Goal: Task Accomplishment & Management: Complete application form

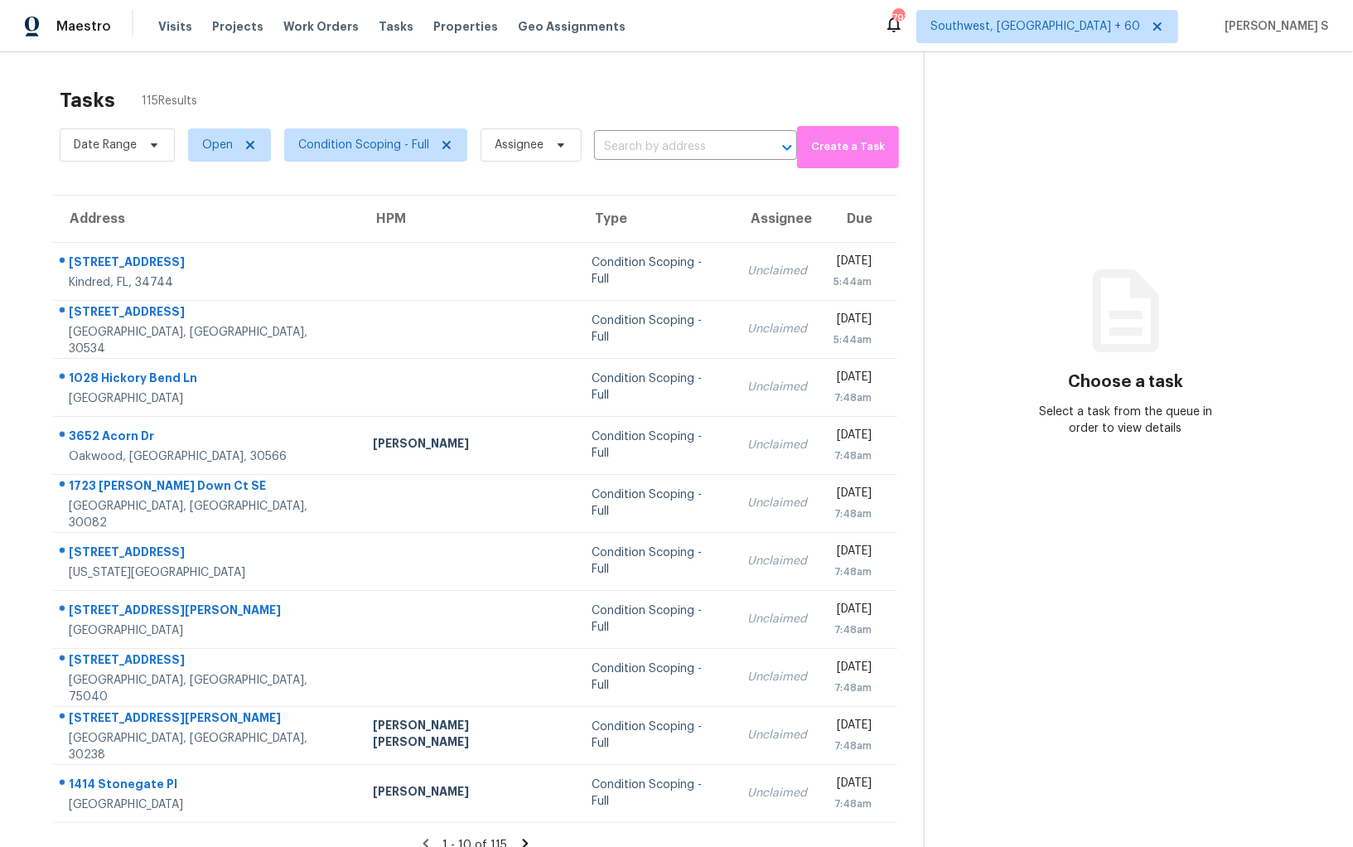
click at [1288, 98] on section "Choose a task Select a task from the queue in order to view details" at bounding box center [1125, 475] width 403 height 847
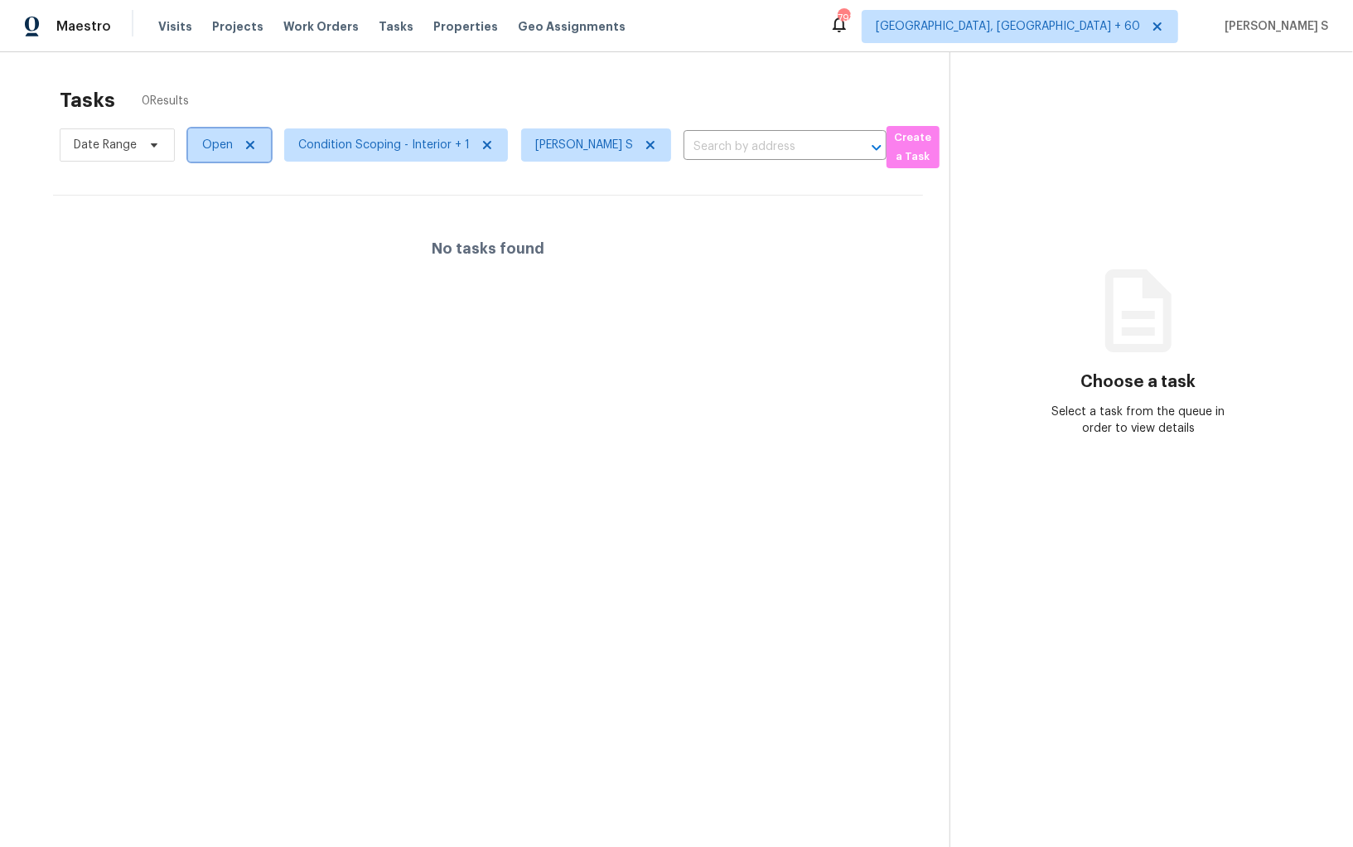
click at [212, 137] on span "Open" at bounding box center [217, 145] width 31 height 17
click at [234, 239] on label "Blocked" at bounding box center [228, 238] width 65 height 17
click at [207, 239] on input "Blocked" at bounding box center [201, 235] width 11 height 11
checkbox input "true"
click at [496, 331] on div at bounding box center [676, 423] width 1353 height 847
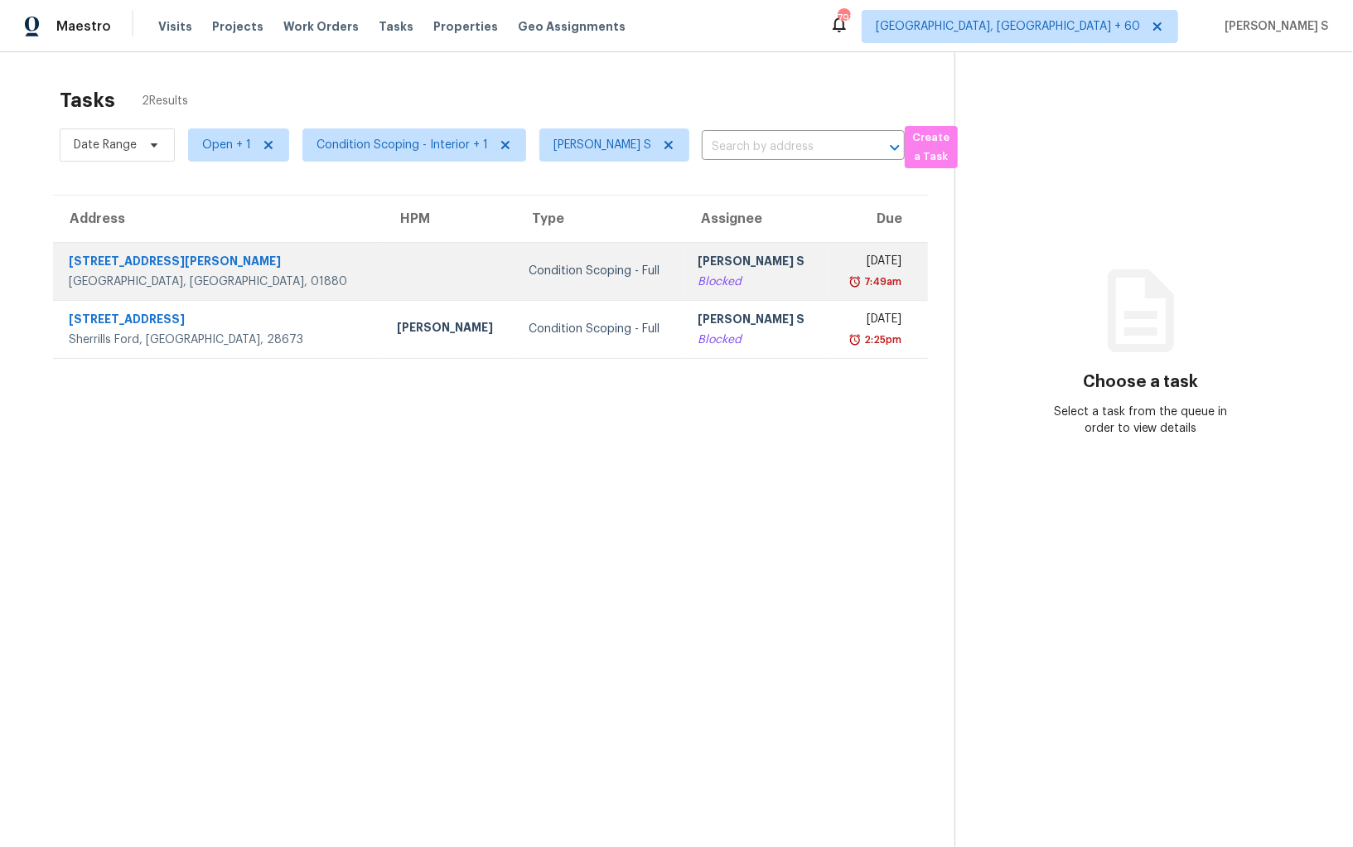
click at [698, 287] on div "Blocked" at bounding box center [756, 281] width 117 height 17
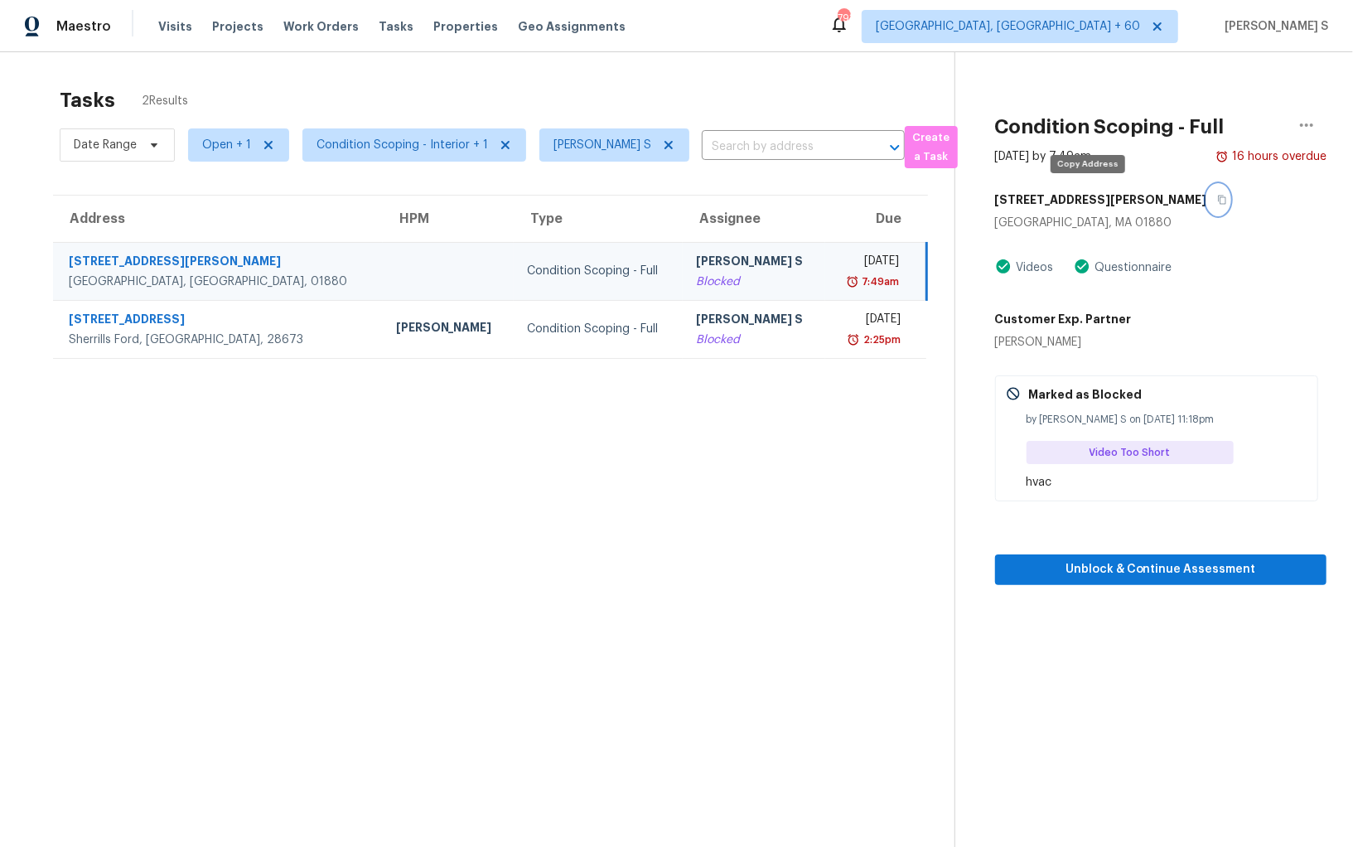
click at [1207, 192] on button "button" at bounding box center [1218, 200] width 22 height 30
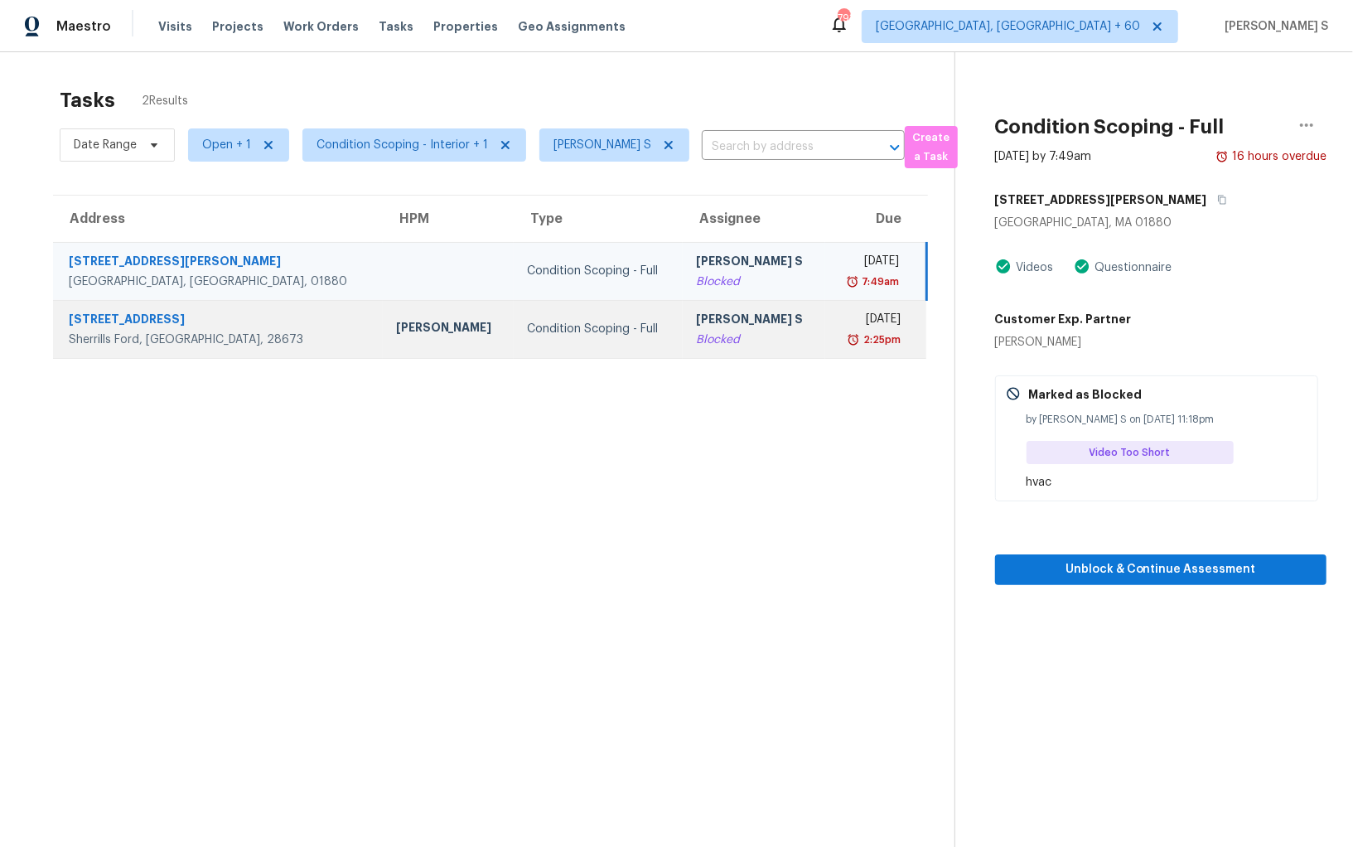
click at [825, 352] on td "Wed, Aug 20th 2025 2:25pm" at bounding box center [875, 329] width 101 height 58
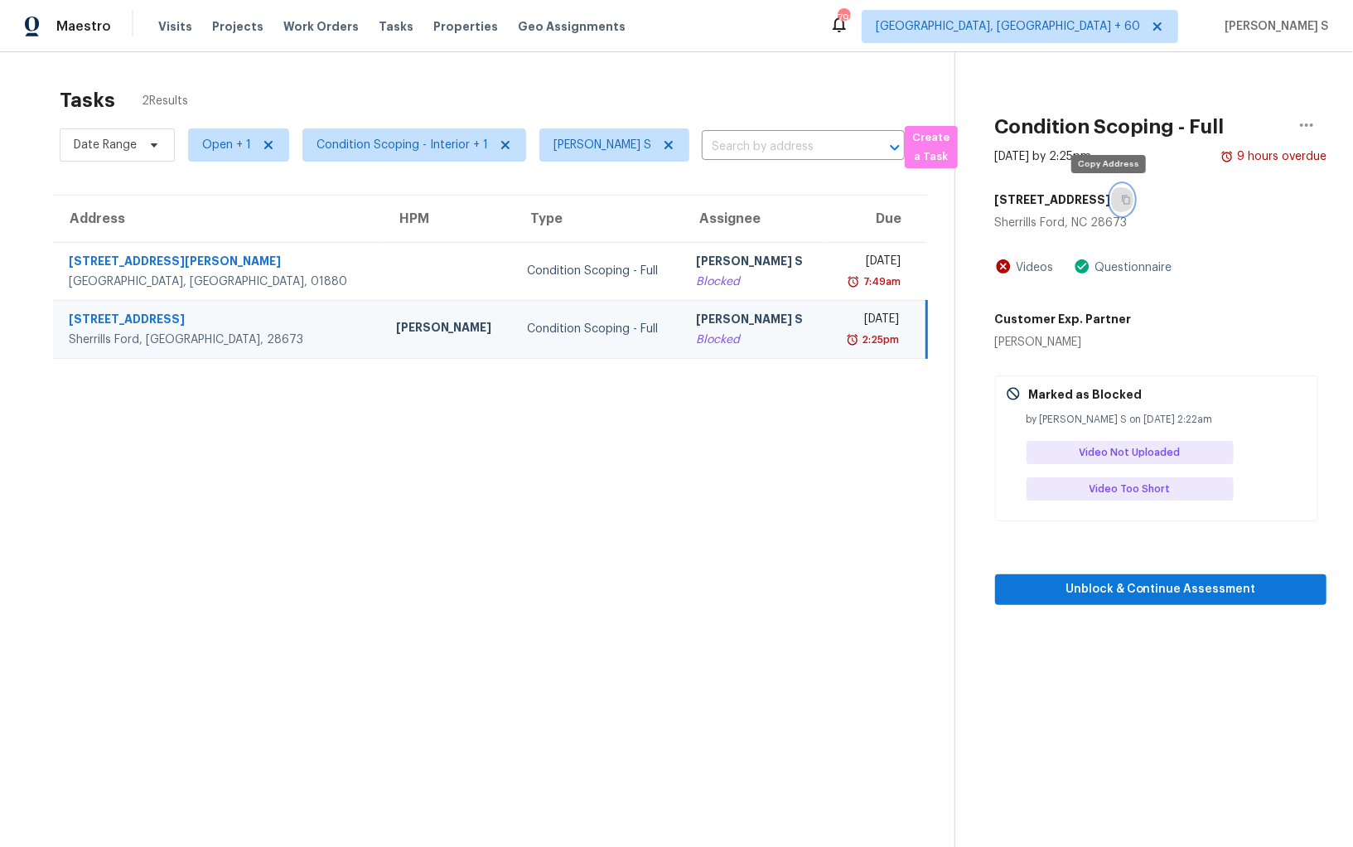
click at [1121, 204] on icon "button" at bounding box center [1126, 200] width 10 height 10
click at [665, 146] on icon at bounding box center [669, 145] width 8 height 8
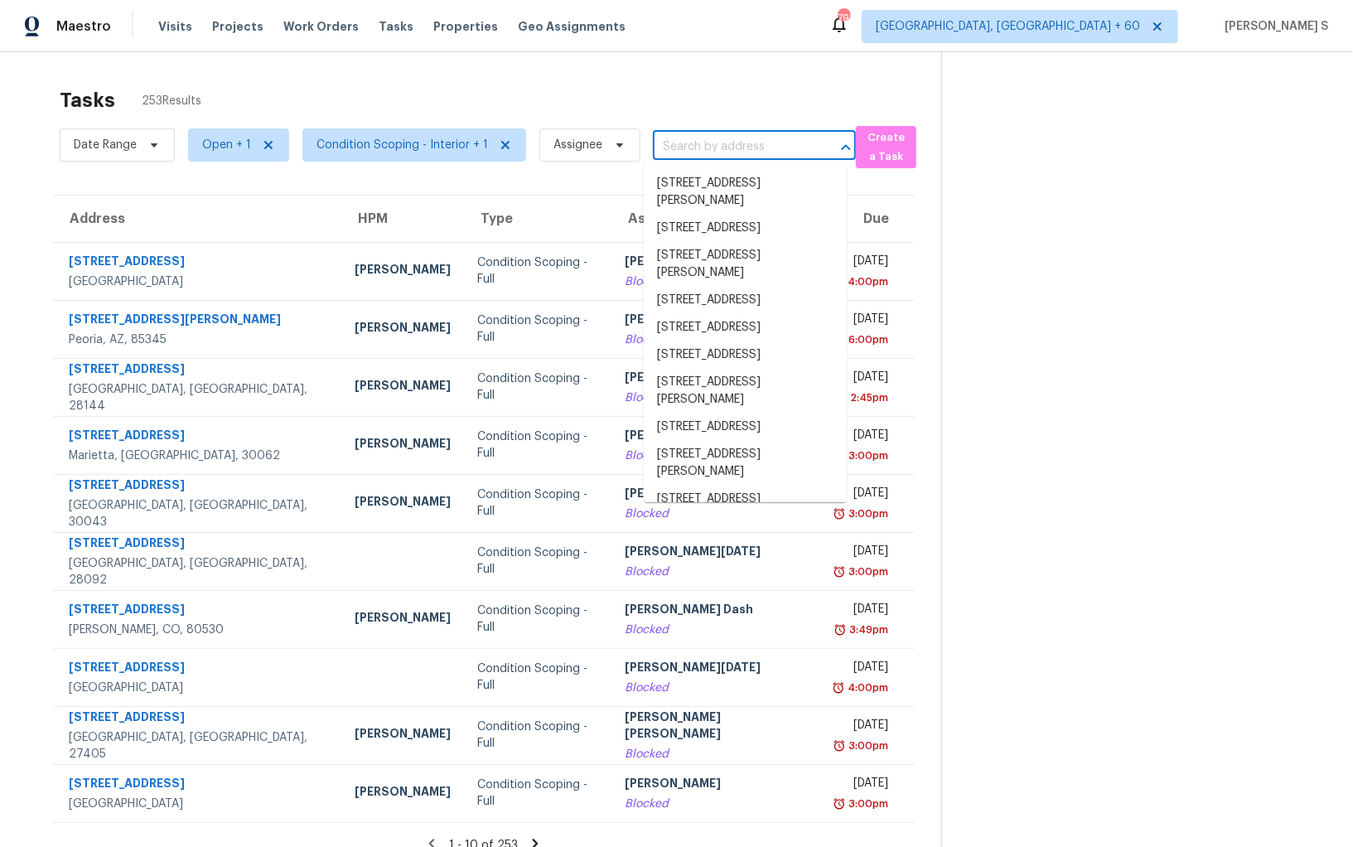
click at [673, 153] on input "text" at bounding box center [731, 147] width 157 height 26
paste input "1723 Durley Down Ct SE, Smyrna, GA, 30082"
type input "1723 Durley Down Ct SE, Smyrna, GA, 30082"
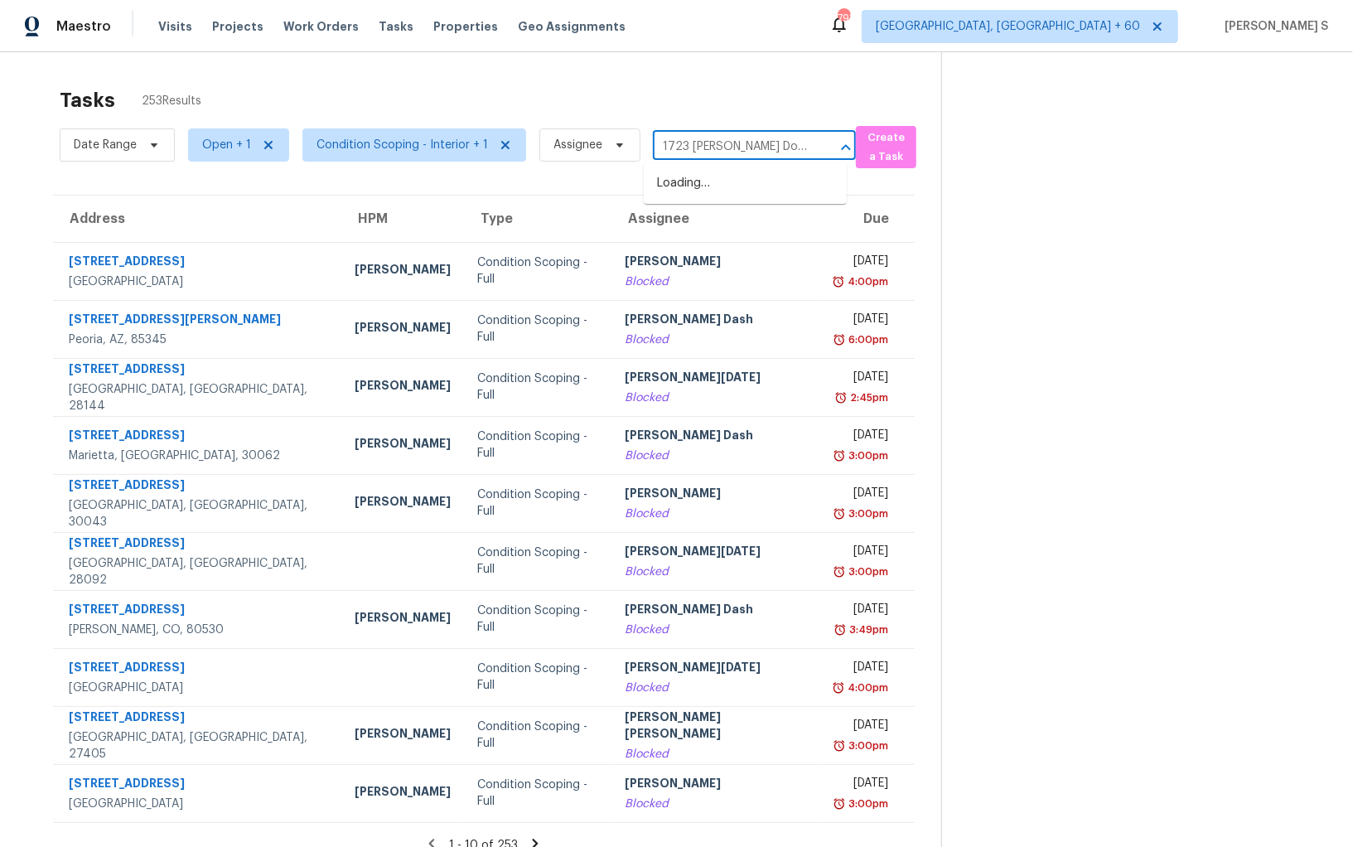
scroll to position [0, 95]
click at [693, 172] on li "1723 Durley Down Ct SE, Smyrna, GA 30082" at bounding box center [745, 201] width 203 height 62
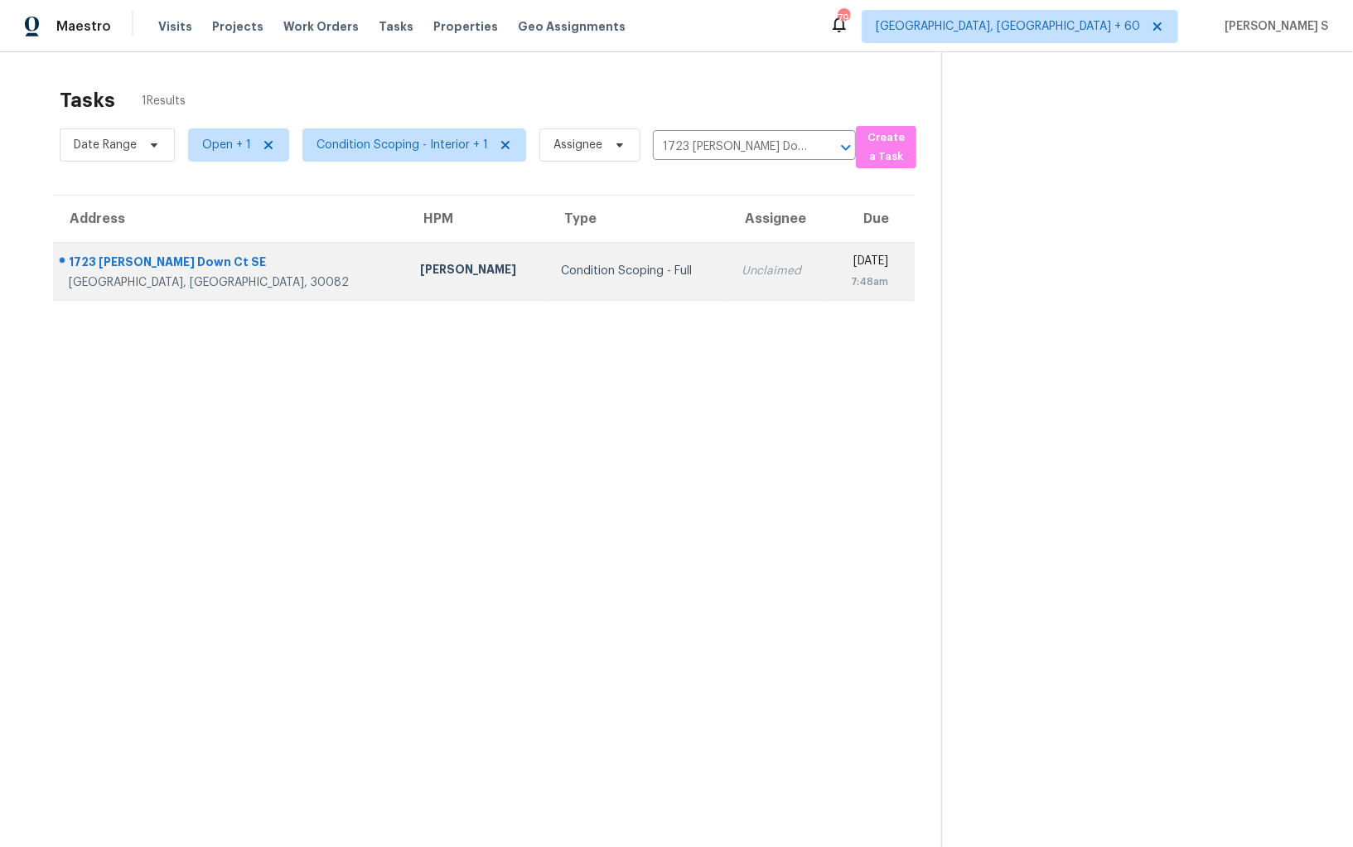
click at [728, 257] on td "Unclaimed" at bounding box center [777, 271] width 99 height 58
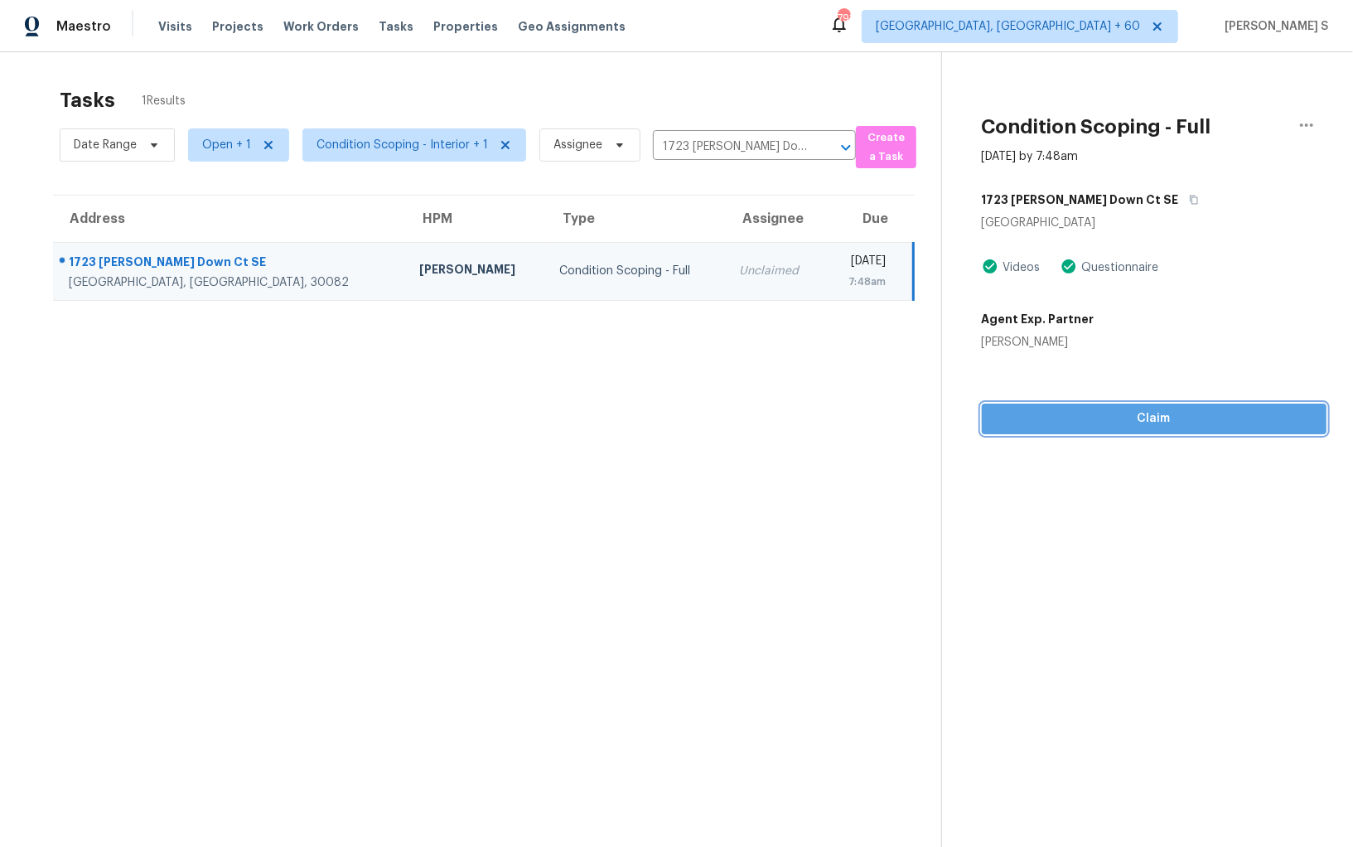
click at [1163, 423] on span "Claim" at bounding box center [1154, 419] width 318 height 21
click at [904, 456] on section "Tasks 1 Results Date Range Open + 1 Condition Scoping - Interior + 1 Assignee 1…" at bounding box center [484, 489] width 915 height 820
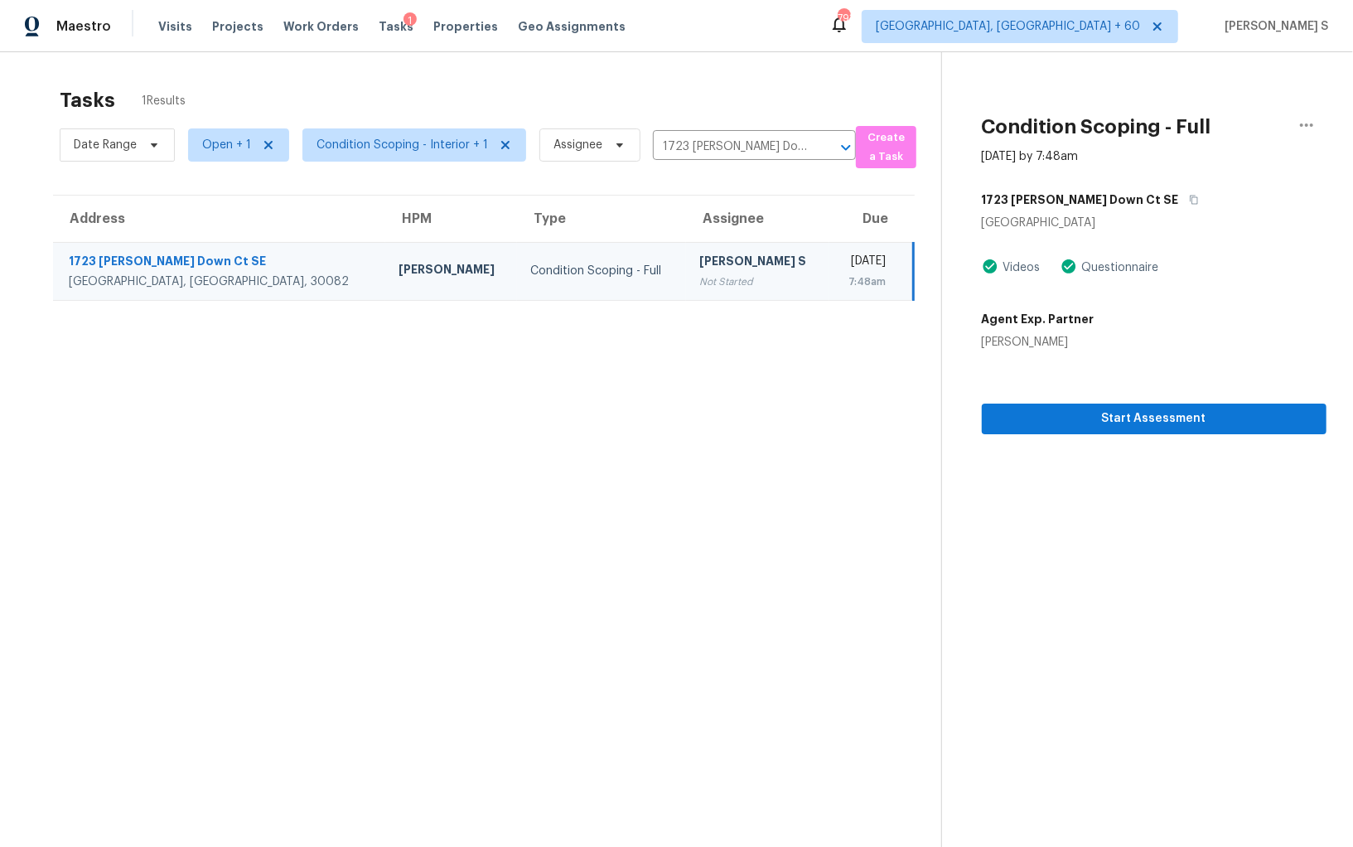
click at [708, 254] on div "[PERSON_NAME] S" at bounding box center [757, 263] width 117 height 21
click at [1107, 422] on span "Start Assessment" at bounding box center [1154, 419] width 318 height 21
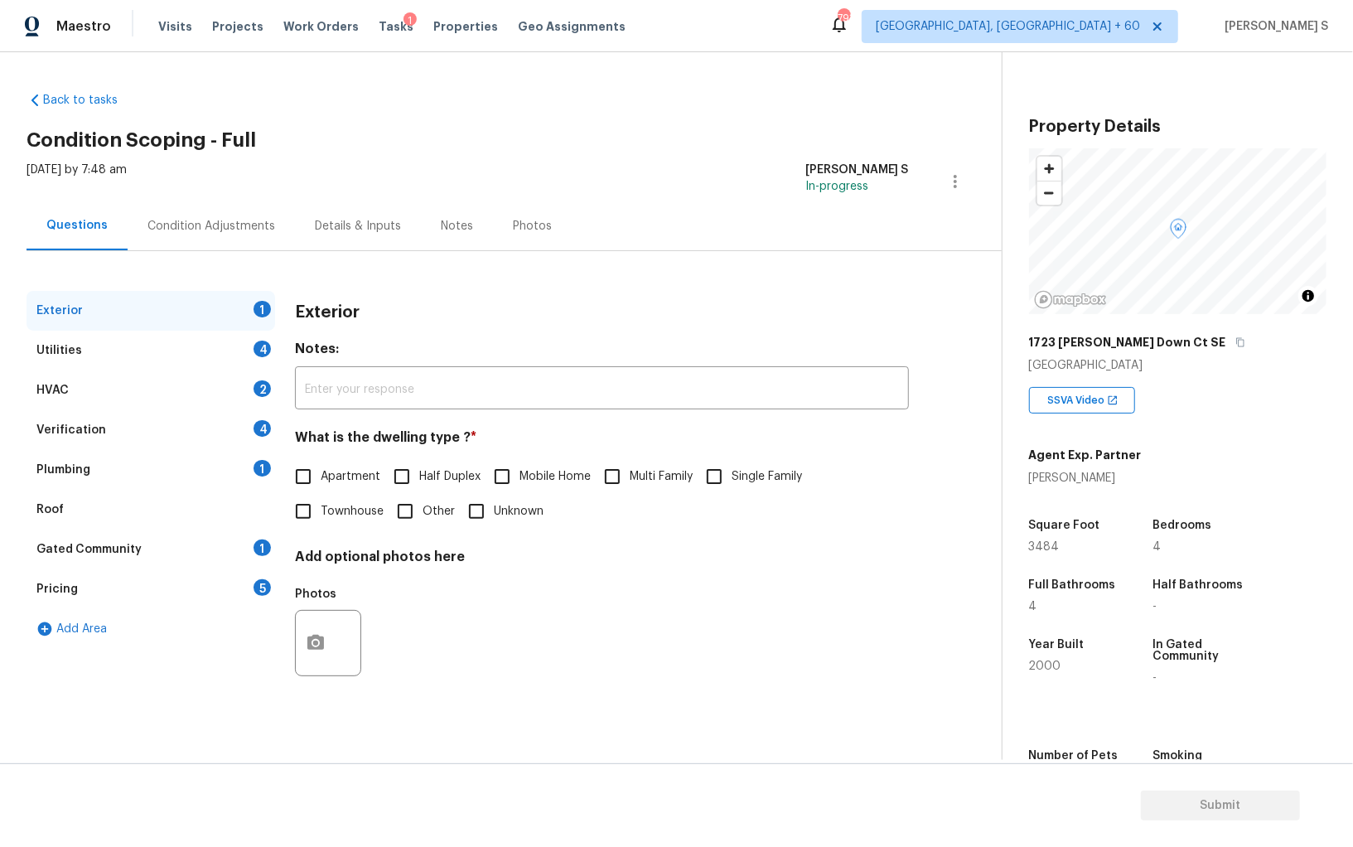
scroll to position [115, 0]
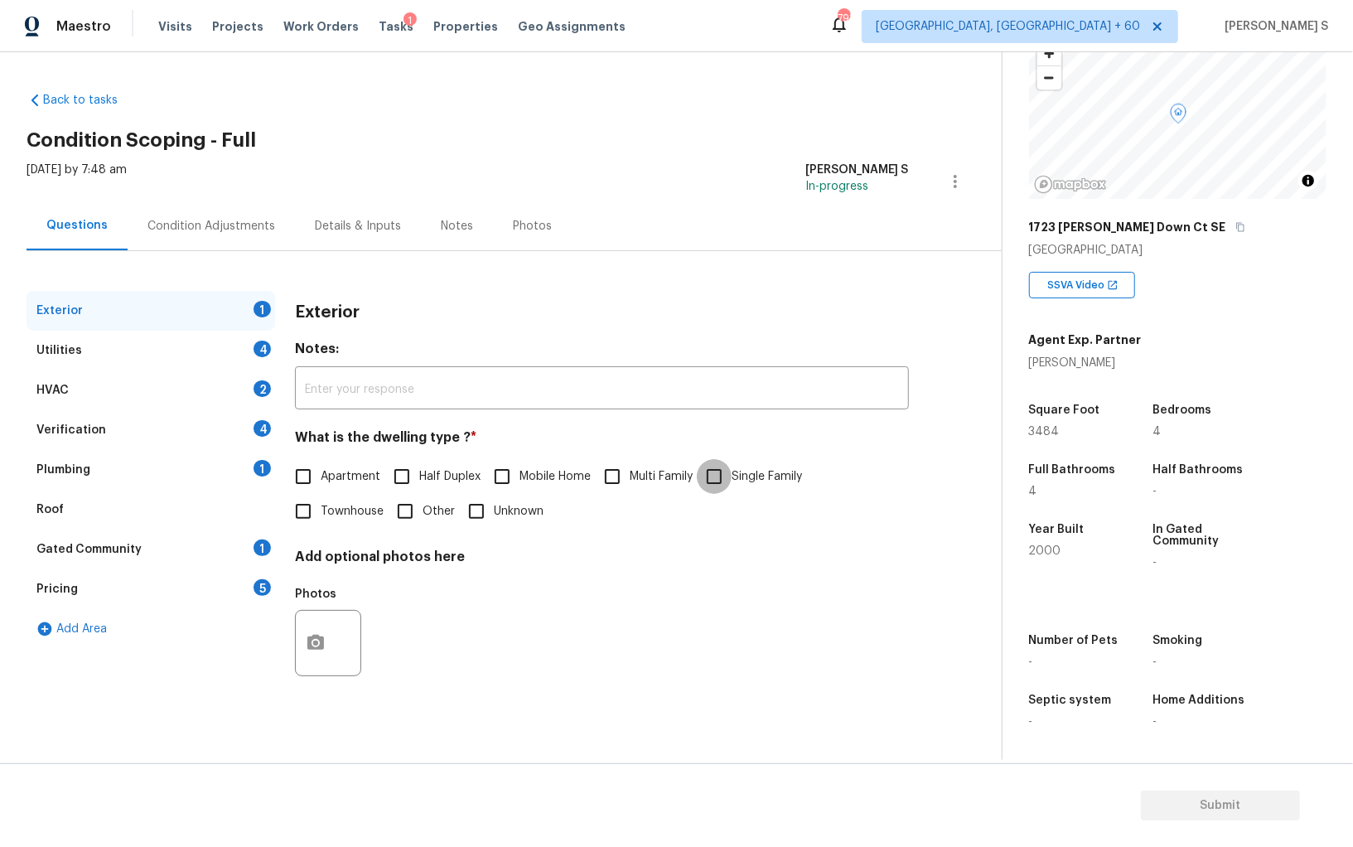
click at [726, 483] on input "Single Family" at bounding box center [714, 476] width 35 height 35
checkbox input "true"
click at [262, 456] on div "Plumbing 1" at bounding box center [151, 470] width 249 height 40
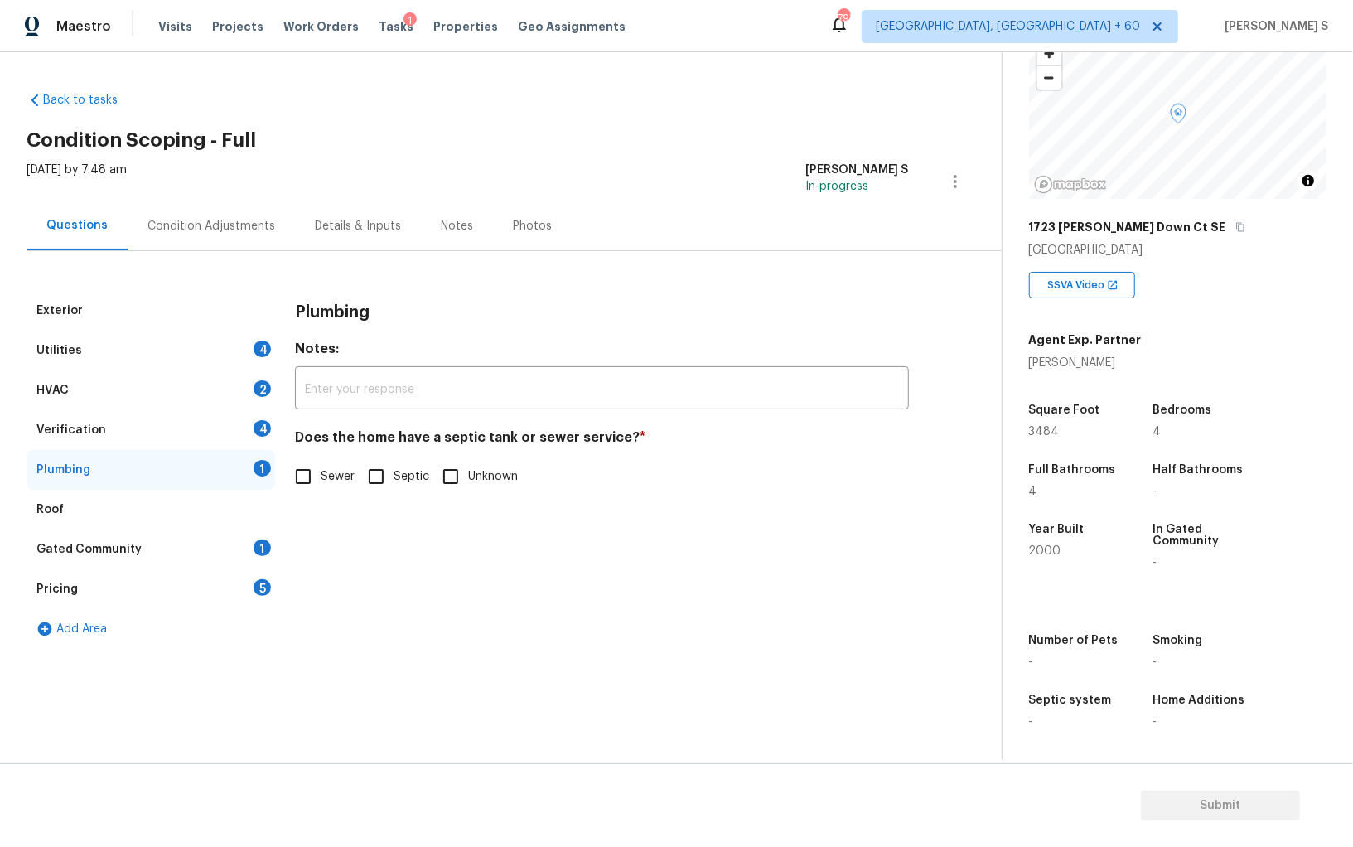
click at [268, 349] on div "4" at bounding box center [262, 349] width 17 height 17
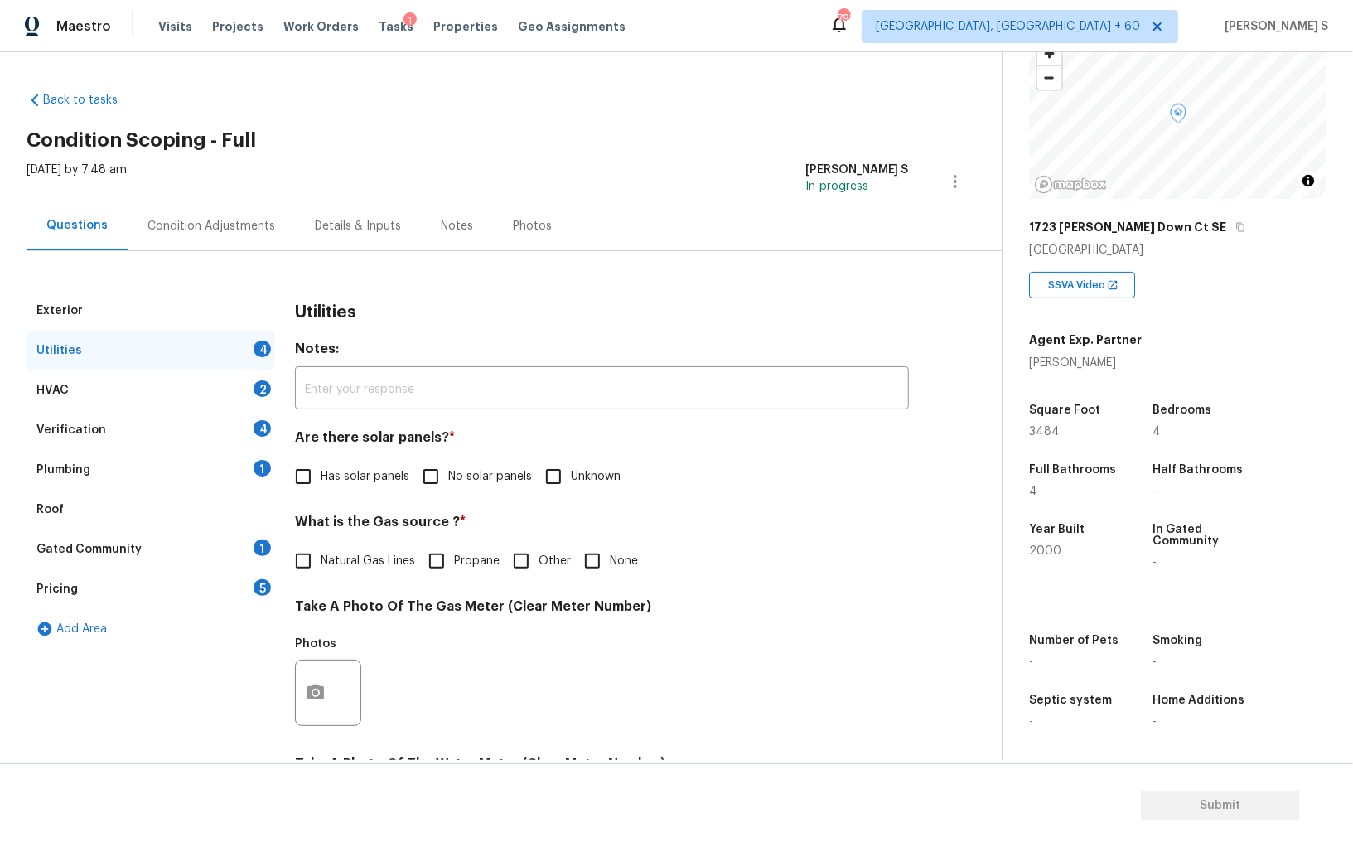
click at [429, 481] on input "No solar panels" at bounding box center [430, 476] width 35 height 35
checkbox input "true"
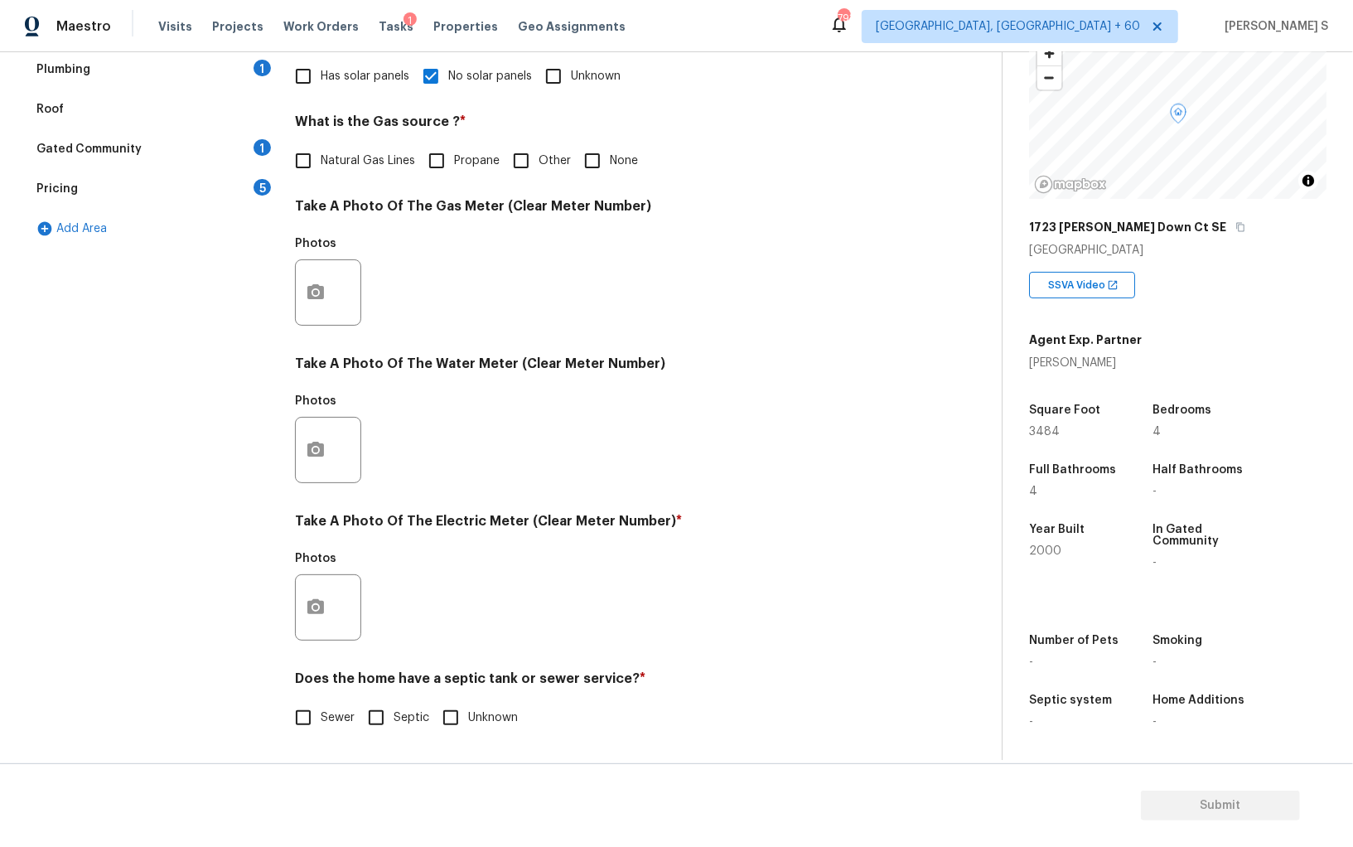
click at [318, 721] on input "Sewer" at bounding box center [303, 717] width 35 height 35
checkbox input "true"
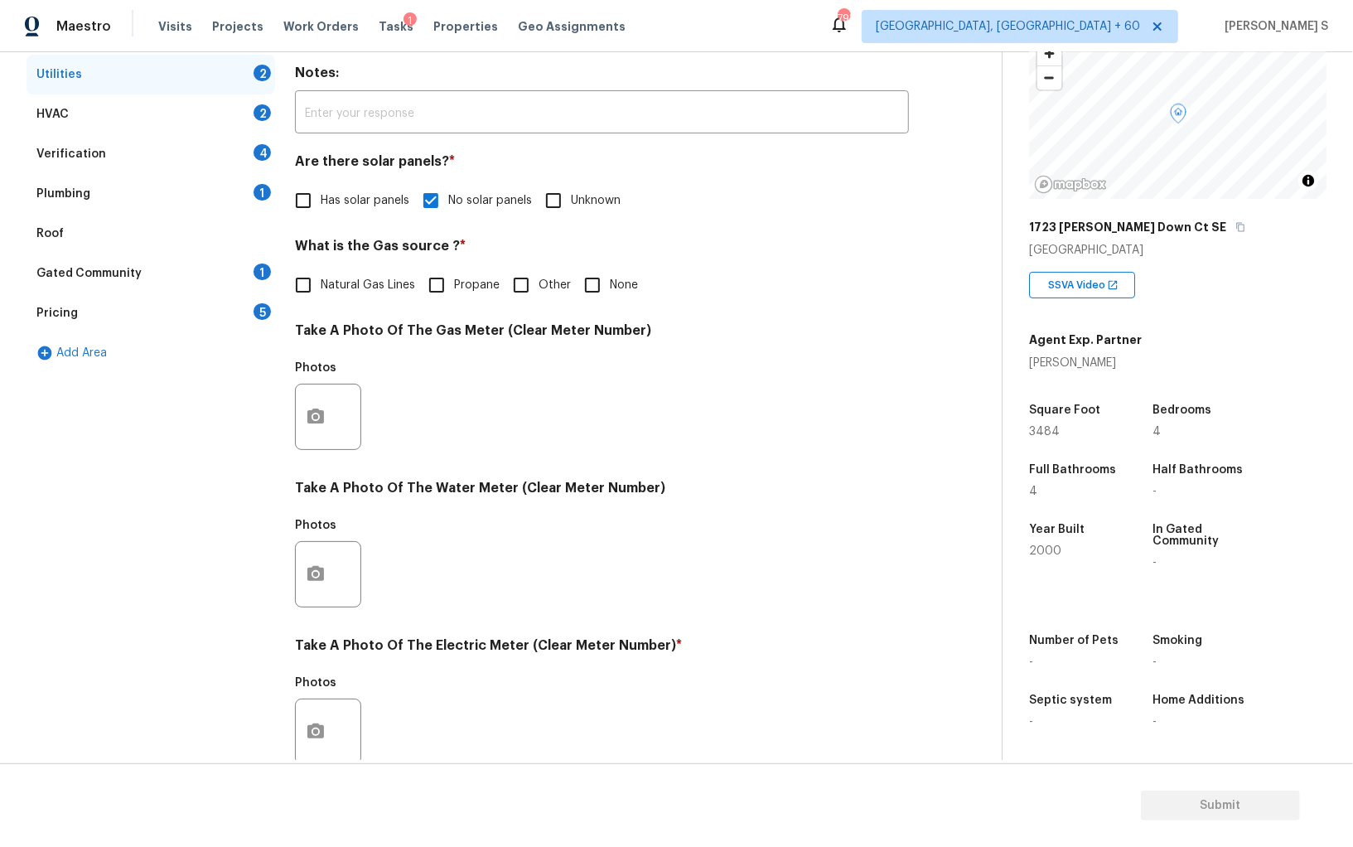
scroll to position [0, 0]
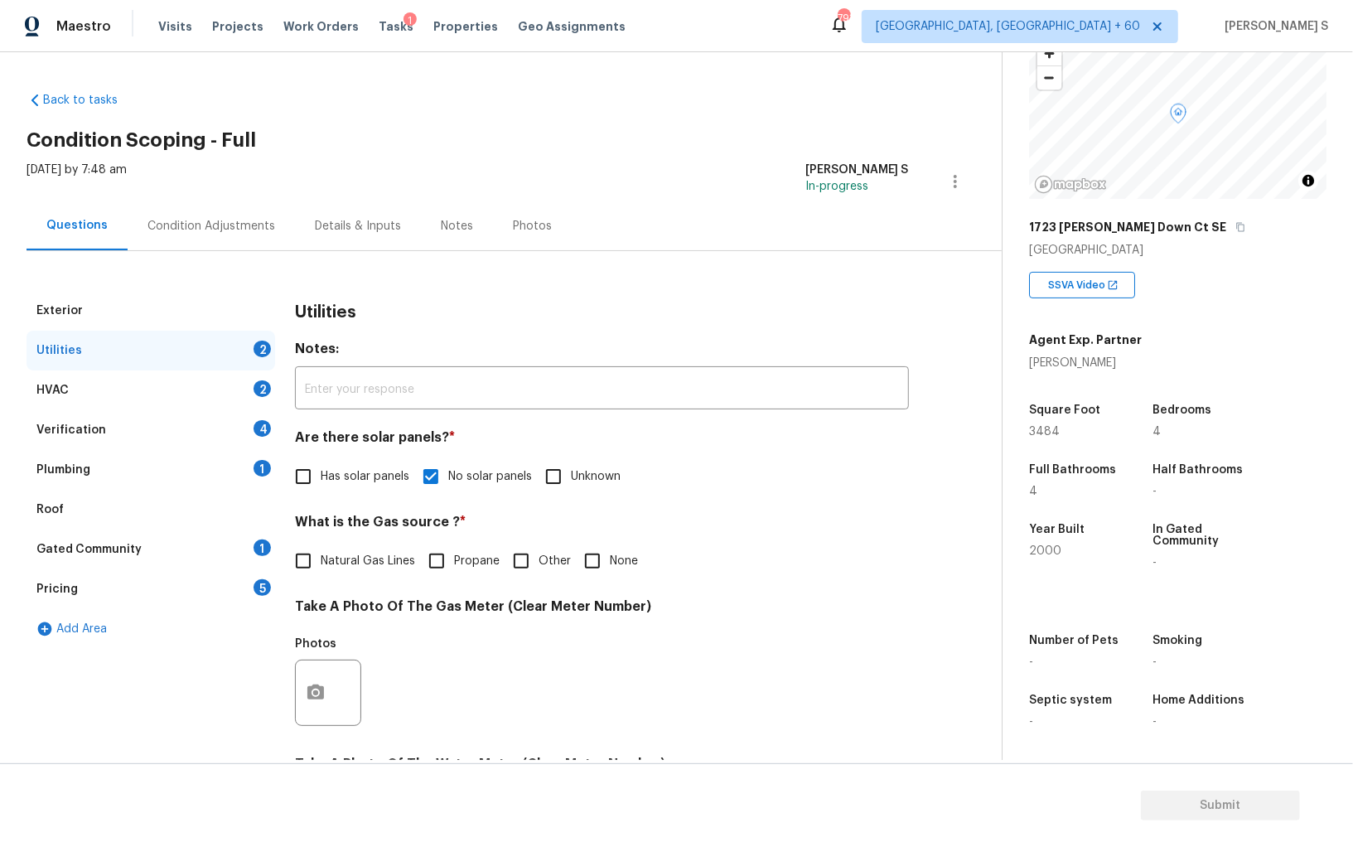
click at [262, 447] on div "Verification 4" at bounding box center [151, 430] width 249 height 40
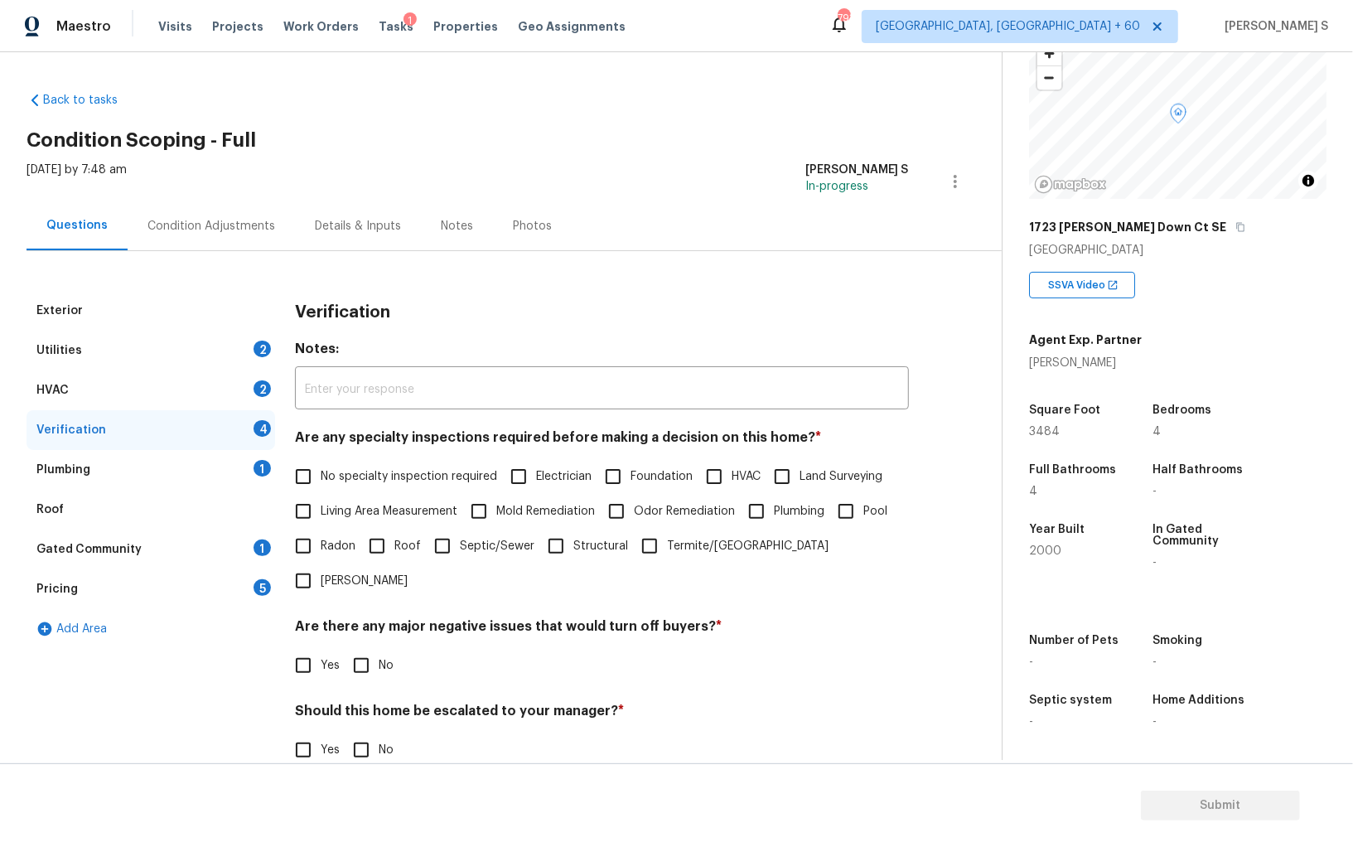
click at [246, 475] on div "Plumbing 1" at bounding box center [151, 470] width 249 height 40
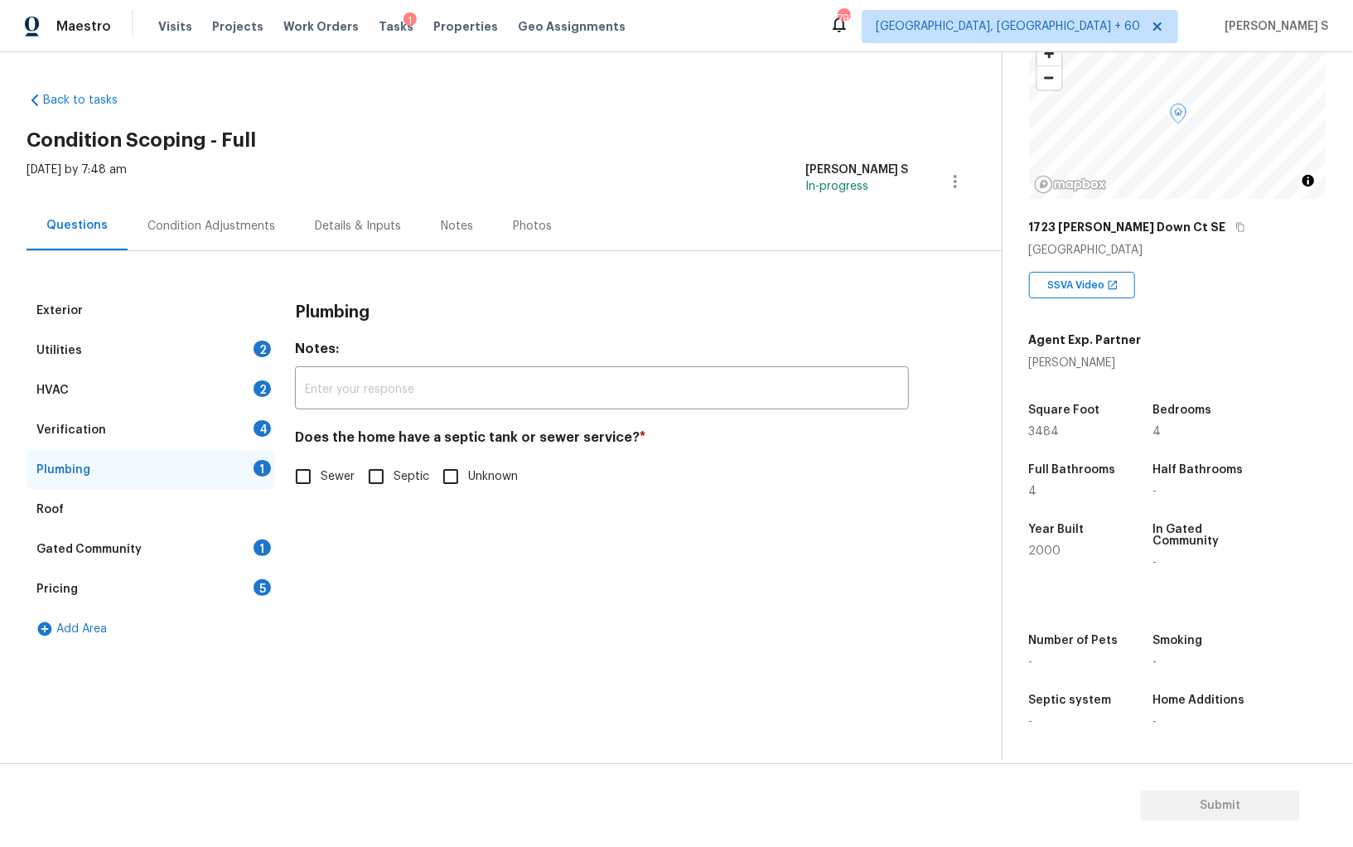
click at [293, 471] on input "Sewer" at bounding box center [303, 476] width 35 height 35
checkbox input "true"
click at [258, 546] on div "1" at bounding box center [262, 547] width 17 height 17
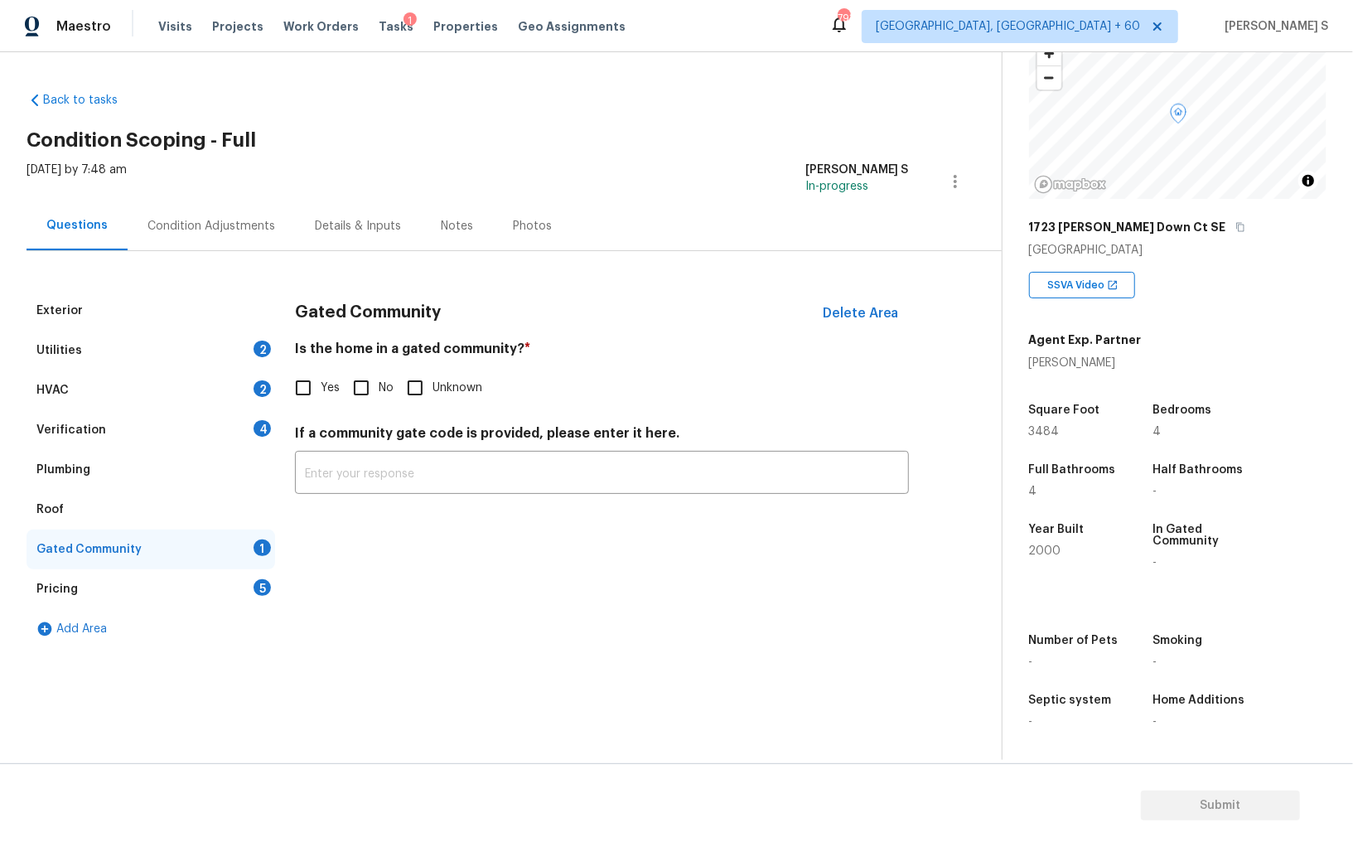
click at [362, 383] on input "No" at bounding box center [361, 387] width 35 height 35
checkbox input "true"
click at [245, 430] on div "Verification 4" at bounding box center [151, 430] width 249 height 40
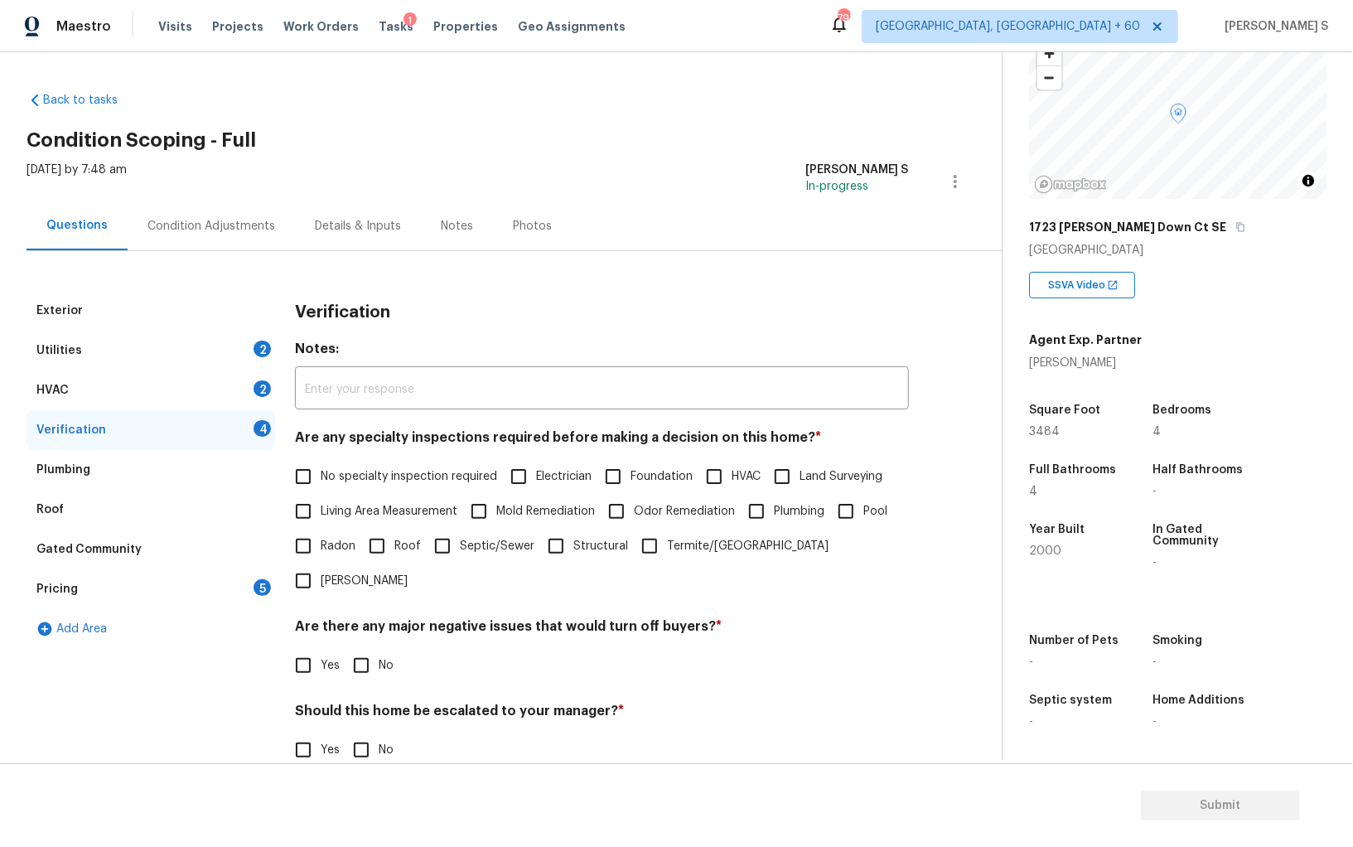
click at [306, 472] on input "No specialty inspection required" at bounding box center [303, 476] width 35 height 35
checkbox input "true"
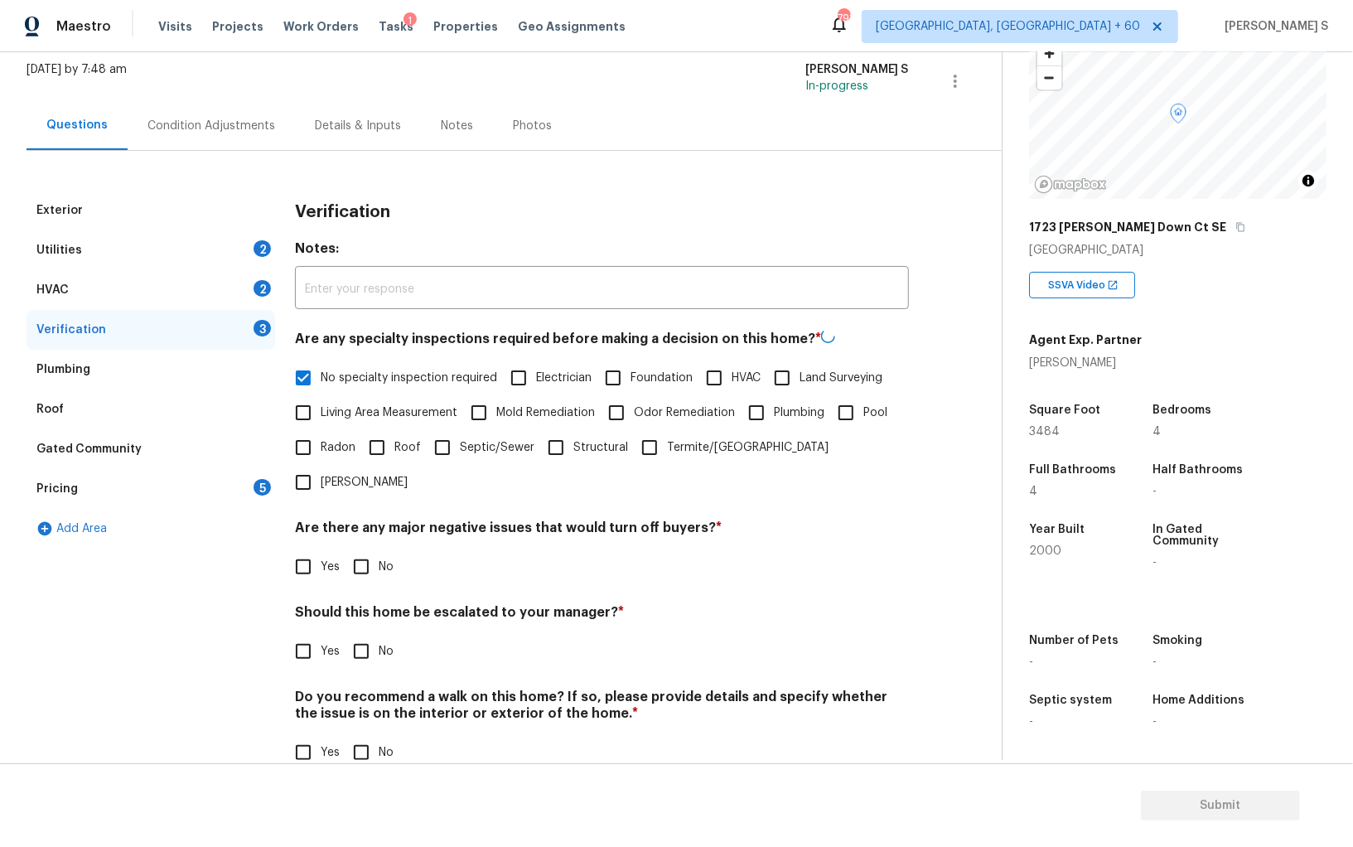
scroll to position [99, 0]
click at [369, 549] on input "No" at bounding box center [361, 566] width 35 height 35
checkbox input "true"
click at [370, 735] on input "No" at bounding box center [361, 752] width 35 height 35
checkbox input "true"
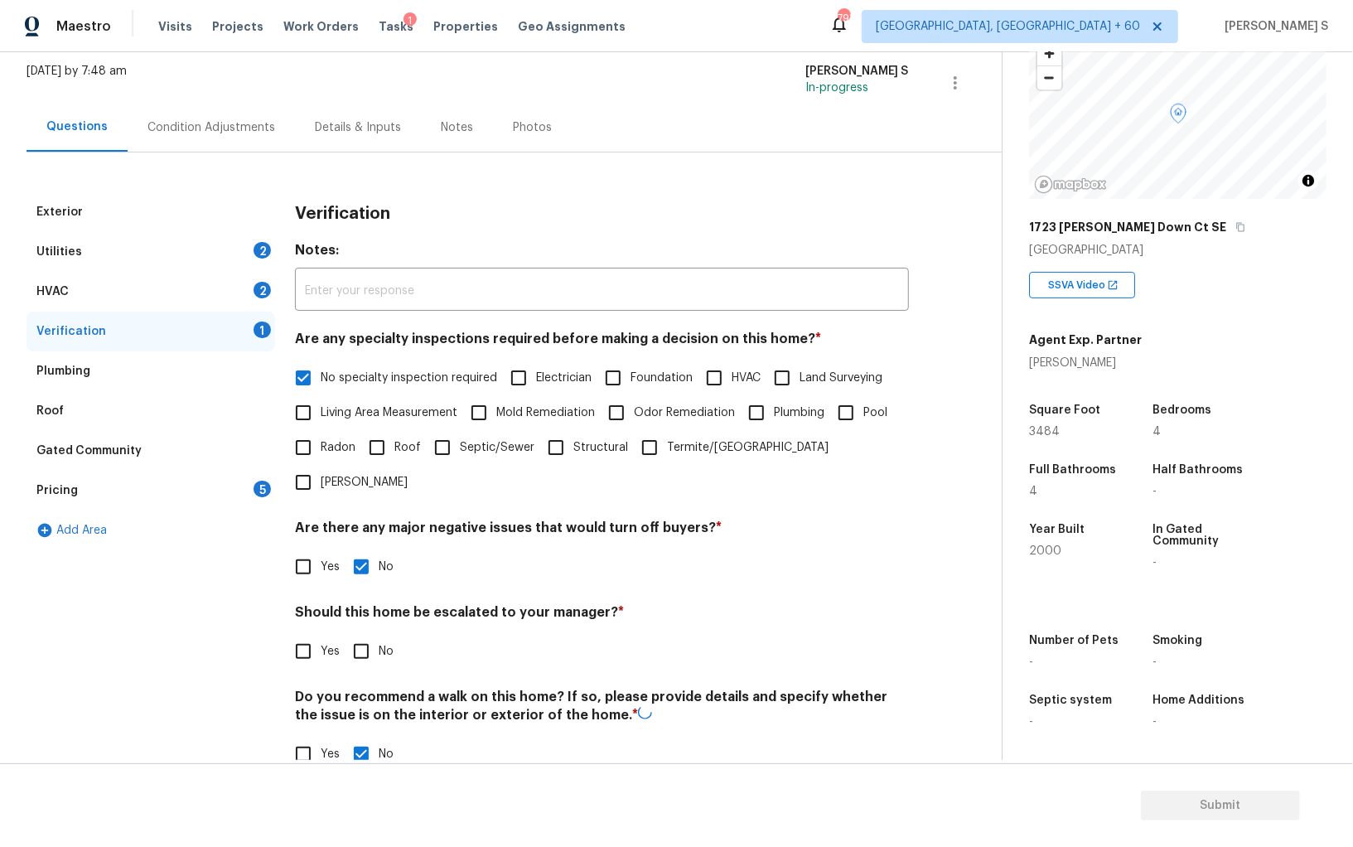
click at [299, 604] on div "Should this home be escalated to your manager? * Yes No" at bounding box center [602, 636] width 614 height 65
click at [323, 643] on span "Yes" at bounding box center [330, 651] width 19 height 17
click at [321, 634] on input "Yes" at bounding box center [303, 651] width 35 height 35
checkbox input "true"
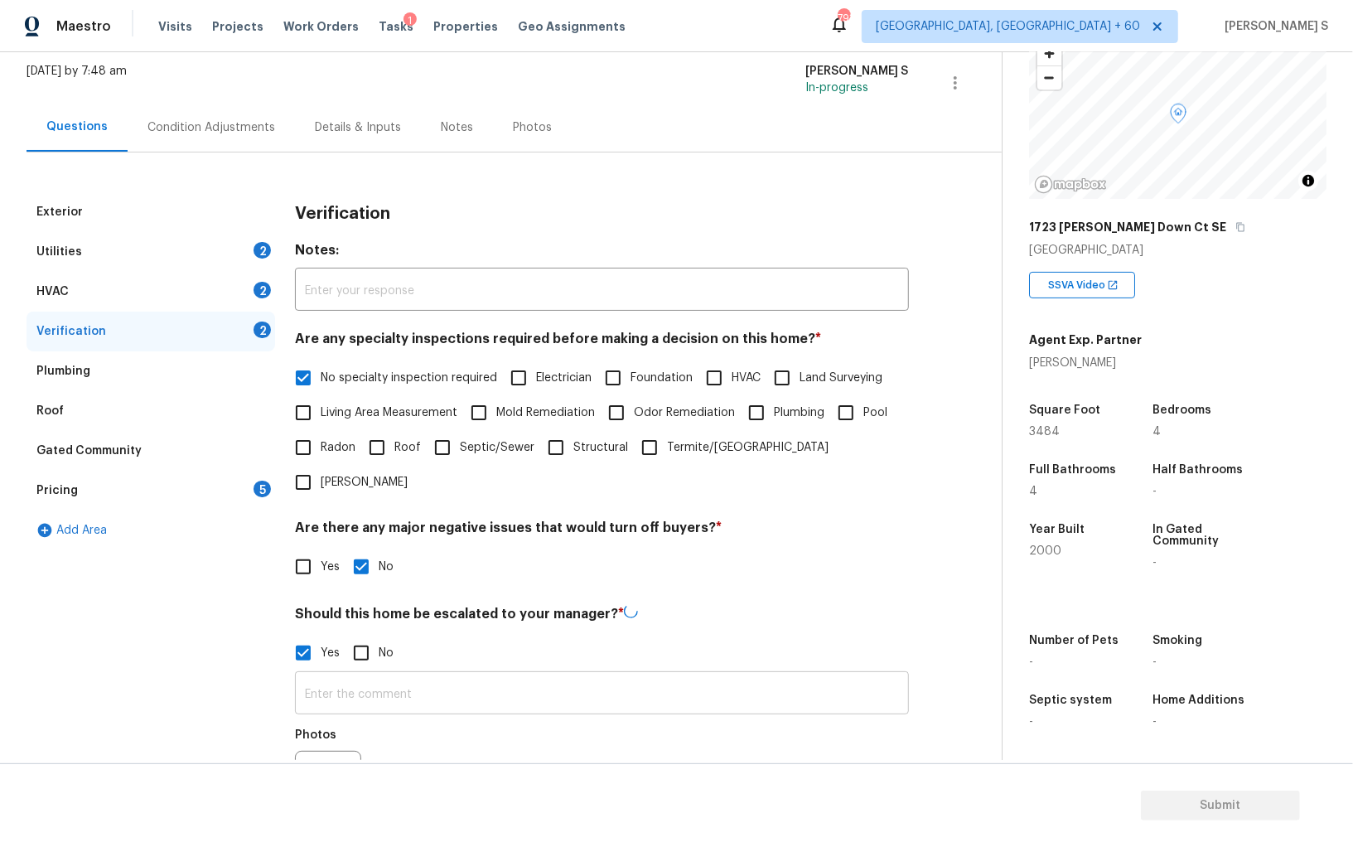
click at [420, 675] on input "text" at bounding box center [602, 694] width 614 height 39
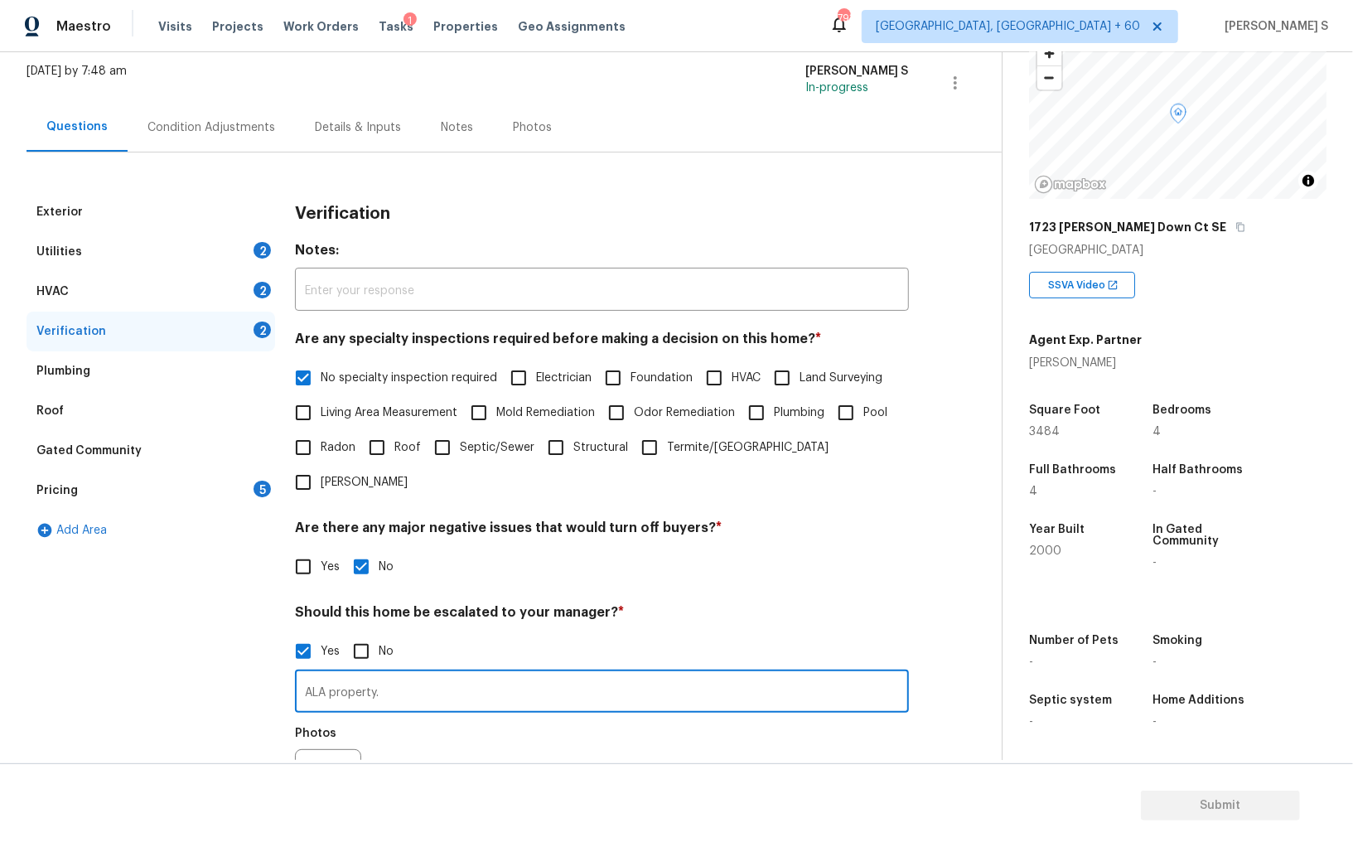
type input "ALA property."
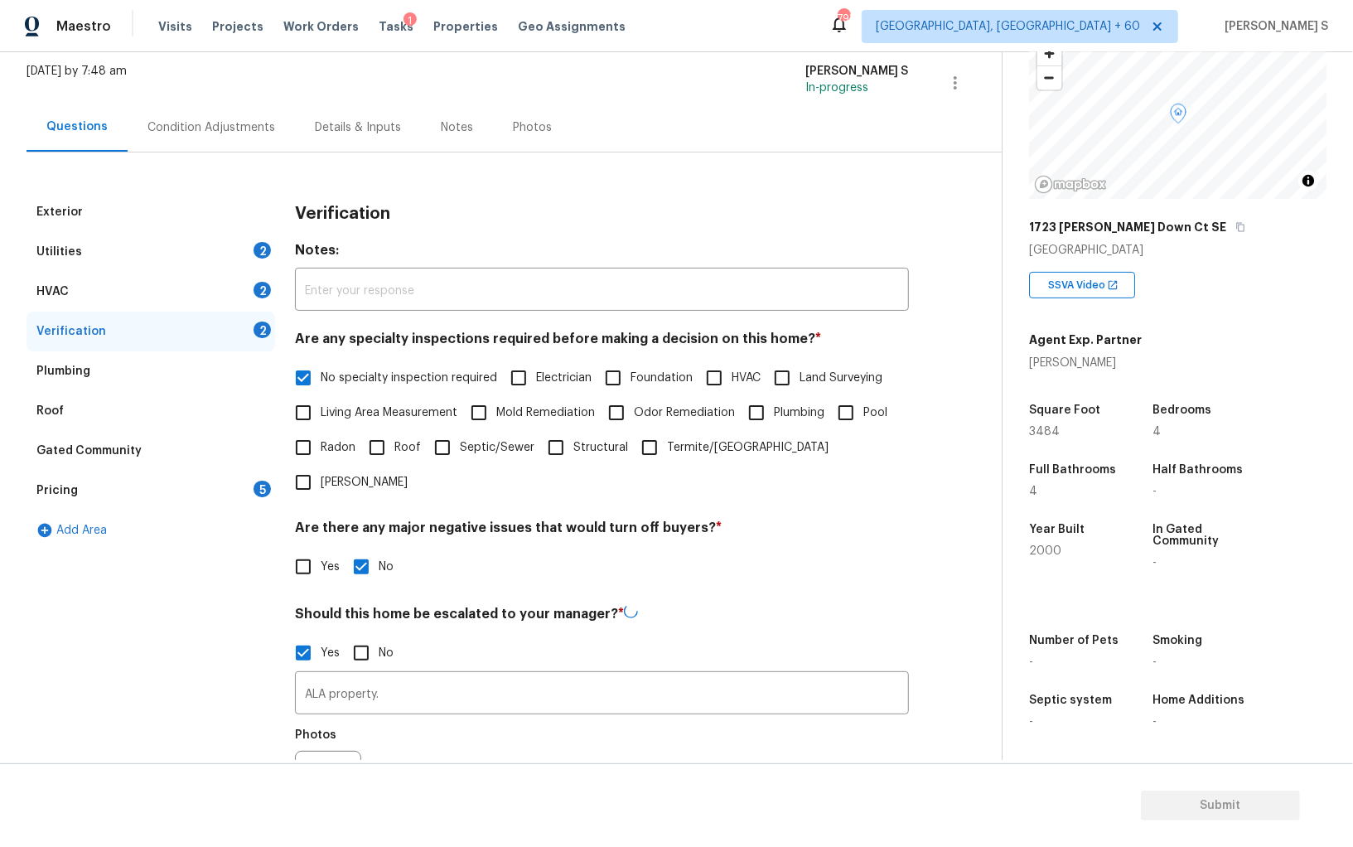
click at [467, 719] on div "Photos" at bounding box center [602, 773] width 614 height 108
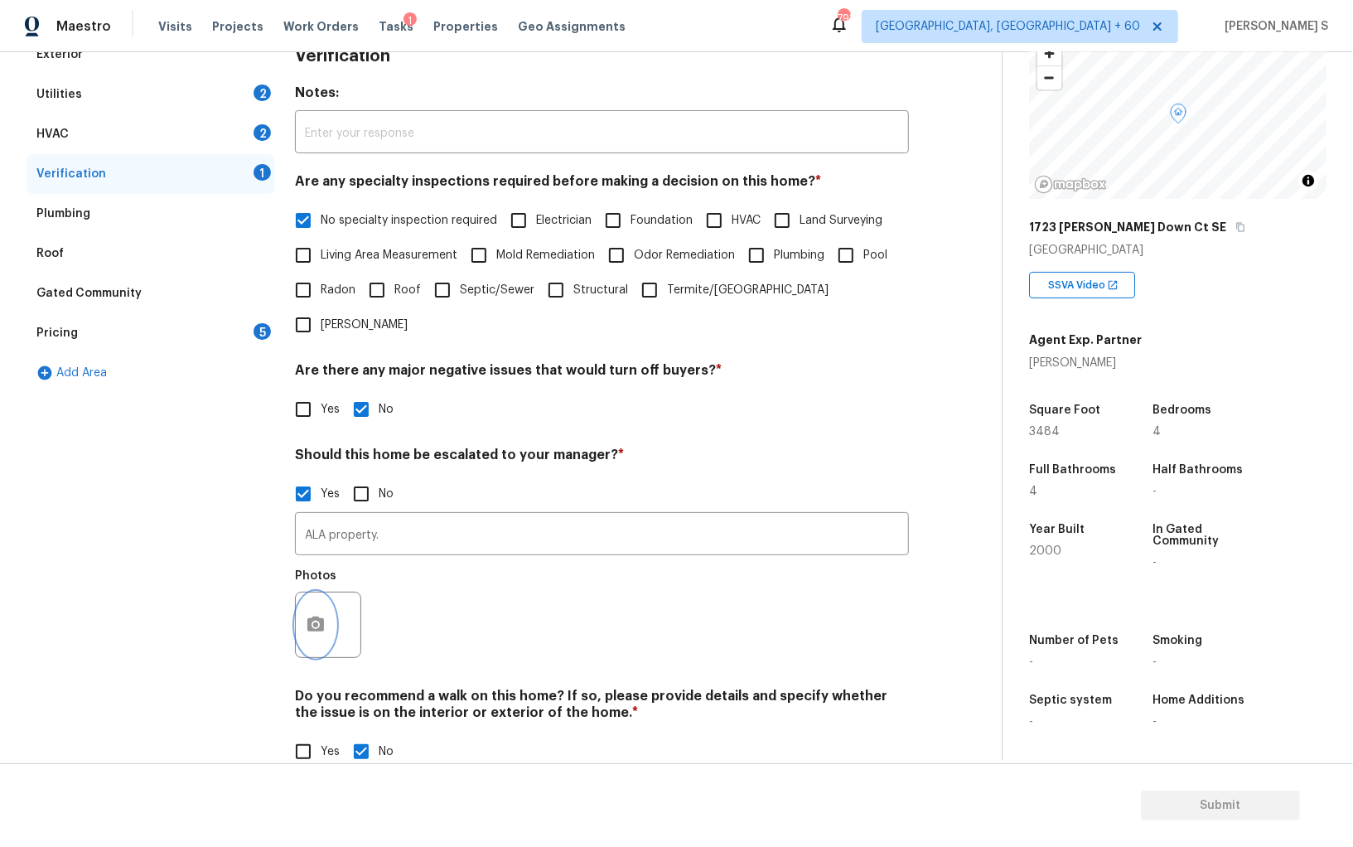
click at [331, 592] on button "button" at bounding box center [316, 624] width 40 height 65
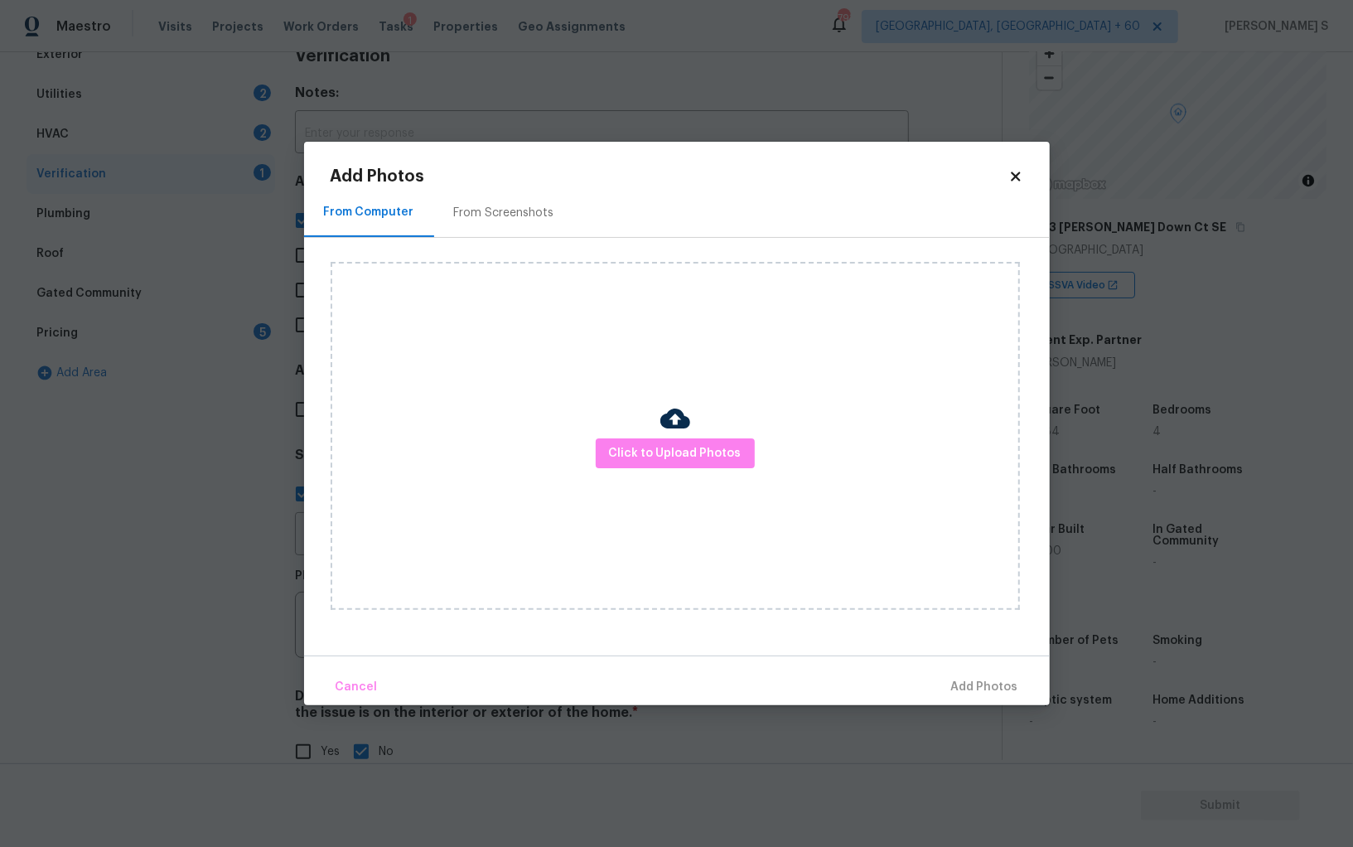
click at [655, 437] on div "Click to Upload Photos" at bounding box center [675, 436] width 689 height 348
click at [655, 456] on span "Click to Upload Photos" at bounding box center [675, 453] width 133 height 21
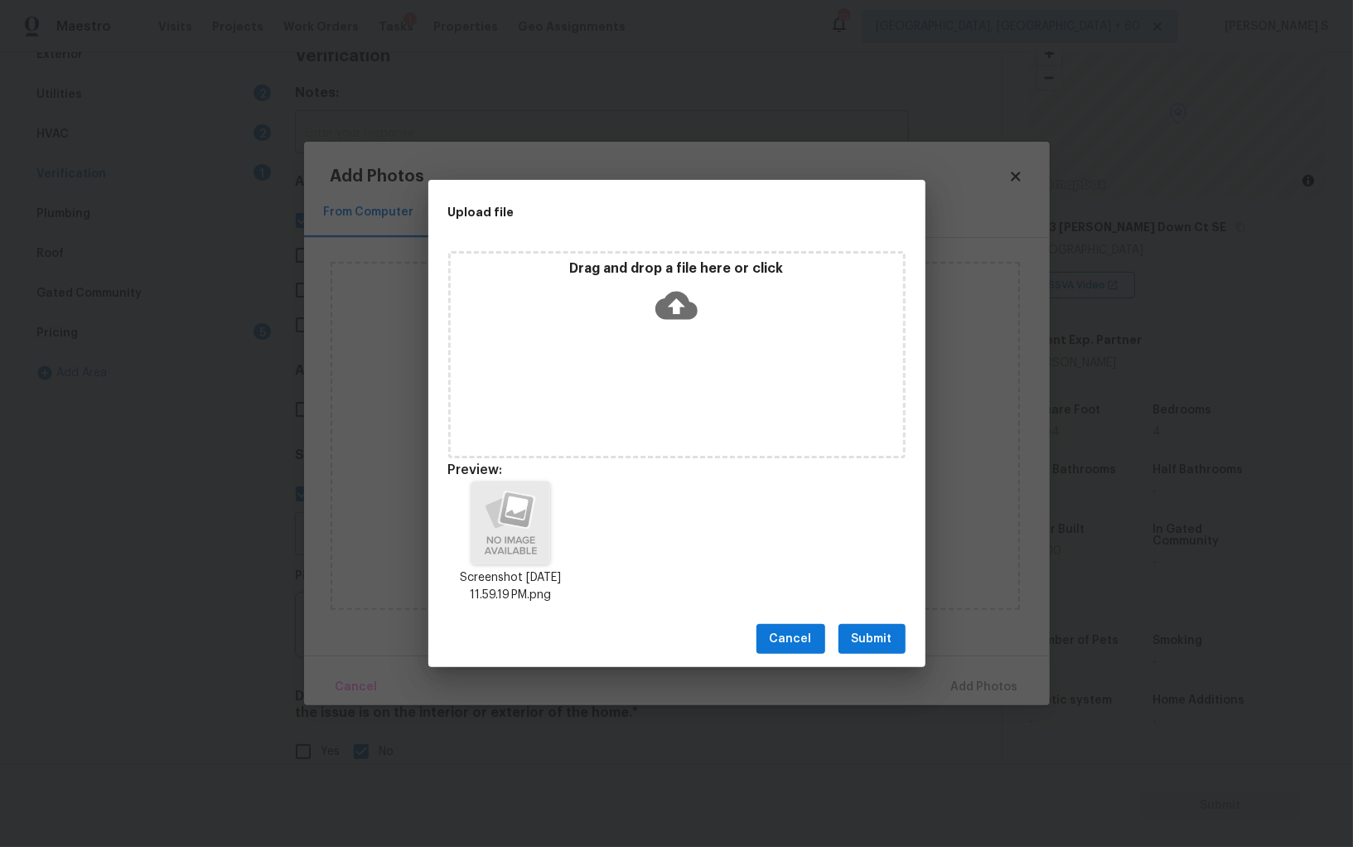
click at [876, 645] on span "Submit" at bounding box center [872, 639] width 41 height 21
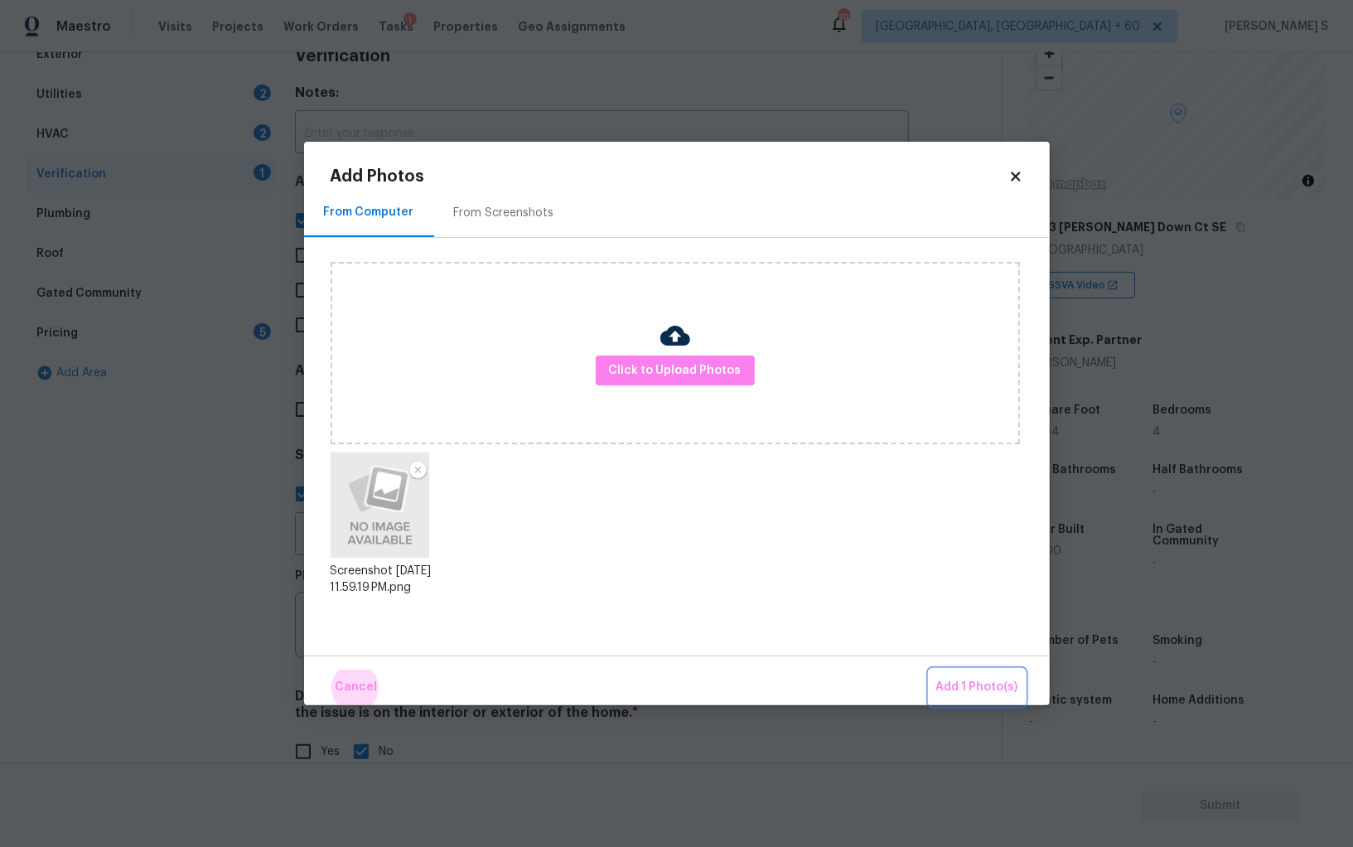
click at [930, 670] on button "Add 1 Photo(s)" at bounding box center [977, 688] width 95 height 36
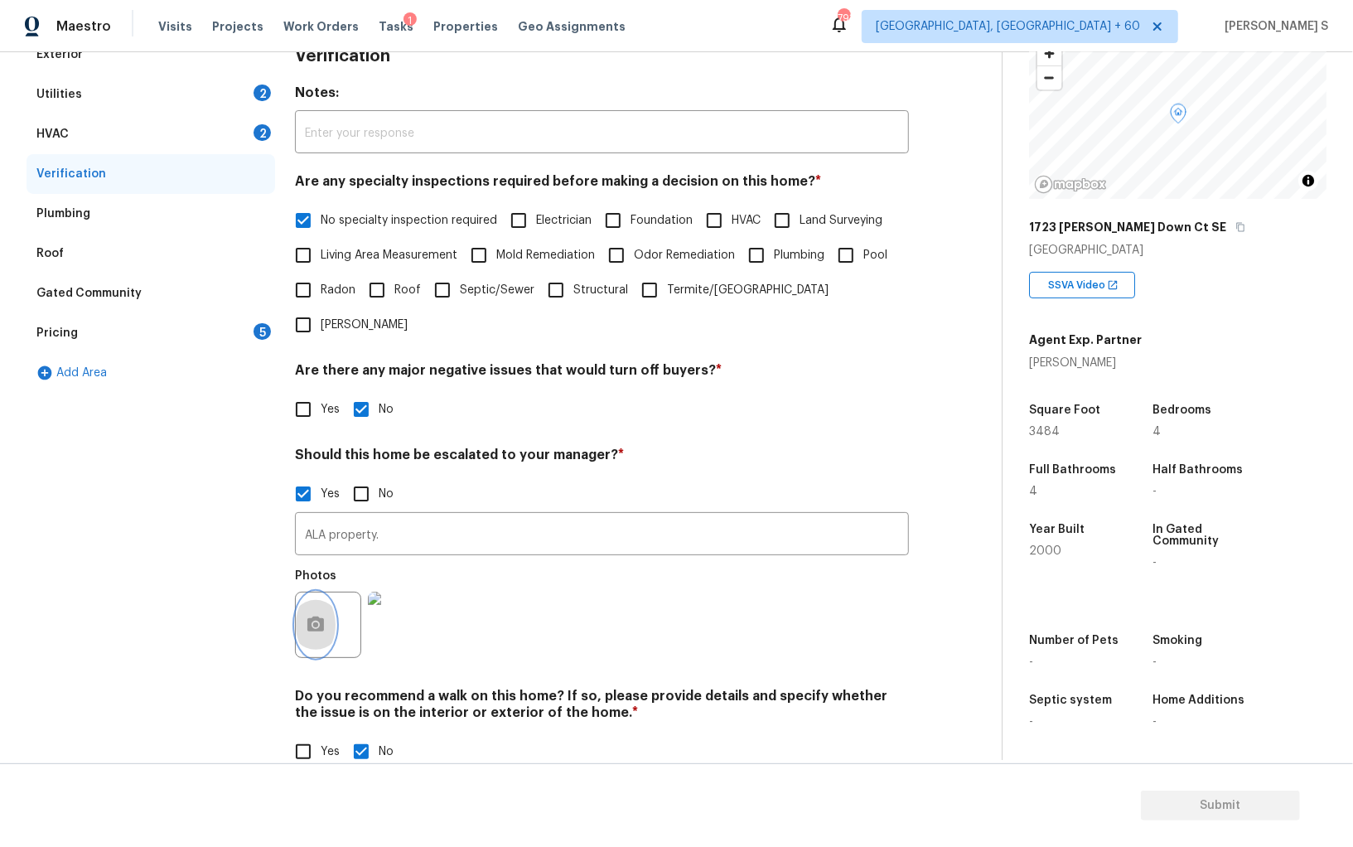
scroll to position [0, 0]
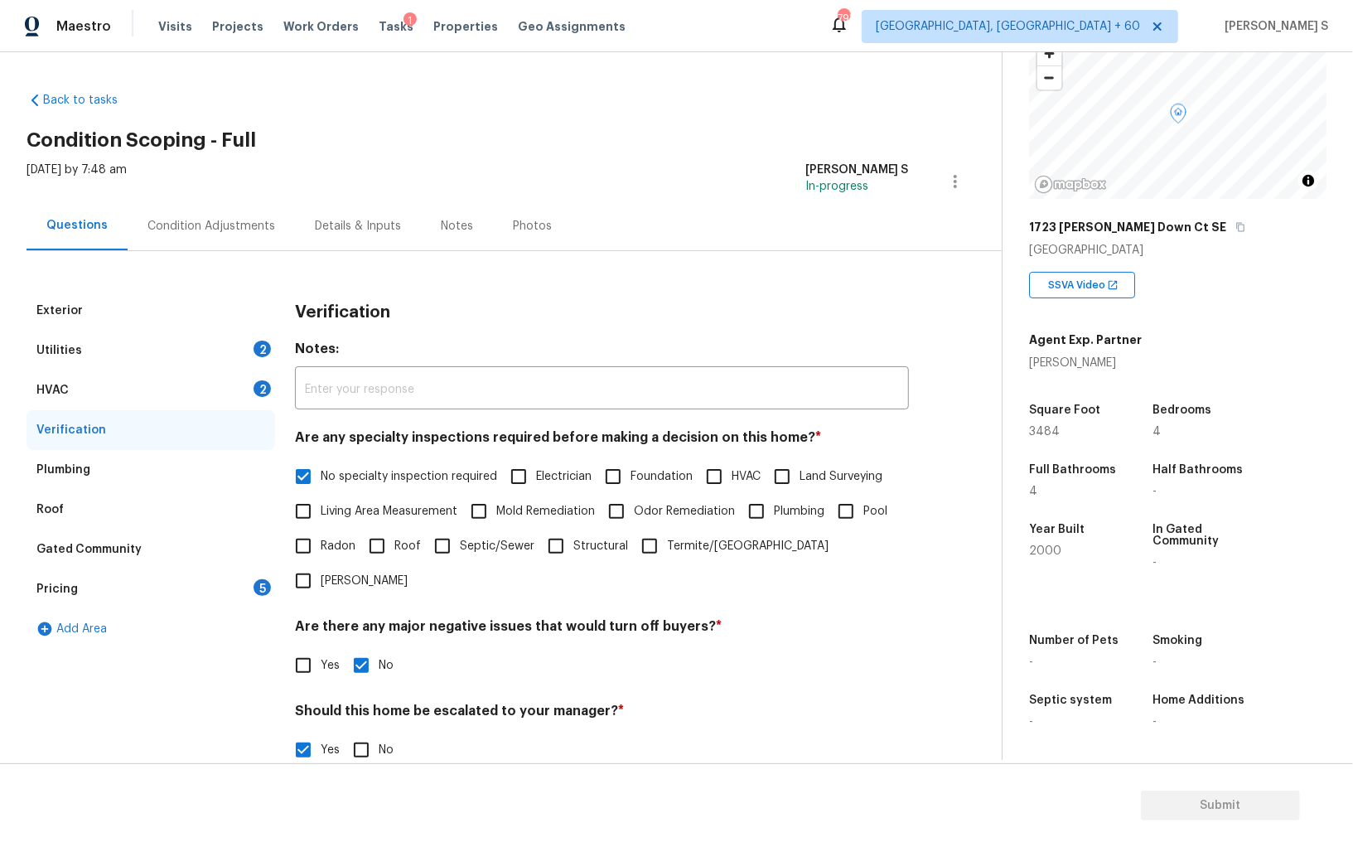
click at [209, 215] on div "Condition Adjustments" at bounding box center [211, 225] width 167 height 49
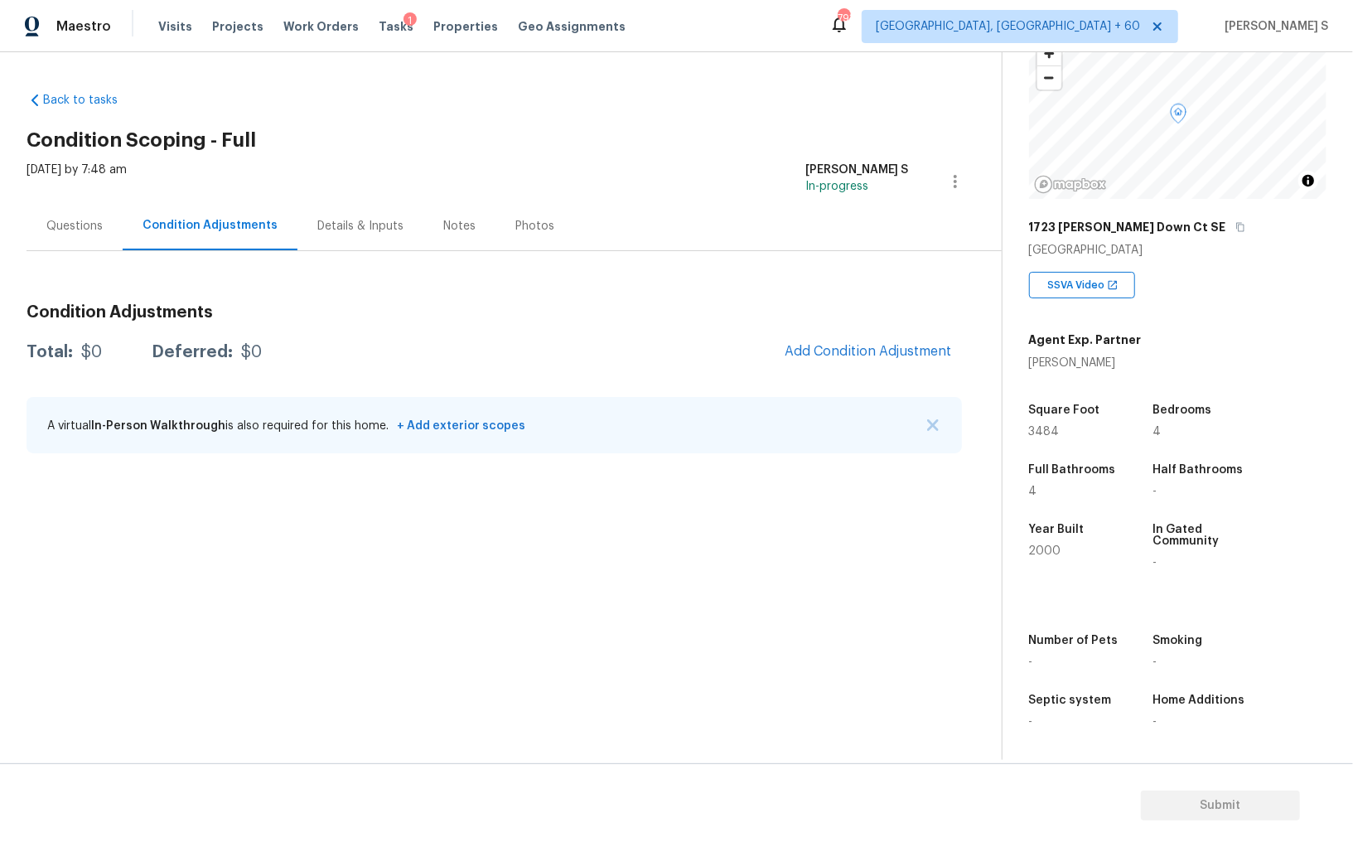
click at [315, 652] on section "Back to tasks Condition Scoping - Full Thu, Aug 21 2025 by 7:48 am Anbu Jebakum…" at bounding box center [514, 419] width 975 height 681
click at [911, 354] on span "Add Condition Adjustment" at bounding box center [868, 351] width 167 height 15
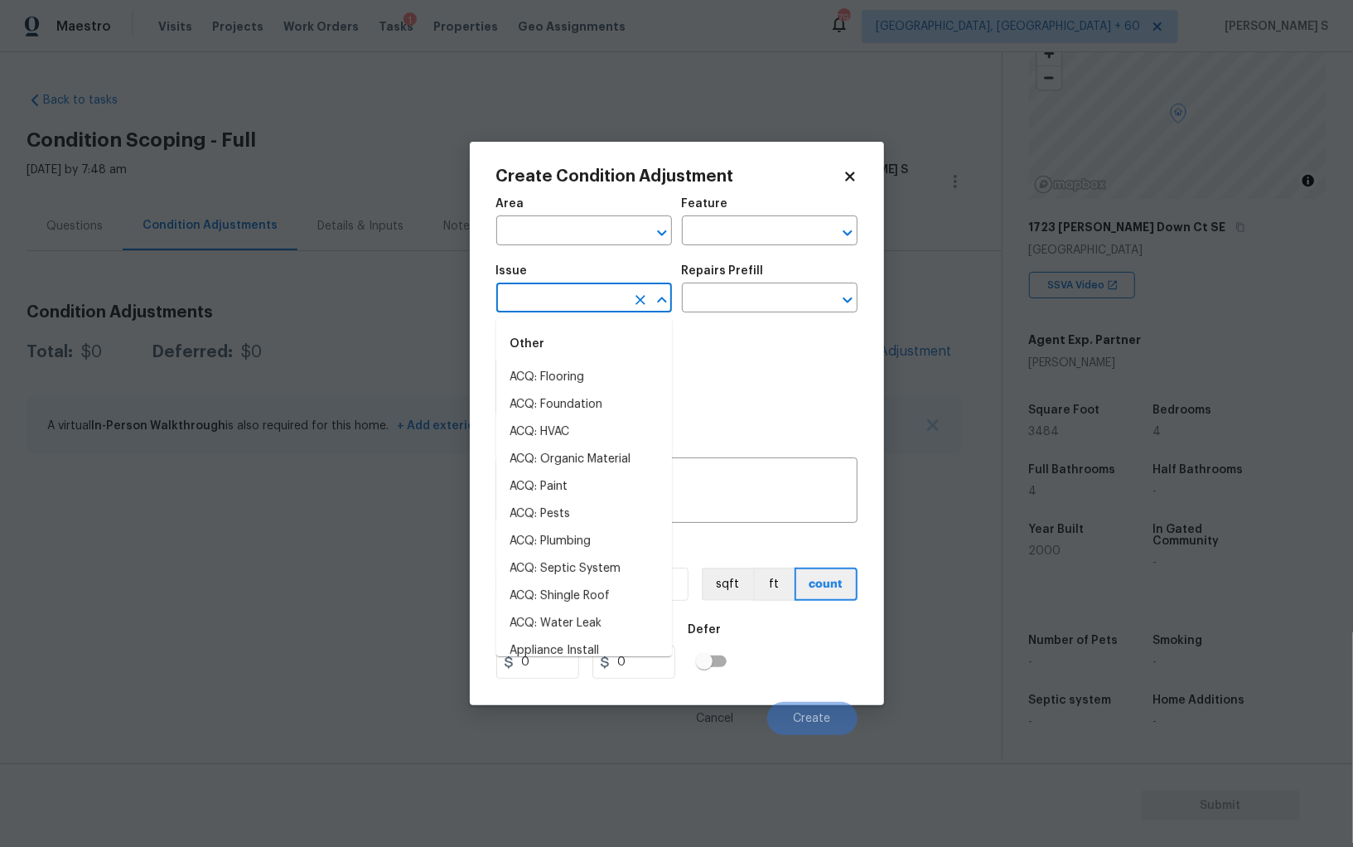
click at [601, 309] on input "text" at bounding box center [560, 300] width 129 height 26
type input "pre"
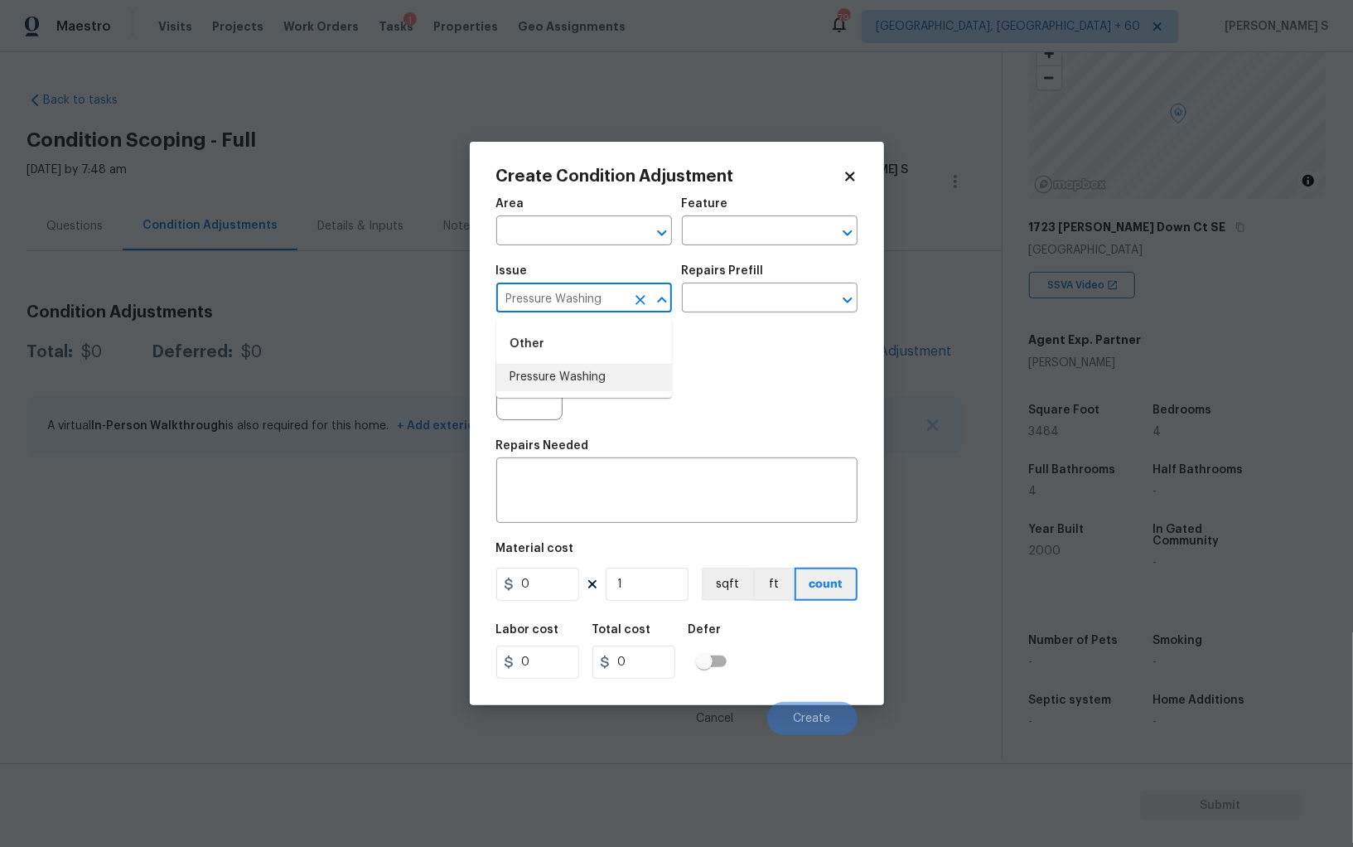
type input "Pressure Washing"
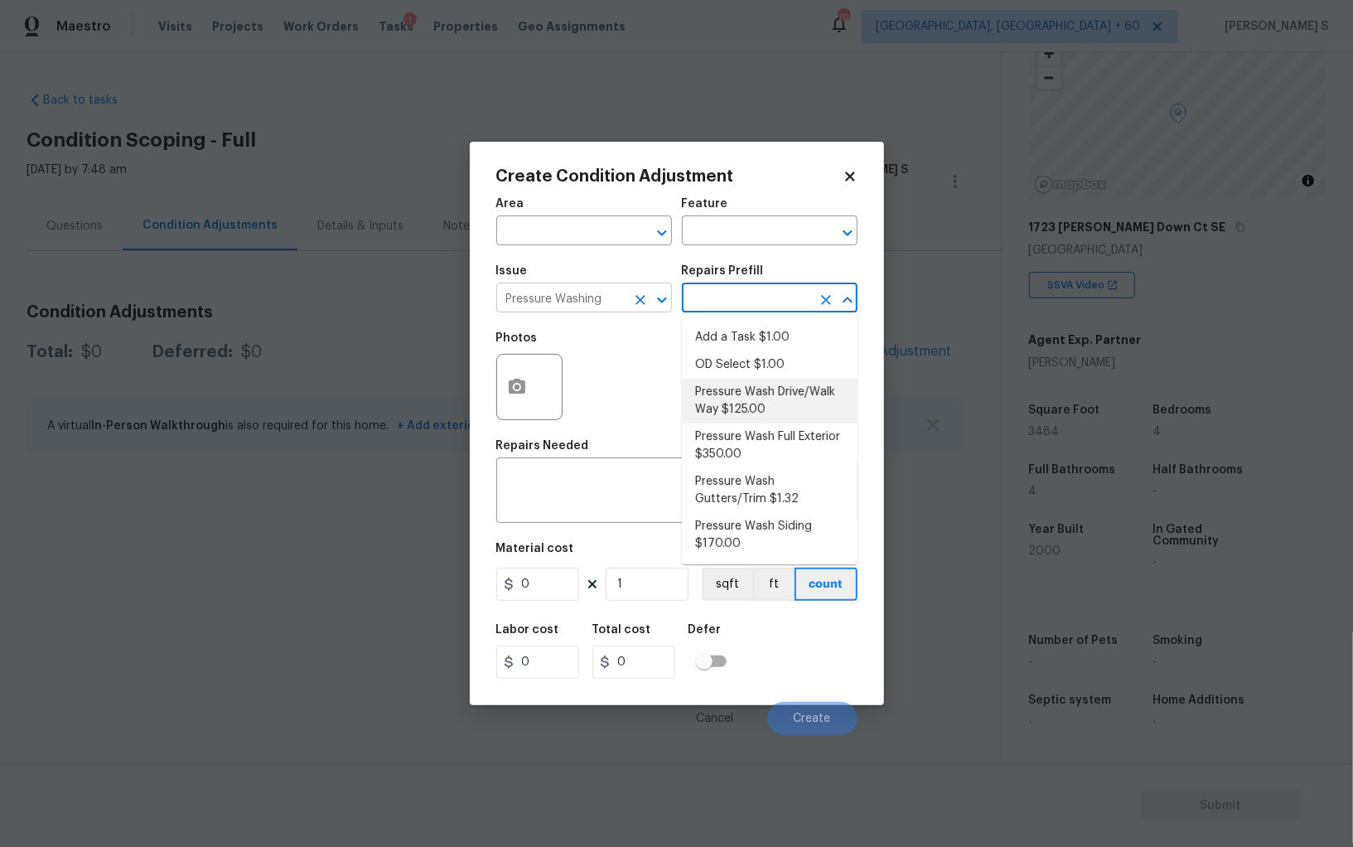
type input "Siding"
type textarea "Pressure wash the driveways/walkways as directed by the PM. Ensure that all deb…"
type input "125"
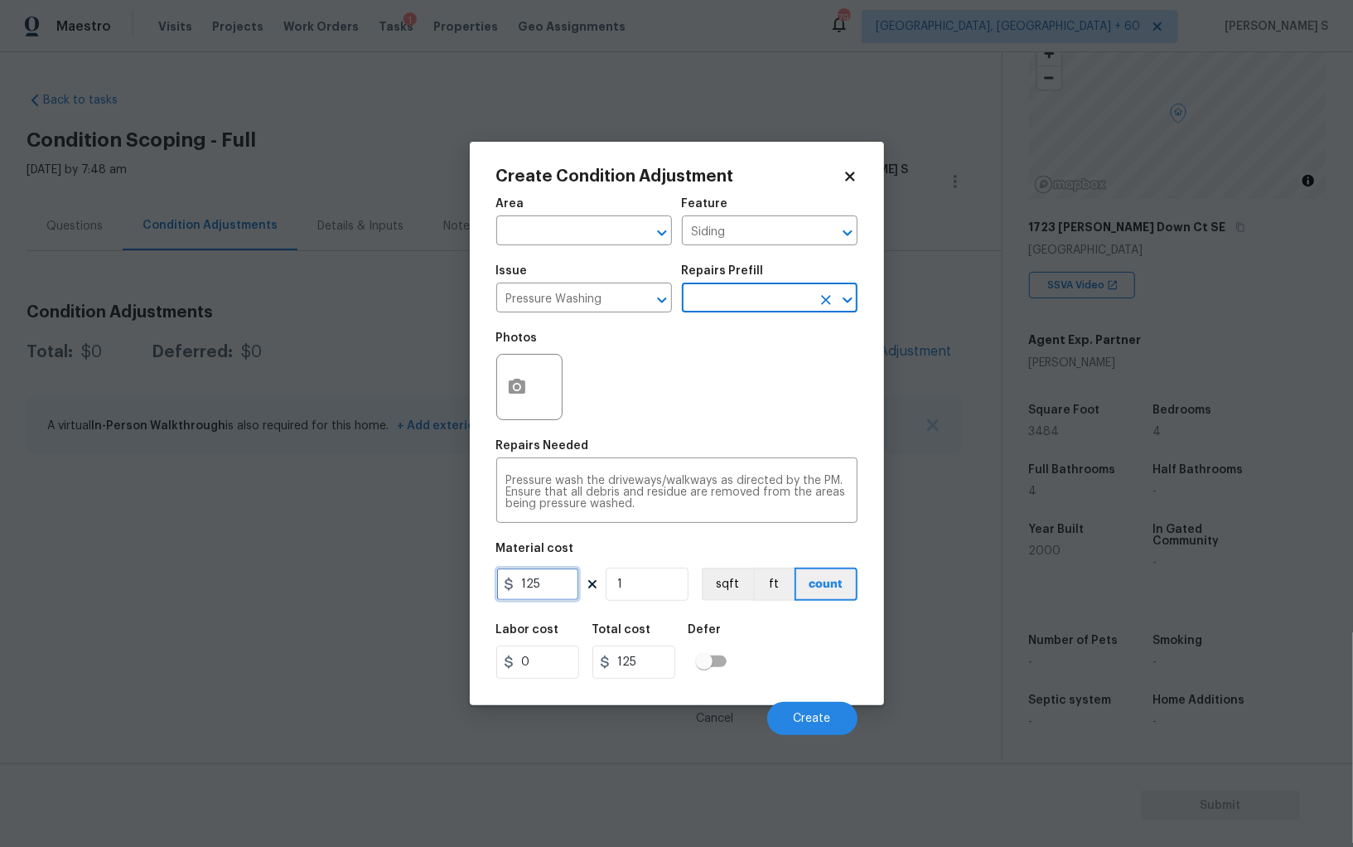
click at [549, 572] on input "125" at bounding box center [537, 584] width 83 height 33
type input "200"
click at [790, 686] on div "Labor cost 0 Total cost 200 Defer" at bounding box center [676, 651] width 361 height 75
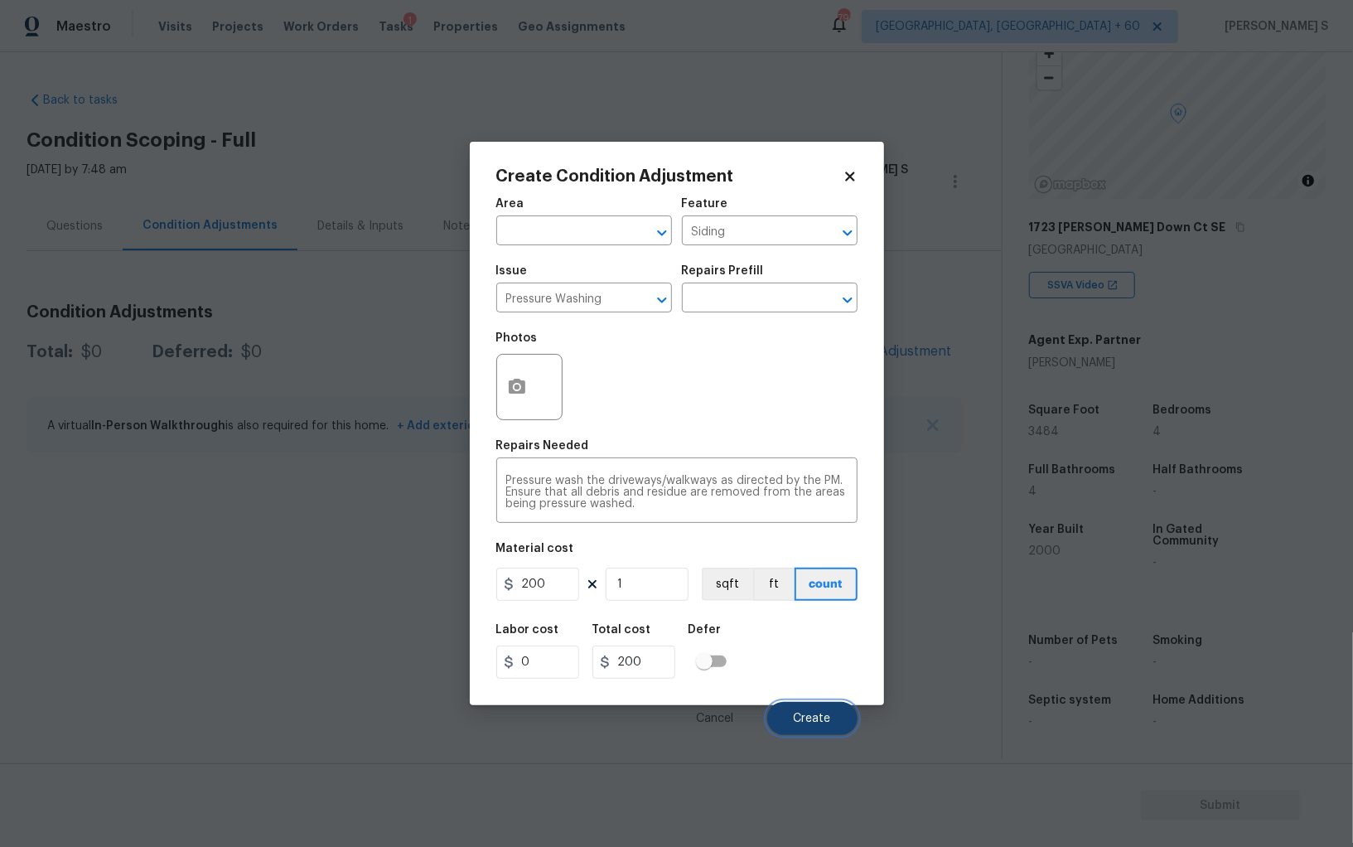
click at [815, 714] on span "Create" at bounding box center [812, 719] width 37 height 12
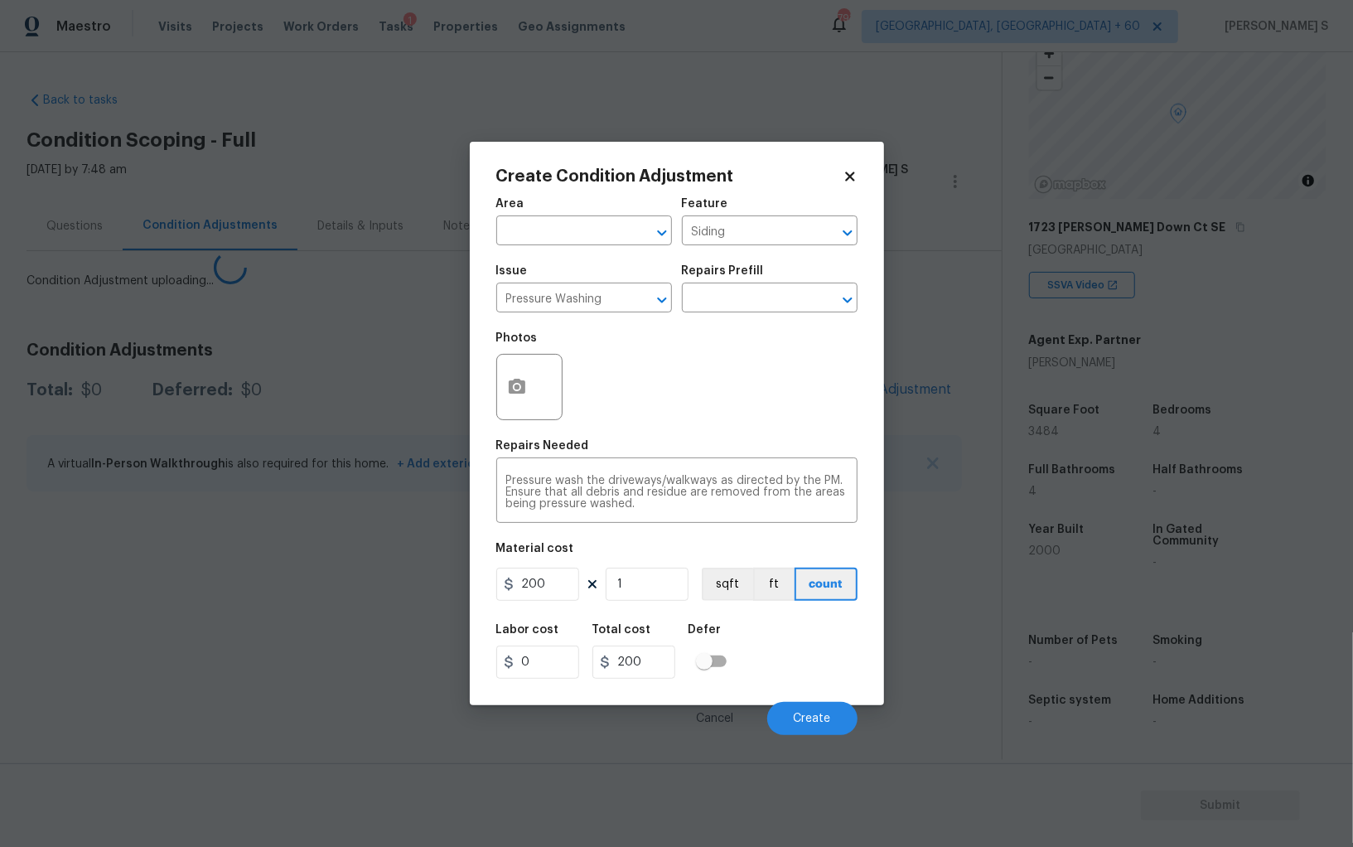
click at [288, 670] on body "Maestro Visits Projects Work Orders Tasks 1 Properties Geo Assignments 793 Albu…" at bounding box center [676, 423] width 1353 height 847
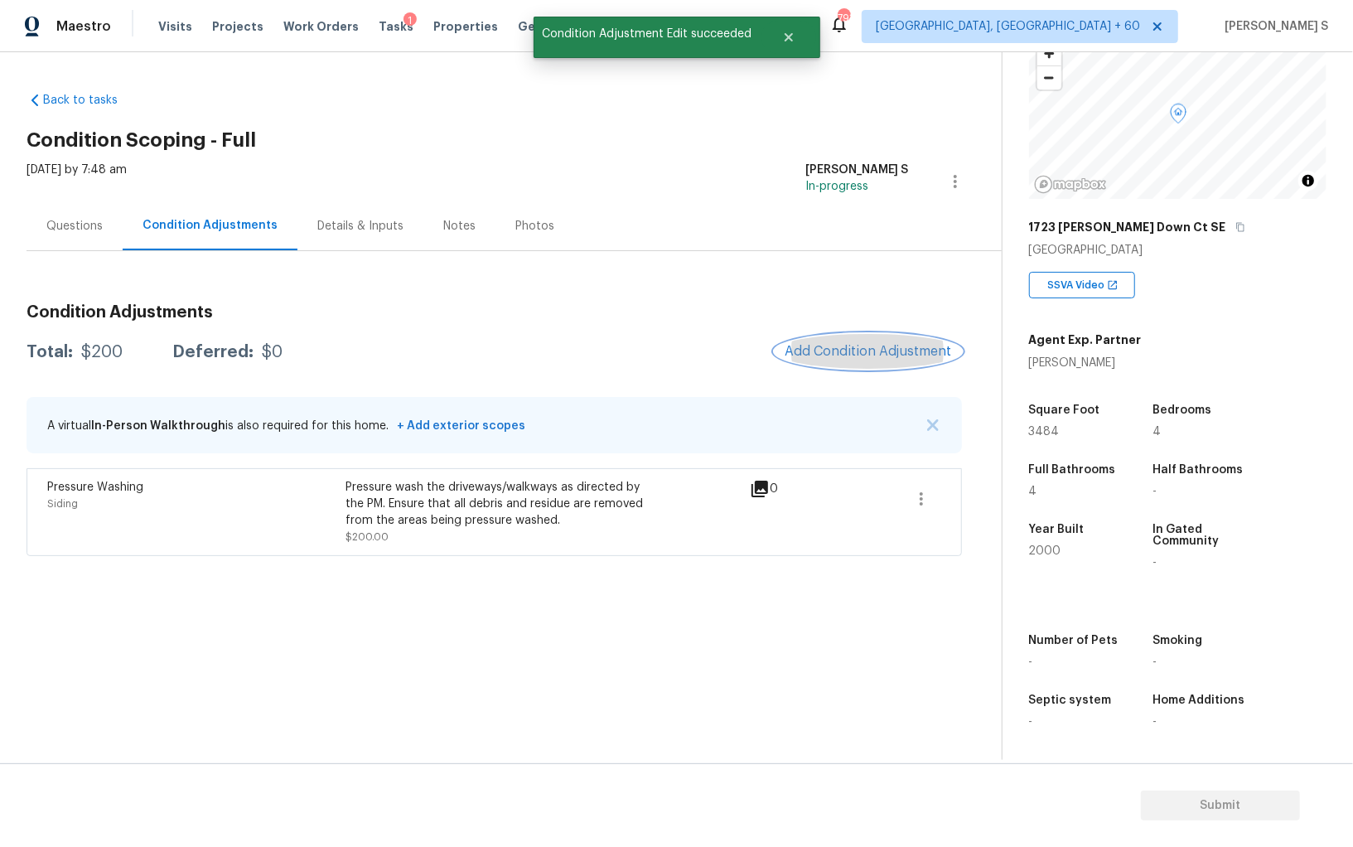
click at [858, 358] on span "Add Condition Adjustment" at bounding box center [868, 351] width 167 height 15
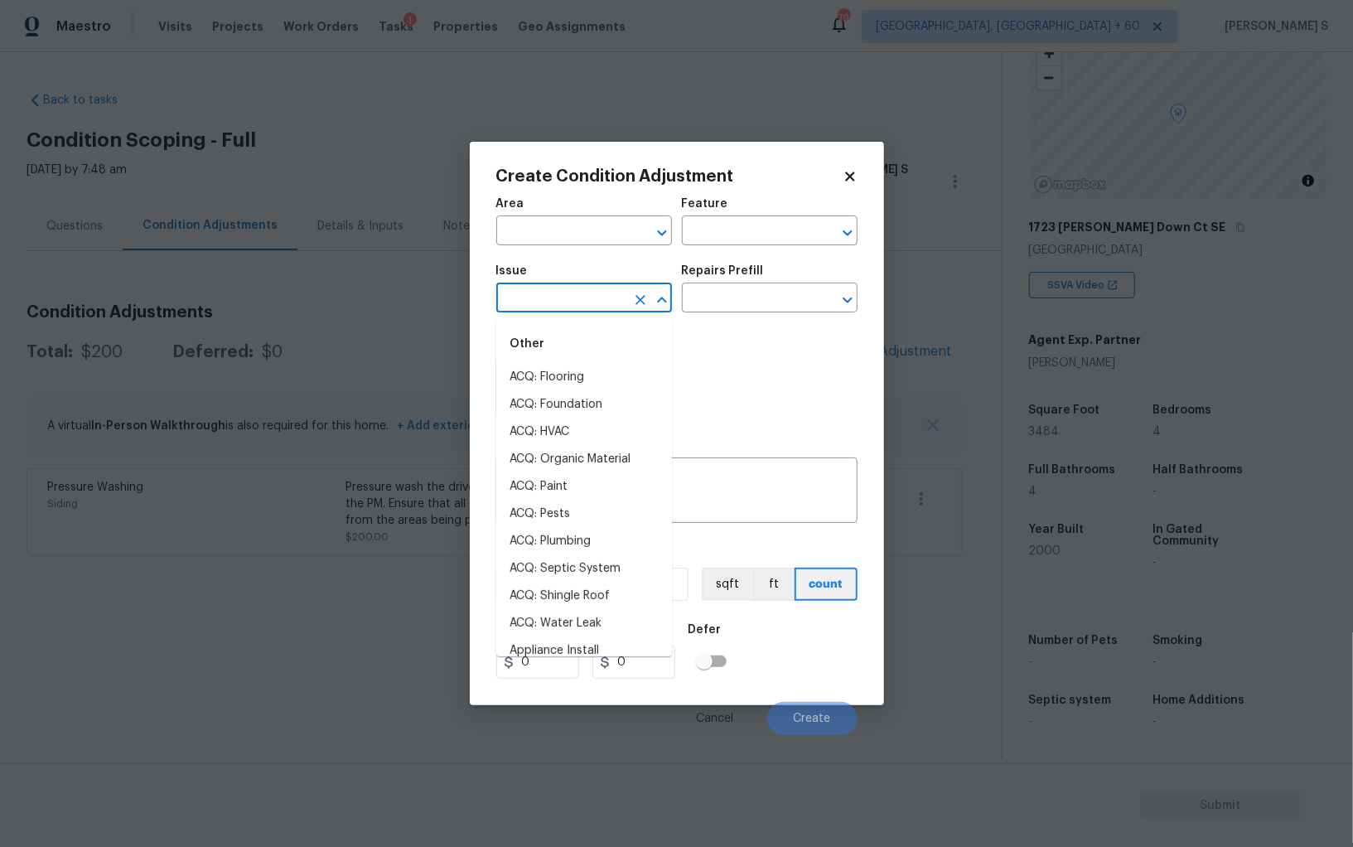
click at [578, 312] on input "text" at bounding box center [560, 300] width 129 height 26
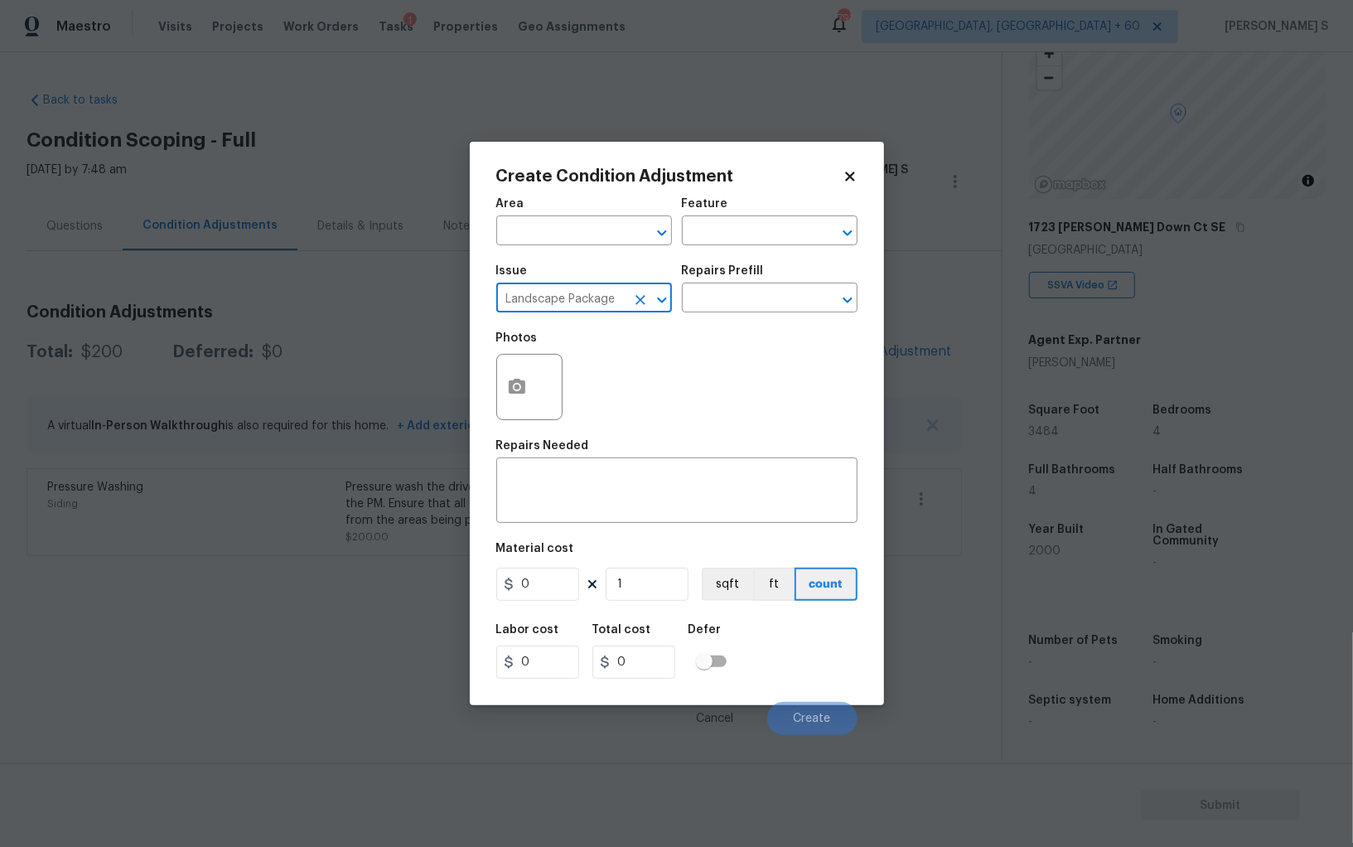
type input "Landscape Package"
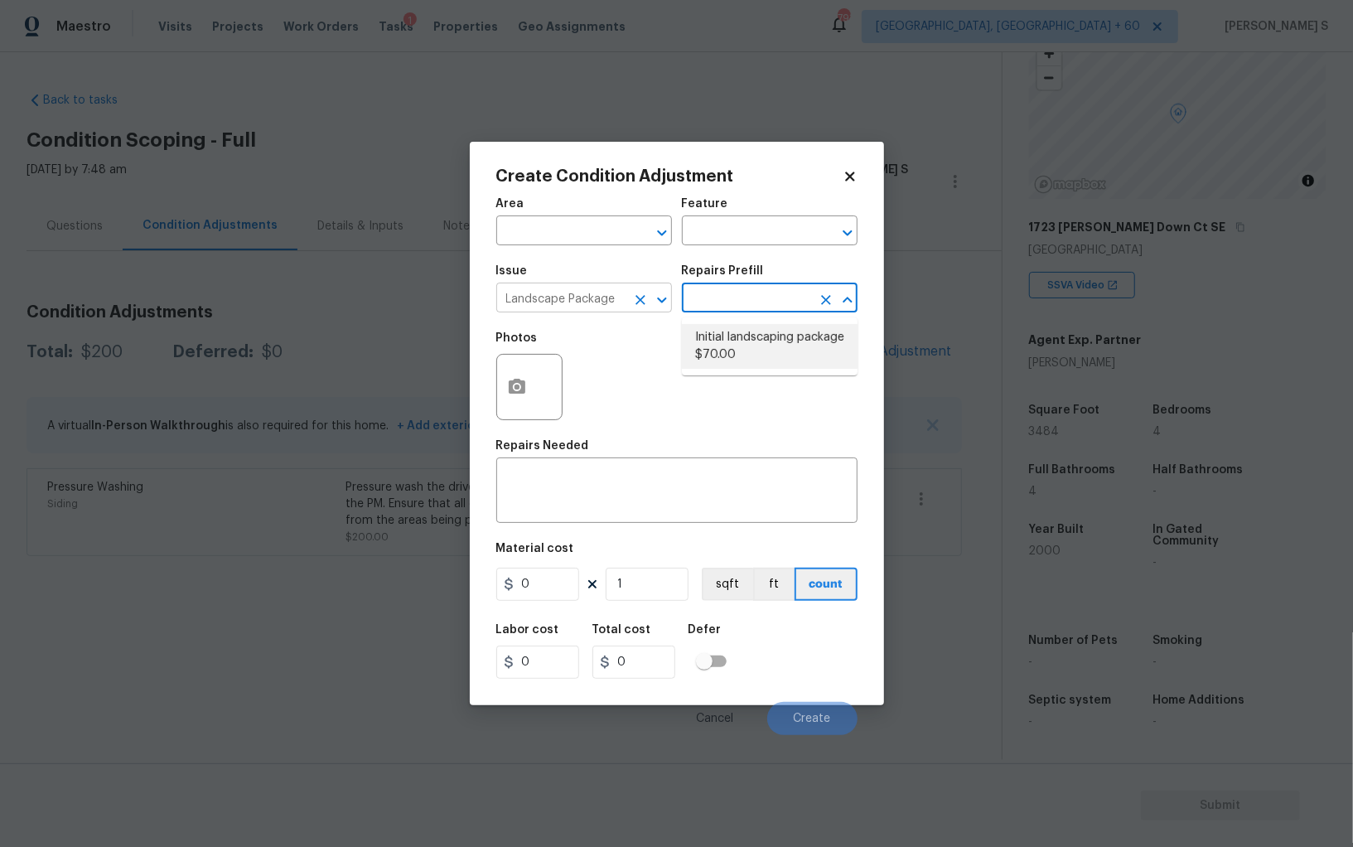
type input "Home Readiness Packages"
type textarea "Mowing of grass up to 6" in height. Mow, edge along driveways & sidewalks, trim…"
type input "70"
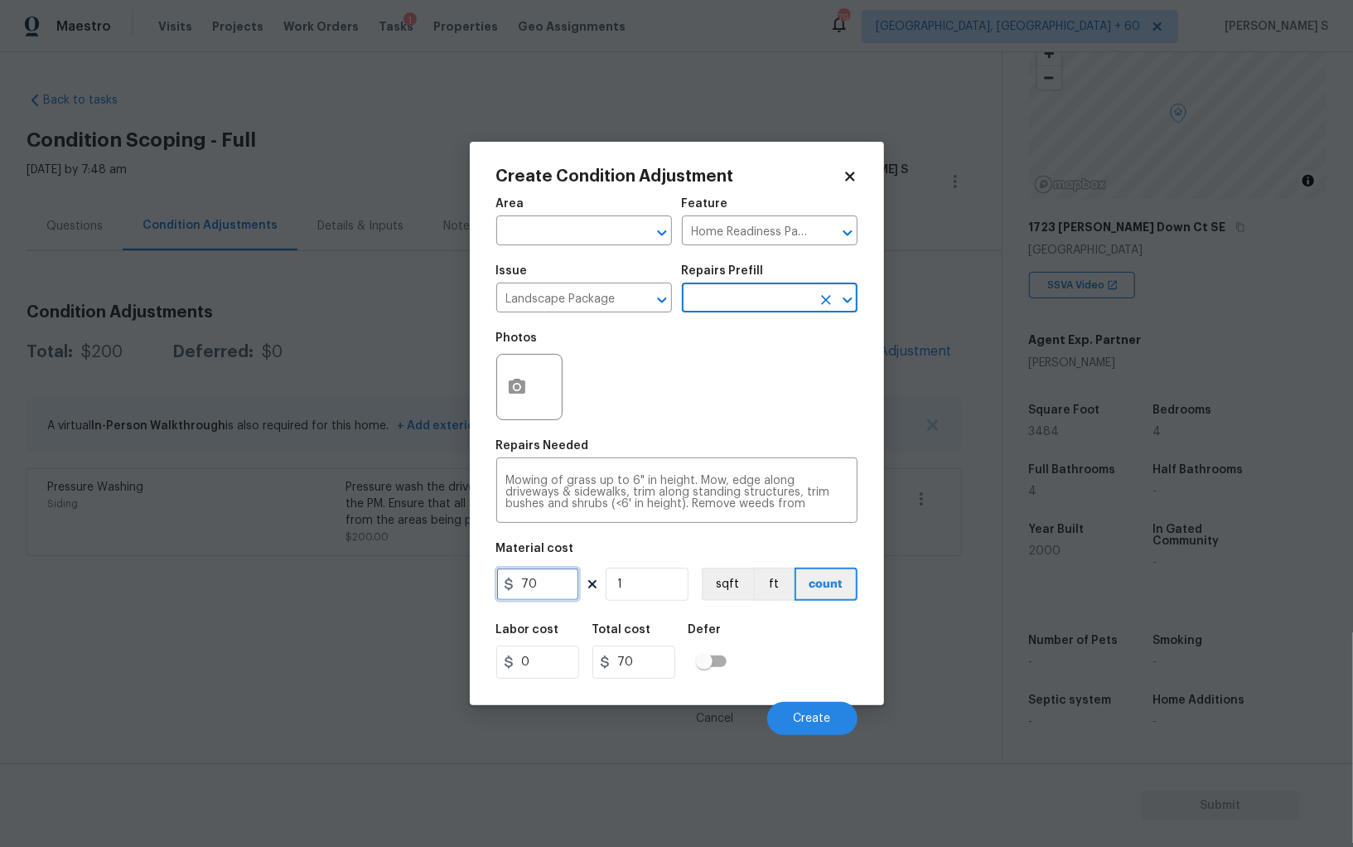
click at [575, 578] on input "70" at bounding box center [537, 584] width 83 height 33
type input "300"
click at [821, 658] on div "Labor cost 0 Total cost 300 Defer" at bounding box center [676, 651] width 361 height 75
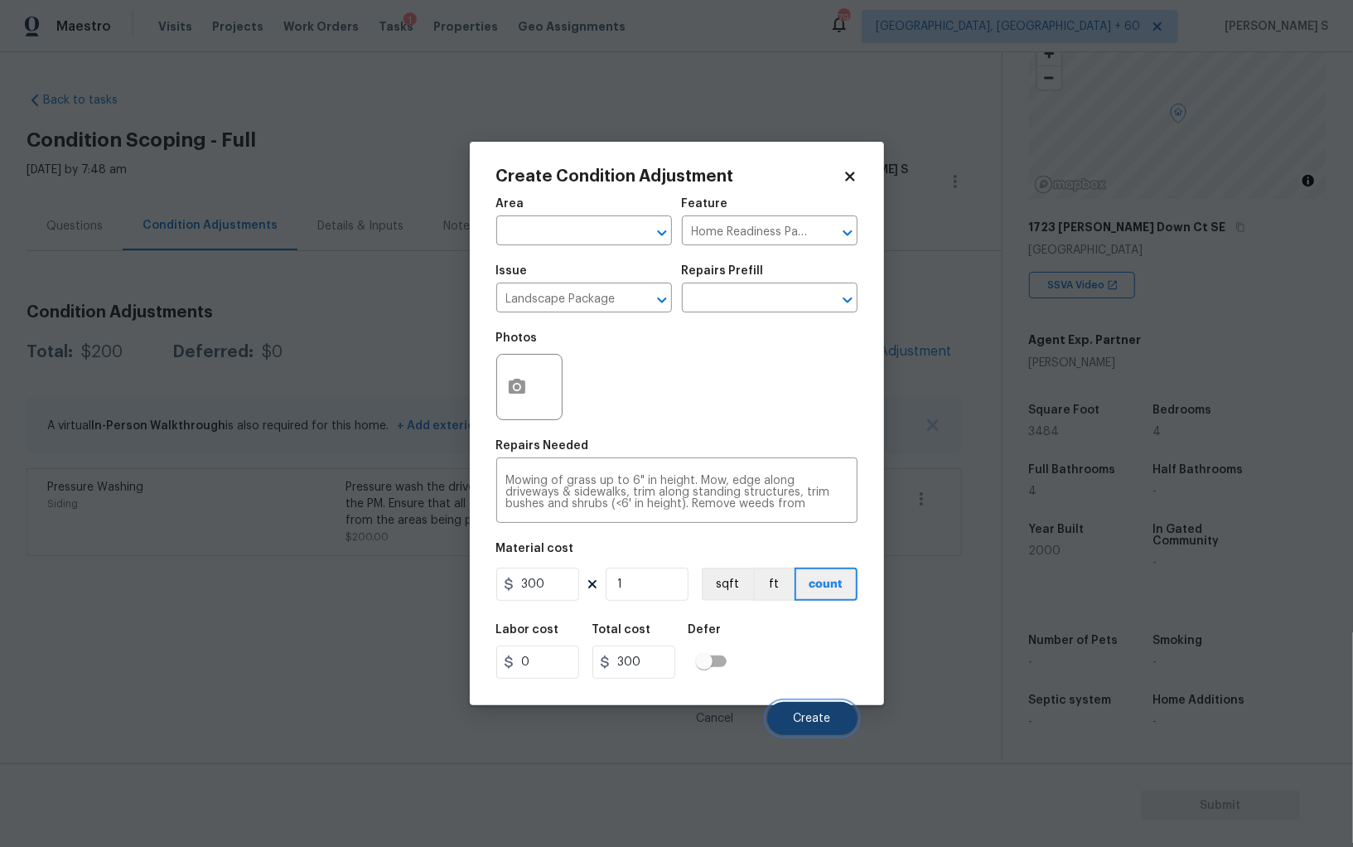
click at [818, 723] on span "Create" at bounding box center [812, 719] width 37 height 12
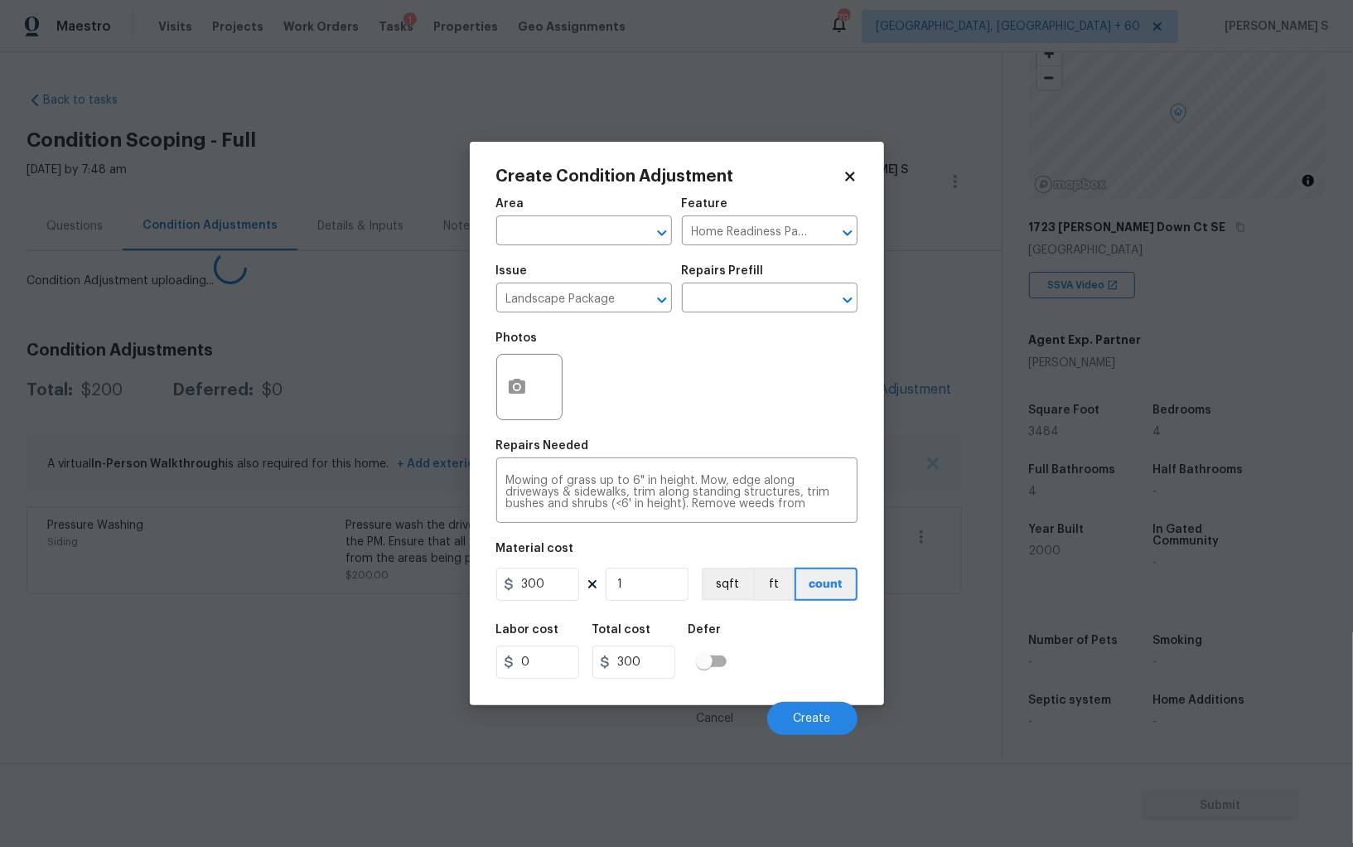
click at [0, 694] on body "Maestro Visits Projects Work Orders Tasks 1 Properties Geo Assignments 793 Albu…" at bounding box center [676, 423] width 1353 height 847
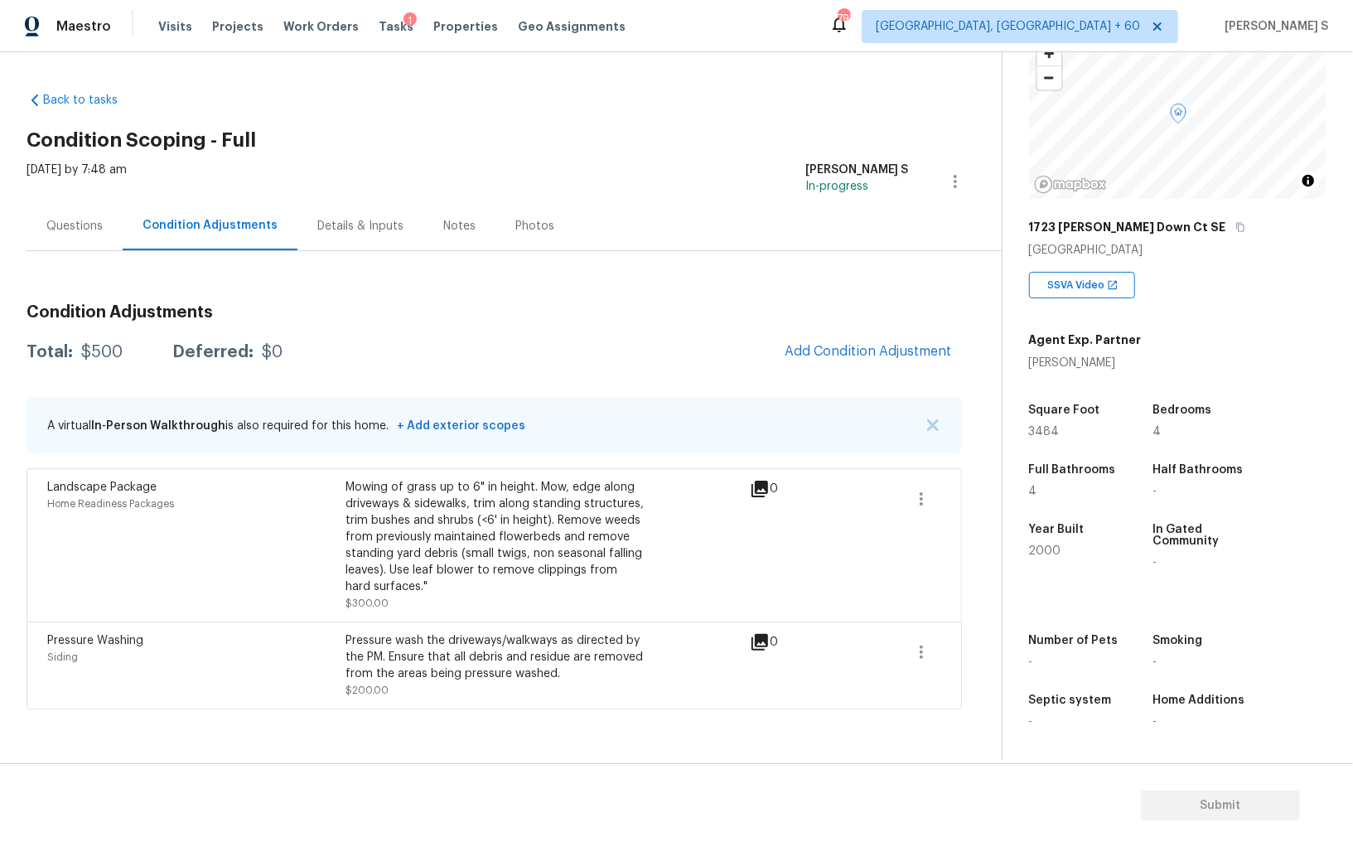
click at [547, 505] on div "Mowing of grass up to 6" in height. Mow, edge along driveways & sidewalks, trim…" at bounding box center [495, 537] width 298 height 116
click at [854, 337] on button "Add Condition Adjustment" at bounding box center [868, 351] width 187 height 35
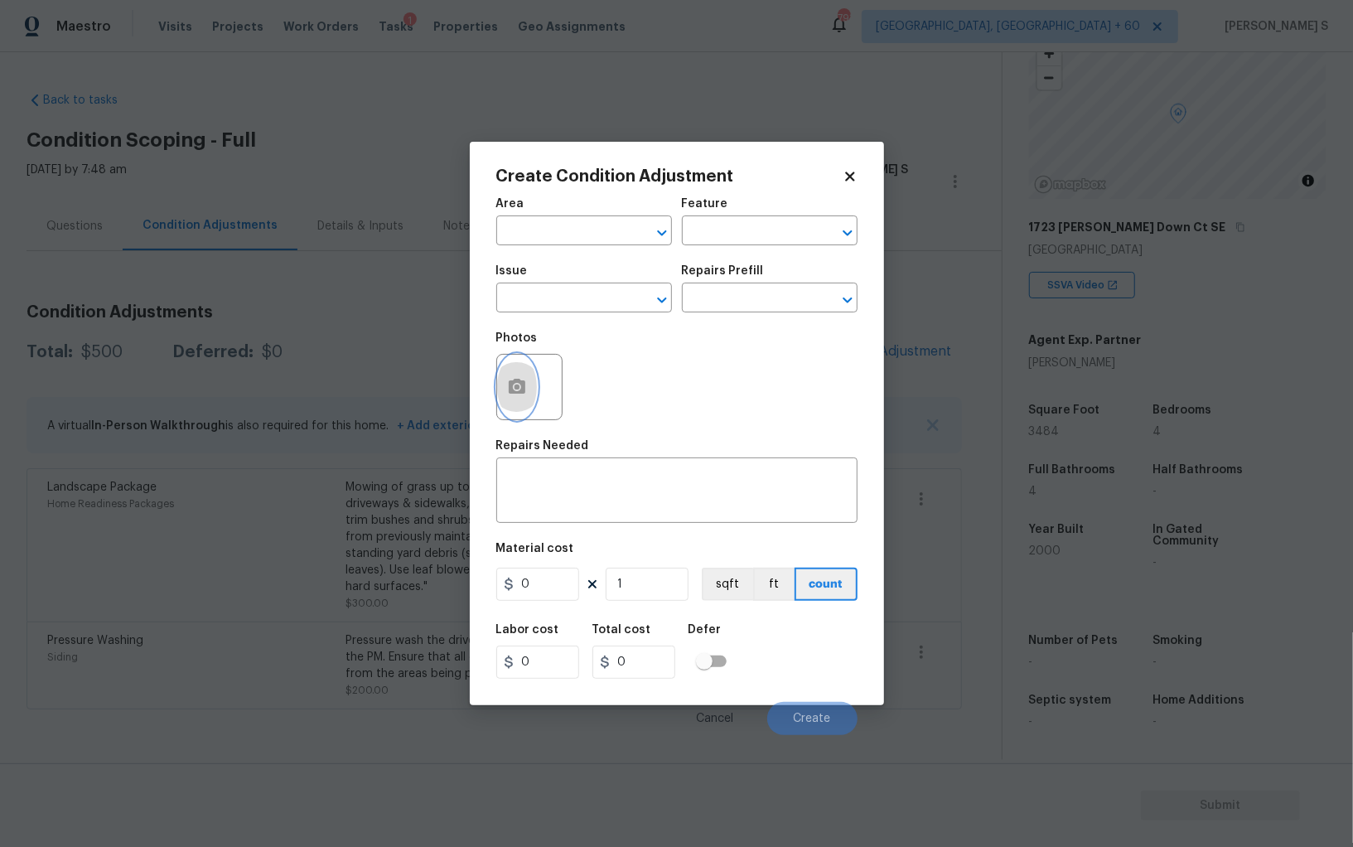
click at [534, 382] on button "button" at bounding box center [517, 387] width 40 height 65
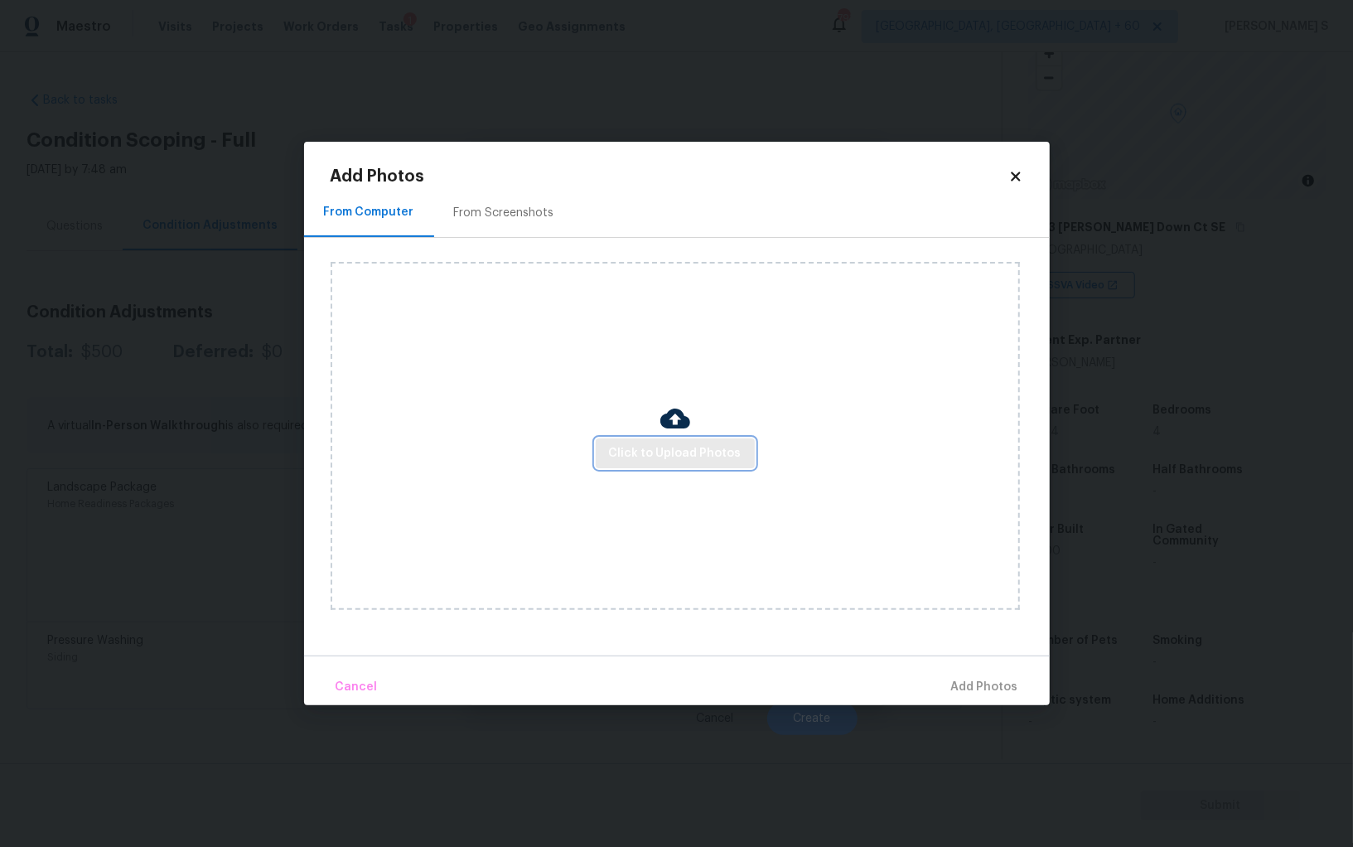
click at [689, 458] on span "Click to Upload Photos" at bounding box center [675, 453] width 133 height 21
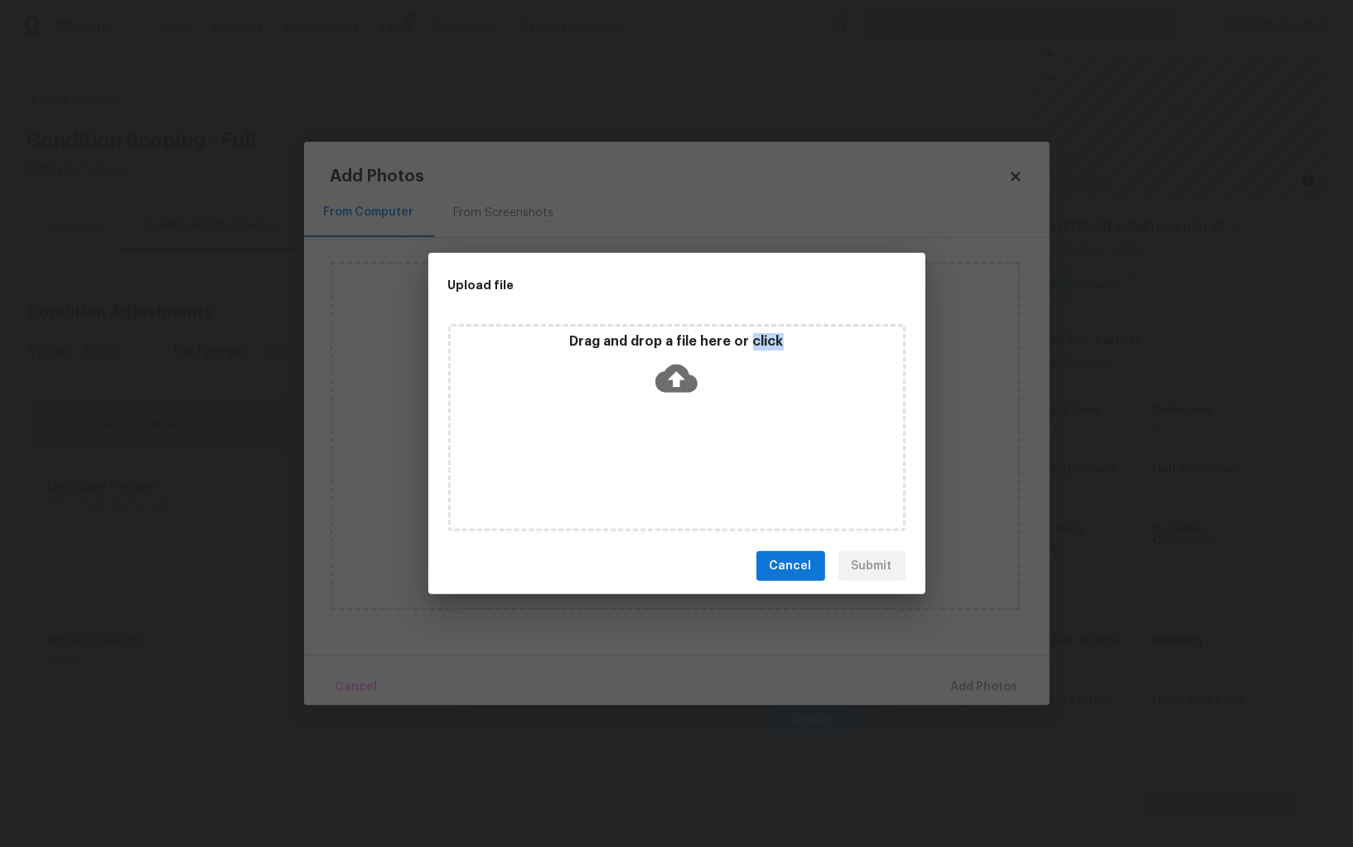
click at [689, 458] on div "Drag and drop a file here or click" at bounding box center [676, 427] width 457 height 207
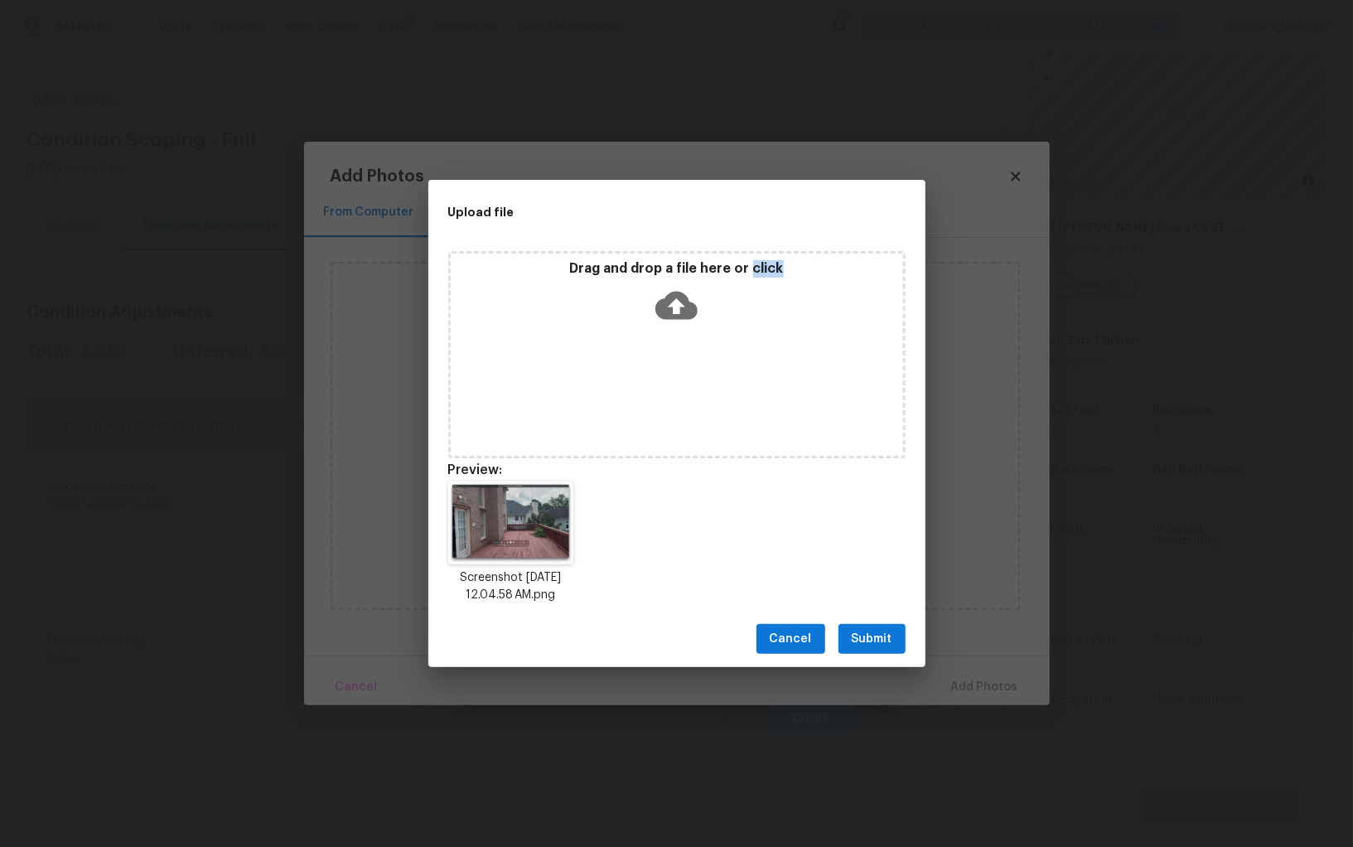
click at [885, 638] on span "Submit" at bounding box center [872, 639] width 41 height 21
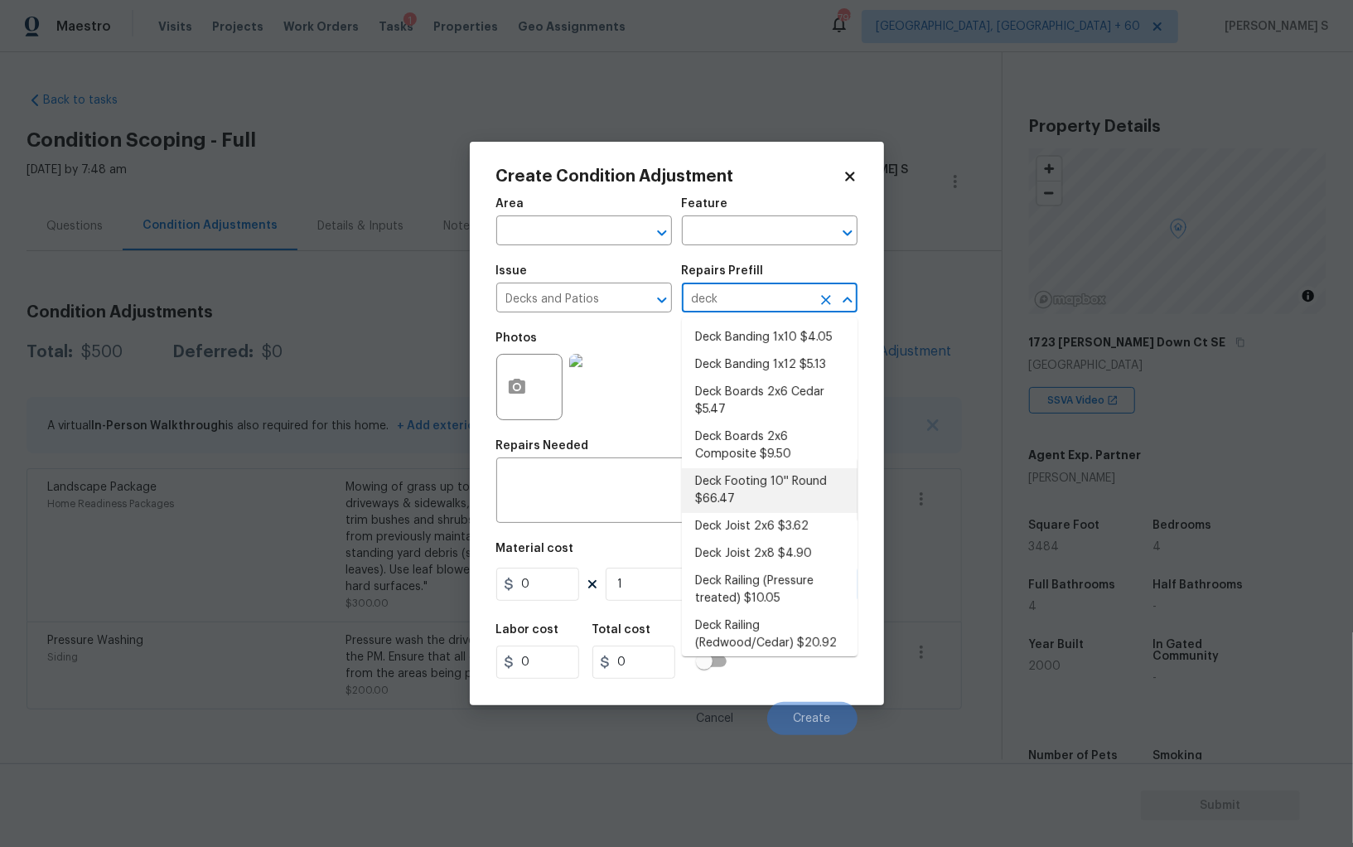
scroll to position [115, 0]
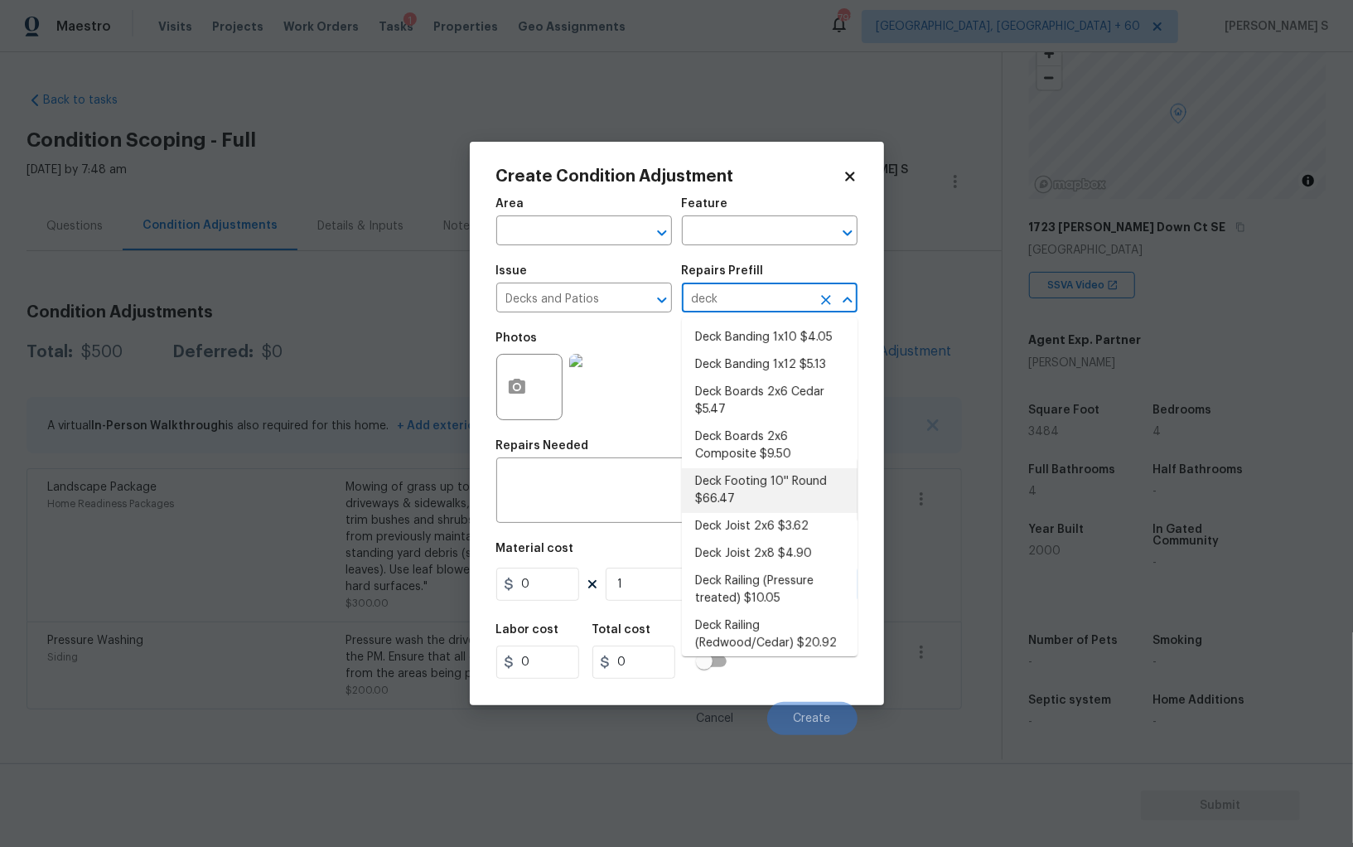
type input "deck"
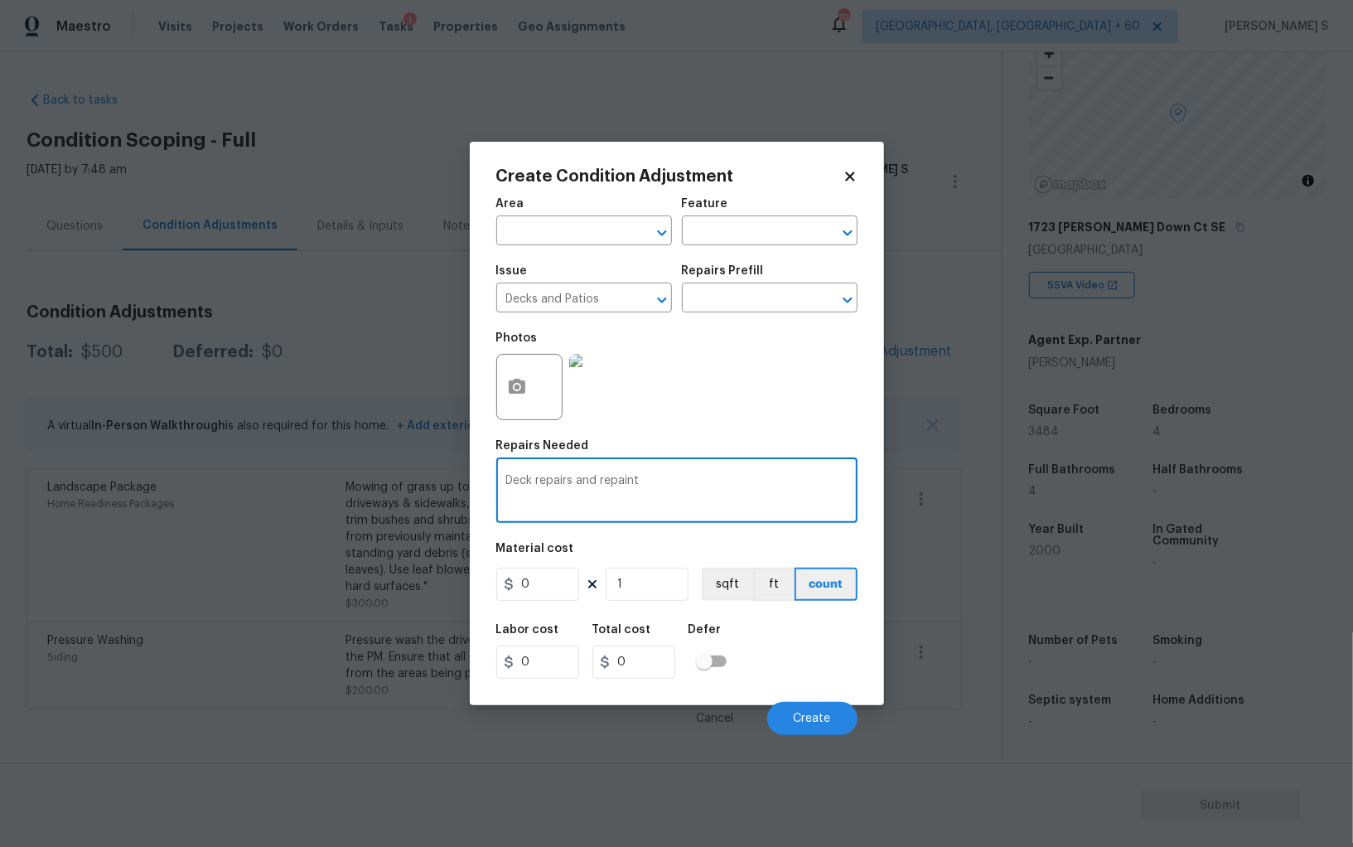
type textarea "Deck repairs and repaint"
click at [549, 571] on input "0" at bounding box center [537, 584] width 83 height 33
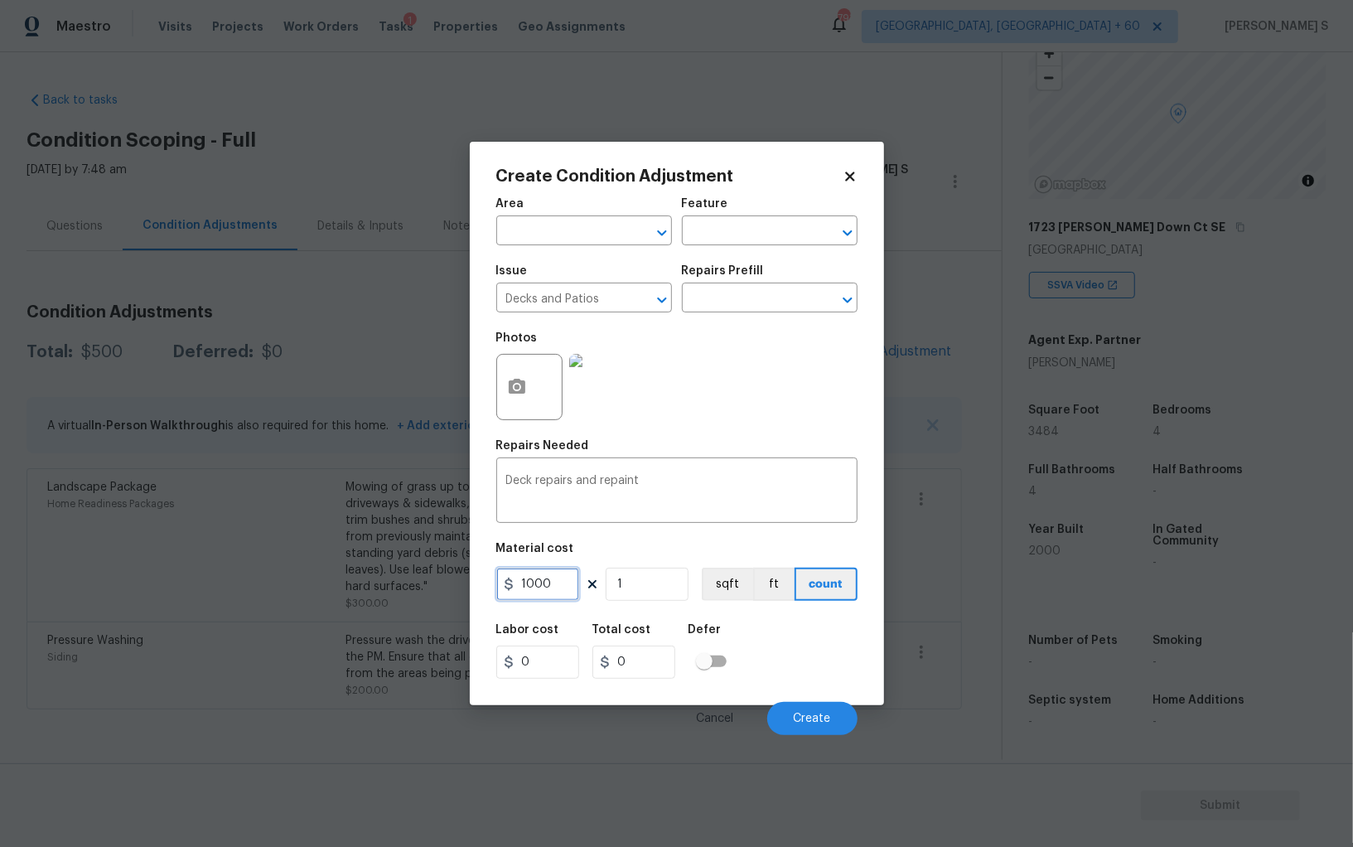
type input "1000"
click at [790, 691] on div "Cancel Create" at bounding box center [676, 712] width 361 height 46
click at [797, 728] on button "Create" at bounding box center [812, 718] width 90 height 33
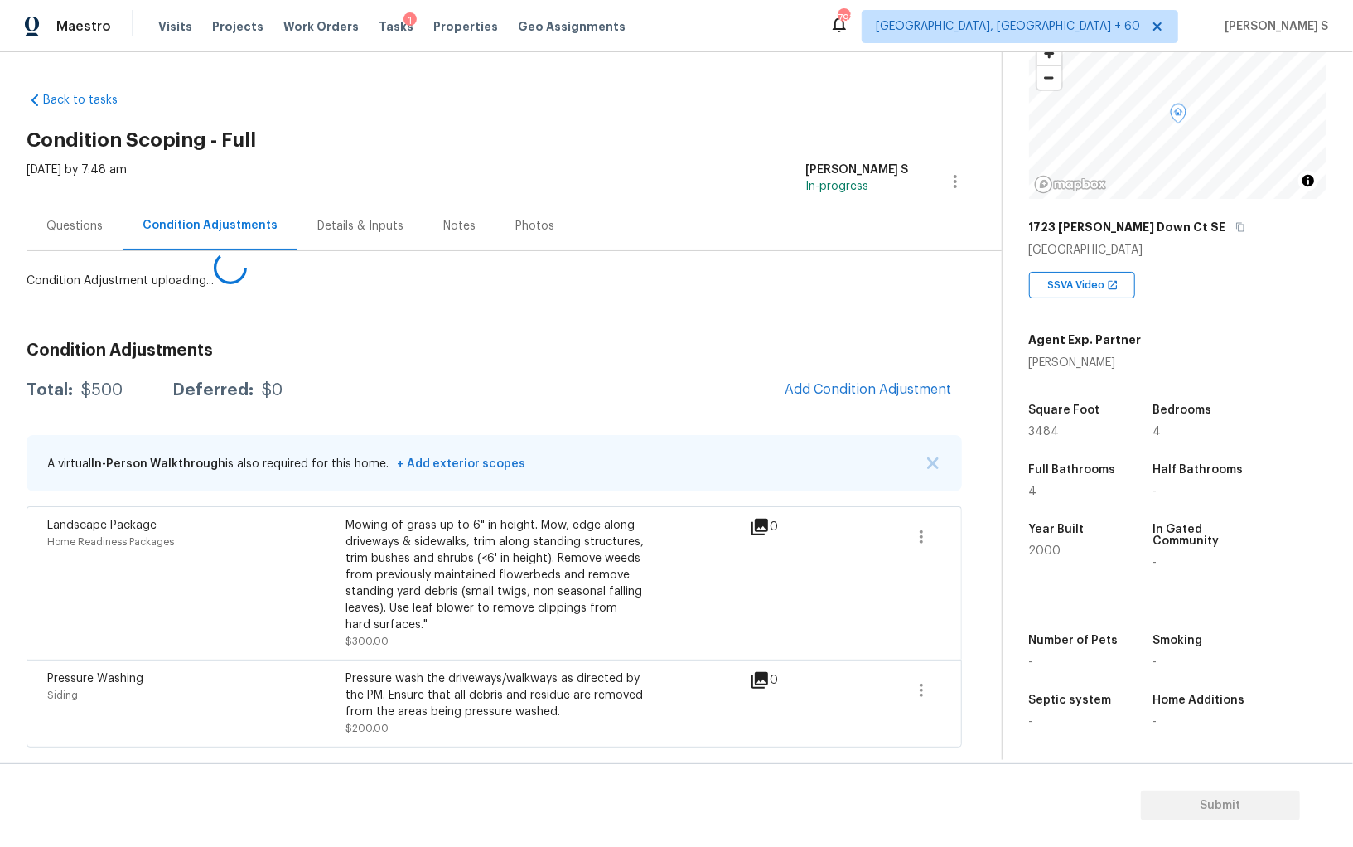
click at [261, 622] on body "Maestro Visits Projects Work Orders Tasks 1 Properties Geo Assignments 793 [GEO…" at bounding box center [676, 423] width 1353 height 847
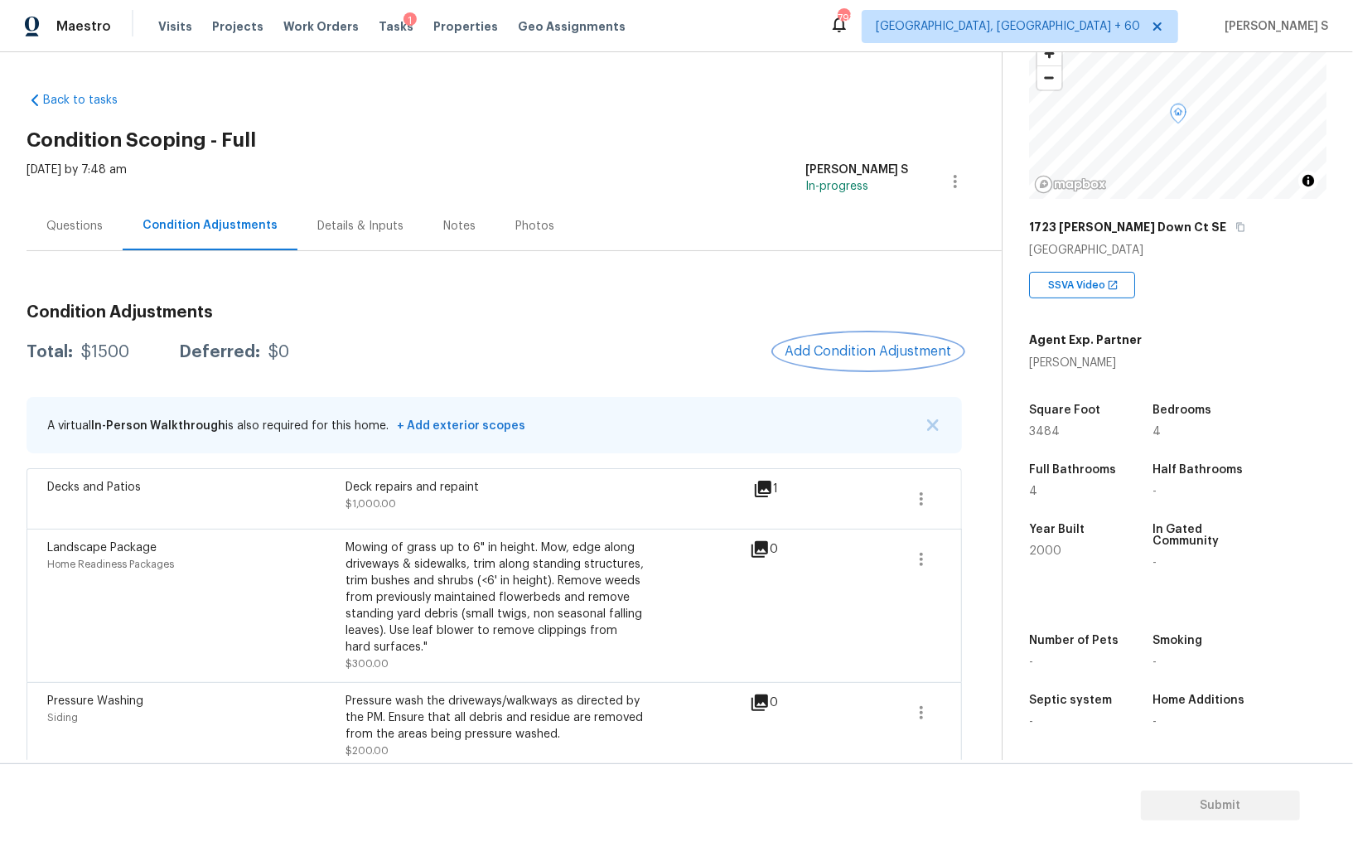
click at [850, 343] on button "Add Condition Adjustment" at bounding box center [868, 351] width 187 height 35
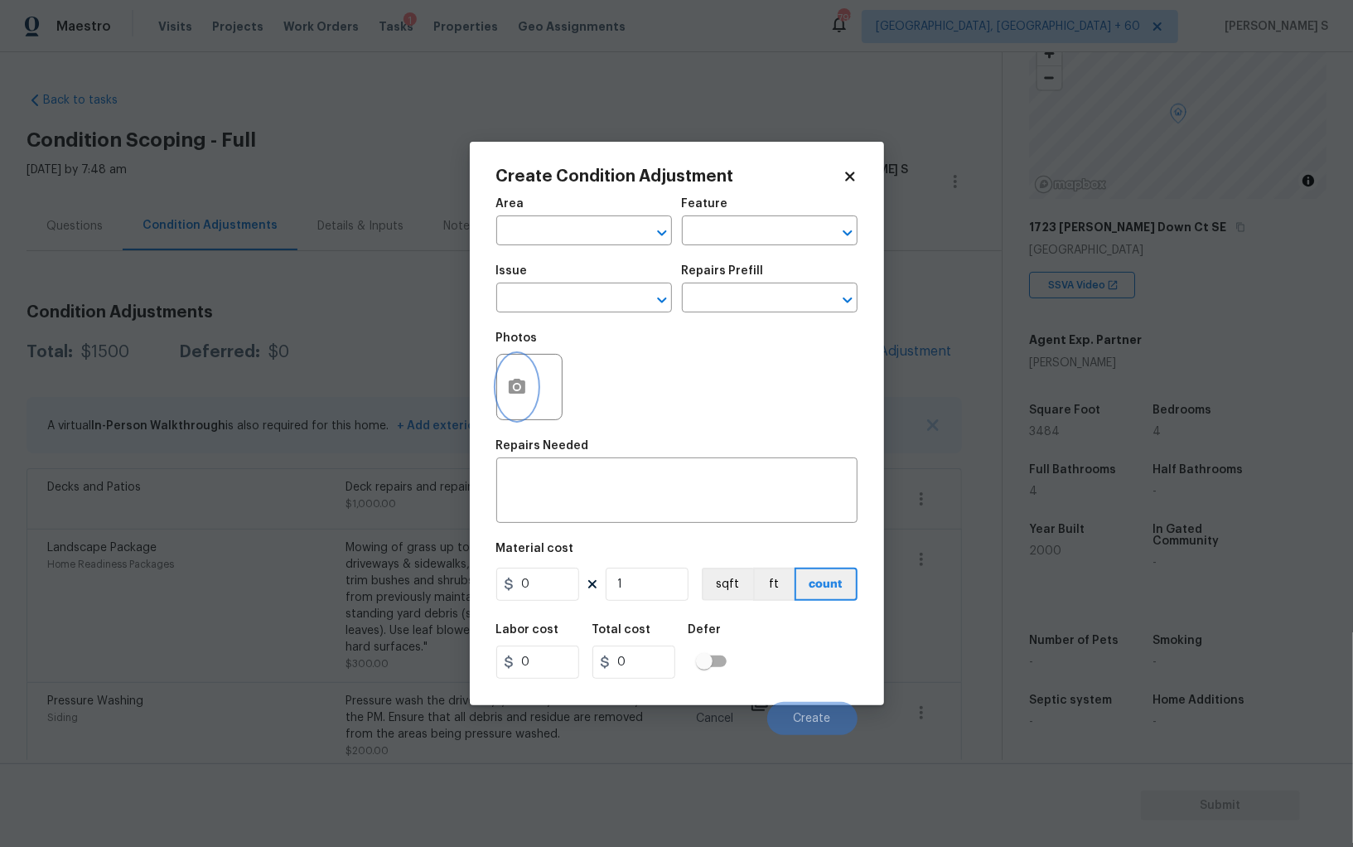
click at [533, 397] on button "button" at bounding box center [517, 387] width 40 height 65
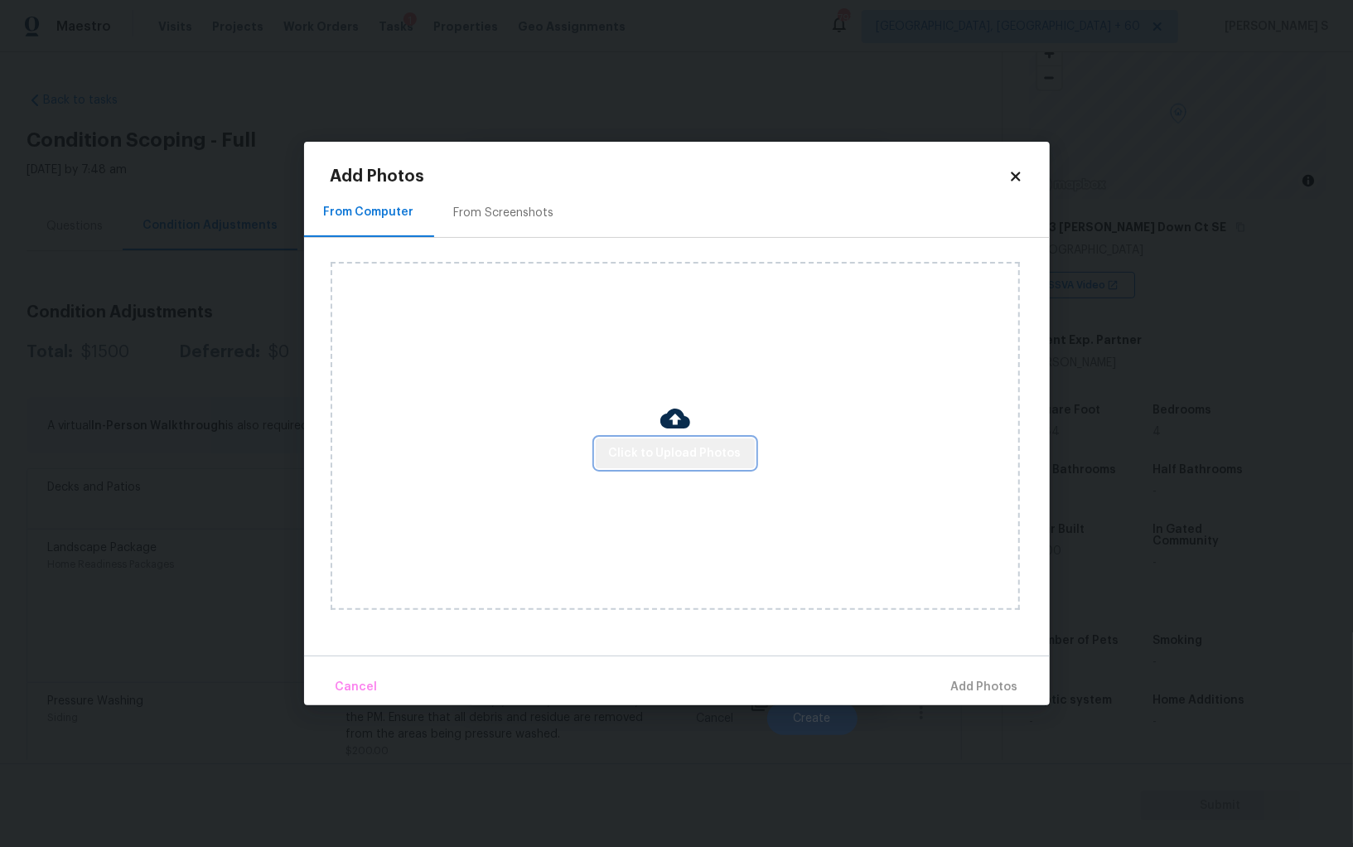
click at [697, 460] on span "Click to Upload Photos" at bounding box center [675, 453] width 133 height 21
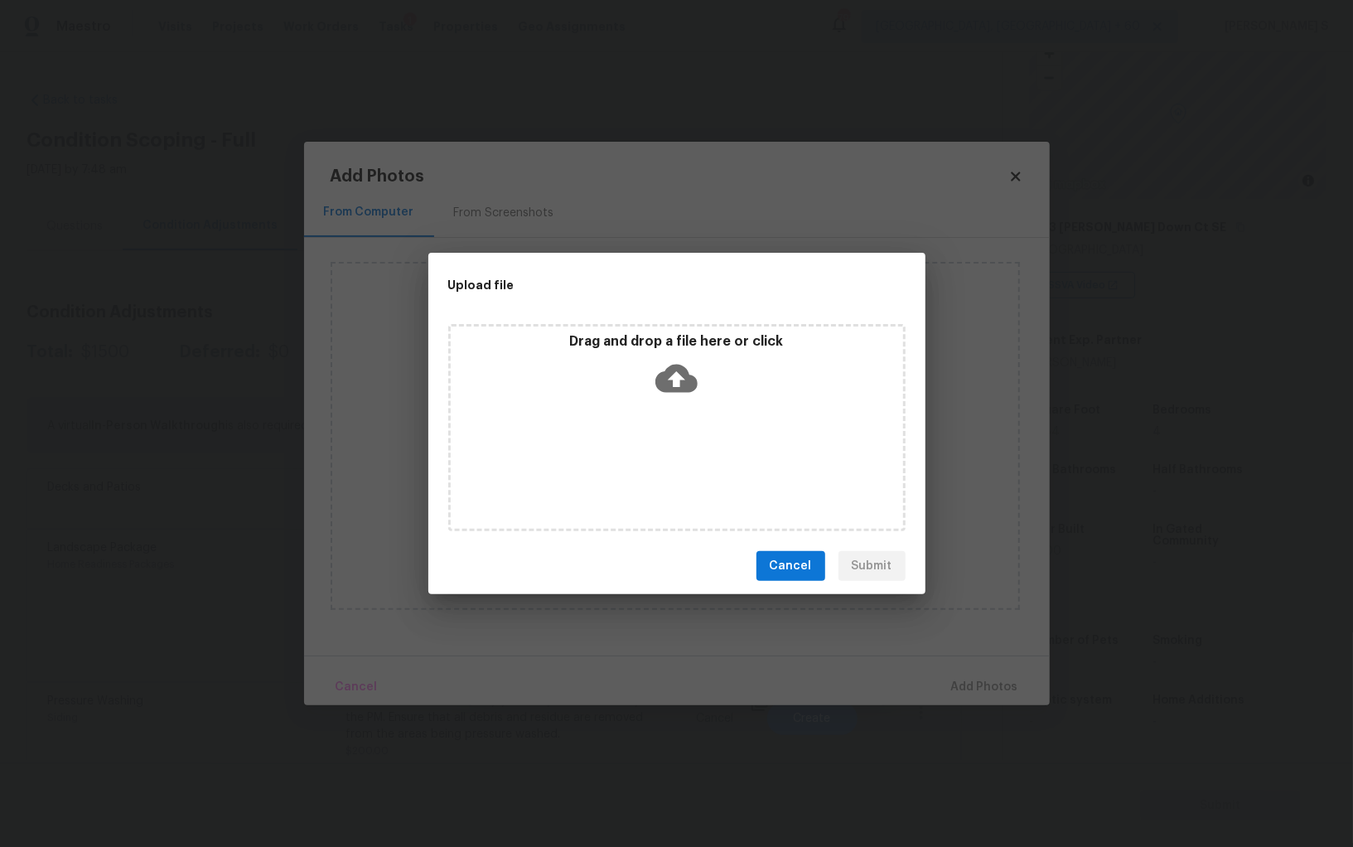
click at [697, 460] on div "Drag and drop a file here or click" at bounding box center [676, 427] width 457 height 207
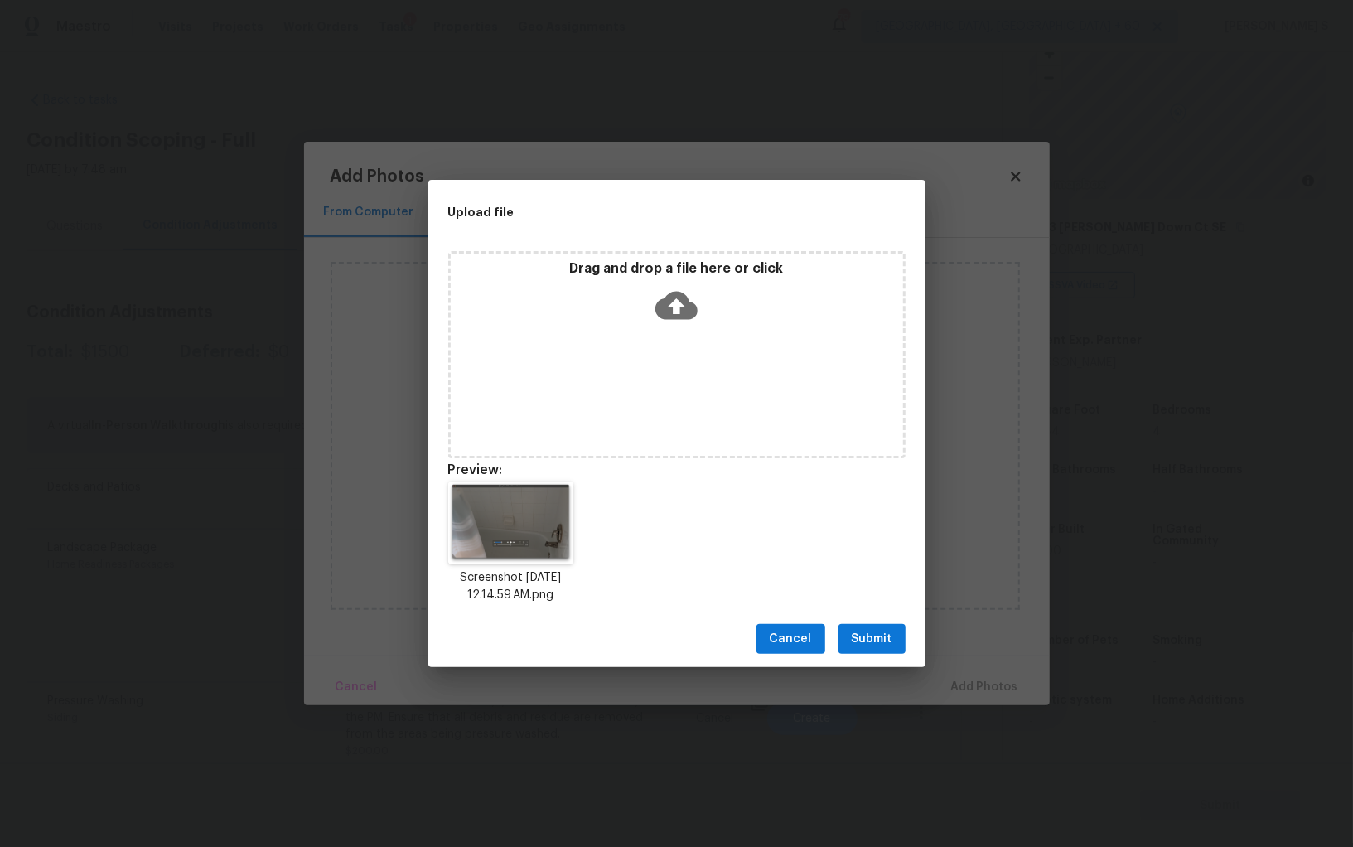
click at [883, 641] on span "Submit" at bounding box center [872, 639] width 41 height 21
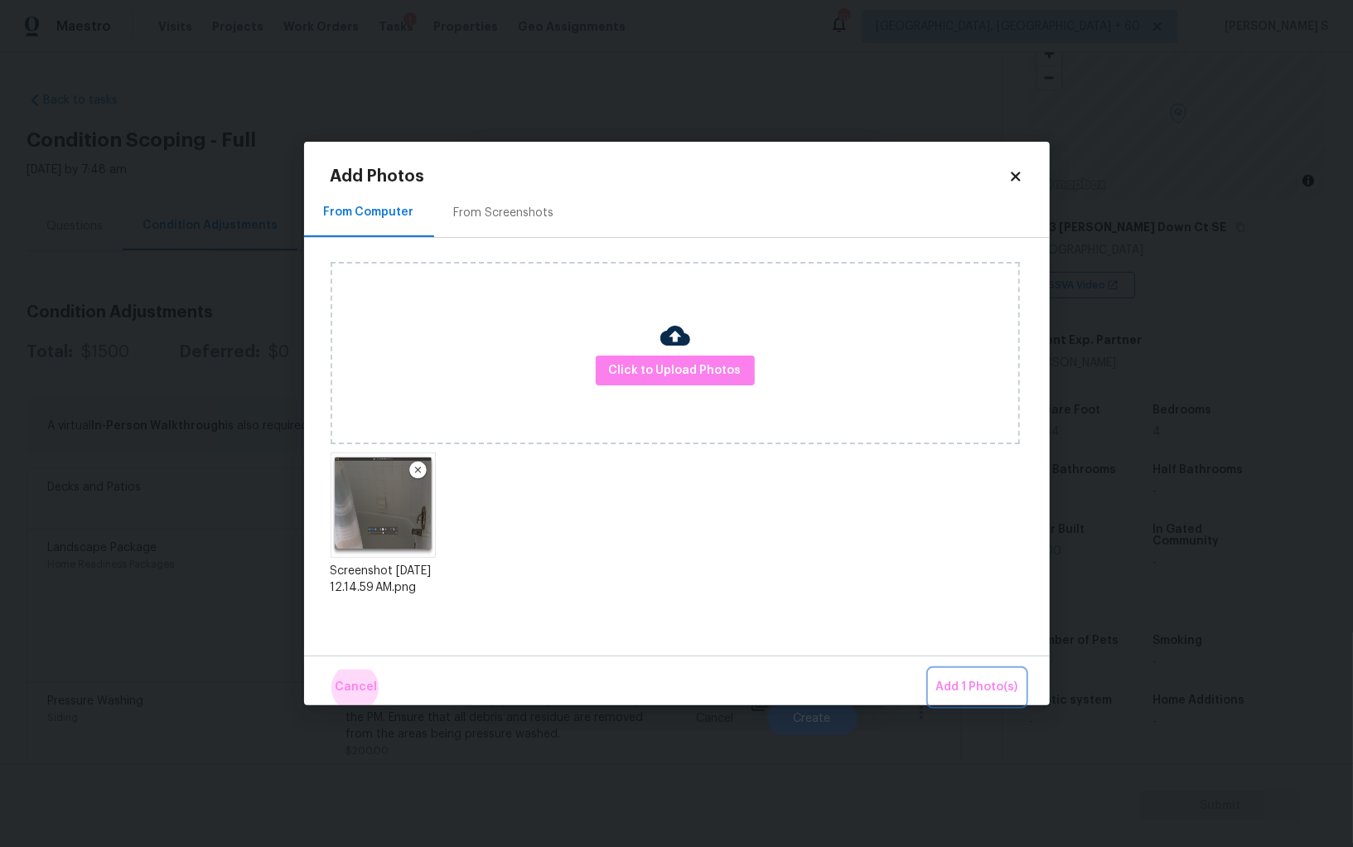
click at [930, 670] on button "Add 1 Photo(s)" at bounding box center [977, 688] width 95 height 36
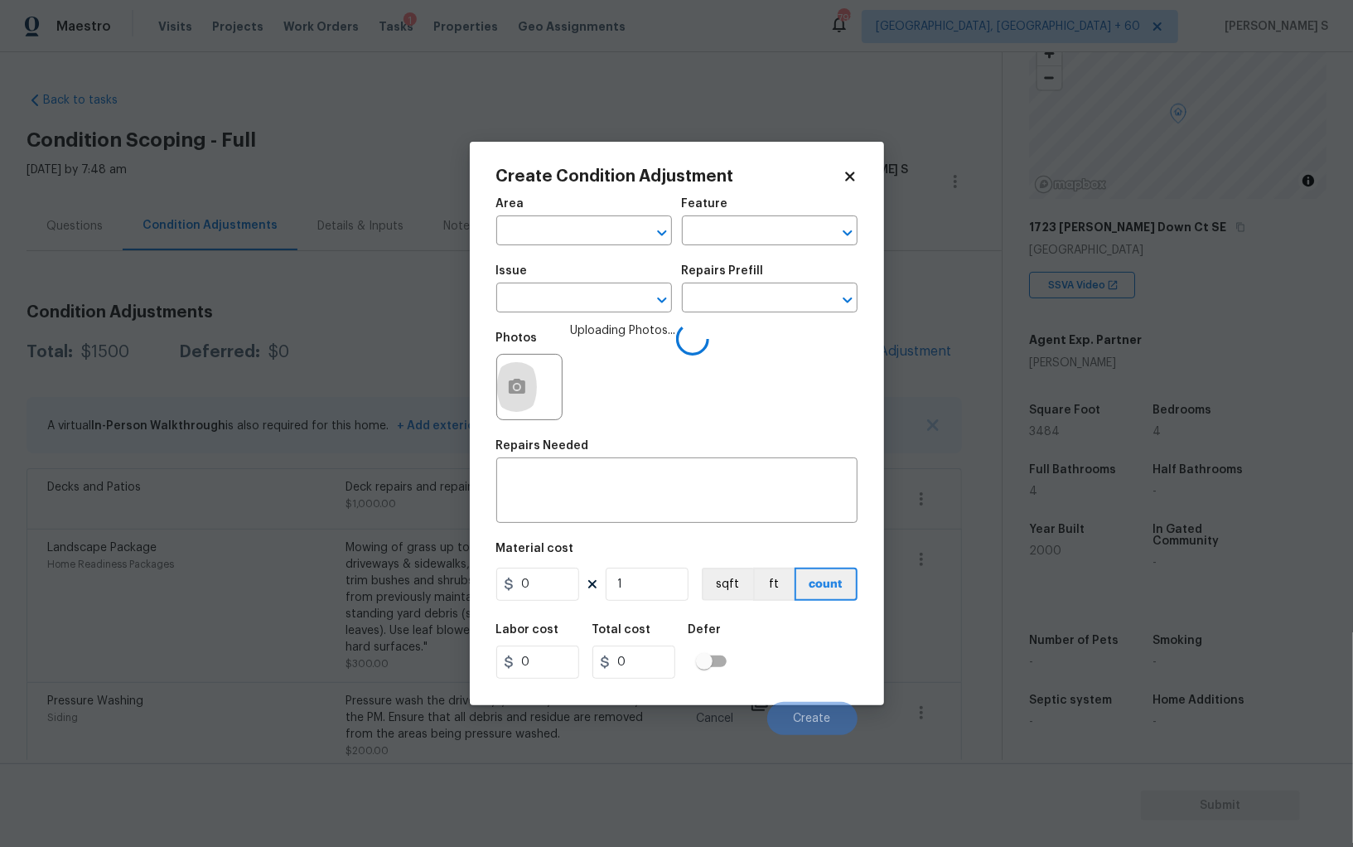
click at [581, 314] on span "Issue ​" at bounding box center [584, 288] width 176 height 67
click at [579, 303] on input "text" at bounding box center [560, 300] width 129 height 26
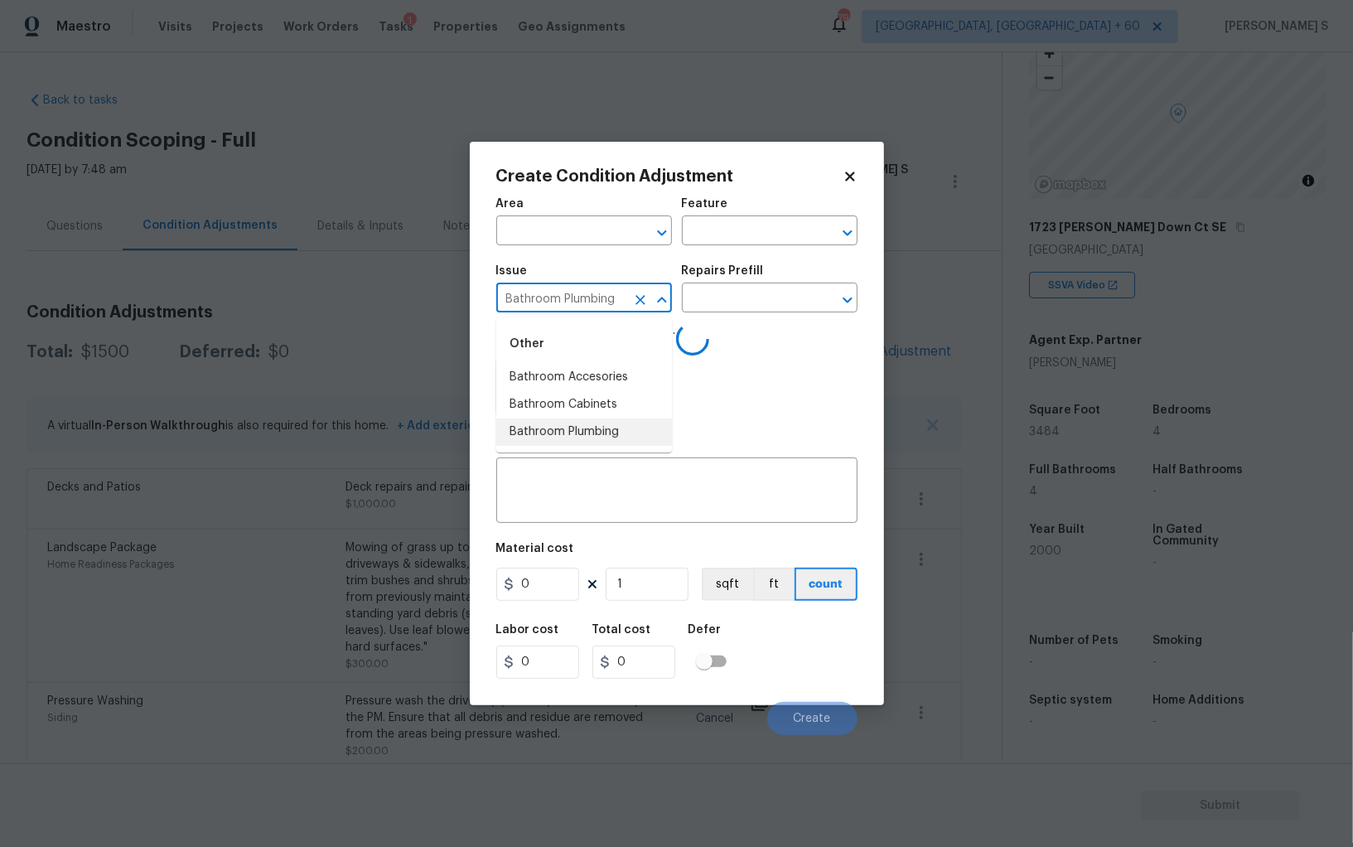
type input "Bathroom Plumbing"
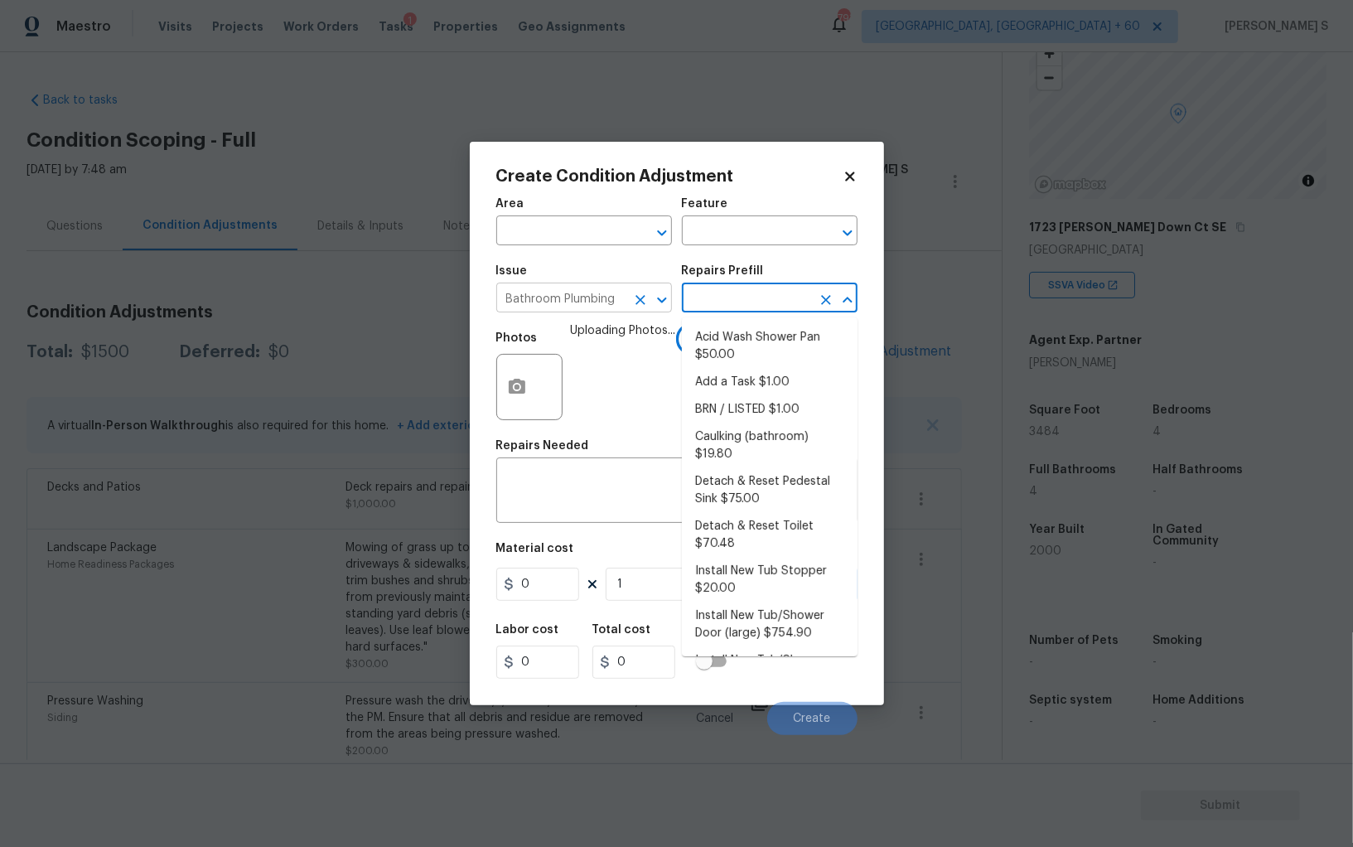
type input "Plumbing"
type textarea "Prep and acid wash/deep clean the shower pan."
type input "50"
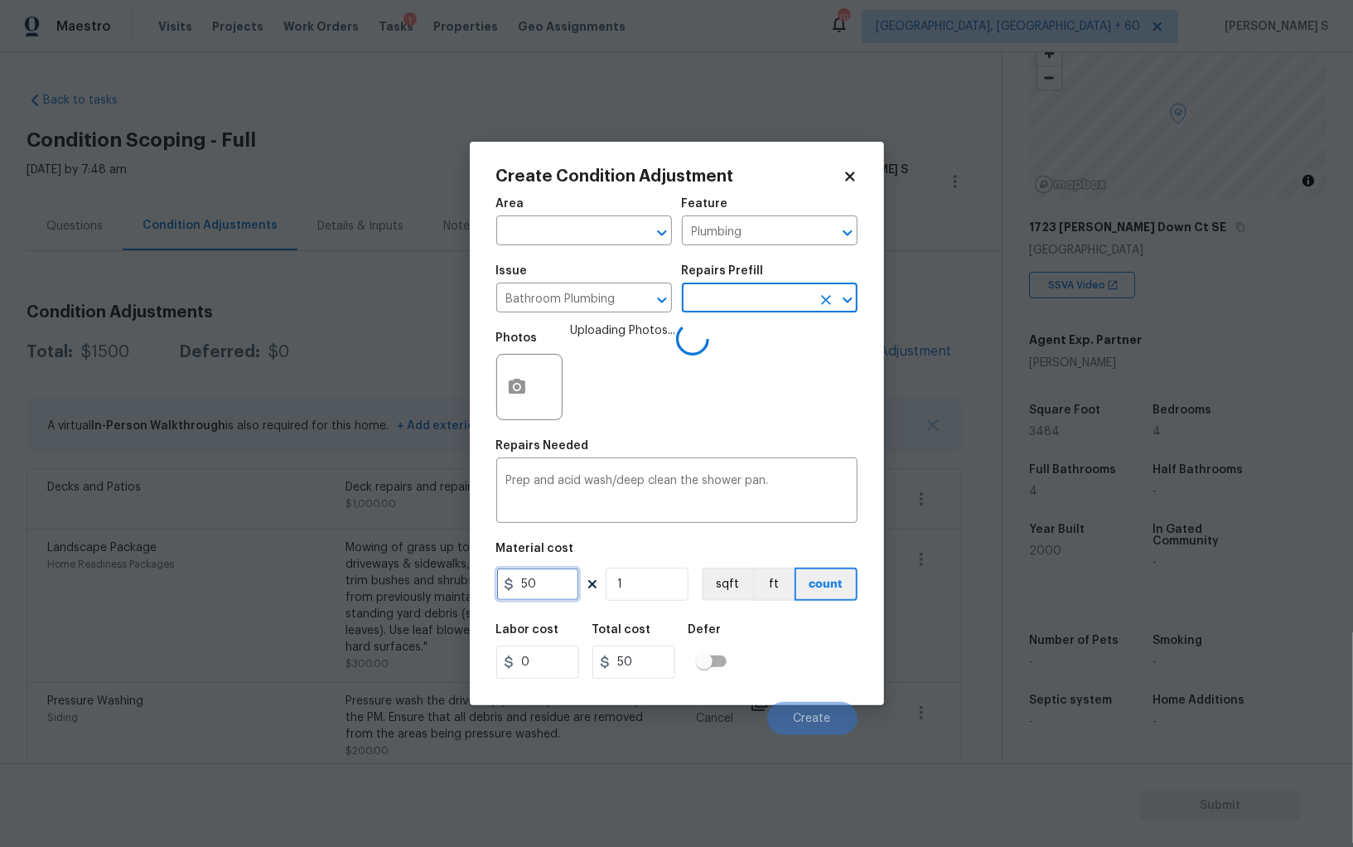
click at [560, 587] on input "50" at bounding box center [537, 584] width 83 height 33
type input "100"
click at [785, 674] on div "Labor cost 0 Total cost 100 Defer" at bounding box center [676, 651] width 361 height 75
click at [781, 664] on div "Labor cost 0 Total cost 100 Defer" at bounding box center [676, 651] width 361 height 75
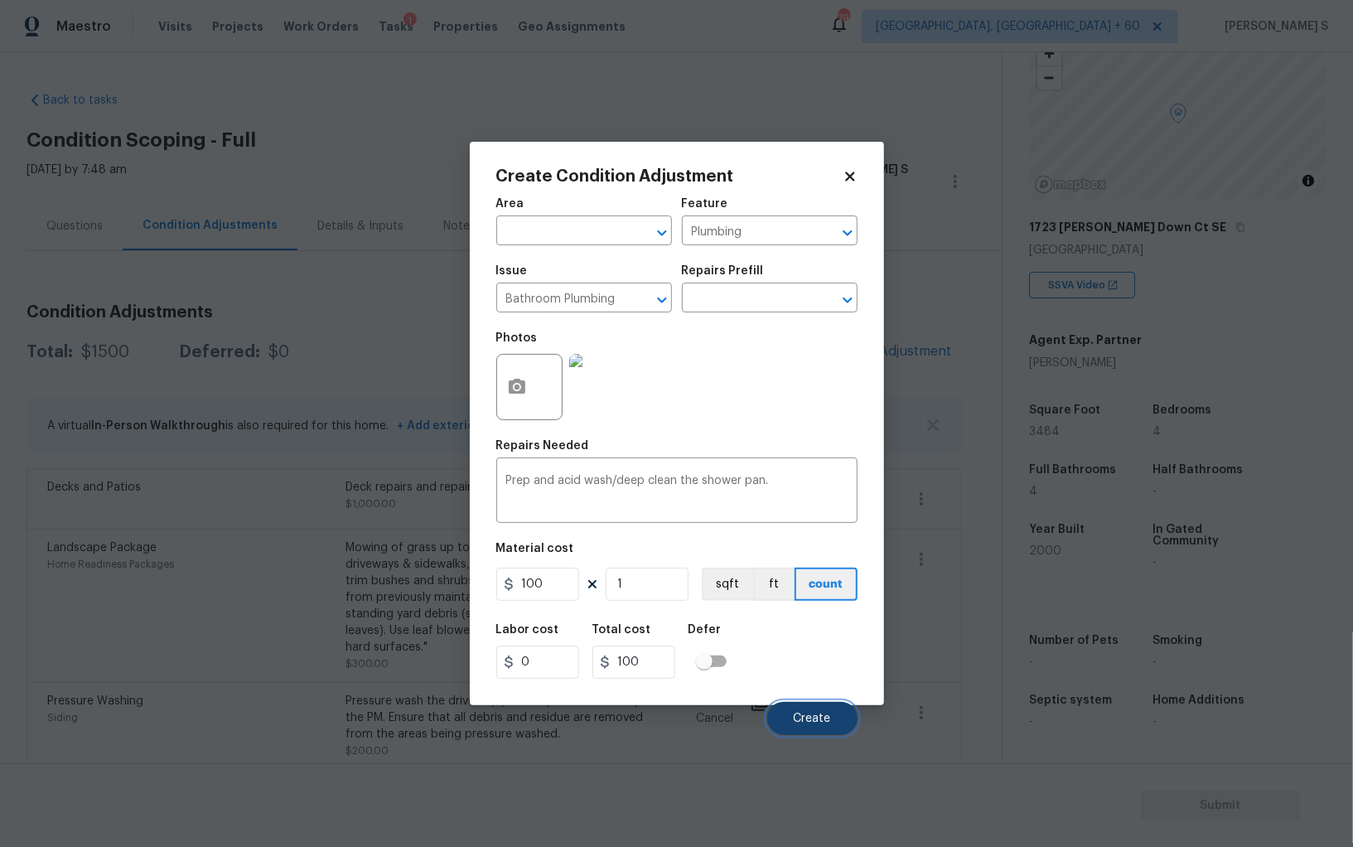
click at [789, 712] on button "Create" at bounding box center [812, 718] width 90 height 33
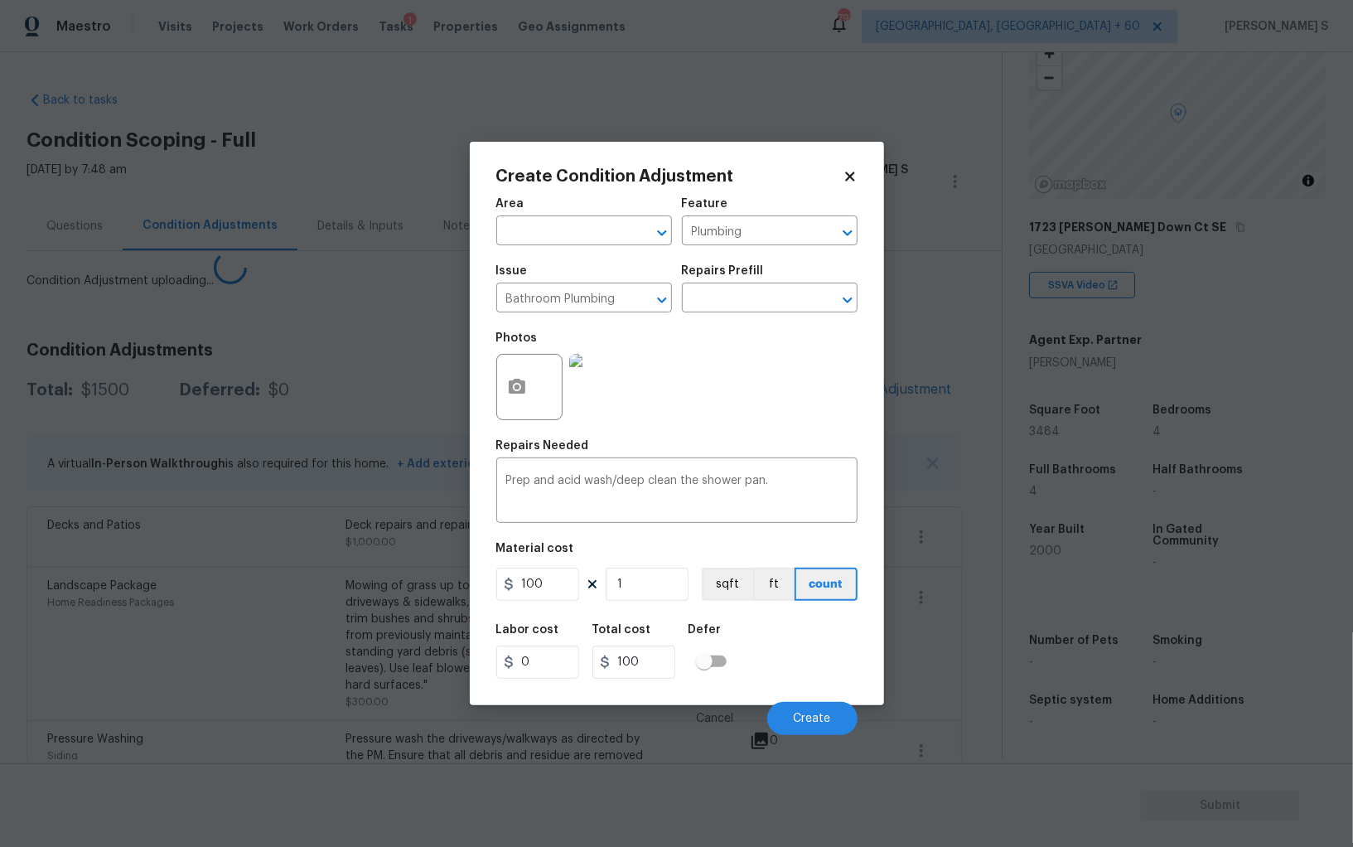
click at [263, 625] on body "Maestro Visits Projects Work Orders Tasks 1 Properties Geo Assignments 793 [GEO…" at bounding box center [676, 423] width 1353 height 847
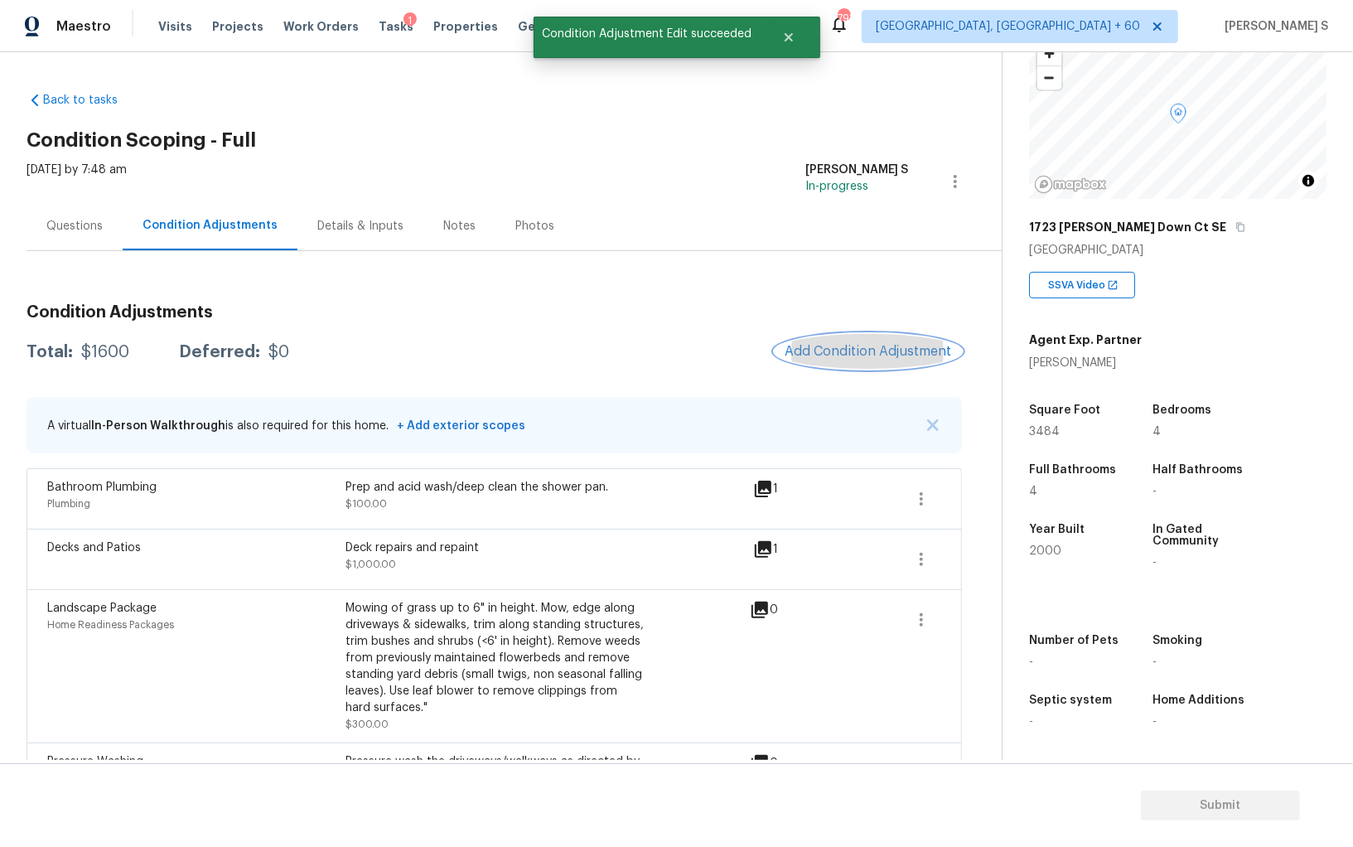
click at [850, 351] on span "Add Condition Adjustment" at bounding box center [868, 351] width 167 height 15
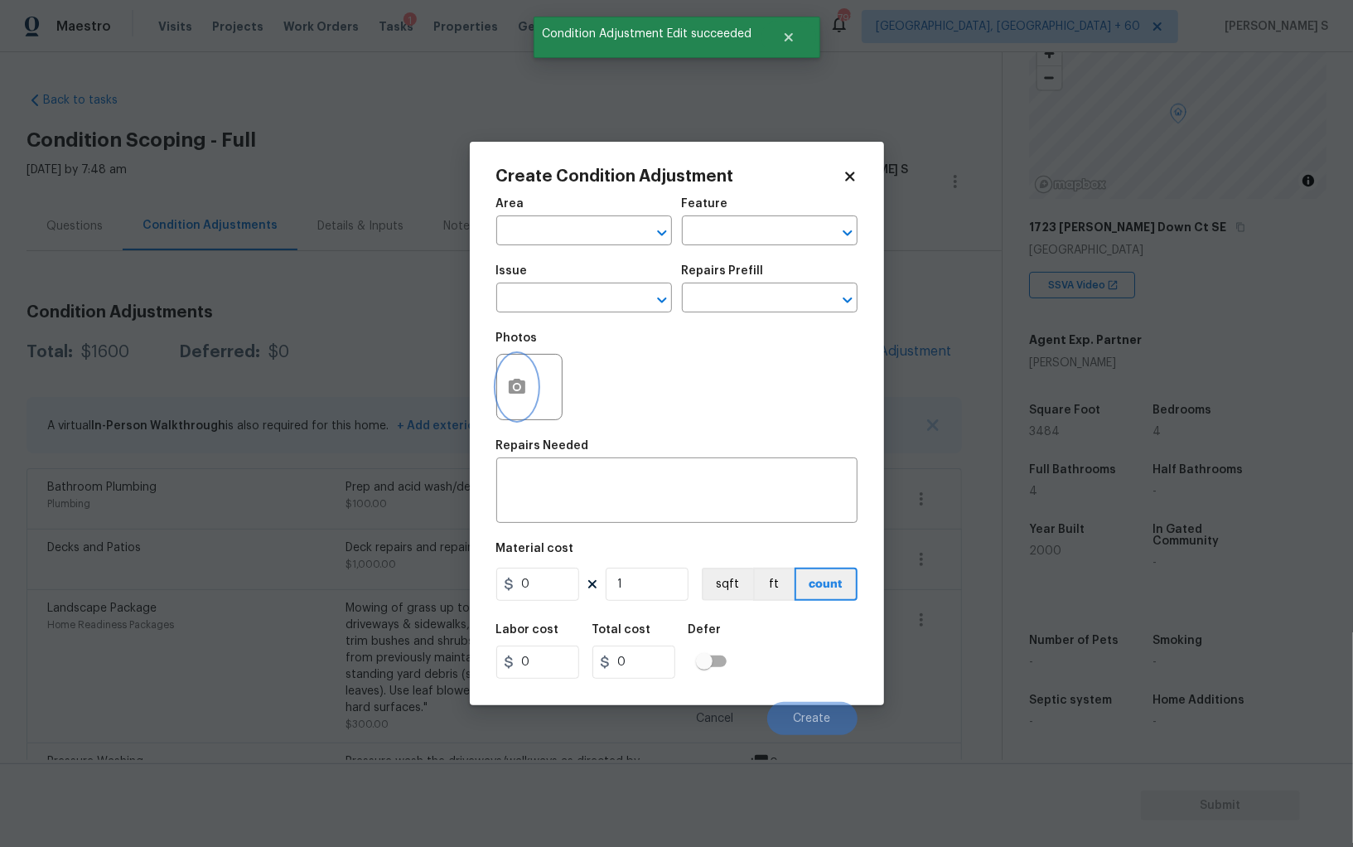
click at [510, 397] on icon "button" at bounding box center [517, 387] width 20 height 20
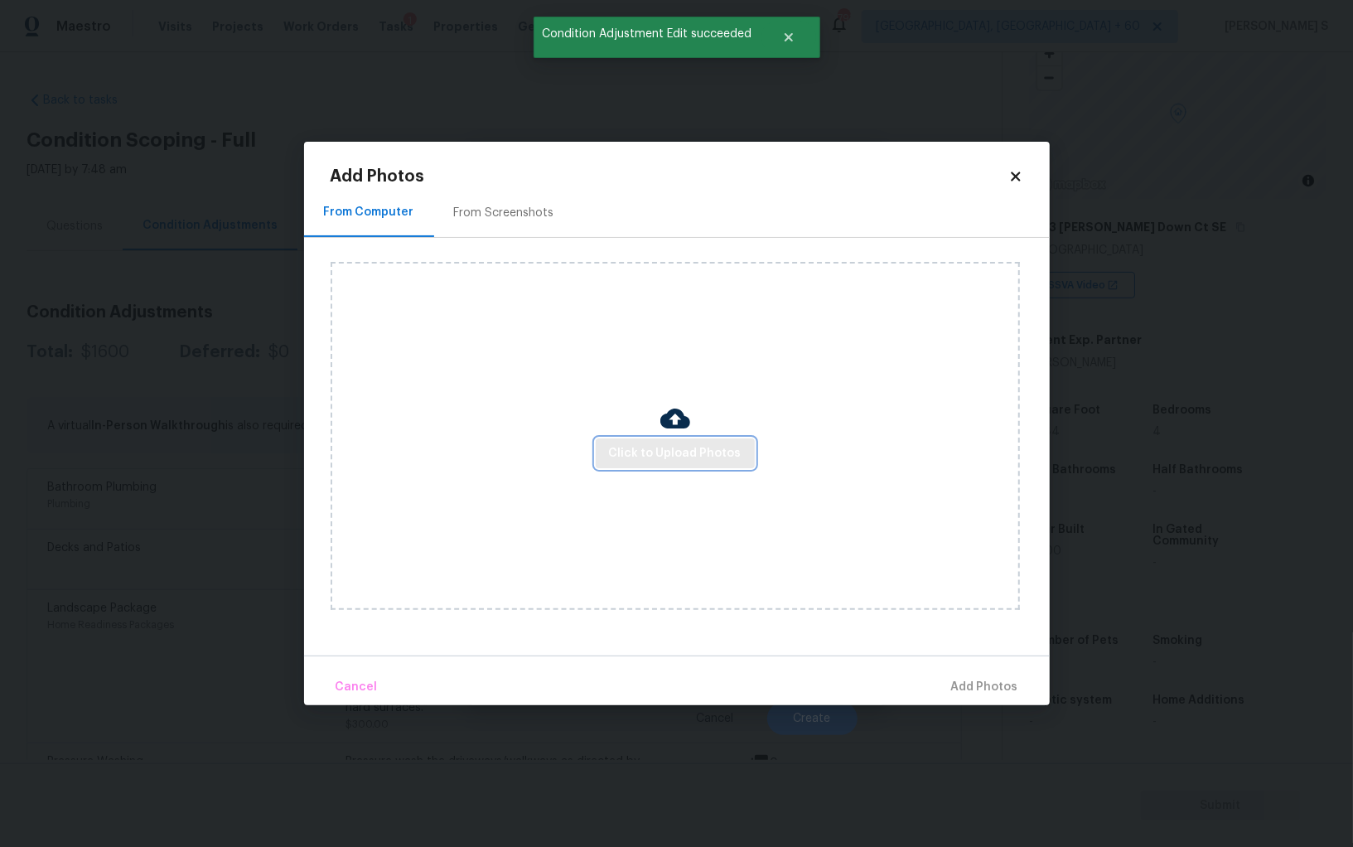
click at [653, 447] on span "Click to Upload Photos" at bounding box center [675, 453] width 133 height 21
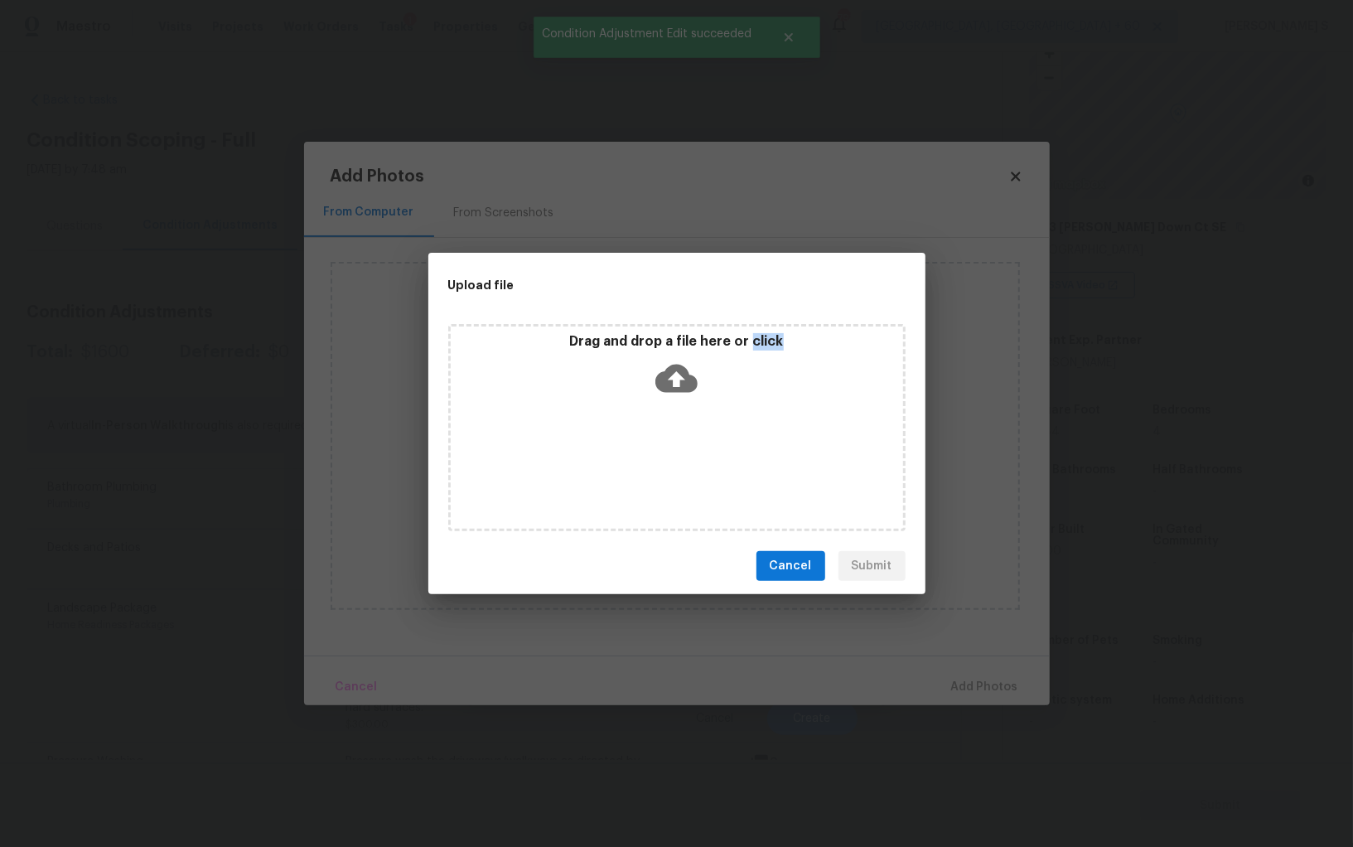
click at [653, 447] on div "Drag and drop a file here or click" at bounding box center [676, 427] width 457 height 207
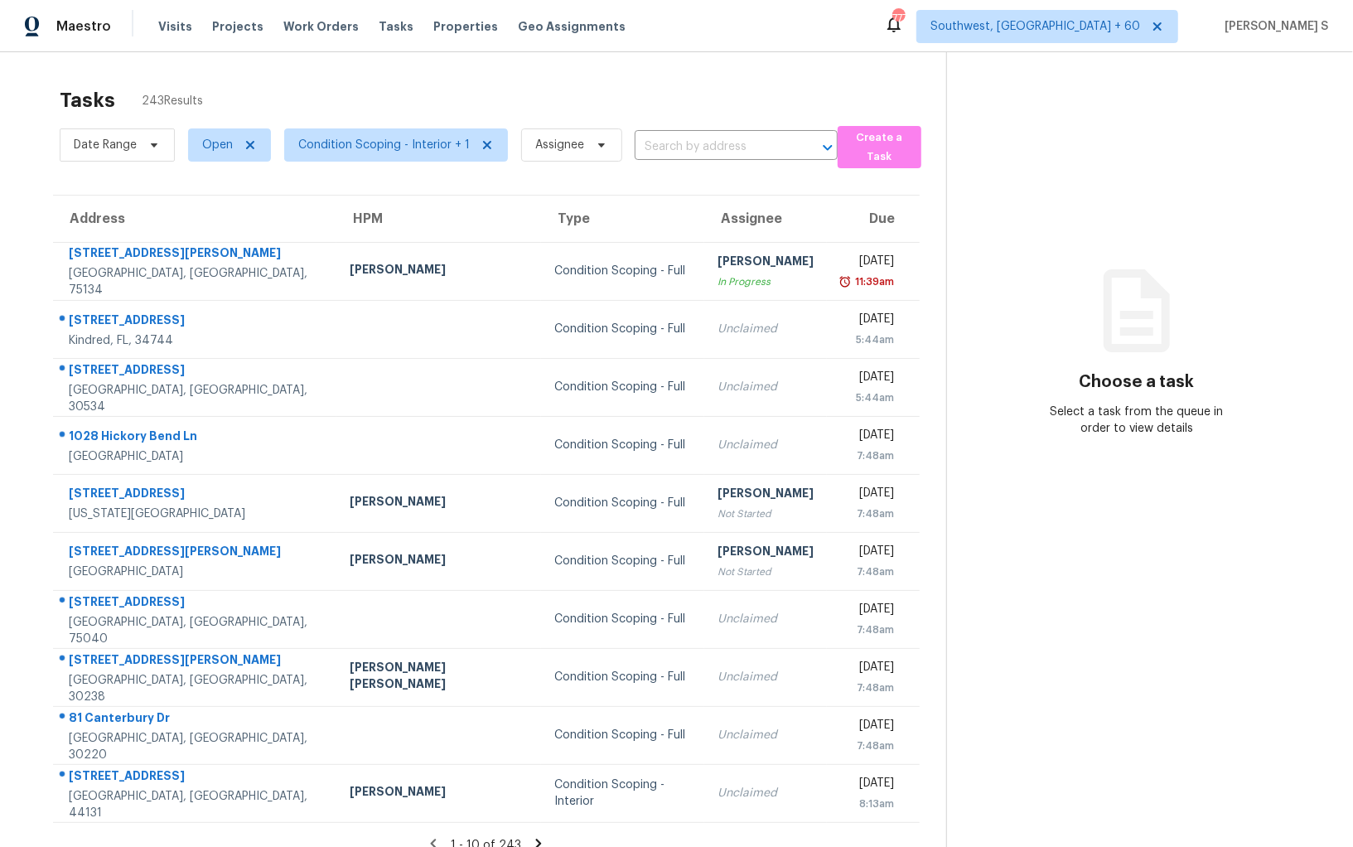
click at [687, 162] on div "Date Range Open Condition Scoping - Interior + 1 Assignee ​" at bounding box center [449, 145] width 778 height 46
click at [735, 148] on input "text" at bounding box center [713, 147] width 157 height 26
paste input "5100 Alexander Ave, Union City, GA, 30291"
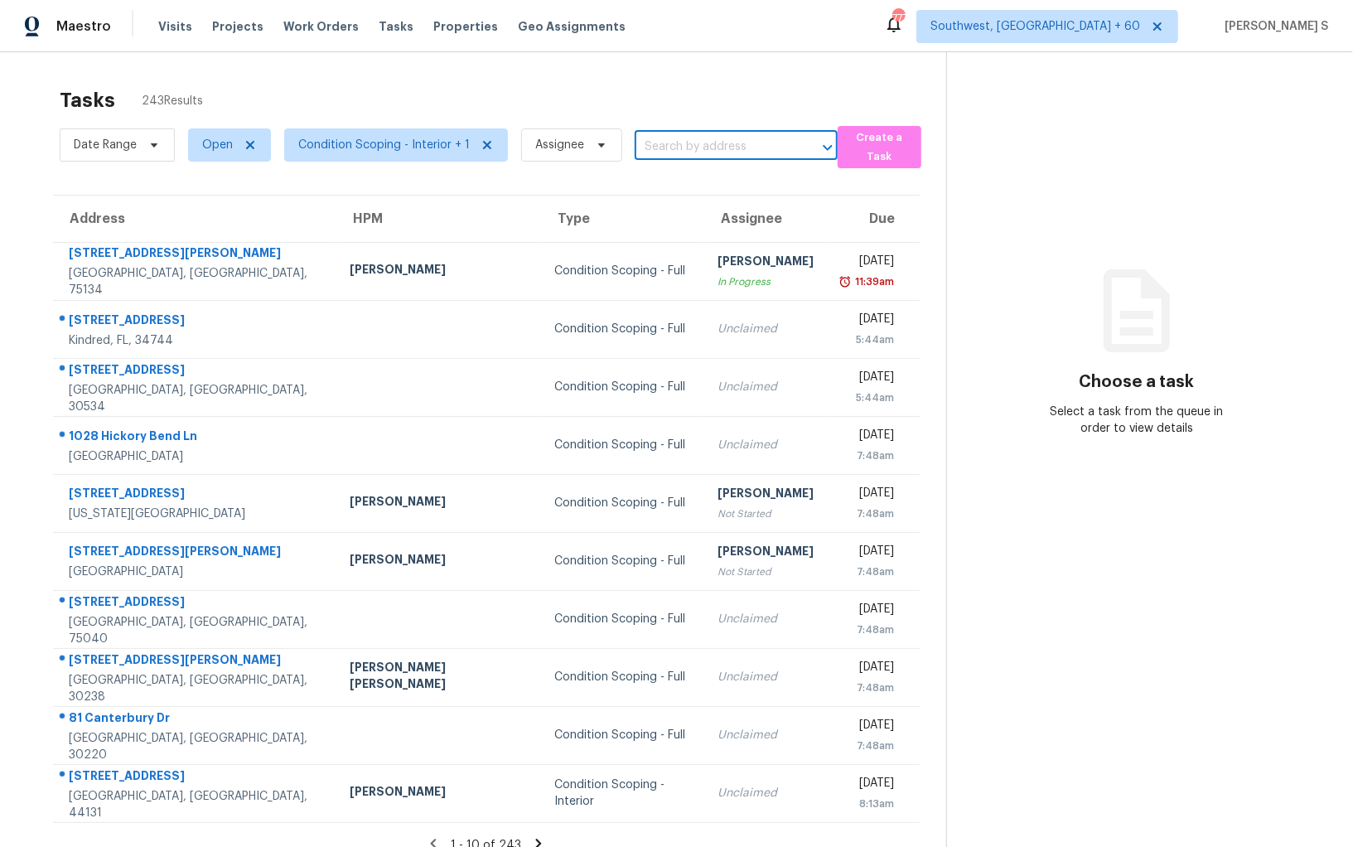
type input "5100 Alexander Ave, Union City, GA, 30291"
click at [710, 185] on li "5100 Alexander Ave, Union City, GA 30291" at bounding box center [728, 183] width 203 height 27
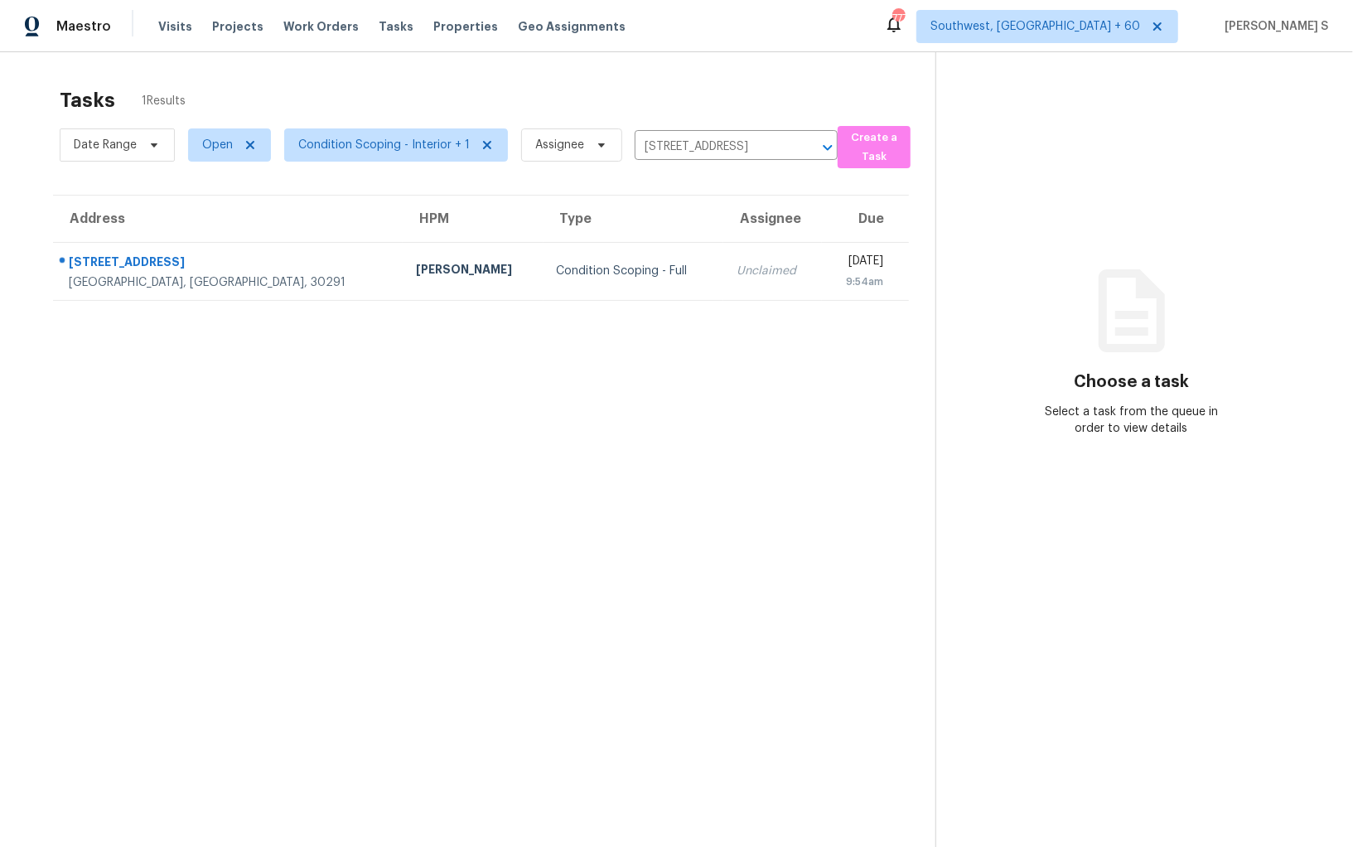
click at [723, 295] on td "Unclaimed" at bounding box center [772, 271] width 99 height 58
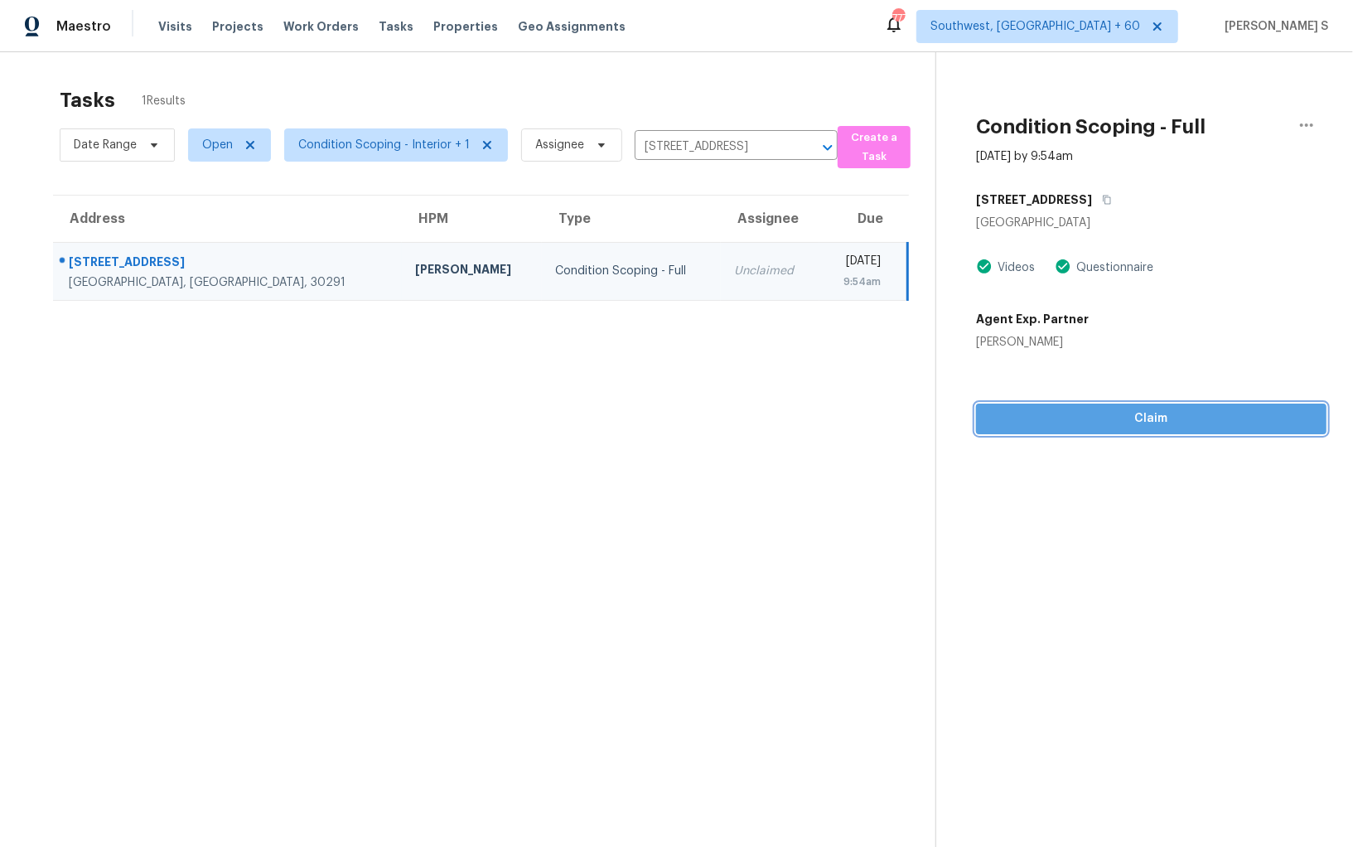
click at [1148, 412] on span "Claim" at bounding box center [1151, 419] width 324 height 21
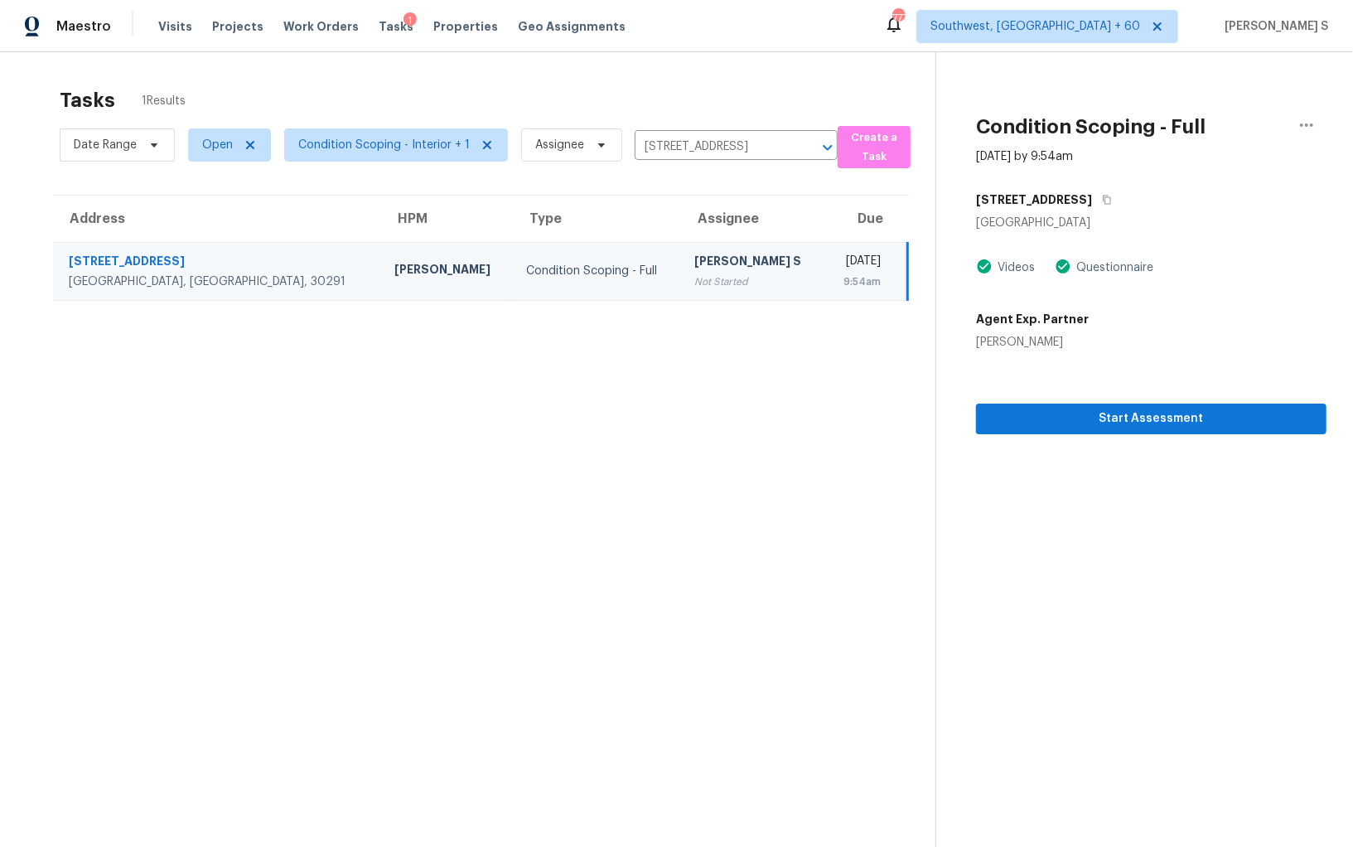
click at [838, 270] on div "Thu, Aug 21st 2025" at bounding box center [859, 263] width 43 height 21
click at [1049, 409] on span "Start Assessment" at bounding box center [1151, 419] width 324 height 21
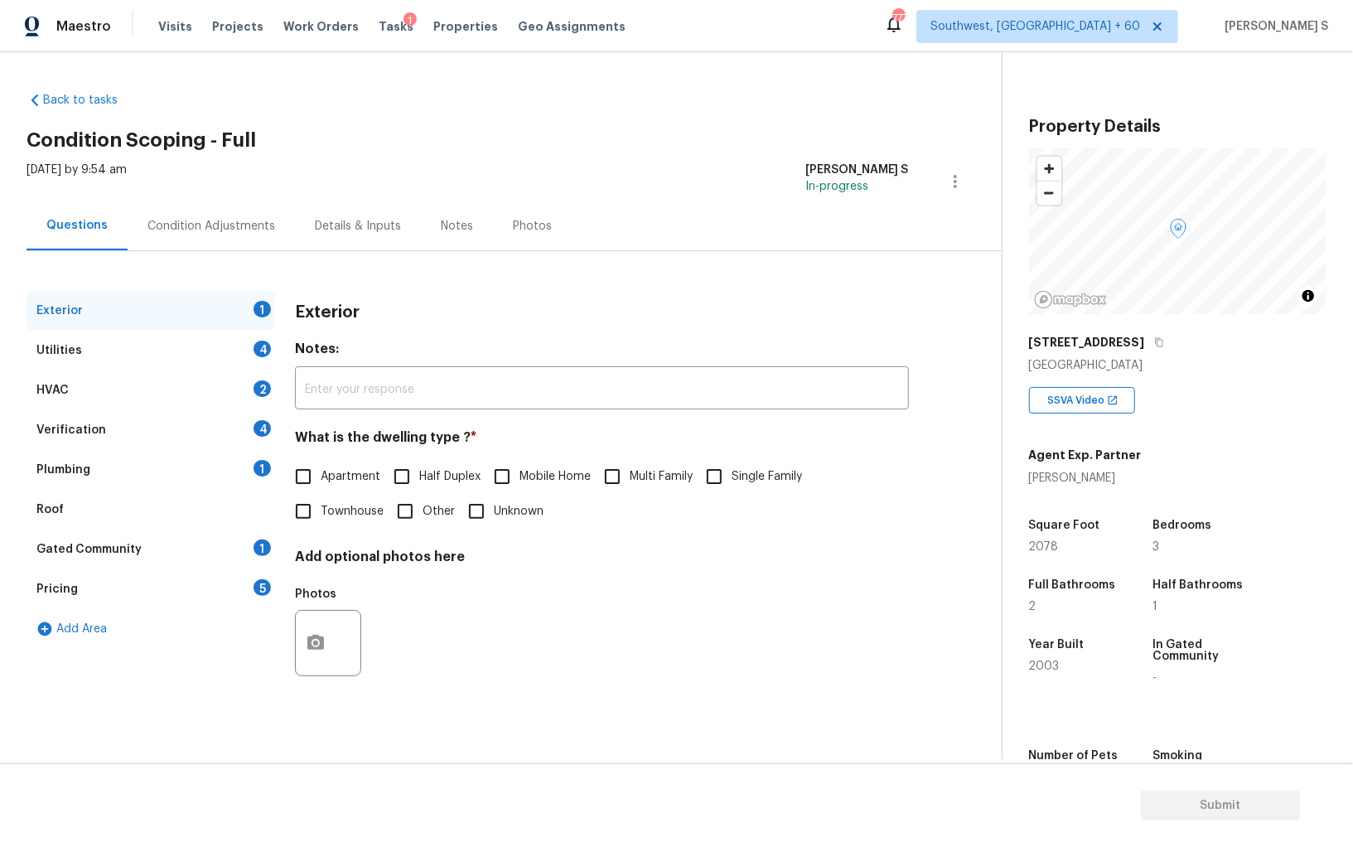
click at [587, 607] on div "Photos" at bounding box center [602, 632] width 614 height 108
click at [737, 477] on span "Single Family" at bounding box center [767, 476] width 70 height 17
click at [732, 477] on input "Single Family" at bounding box center [714, 476] width 35 height 35
checkbox input "true"
click at [263, 343] on div "4" at bounding box center [262, 349] width 17 height 17
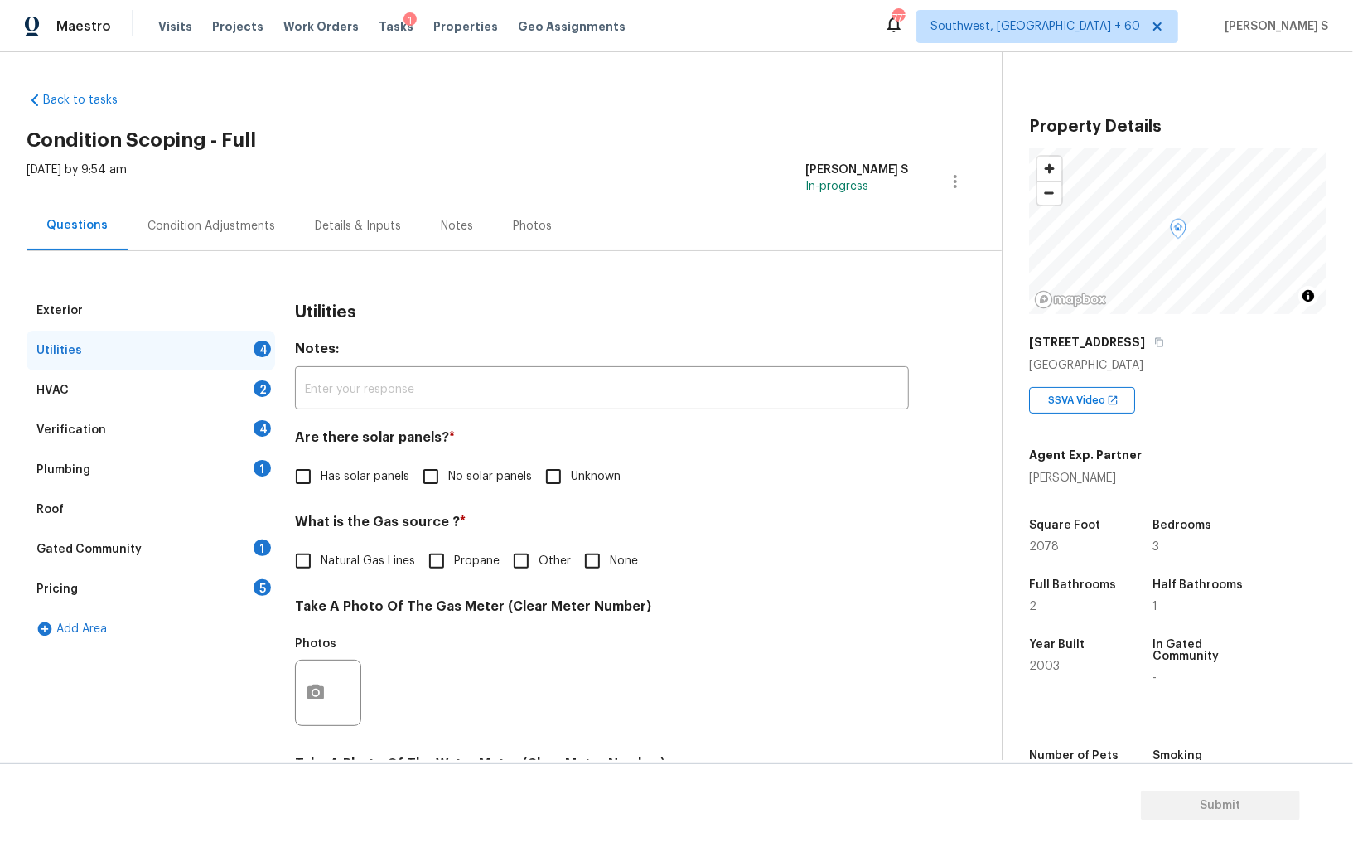
click at [241, 247] on div "Condition Adjustments" at bounding box center [211, 225] width 167 height 49
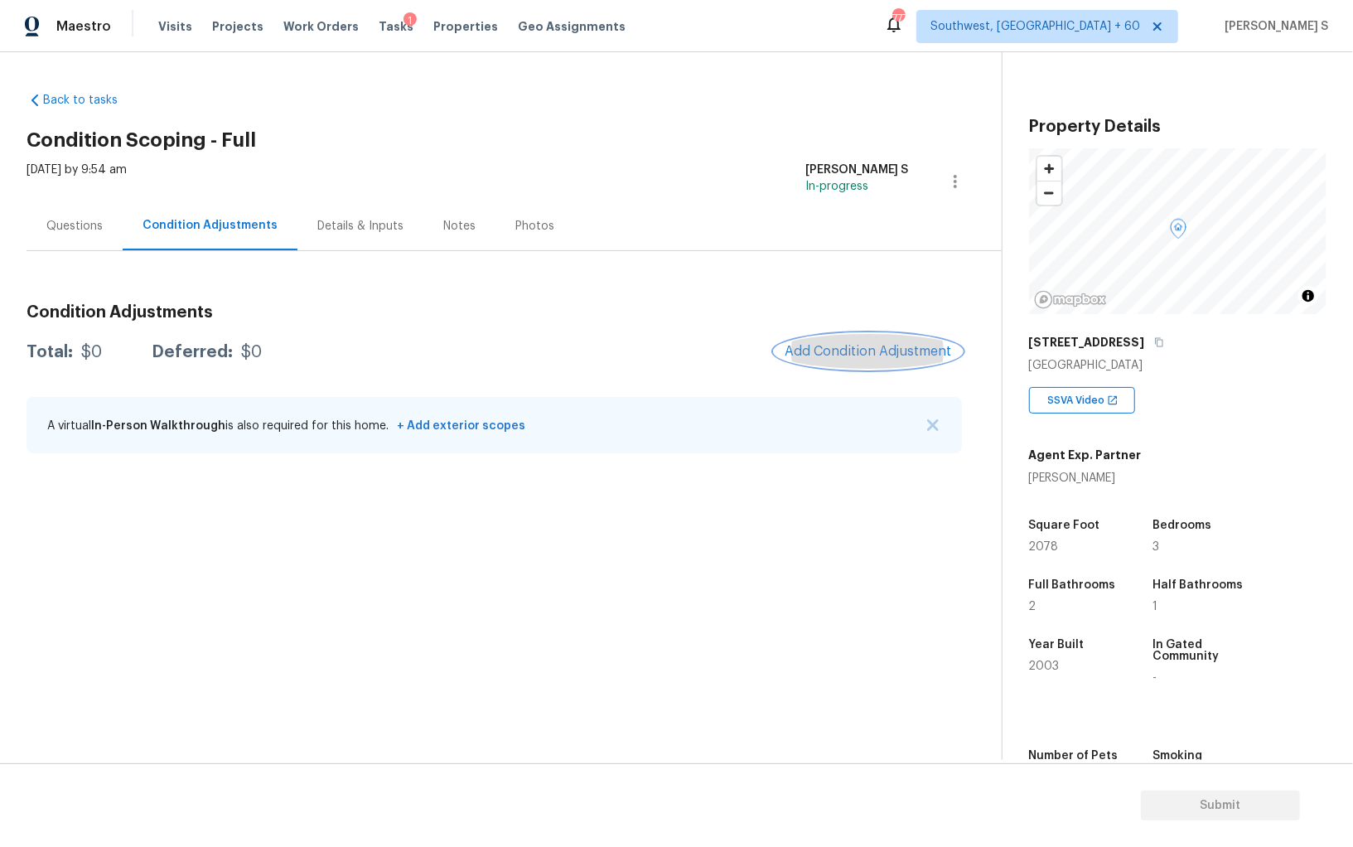
click at [856, 346] on span "Add Condition Adjustment" at bounding box center [868, 351] width 167 height 15
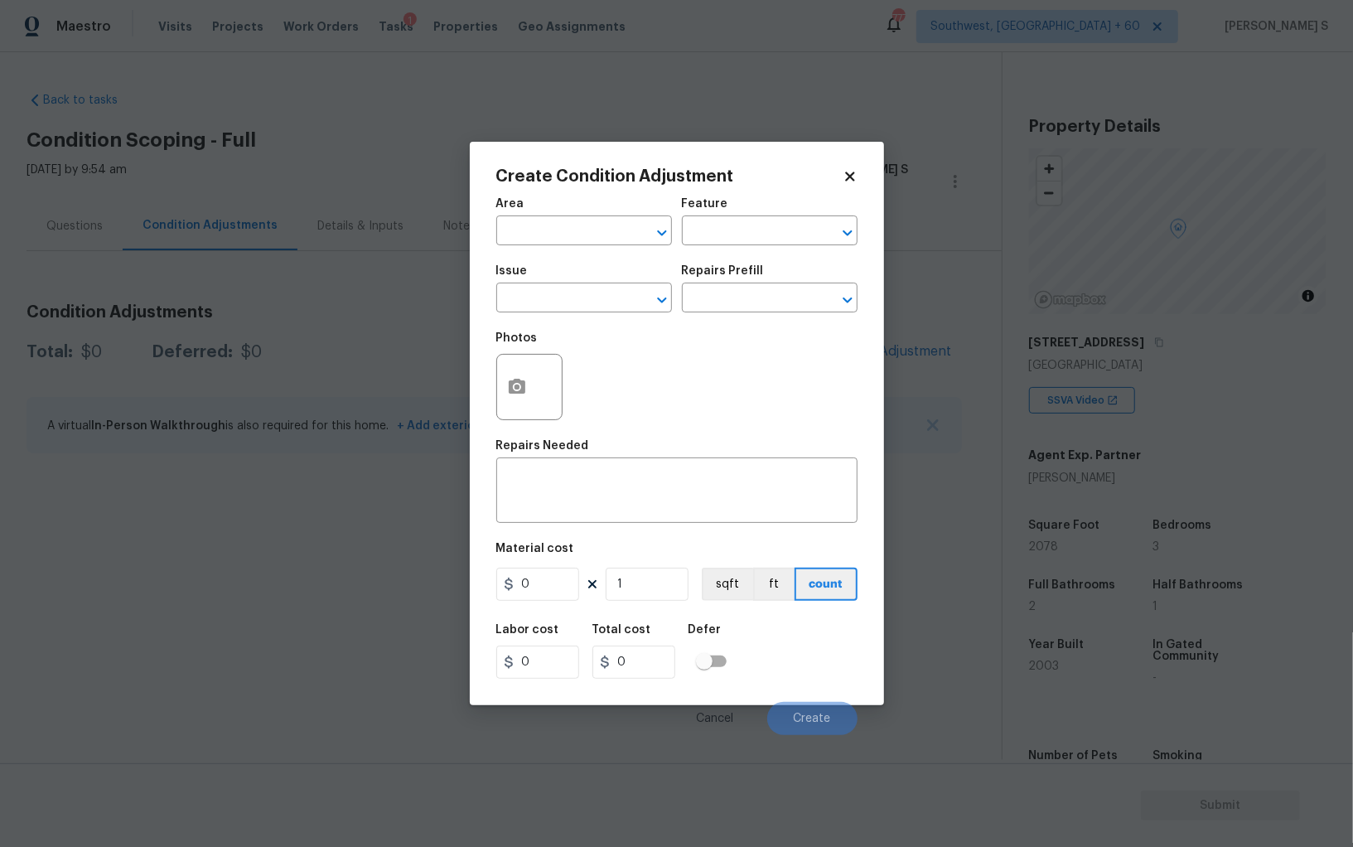
click at [583, 283] on div "Issue" at bounding box center [584, 276] width 176 height 22
click at [583, 297] on input "text" at bounding box center [560, 300] width 129 height 26
type input "press"
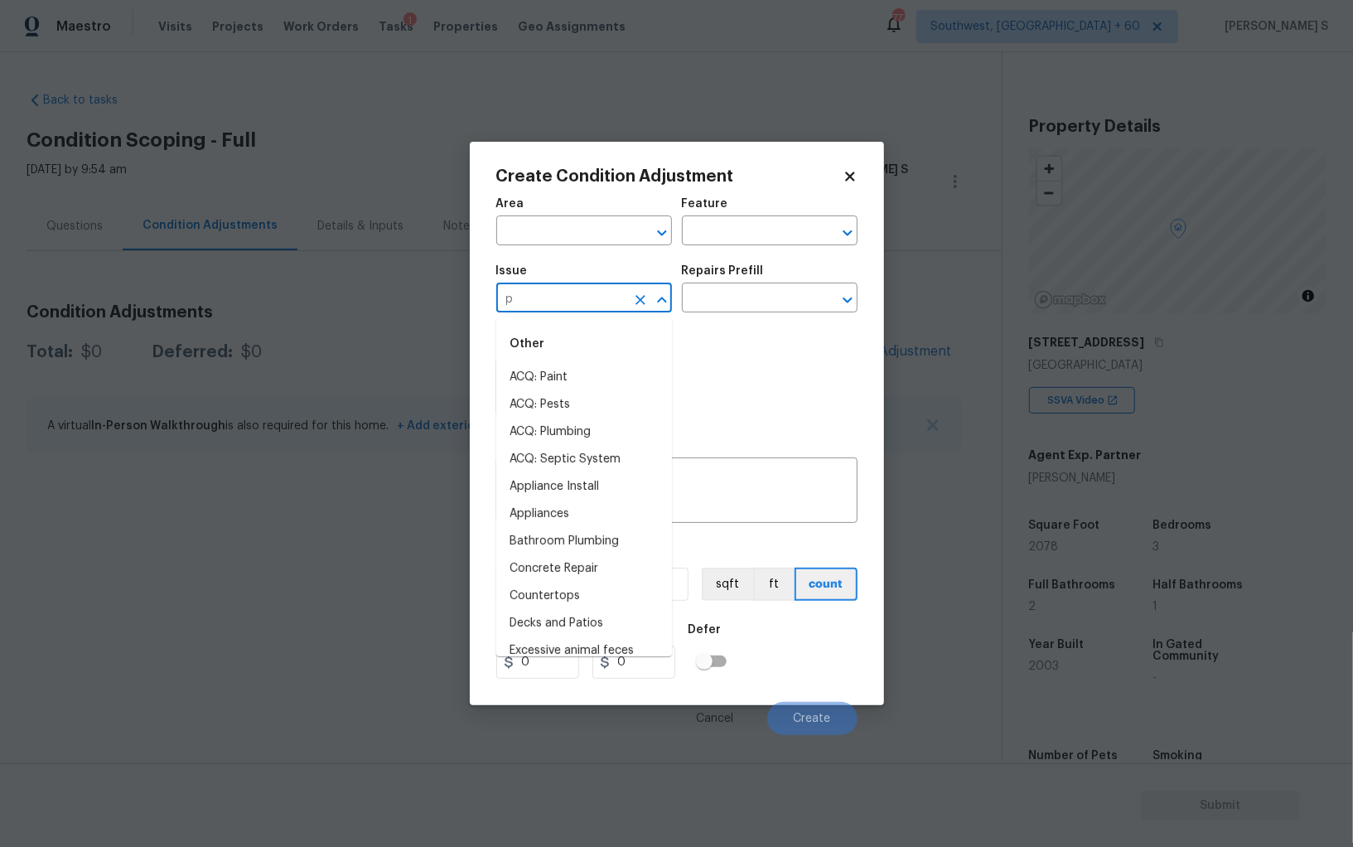
click at [583, 295] on input "p" at bounding box center [560, 300] width 129 height 26
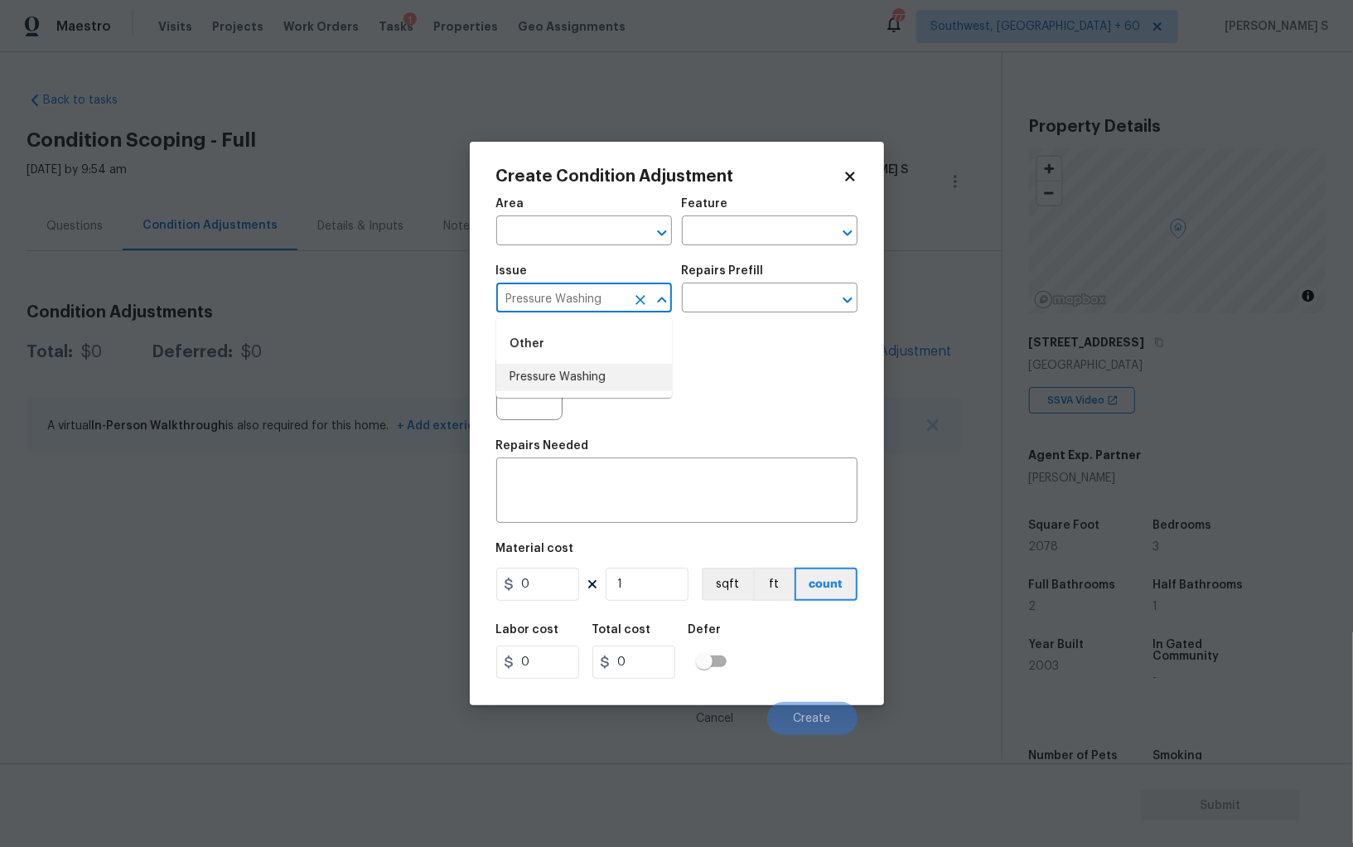
type input "Pressure Washing"
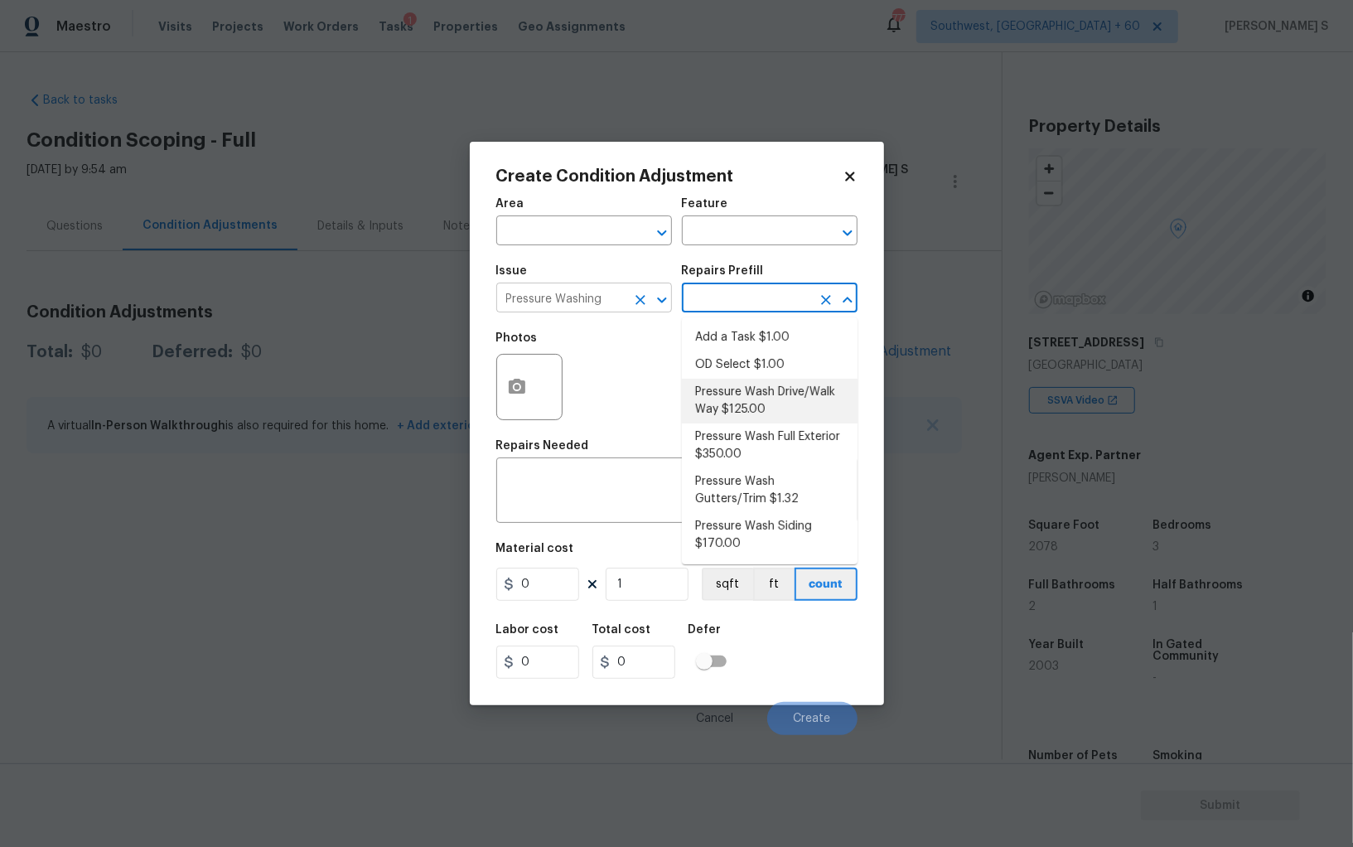
type input "Siding"
type textarea "Pressure wash the driveways/walkways as directed by the PM. Ensure that all deb…"
type input "125"
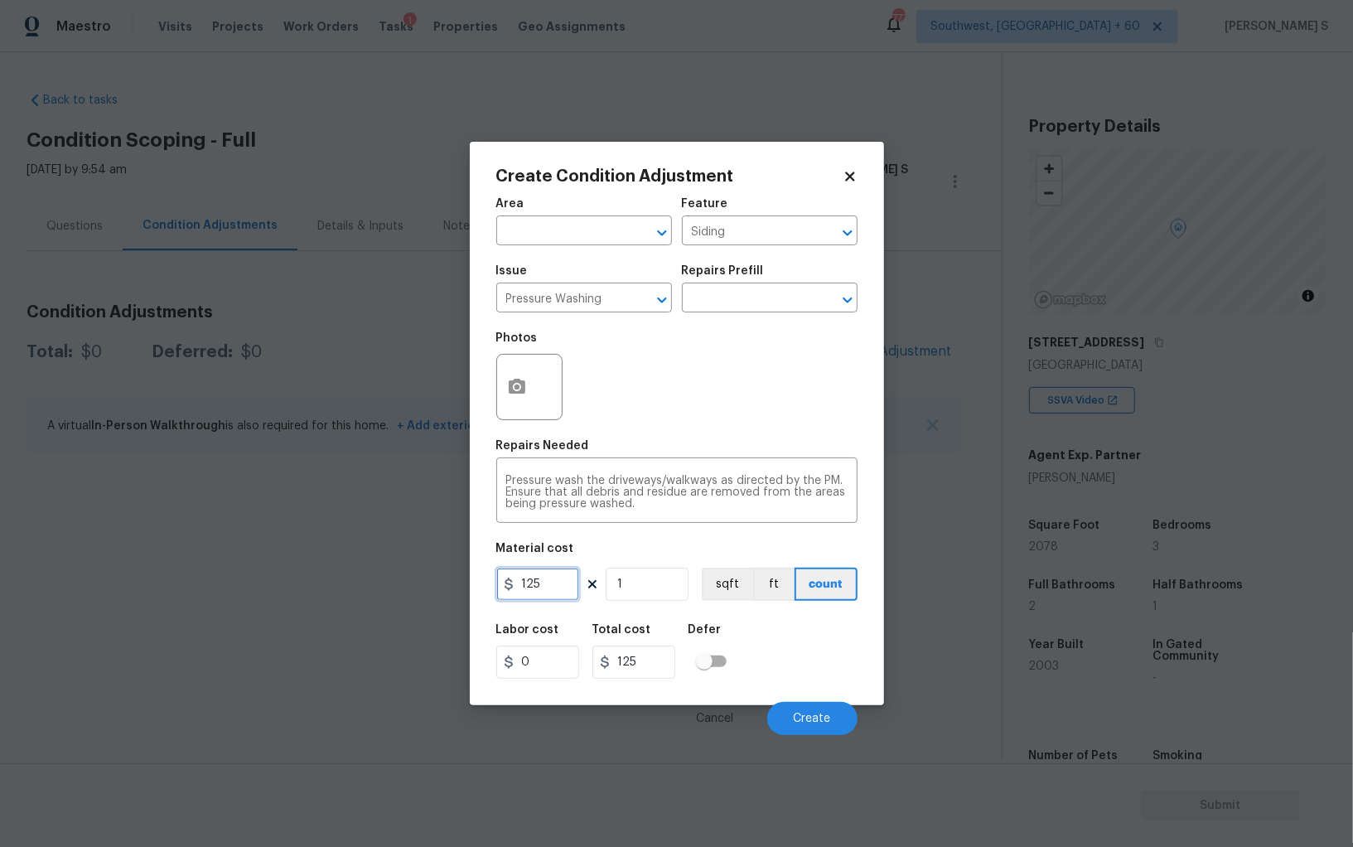
click at [561, 570] on input "125" at bounding box center [537, 584] width 83 height 33
type input "200"
click at [791, 666] on div "Labor cost 0 Total cost 200 Defer" at bounding box center [676, 651] width 361 height 75
click at [839, 731] on button "Create" at bounding box center [812, 718] width 90 height 33
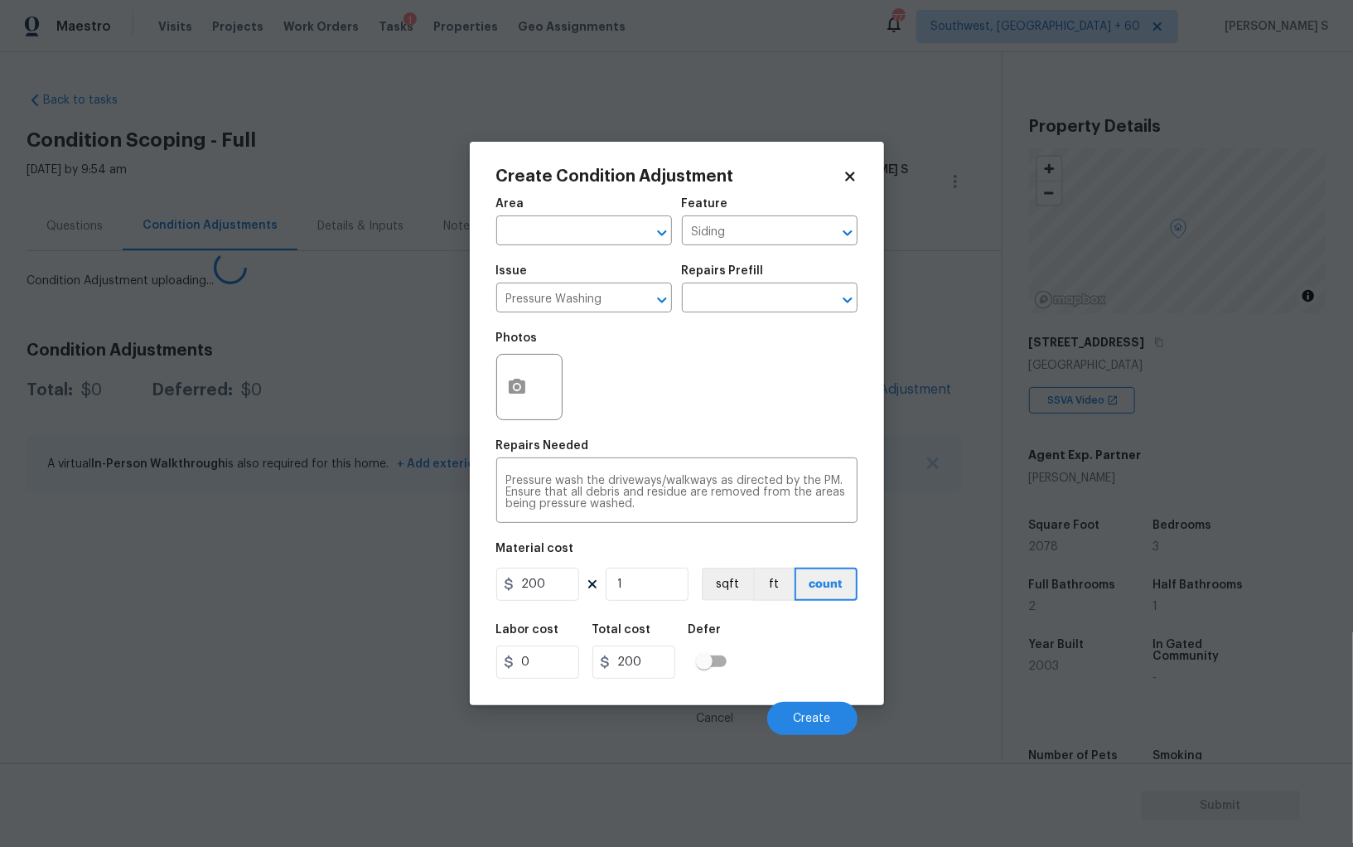
click at [351, 627] on body "Maestro Visits Projects Work Orders Tasks 1 Properties Geo Assignments 777 Sout…" at bounding box center [676, 423] width 1353 height 847
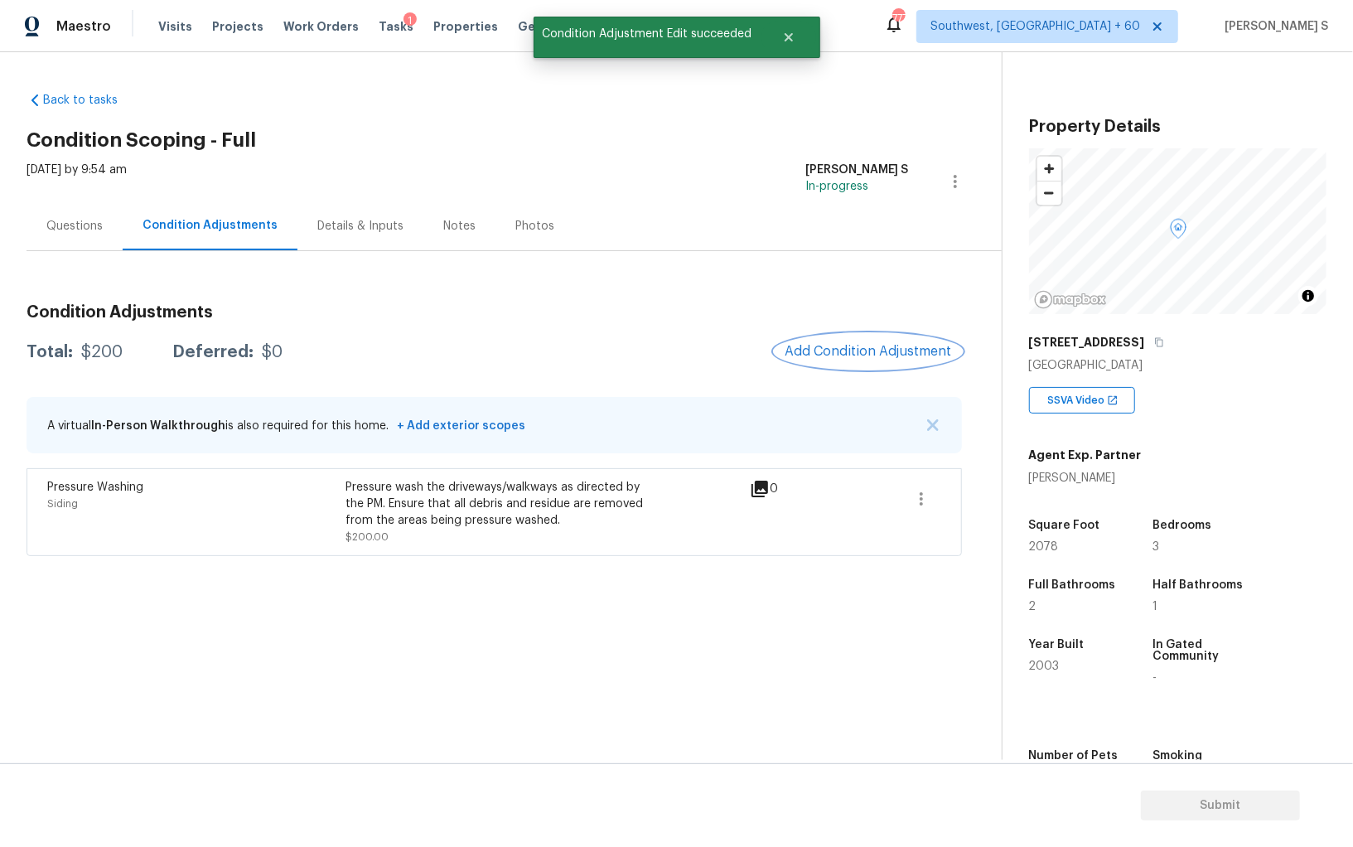
click at [815, 337] on button "Add Condition Adjustment" at bounding box center [868, 351] width 187 height 35
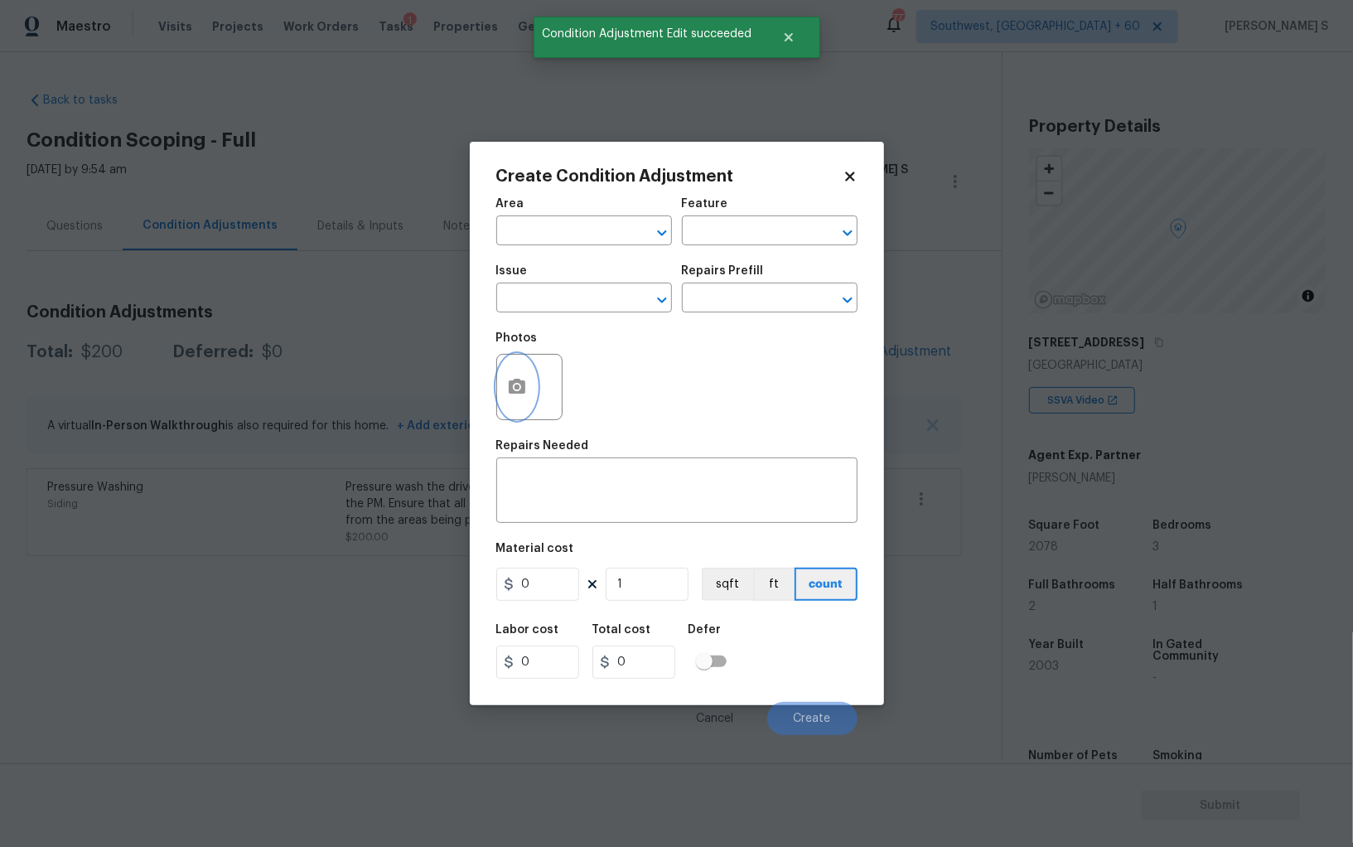
click at [514, 378] on icon "button" at bounding box center [517, 387] width 20 height 20
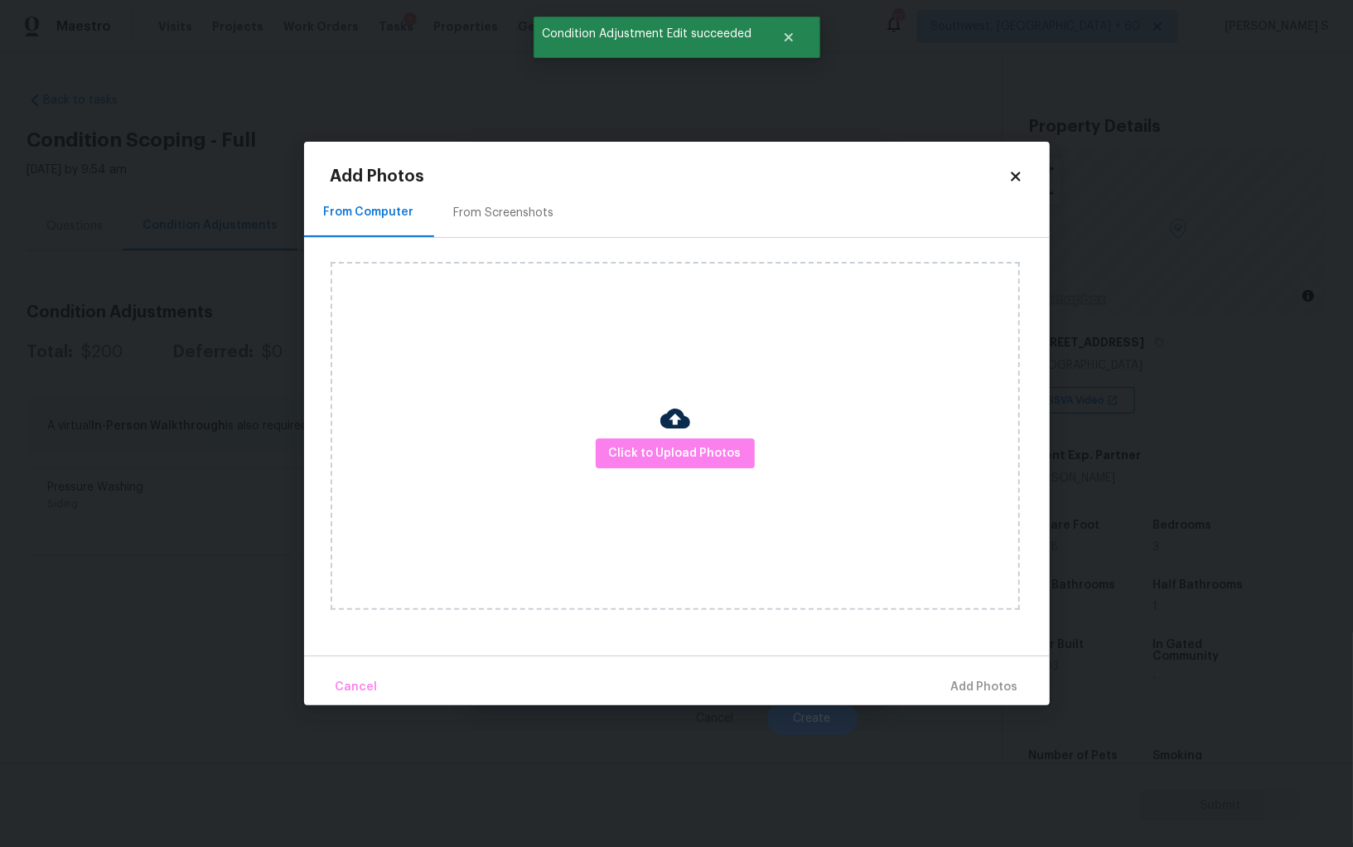
click at [489, 221] on div "From Screenshots" at bounding box center [504, 212] width 140 height 49
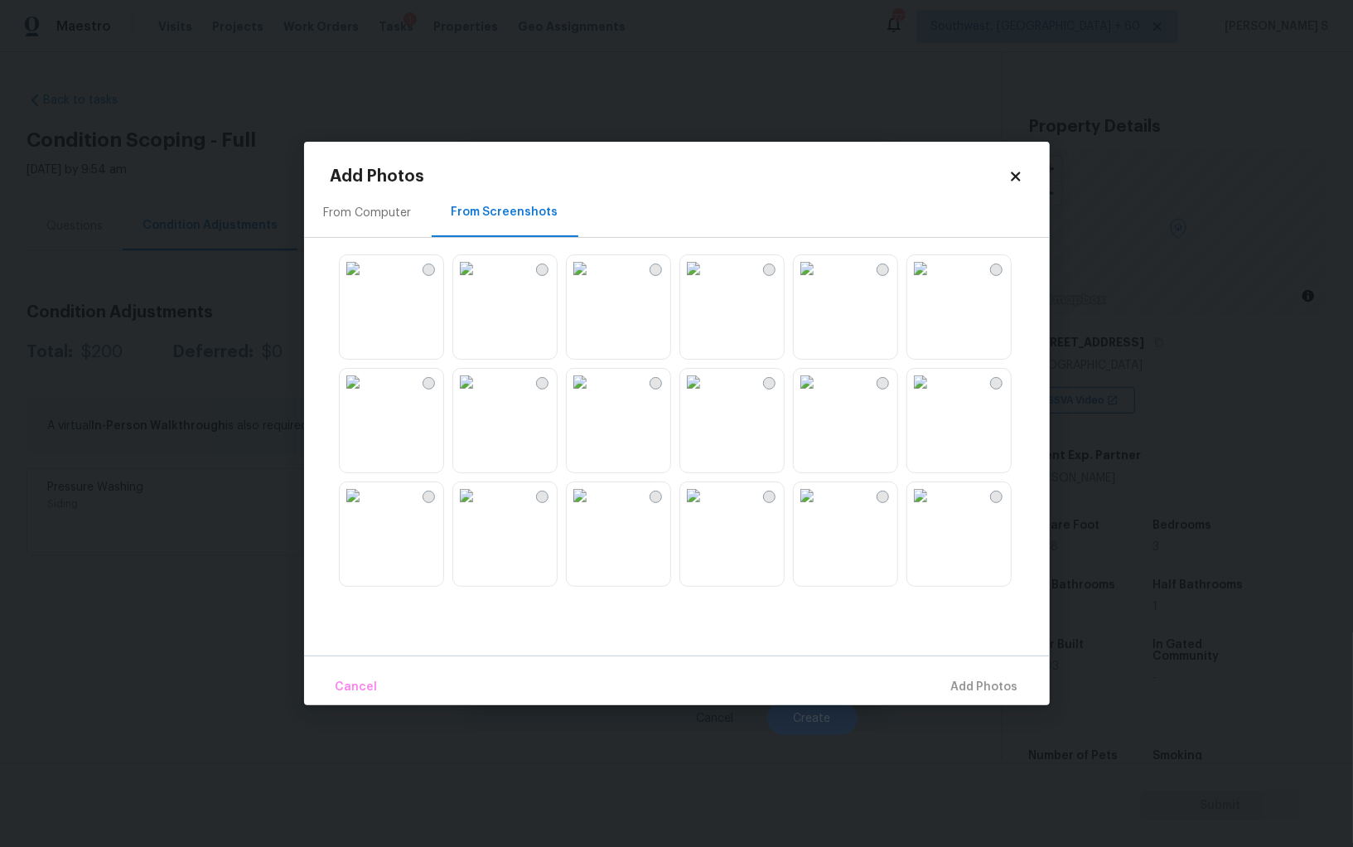
click at [934, 395] on img at bounding box center [920, 382] width 27 height 27
click at [820, 395] on img at bounding box center [807, 382] width 27 height 27
click at [707, 395] on img at bounding box center [693, 382] width 27 height 27
click at [820, 509] on img at bounding box center [807, 495] width 27 height 27
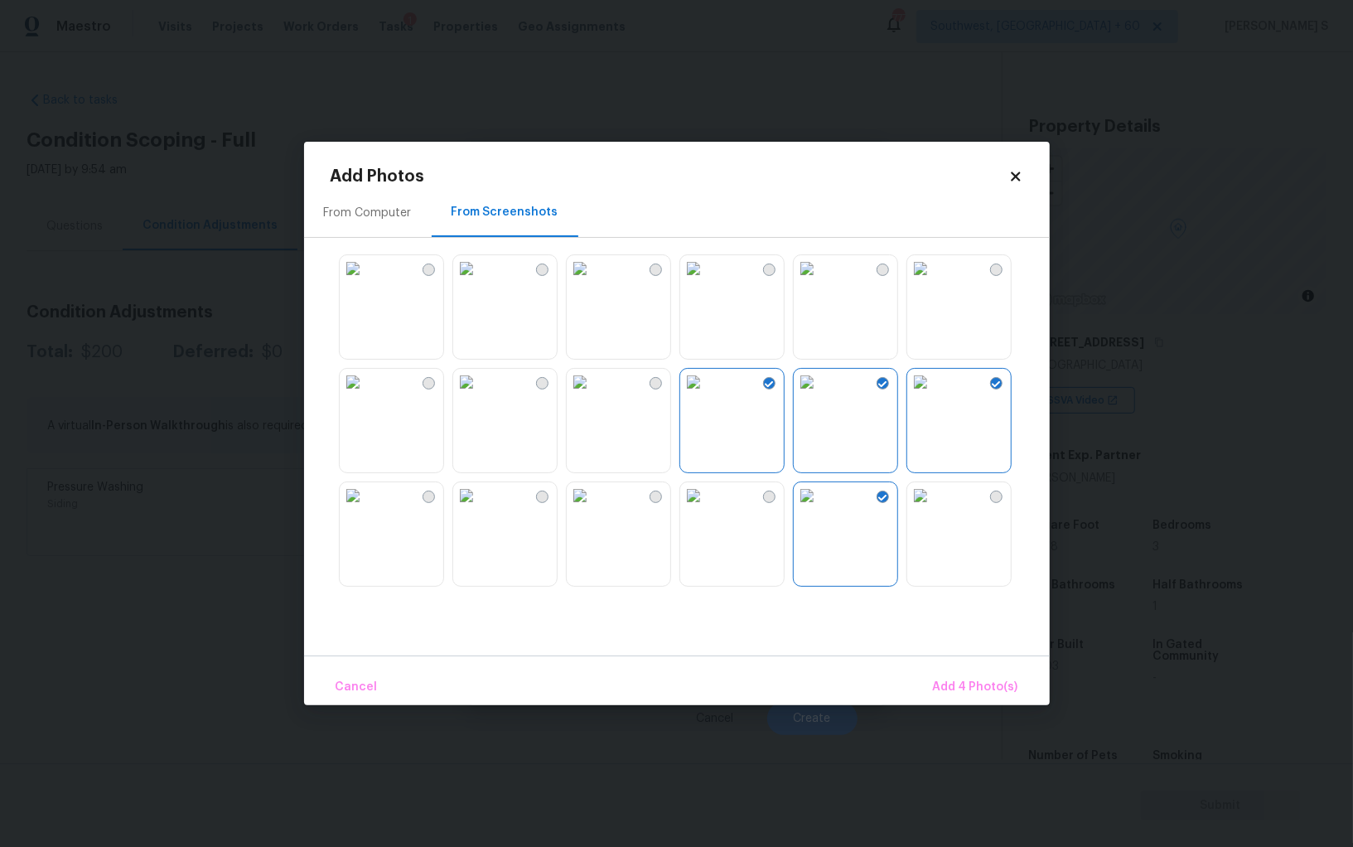
click at [934, 509] on img at bounding box center [920, 495] width 27 height 27
click at [994, 683] on span "Add 5 Photo(s)" at bounding box center [977, 687] width 84 height 21
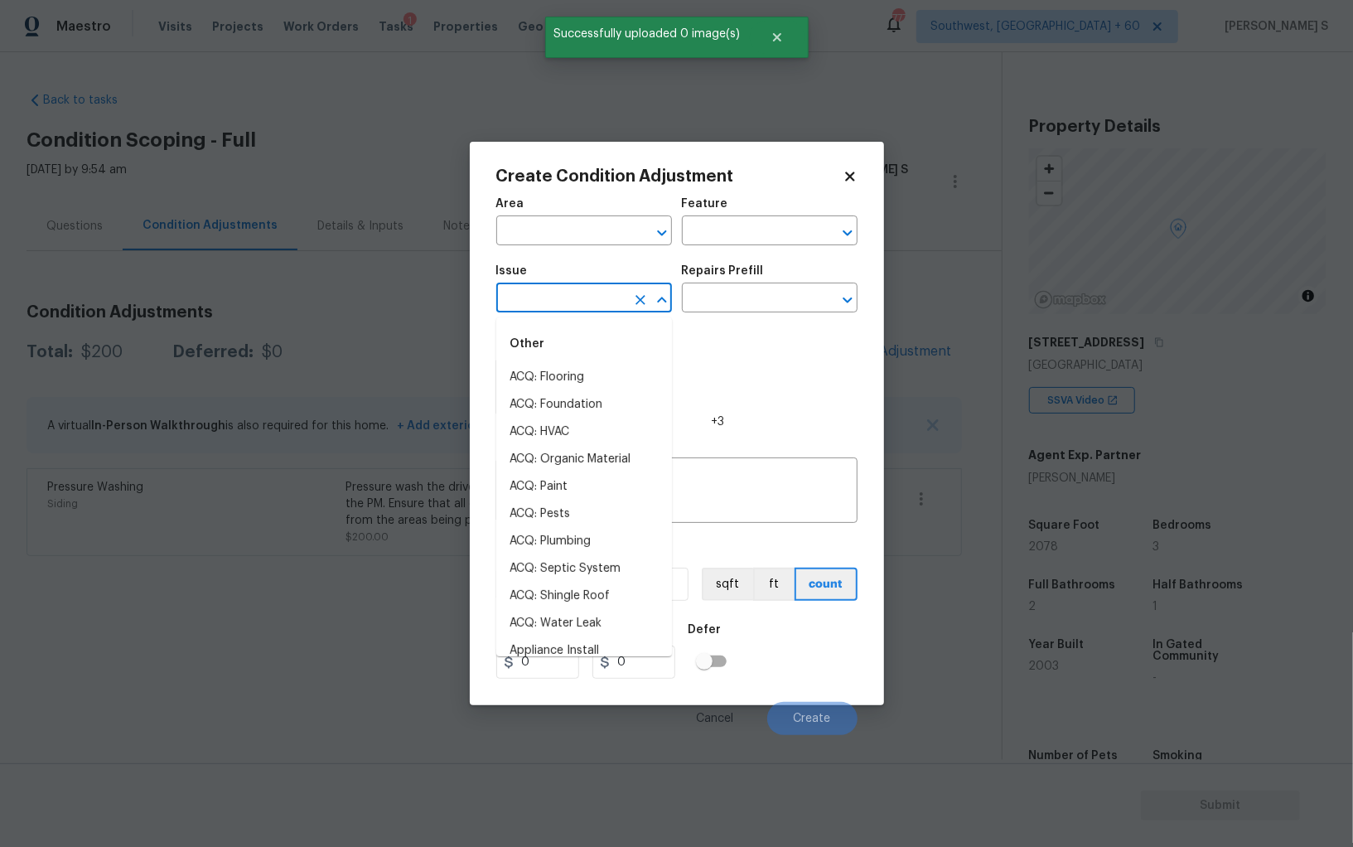
click at [577, 299] on input "text" at bounding box center [560, 300] width 129 height 26
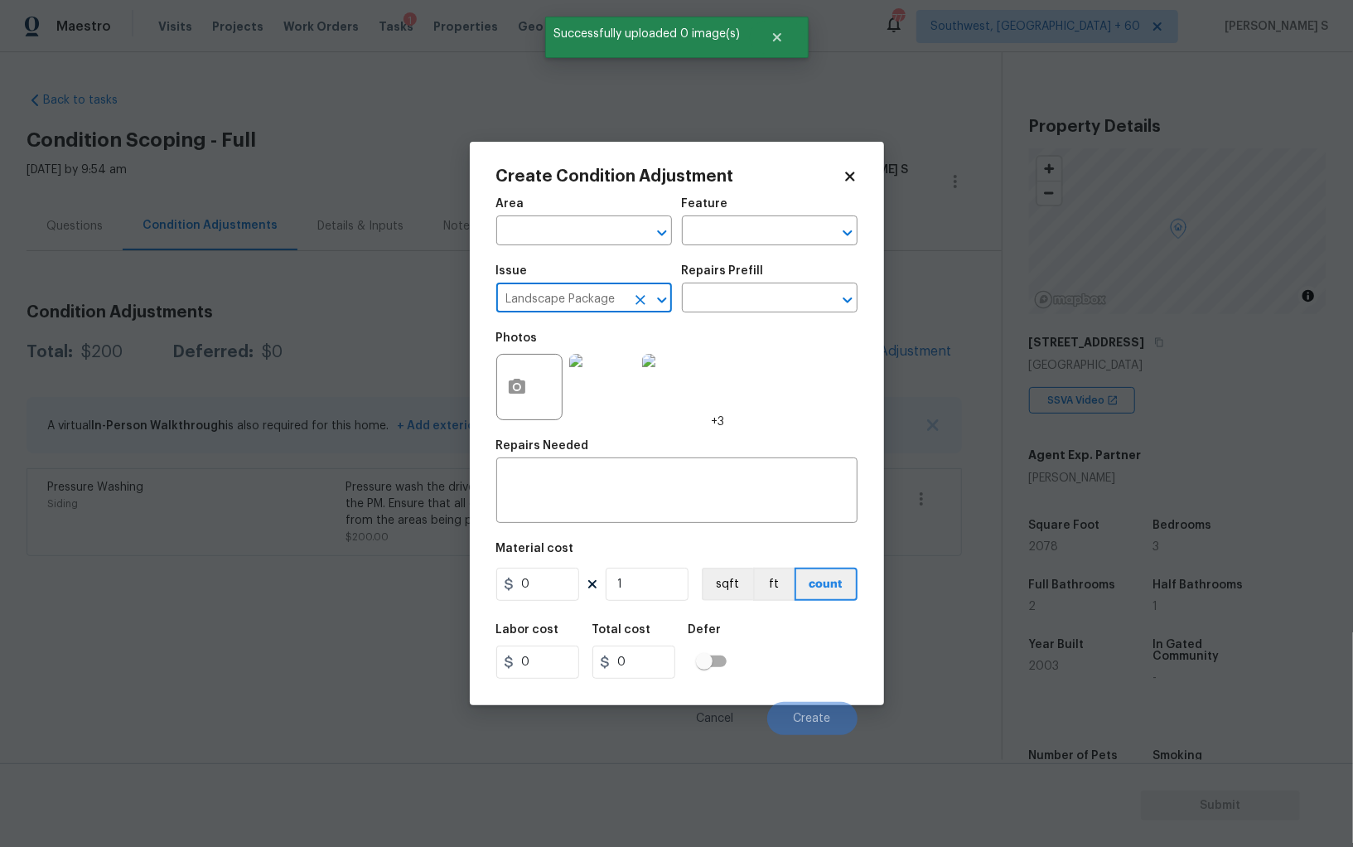
type input "Landscape Package"
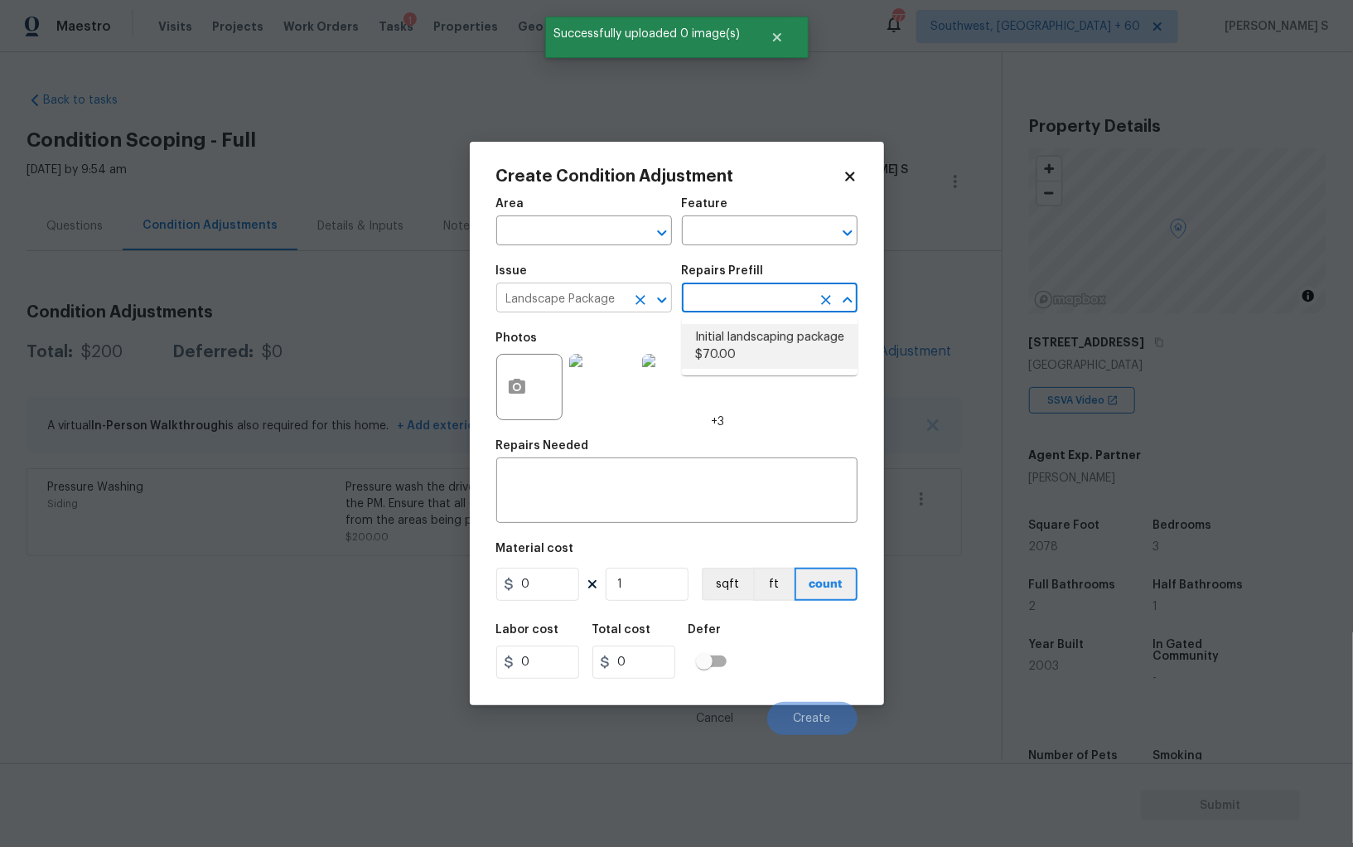
type input "Home Readiness Packages"
type textarea "Mowing of grass up to 6" in height. Mow, edge along driveways & sidewalks, trim…"
type input "70"
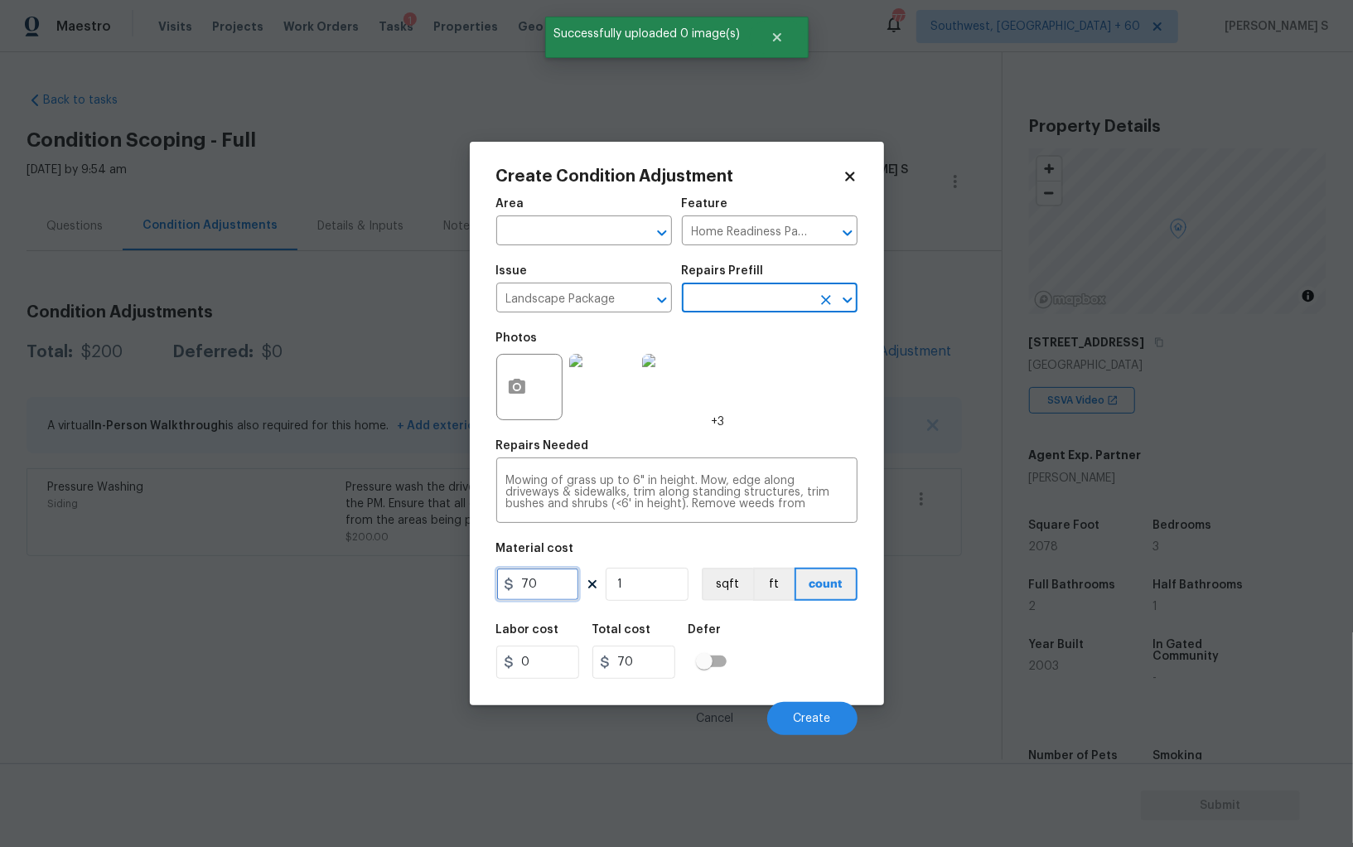
click at [557, 588] on input "70" at bounding box center [537, 584] width 83 height 33
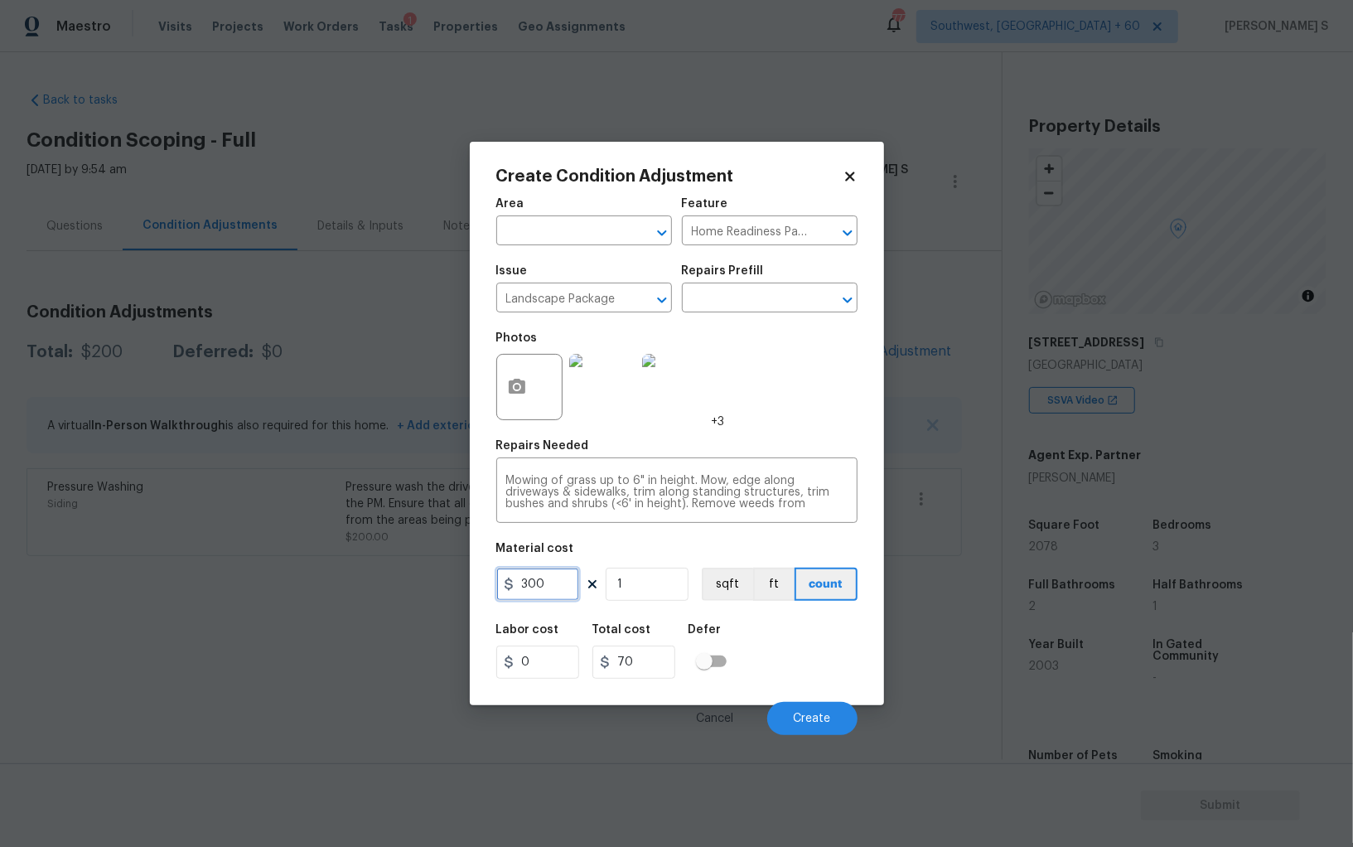
type input "300"
click at [771, 656] on div "Labor cost 0 Total cost 300 Defer" at bounding box center [676, 651] width 361 height 75
click at [807, 728] on button "Create" at bounding box center [812, 718] width 90 height 33
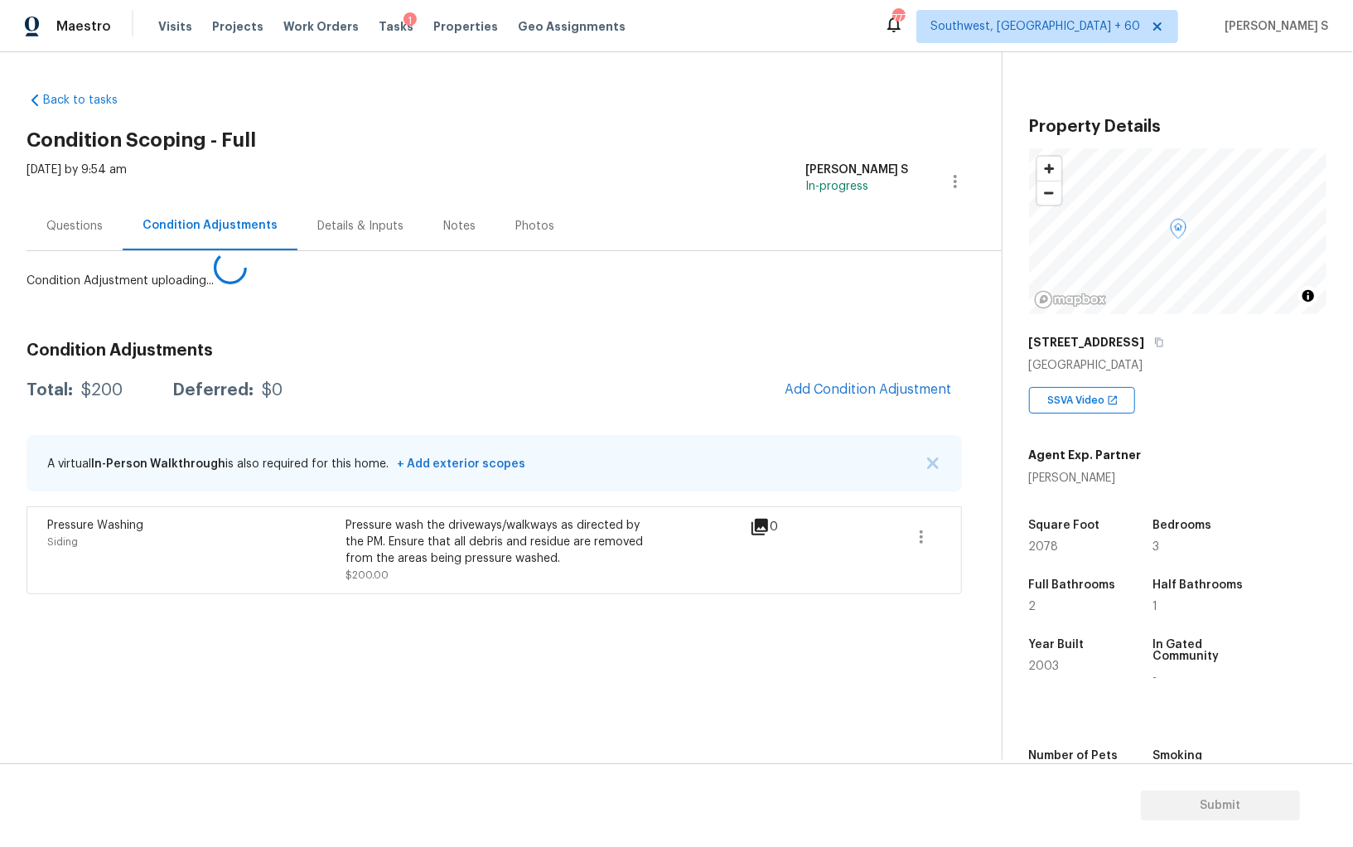
click at [249, 638] on body "Maestro Visits Projects Work Orders Tasks 1 Properties Geo Assignments 777 Sout…" at bounding box center [676, 423] width 1353 height 847
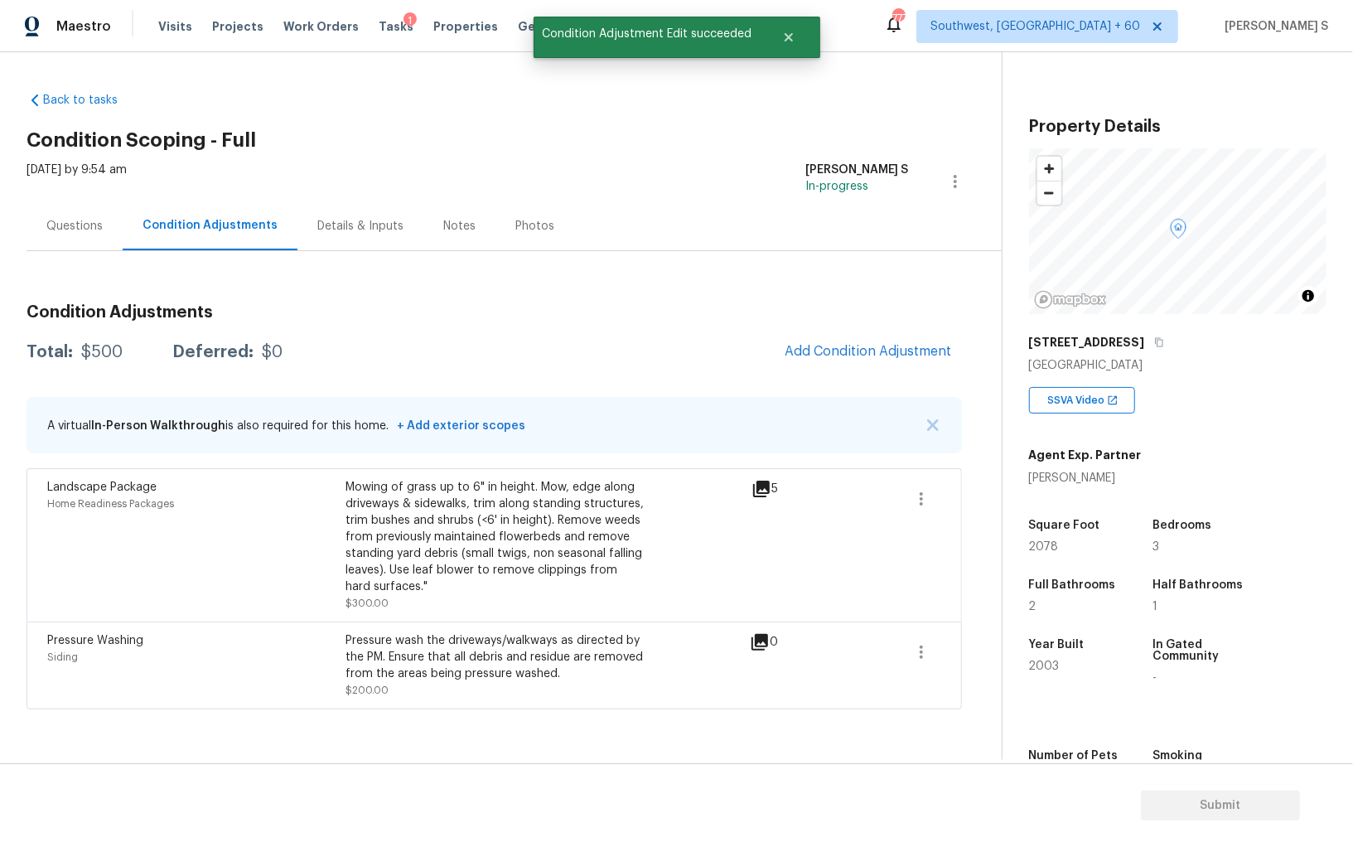
drag, startPoint x: 860, startPoint y: 331, endPoint x: 874, endPoint y: 331, distance: 14.1
click at [860, 331] on div "Condition Adjustments Total: $500 Deferred: $0 Add Condition Adjustment A virtu…" at bounding box center [495, 500] width 936 height 418
click at [797, 351] on span "Add Condition Adjustment" at bounding box center [868, 351] width 167 height 15
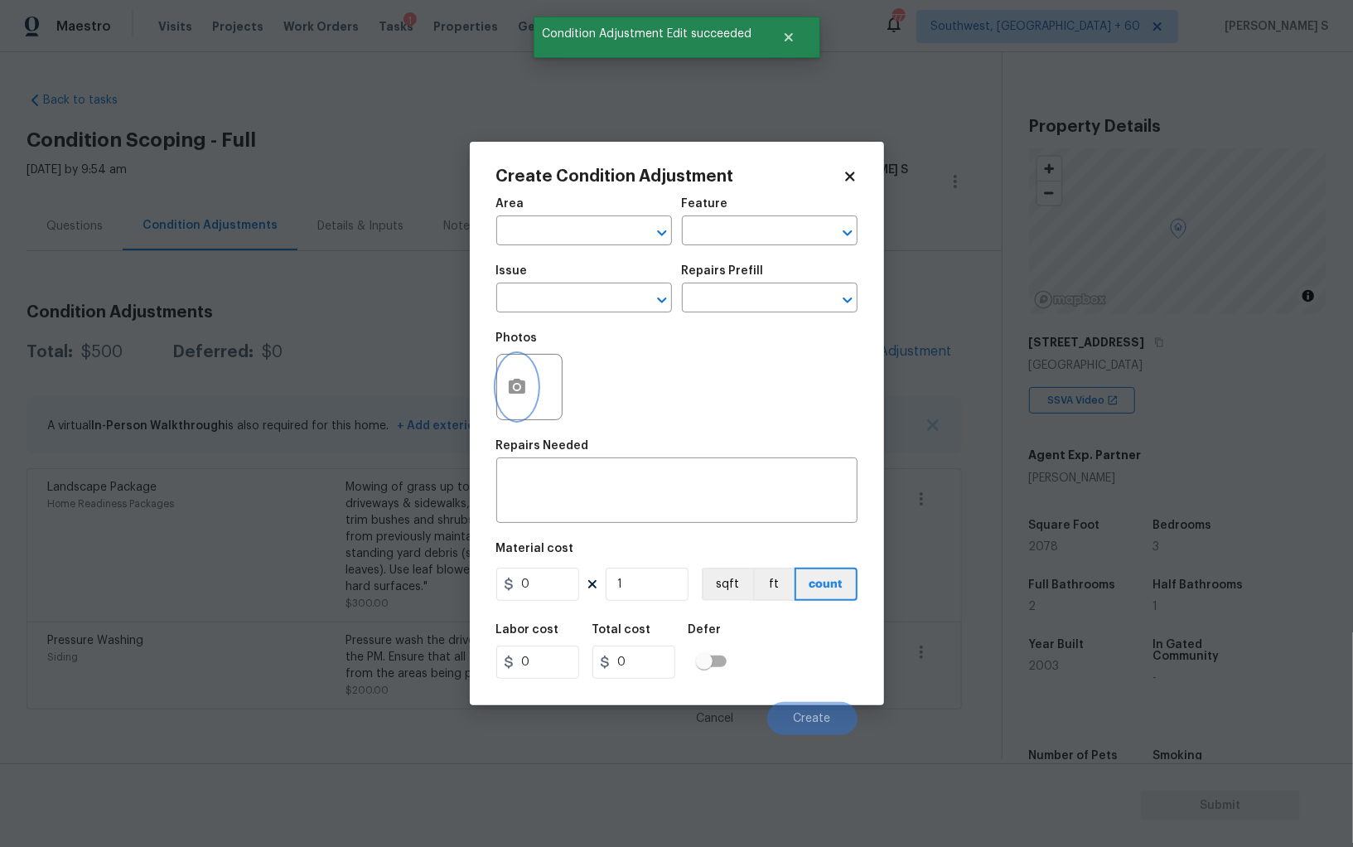
click at [505, 397] on button "button" at bounding box center [517, 387] width 40 height 65
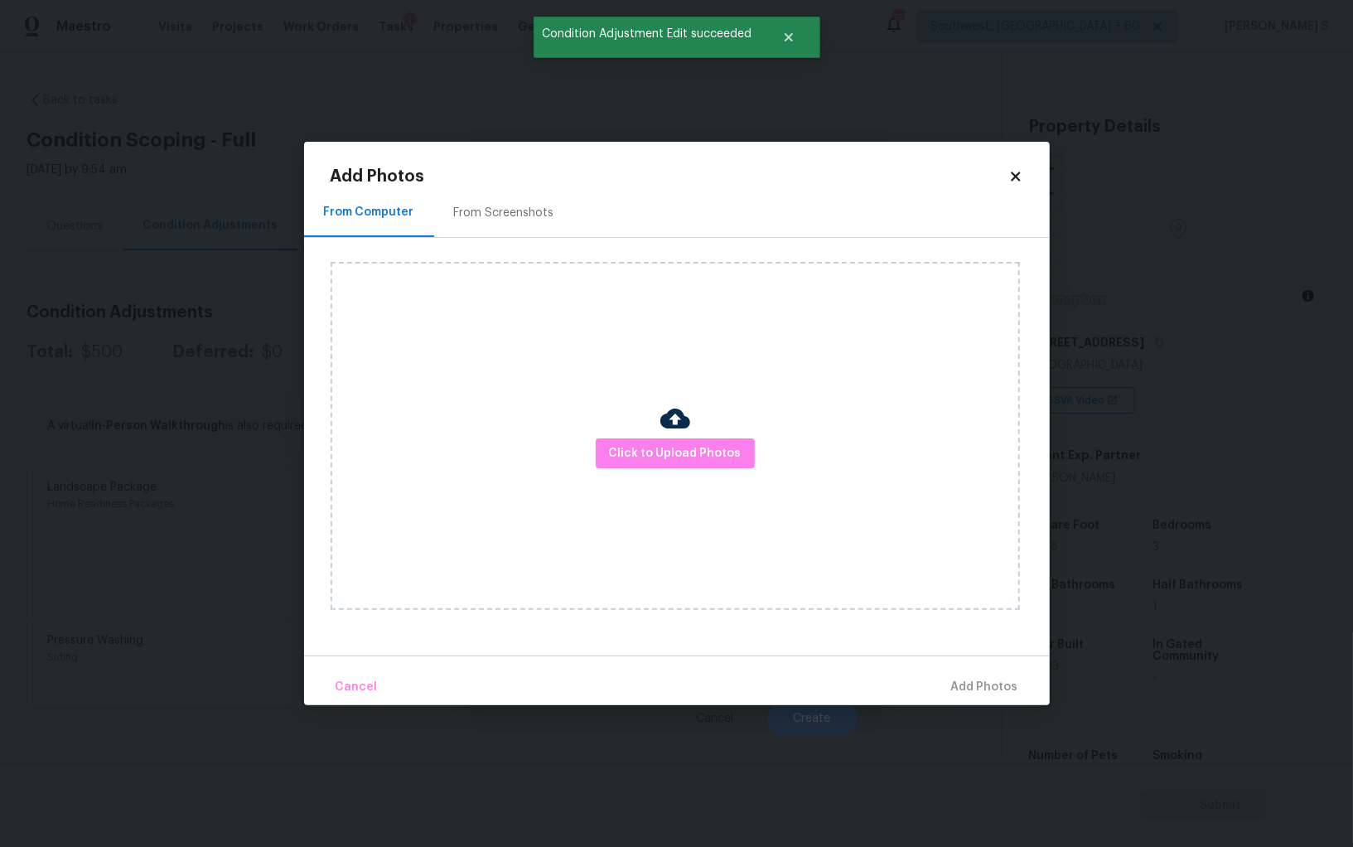
click at [547, 215] on div "From Screenshots" at bounding box center [504, 213] width 100 height 17
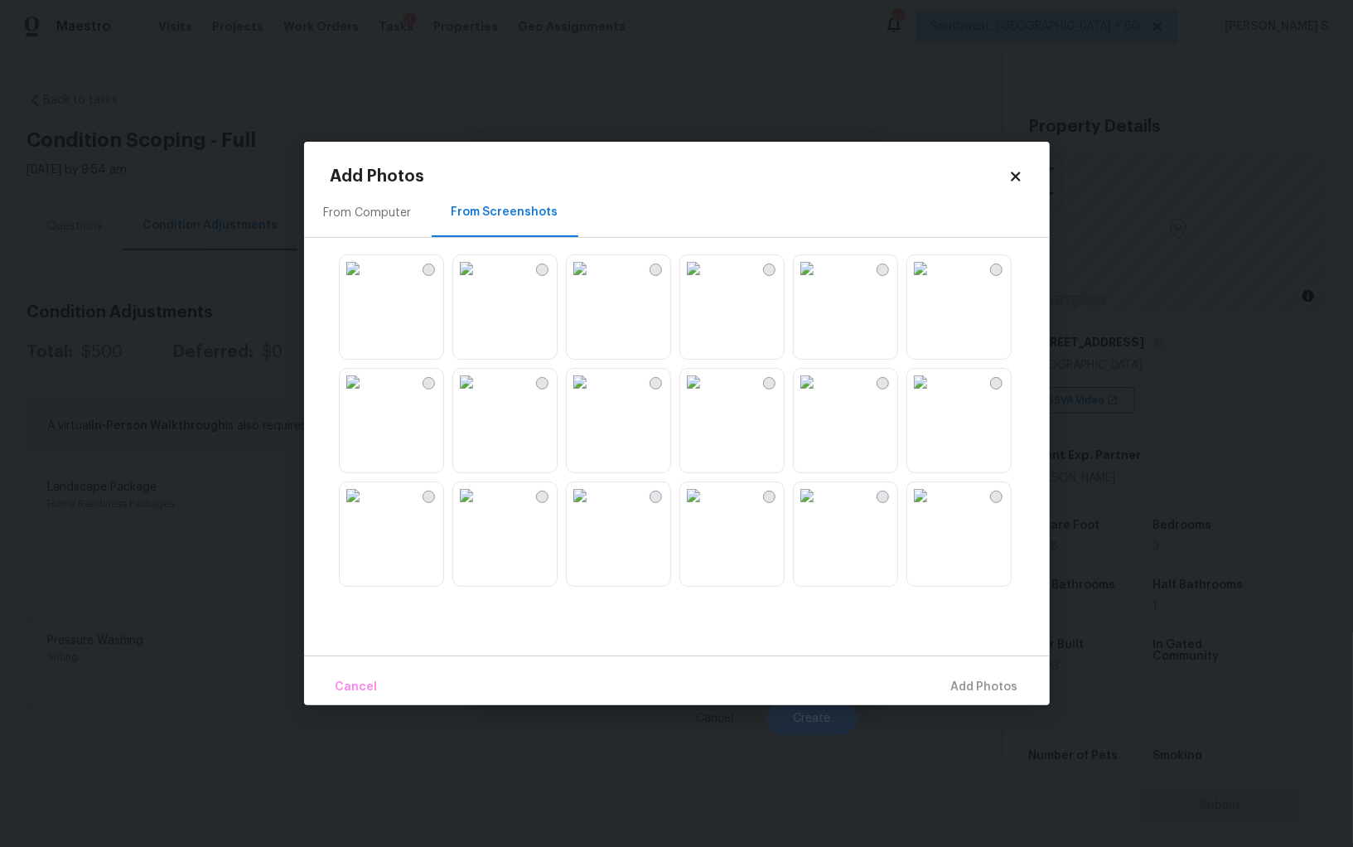
click at [820, 395] on img at bounding box center [807, 382] width 27 height 27
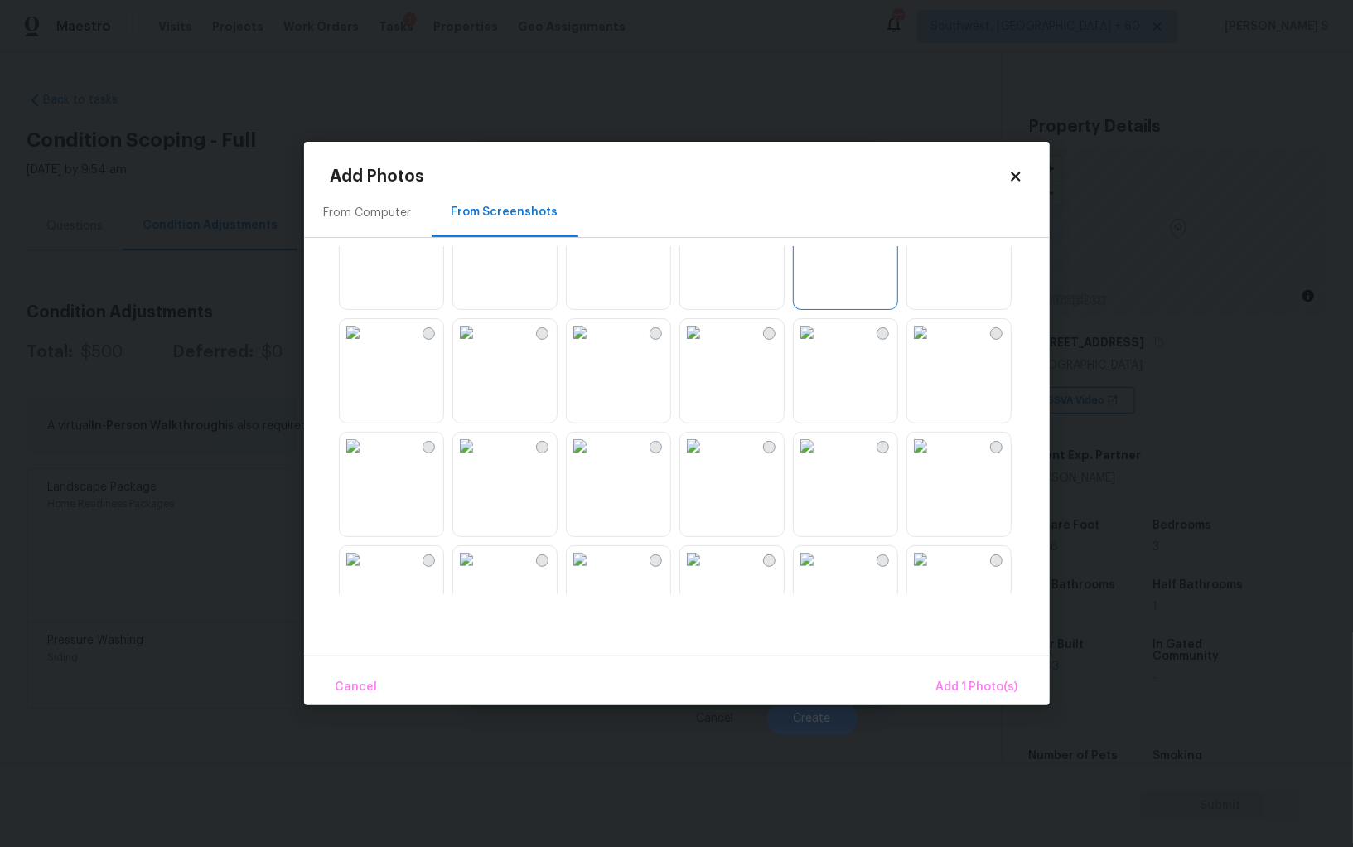
scroll to position [217, 0]
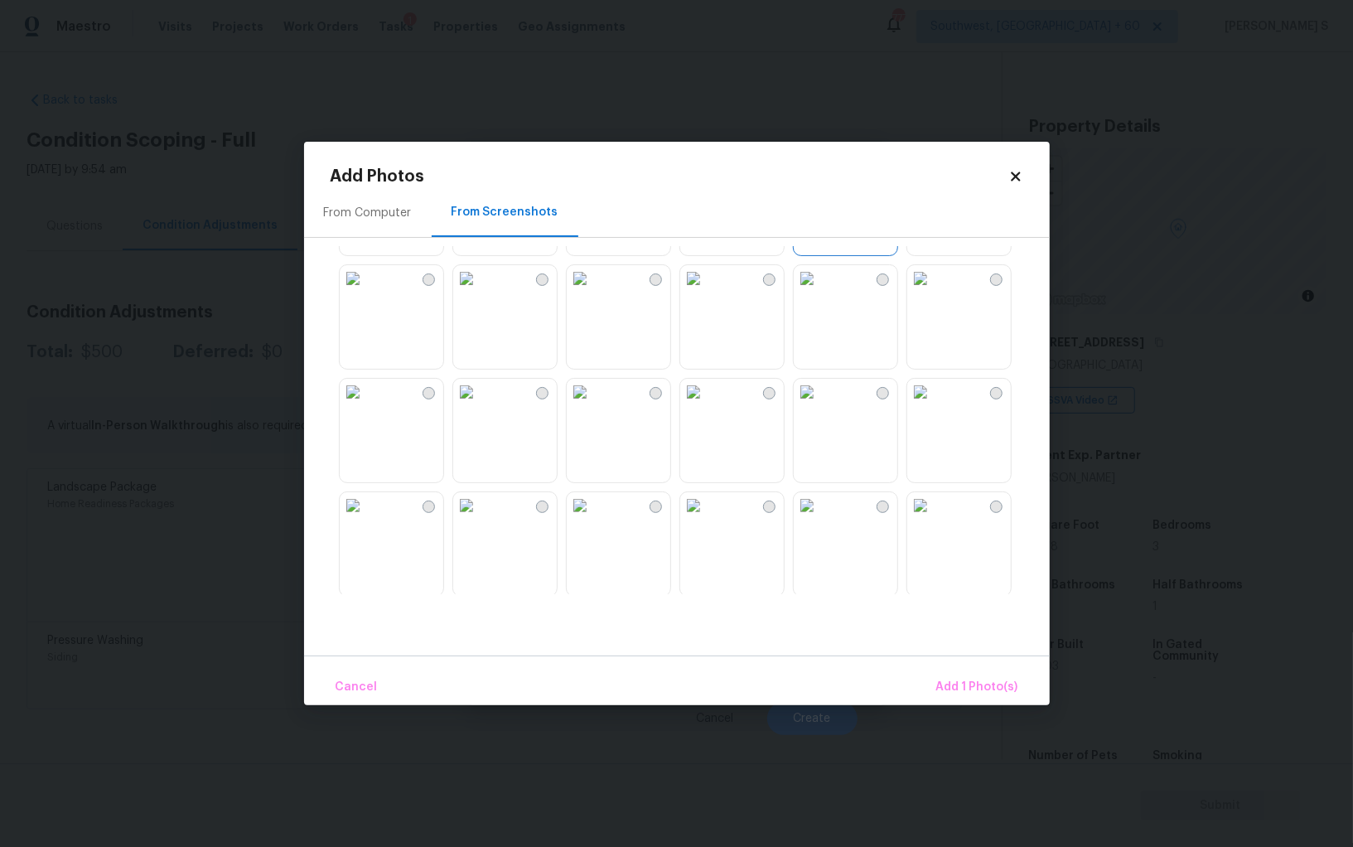
click at [820, 292] on img at bounding box center [807, 278] width 27 height 27
drag, startPoint x: 734, startPoint y: 441, endPoint x: 716, endPoint y: 441, distance: 18.2
click at [707, 405] on img at bounding box center [693, 392] width 27 height 27
click at [675, 441] on div at bounding box center [690, 420] width 719 height 348
click at [985, 676] on button "Add 3 Photo(s)" at bounding box center [976, 688] width 97 height 36
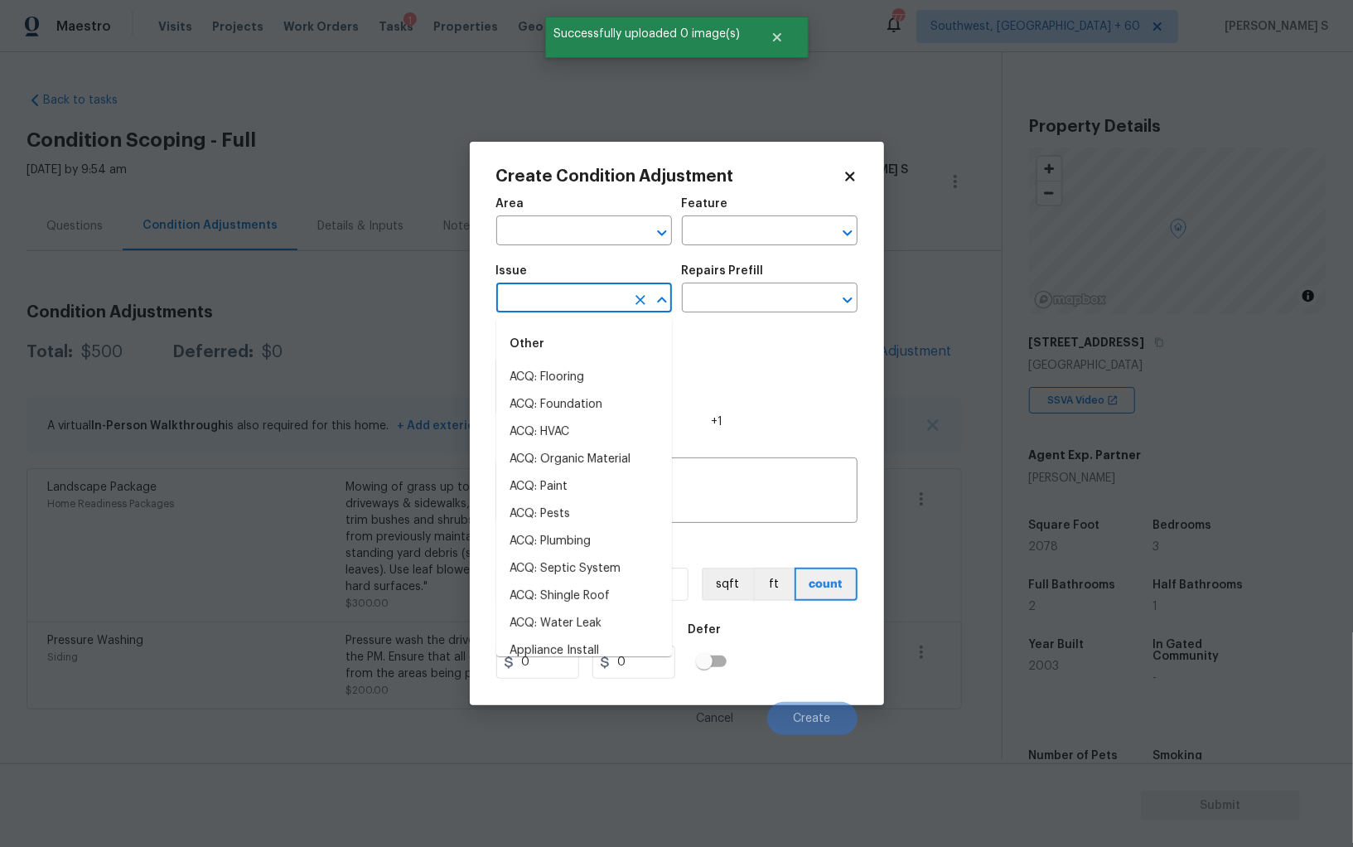
click at [605, 299] on input "text" at bounding box center [560, 300] width 129 height 26
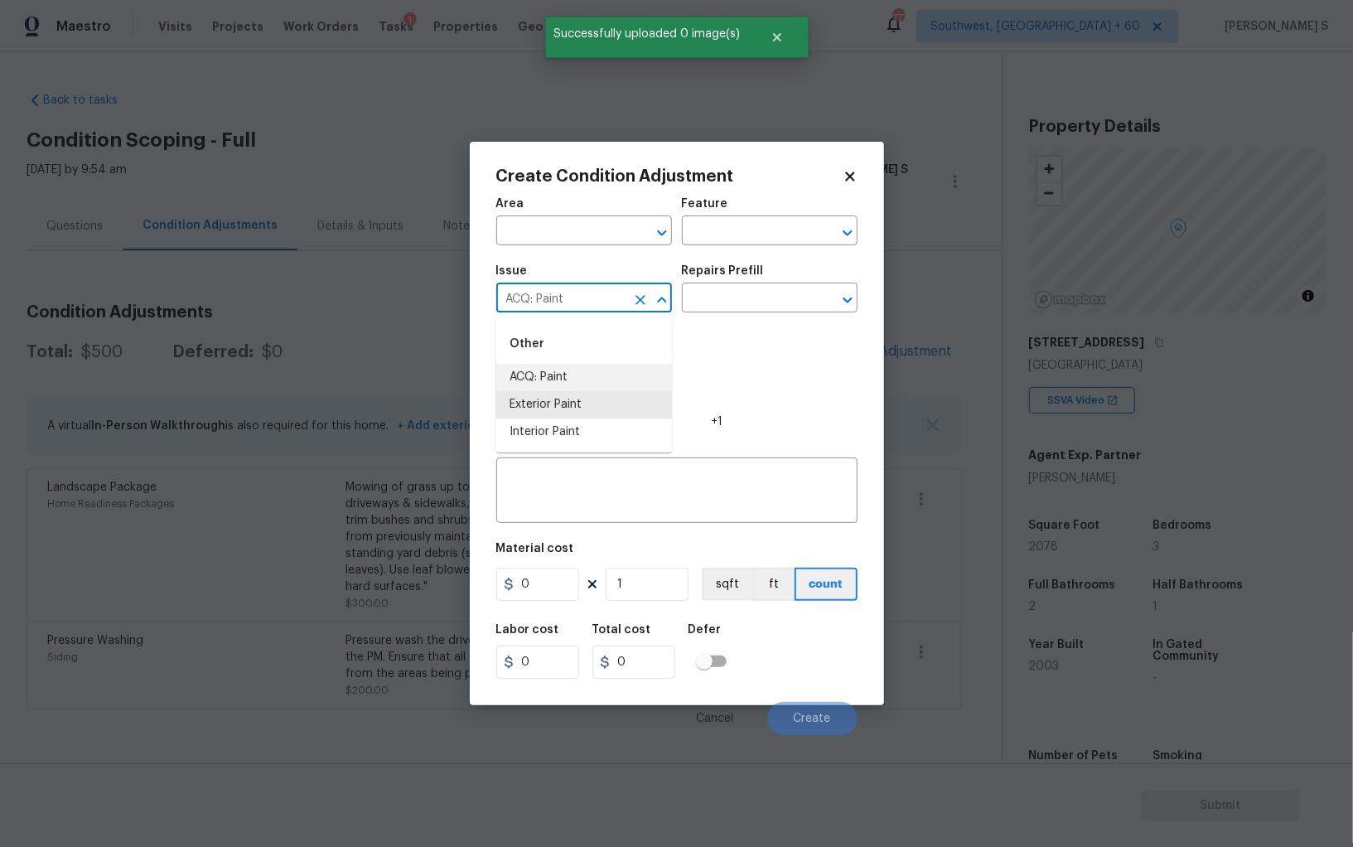
type input "ACQ: Paint"
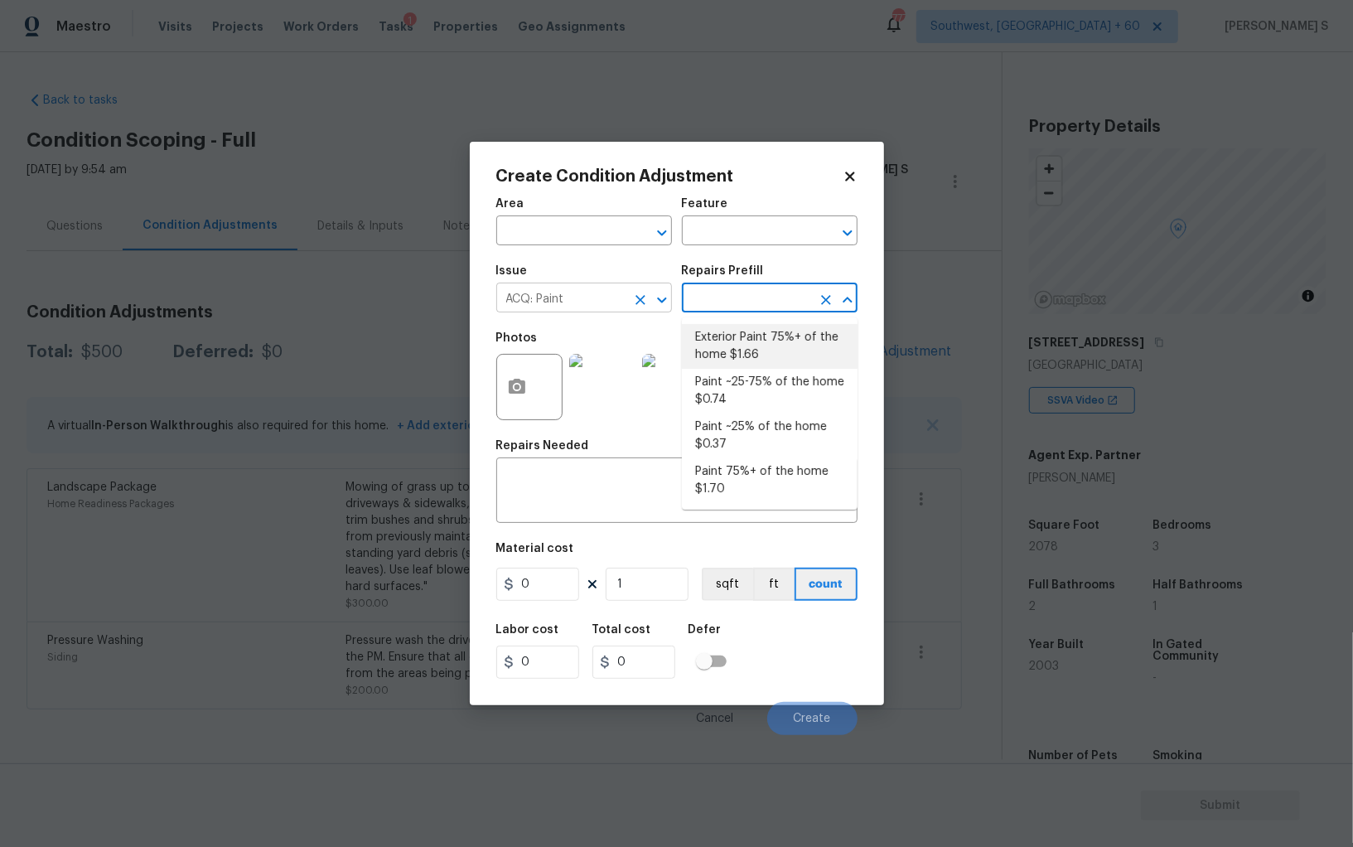
type input "Acquisition"
type textarea "Acquisition Scope: 75%+ of the home exterior will likely require paint"
type input "1.66"
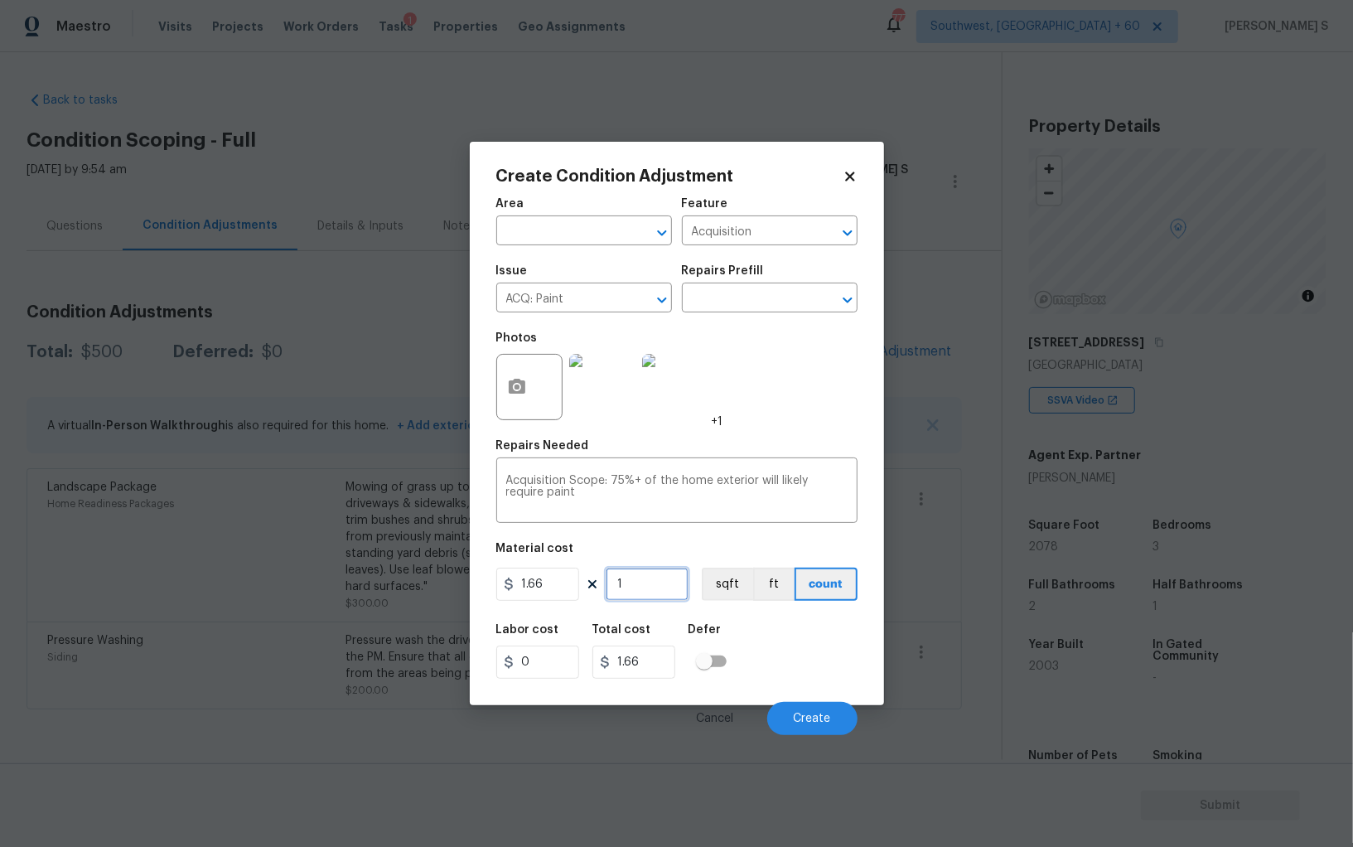
click at [680, 590] on input "1" at bounding box center [647, 584] width 83 height 33
type input "2"
type input "3.32"
type input "20"
type input "33.2"
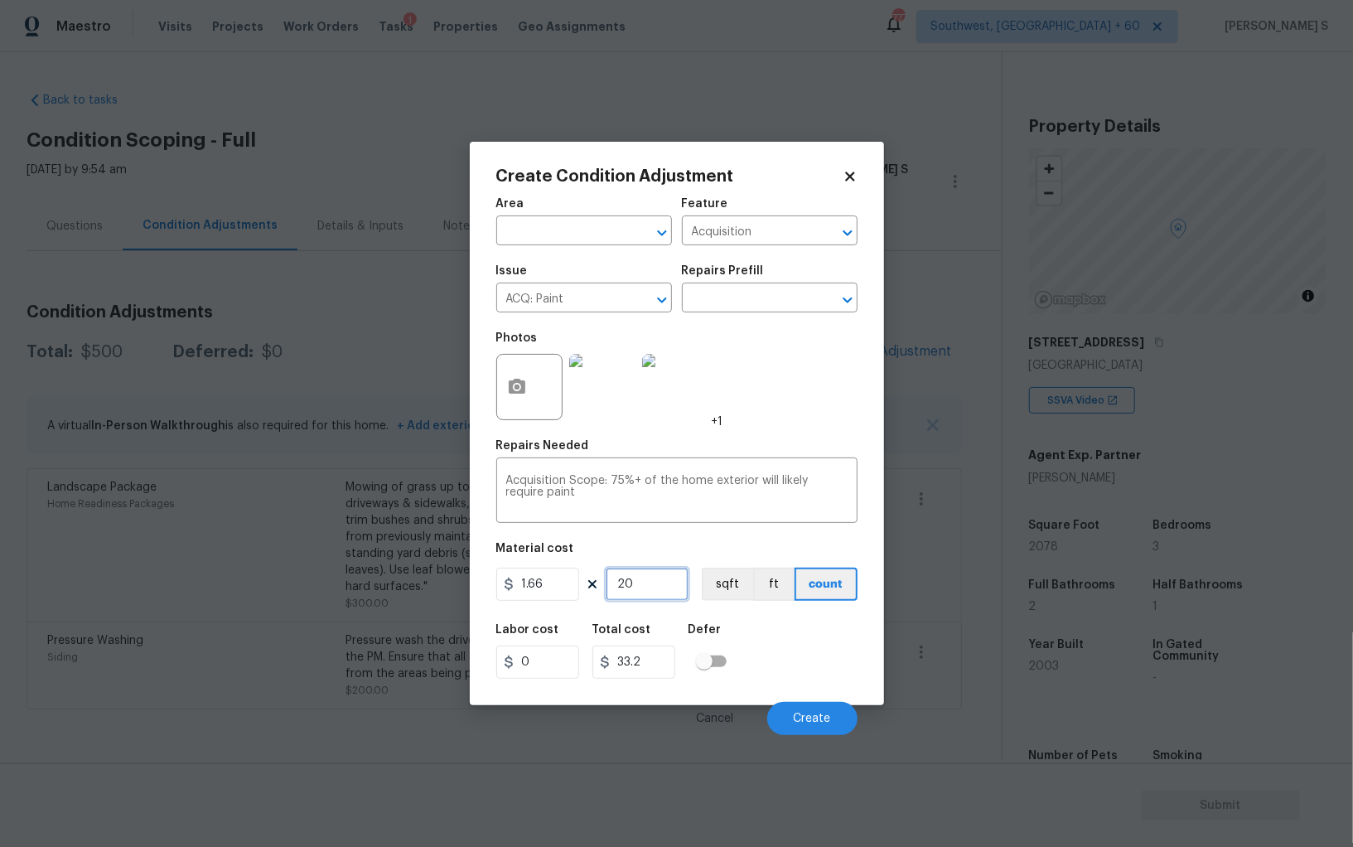
type input "207"
type input "343.62"
type input "2078"
type input "3449.48"
type input "2078"
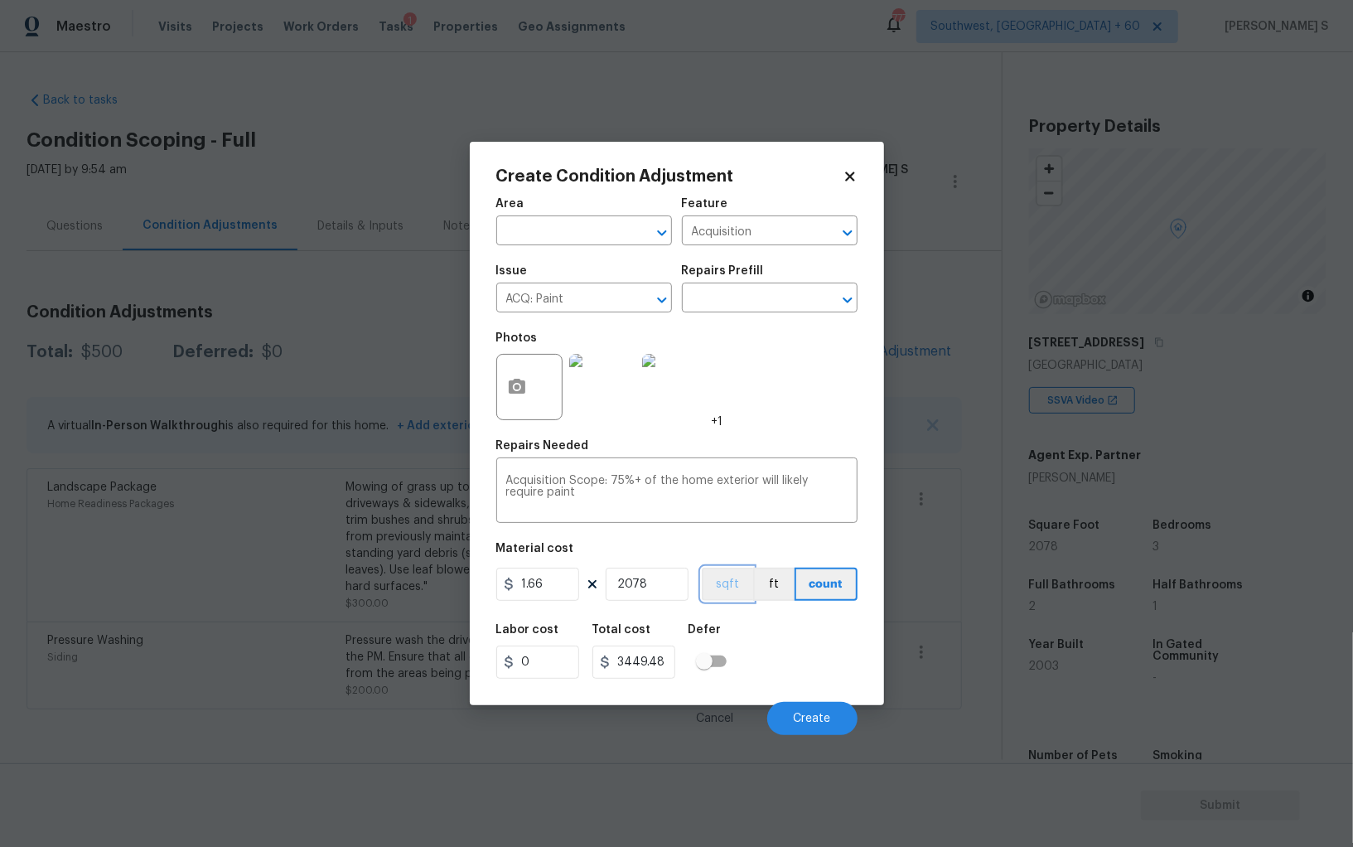
click at [731, 592] on button "sqft" at bounding box center [727, 584] width 51 height 33
click at [770, 657] on div "Labor cost 0 Total cost 3449.48 Defer" at bounding box center [676, 651] width 361 height 75
click at [813, 706] on button "Create" at bounding box center [812, 718] width 90 height 33
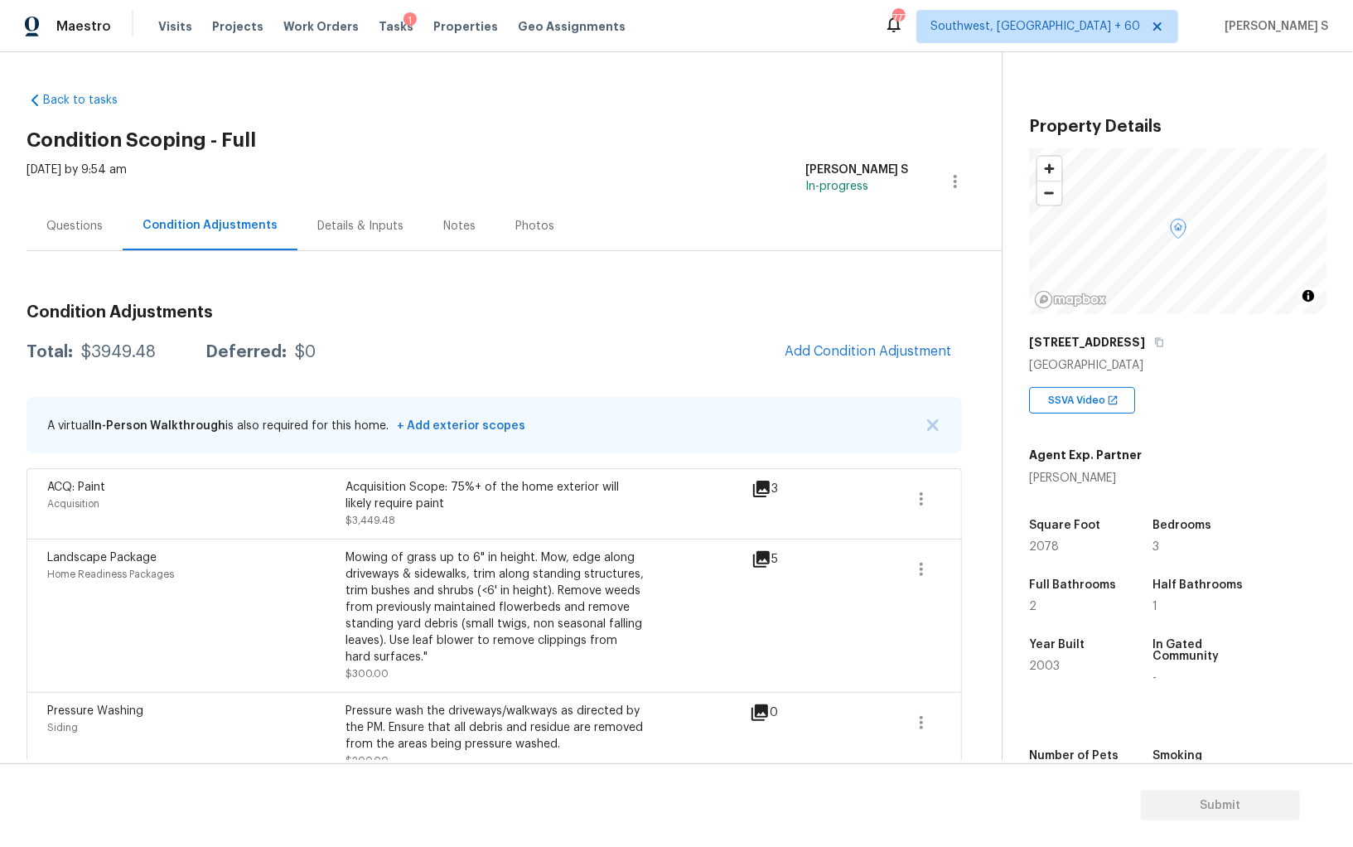
click at [85, 226] on div "Questions" at bounding box center [74, 226] width 56 height 17
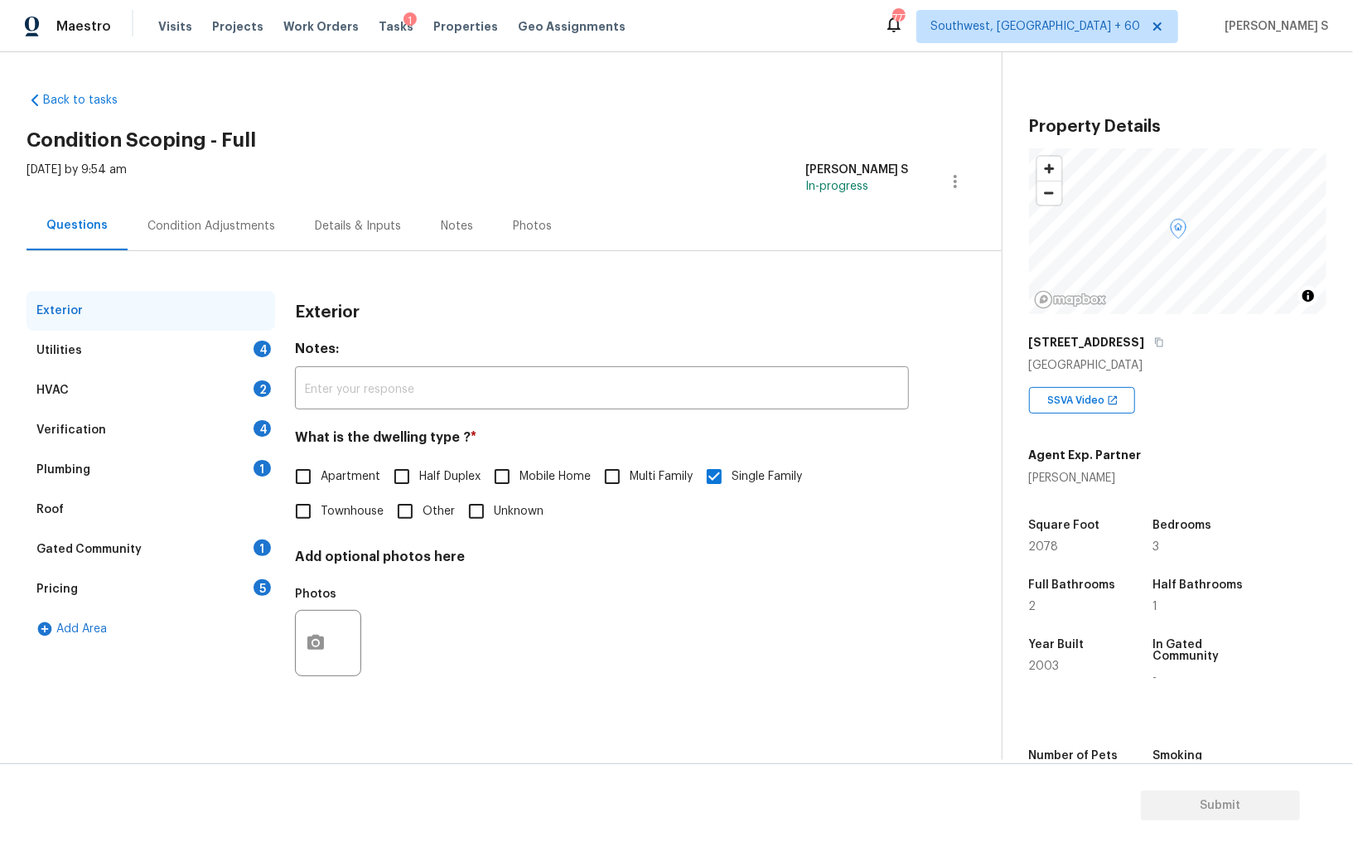
click at [249, 227] on div "Condition Adjustments" at bounding box center [211, 226] width 128 height 17
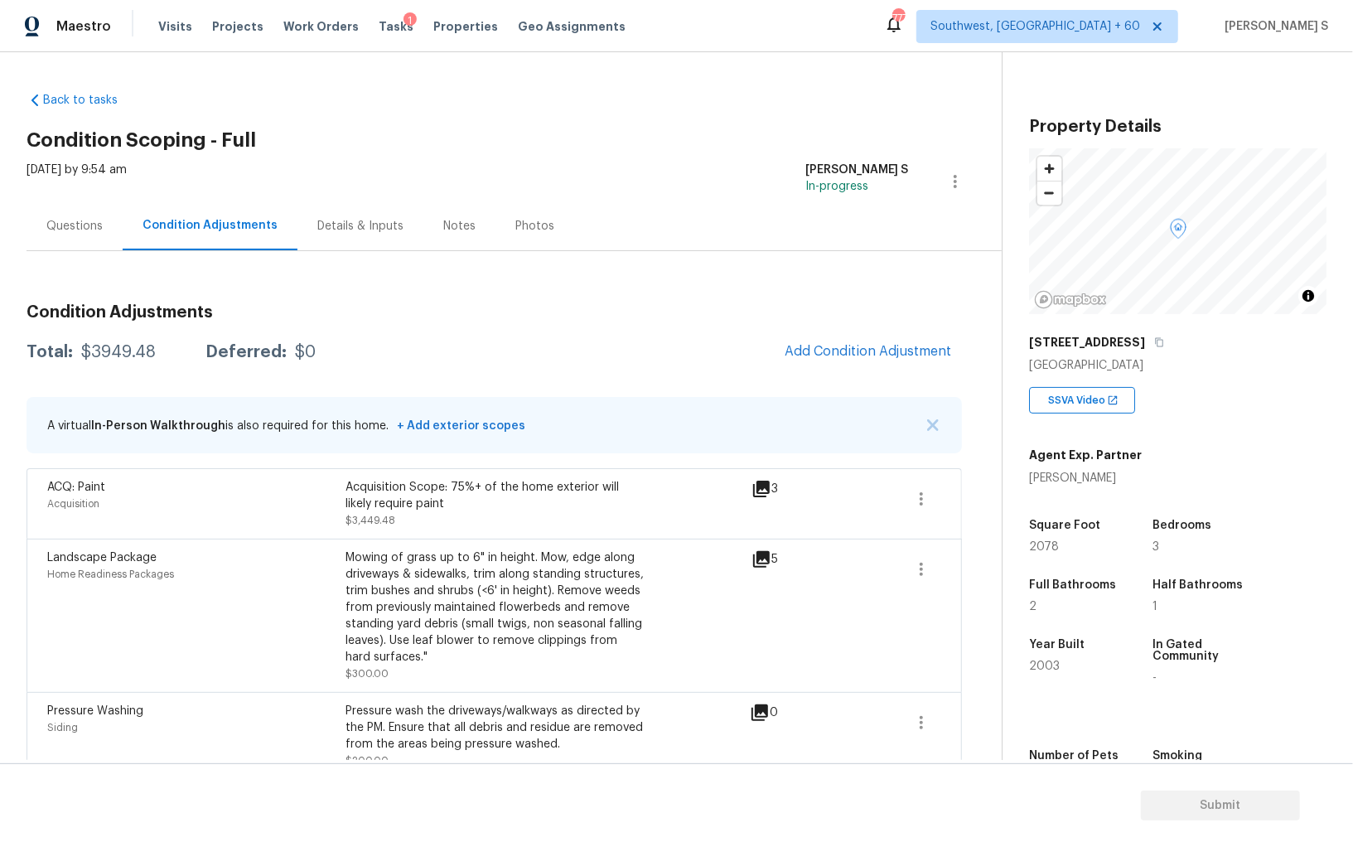
click at [985, 364] on div "Back to tasks Condition Scoping - Full Thu, Aug 21 2025 by 9:54 am Anbu Jebakum…" at bounding box center [514, 432] width 975 height 706
click at [921, 359] on button "Add Condition Adjustment" at bounding box center [868, 351] width 187 height 35
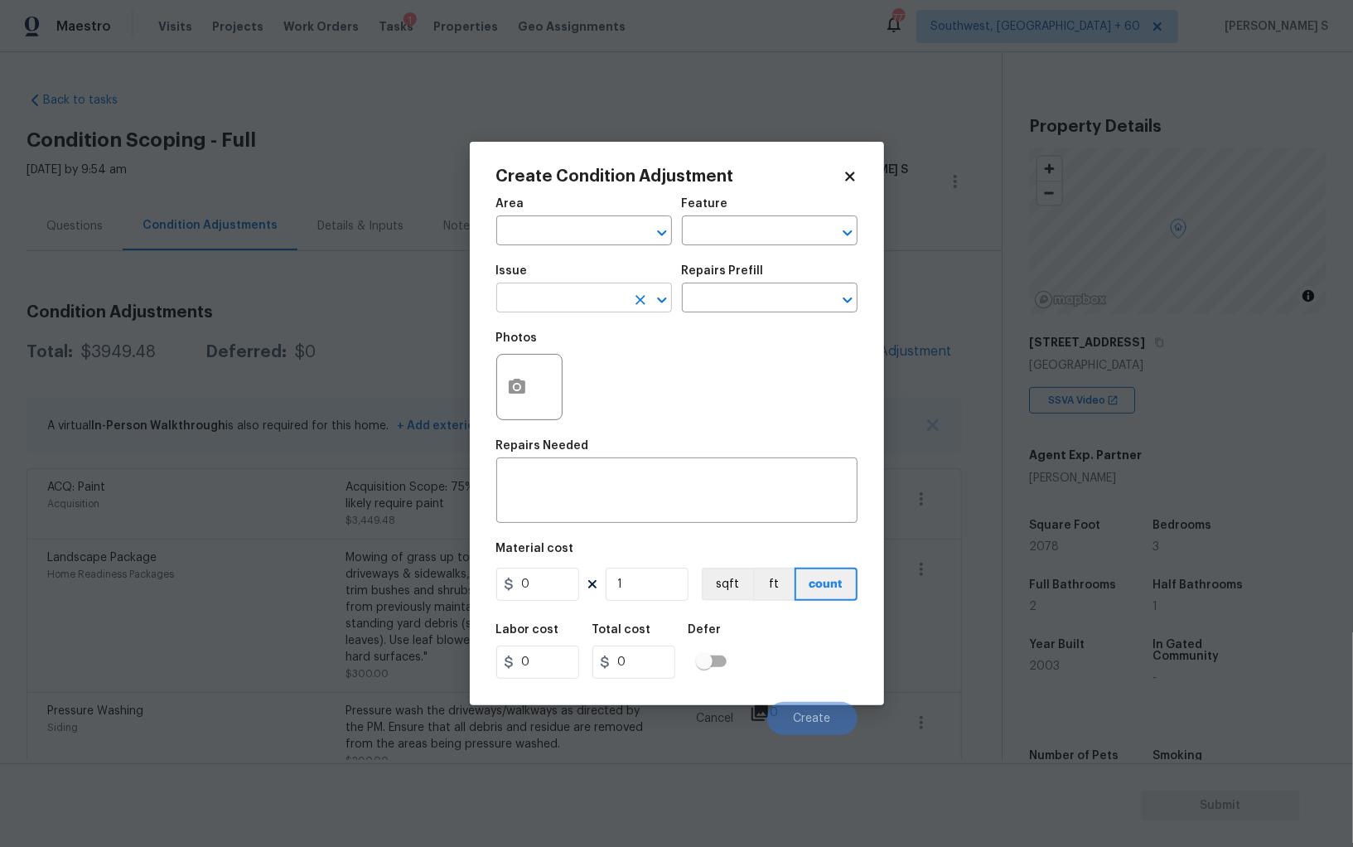
click at [597, 308] on input "text" at bounding box center [560, 300] width 129 height 26
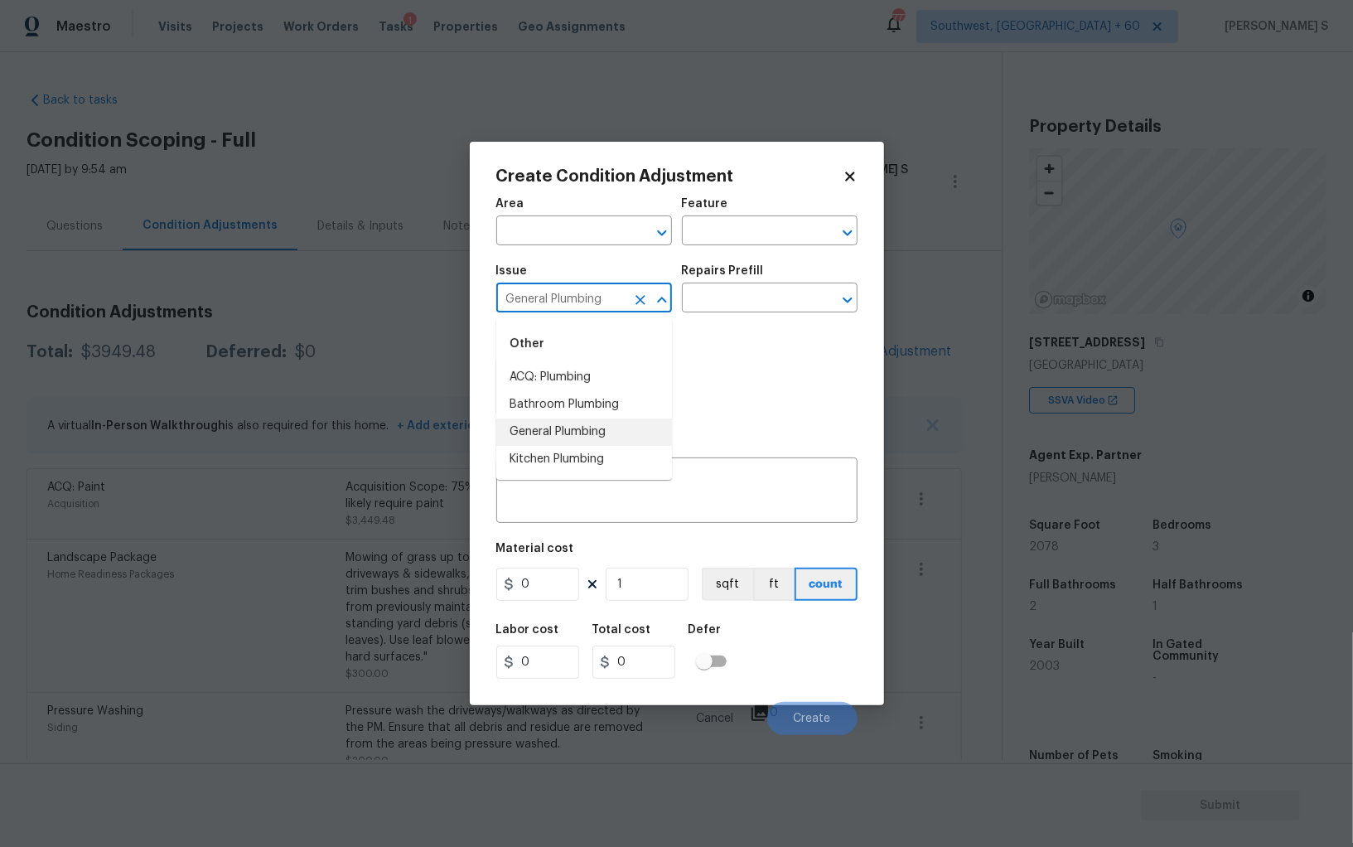
type input "General Plumbing"
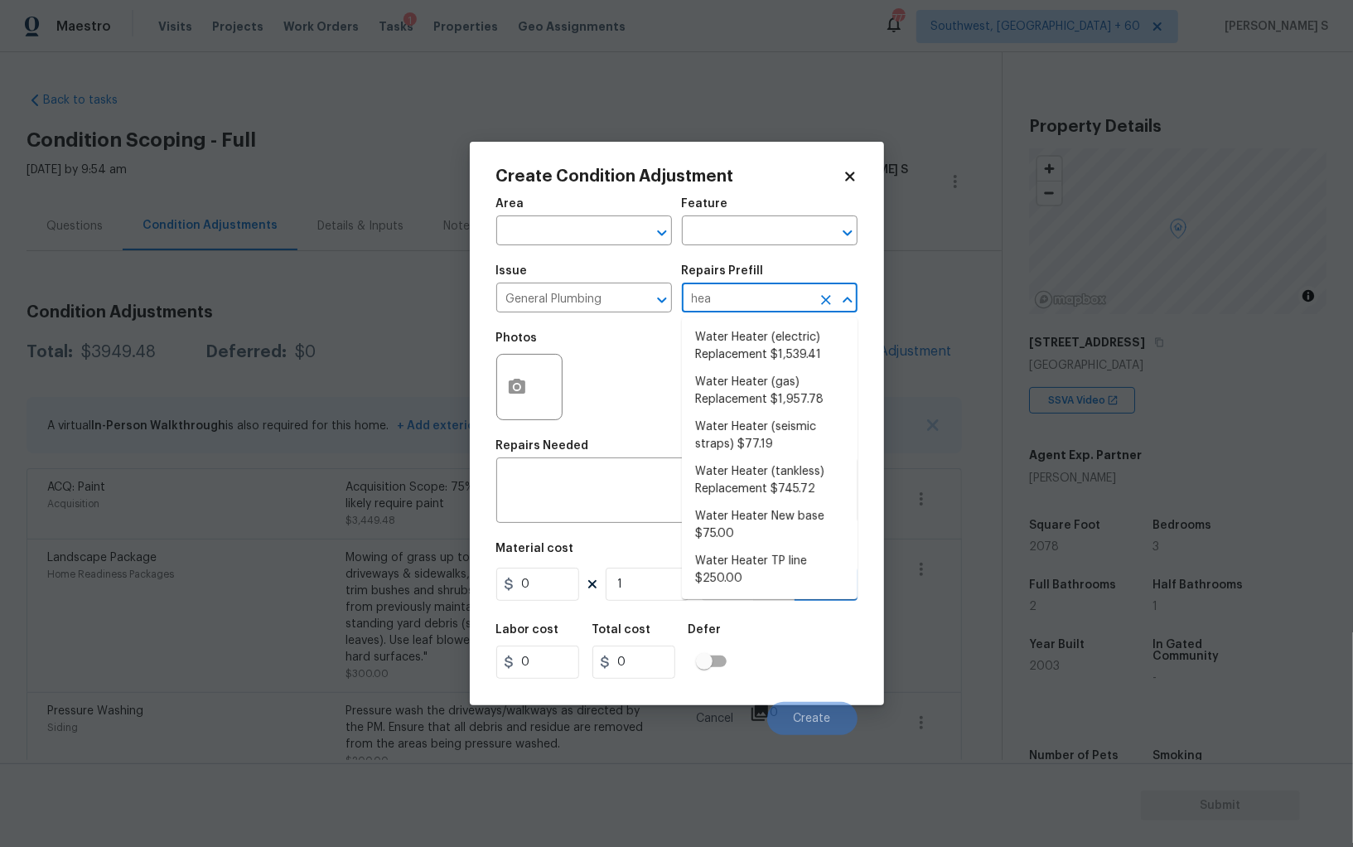
type input "heat"
type input "Plumbing"
type textarea "Remove the existing electric water heater and install a new 40 gallon electric …"
type input "1539.41"
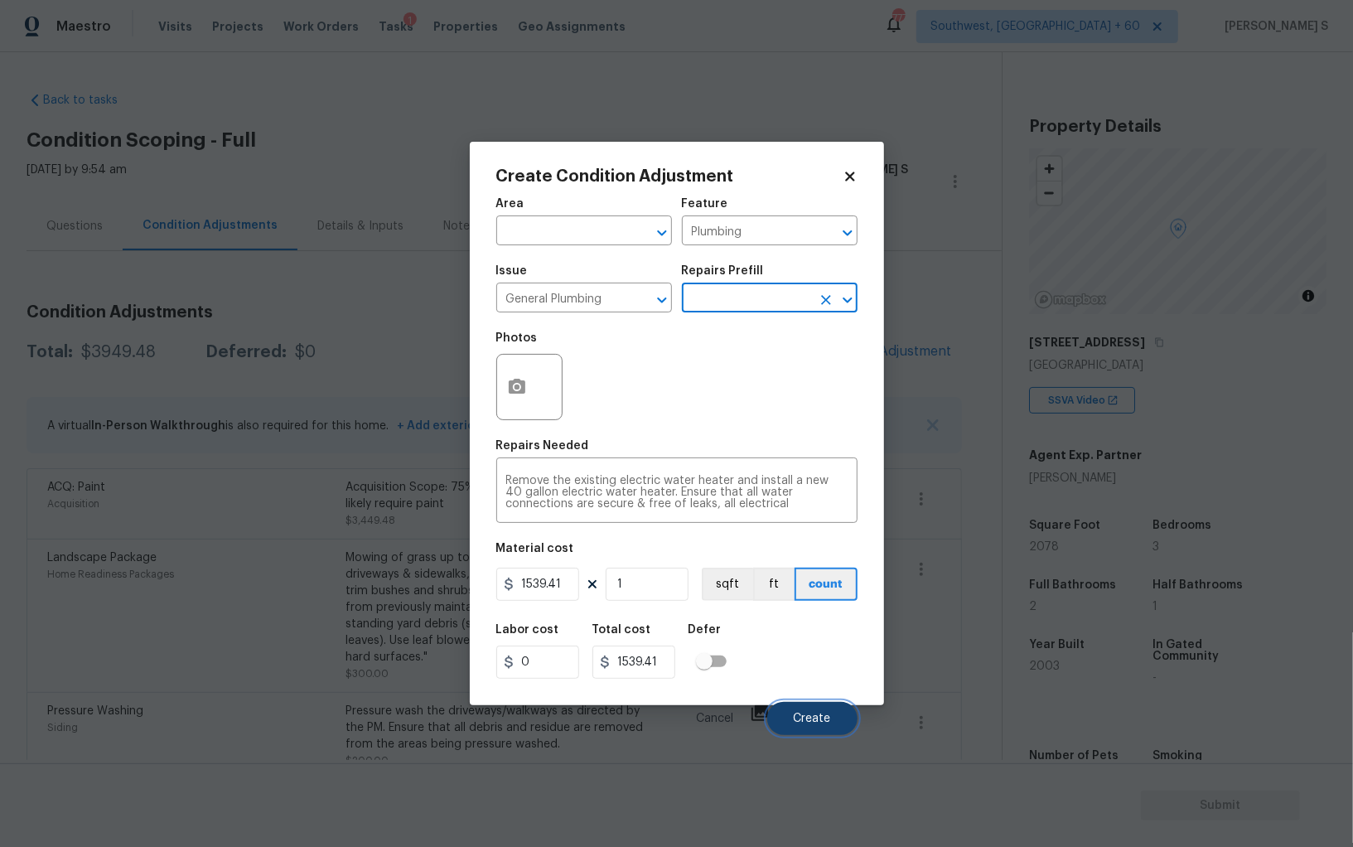
click at [834, 717] on button "Create" at bounding box center [812, 718] width 90 height 33
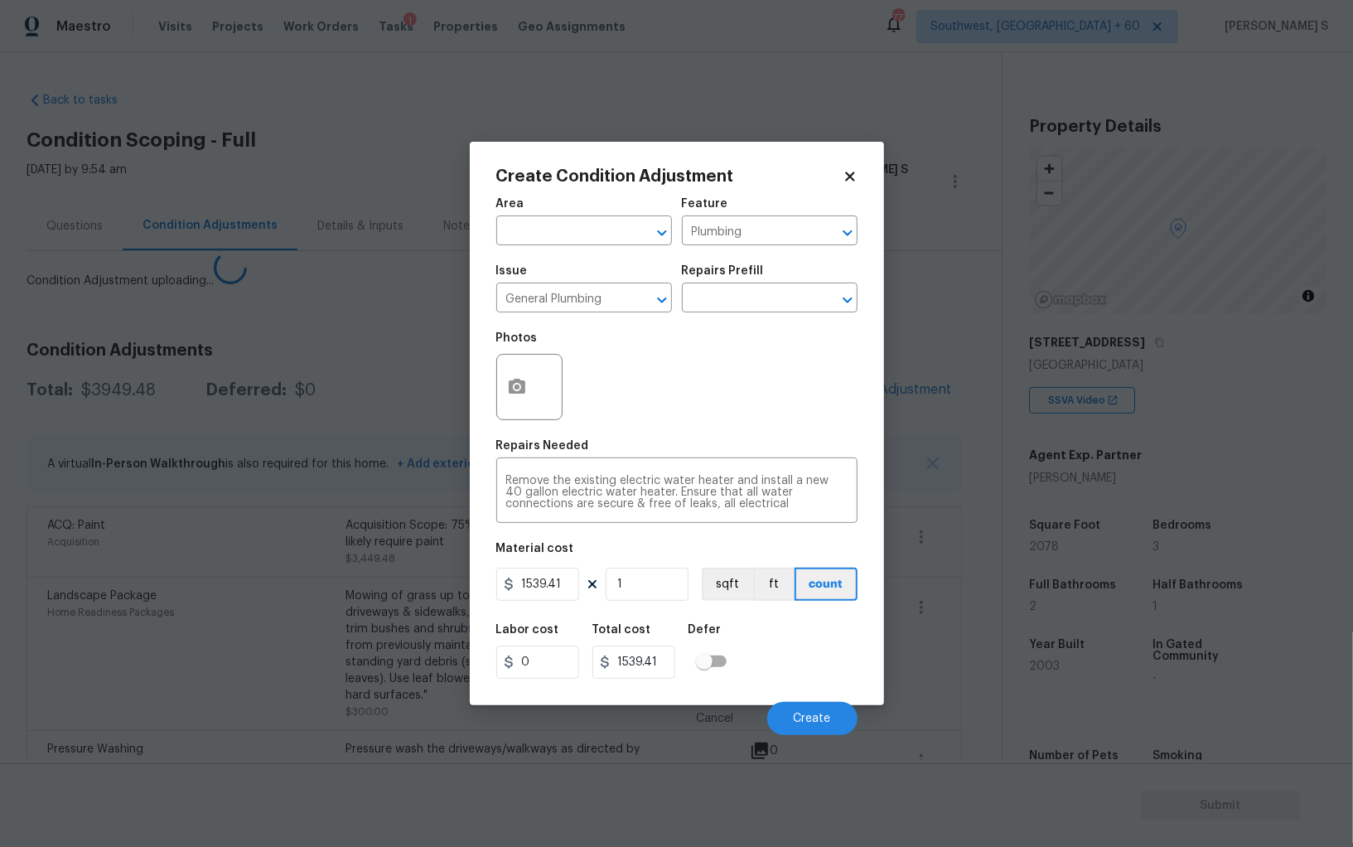
click at [224, 640] on body "Maestro Visits Projects Work Orders Tasks 1 Properties Geo Assignments 777 Sout…" at bounding box center [676, 423] width 1353 height 847
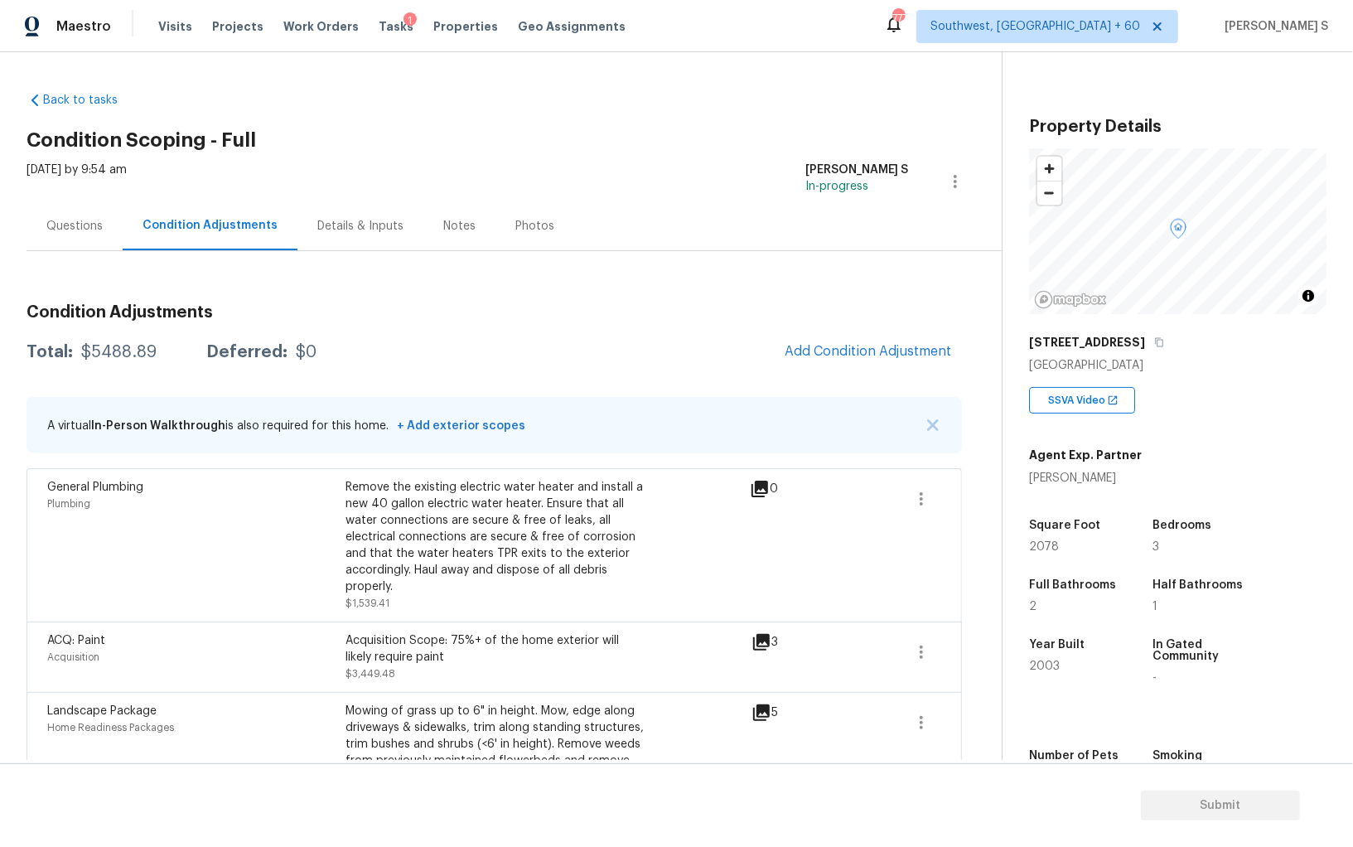
click at [76, 221] on div "Questions" at bounding box center [74, 226] width 56 height 17
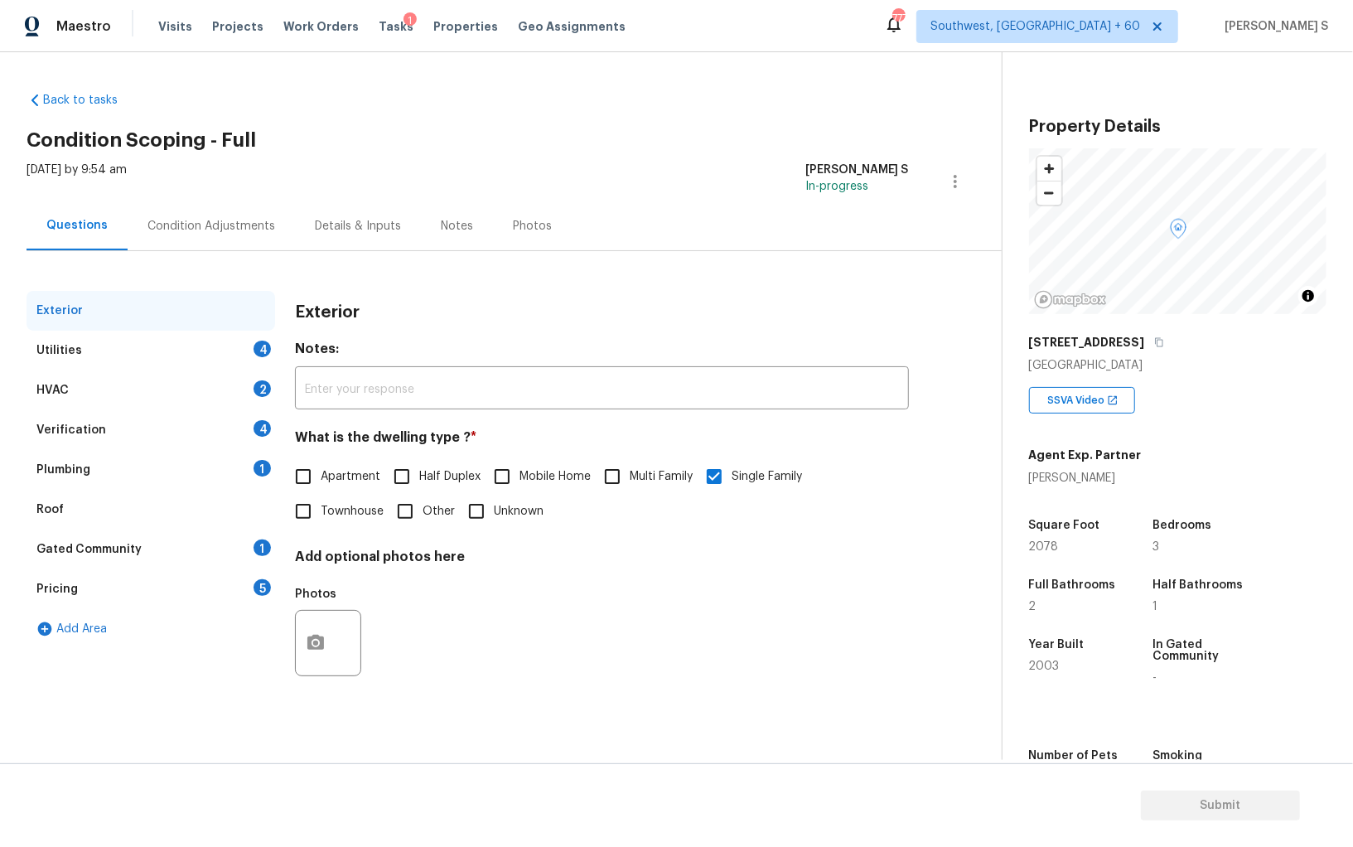
click at [249, 438] on div "Verification 4" at bounding box center [151, 430] width 249 height 40
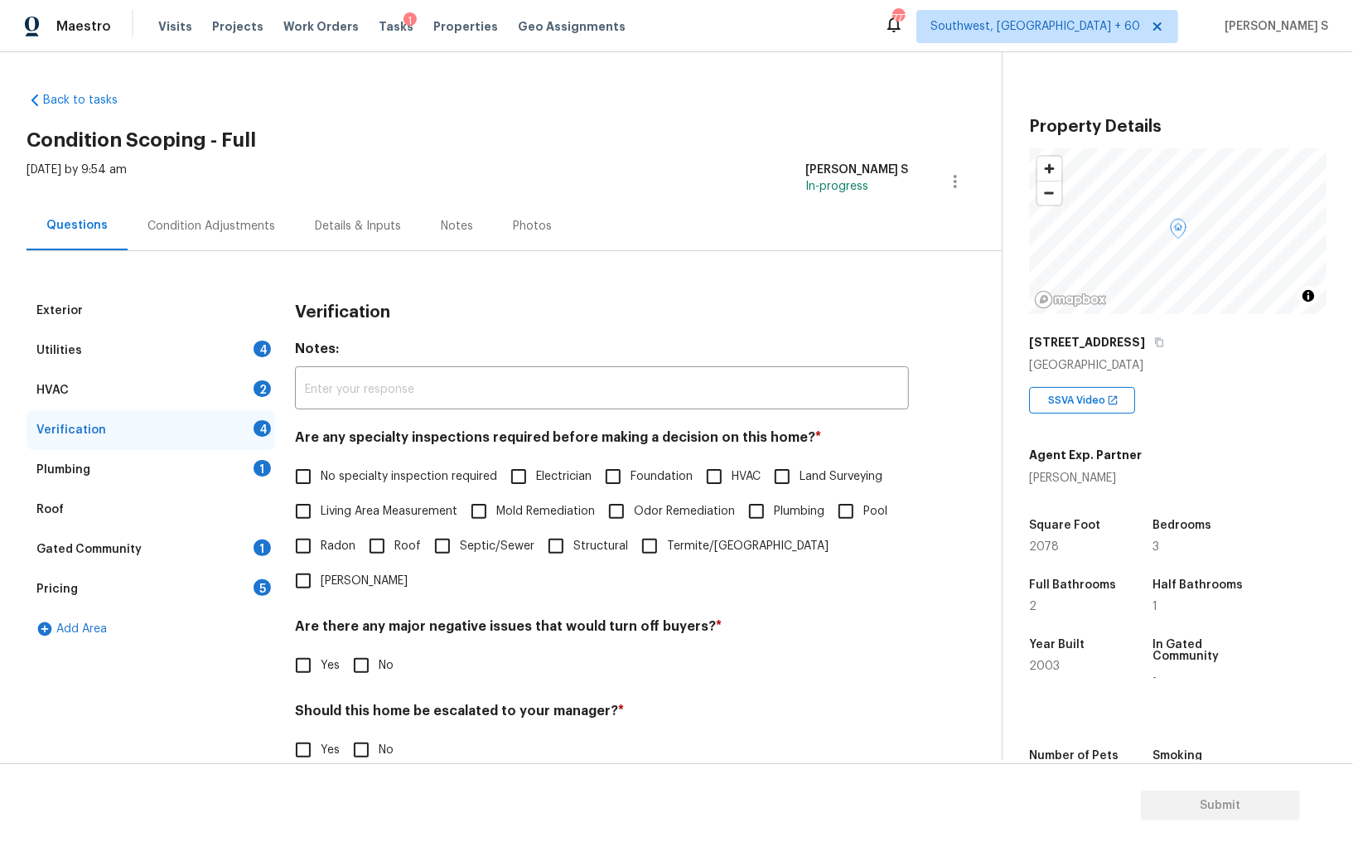
scroll to position [99, 0]
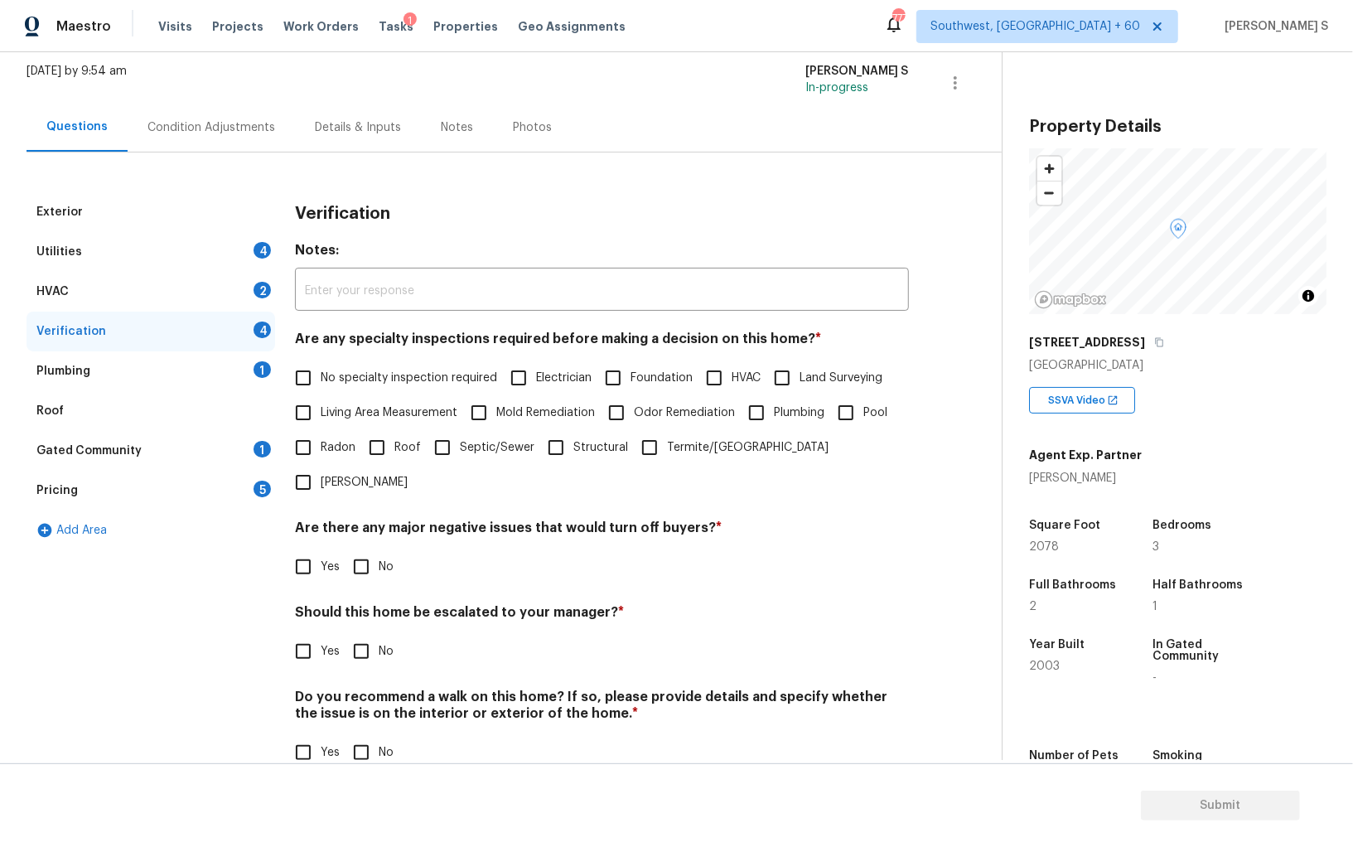
click at [306, 634] on input "Yes" at bounding box center [303, 651] width 35 height 35
checkbox input "true"
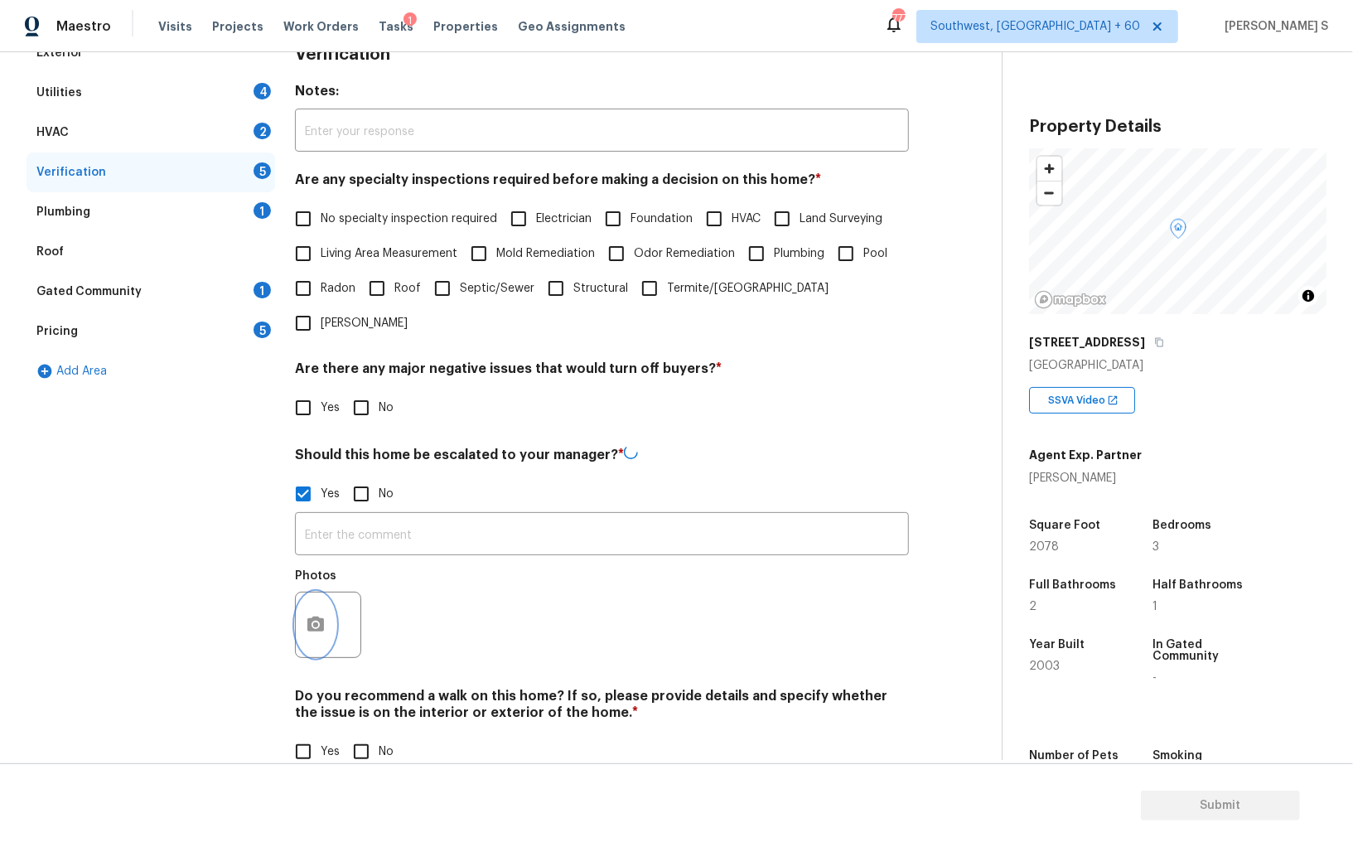
click at [314, 615] on icon "button" at bounding box center [316, 625] width 20 height 20
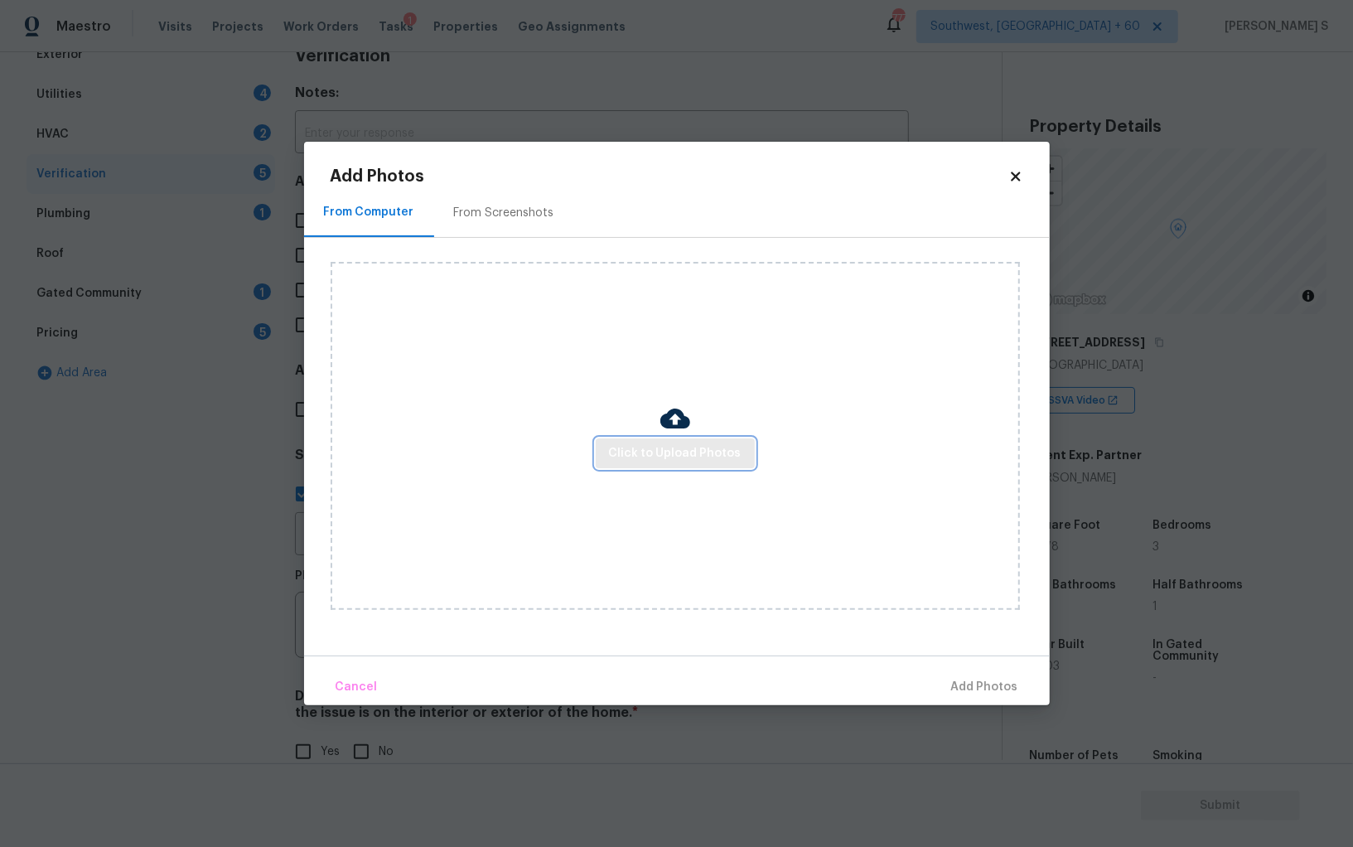
click at [639, 448] on span "Click to Upload Photos" at bounding box center [675, 453] width 133 height 21
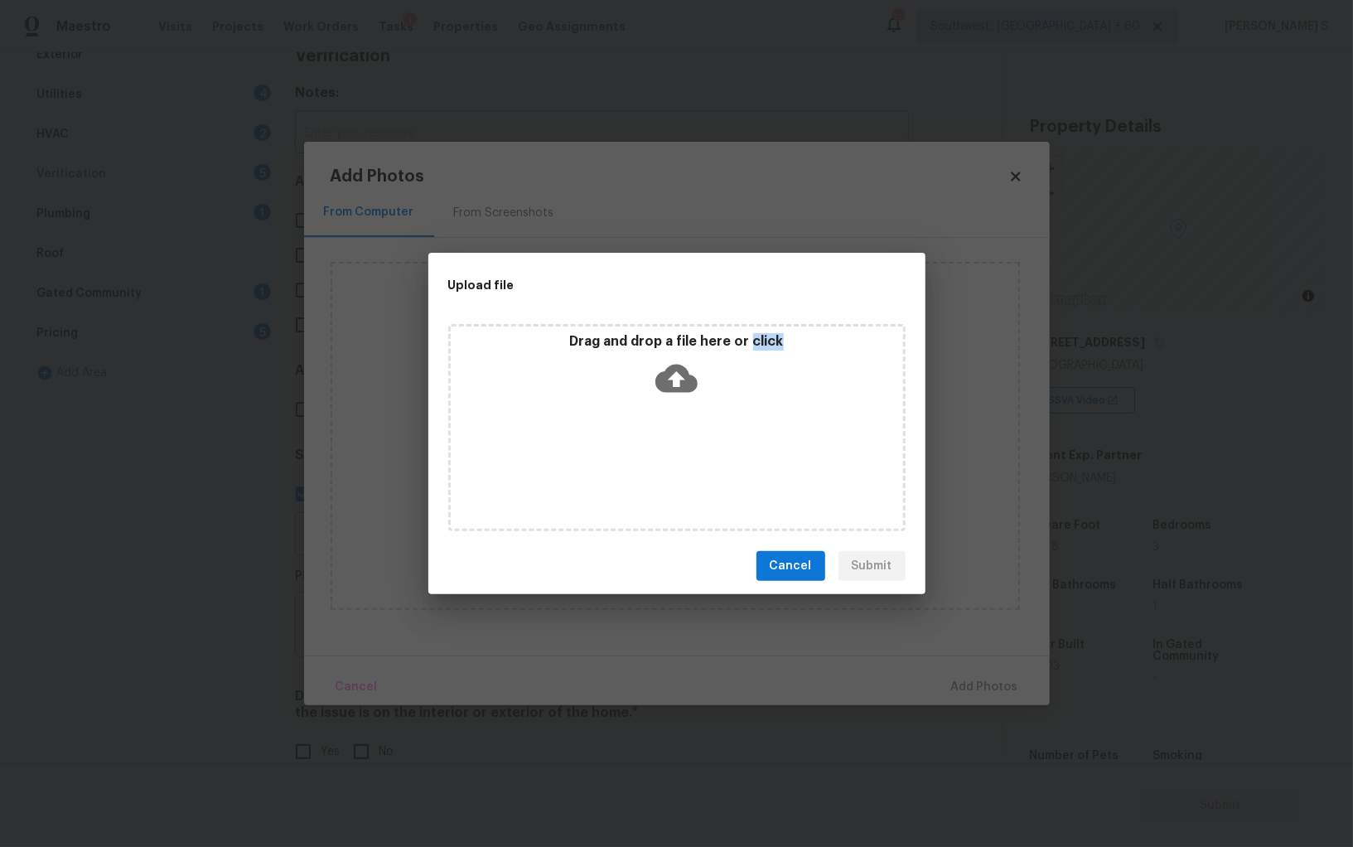
click at [639, 448] on div "Drag and drop a file here or click" at bounding box center [676, 427] width 457 height 207
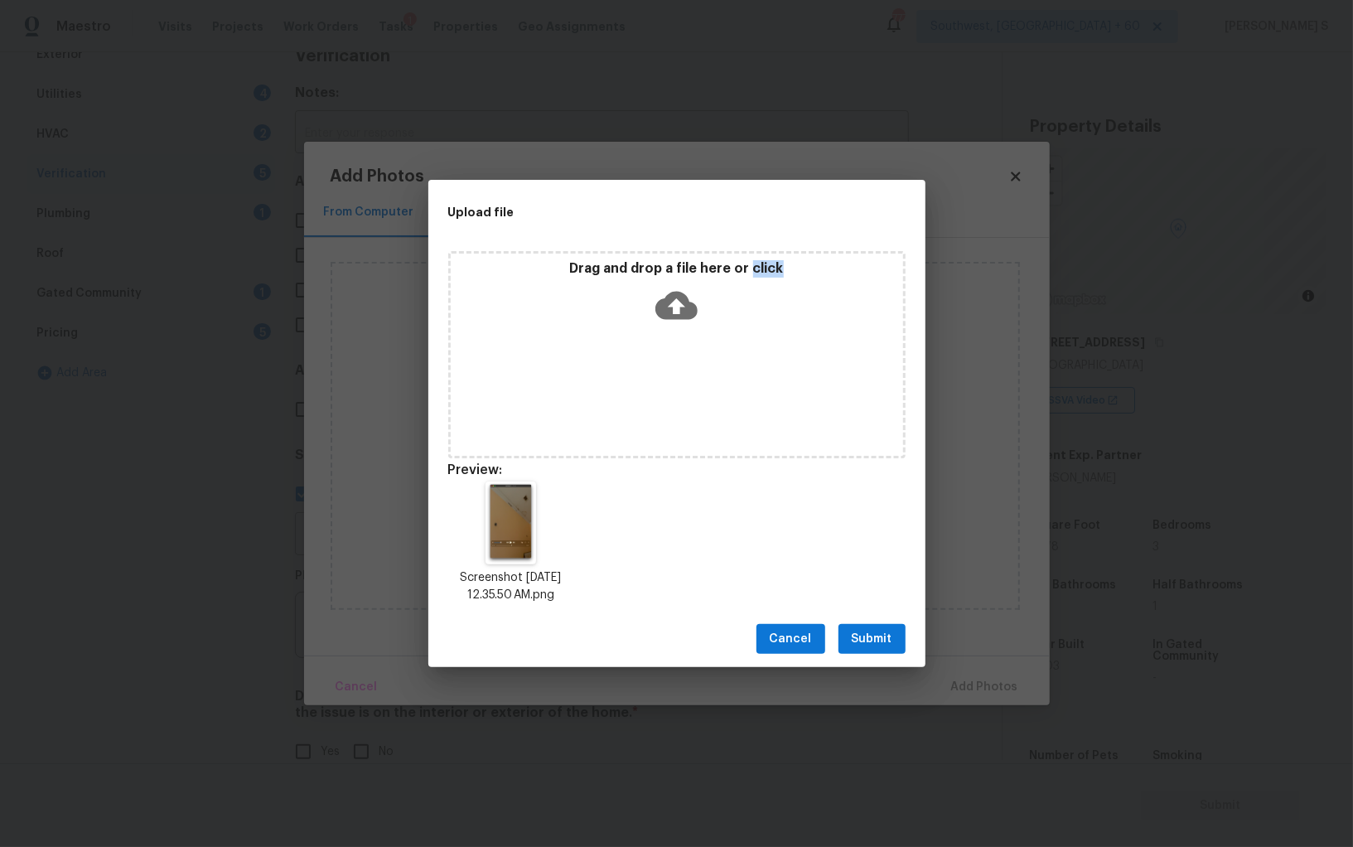
click at [881, 639] on span "Submit" at bounding box center [872, 639] width 41 height 21
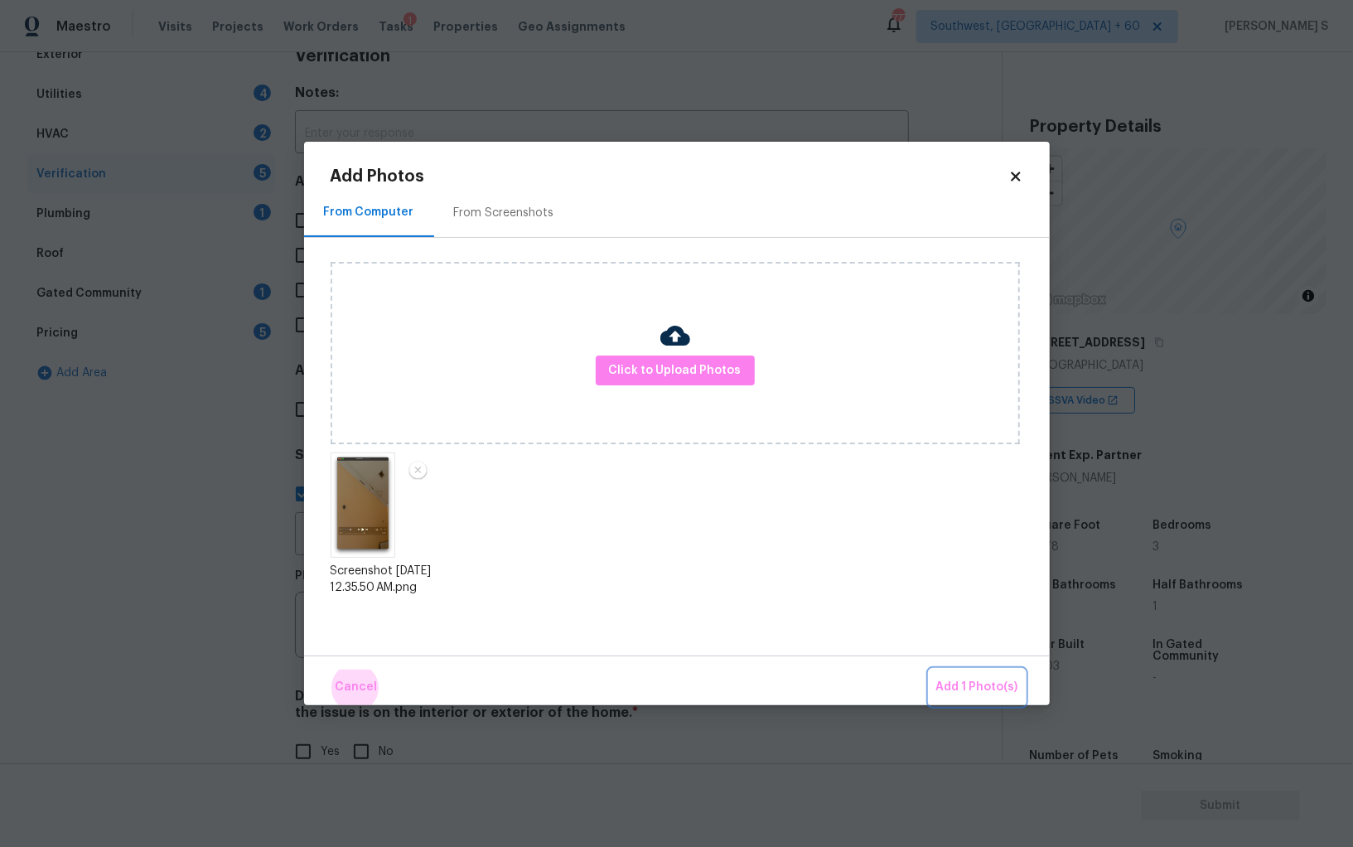
click at [930, 670] on button "Add 1 Photo(s)" at bounding box center [977, 688] width 95 height 36
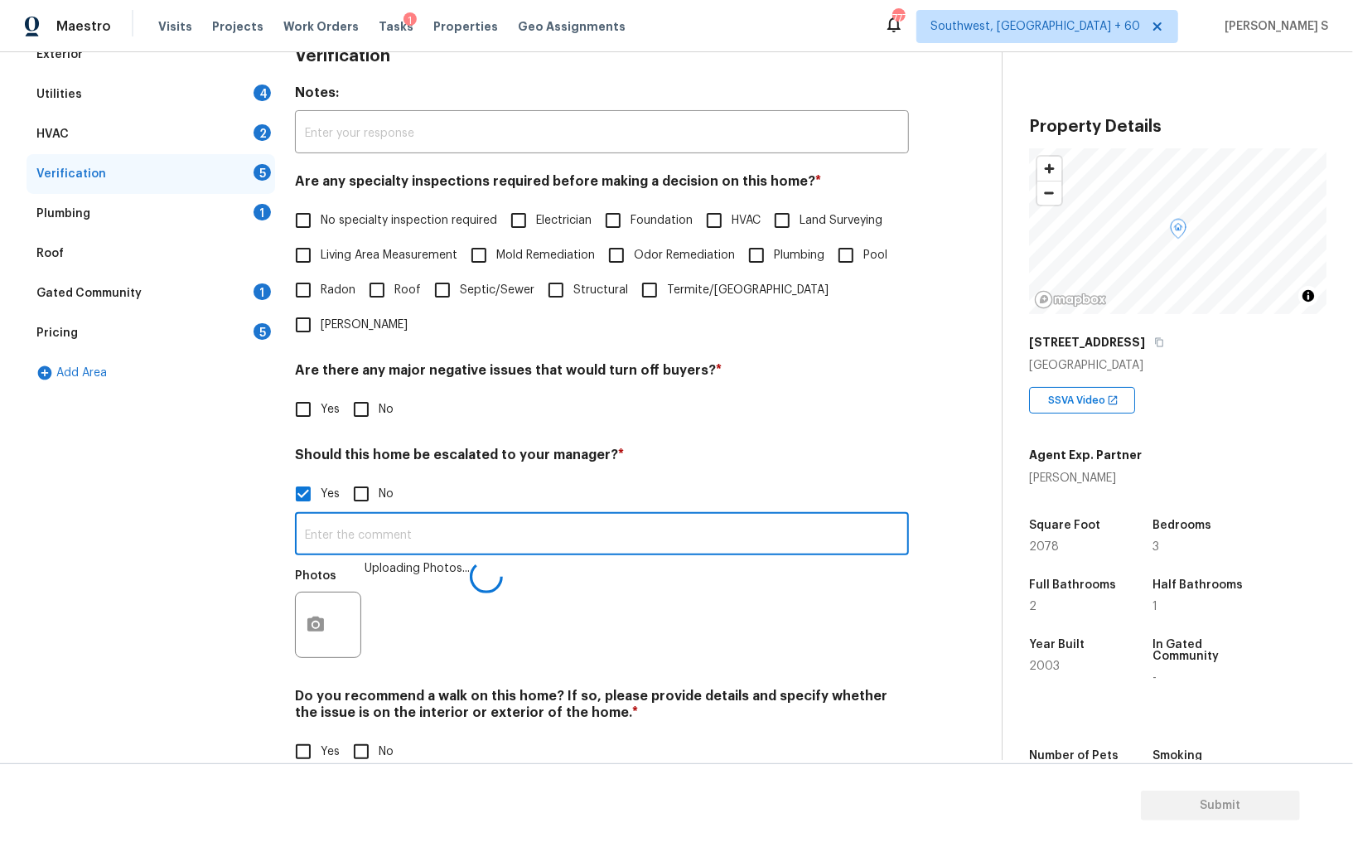
click at [815, 516] on input "text" at bounding box center [602, 535] width 614 height 39
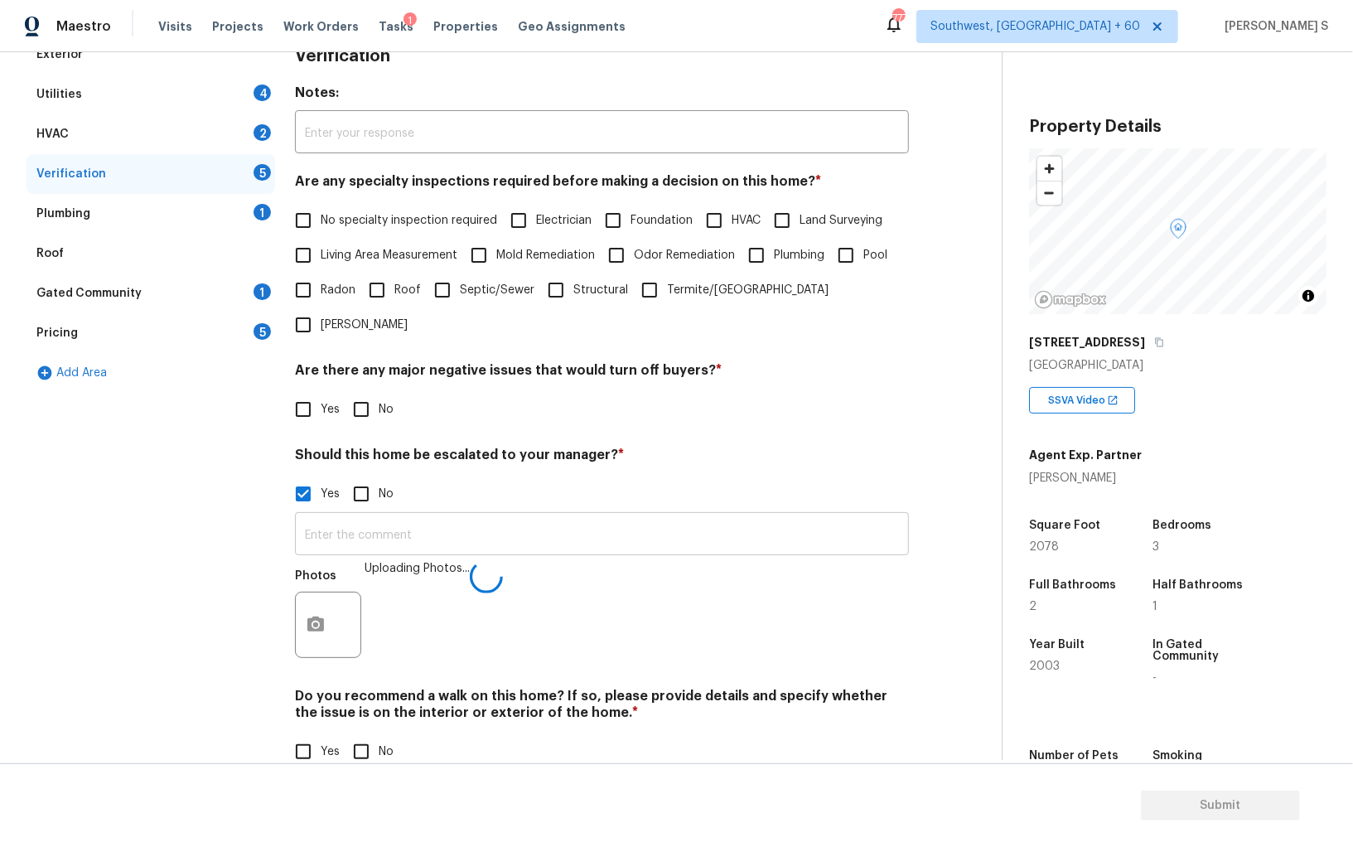
click at [566, 516] on input "text" at bounding box center [602, 535] width 614 height 39
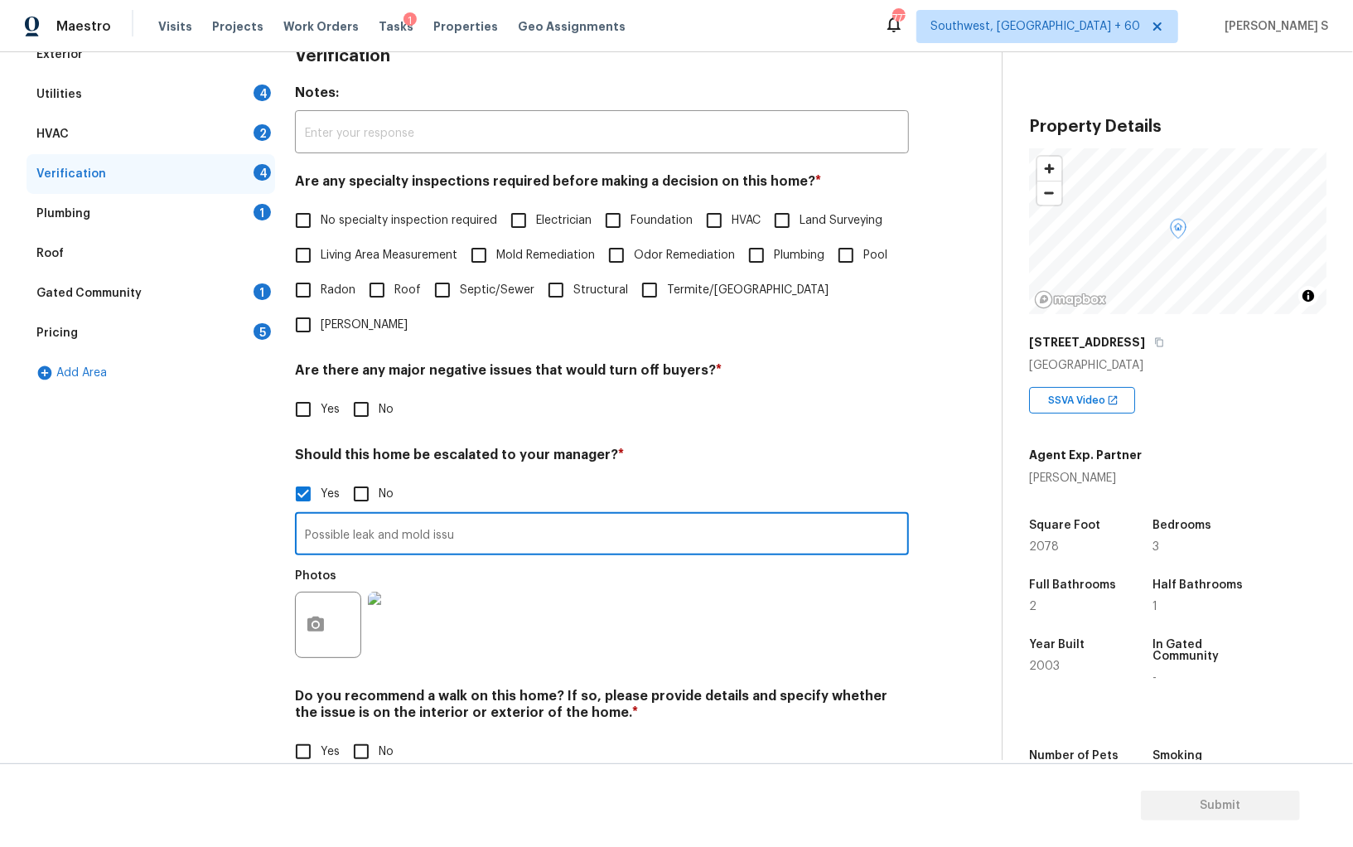
click at [566, 516] on input "Possible leak and mold issu" at bounding box center [602, 535] width 614 height 39
type input "Possible leak and mold issue in the inteiror ceiling @1:31."
click at [594, 587] on div "Photos" at bounding box center [602, 614] width 614 height 108
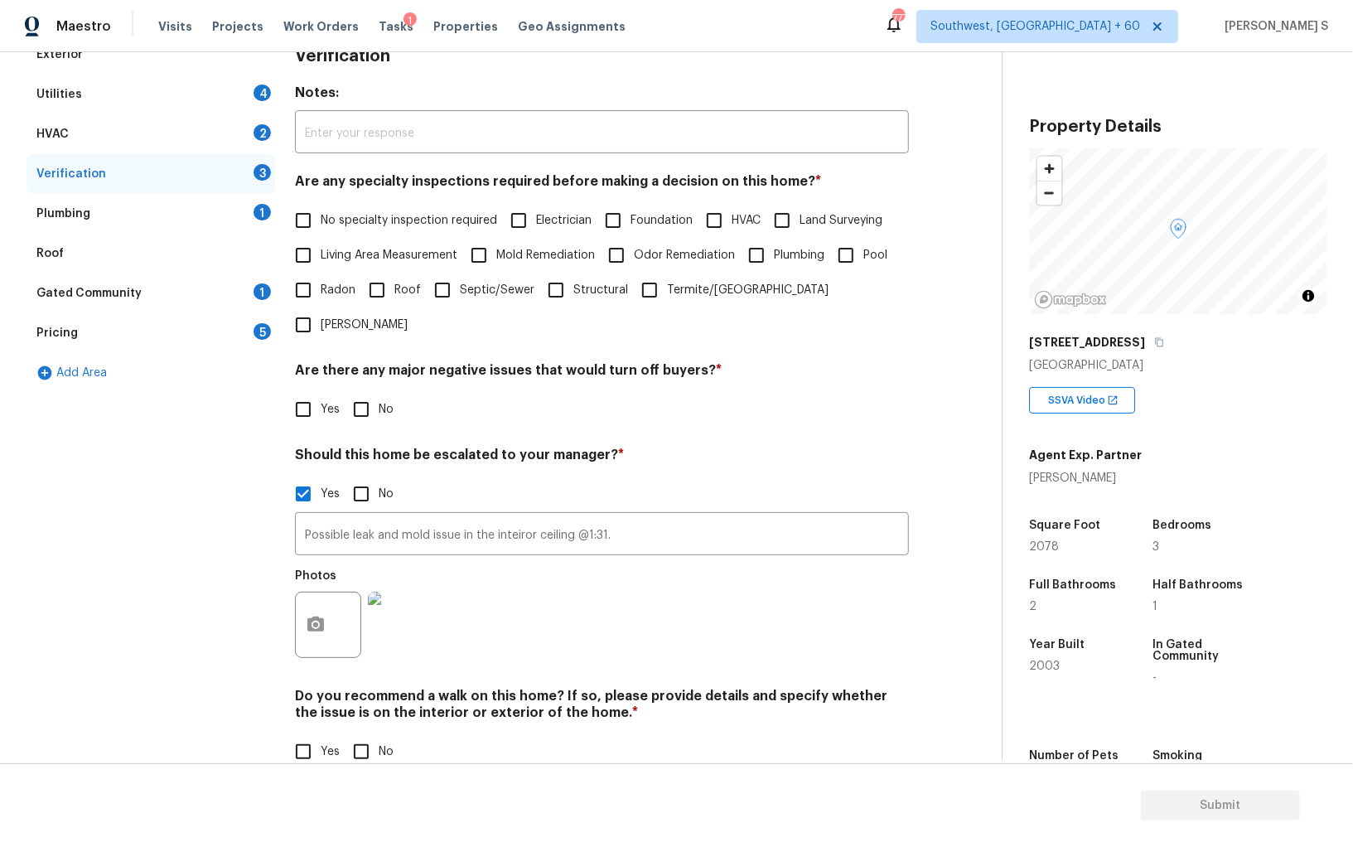
click at [262, 331] on div "5" at bounding box center [262, 331] width 17 height 17
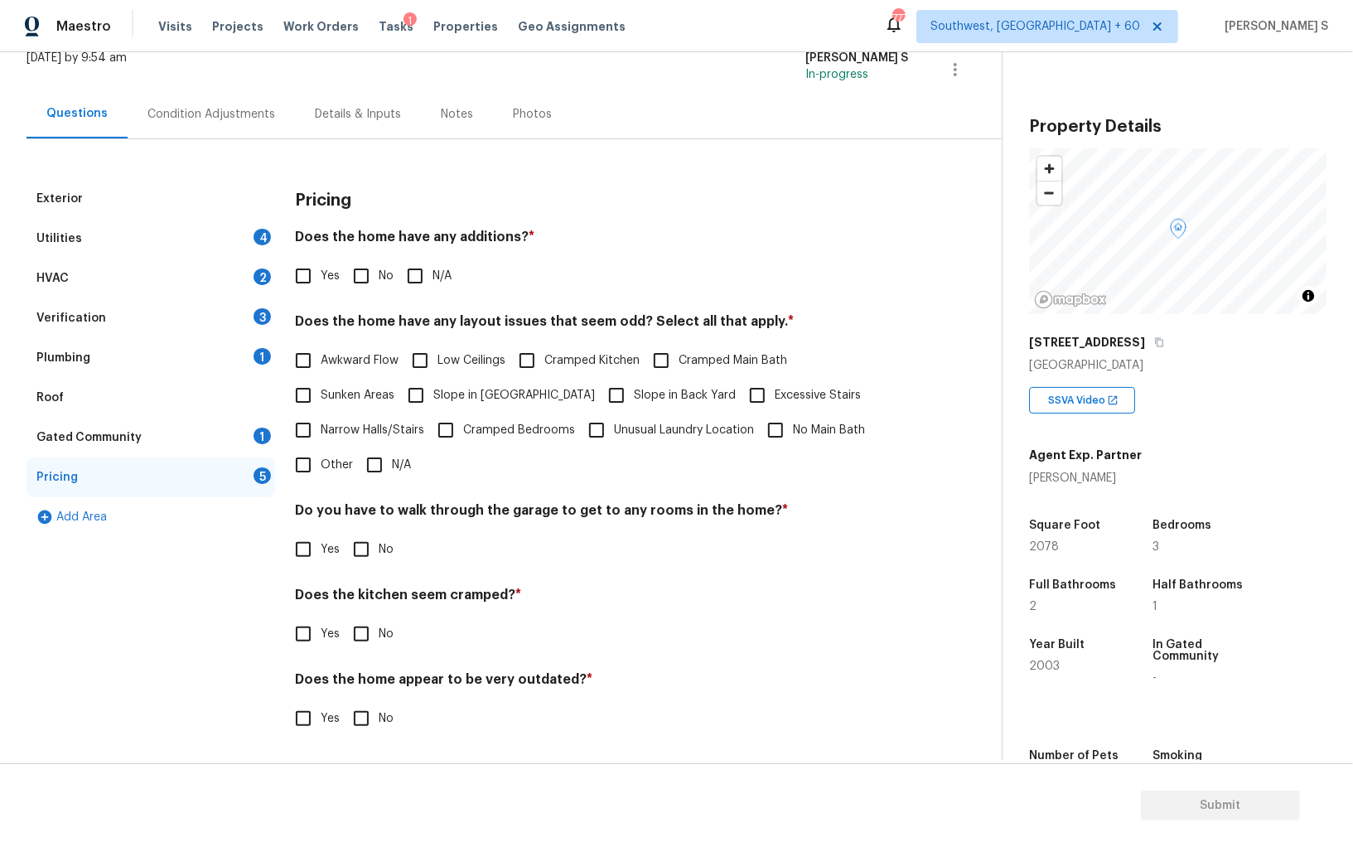
click at [463, 394] on span "Slope in Front Yard" at bounding box center [514, 395] width 162 height 17
click at [433, 394] on input "Slope in Front Yard" at bounding box center [416, 395] width 35 height 35
checkbox input "true"
click at [599, 389] on input "Slope in Back Yard" at bounding box center [616, 397] width 35 height 35
checkbox input "true"
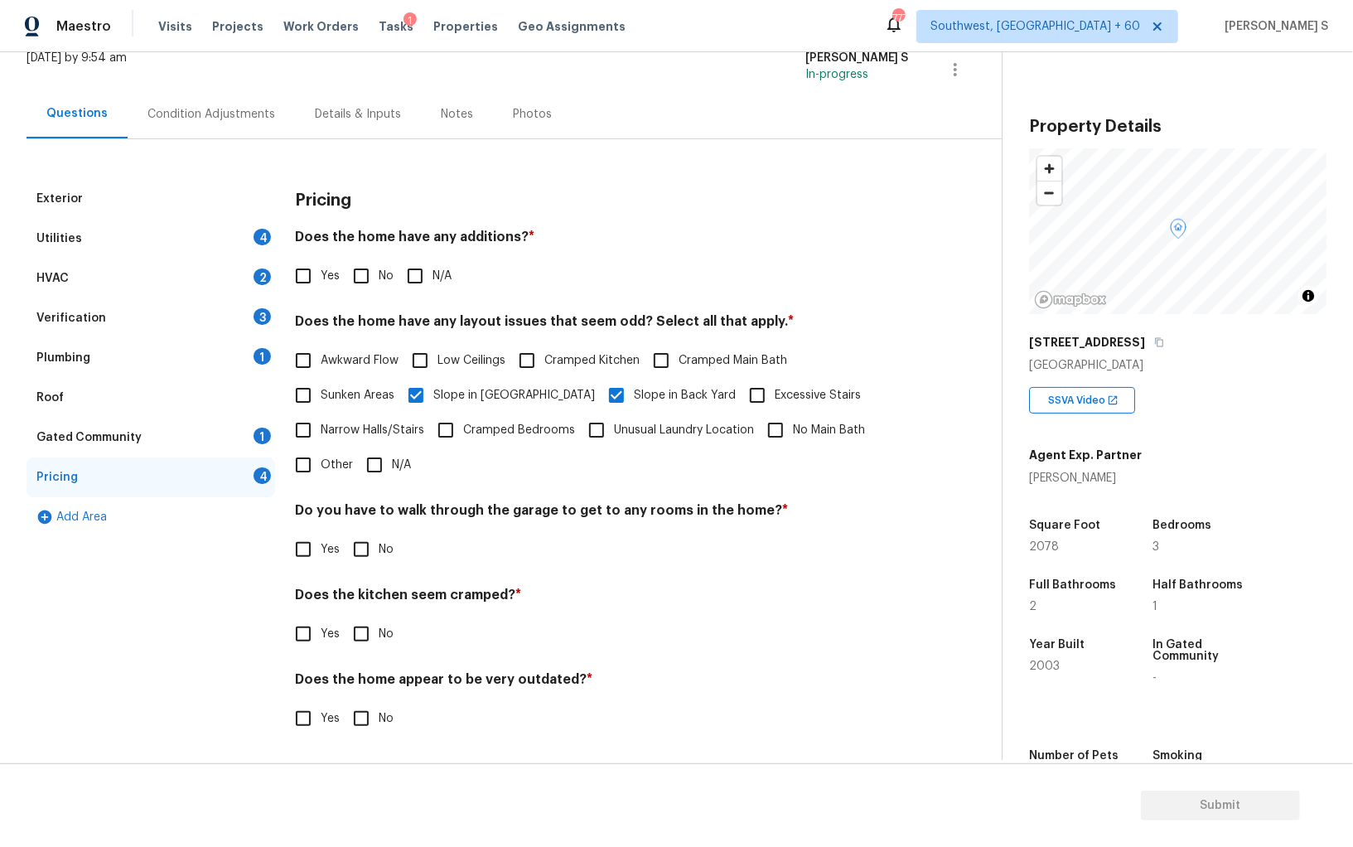
click at [375, 552] on input "No" at bounding box center [361, 549] width 35 height 35
checkbox input "true"
click at [369, 614] on div "Does the kitchen seem cramped? * Yes No" at bounding box center [602, 620] width 614 height 65
click at [358, 637] on input "No" at bounding box center [361, 633] width 35 height 35
checkbox input "true"
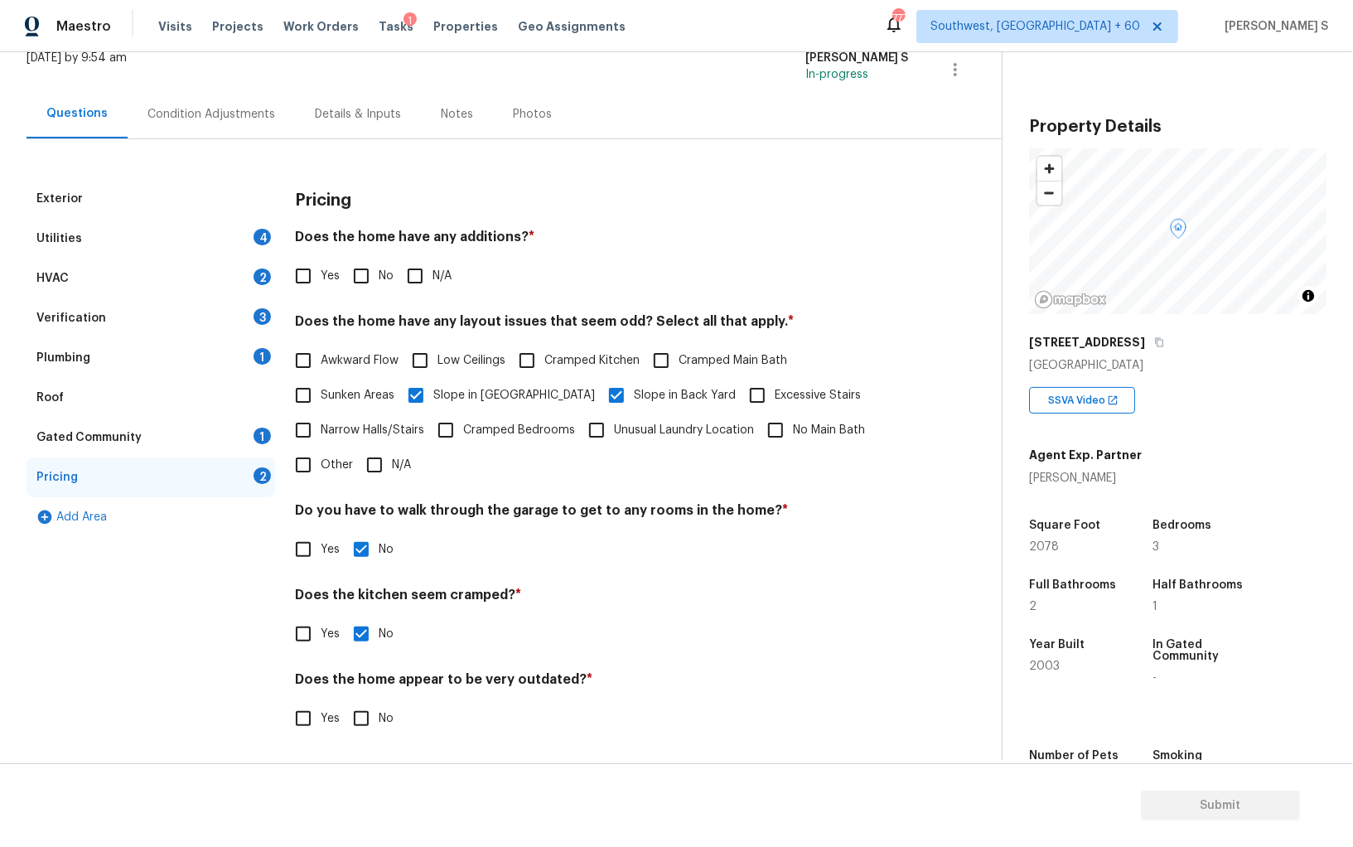
click at [365, 711] on input "No" at bounding box center [361, 718] width 35 height 35
checkbox input "true"
click at [364, 270] on input "No" at bounding box center [361, 276] width 35 height 35
checkbox input "true"
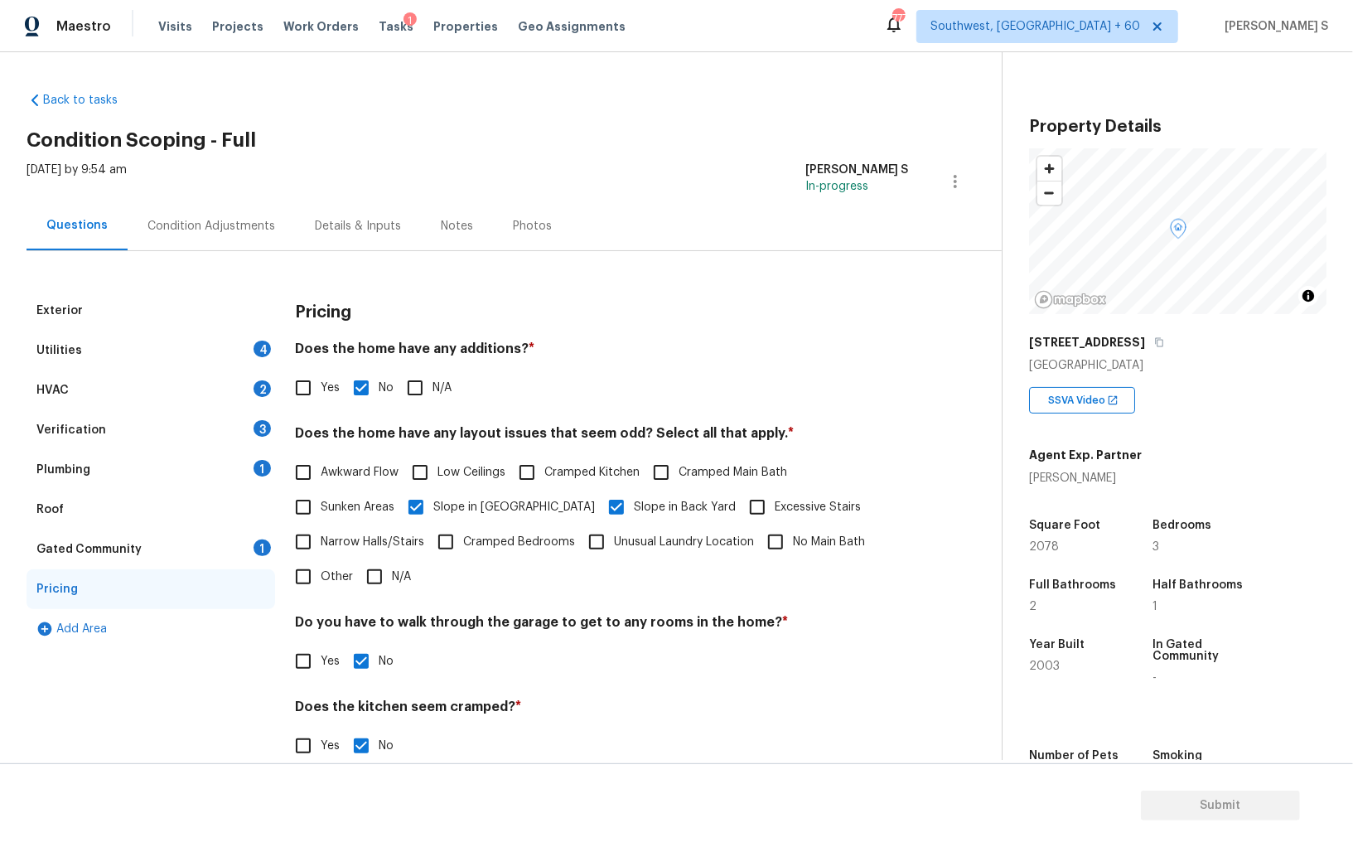
click at [270, 335] on div "Utilities 4" at bounding box center [151, 351] width 249 height 40
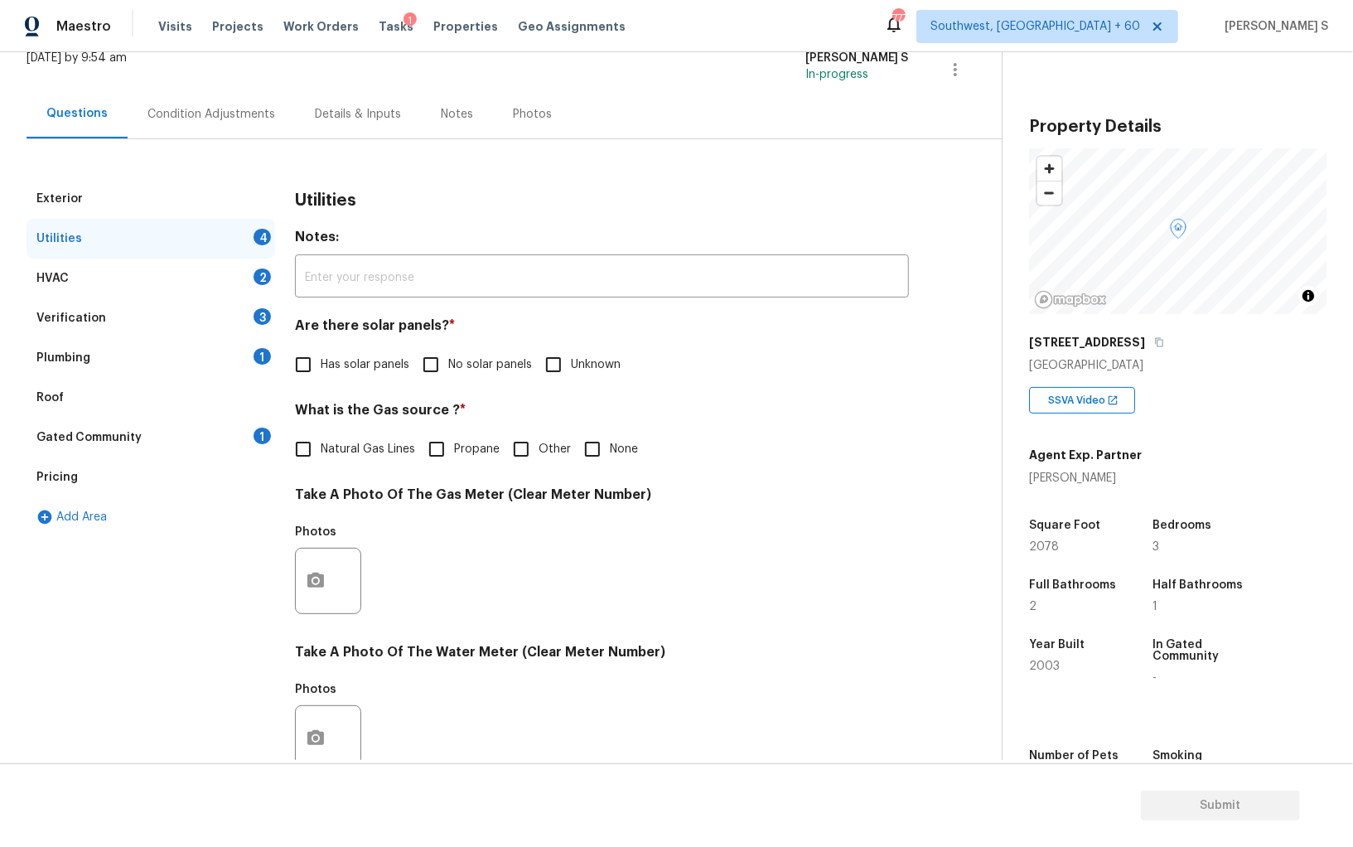
scroll to position [210, 0]
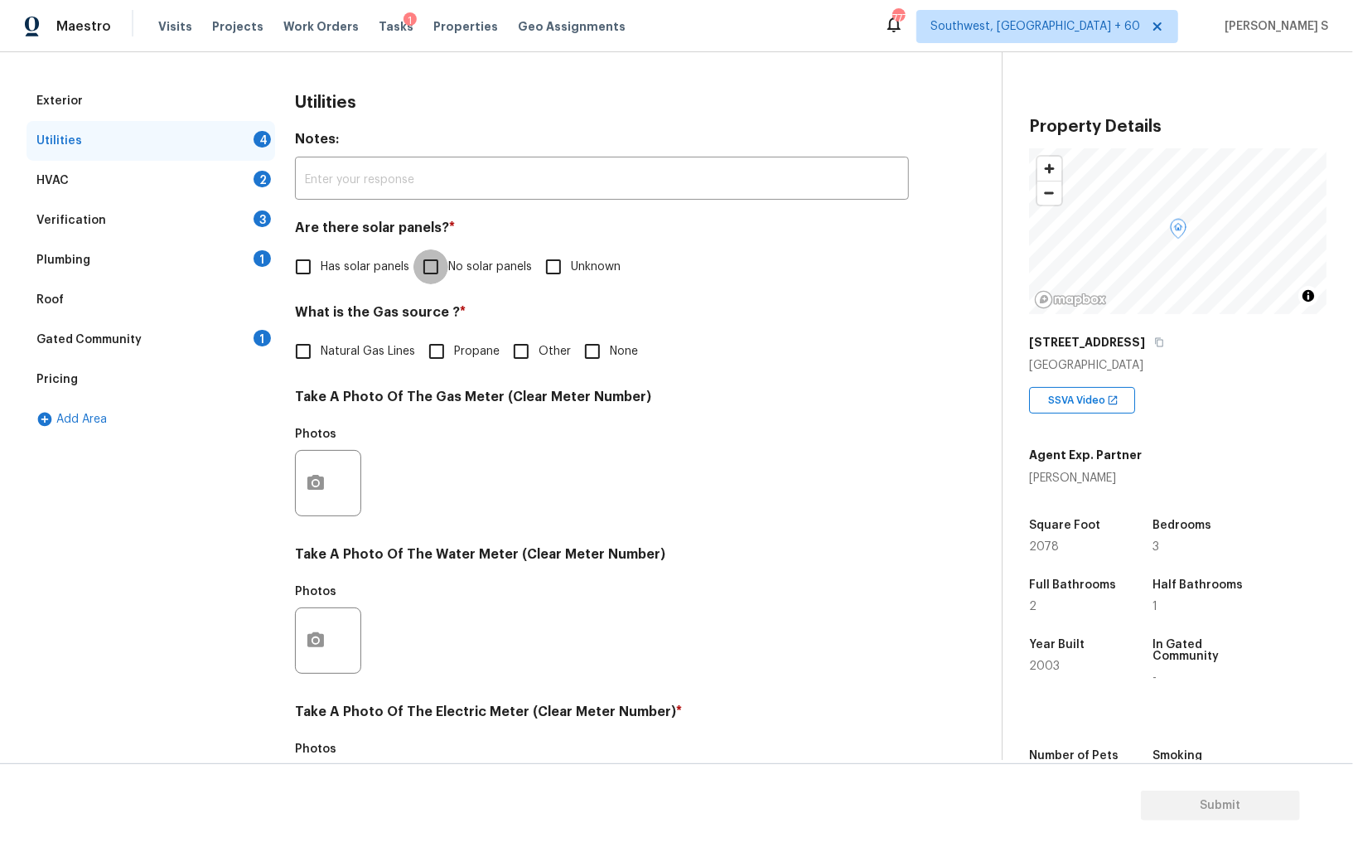
click at [435, 281] on input "No solar panels" at bounding box center [430, 266] width 35 height 35
checkbox input "true"
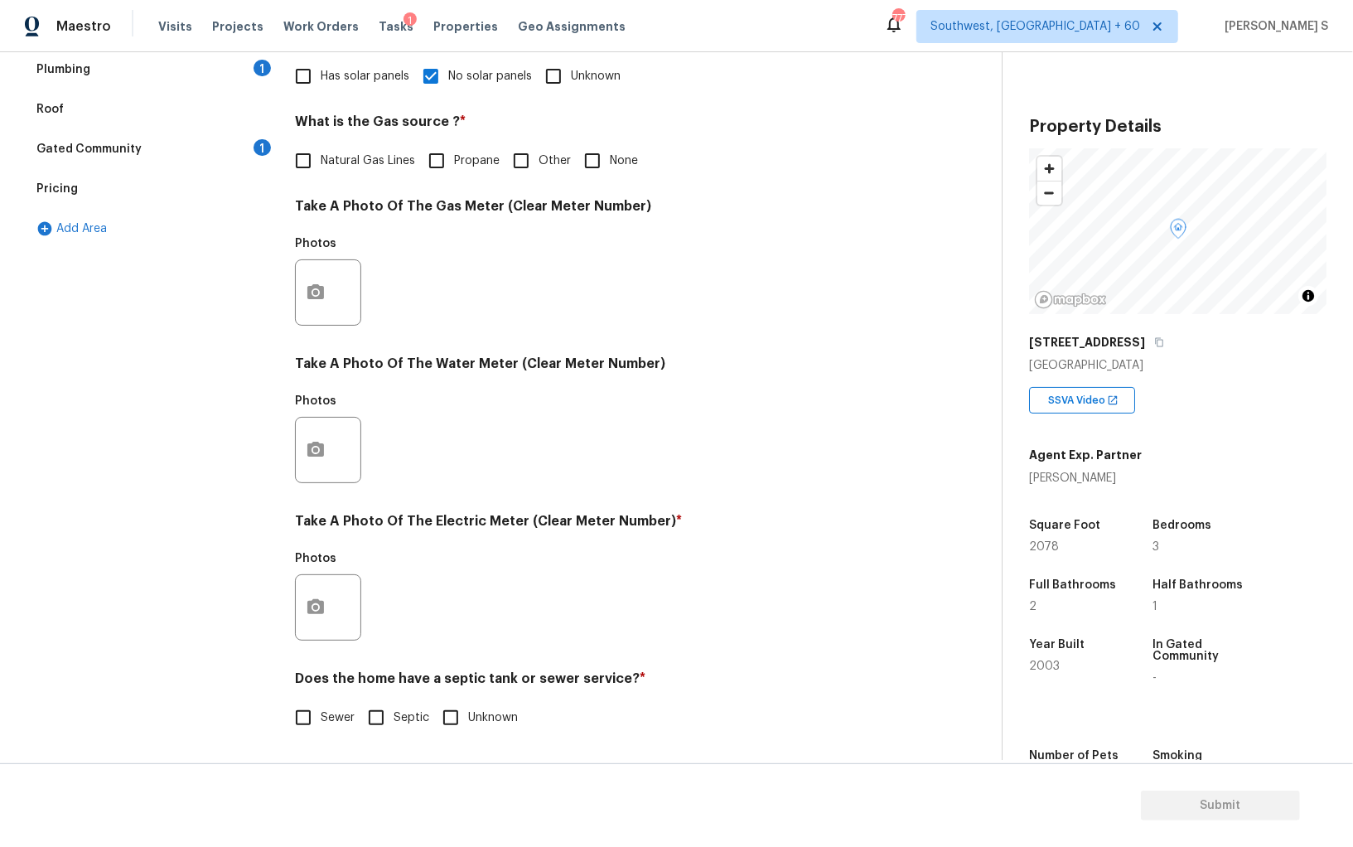
click at [315, 703] on input "Sewer" at bounding box center [303, 717] width 35 height 35
checkbox input "true"
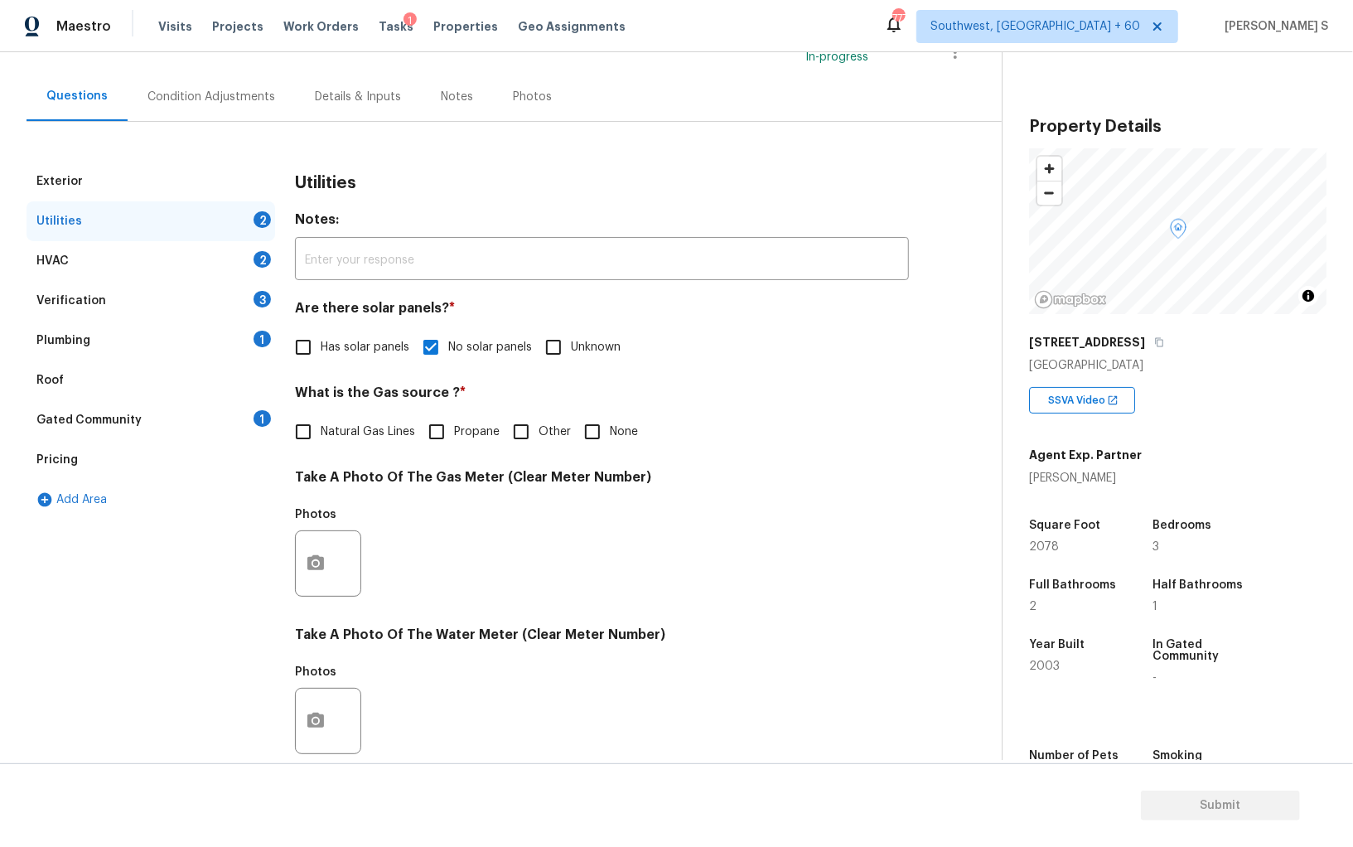
click at [254, 337] on div "1" at bounding box center [262, 339] width 17 height 17
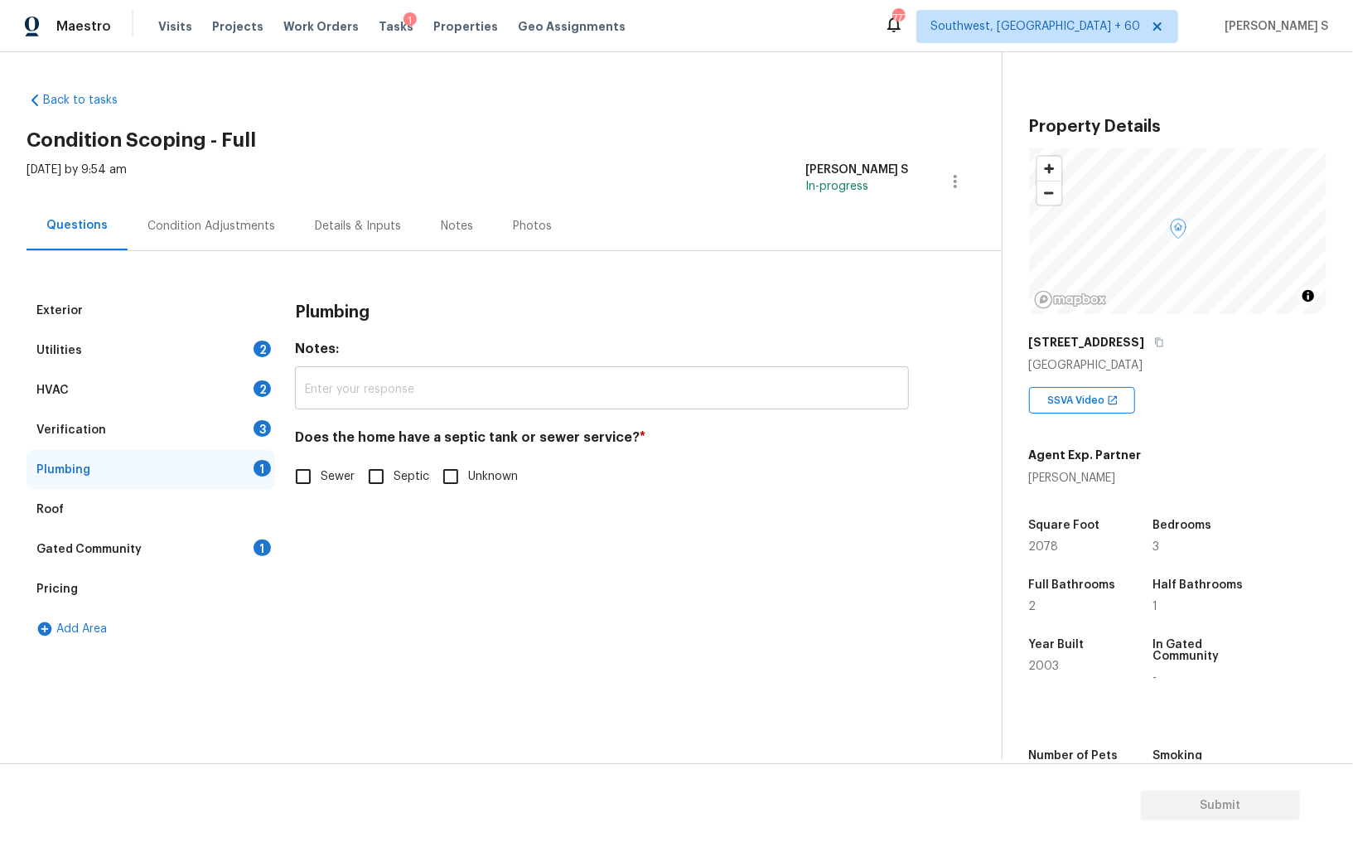
scroll to position [0, 0]
click at [310, 481] on input "Sewer" at bounding box center [303, 476] width 35 height 35
checkbox input "true"
click at [267, 540] on div "1" at bounding box center [262, 547] width 17 height 17
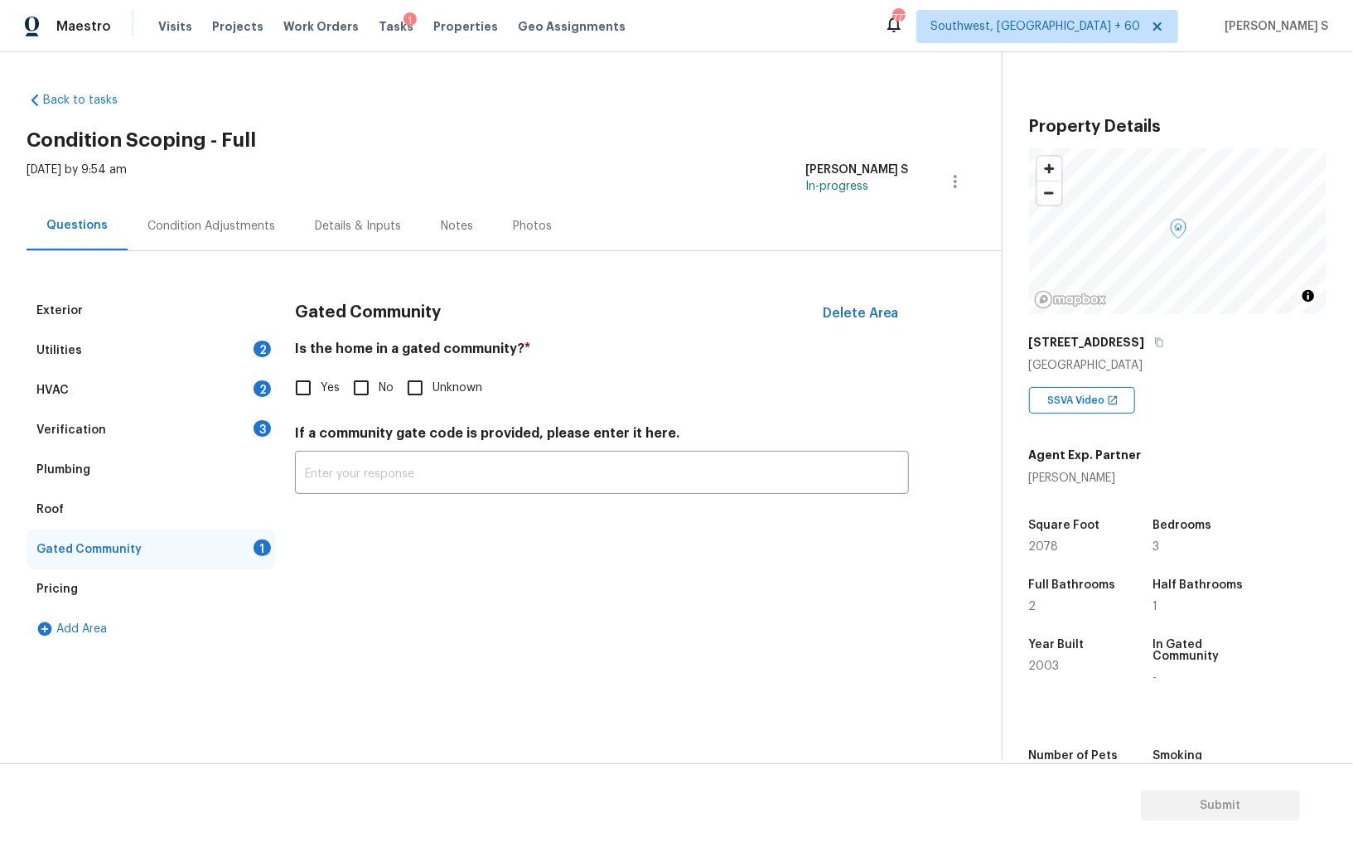
click at [363, 390] on input "No" at bounding box center [361, 387] width 35 height 35
checkbox input "true"
click at [243, 427] on div "Verification 3" at bounding box center [151, 430] width 249 height 40
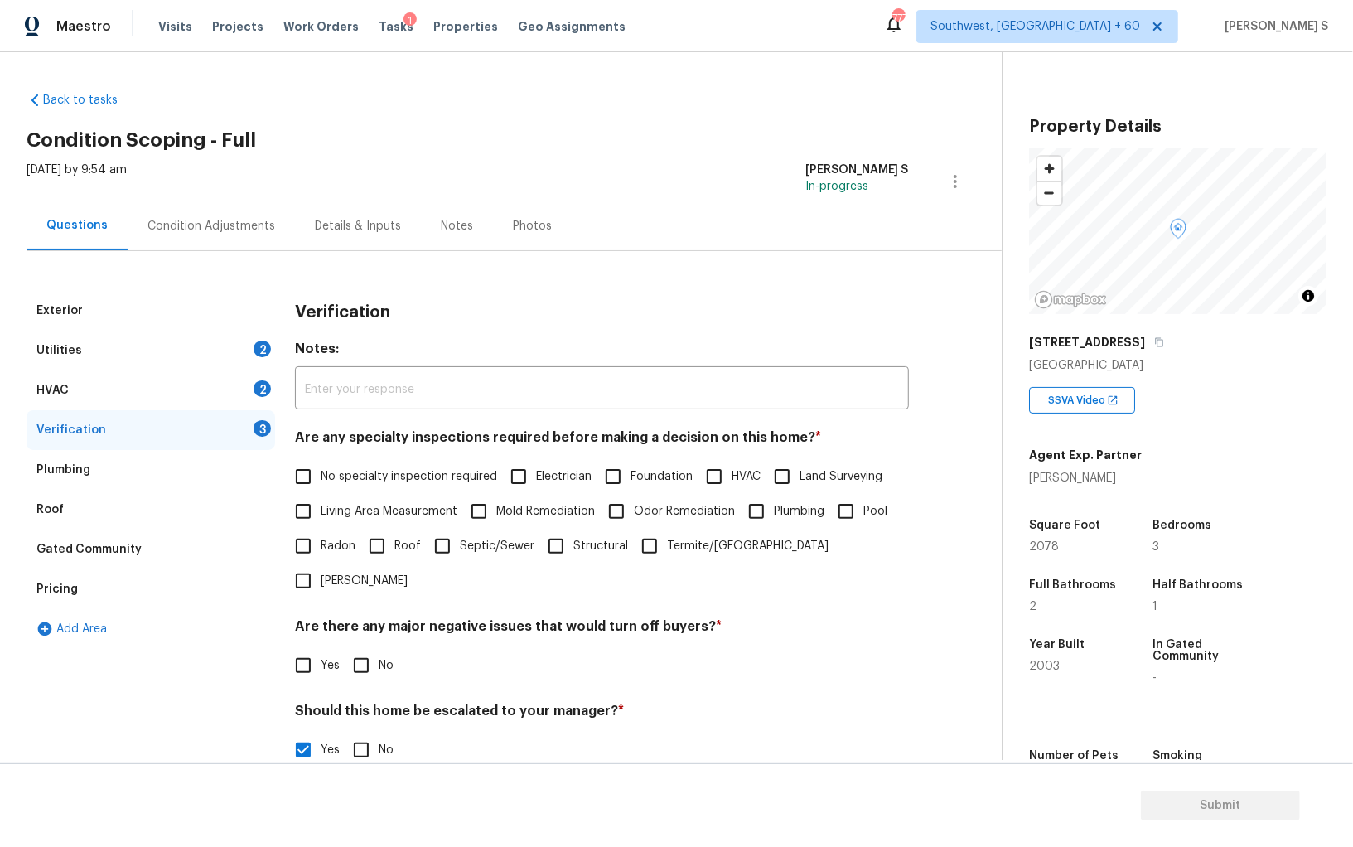
click at [310, 481] on input "No specialty inspection required" at bounding box center [303, 476] width 35 height 35
checkbox input "true"
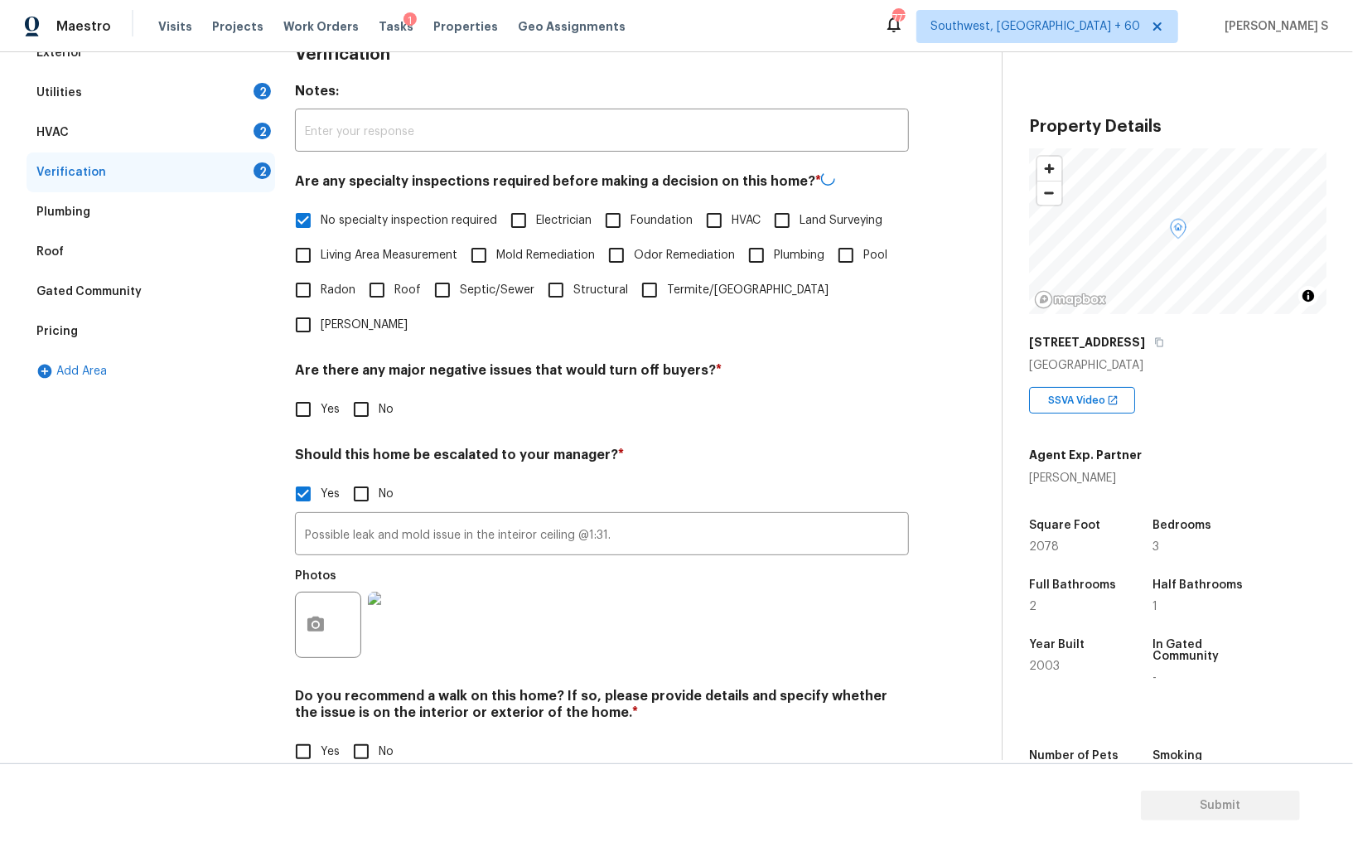
scroll to position [256, 0]
click at [357, 392] on input "No" at bounding box center [361, 409] width 35 height 35
checkbox input "true"
click at [360, 734] on input "No" at bounding box center [361, 751] width 35 height 35
checkbox input "true"
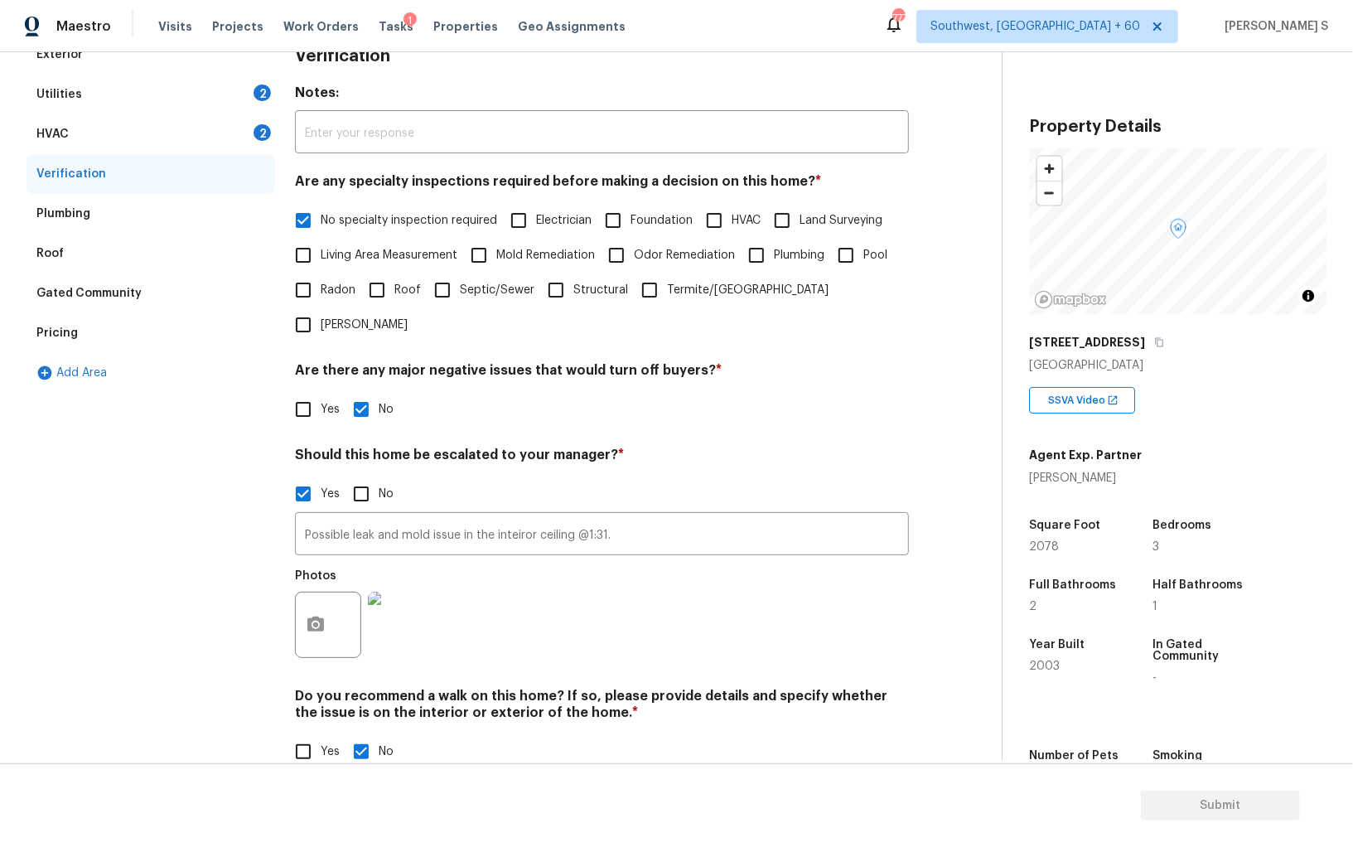
scroll to position [0, 0]
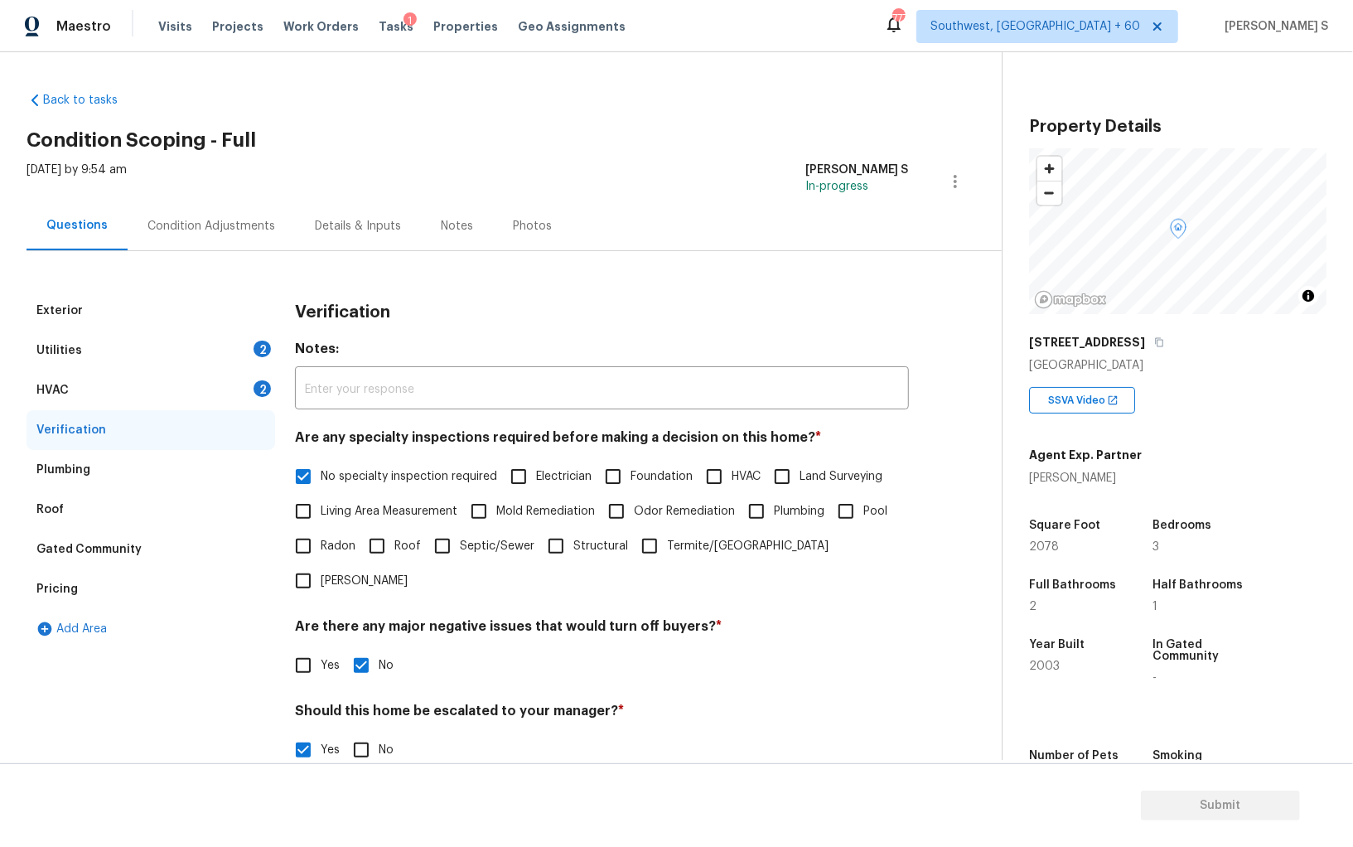
click at [244, 384] on div "HVAC 2" at bounding box center [151, 390] width 249 height 40
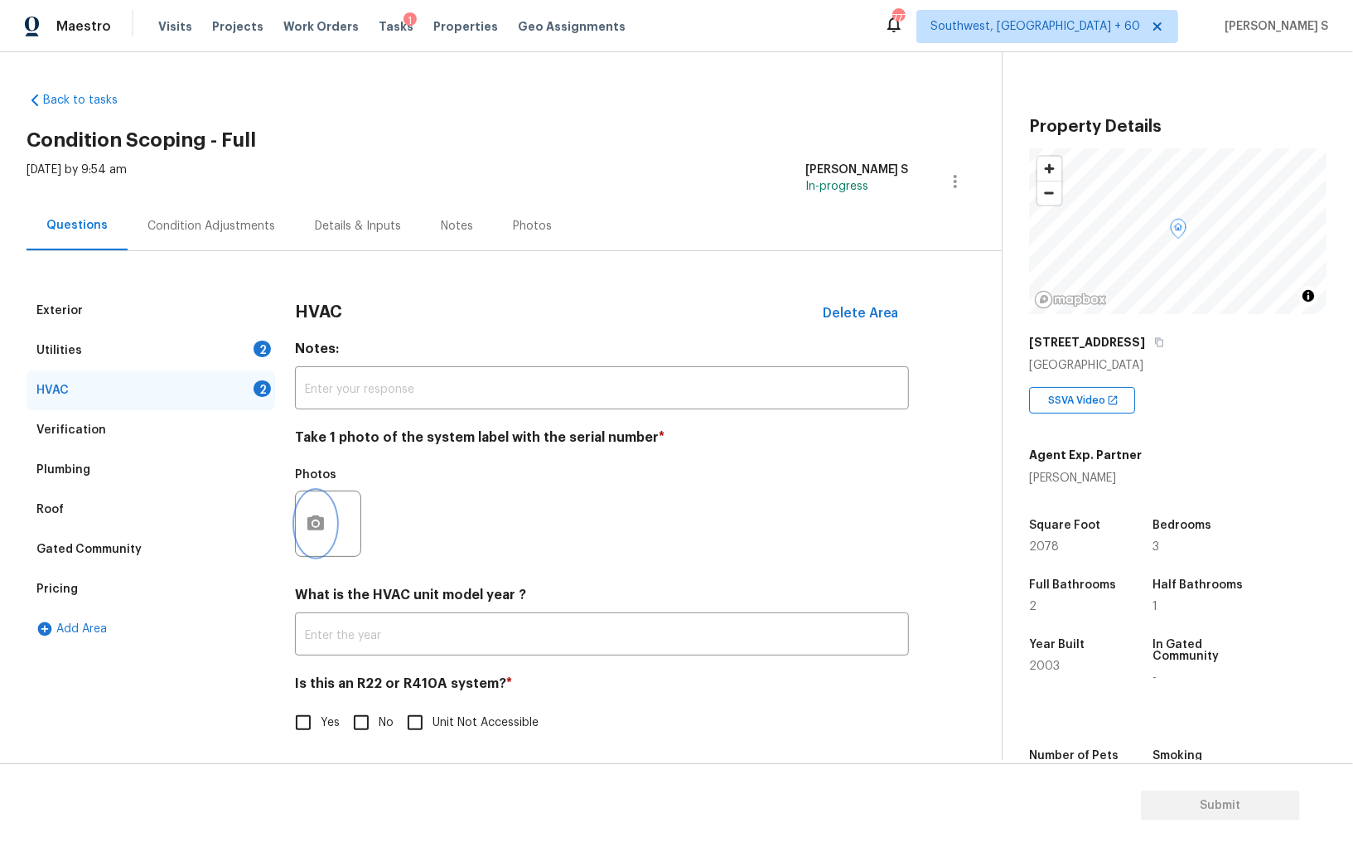
click at [320, 537] on button "button" at bounding box center [316, 523] width 40 height 65
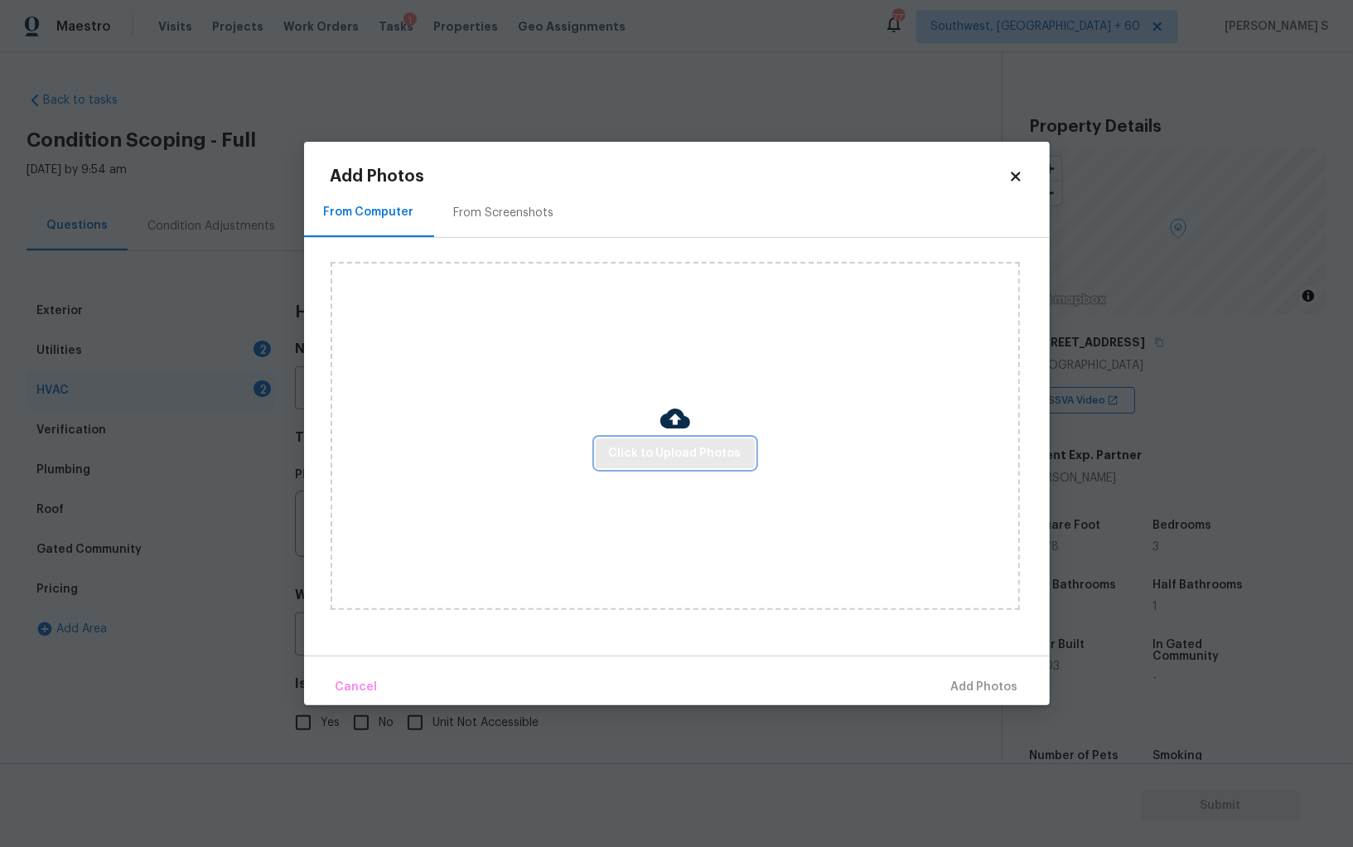
click at [679, 447] on span "Click to Upload Photos" at bounding box center [675, 453] width 133 height 21
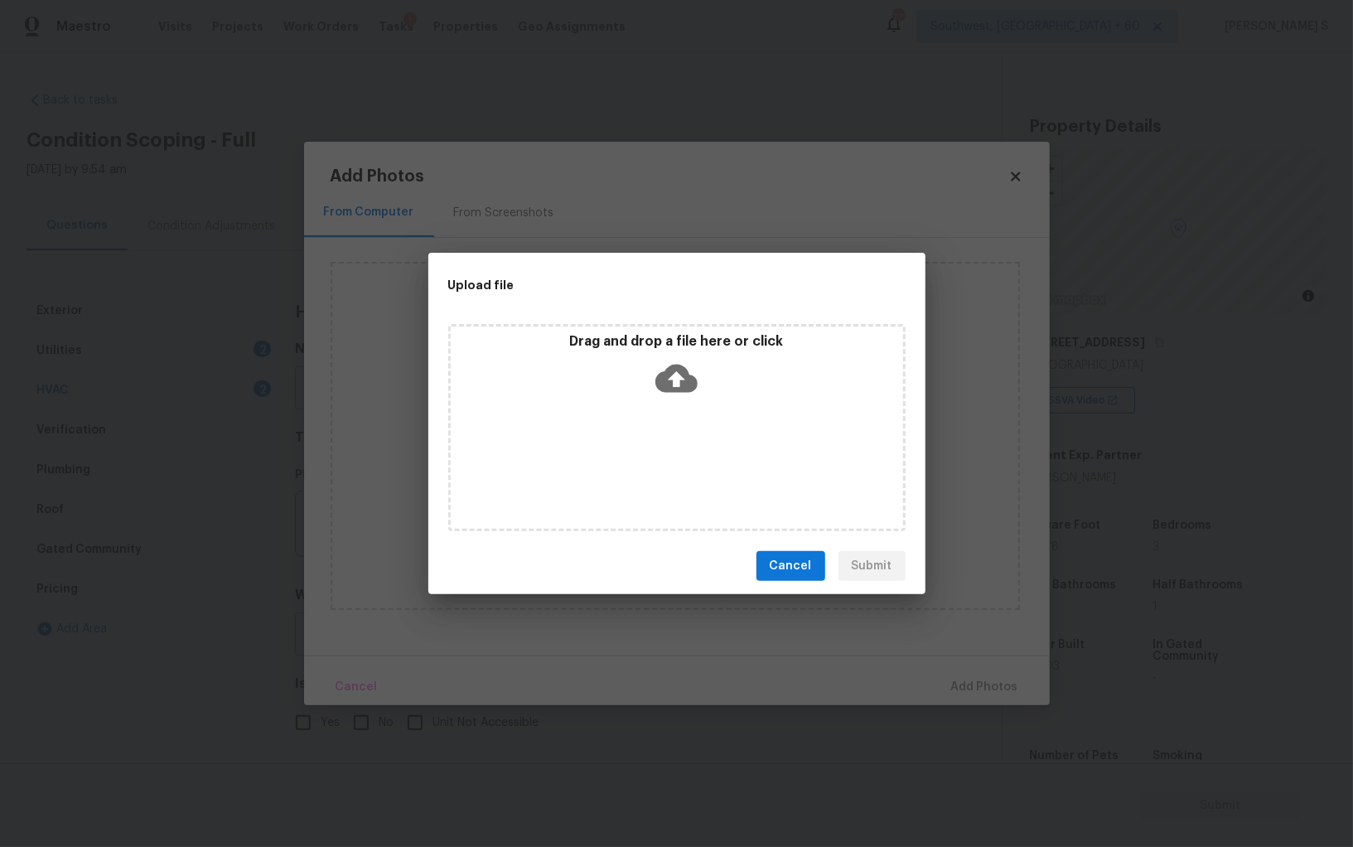
click at [679, 447] on div "Drag and drop a file here or click" at bounding box center [676, 427] width 457 height 207
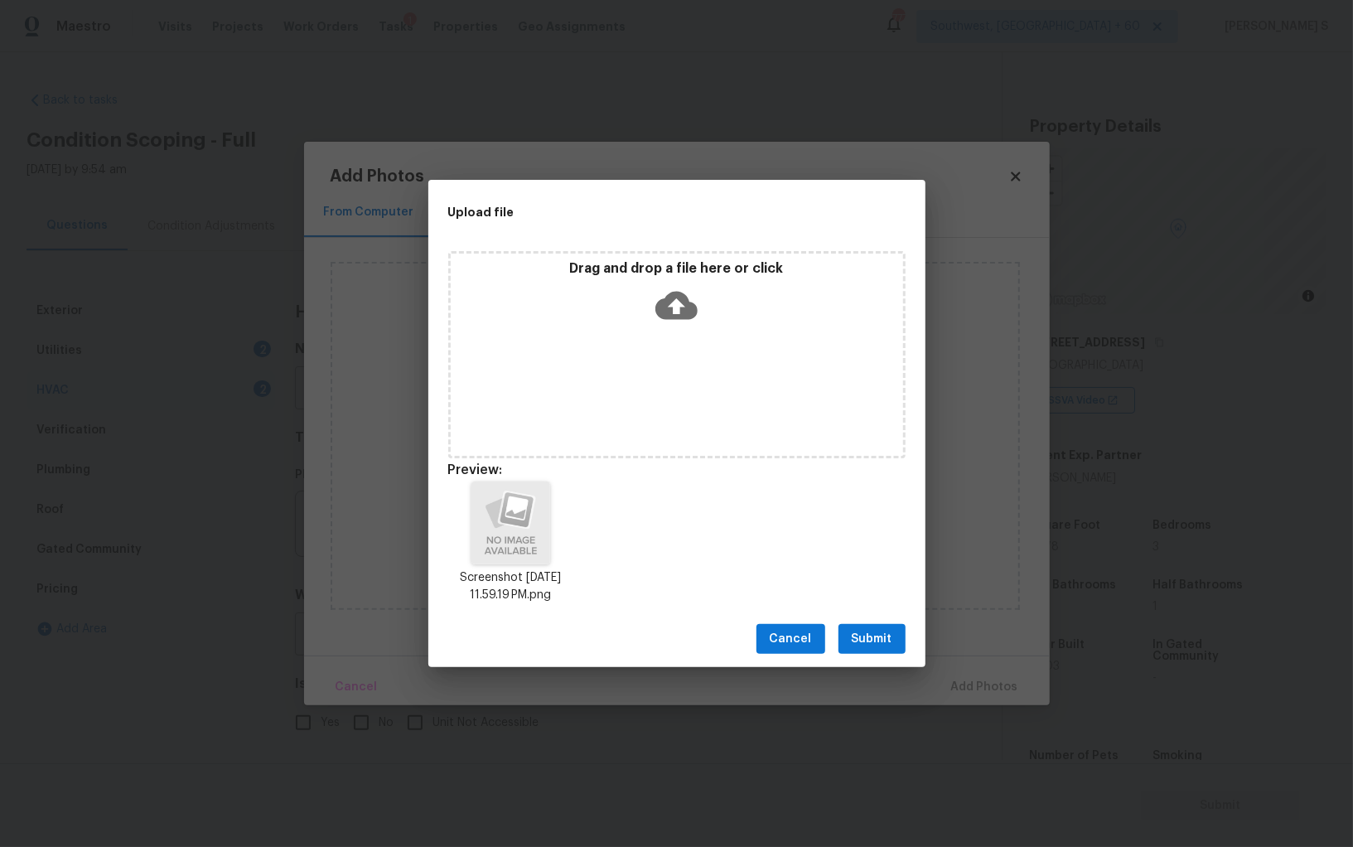
click at [872, 640] on span "Submit" at bounding box center [872, 639] width 41 height 21
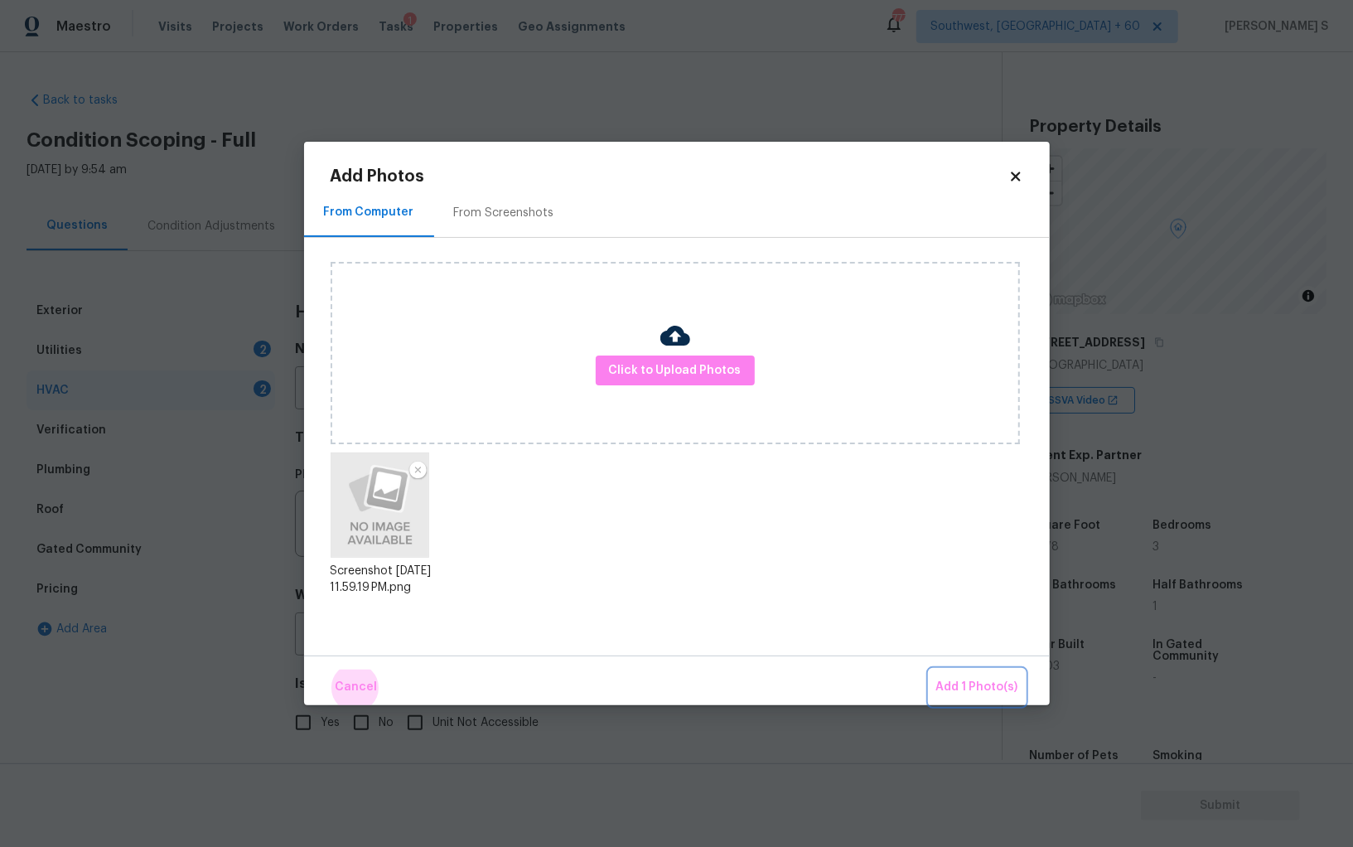
click at [930, 670] on button "Add 1 Photo(s)" at bounding box center [977, 688] width 95 height 36
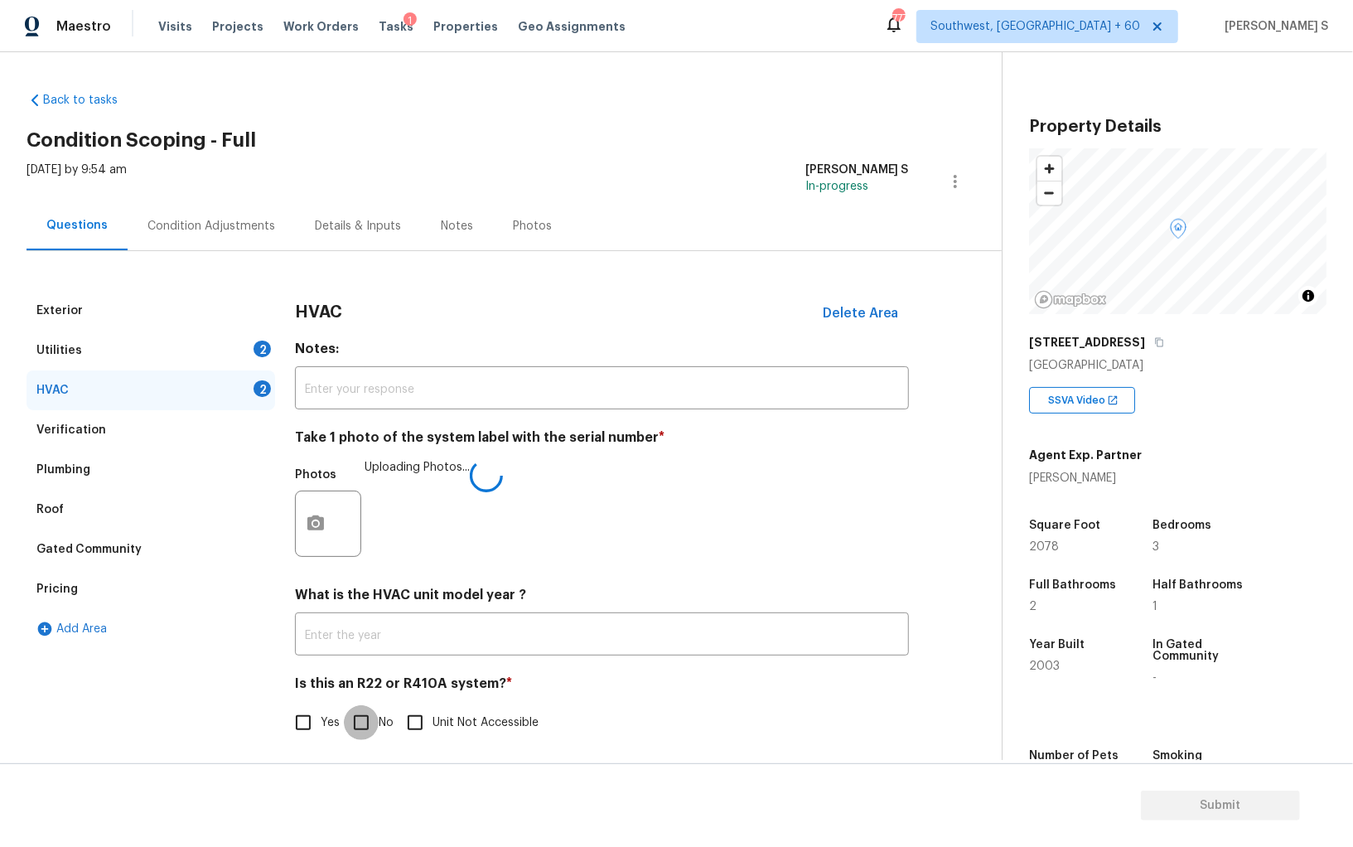
click at [367, 718] on input "No" at bounding box center [361, 722] width 35 height 35
checkbox input "true"
click at [255, 349] on div "2" at bounding box center [262, 349] width 17 height 17
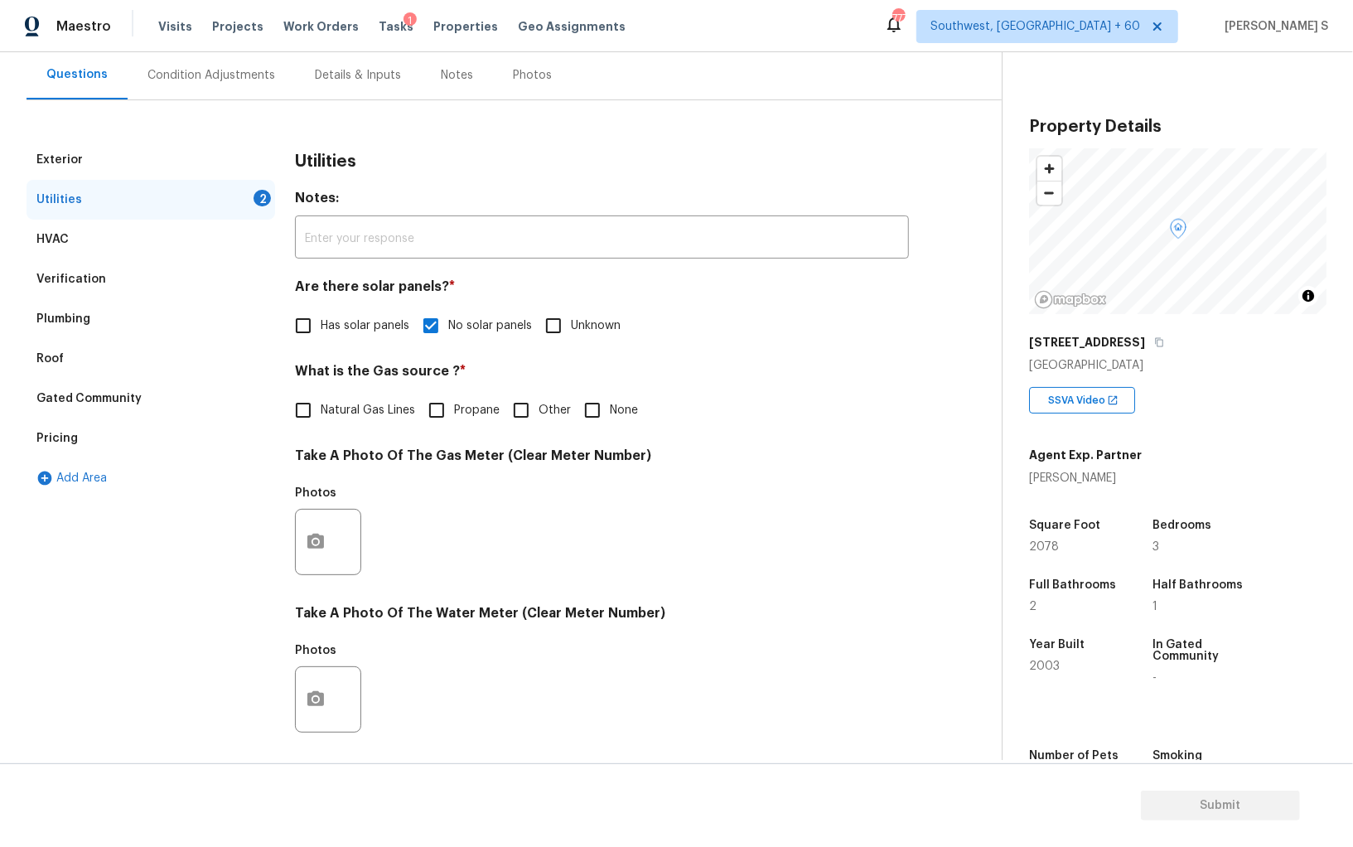
scroll to position [400, 0]
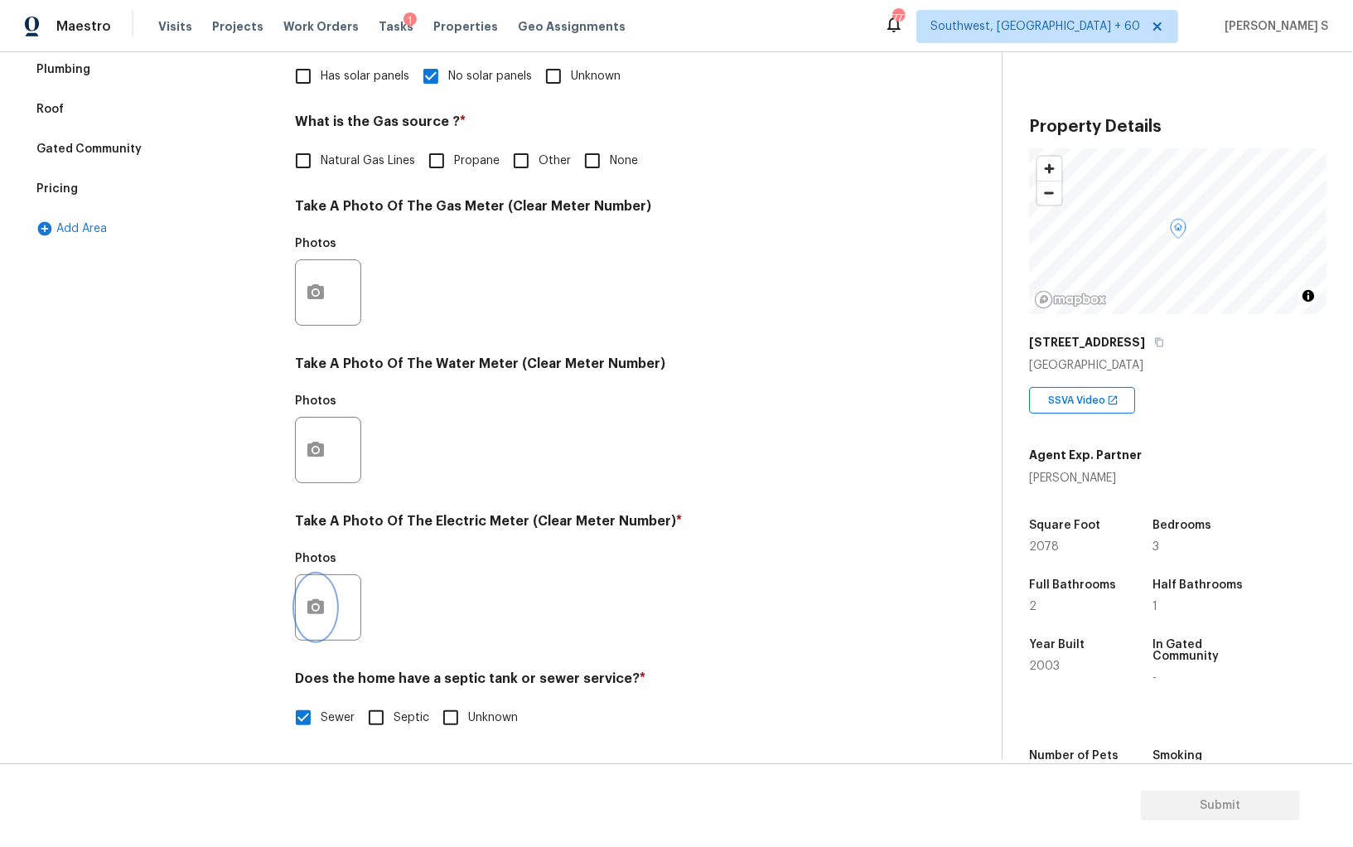
click at [307, 616] on icon "button" at bounding box center [316, 607] width 20 height 20
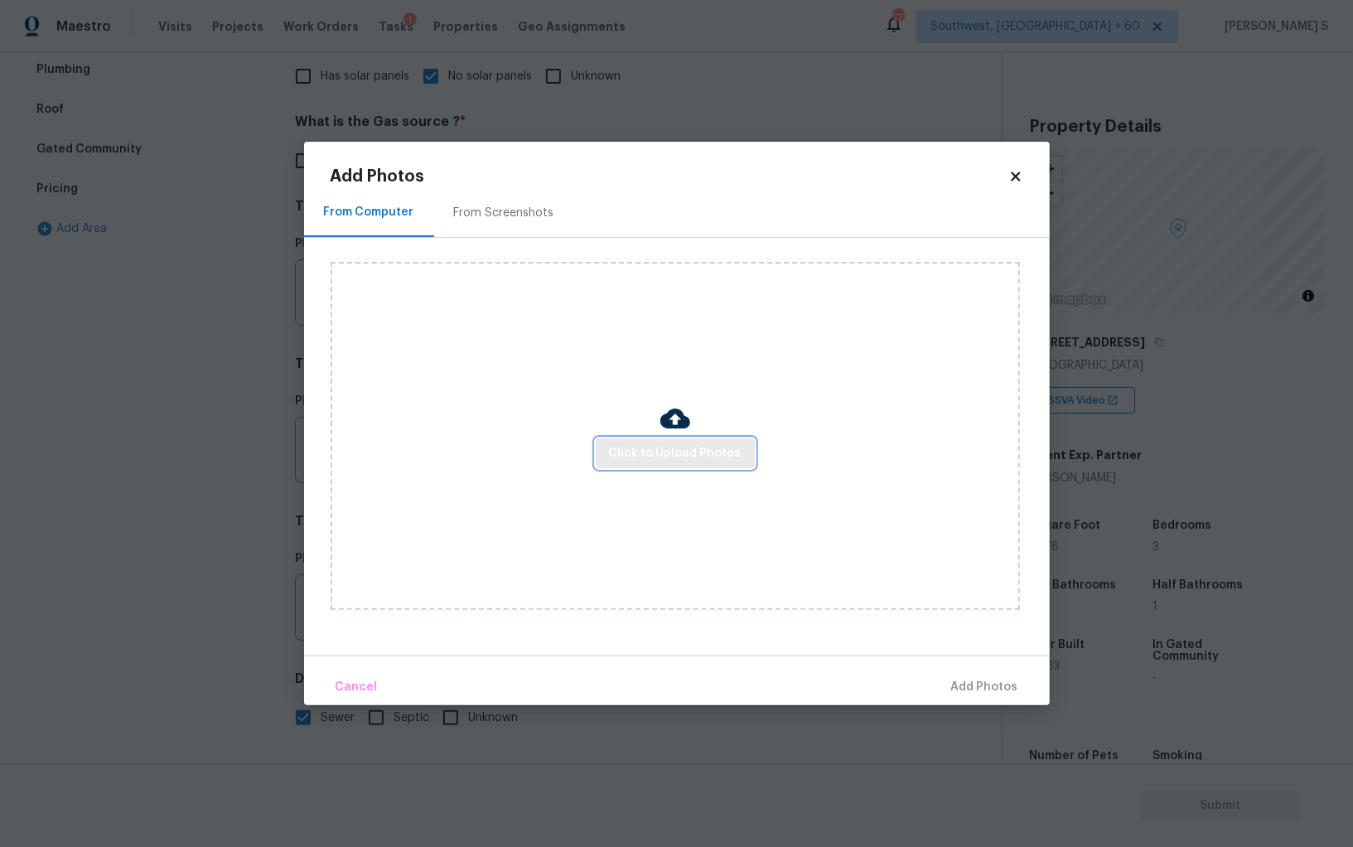
click at [706, 464] on button "Click to Upload Photos" at bounding box center [675, 453] width 159 height 31
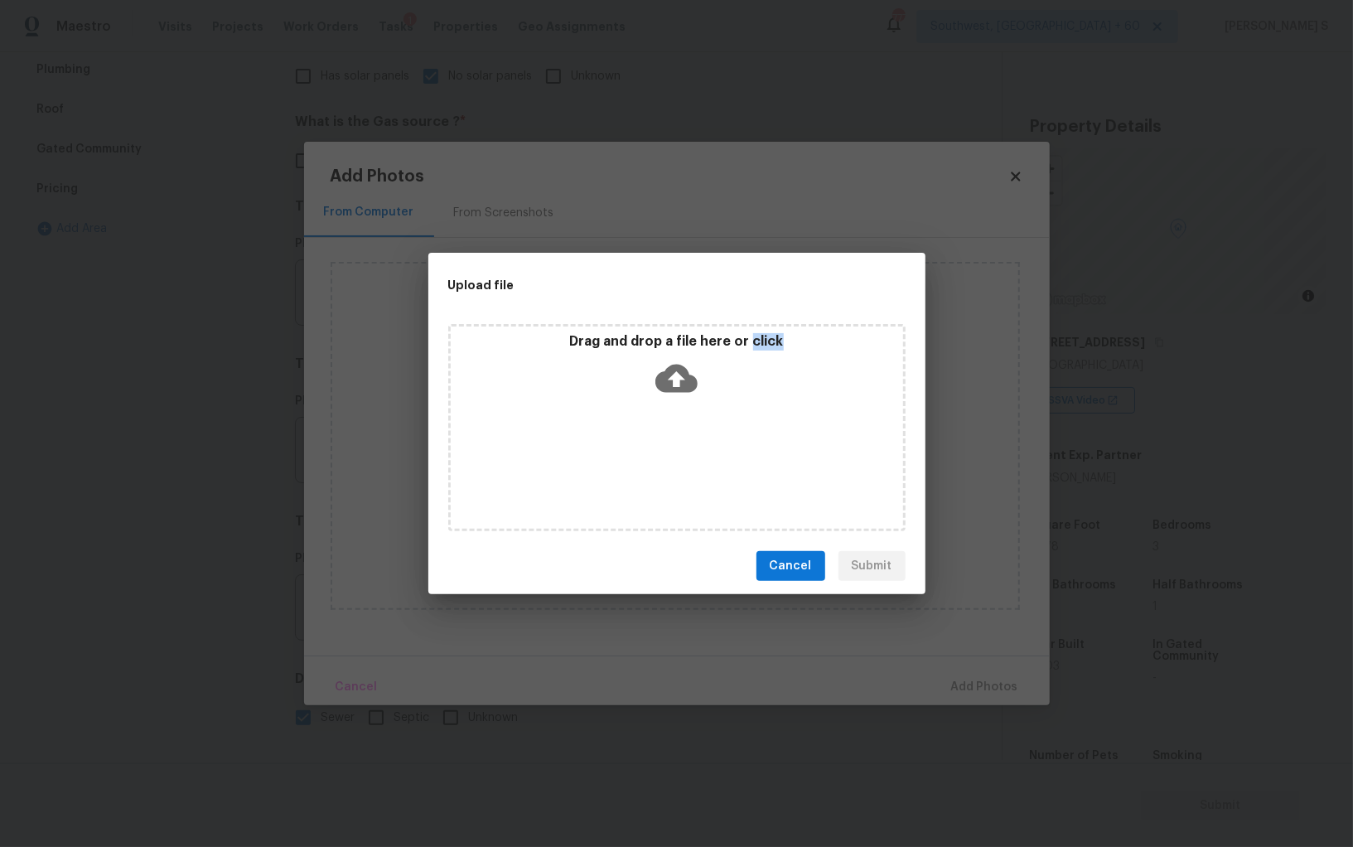
click at [706, 464] on div "Drag and drop a file here or click" at bounding box center [676, 427] width 457 height 207
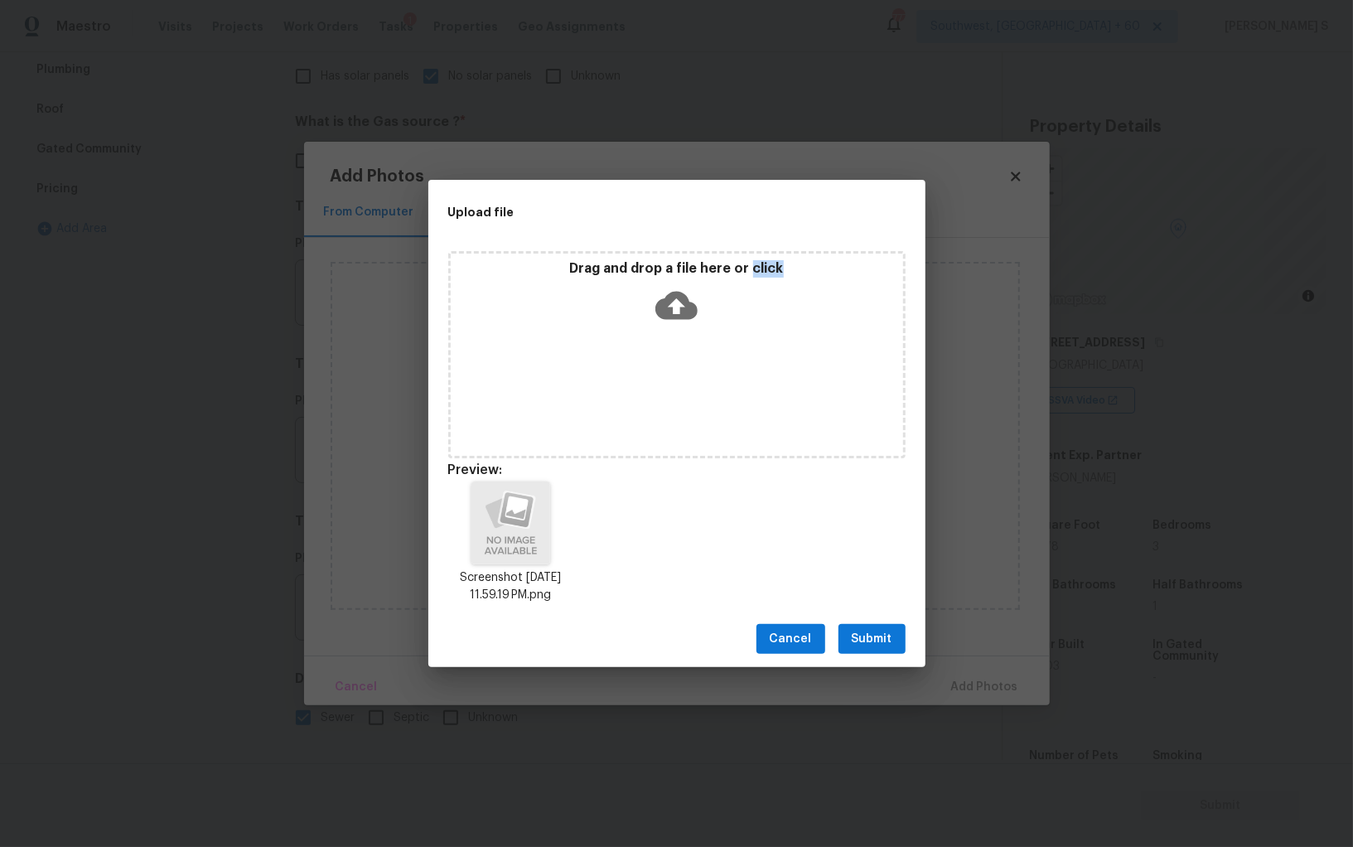
click at [885, 629] on span "Submit" at bounding box center [872, 639] width 41 height 21
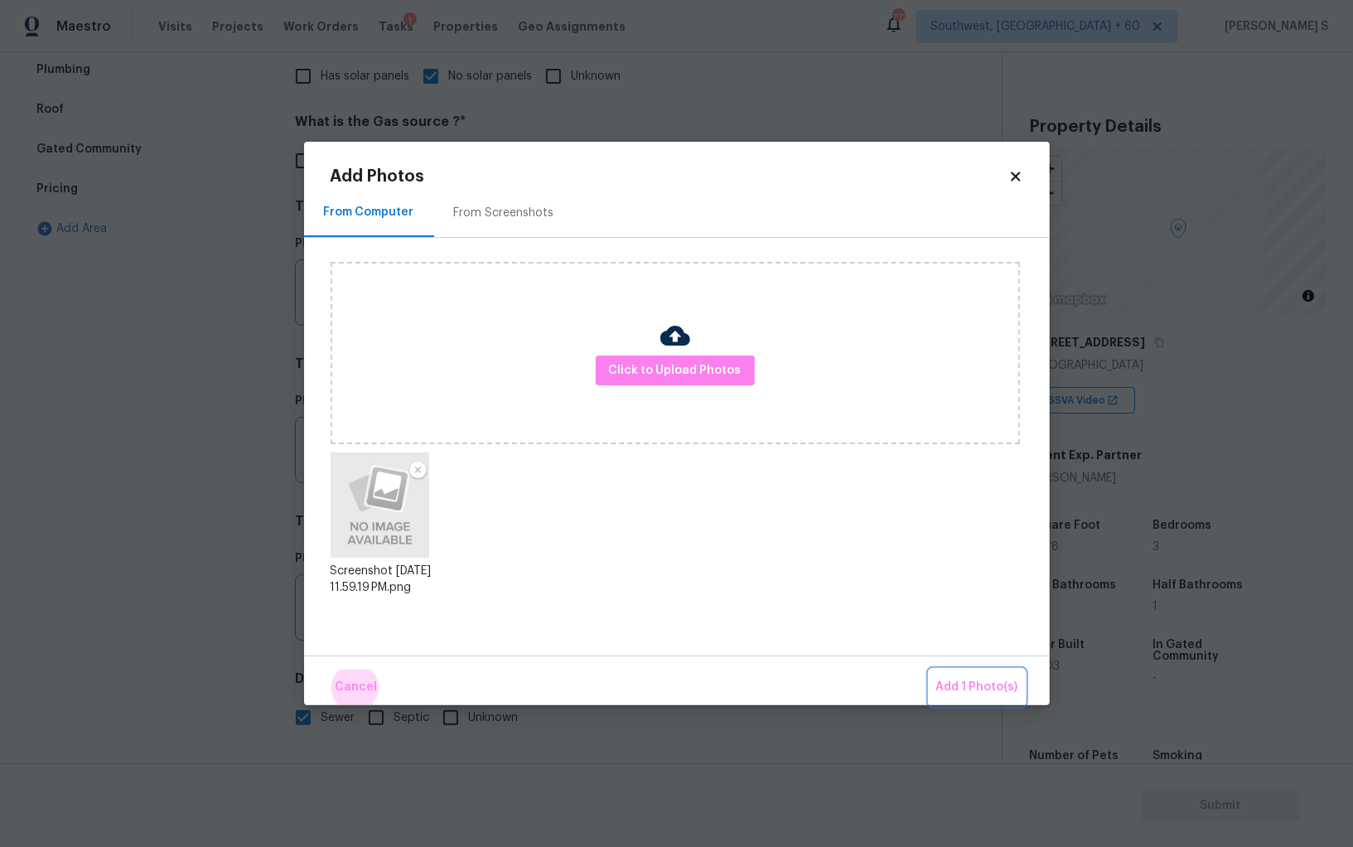
click at [930, 670] on button "Add 1 Photo(s)" at bounding box center [977, 688] width 95 height 36
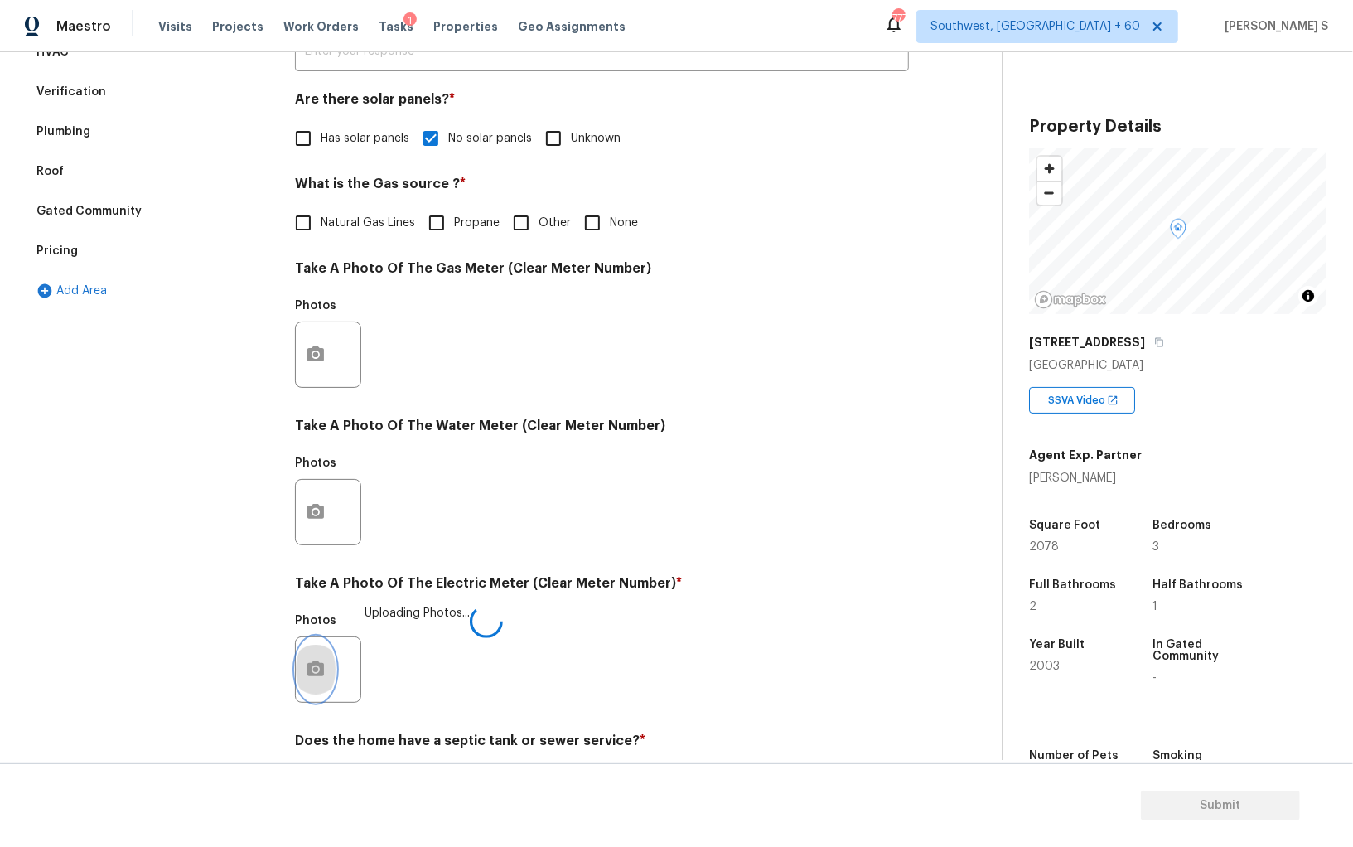
scroll to position [307, 0]
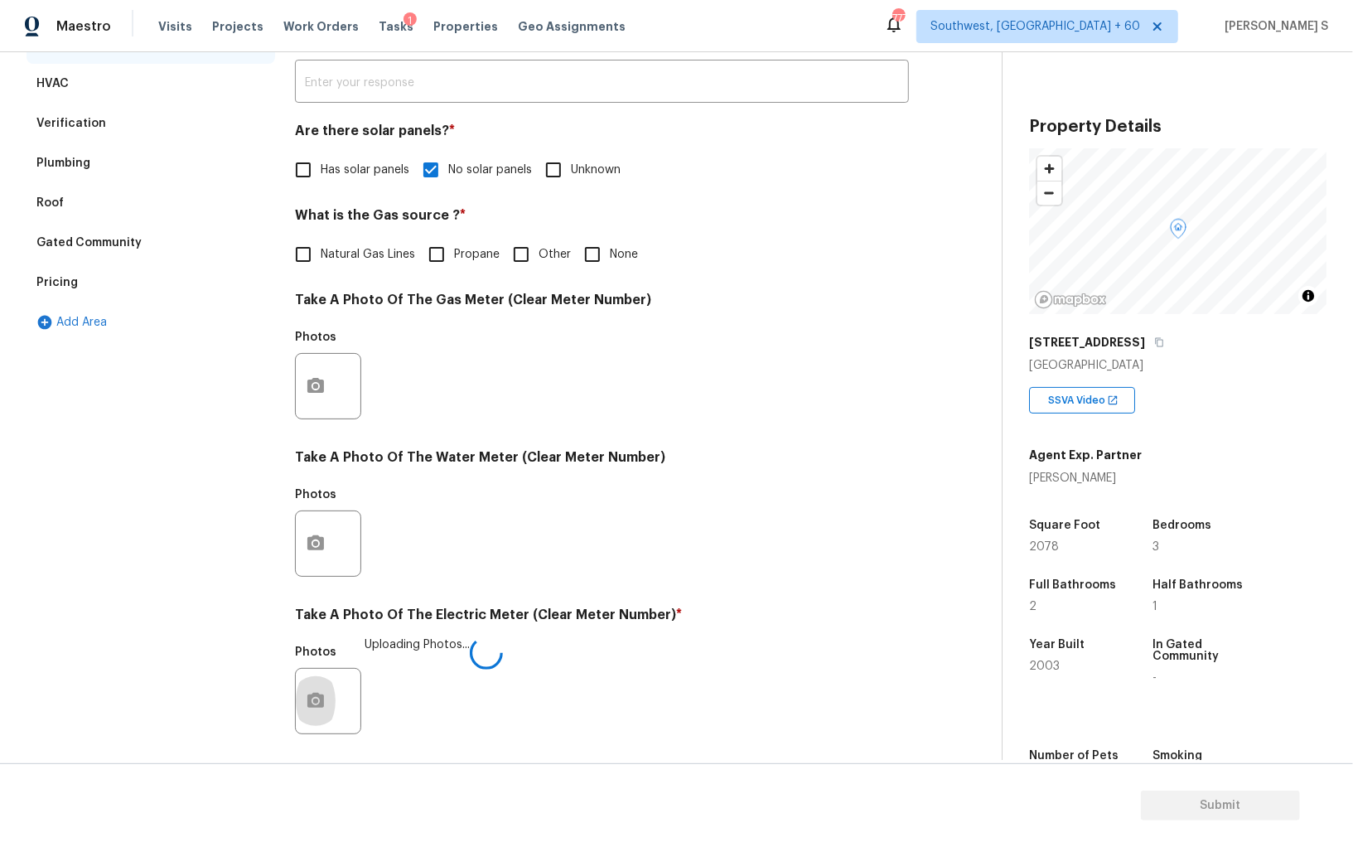
click at [350, 252] on span "Natural Gas Lines" at bounding box center [368, 254] width 94 height 17
click at [321, 252] on input "Natural Gas Lines" at bounding box center [303, 254] width 35 height 35
checkbox input "true"
click at [594, 252] on input "None" at bounding box center [592, 254] width 35 height 35
checkbox input "true"
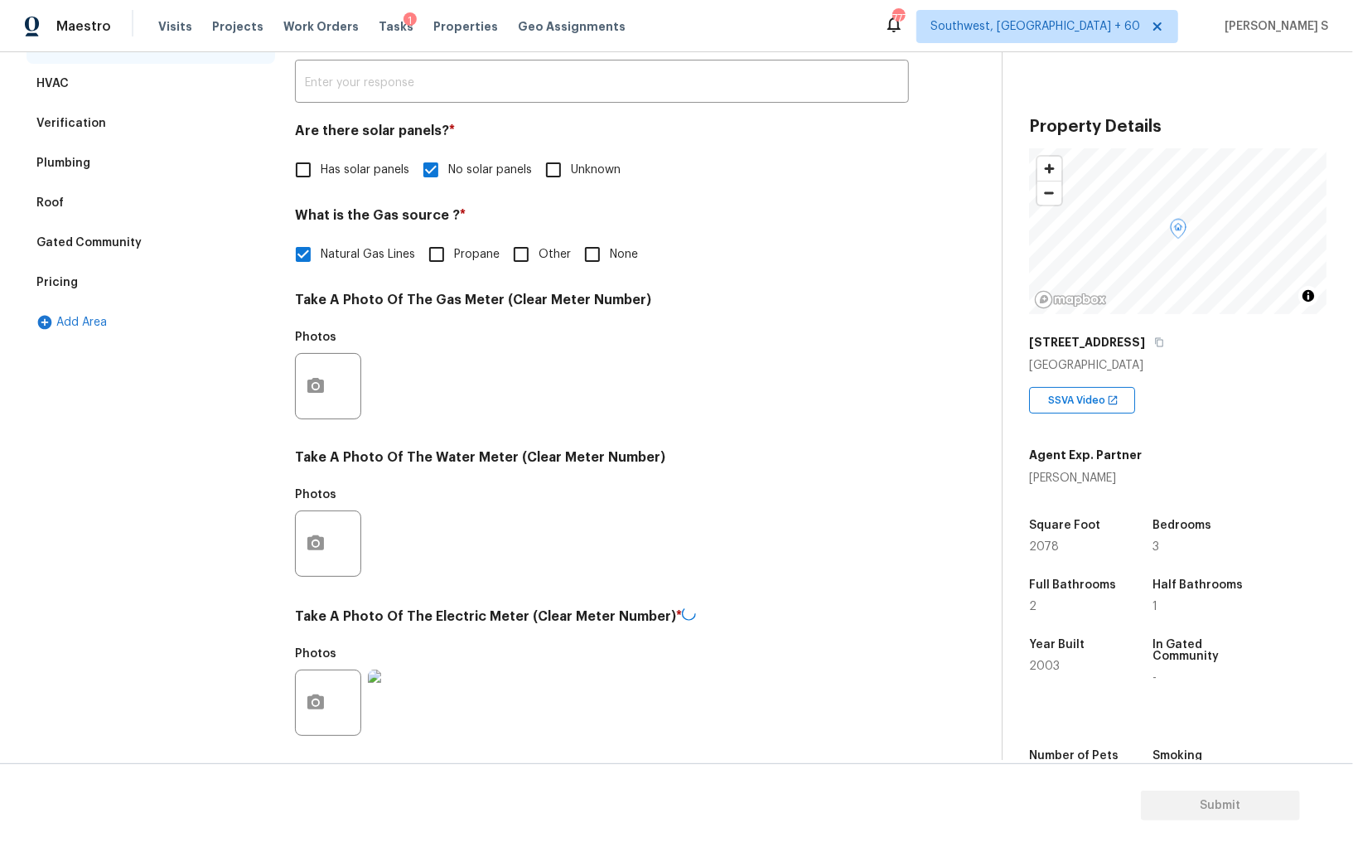
checkbox input "false"
click at [649, 581] on div "Photos" at bounding box center [602, 533] width 614 height 108
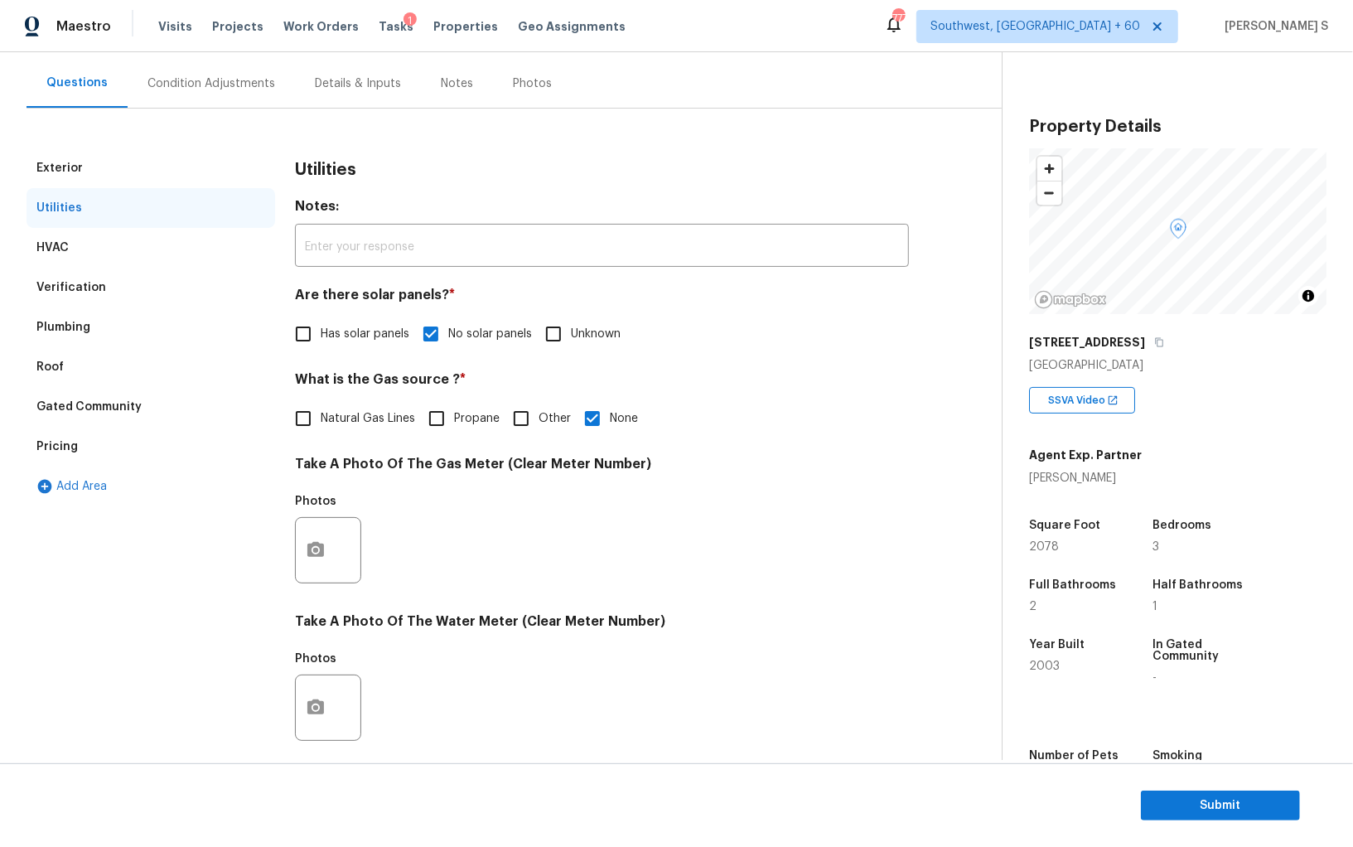
scroll to position [0, 0]
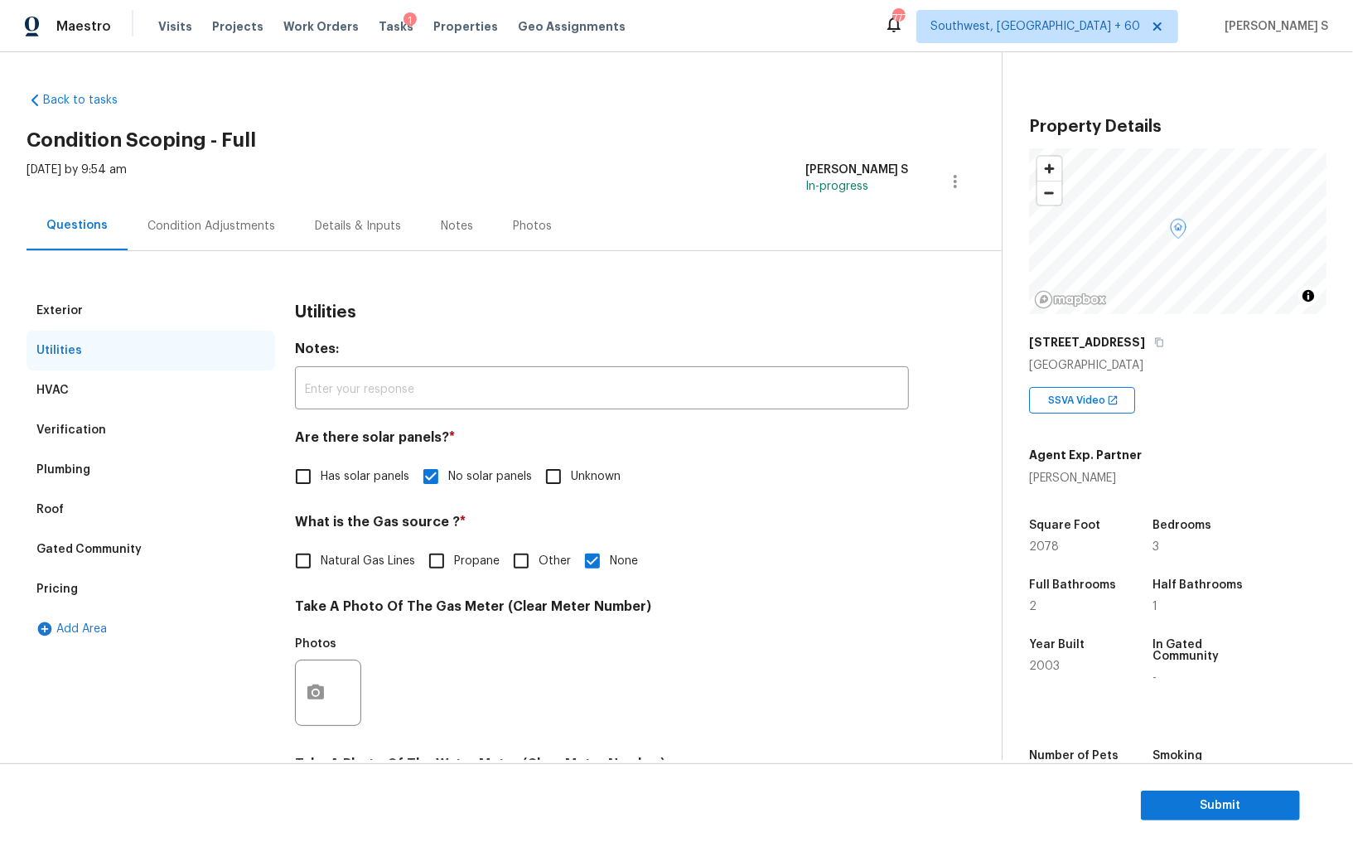
click at [205, 210] on div "Condition Adjustments" at bounding box center [211, 225] width 167 height 49
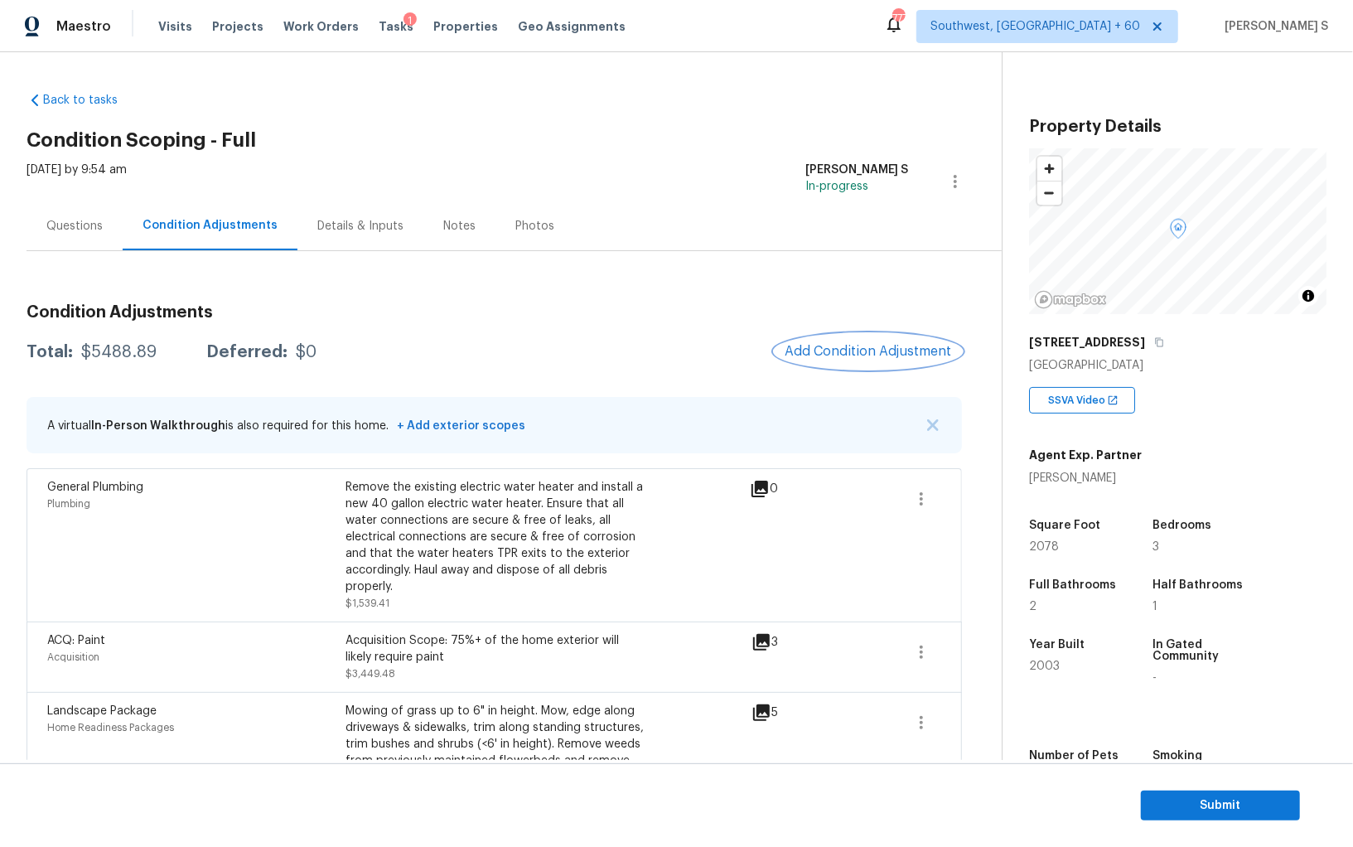
click at [835, 347] on span "Add Condition Adjustment" at bounding box center [868, 351] width 167 height 15
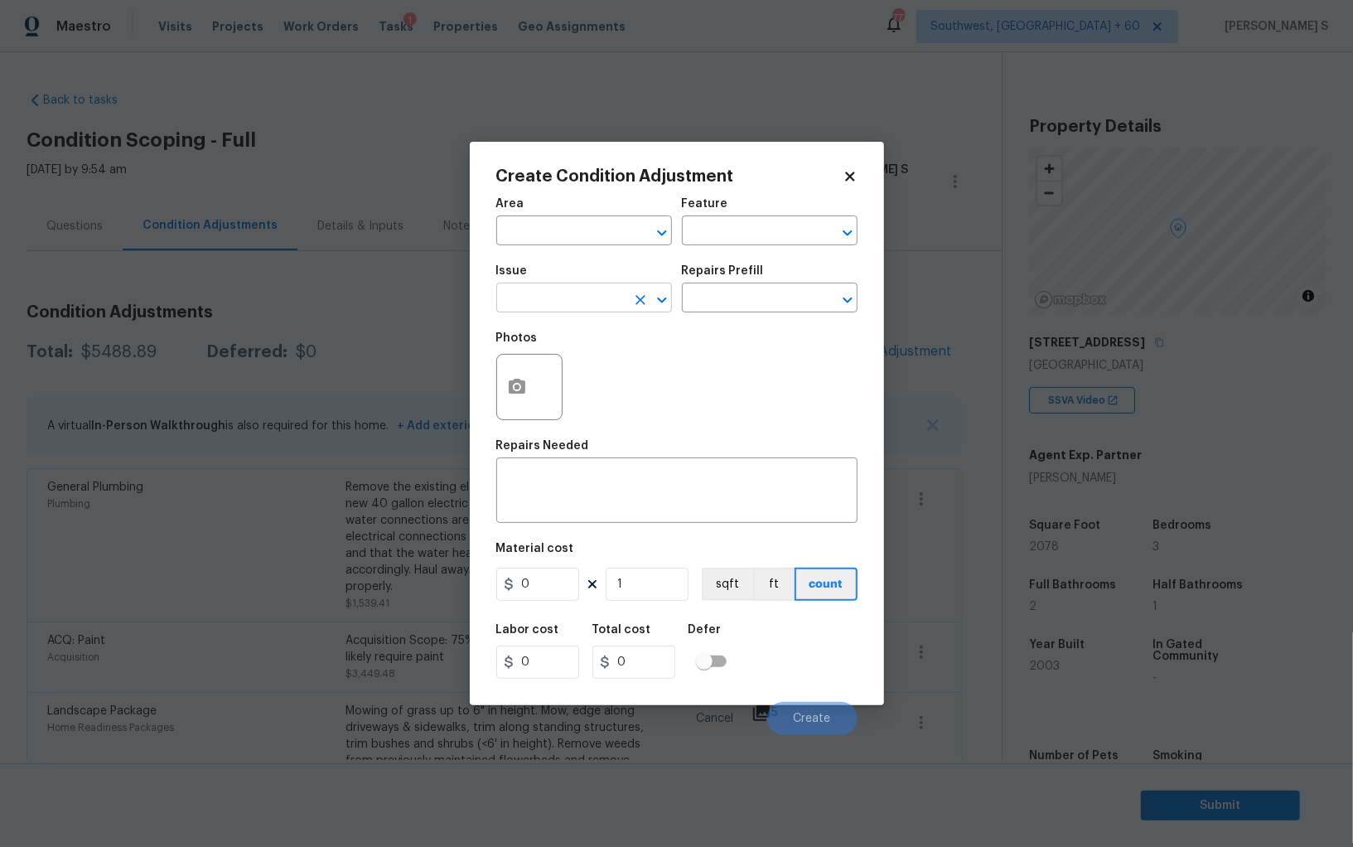
click at [531, 310] on input "text" at bounding box center [560, 300] width 129 height 26
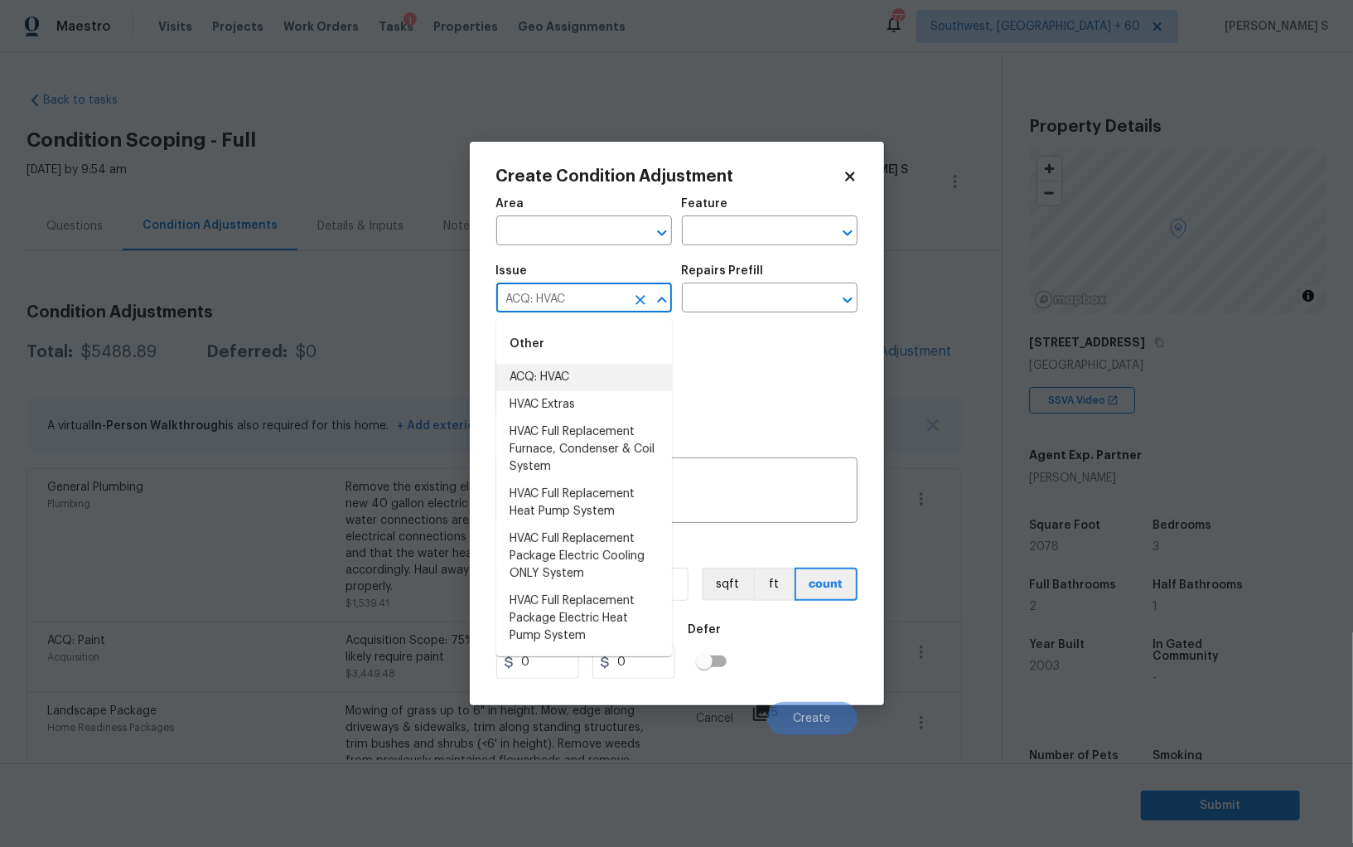
type input "ACQ: HVAC"
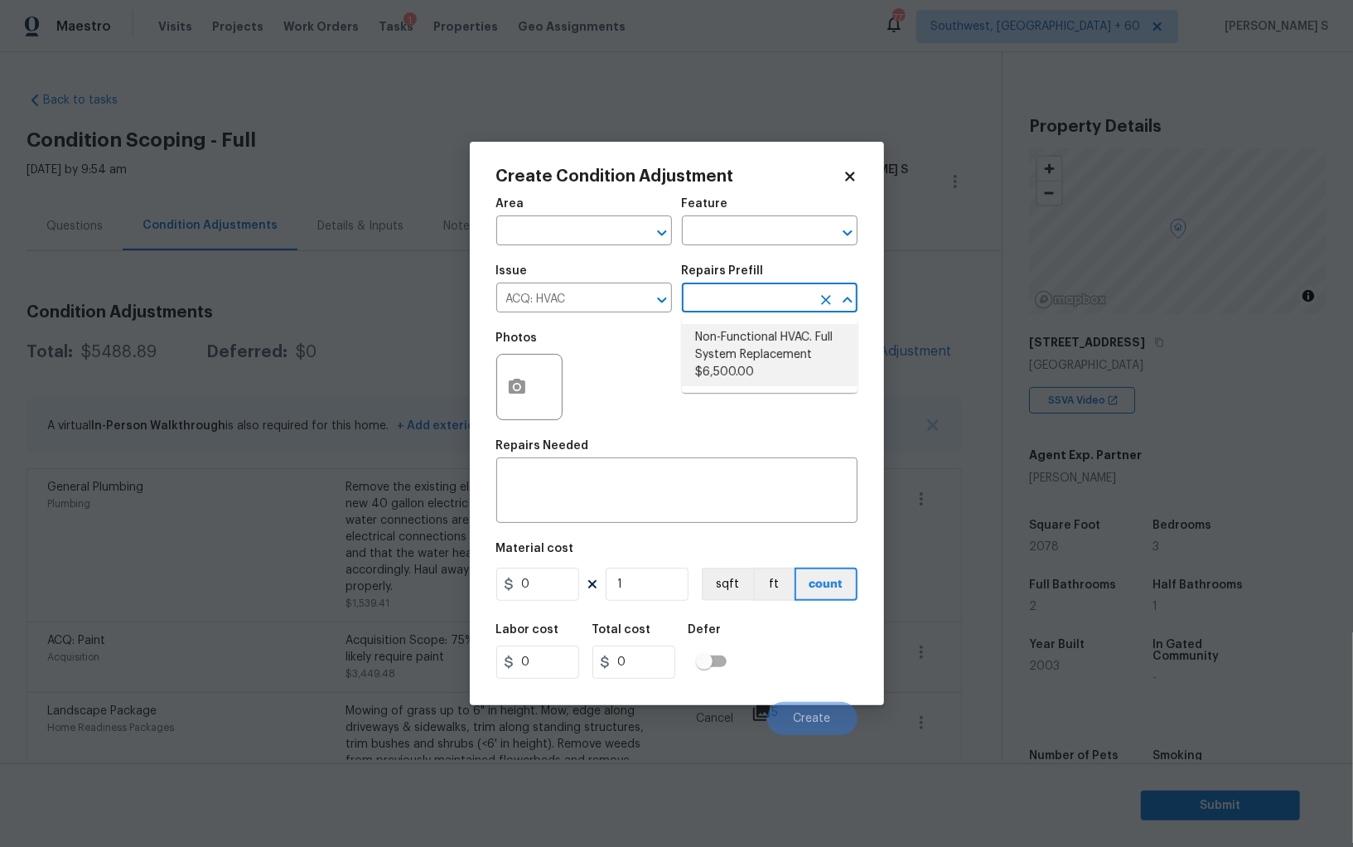
click at [90, 438] on body "Maestro Visits Projects Work Orders Tasks 1 Properties Geo Assignments 777 Sout…" at bounding box center [676, 423] width 1353 height 847
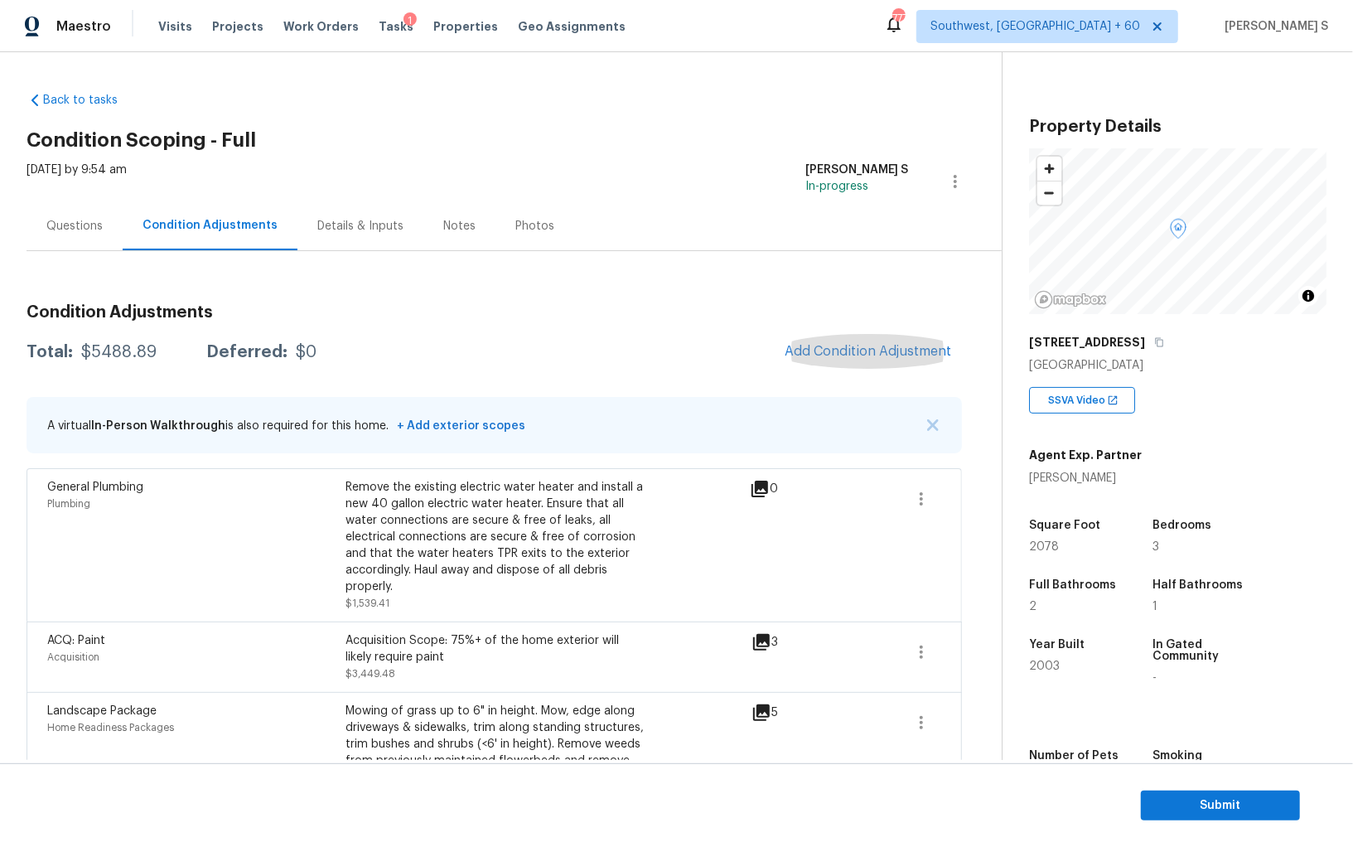
click at [85, 225] on div "Questions" at bounding box center [74, 226] width 56 height 17
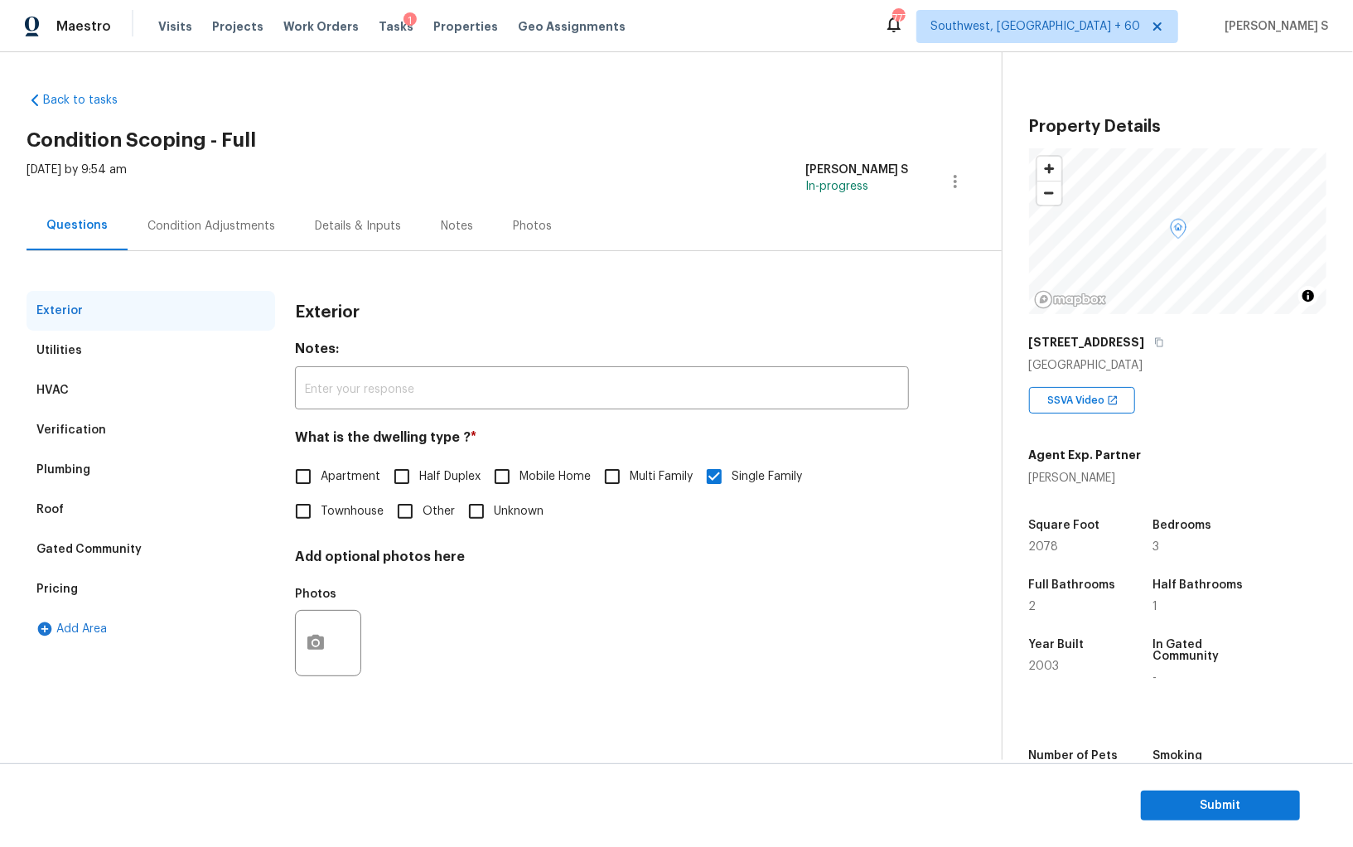
click at [89, 423] on div "Verification" at bounding box center [71, 430] width 70 height 17
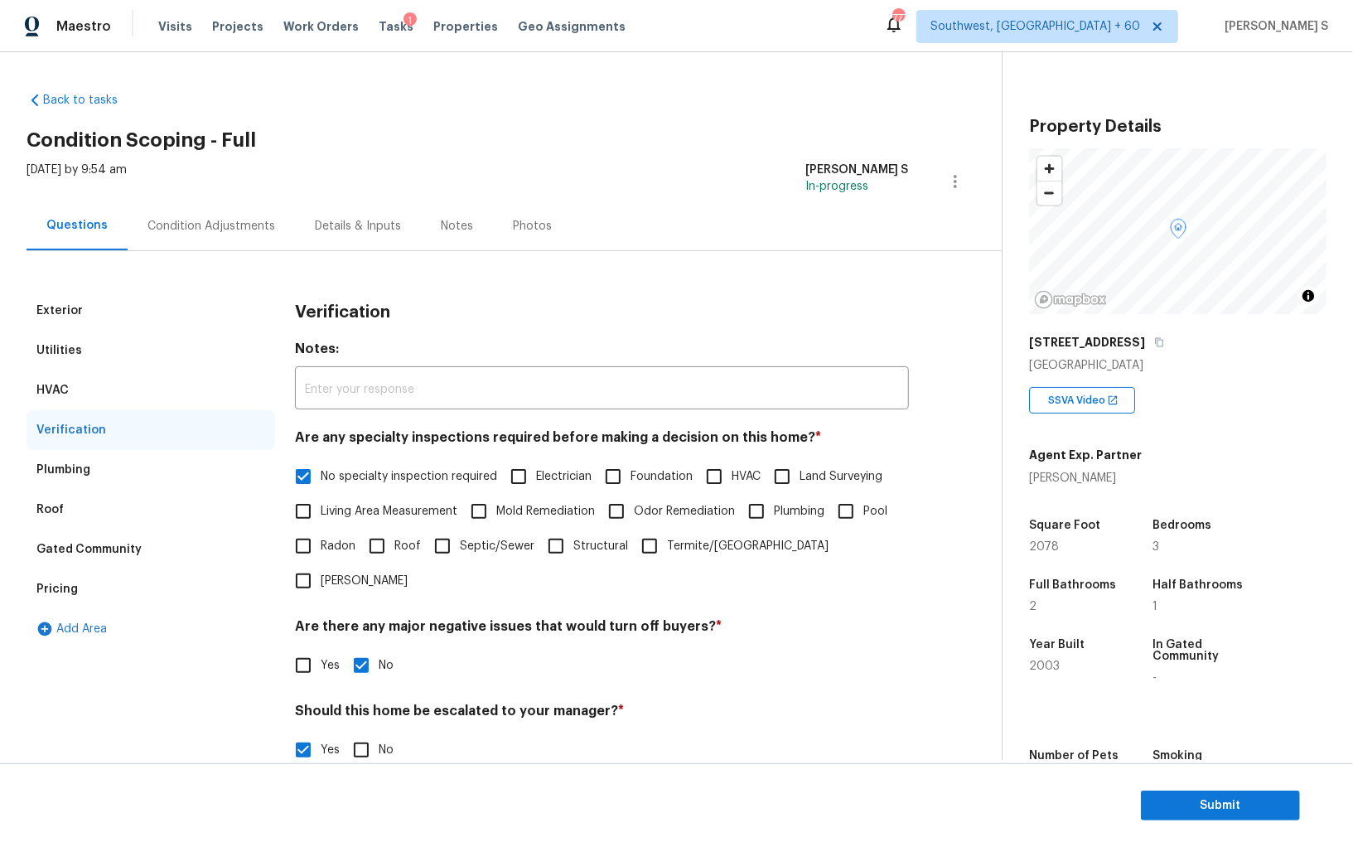
click at [206, 232] on div "Condition Adjustments" at bounding box center [211, 226] width 128 height 17
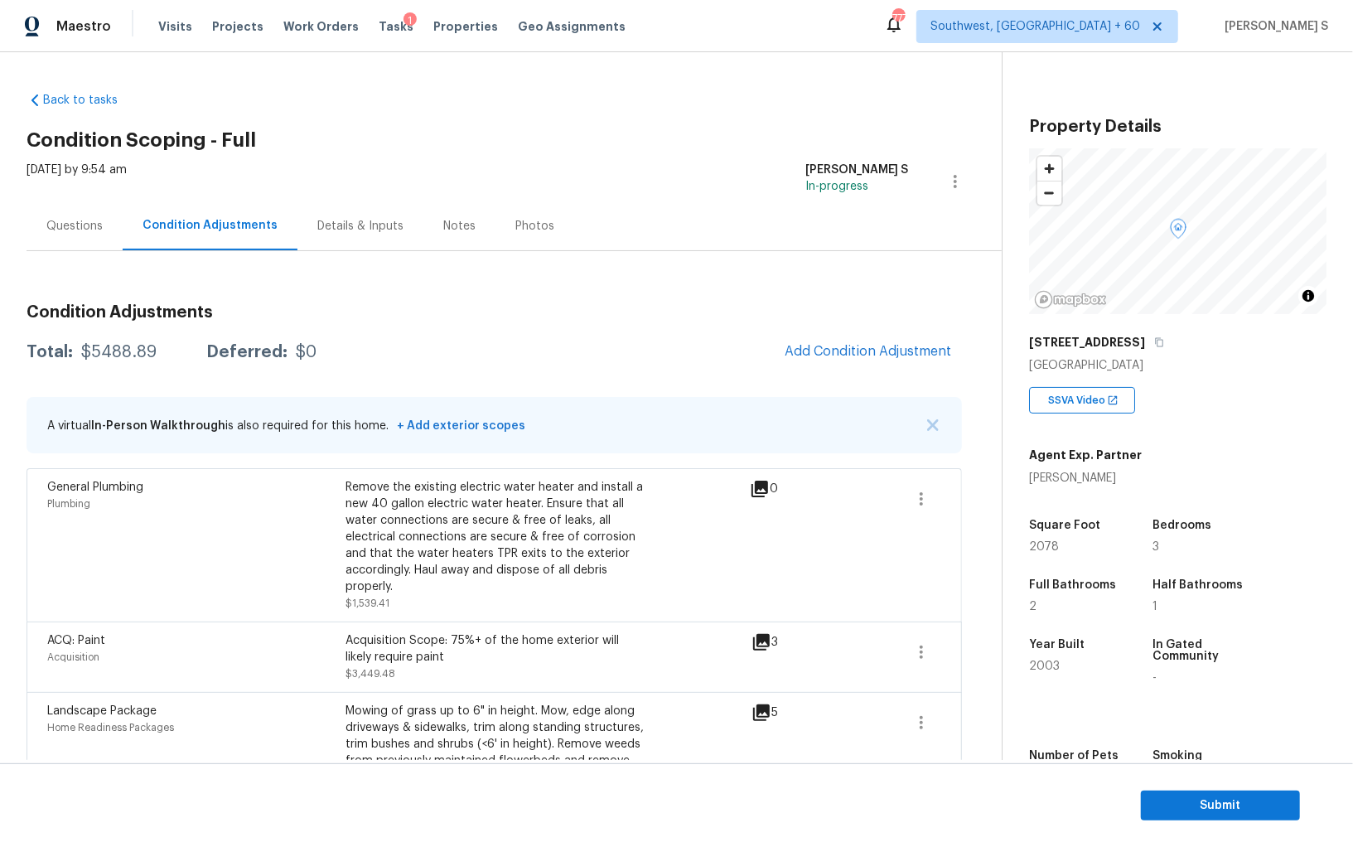
click at [69, 197] on div "Thu, Aug 21 2025 by 9:54 am" at bounding box center [77, 182] width 100 height 40
click at [87, 234] on div "Questions" at bounding box center [75, 225] width 96 height 49
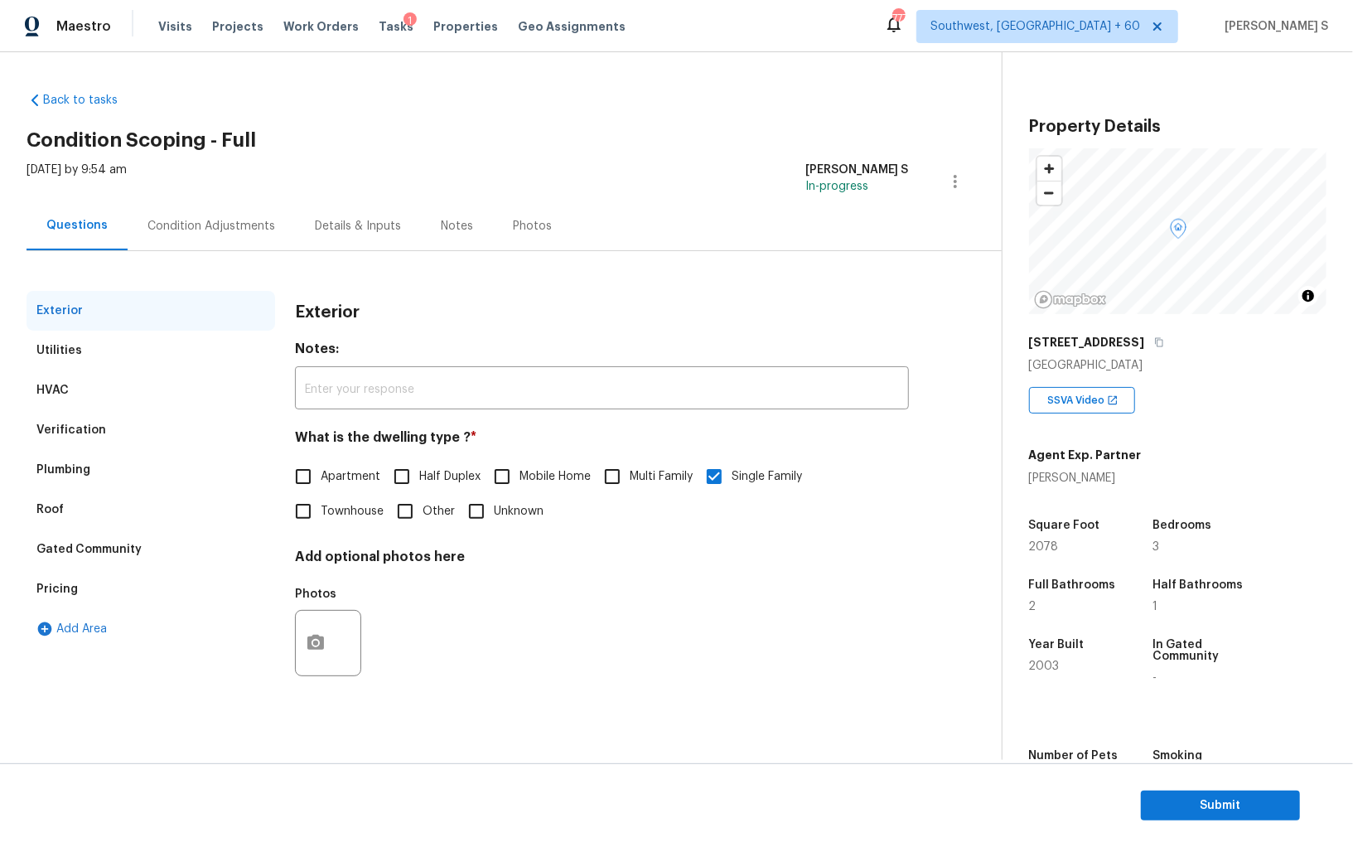
click at [83, 438] on div "Verification" at bounding box center [71, 430] width 70 height 17
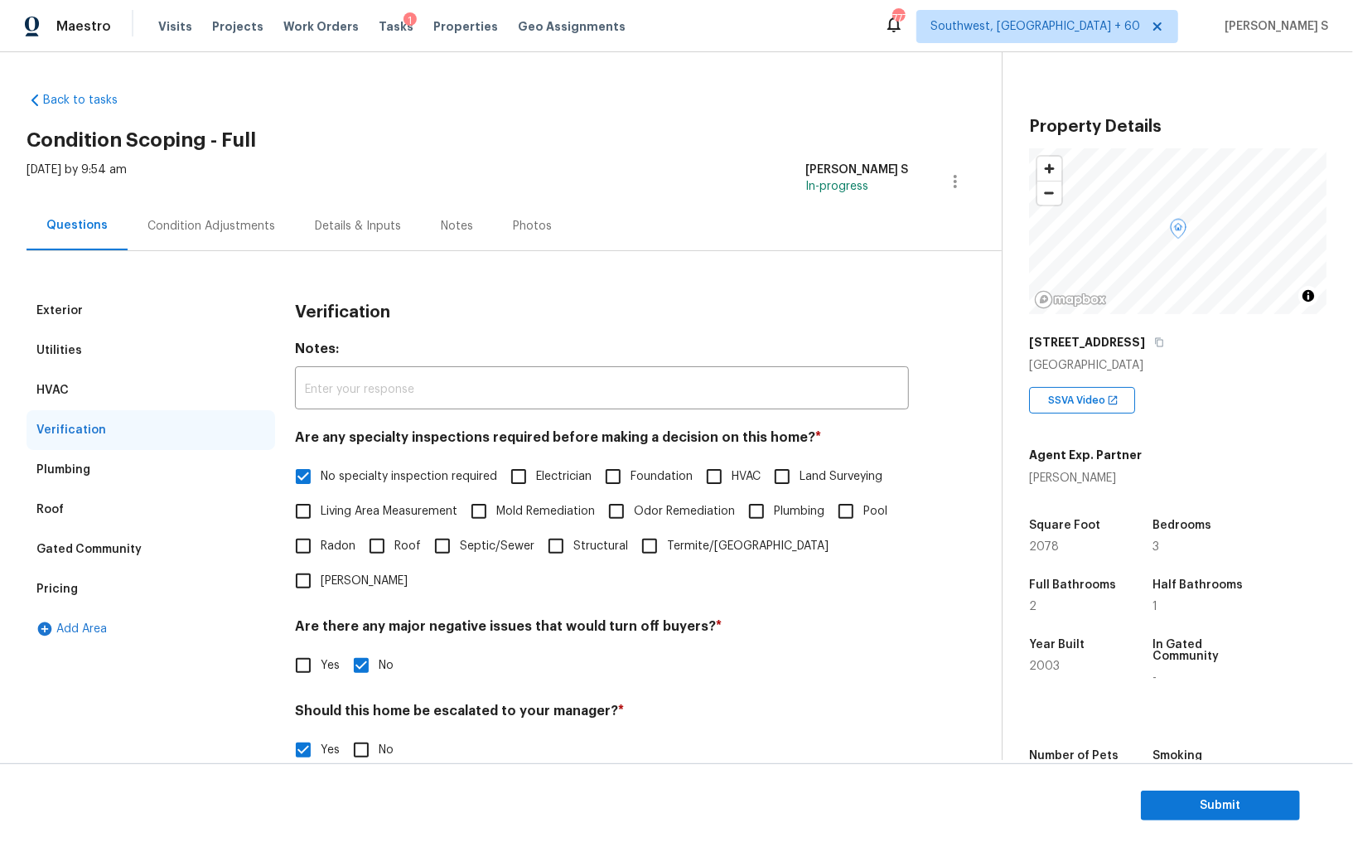
click at [317, 648] on input "Yes" at bounding box center [303, 665] width 35 height 35
checkbox input "true"
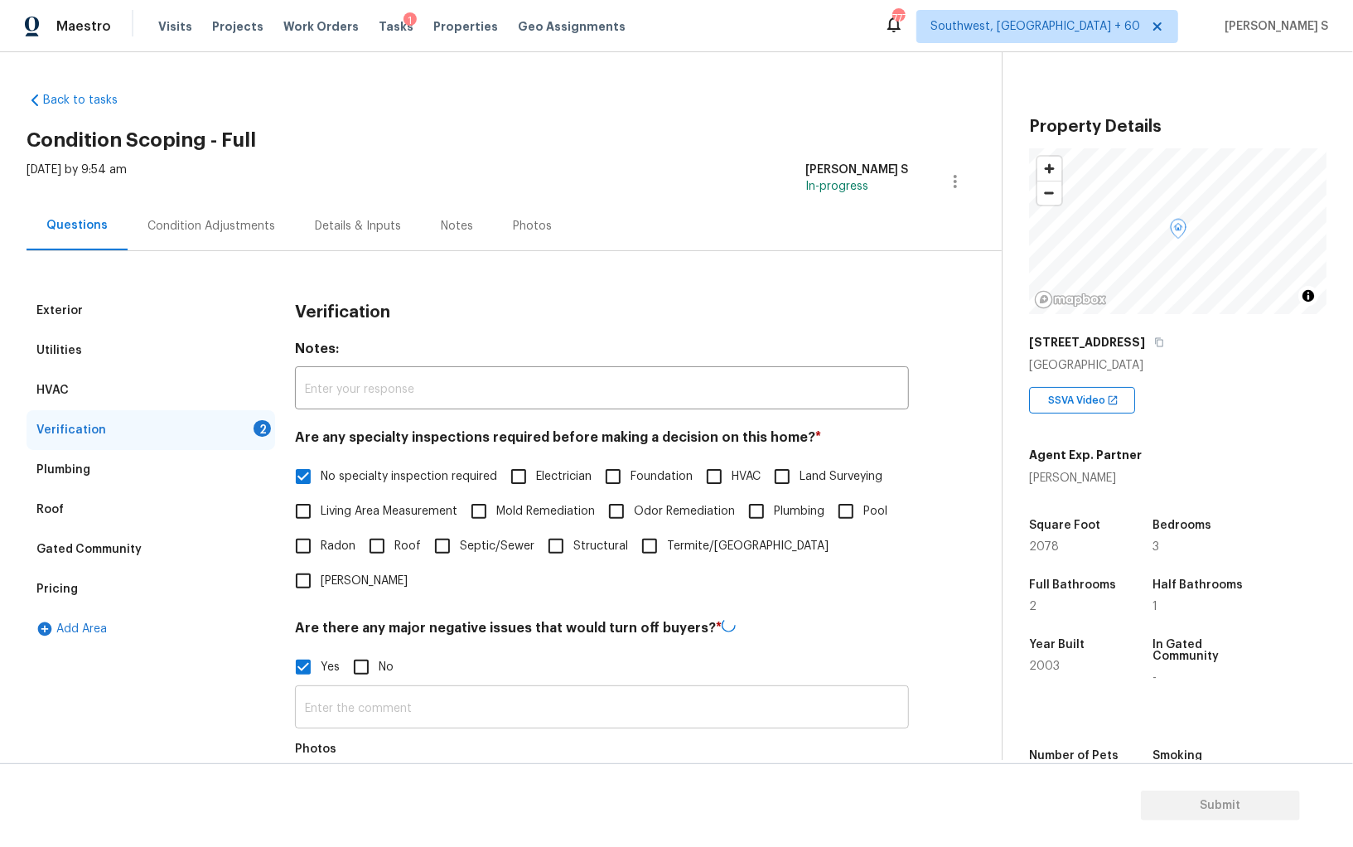
scroll to position [355, 0]
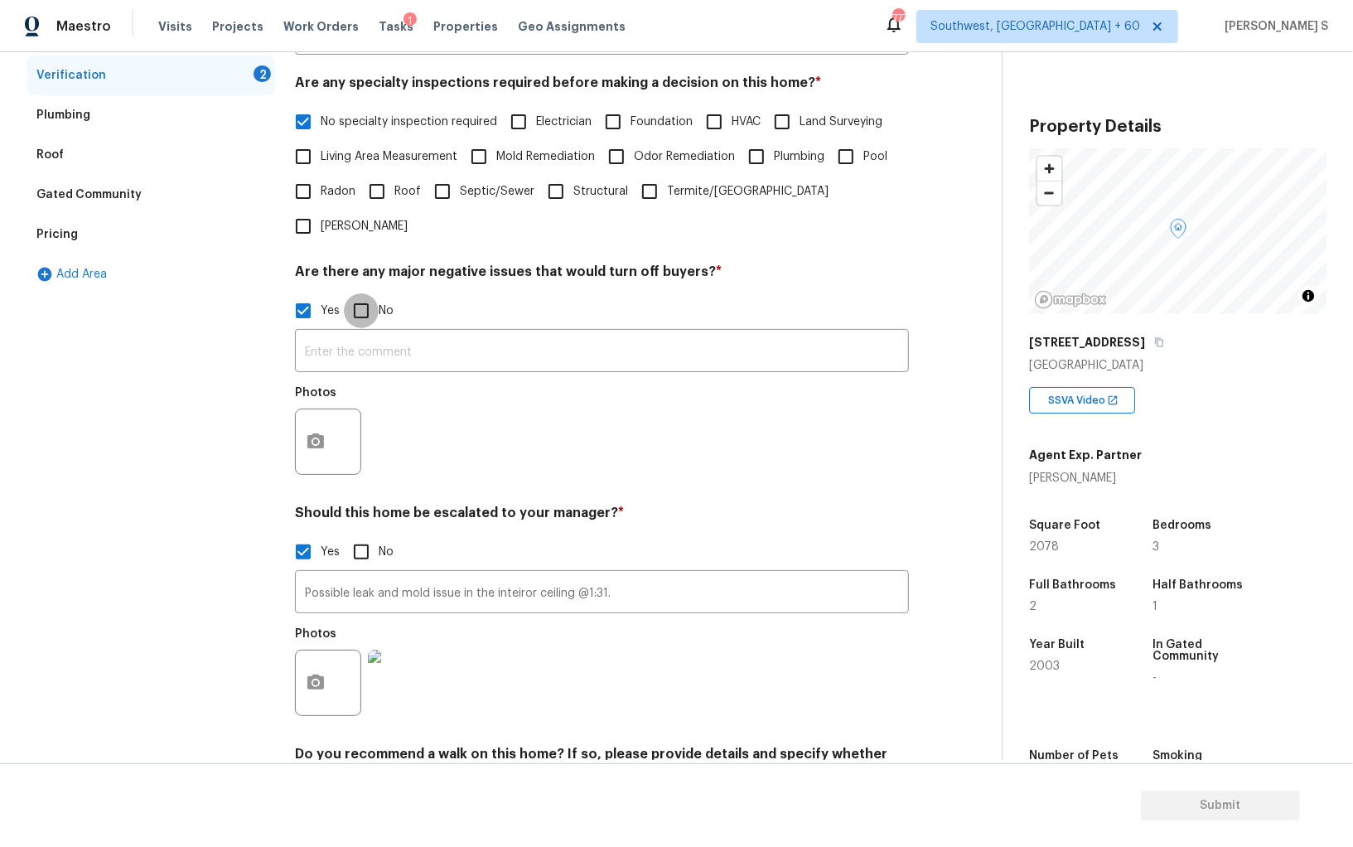
click at [350, 293] on input "No" at bounding box center [361, 310] width 35 height 35
checkbox input "true"
checkbox input "false"
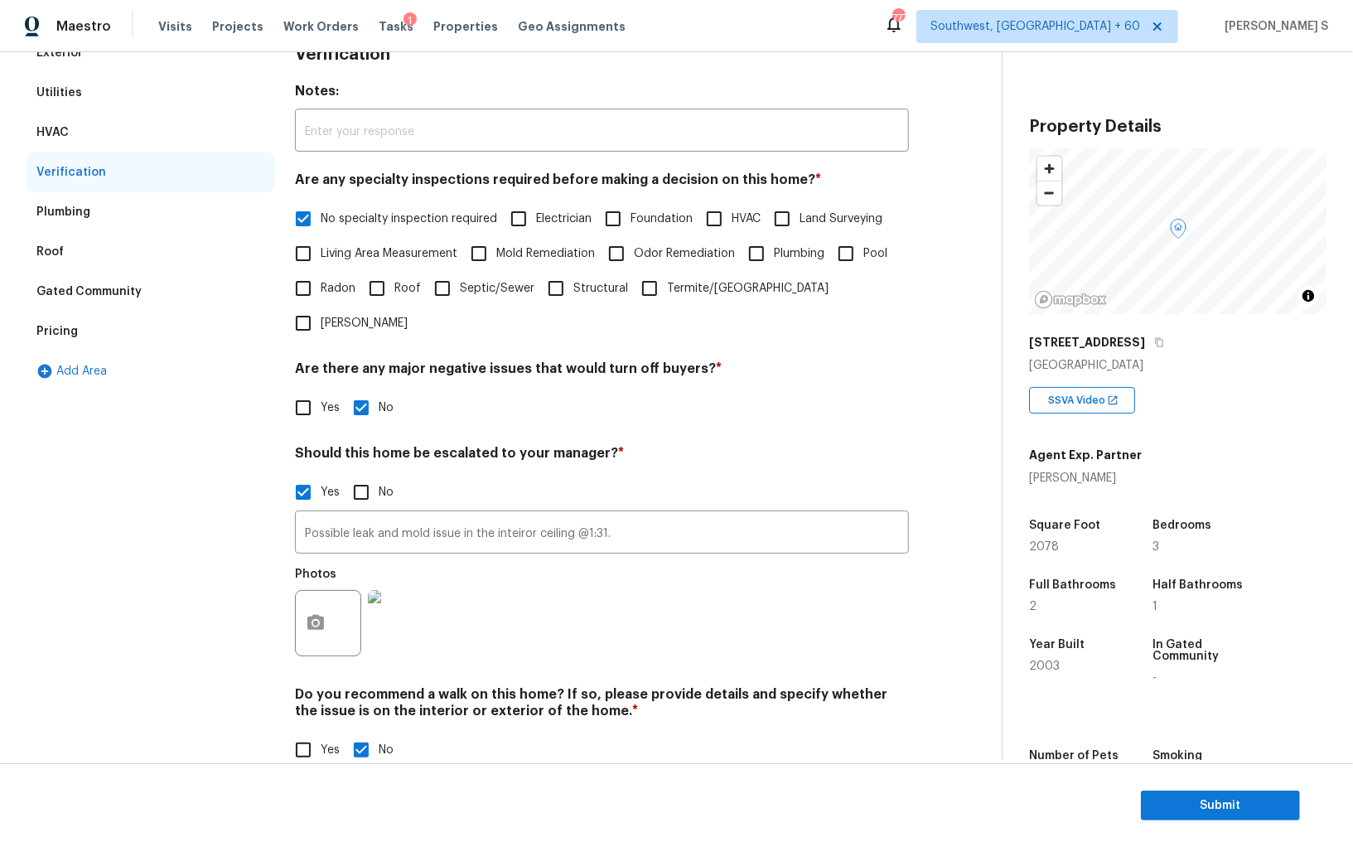
scroll to position [256, 0]
click at [383, 214] on span "No specialty inspection required" at bounding box center [409, 220] width 176 height 17
click at [321, 214] on input "No specialty inspection required" at bounding box center [303, 220] width 35 height 35
checkbox input "false"
click at [552, 250] on span "Mold Remediation" at bounding box center [545, 255] width 99 height 17
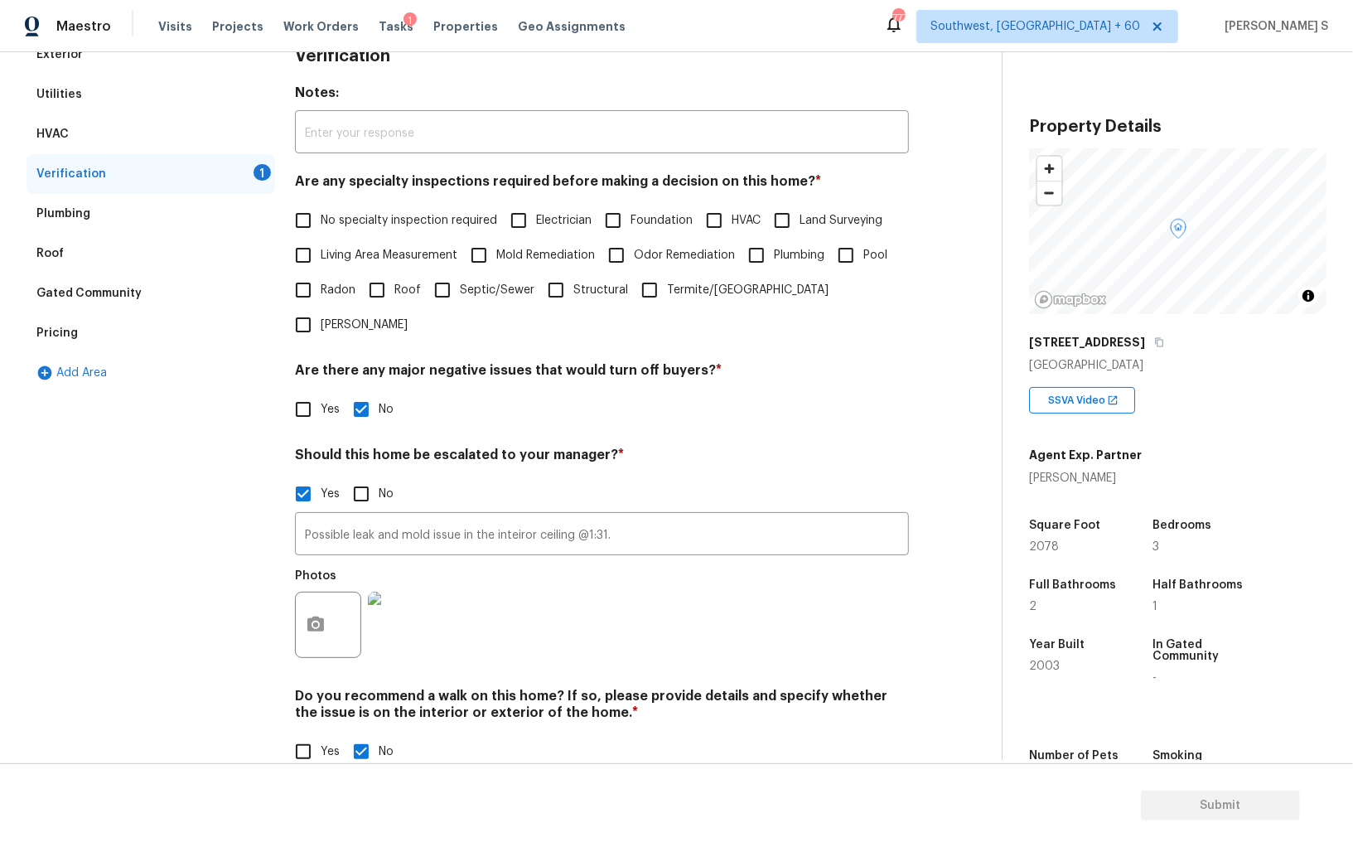
click at [496, 250] on input "Mold Remediation" at bounding box center [479, 255] width 35 height 35
checkbox input "true"
click at [730, 221] on input "HVAC" at bounding box center [714, 220] width 35 height 35
checkbox input "true"
click at [401, 296] on span "Roof" at bounding box center [407, 290] width 27 height 17
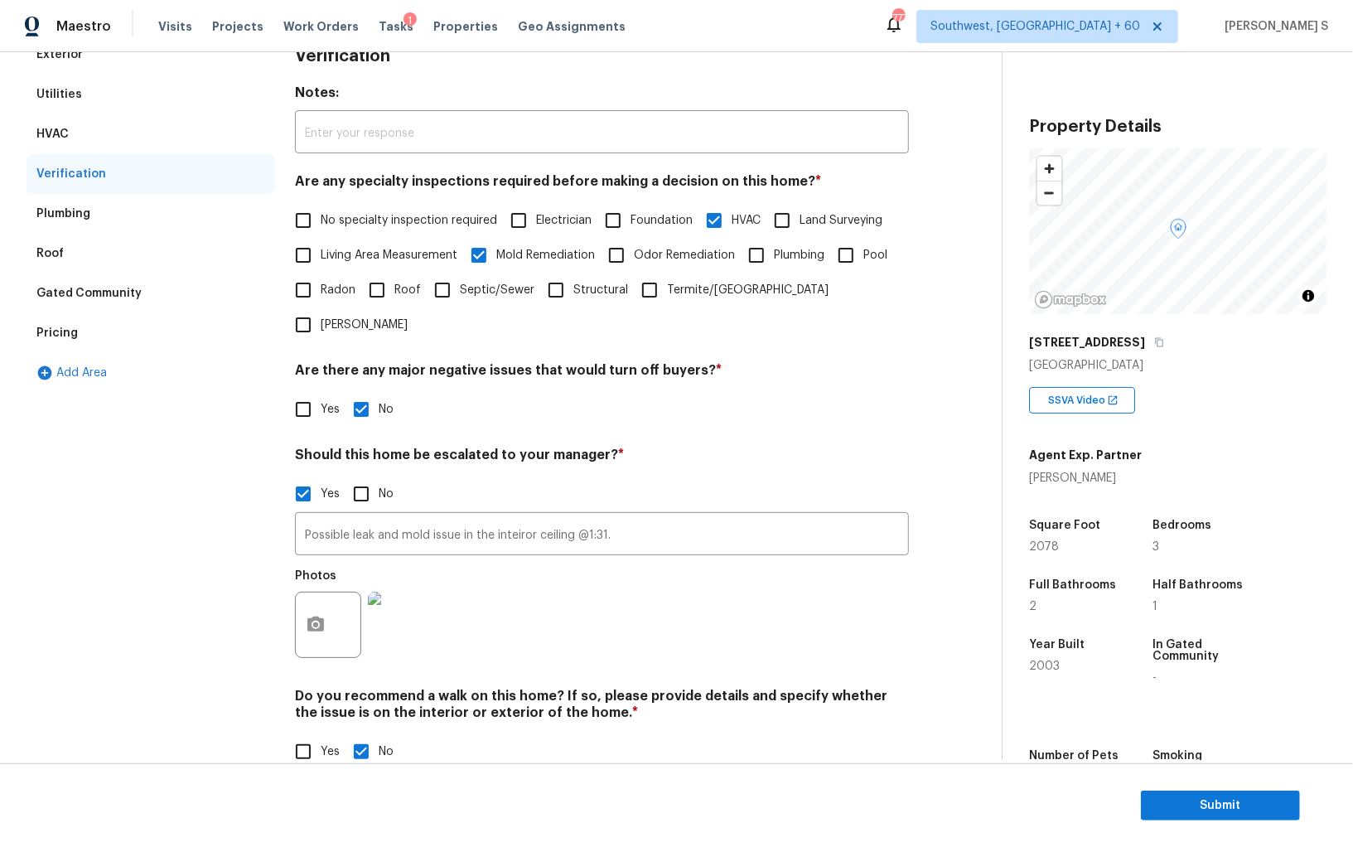
click at [394, 296] on input "Roof" at bounding box center [377, 290] width 35 height 35
checkbox input "true"
click at [621, 228] on input "Foundation" at bounding box center [613, 220] width 35 height 35
click at [608, 226] on input "Foundation" at bounding box center [613, 220] width 35 height 35
checkbox input "false"
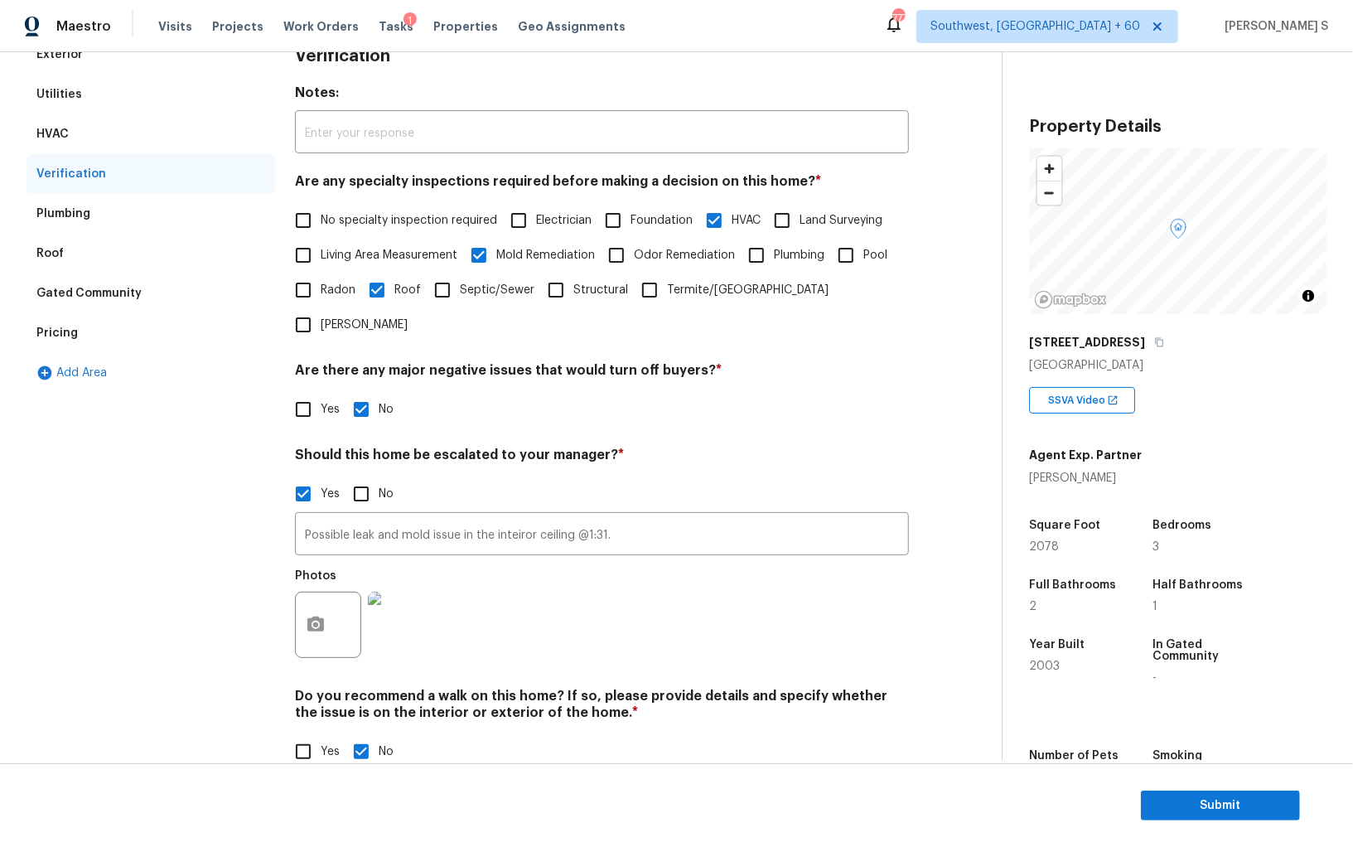
click at [341, 734] on div "Yes No" at bounding box center [602, 751] width 614 height 35
click at [334, 743] on span "Yes" at bounding box center [330, 751] width 19 height 17
click at [321, 734] on input "Yes" at bounding box center [303, 751] width 35 height 35
checkbox input "true"
checkbox input "false"
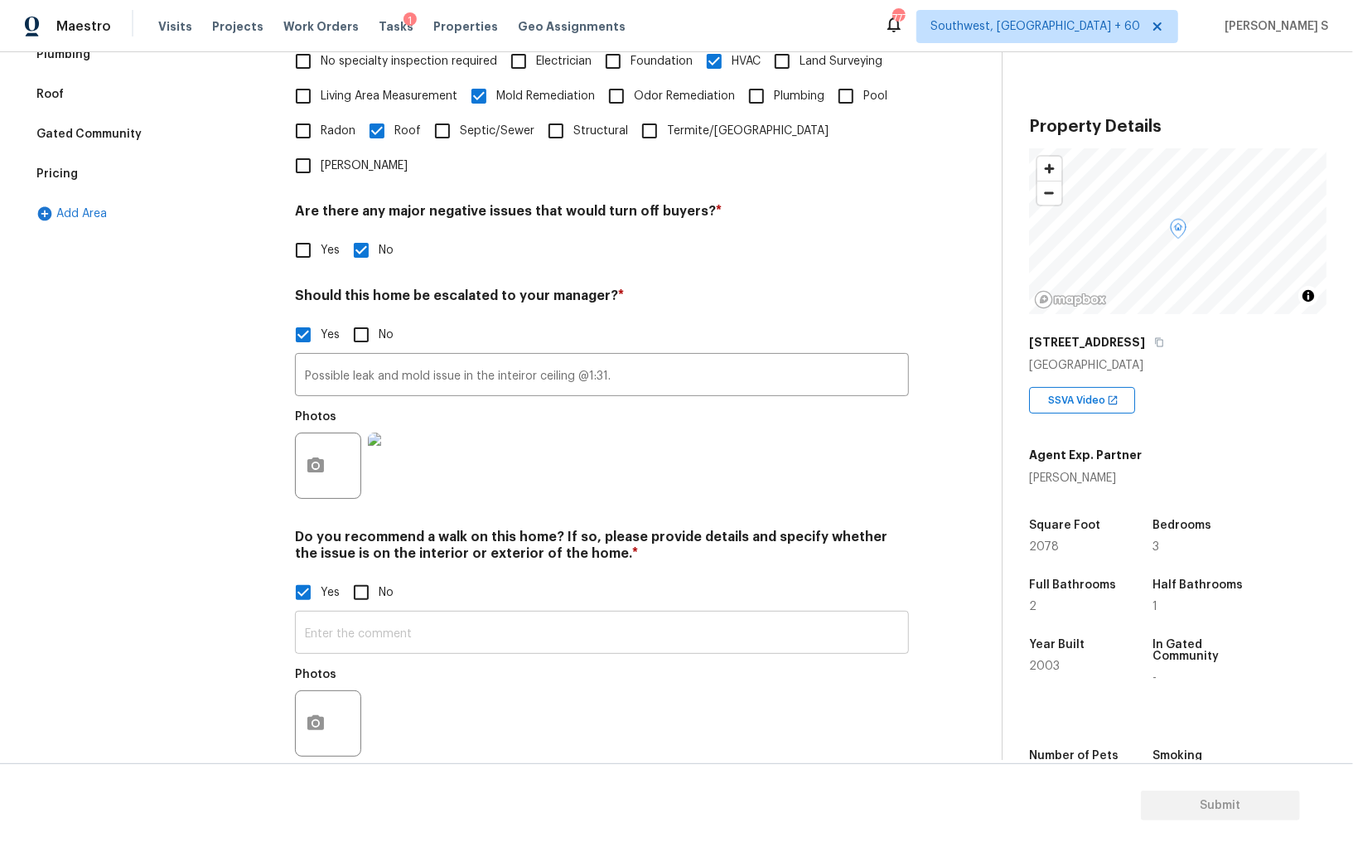
scroll to position [413, 0]
click at [369, 617] on input "text" at bounding box center [602, 635] width 614 height 39
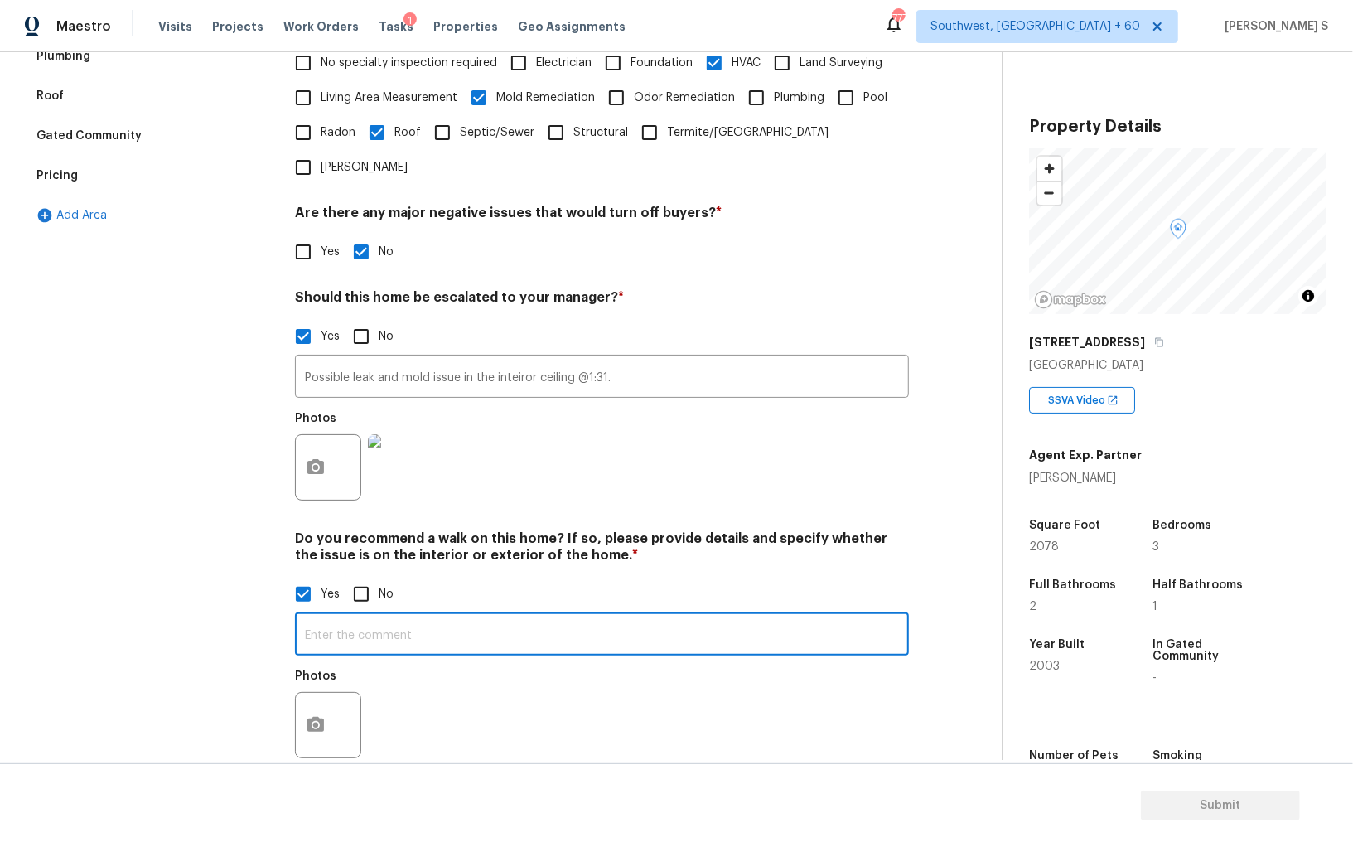
type input "T"
type input "Yes"
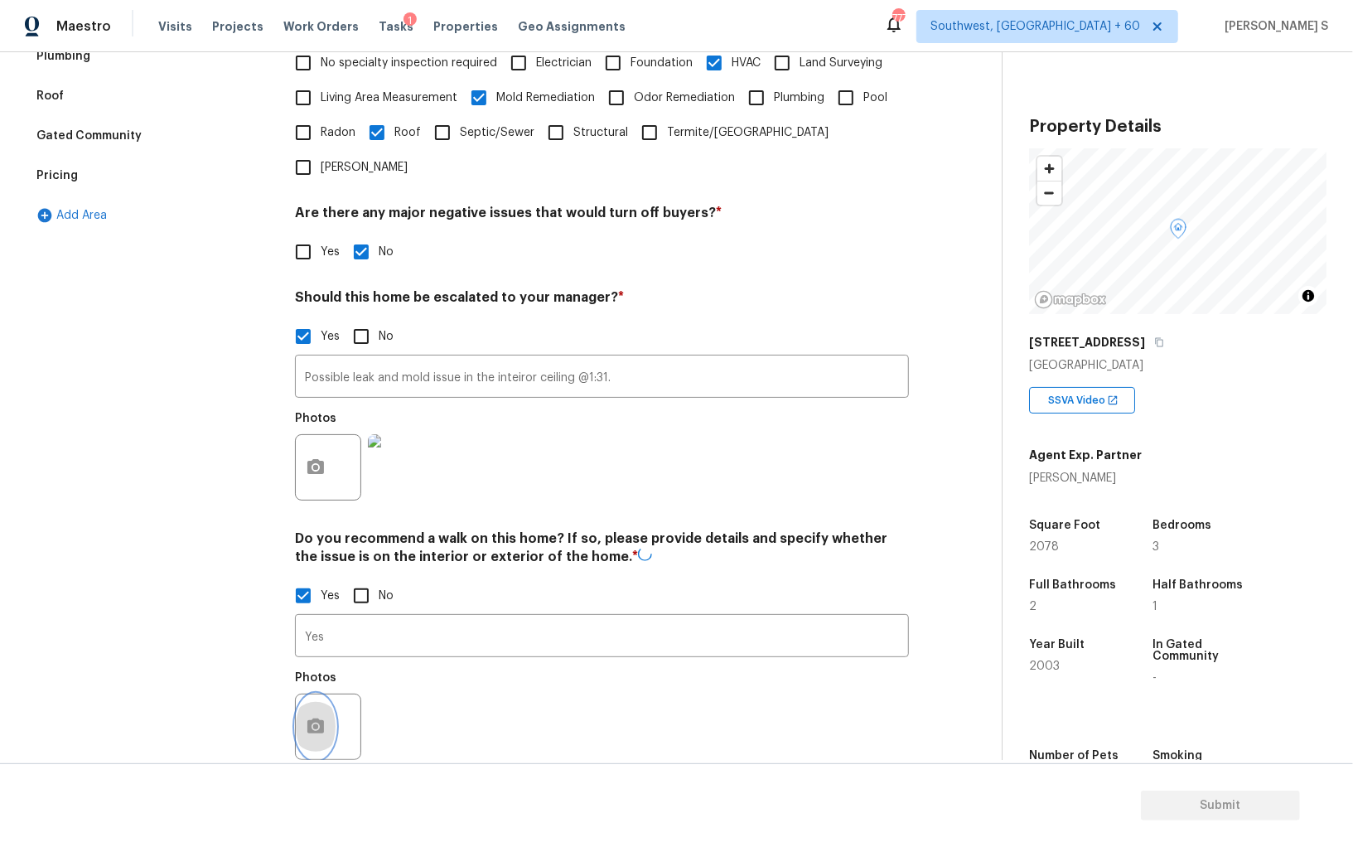
click at [327, 694] on button "button" at bounding box center [316, 726] width 40 height 65
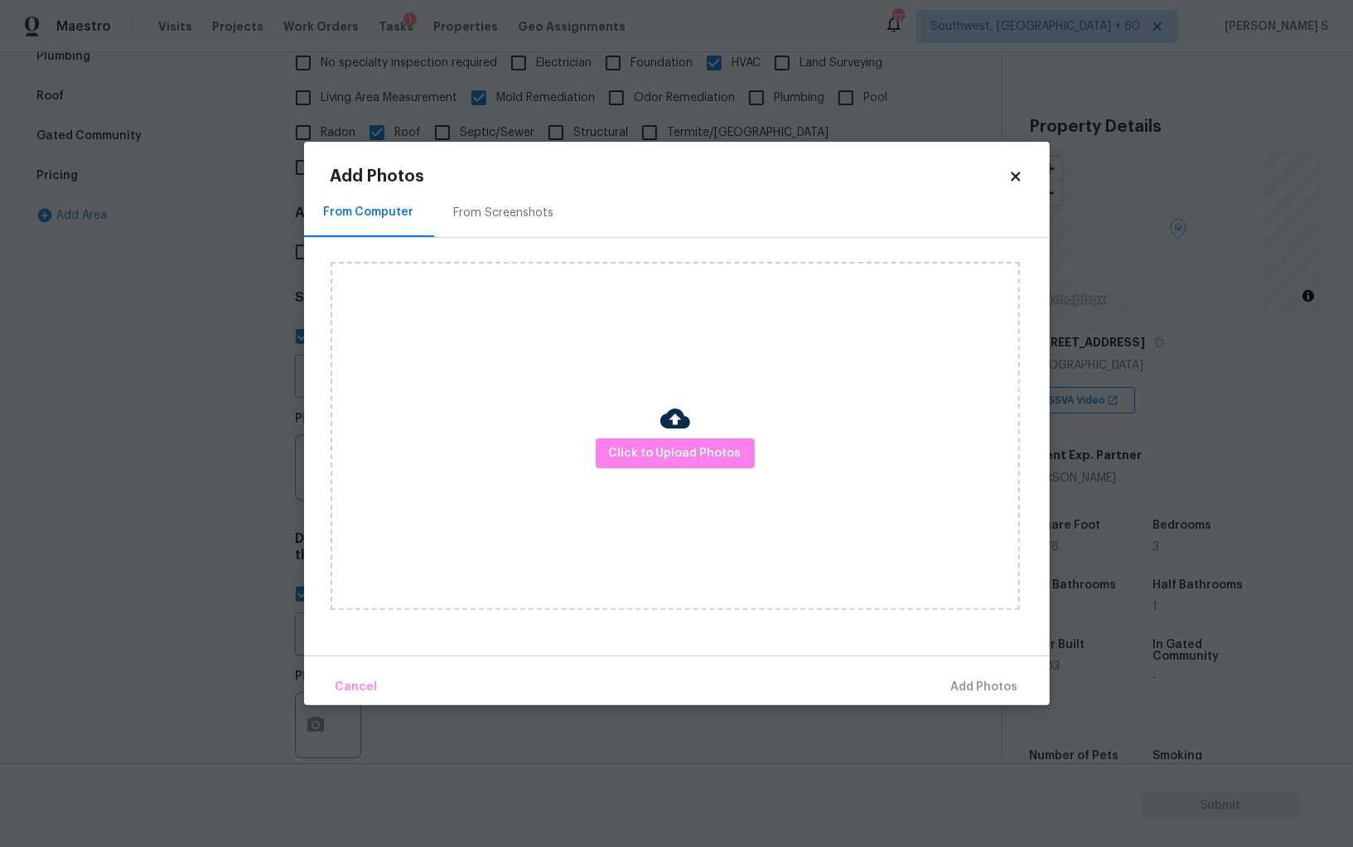
click at [512, 227] on div "From Screenshots" at bounding box center [504, 212] width 140 height 49
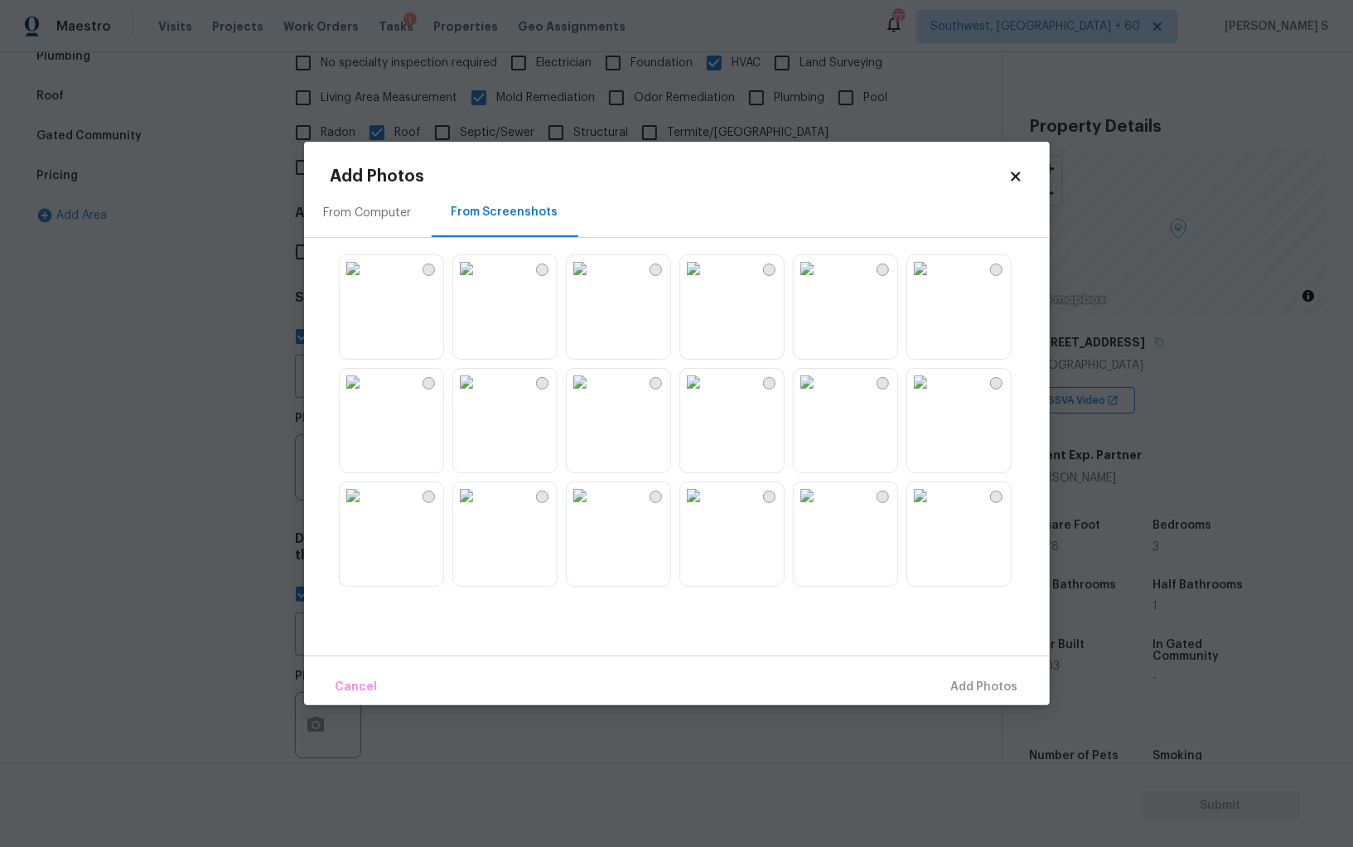
click at [678, 318] on div at bounding box center [690, 420] width 719 height 348
click at [707, 395] on img at bounding box center [693, 382] width 27 height 27
click at [820, 395] on img at bounding box center [807, 382] width 27 height 27
click at [820, 282] on img at bounding box center [807, 268] width 27 height 27
click at [707, 282] on img at bounding box center [693, 268] width 27 height 27
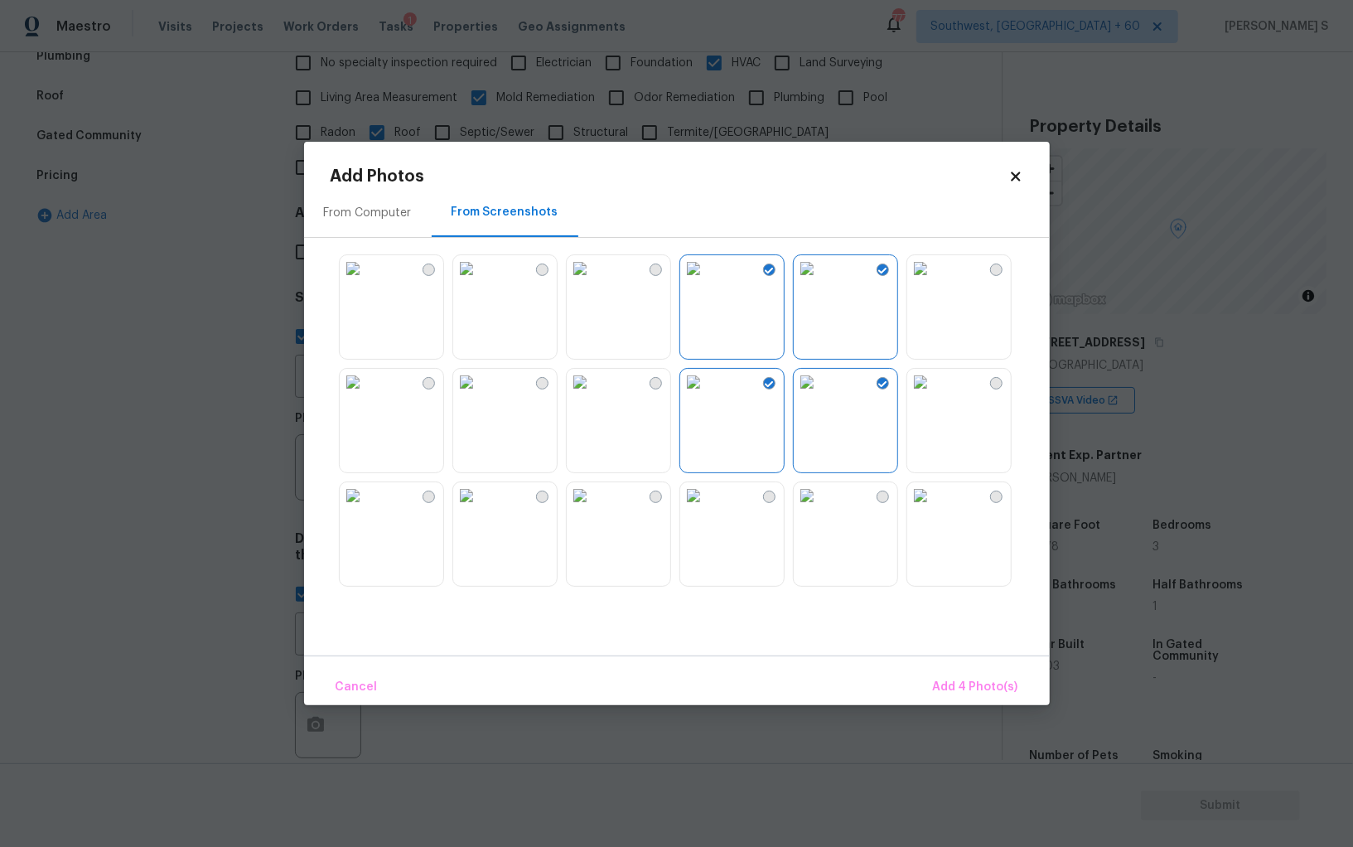
click at [587, 282] on img at bounding box center [580, 268] width 27 height 27
click at [593, 395] on img at bounding box center [580, 382] width 27 height 27
click at [820, 395] on img at bounding box center [807, 382] width 27 height 27
click at [934, 395] on img at bounding box center [920, 382] width 27 height 27
click at [934, 509] on img at bounding box center [920, 495] width 27 height 27
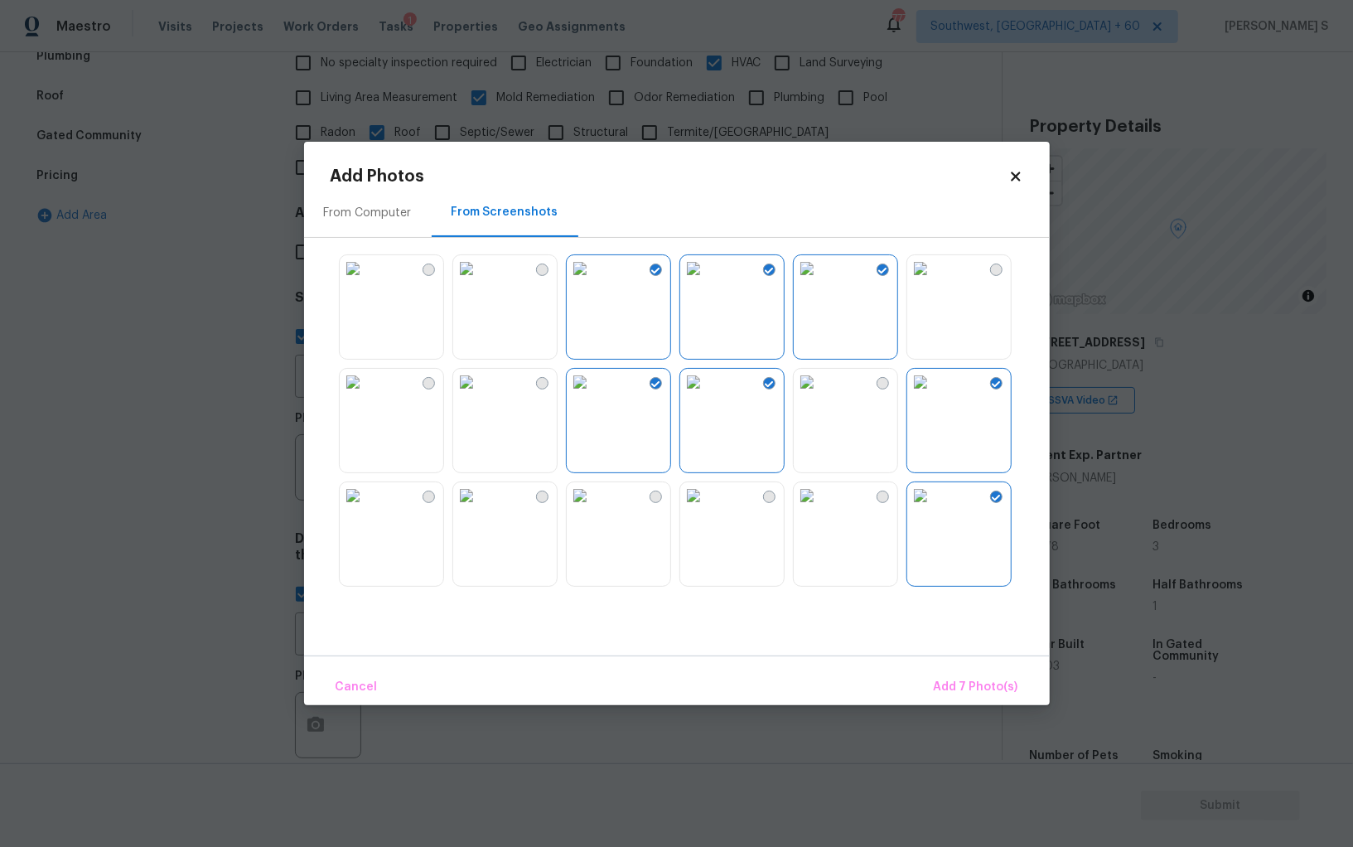
click at [820, 509] on img at bounding box center [807, 495] width 27 height 27
click at [820, 395] on img at bounding box center [807, 382] width 27 height 27
click at [707, 500] on img at bounding box center [693, 495] width 27 height 27
click at [593, 506] on img at bounding box center [580, 495] width 27 height 27
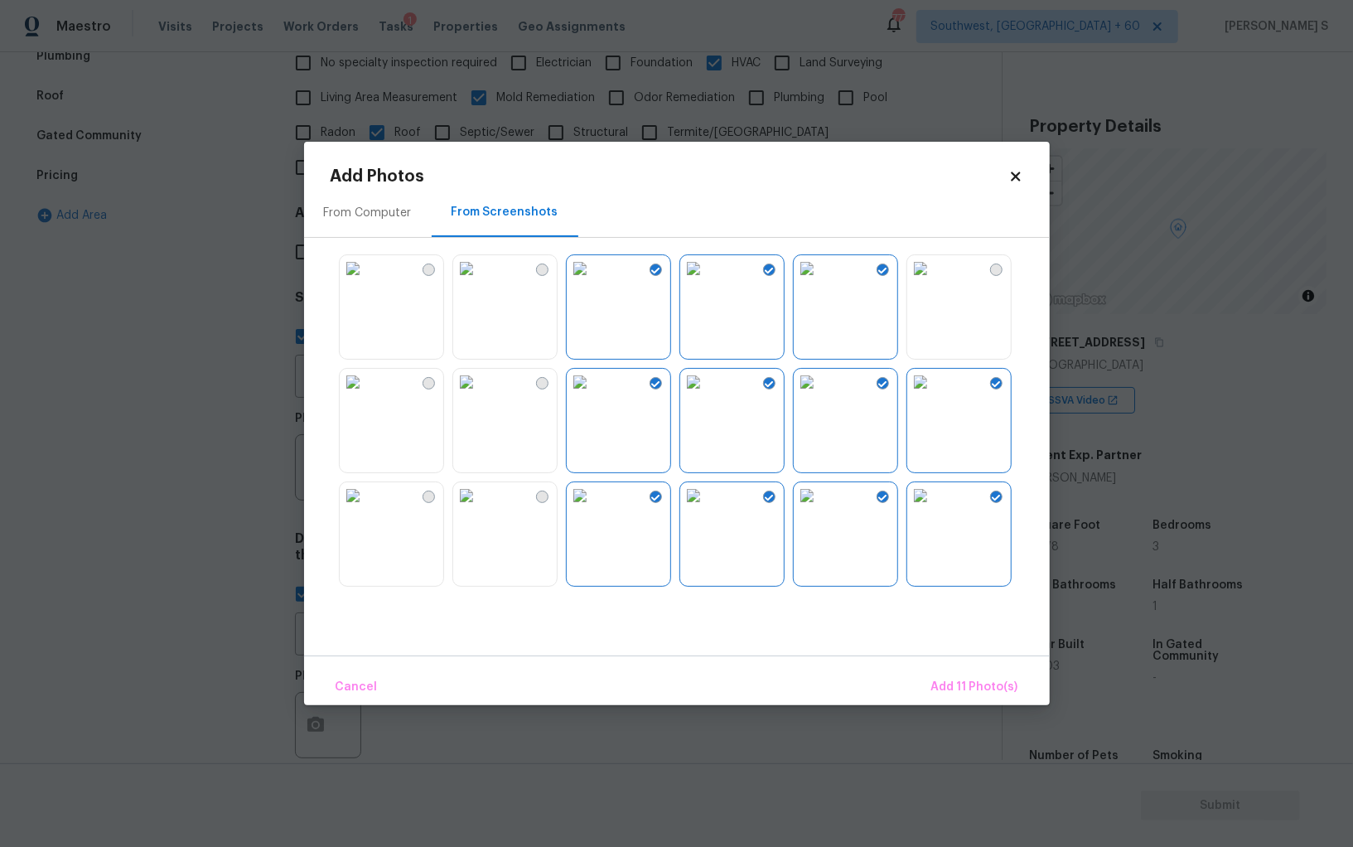
click at [480, 506] on img at bounding box center [466, 495] width 27 height 27
click at [366, 509] on img at bounding box center [353, 495] width 27 height 27
click at [366, 395] on img at bounding box center [353, 382] width 27 height 27
click at [458, 395] on img at bounding box center [466, 382] width 27 height 27
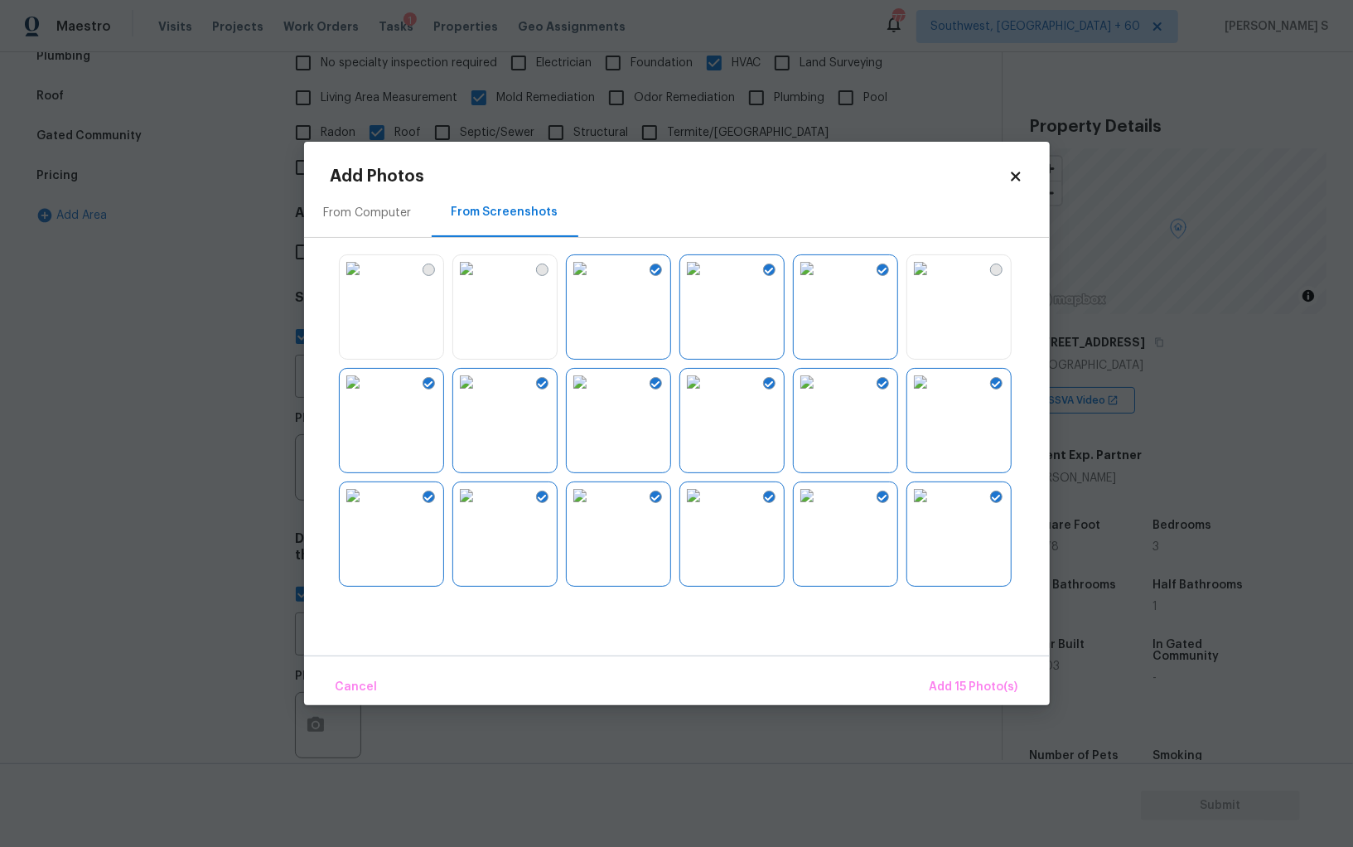
scroll to position [700, 0]
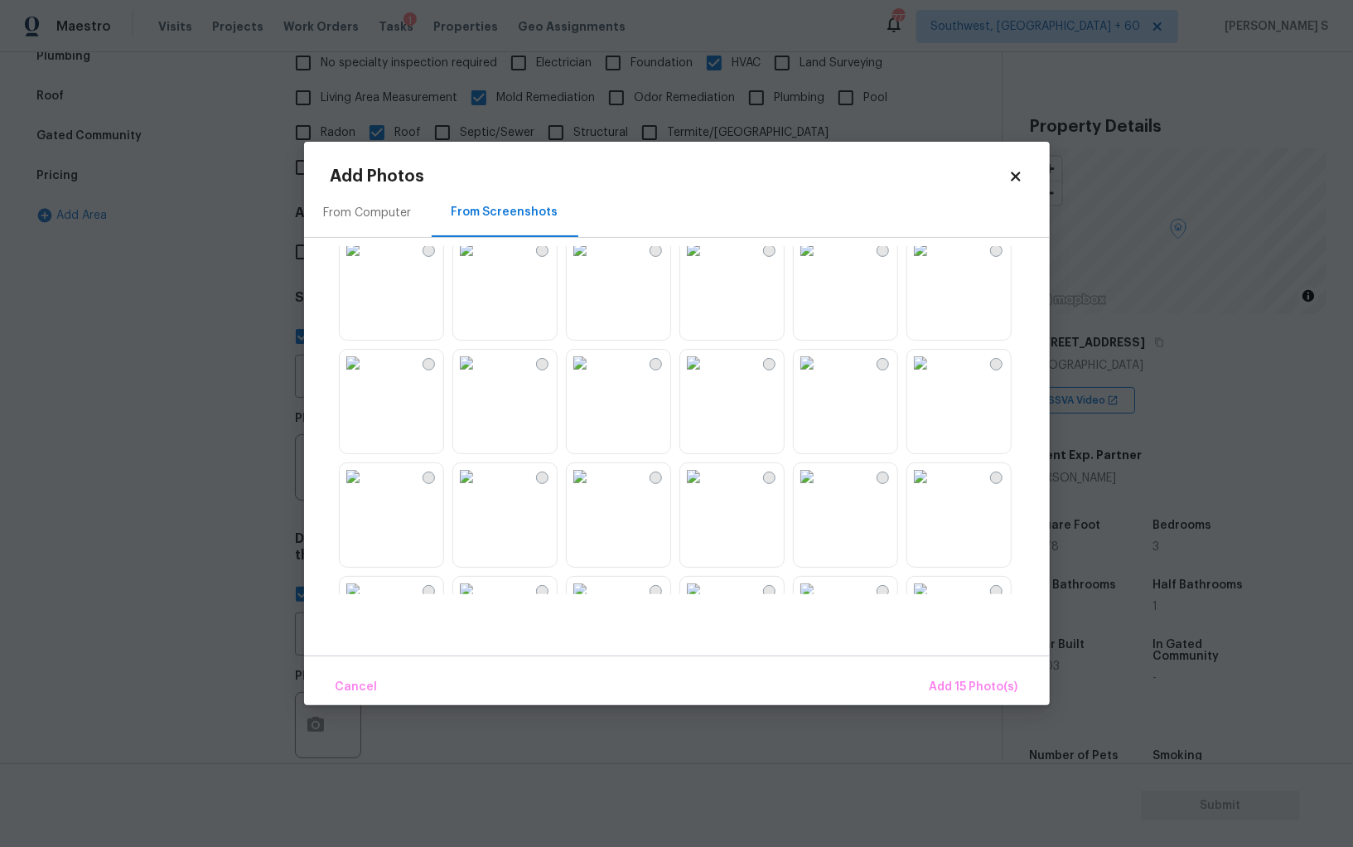
click at [480, 376] on img at bounding box center [466, 363] width 27 height 27
click at [593, 376] on img at bounding box center [580, 363] width 27 height 27
click at [707, 376] on img at bounding box center [693, 363] width 27 height 27
click at [794, 376] on img at bounding box center [807, 363] width 27 height 27
click at [794, 472] on img at bounding box center [807, 476] width 27 height 27
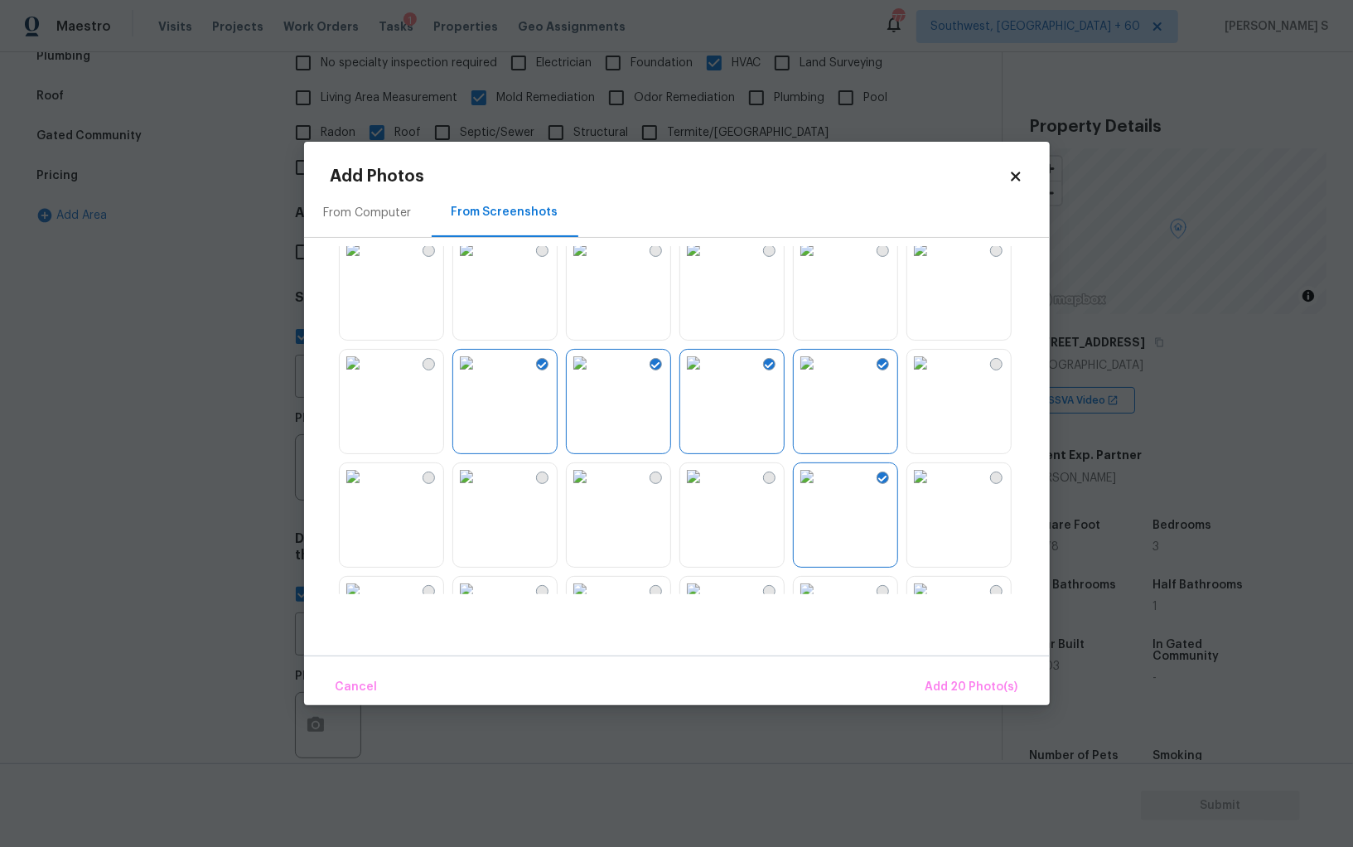
click at [680, 490] on img at bounding box center [693, 476] width 27 height 27
click at [464, 490] on img at bounding box center [466, 476] width 27 height 27
click at [366, 490] on img at bounding box center [353, 476] width 27 height 27
click at [453, 376] on img at bounding box center [466, 363] width 27 height 27
click at [366, 376] on img at bounding box center [353, 363] width 27 height 27
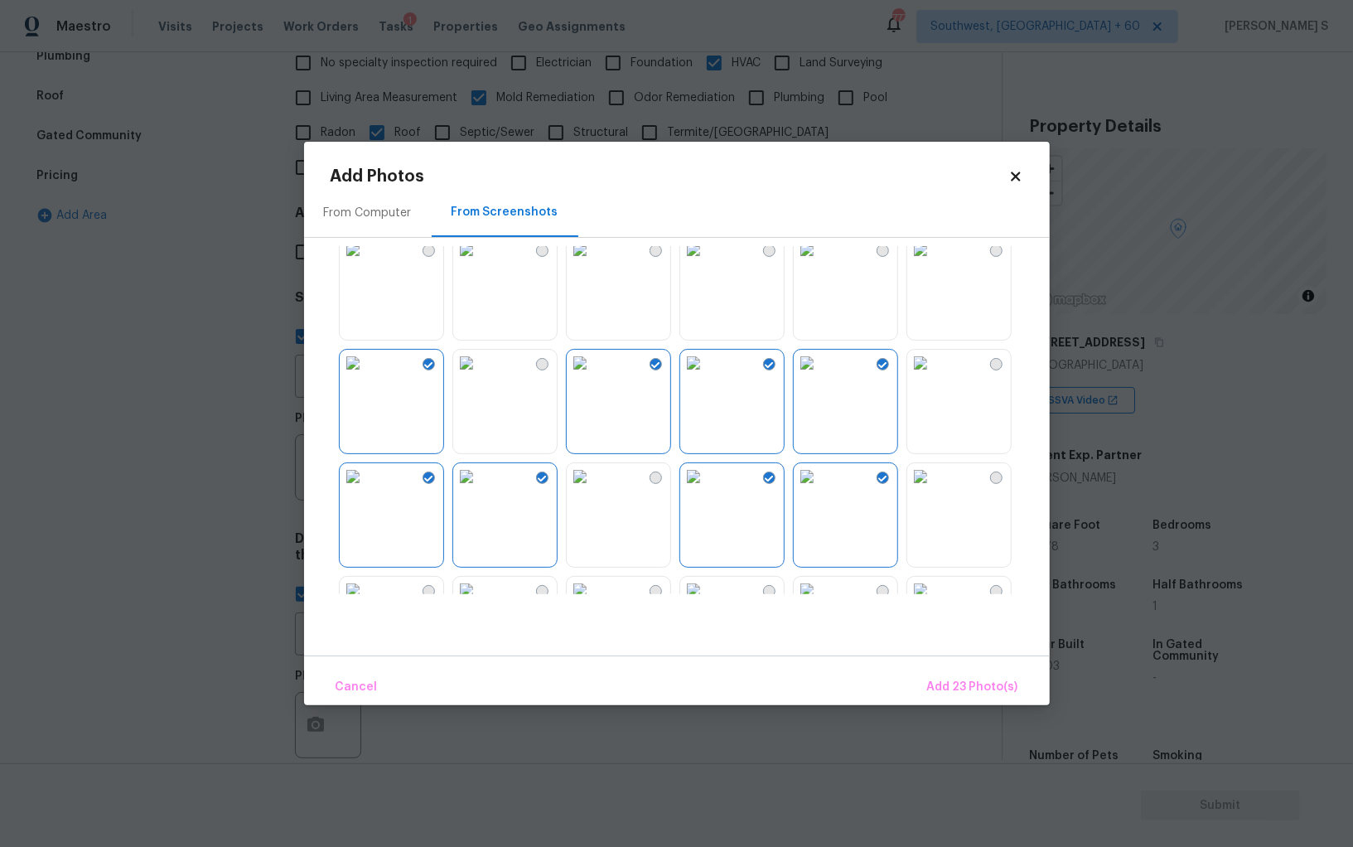
click at [480, 376] on img at bounding box center [466, 363] width 27 height 27
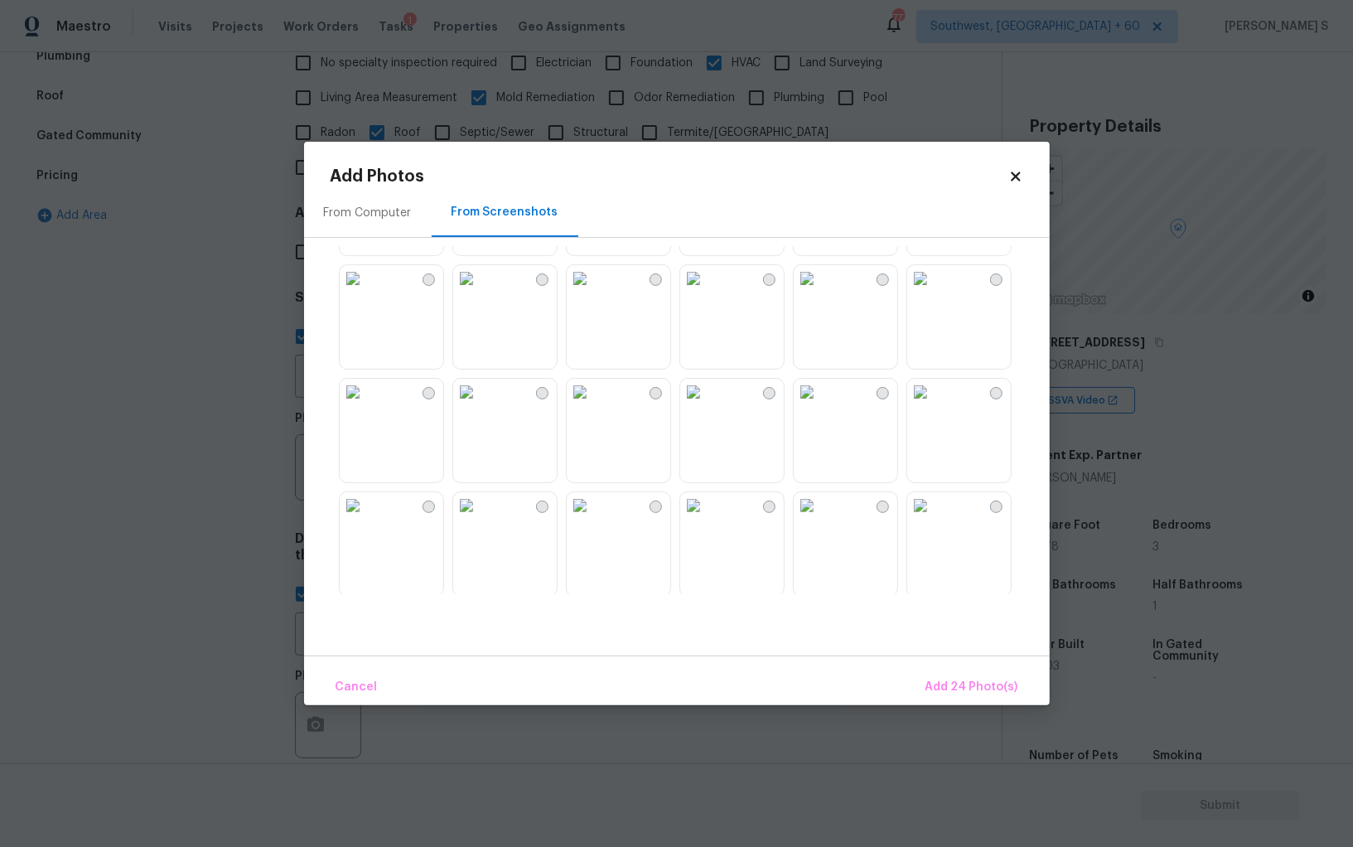
click at [820, 405] on img at bounding box center [807, 392] width 27 height 27
click at [934, 405] on img at bounding box center [920, 392] width 27 height 27
click at [820, 292] on img at bounding box center [807, 278] width 27 height 27
click at [707, 292] on img at bounding box center [693, 278] width 27 height 27
click at [707, 386] on img at bounding box center [693, 392] width 27 height 27
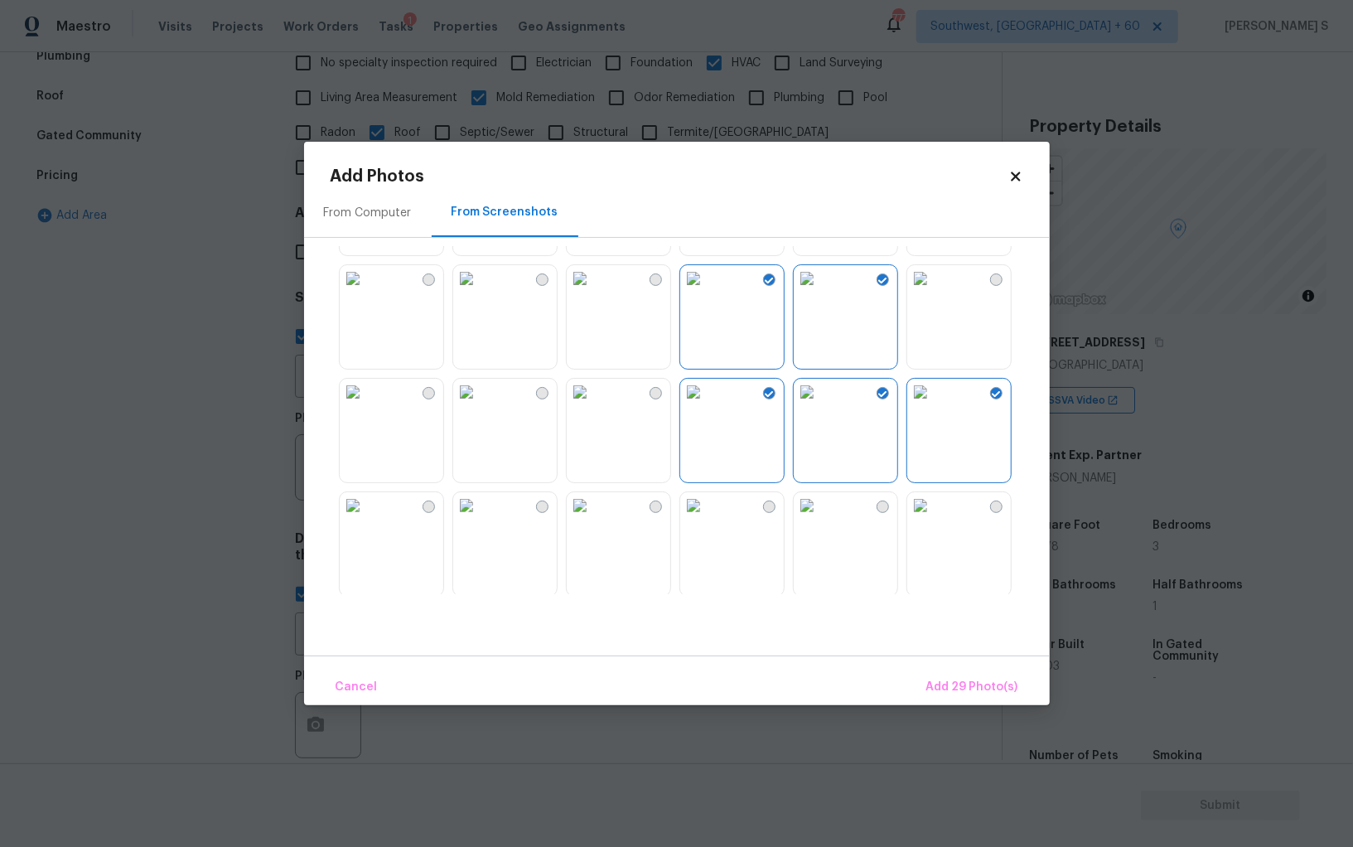
click at [820, 519] on img at bounding box center [807, 505] width 27 height 27
click at [707, 519] on img at bounding box center [693, 505] width 27 height 27
click at [593, 519] on img at bounding box center [580, 505] width 27 height 27
click at [480, 519] on img at bounding box center [466, 505] width 27 height 27
click at [968, 703] on button "Add 33 Photo(s)" at bounding box center [973, 688] width 104 height 36
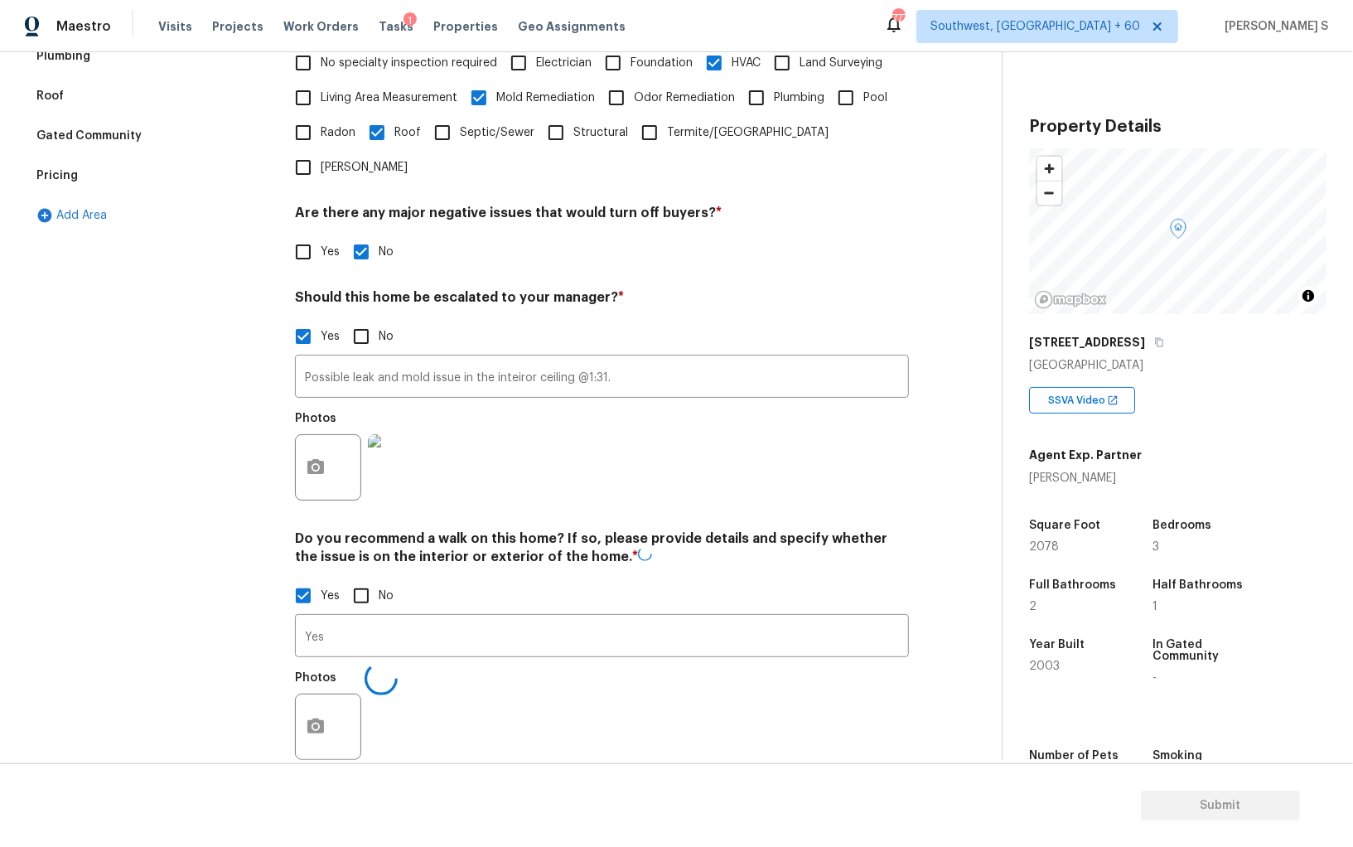
click at [295, 444] on div at bounding box center [328, 467] width 66 height 66
click at [307, 449] on button "button" at bounding box center [316, 467] width 40 height 65
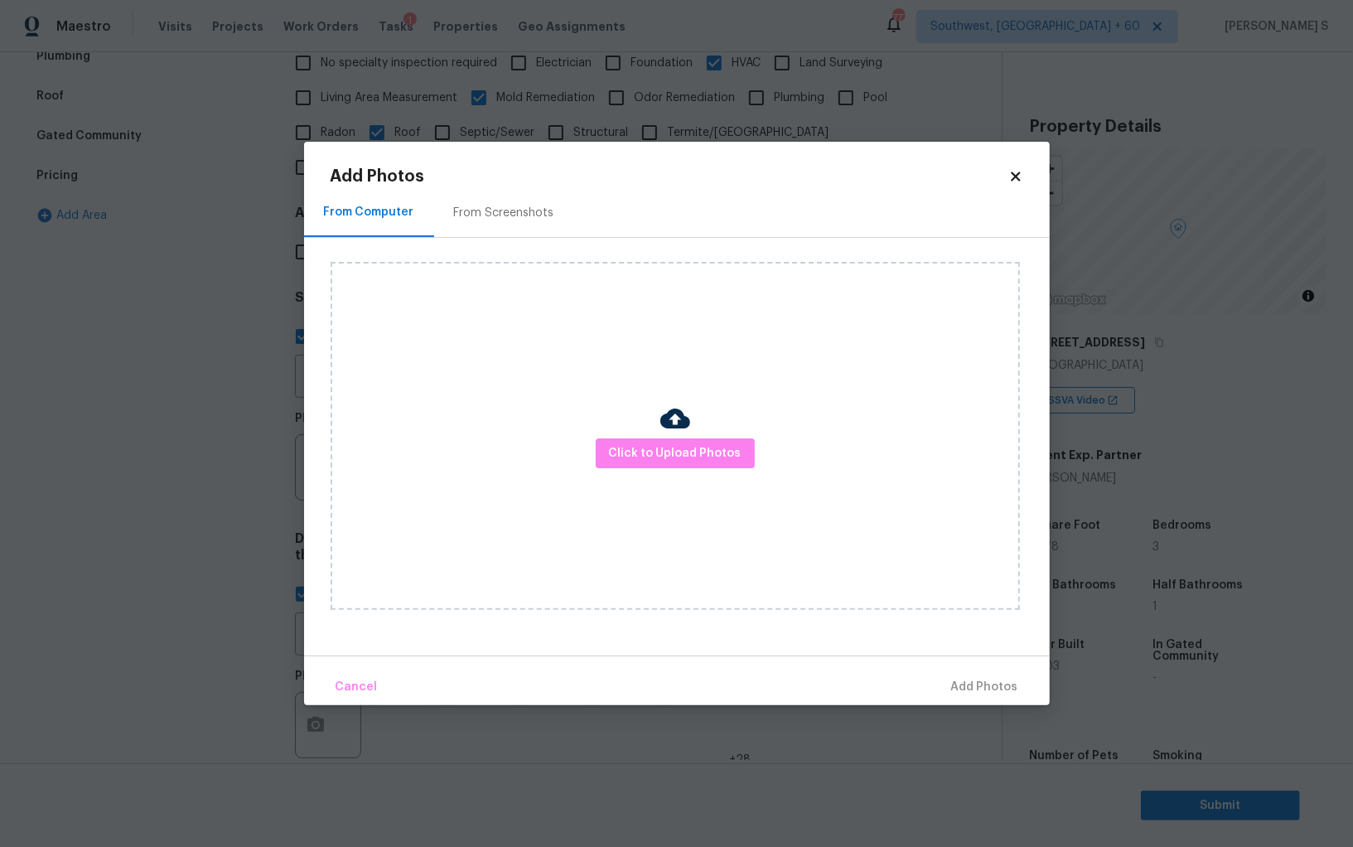
click at [521, 239] on div "Click to Upload Photos" at bounding box center [690, 436] width 719 height 396
drag, startPoint x: 508, startPoint y: 221, endPoint x: 520, endPoint y: 221, distance: 11.6
click at [508, 221] on div "From Screenshots" at bounding box center [504, 212] width 140 height 49
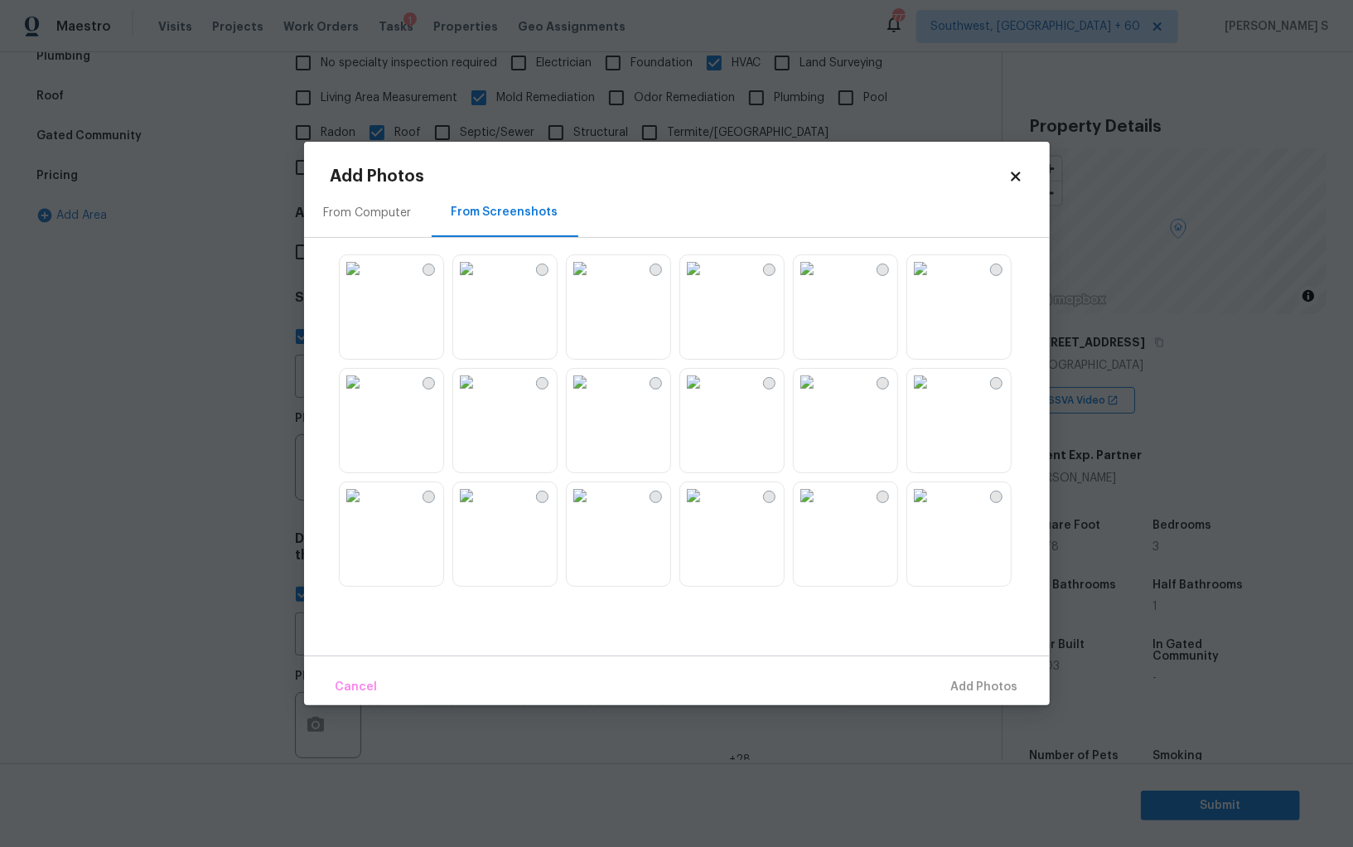
click at [480, 282] on img at bounding box center [466, 268] width 27 height 27
click at [446, 308] on div at bounding box center [690, 420] width 719 height 348
click at [366, 395] on img at bounding box center [353, 382] width 27 height 27
click at [366, 269] on img at bounding box center [353, 268] width 27 height 27
click at [480, 389] on img at bounding box center [466, 382] width 27 height 27
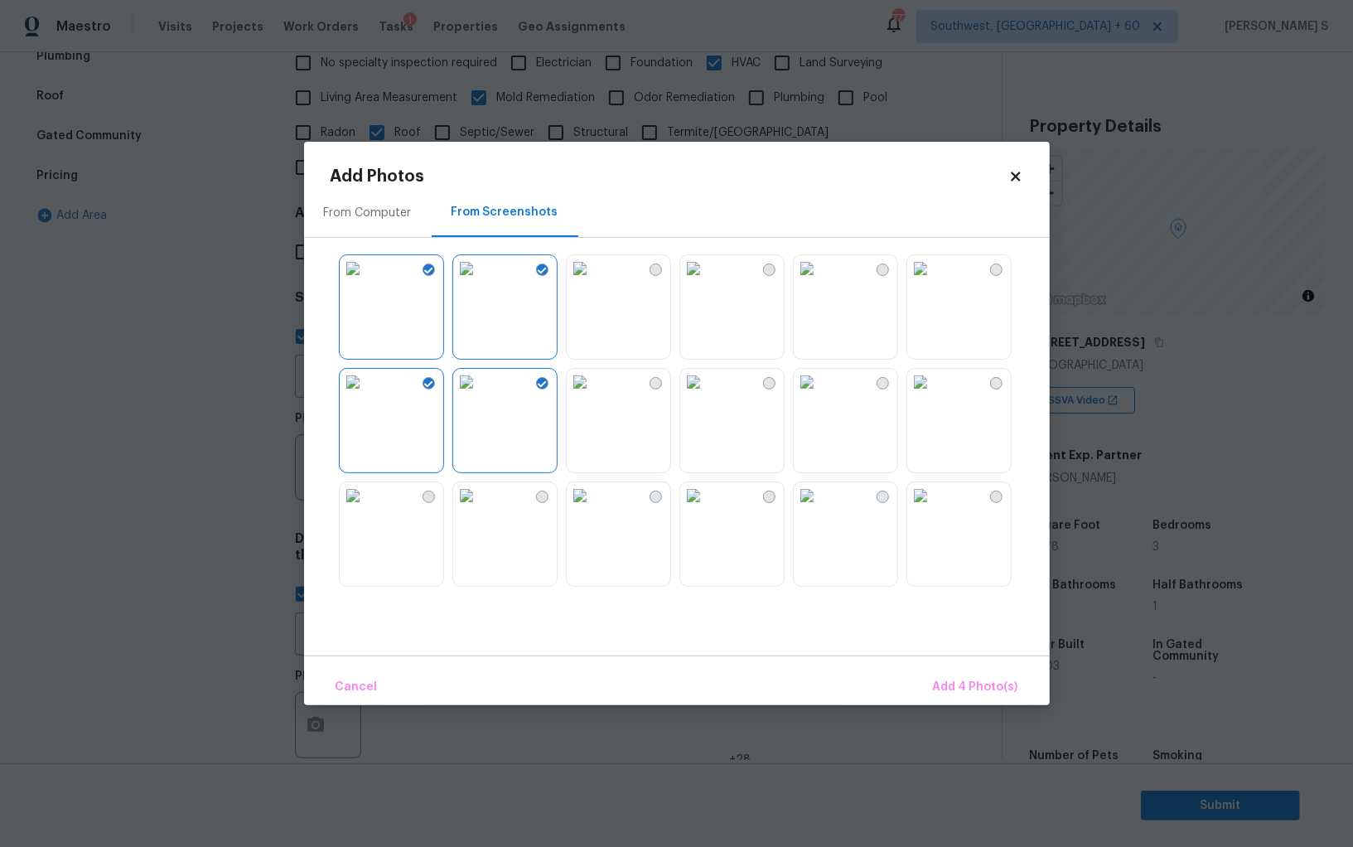
click at [555, 589] on div at bounding box center [690, 420] width 719 height 348
click at [366, 509] on img at bounding box center [353, 495] width 27 height 27
click at [579, 509] on img at bounding box center [580, 495] width 27 height 27
click at [480, 509] on img at bounding box center [466, 495] width 27 height 27
click at [807, 509] on img at bounding box center [807, 495] width 27 height 27
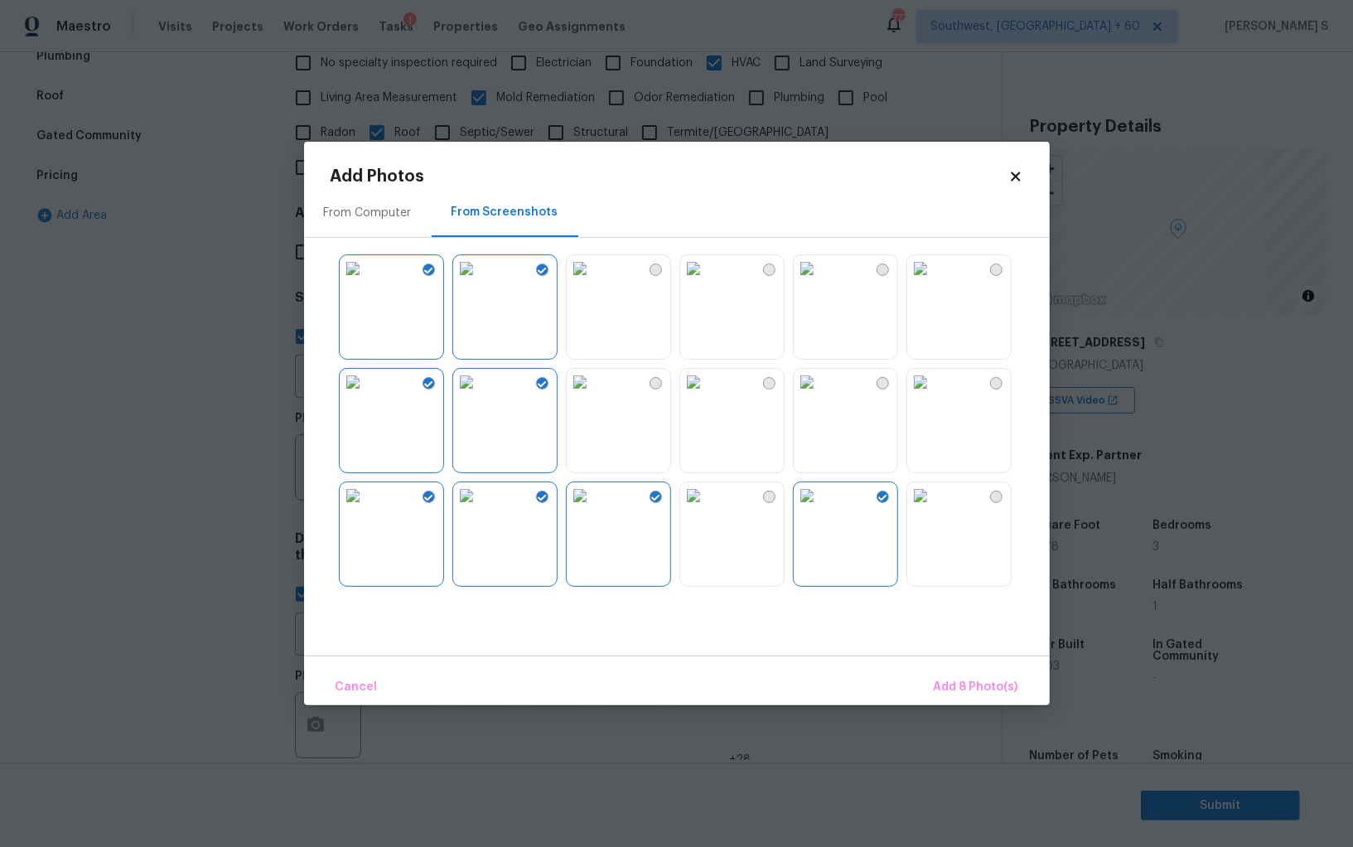
click at [707, 509] on img at bounding box center [693, 495] width 27 height 27
click at [707, 395] on img at bounding box center [693, 382] width 27 height 27
click at [813, 395] on img at bounding box center [807, 382] width 27 height 27
click at [820, 269] on img at bounding box center [807, 268] width 27 height 27
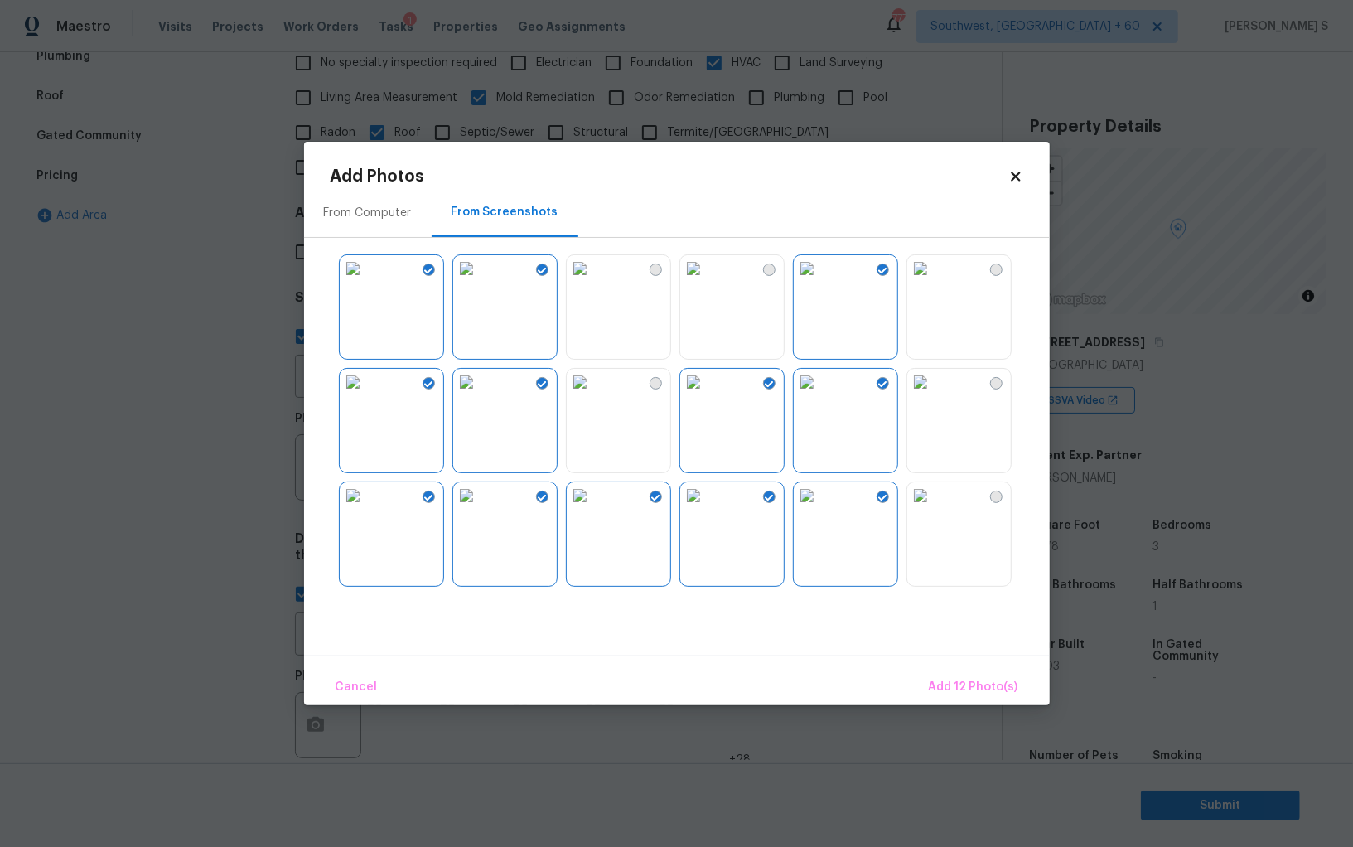
click at [772, 269] on div at bounding box center [769, 269] width 12 height 12
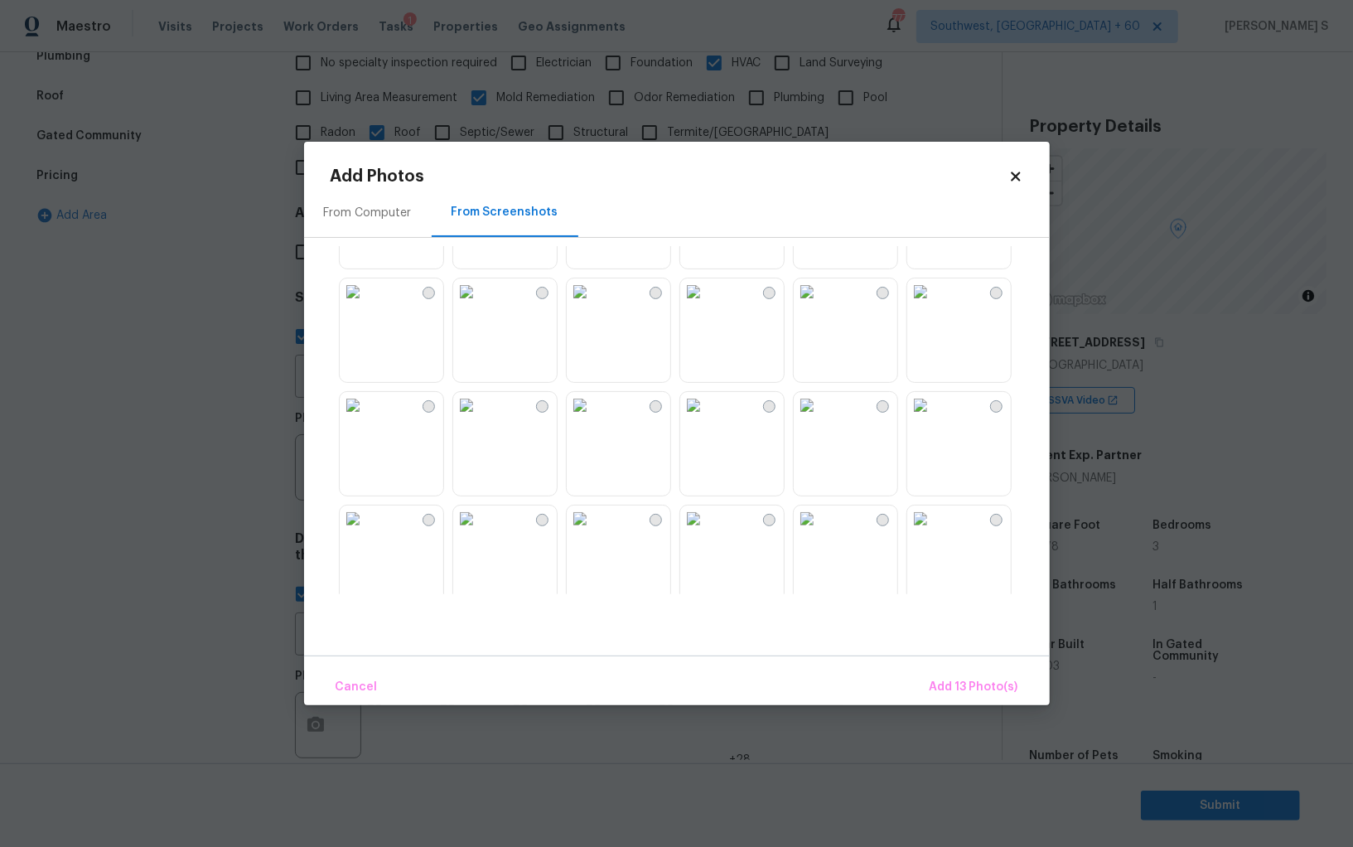
click at [803, 418] on img at bounding box center [807, 405] width 27 height 27
click at [707, 418] on img at bounding box center [693, 405] width 27 height 27
click at [707, 305] on img at bounding box center [693, 291] width 27 height 27
click at [820, 305] on img at bounding box center [807, 291] width 27 height 27
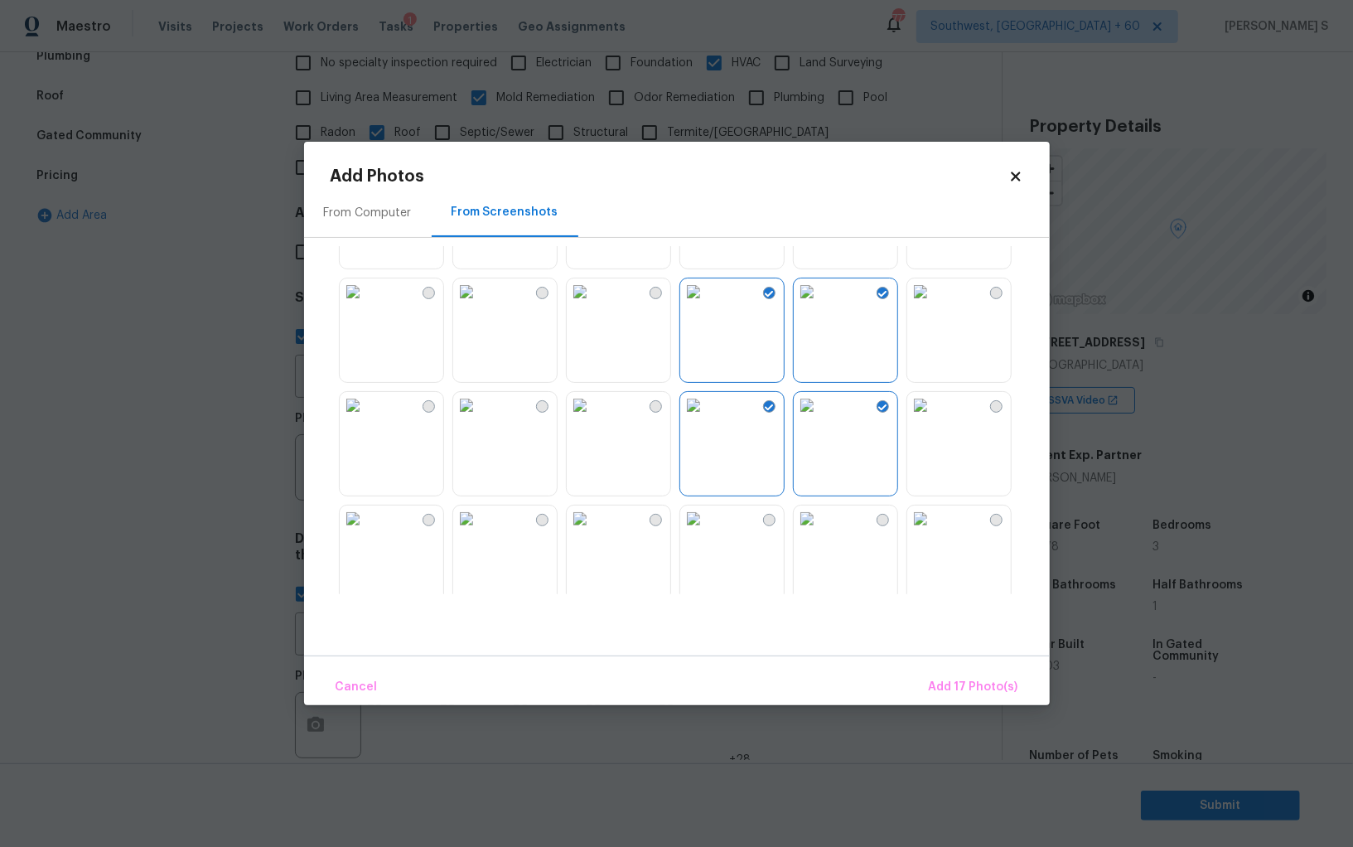
click at [849, 600] on div "From Computer From Screenshots" at bounding box center [677, 421] width 746 height 467
click at [707, 532] on img at bounding box center [693, 518] width 27 height 27
click at [593, 532] on img at bounding box center [580, 518] width 27 height 27
click at [366, 528] on img at bounding box center [353, 518] width 27 height 27
click at [467, 532] on img at bounding box center [466, 518] width 27 height 27
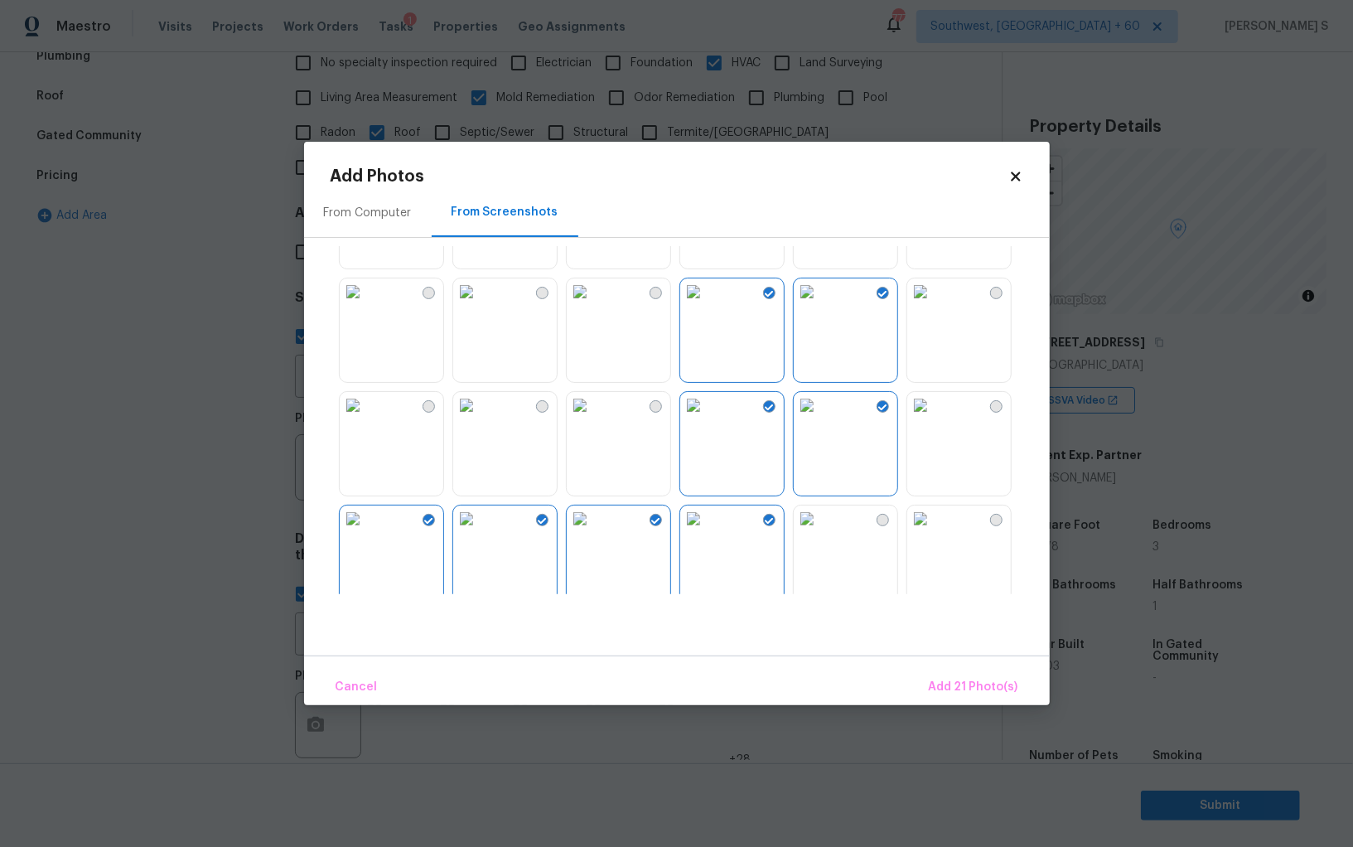
click at [467, 418] on img at bounding box center [466, 405] width 27 height 27
click at [366, 418] on img at bounding box center [353, 405] width 27 height 27
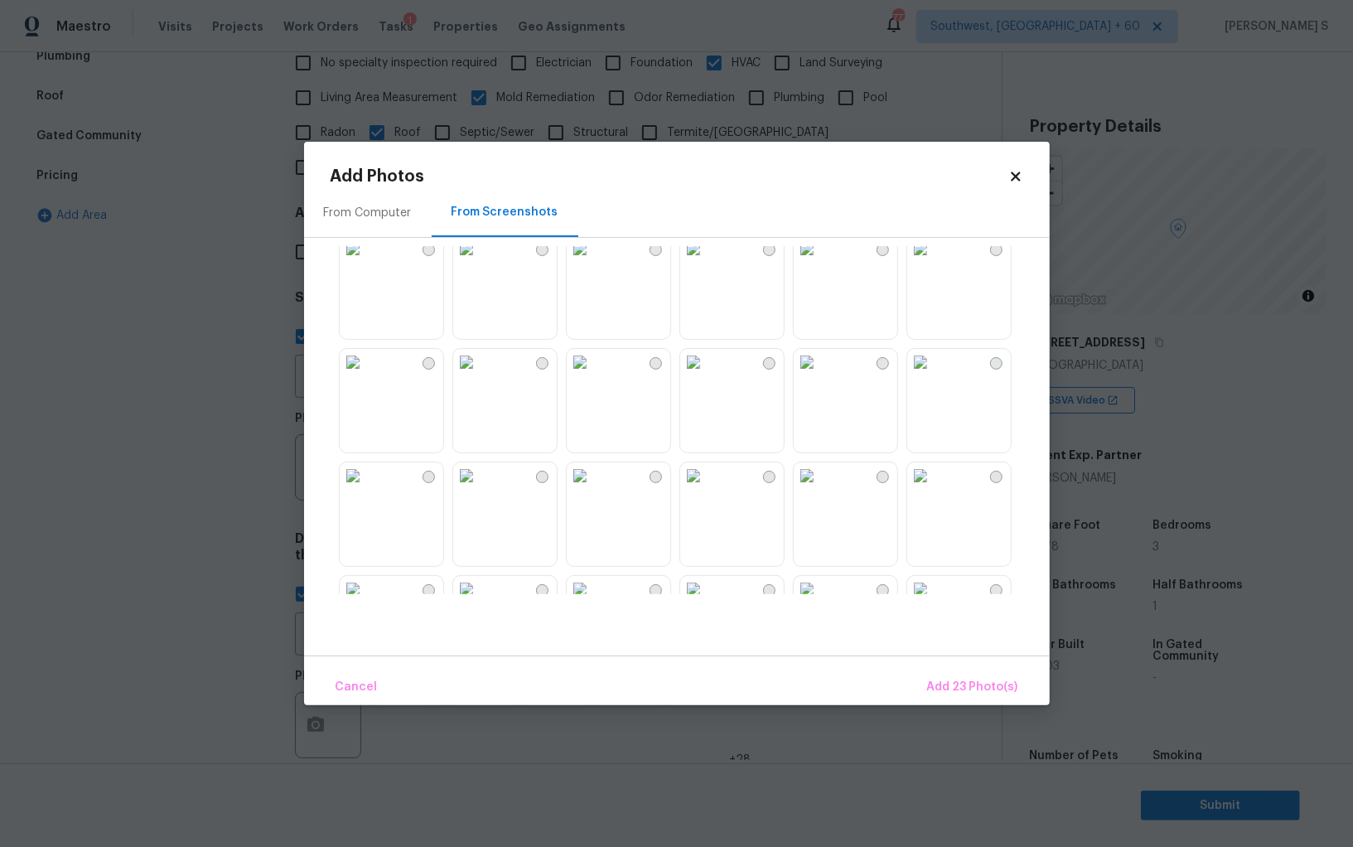
scroll to position [1369, 0]
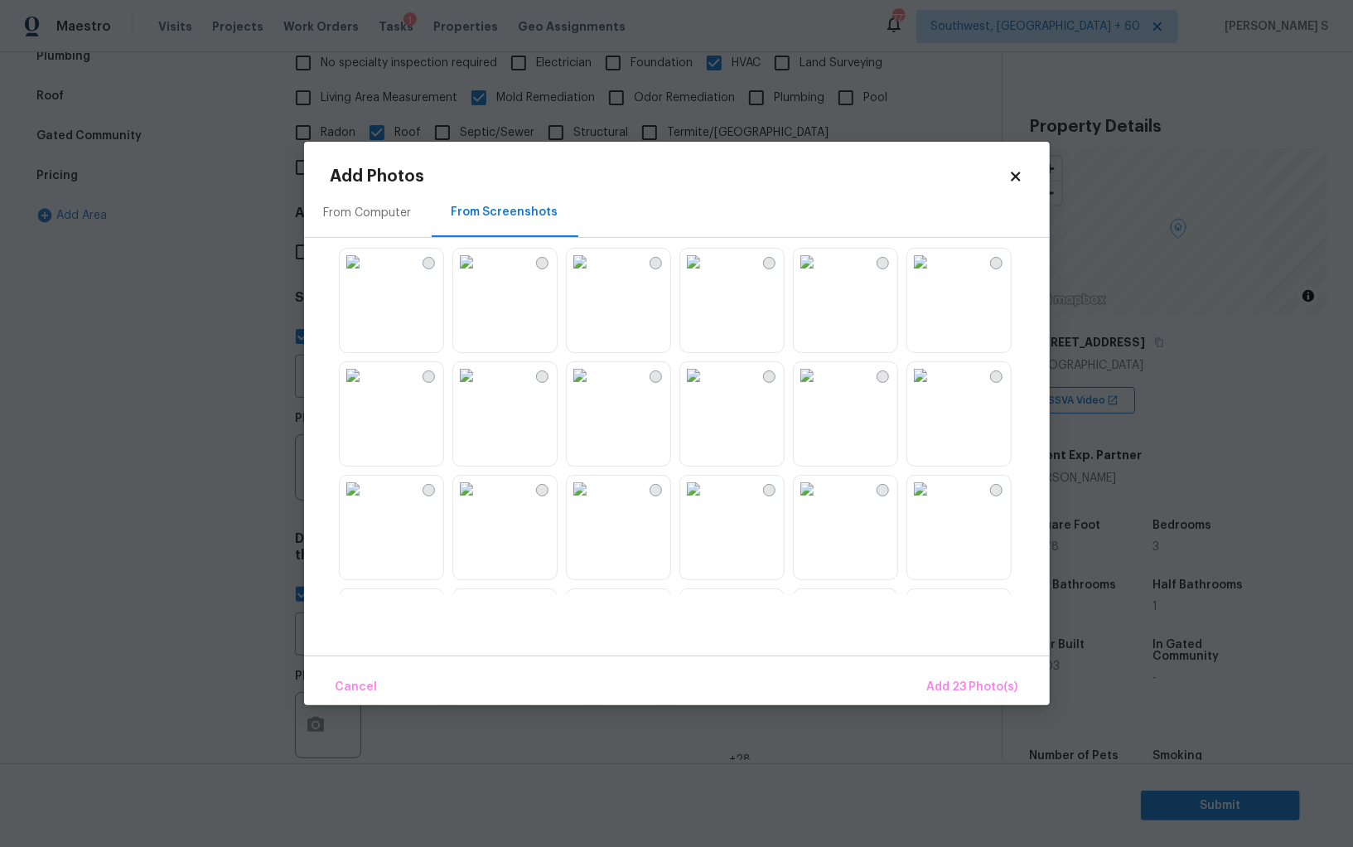
click at [593, 389] on img at bounding box center [580, 375] width 27 height 27
click at [707, 389] on img at bounding box center [693, 375] width 27 height 27
click at [707, 502] on img at bounding box center [693, 489] width 27 height 27
click at [480, 502] on img at bounding box center [466, 489] width 27 height 27
click at [468, 502] on img at bounding box center [466, 489] width 27 height 27
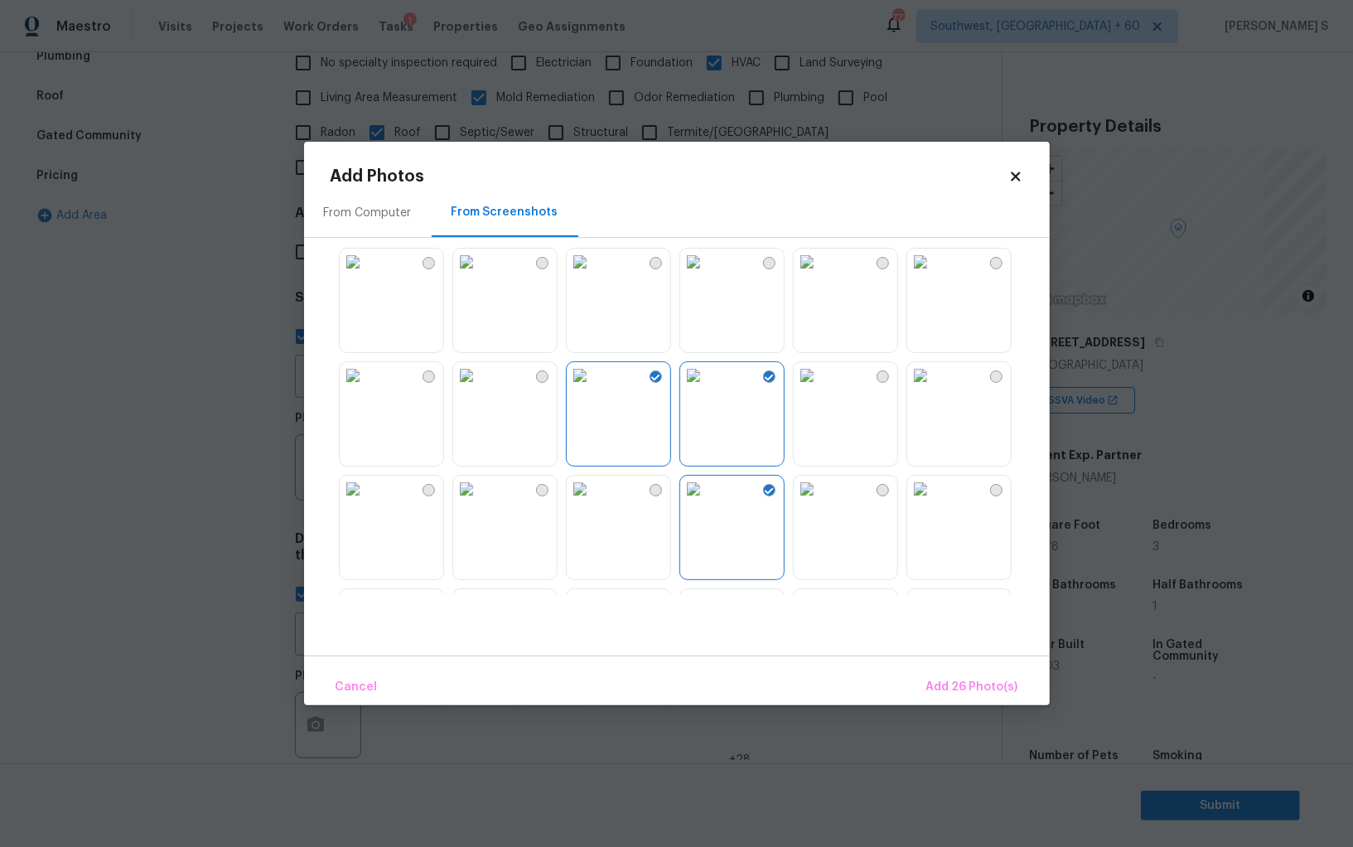
click at [467, 389] on img at bounding box center [466, 375] width 27 height 27
click at [366, 389] on img at bounding box center [353, 375] width 27 height 27
click at [366, 502] on img at bounding box center [353, 489] width 27 height 27
click at [480, 502] on img at bounding box center [466, 489] width 27 height 27
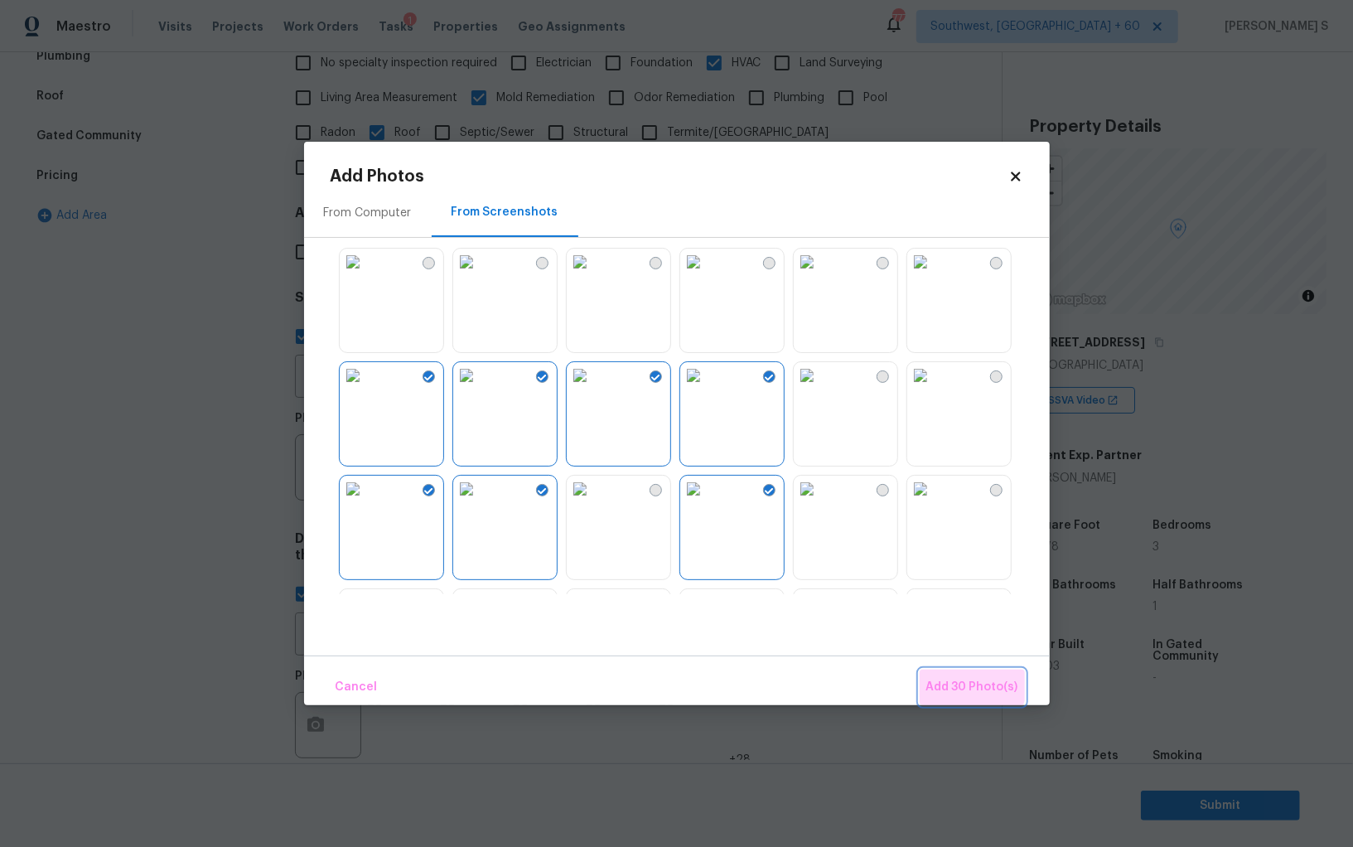
click at [974, 683] on span "Add 30 Photo(s)" at bounding box center [972, 687] width 92 height 21
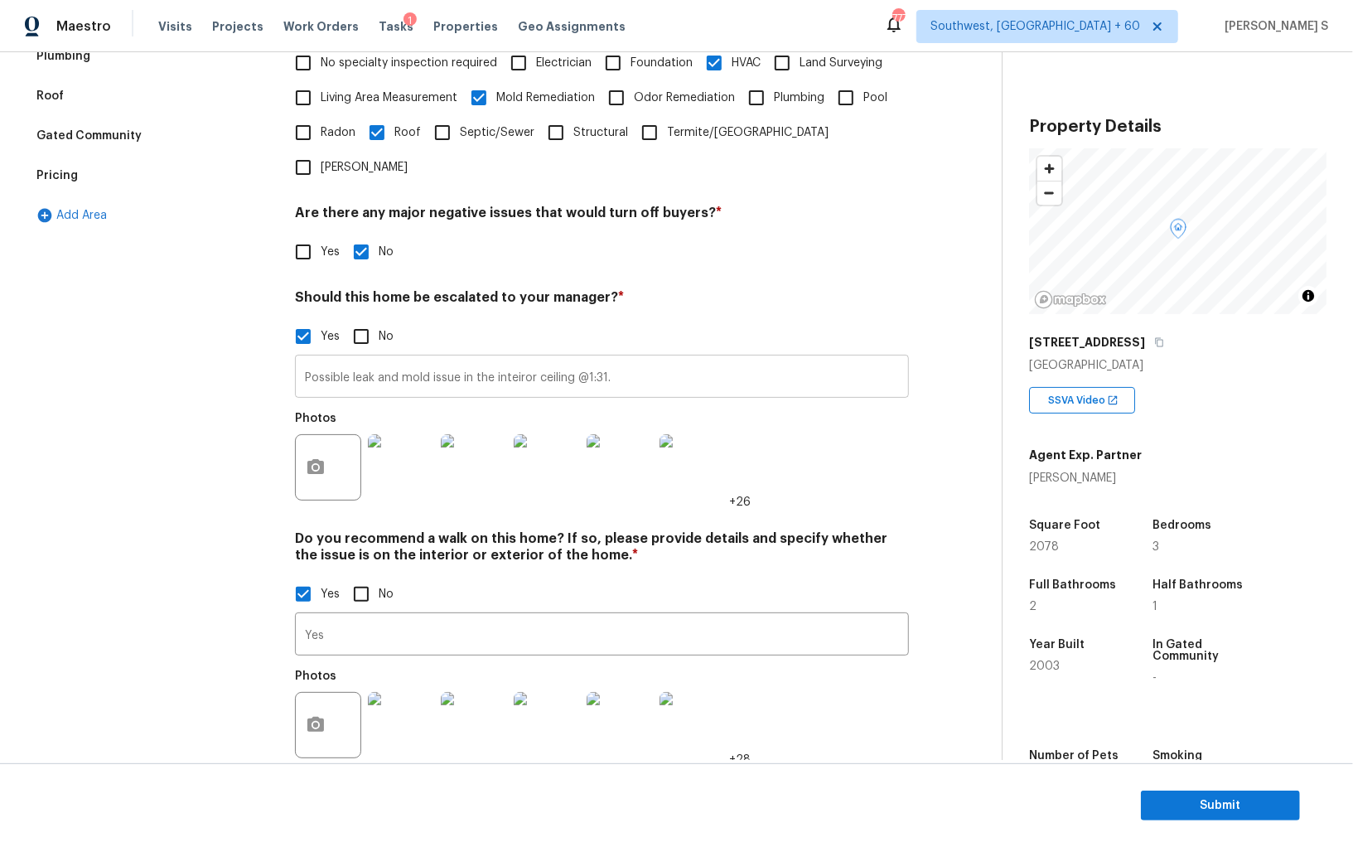
click at [626, 359] on input "Possible leak and mold issue in the inteiror ceiling @1:31." at bounding box center [602, 378] width 614 height 39
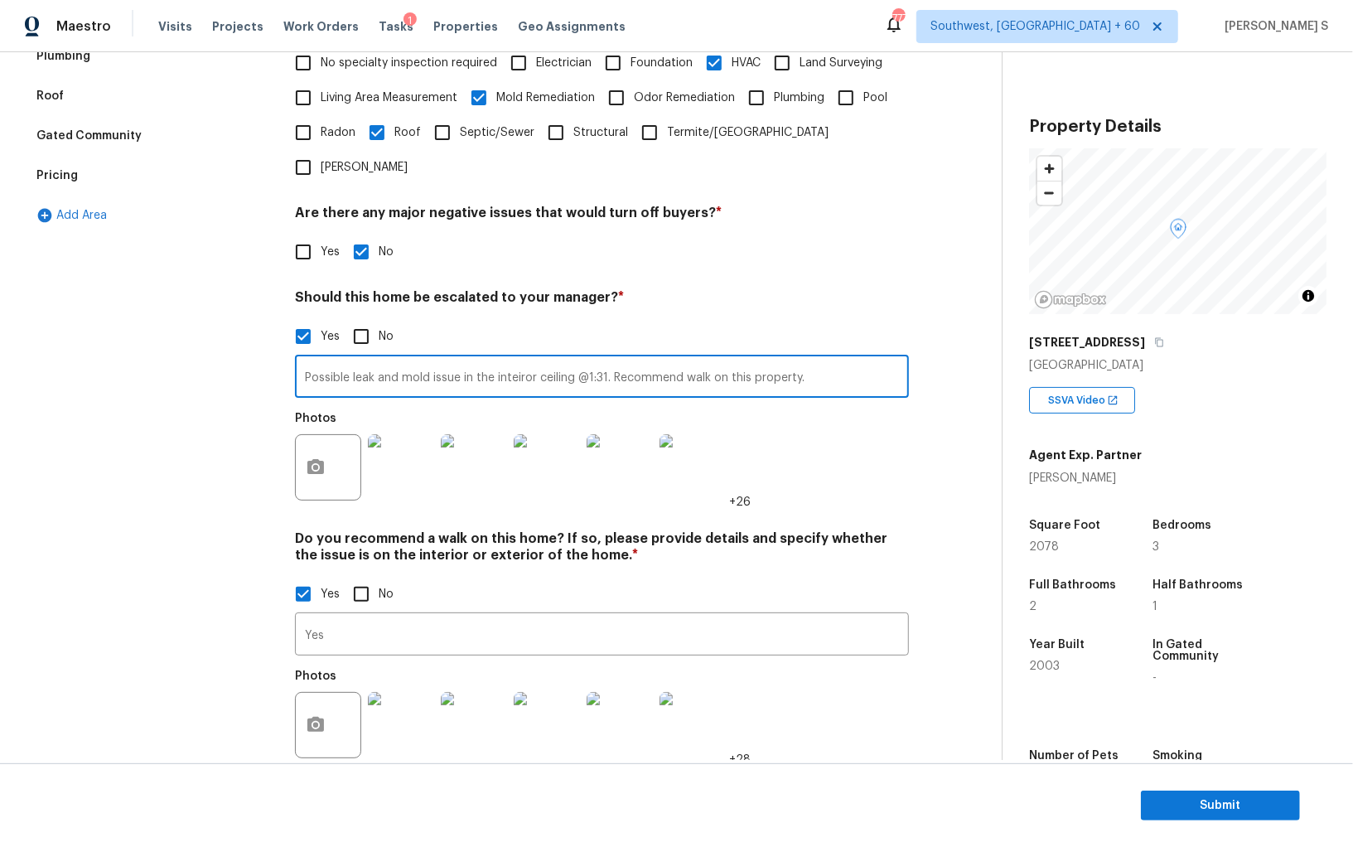
click at [849, 359] on input "Possible leak and mold issue in the inteiror ceiling @1:31. Recommend walk on t…" at bounding box center [602, 378] width 614 height 39
paste input "This is 2 full homes about 5,000 sq ft"
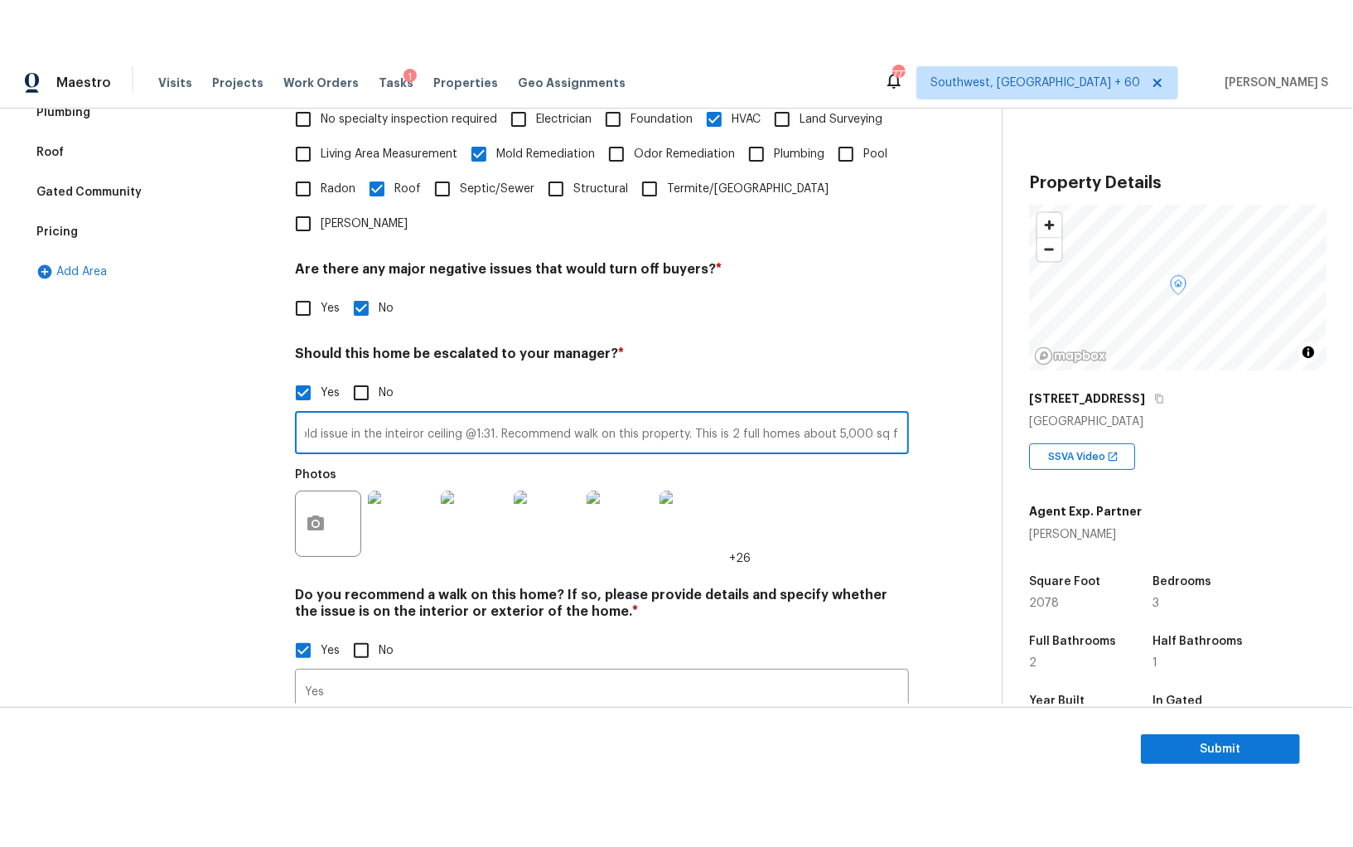
scroll to position [0, 0]
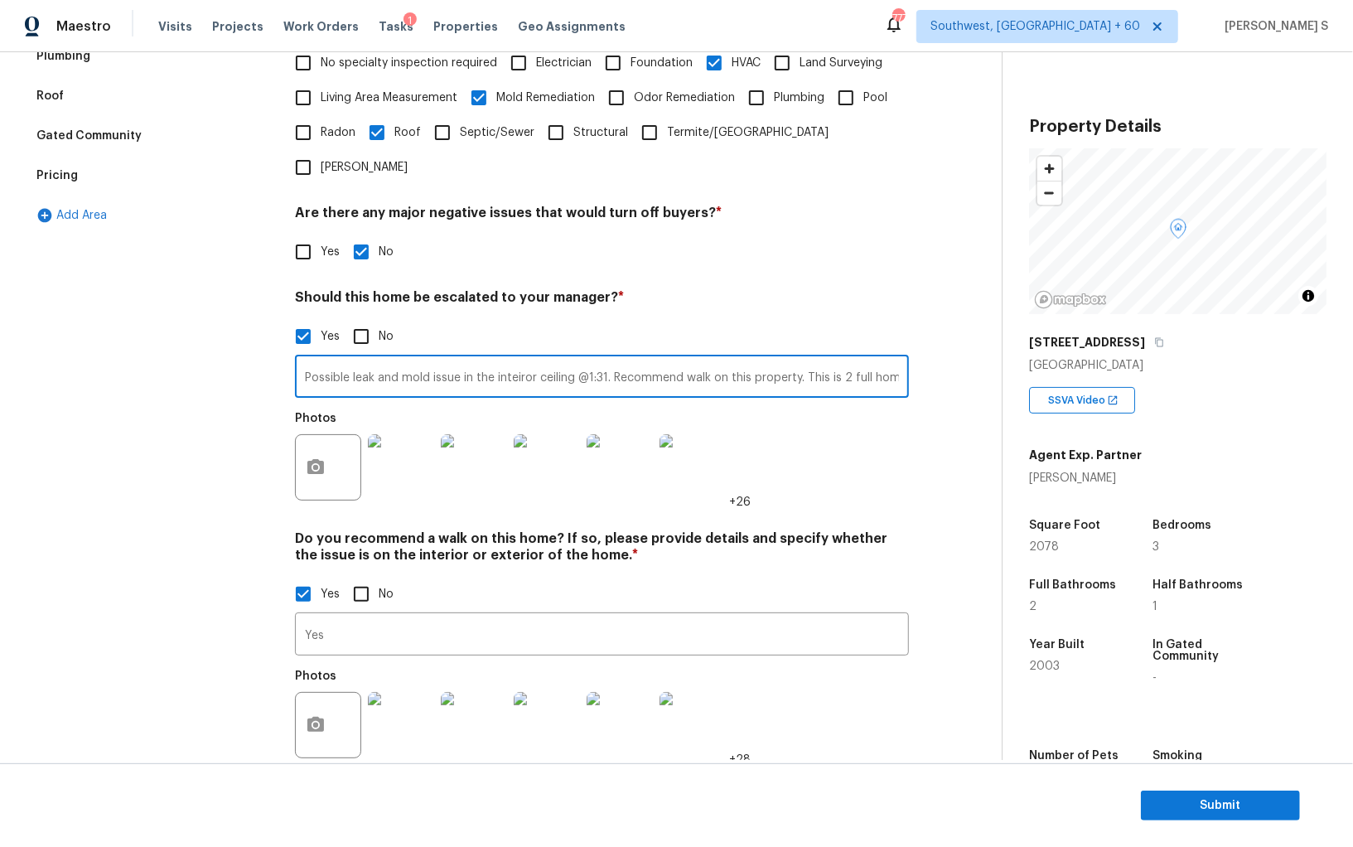
click at [858, 359] on input "Possible leak and mold issue in the inteiror ceiling @1:31. Recommend walk on t…" at bounding box center [602, 378] width 614 height 39
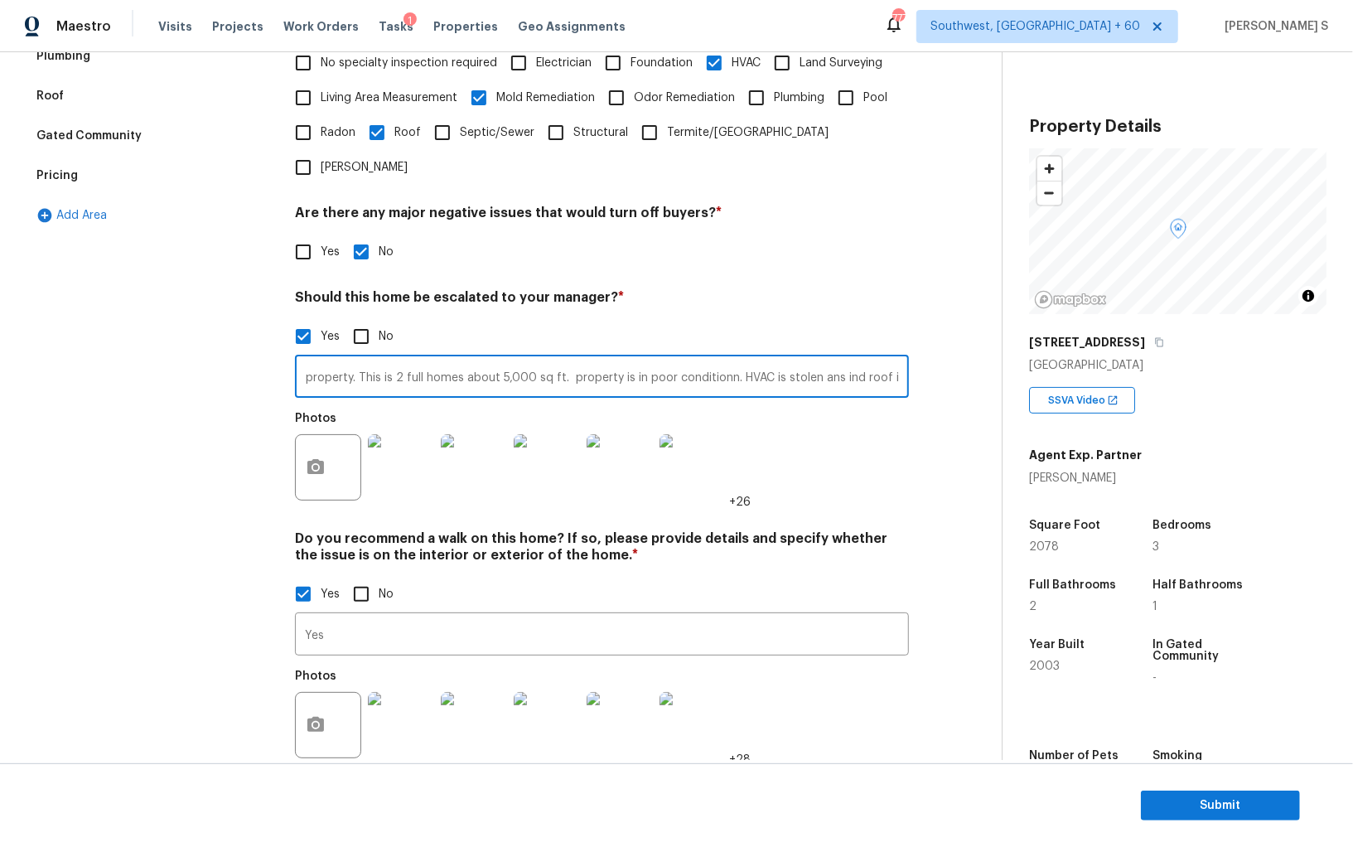
scroll to position [0, 437]
click at [869, 359] on input "Possible leak and mold issue in the inteiror ceiling @1:31. Recommend walk on t…" at bounding box center [602, 378] width 614 height 39
click at [829, 359] on input "Possible leak and mold issue in the inteiror ceiling @1:31. Recommend walk on t…" at bounding box center [602, 378] width 614 height 39
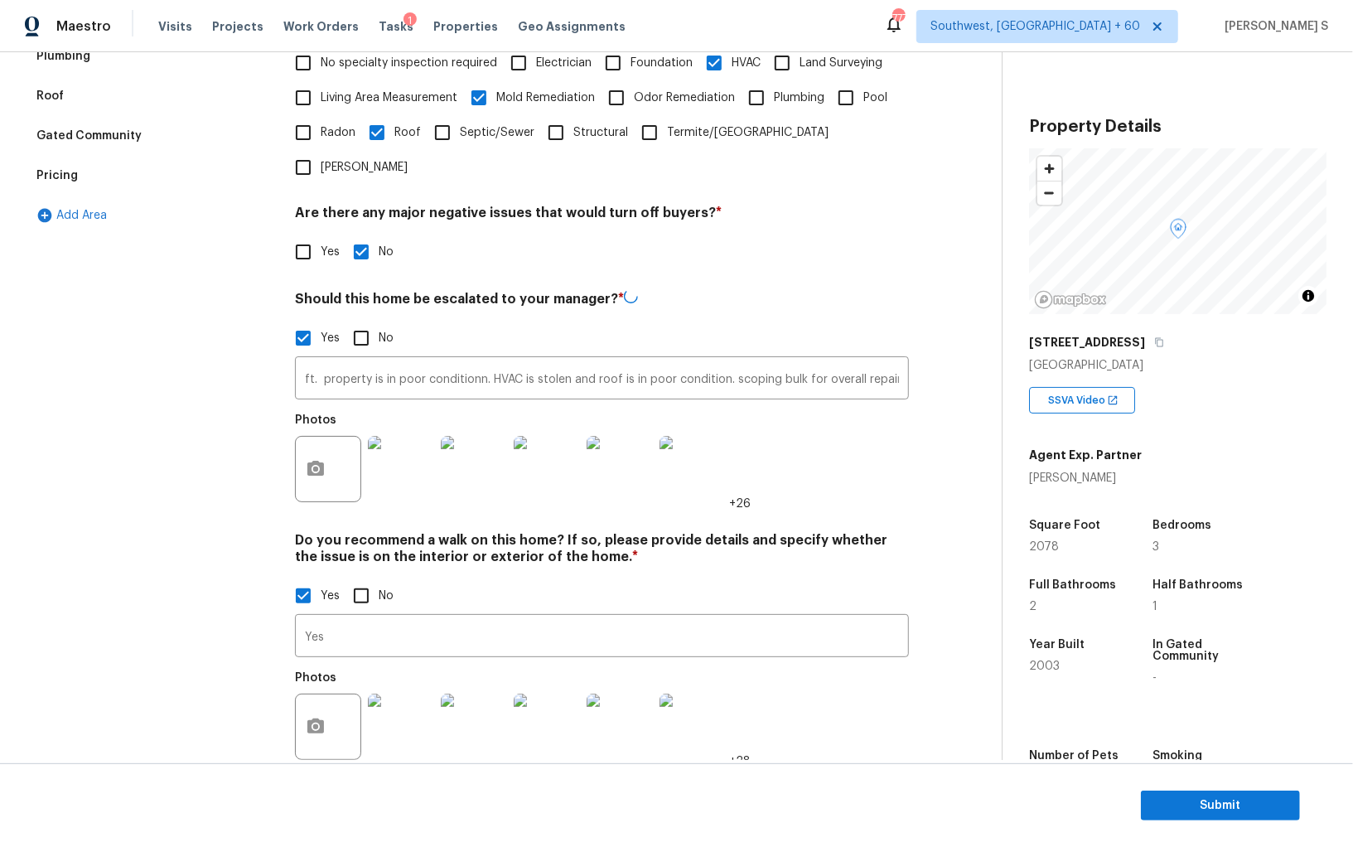
click at [880, 439] on div "Photos +26" at bounding box center [602, 458] width 614 height 108
click at [661, 359] on input "Possible leak and mold issue in the inteiror ceiling @1:31. Recommend walk on t…" at bounding box center [602, 378] width 614 height 39
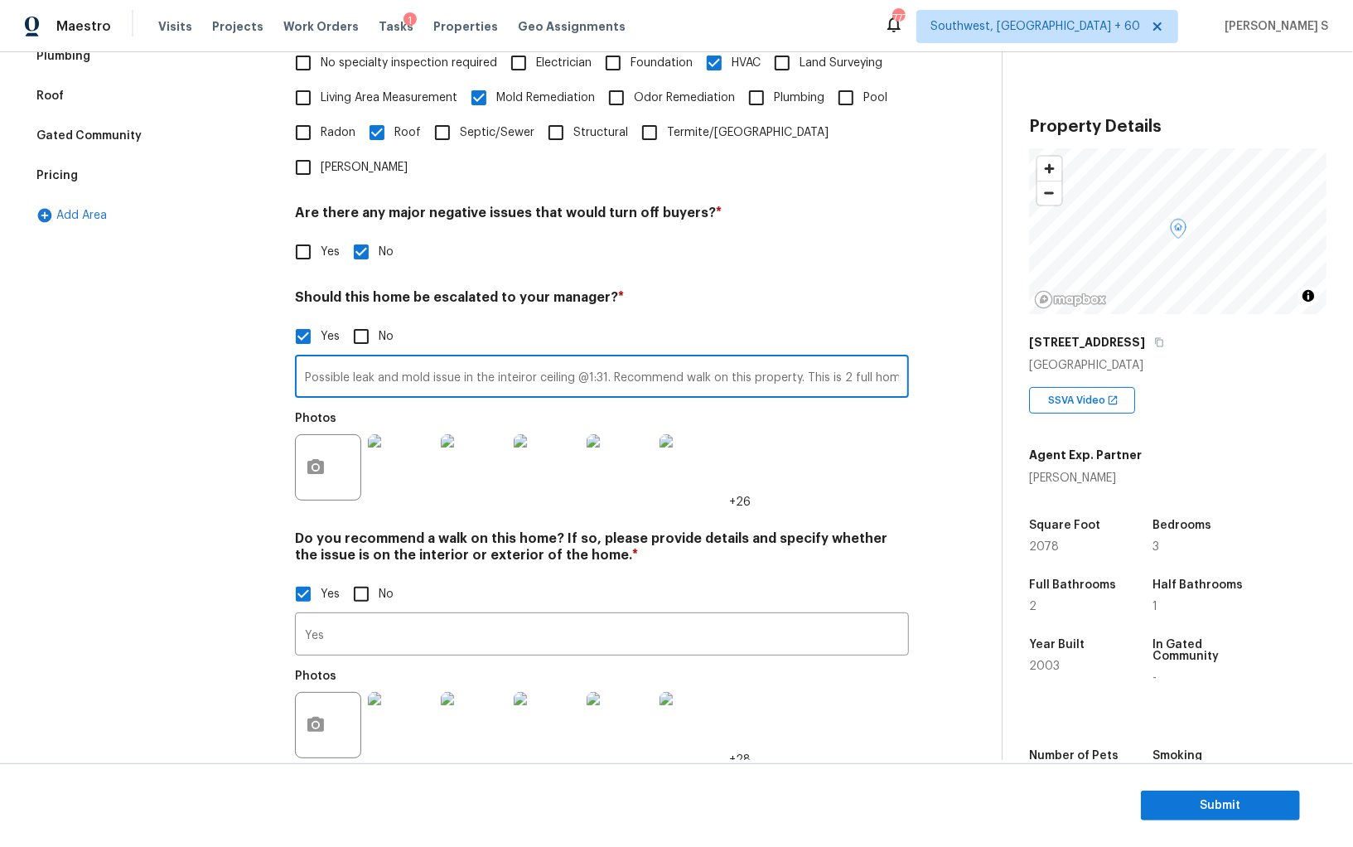
click at [653, 359] on input "Possible leak and mold issue in the inteiror ceiling @1:31. Recommend walk on t…" at bounding box center [602, 378] width 614 height 39
click at [654, 359] on input "Possible leak and mold issue in the inteiror ceiling @1:31. Recommend walk on t…" at bounding box center [602, 378] width 614 height 39
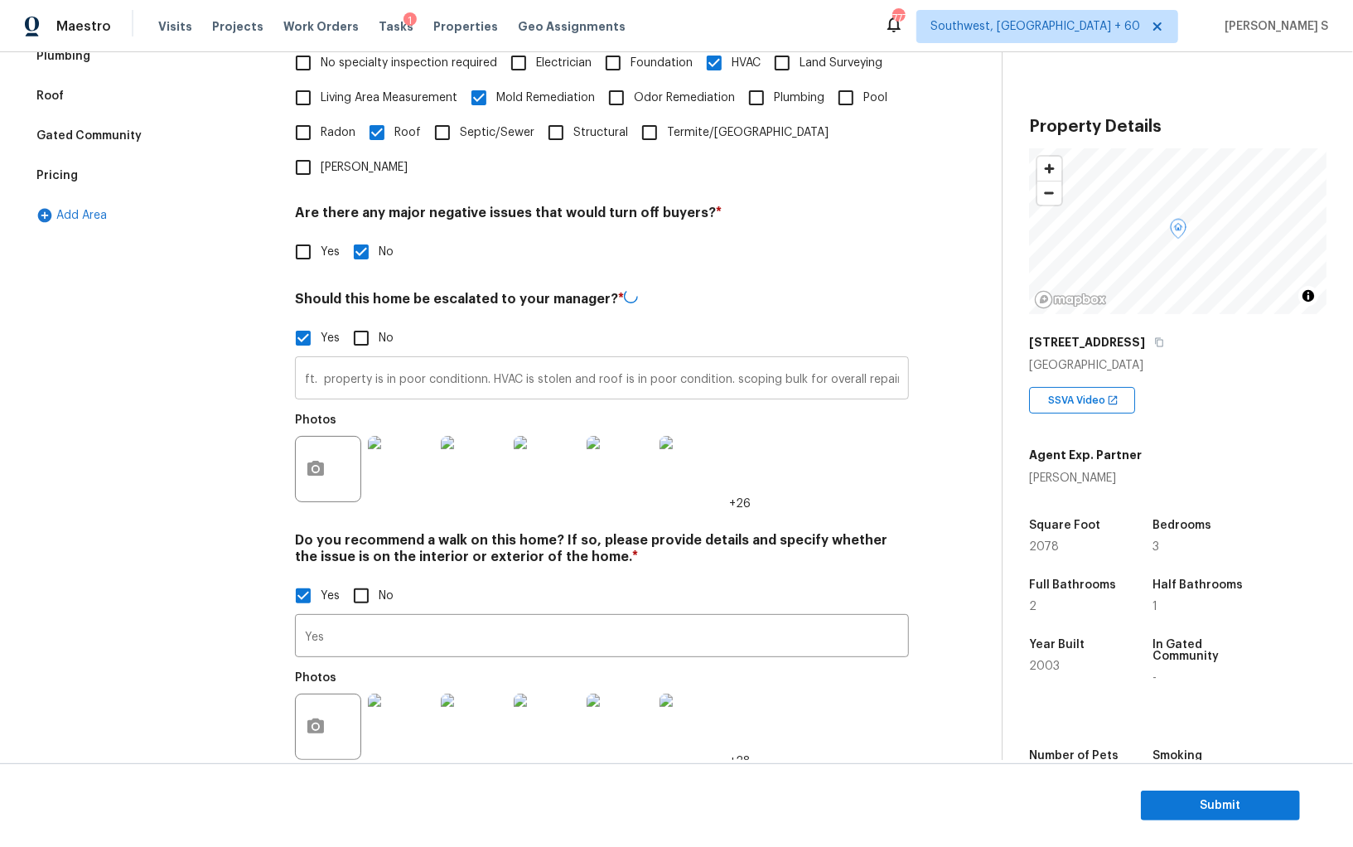
scroll to position [0, 0]
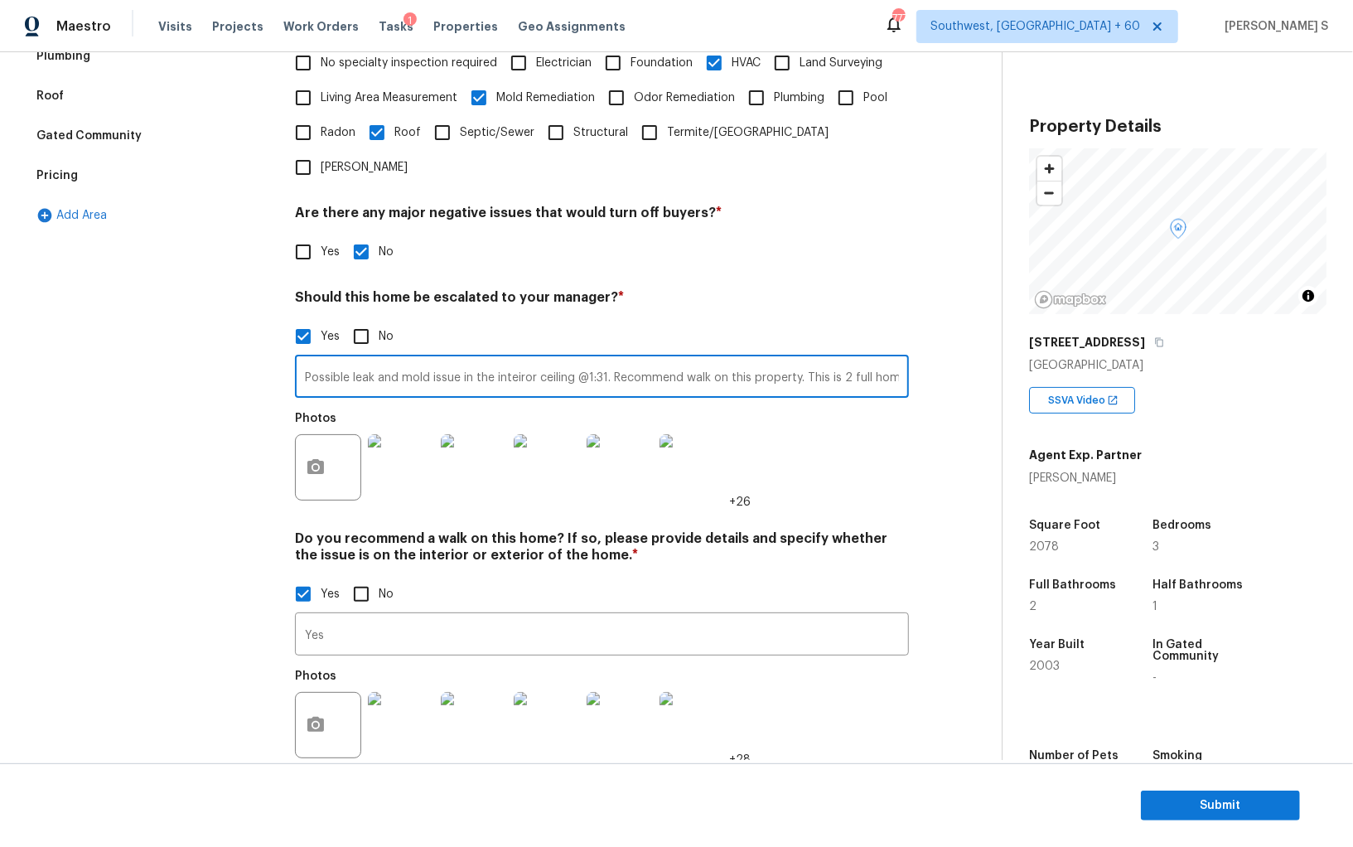
click at [752, 359] on input "Possible leak and mold issue in the inteiror ceiling @1:31. Recommend walk on t…" at bounding box center [602, 378] width 614 height 39
type input "Possible leak and mold issue in the inteiror ceiling @1:31. Recommend walk on t…"
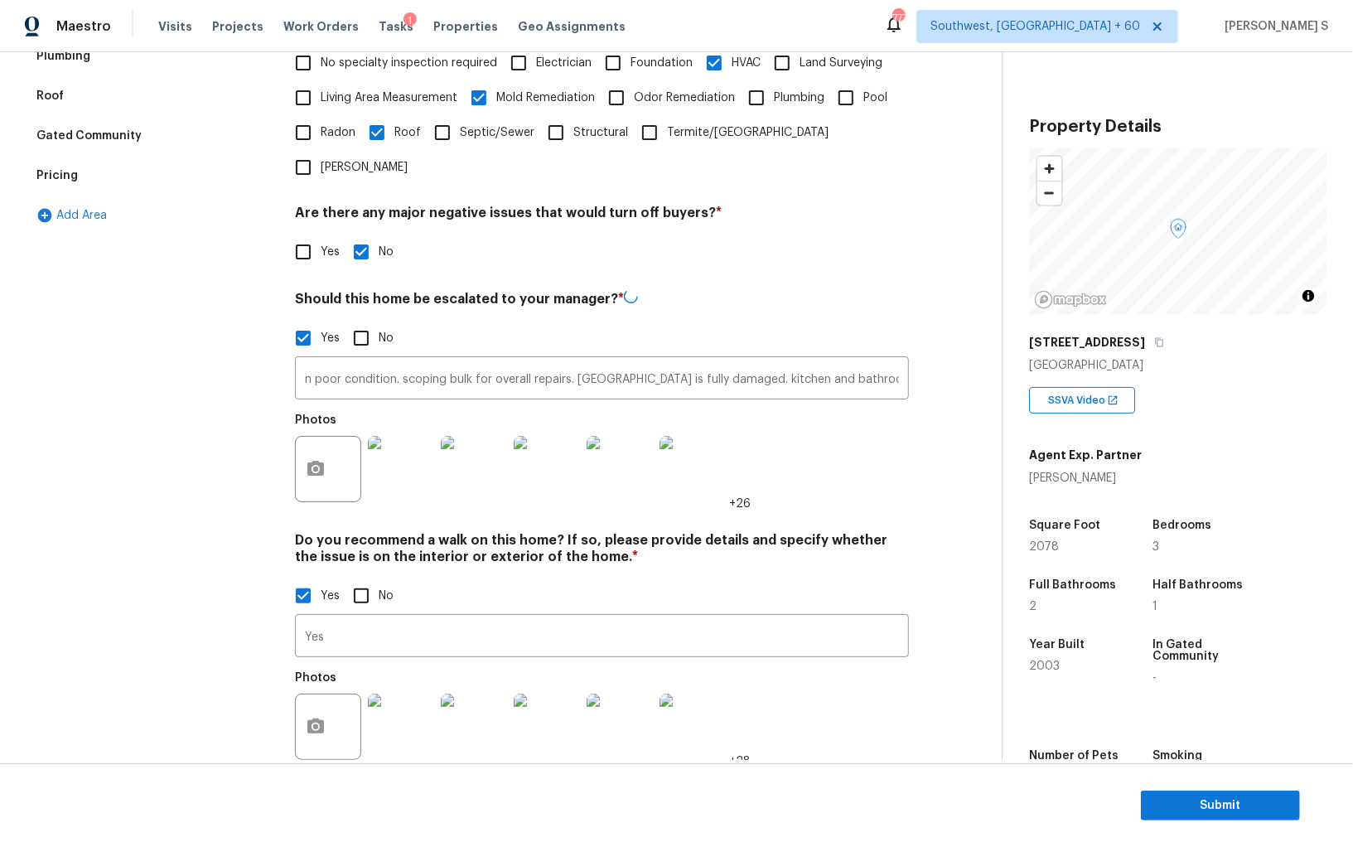
scroll to position [0, 0]
click at [895, 428] on div "Photos +26" at bounding box center [602, 458] width 614 height 108
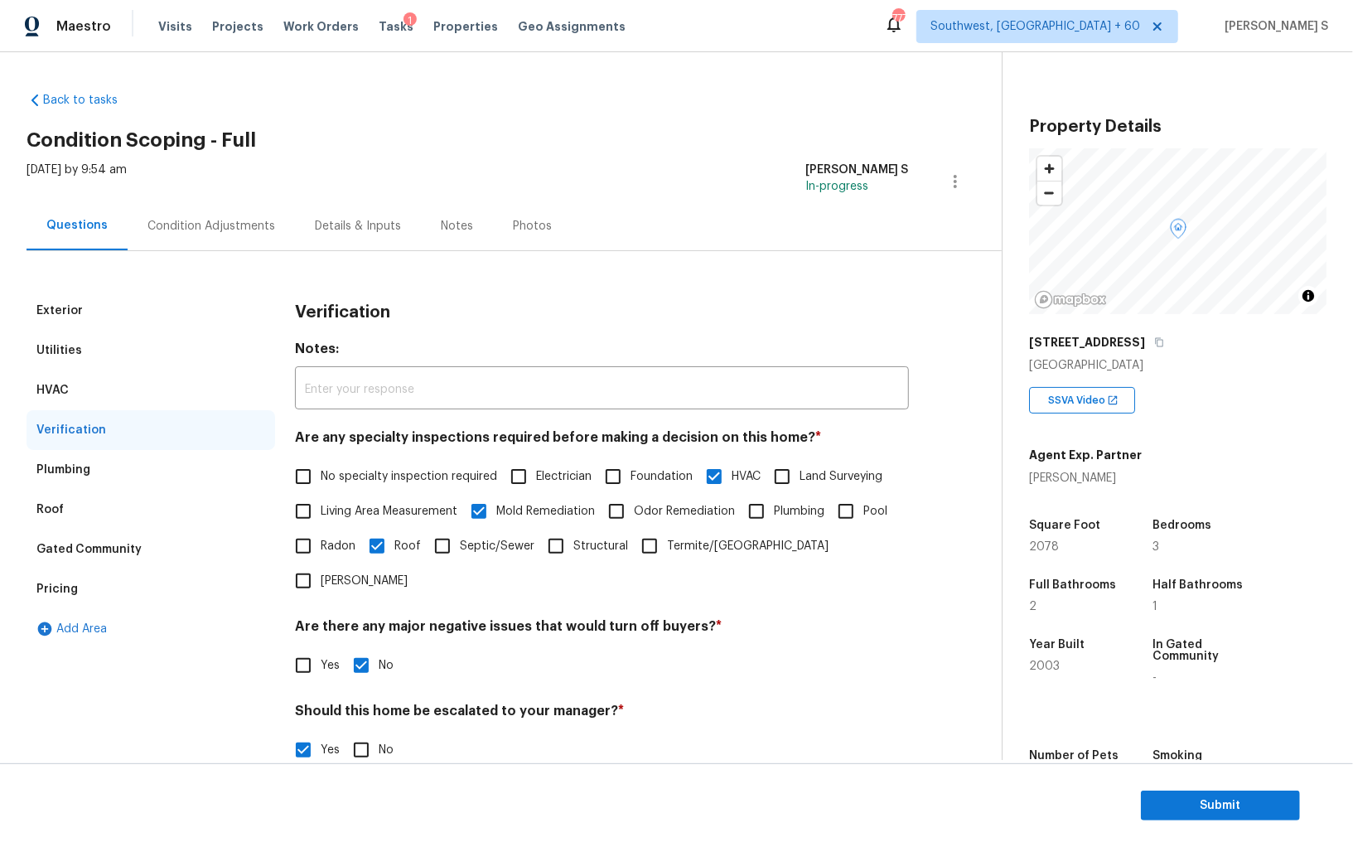
click at [170, 224] on div "Condition Adjustments" at bounding box center [211, 226] width 128 height 17
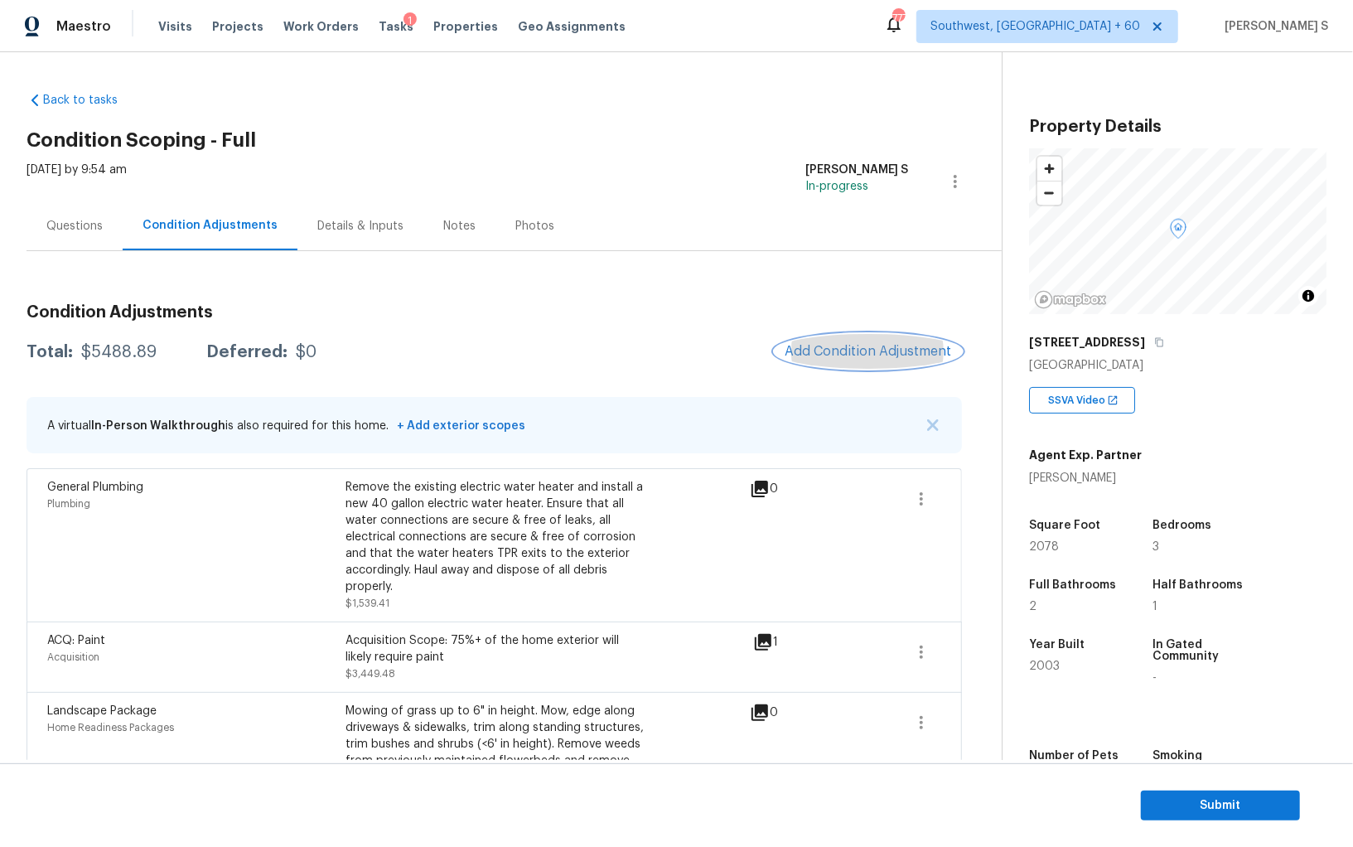
click at [873, 352] on span "Add Condition Adjustment" at bounding box center [868, 351] width 167 height 15
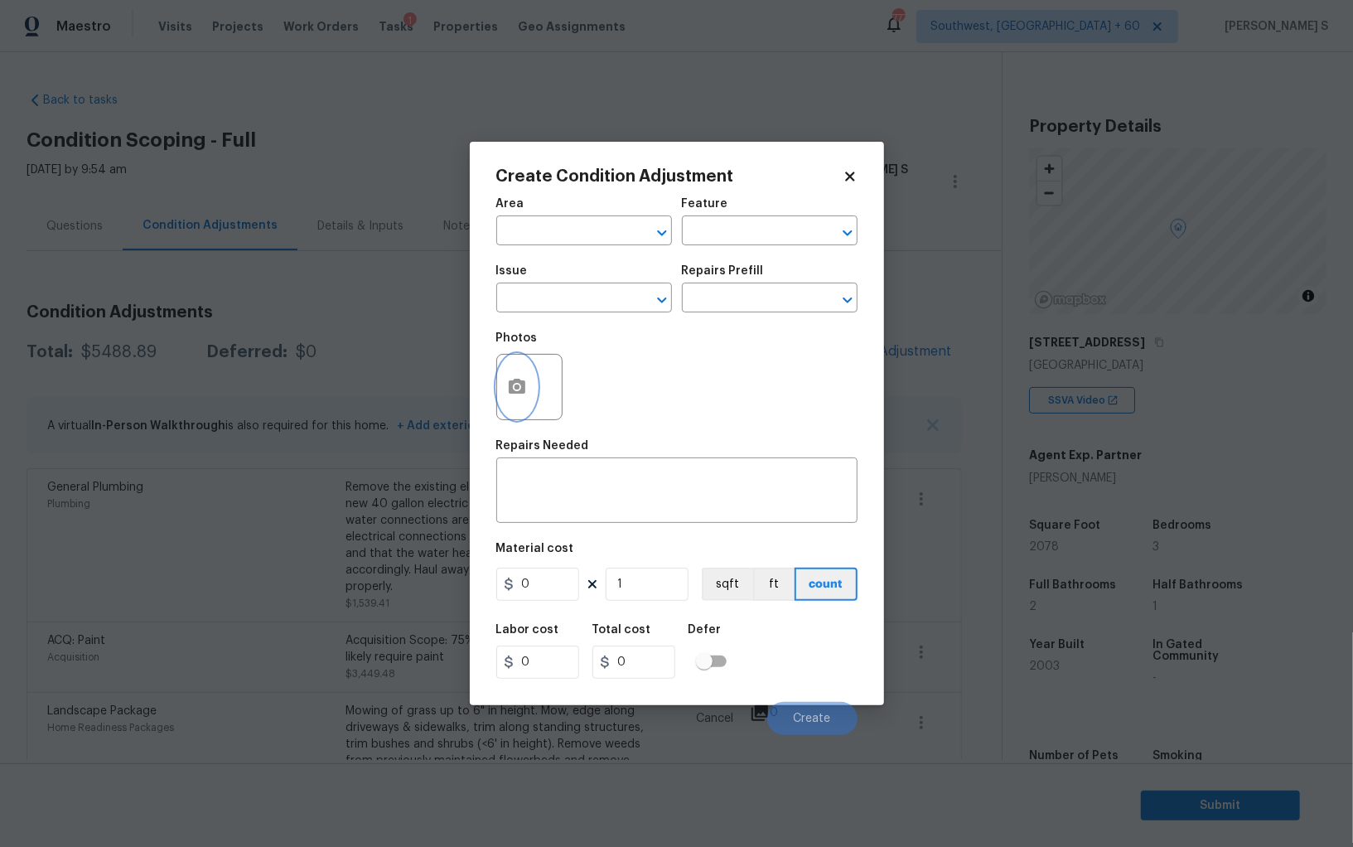
click at [516, 375] on button "button" at bounding box center [517, 387] width 40 height 65
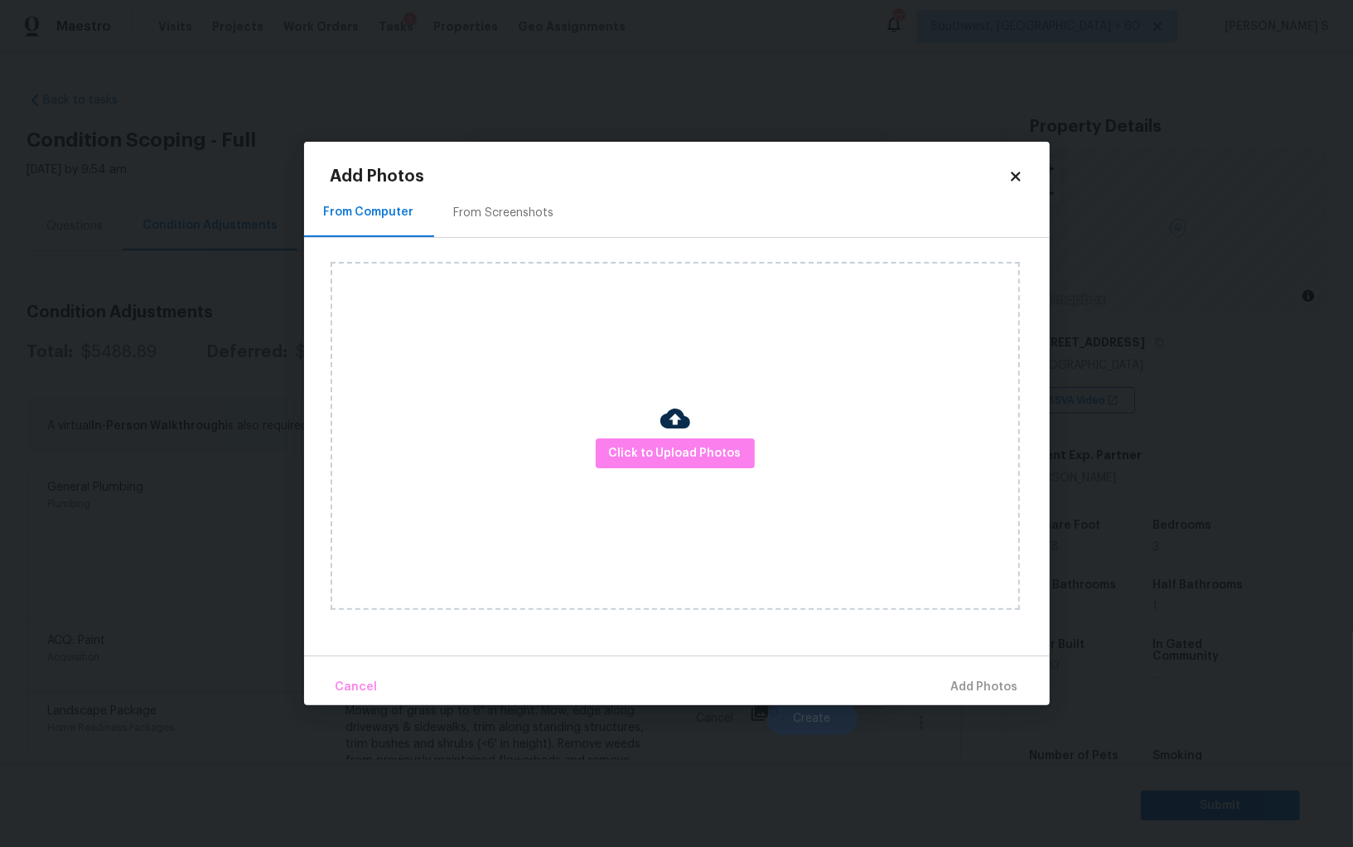
click at [511, 220] on div "From Screenshots" at bounding box center [504, 213] width 100 height 17
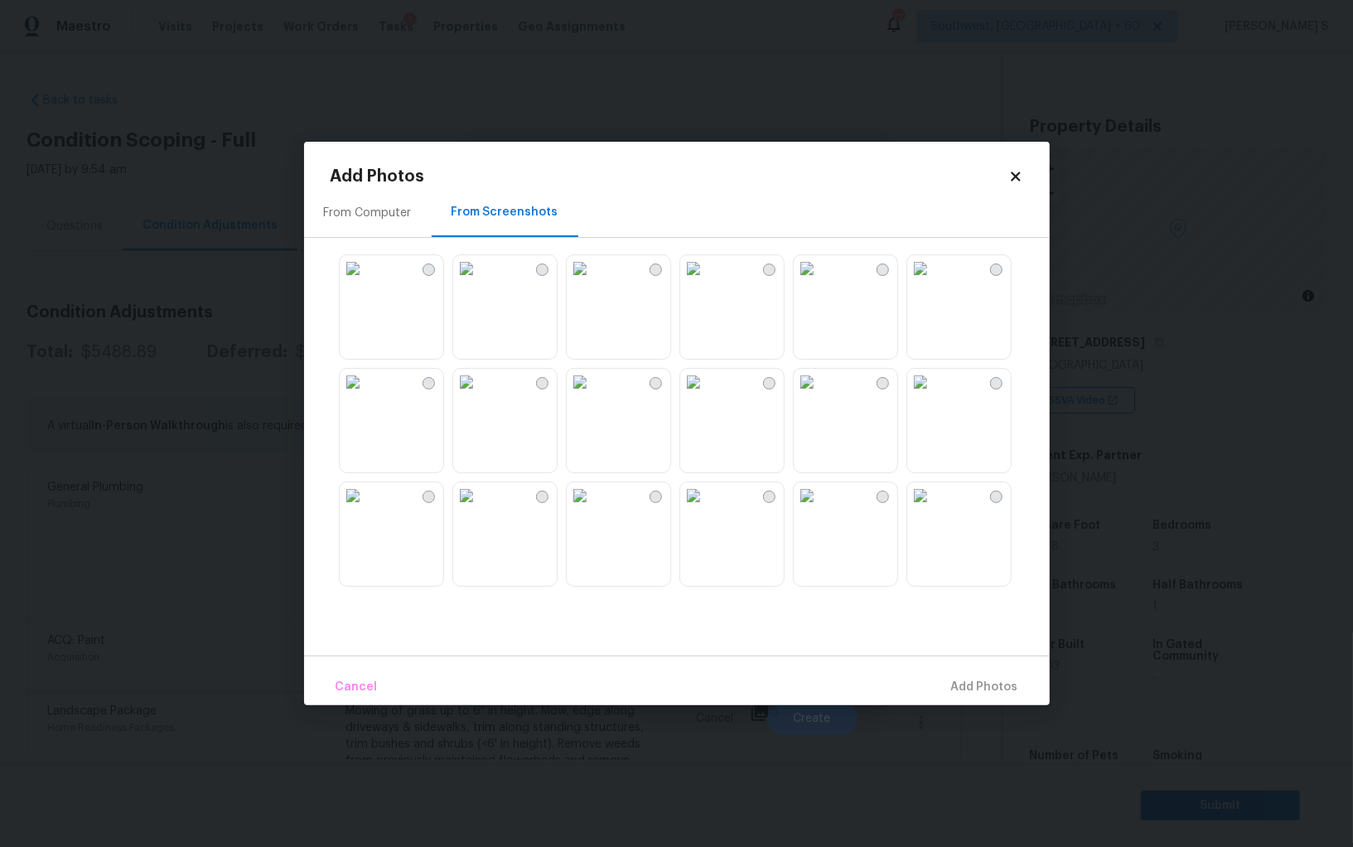
click at [587, 395] on img at bounding box center [580, 382] width 27 height 27
click at [480, 395] on img at bounding box center [466, 382] width 27 height 27
click at [366, 395] on img at bounding box center [353, 382] width 27 height 27
click at [366, 482] on img at bounding box center [353, 495] width 27 height 27
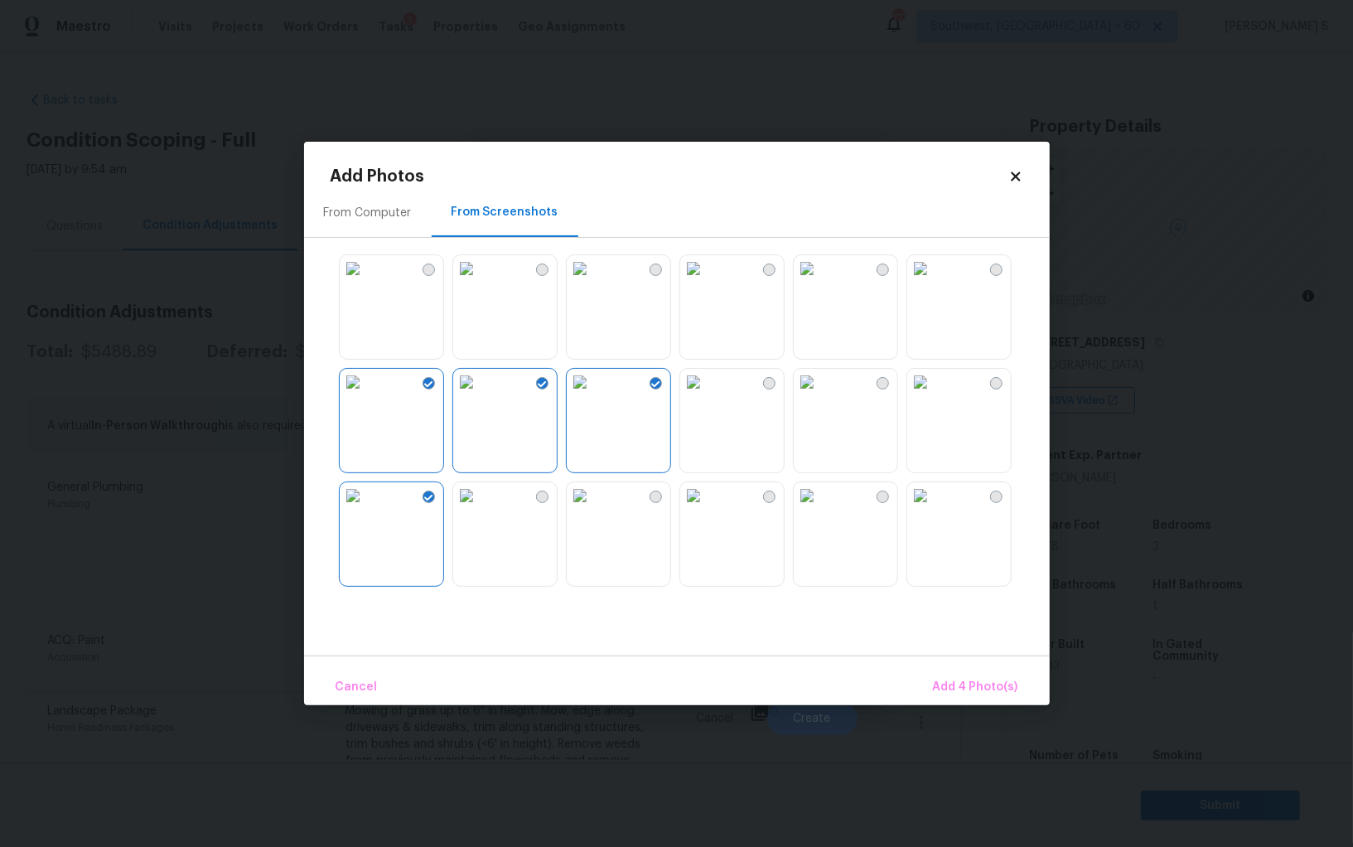
click at [480, 501] on img at bounding box center [466, 495] width 27 height 27
click at [593, 501] on img at bounding box center [580, 495] width 27 height 27
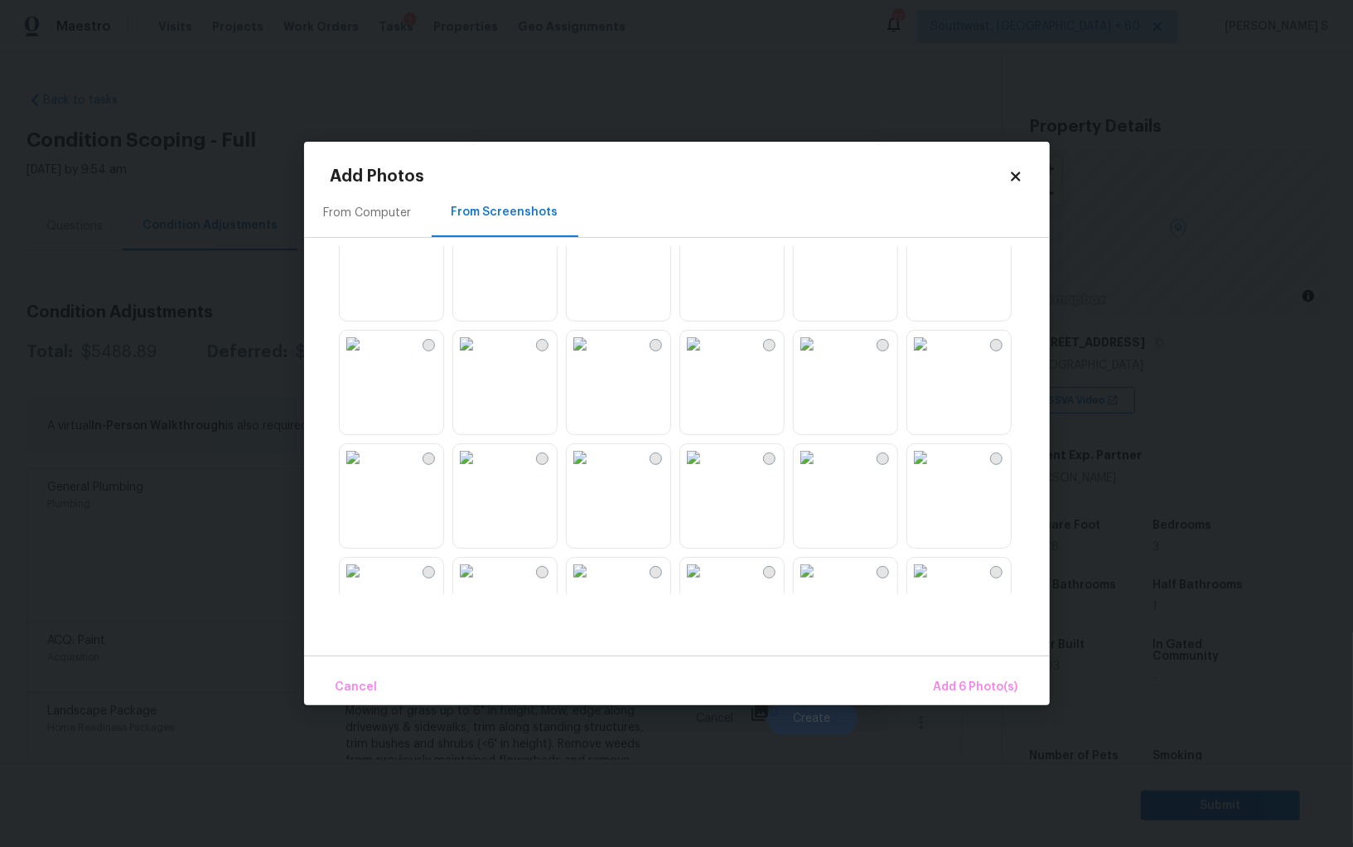
scroll to position [498, 0]
click at [707, 351] on img at bounding box center [693, 338] width 27 height 27
click at [707, 465] on img at bounding box center [693, 451] width 27 height 27
click at [593, 465] on img at bounding box center [580, 451] width 27 height 27
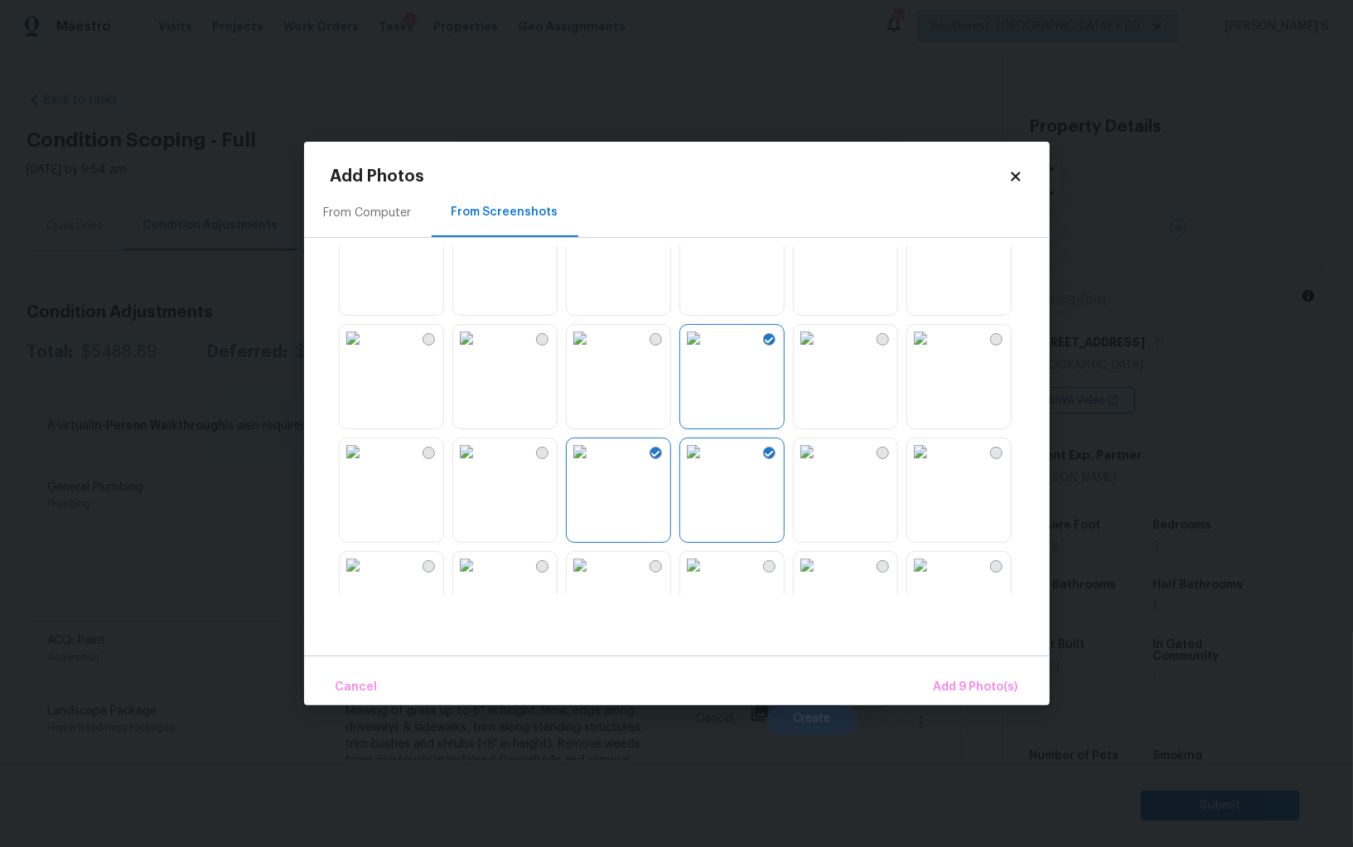
click at [480, 465] on img at bounding box center [466, 451] width 27 height 27
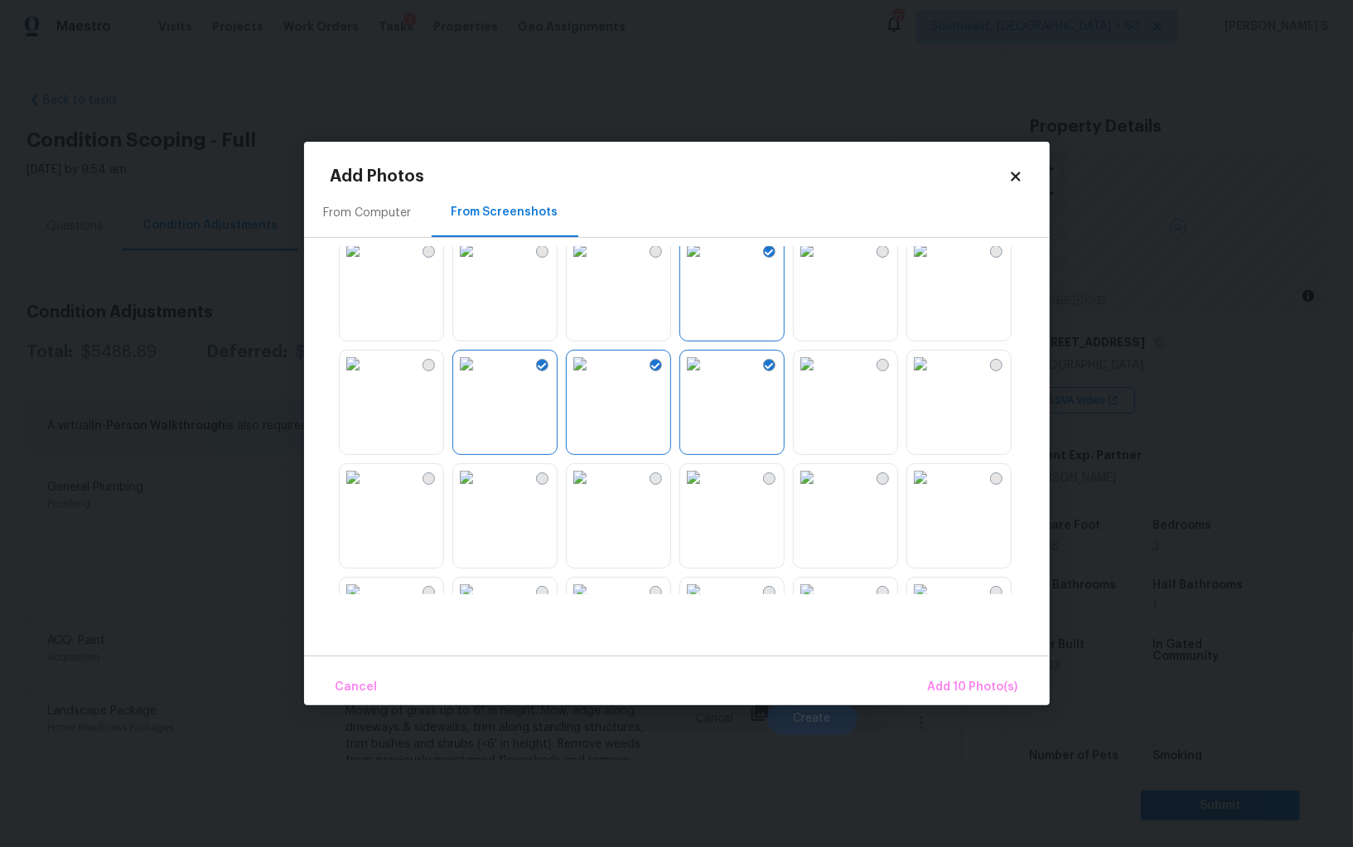
scroll to position [719, 0]
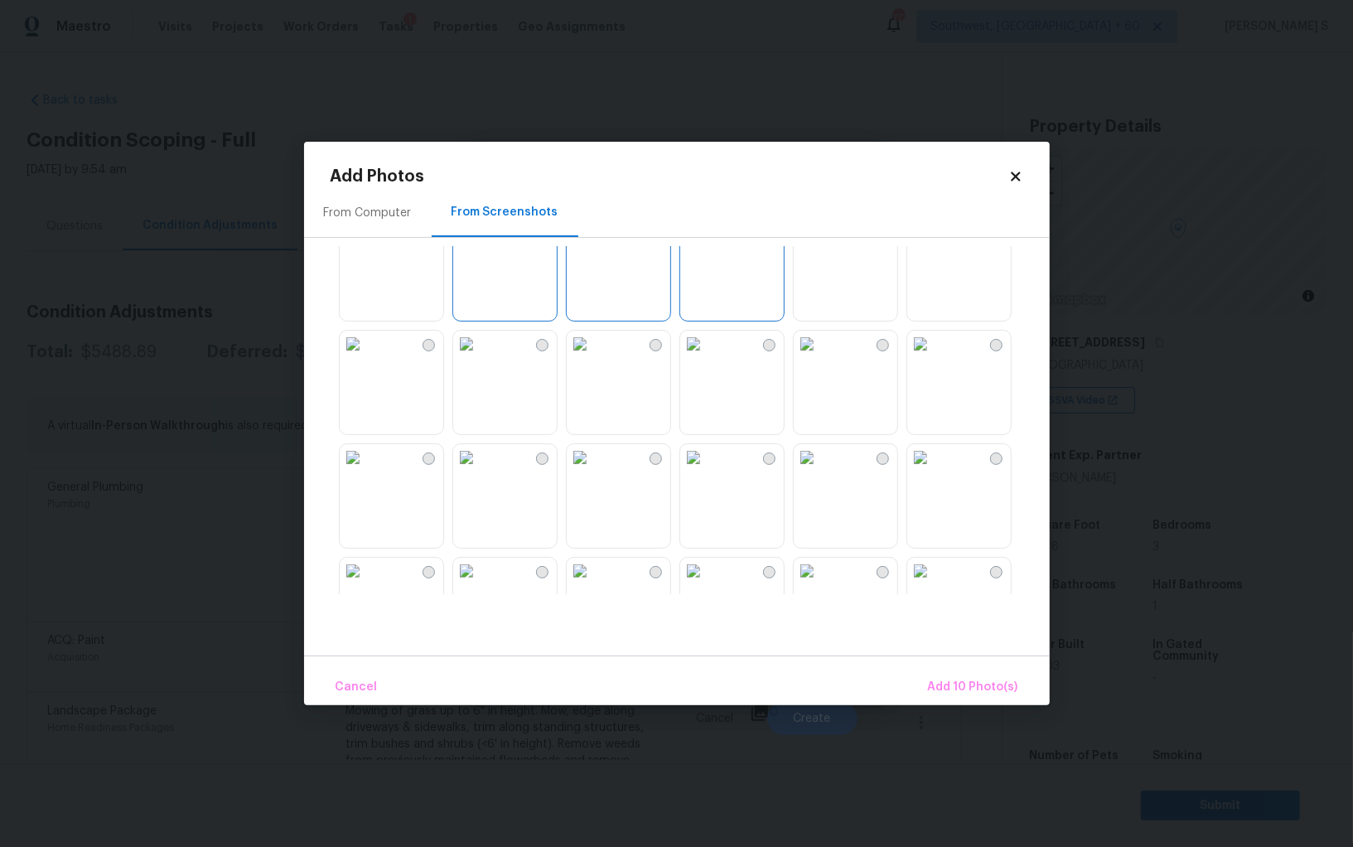
click at [366, 357] on img at bounding box center [353, 344] width 27 height 27
click at [480, 357] on img at bounding box center [466, 344] width 27 height 27
click at [593, 357] on img at bounding box center [580, 344] width 27 height 27
click at [593, 471] on img at bounding box center [580, 457] width 27 height 27
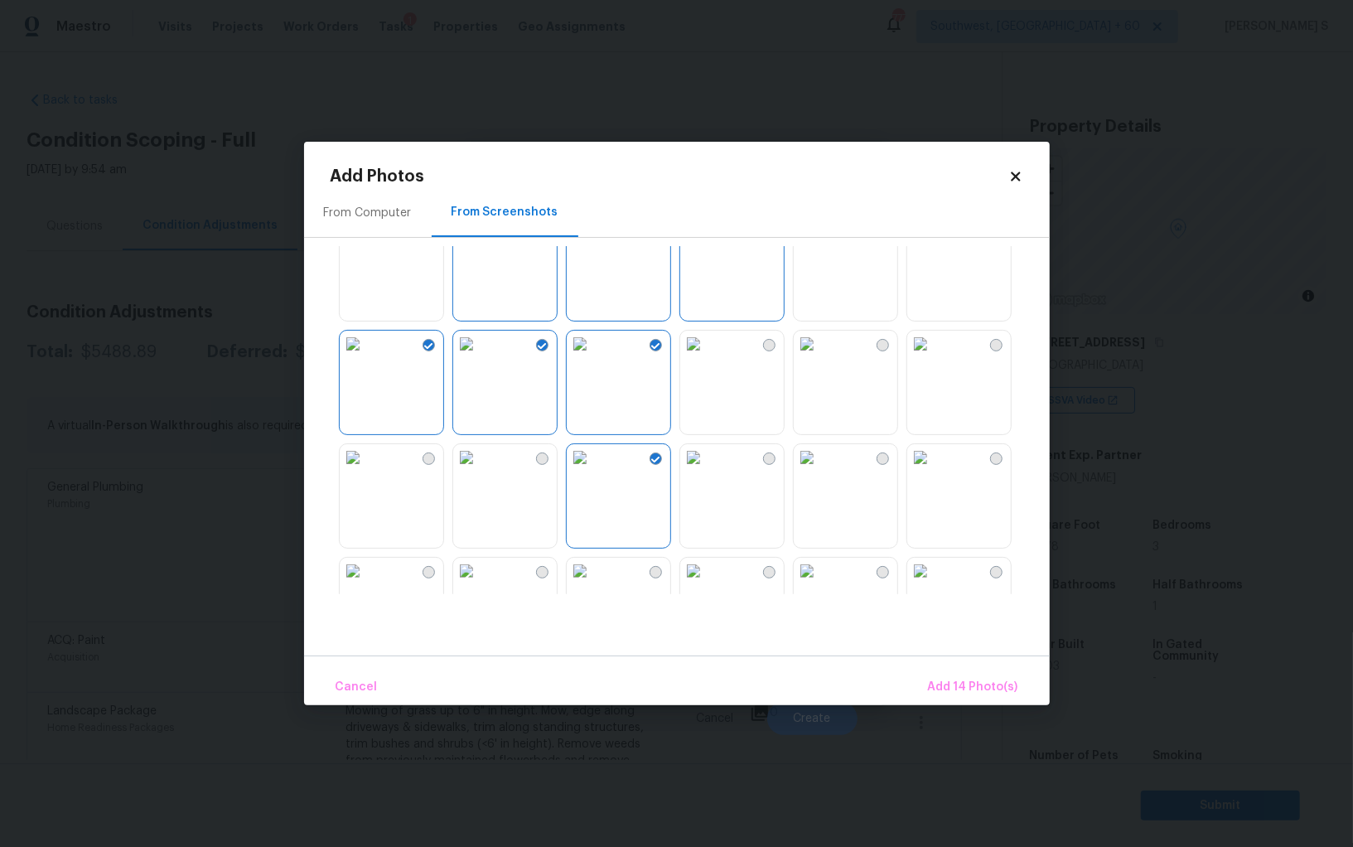
click at [480, 471] on img at bounding box center [466, 457] width 27 height 27
click at [366, 471] on img at bounding box center [353, 457] width 27 height 27
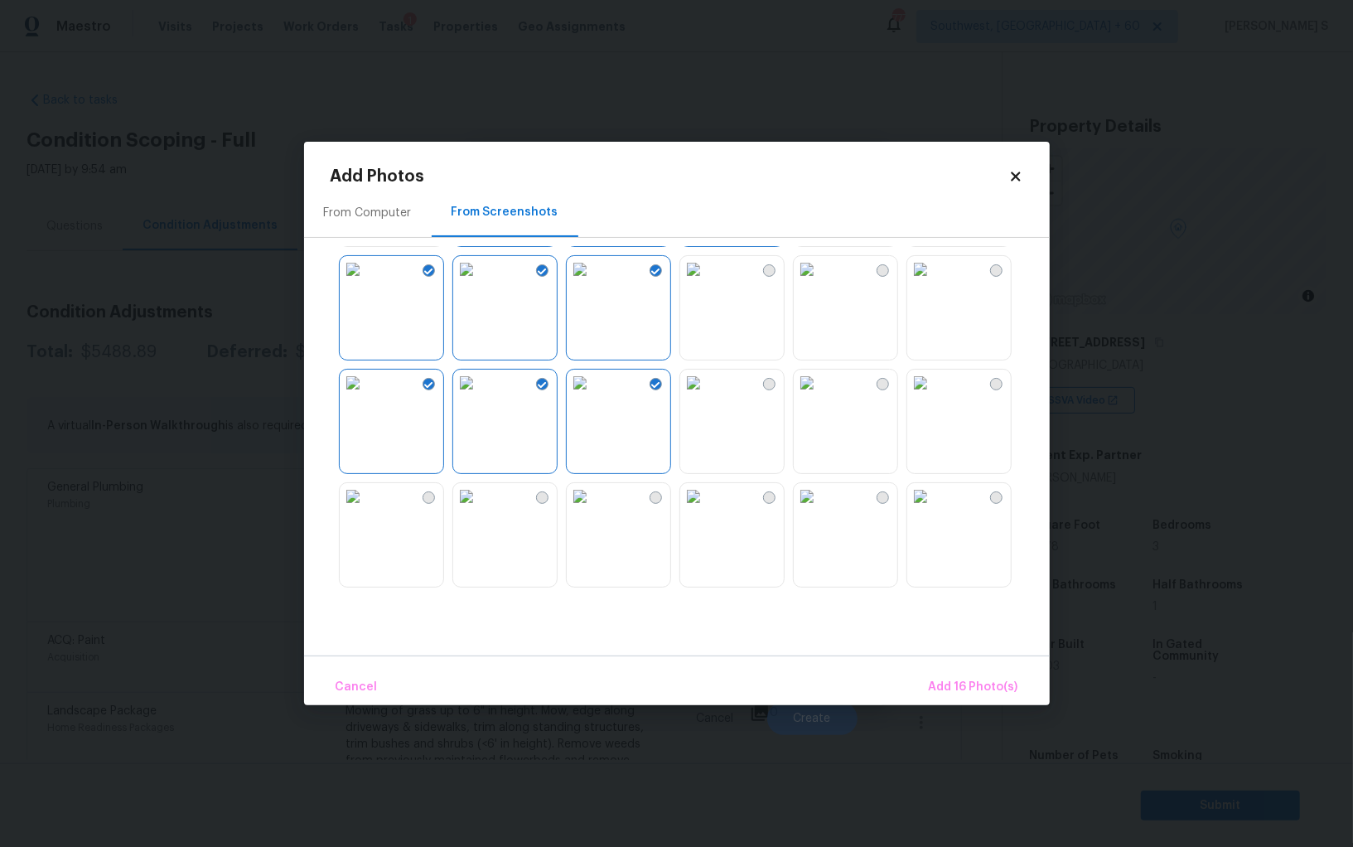
click at [707, 385] on img at bounding box center [693, 383] width 27 height 27
click at [707, 500] on img at bounding box center [693, 496] width 27 height 27
click at [583, 510] on img at bounding box center [580, 496] width 27 height 27
click at [480, 510] on img at bounding box center [466, 496] width 27 height 27
click at [366, 510] on img at bounding box center [353, 496] width 27 height 27
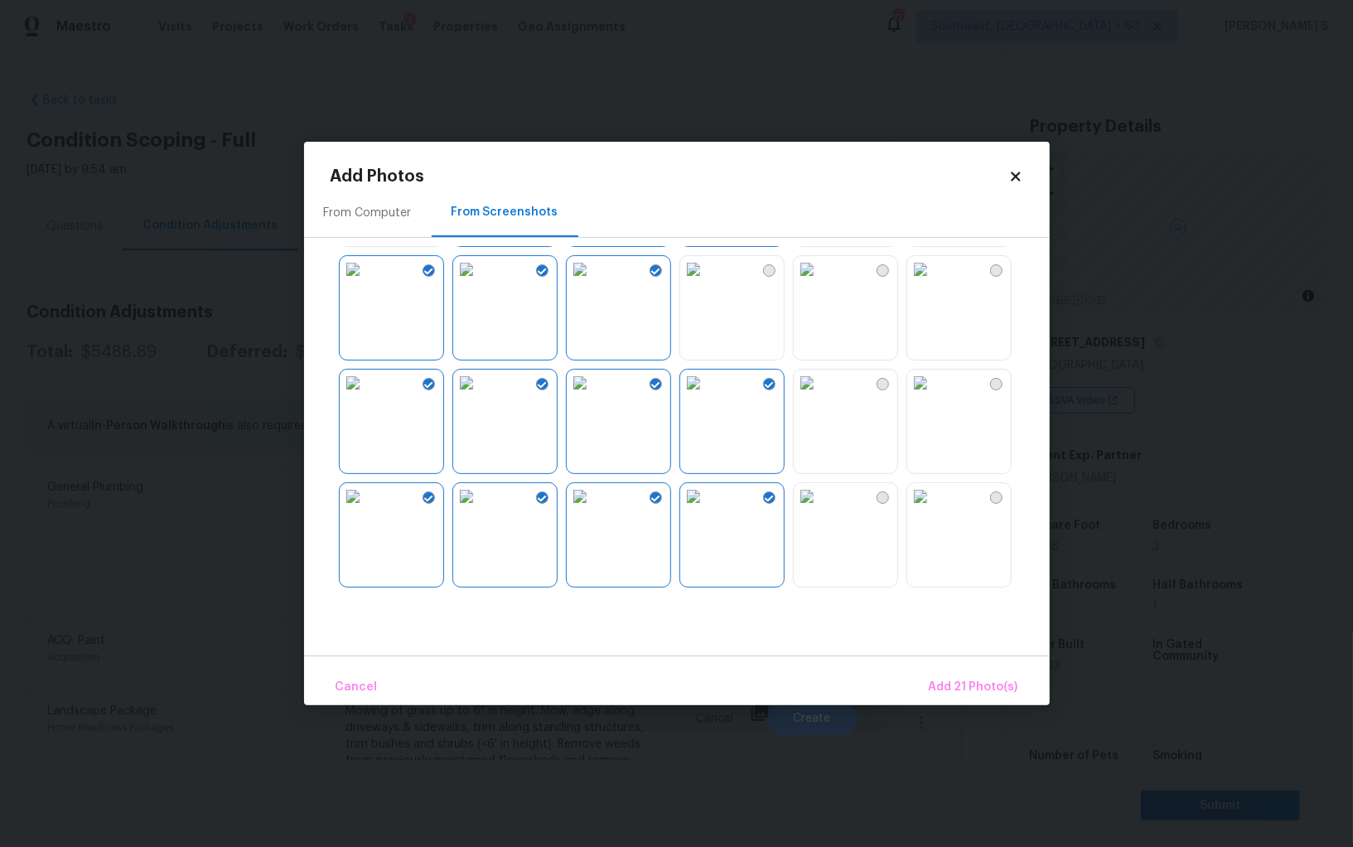
click at [793, 409] on div at bounding box center [845, 421] width 105 height 105
click at [820, 510] on img at bounding box center [807, 496] width 27 height 27
click at [934, 510] on img at bounding box center [920, 496] width 27 height 27
click at [968, 680] on span "Add 24 Photo(s)" at bounding box center [972, 687] width 93 height 21
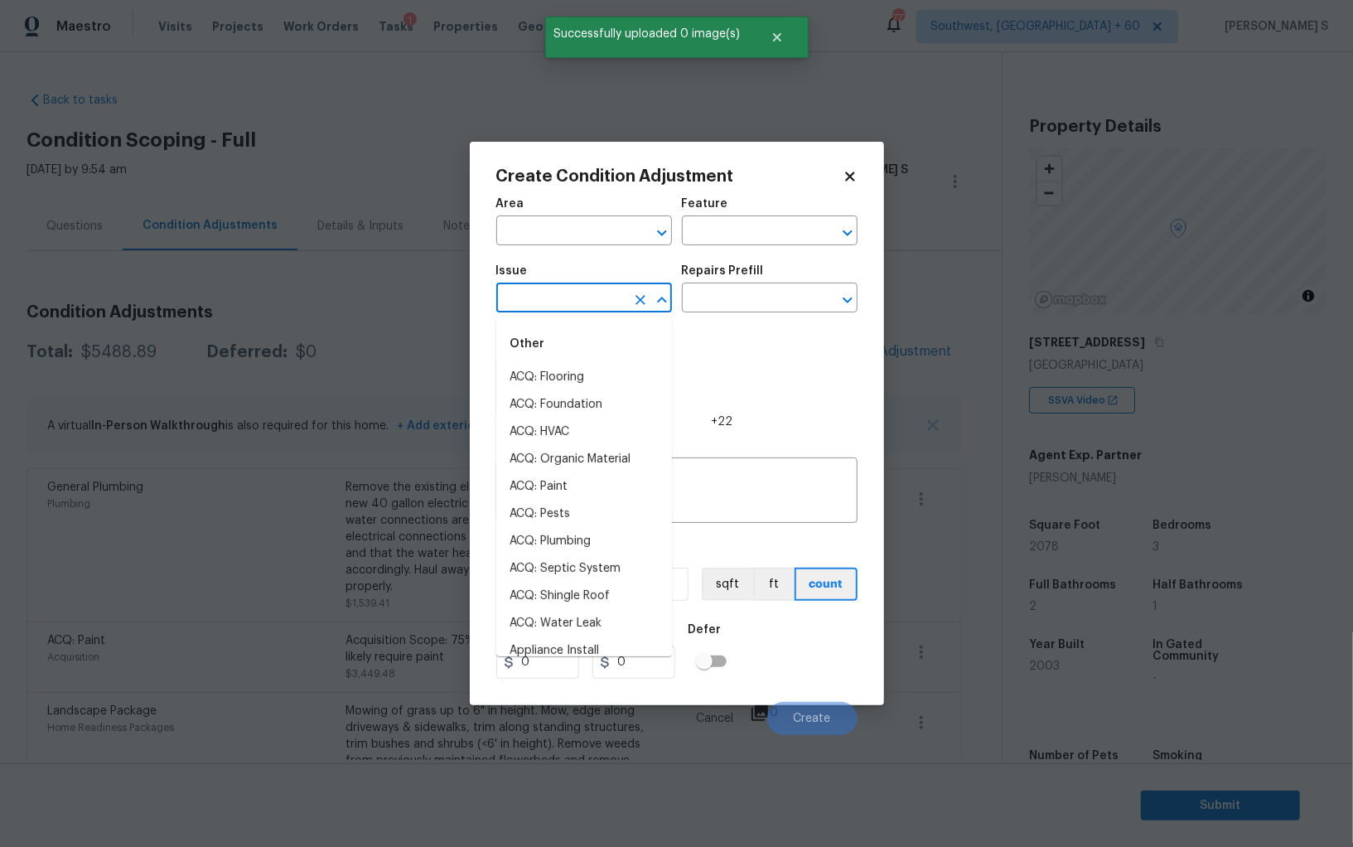
click at [585, 297] on input "text" at bounding box center [560, 300] width 129 height 26
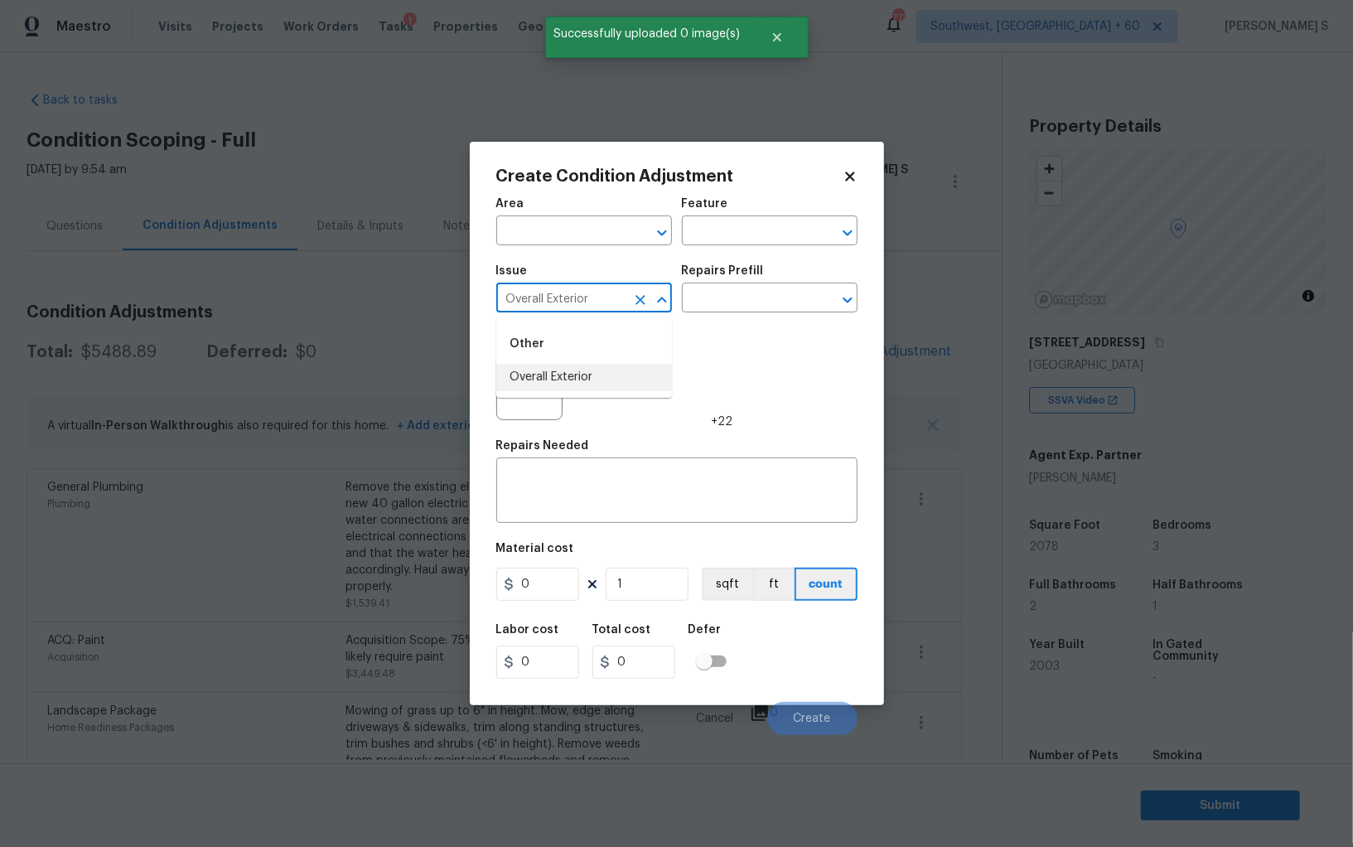
type input "Overall Exterior"
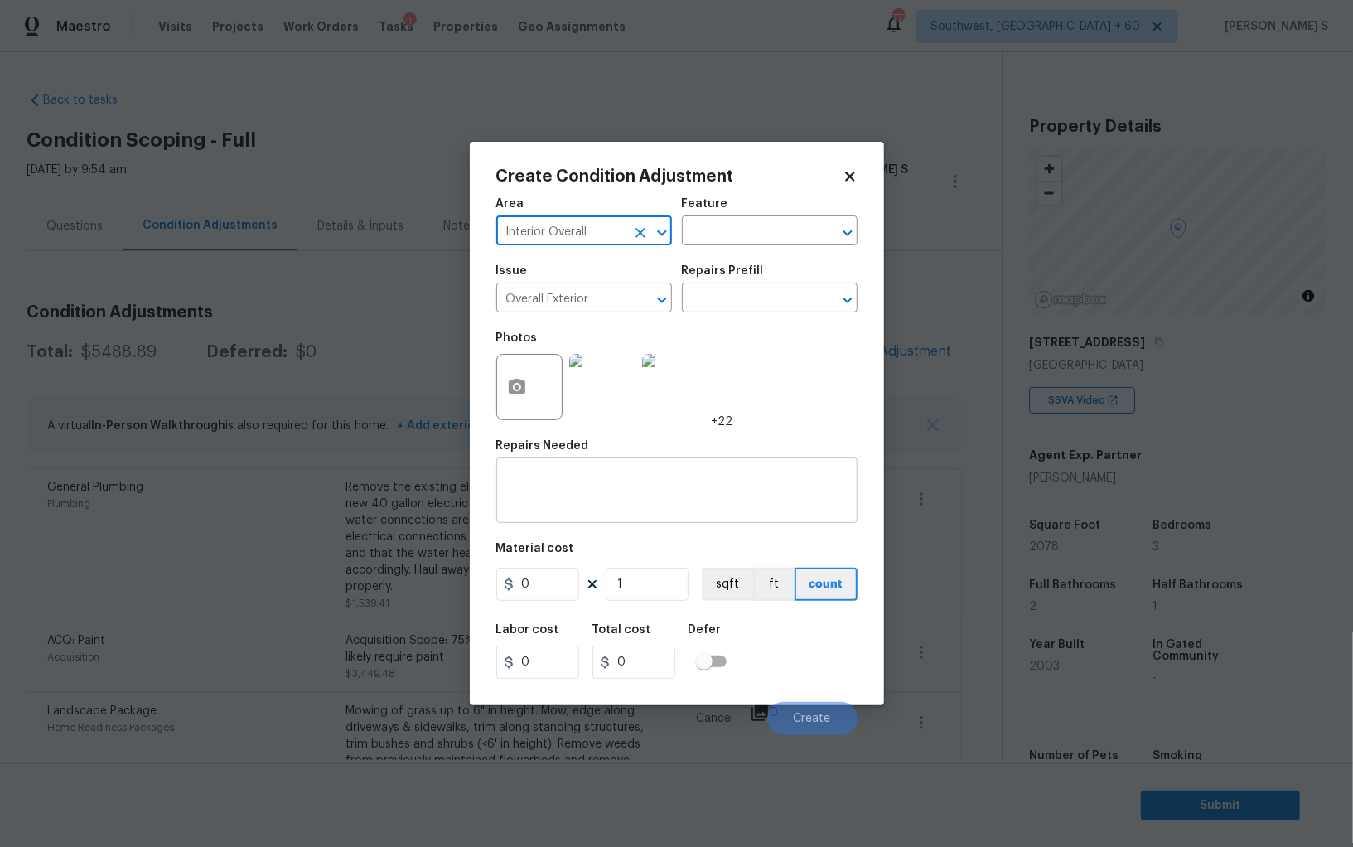
type input "Interior Overall"
click at [637, 498] on textarea at bounding box center [676, 492] width 341 height 35
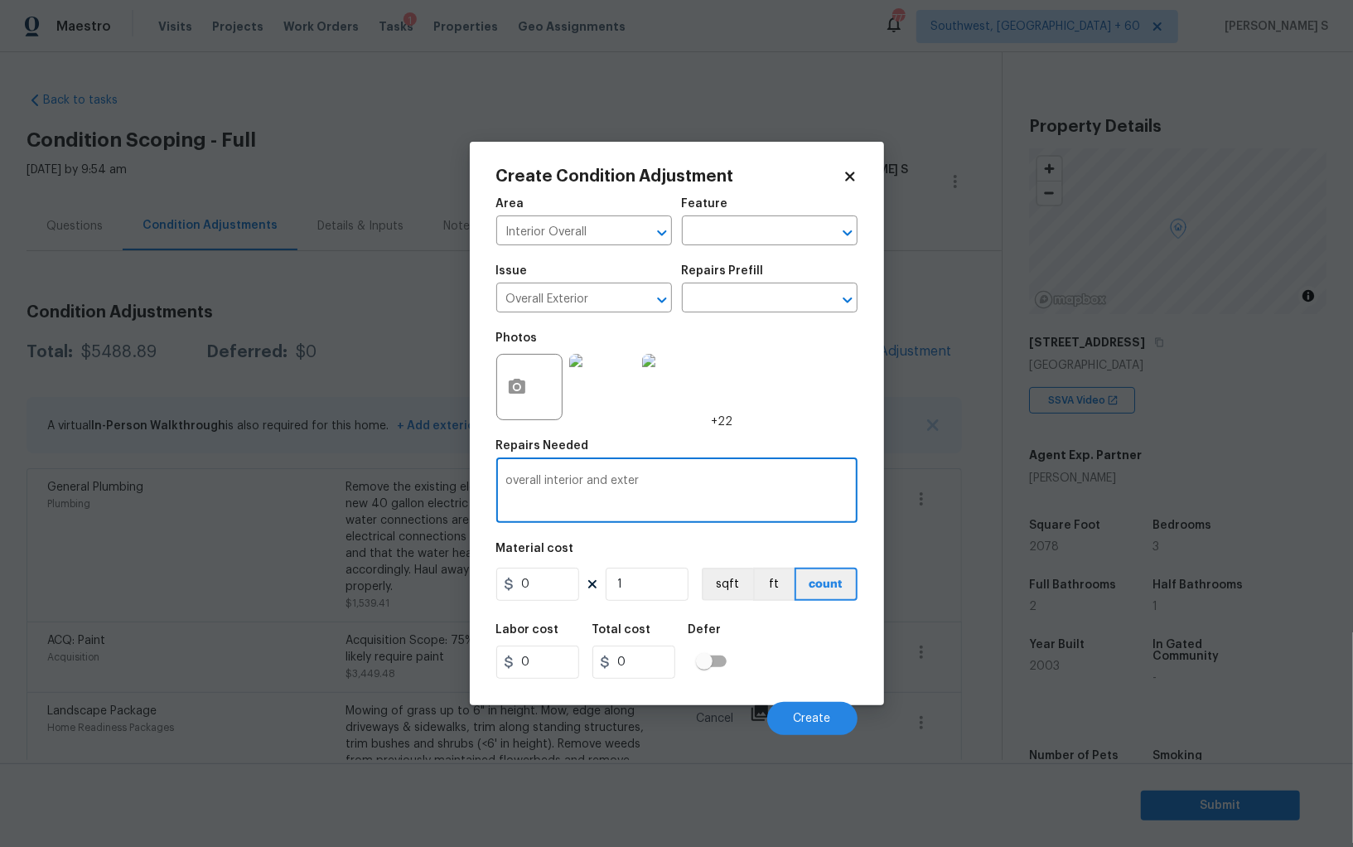
click at [637, 498] on textarea "overall interior and ext" at bounding box center [676, 492] width 341 height 35
type textarea "overall interior and exterior repairs"
click at [554, 588] on input "0" at bounding box center [537, 584] width 83 height 33
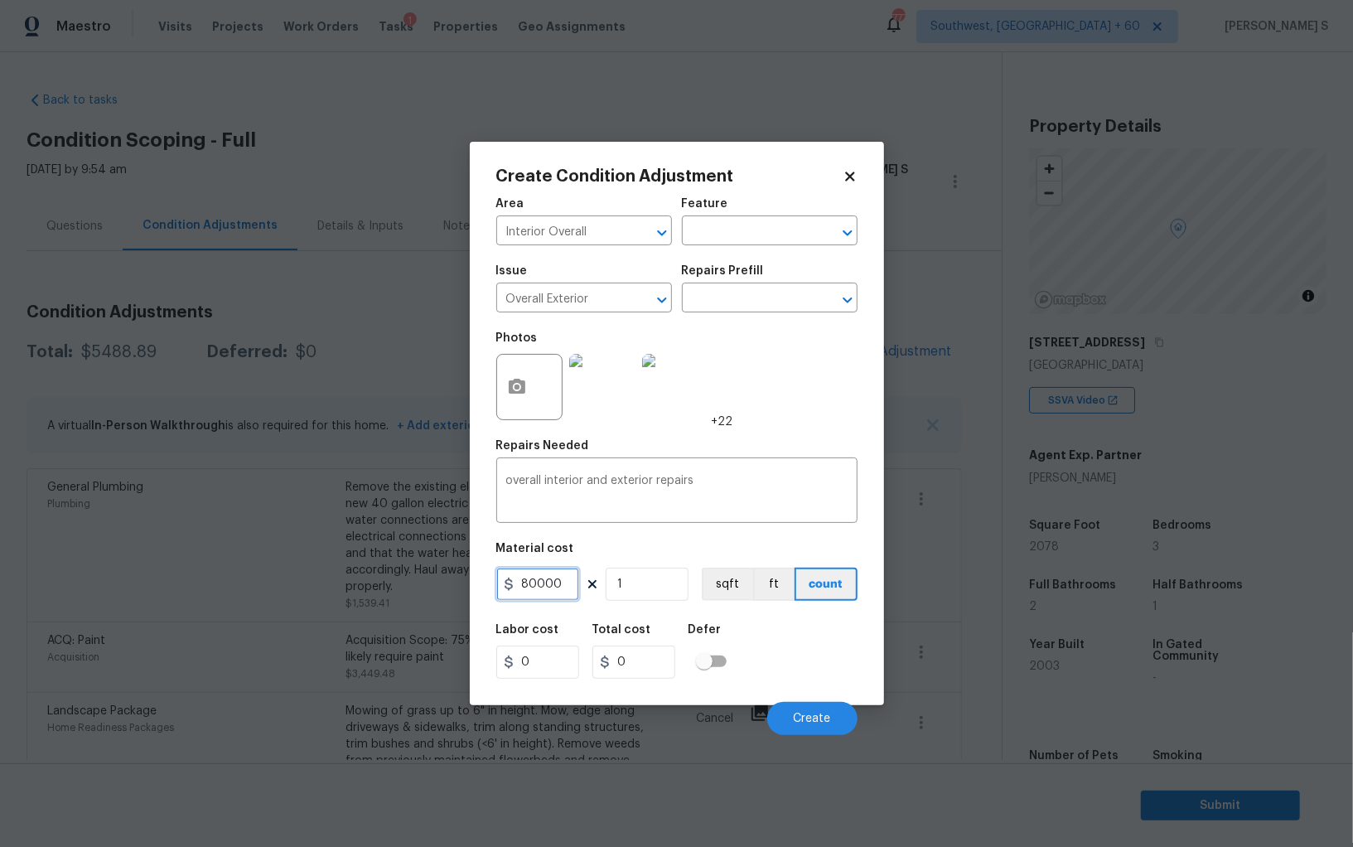
type input "80000"
click at [793, 686] on div "Labor cost 0 Total cost 80000 Defer" at bounding box center [676, 651] width 361 height 75
click at [812, 725] on span "Create" at bounding box center [812, 719] width 37 height 12
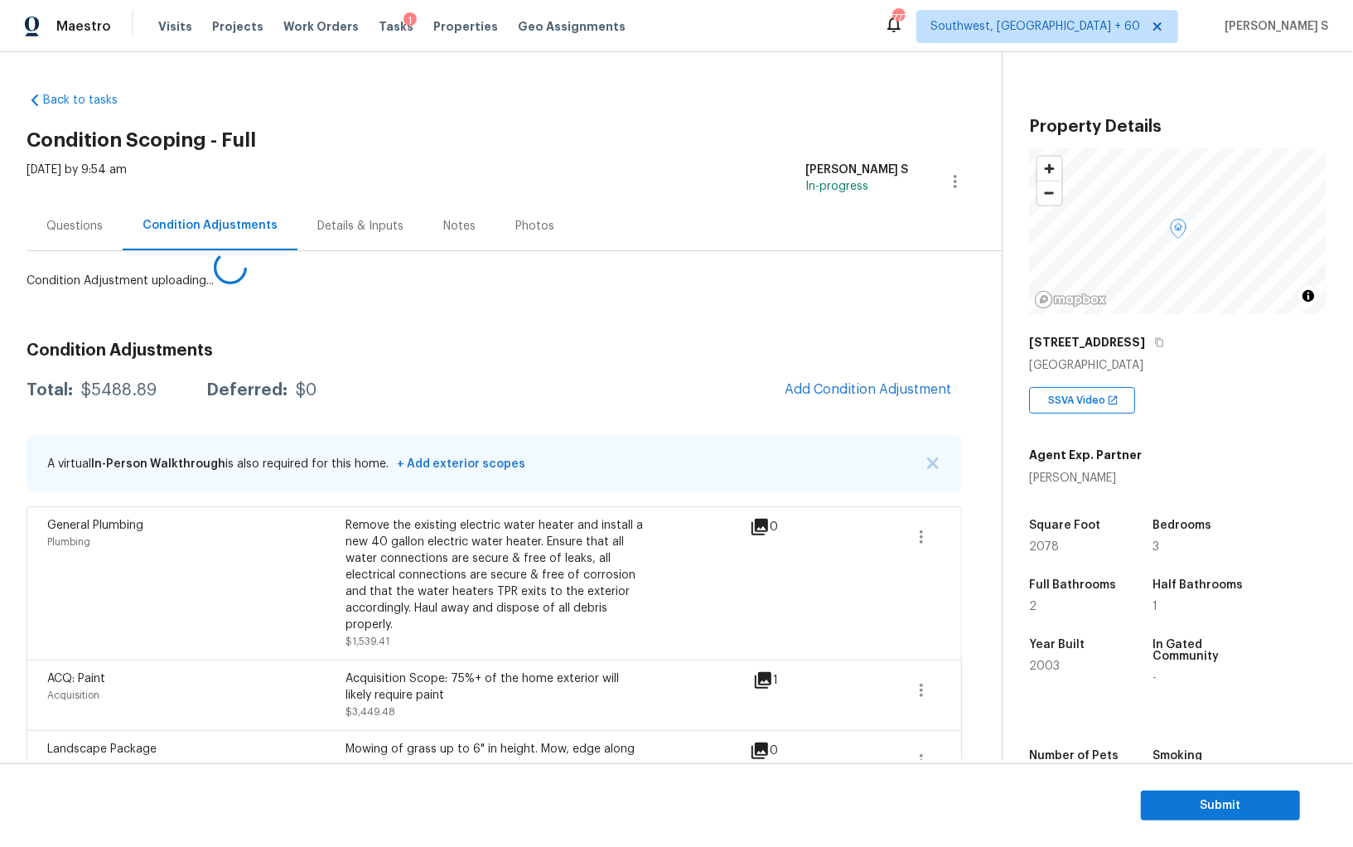
click at [350, 683] on body "Maestro Visits Projects Work Orders Tasks 1 Properties Geo Assignments 777 Sout…" at bounding box center [676, 423] width 1353 height 847
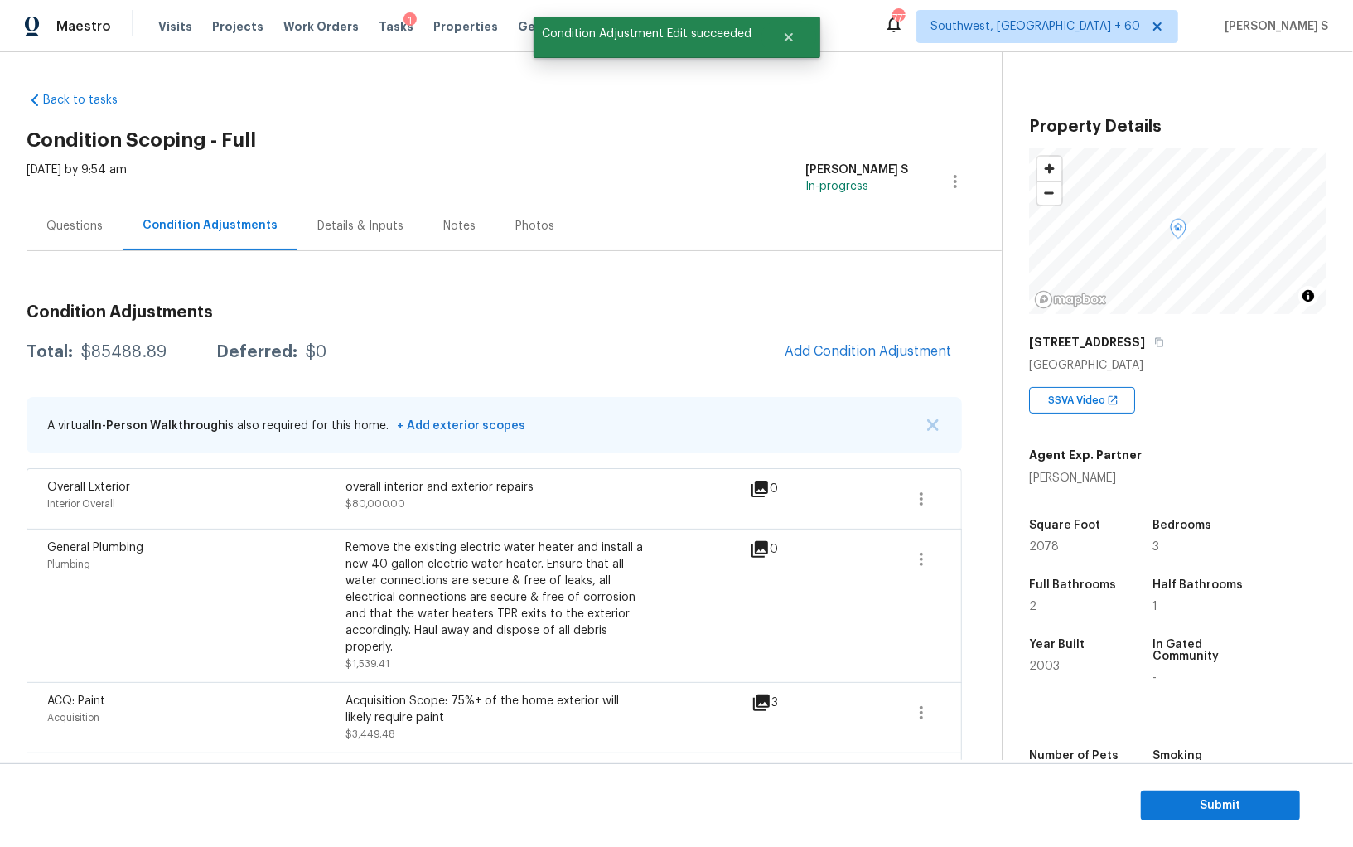
click at [108, 350] on div "$85488.89" at bounding box center [123, 352] width 85 height 17
copy div "85488.89"
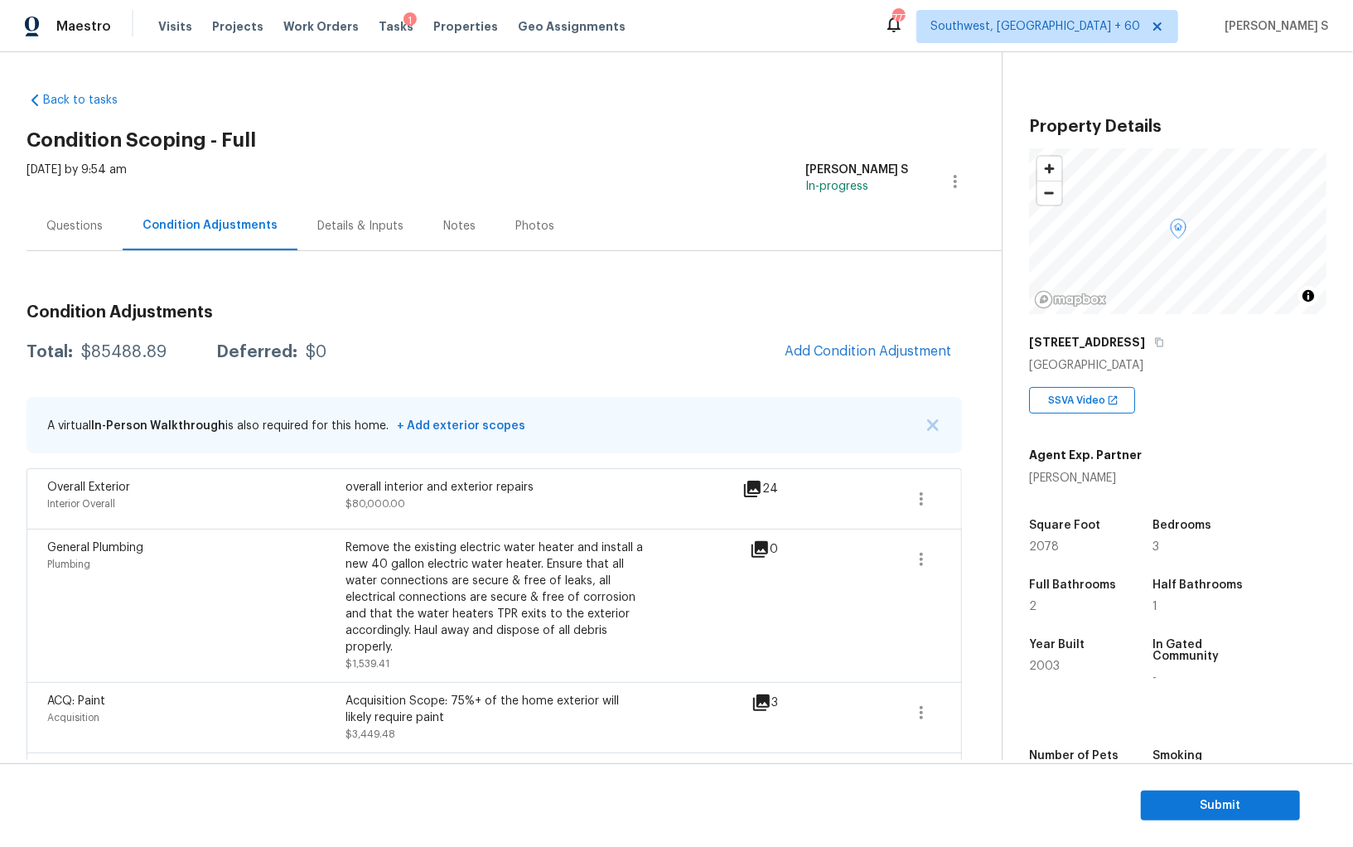
click at [74, 226] on div "Questions" at bounding box center [74, 226] width 56 height 17
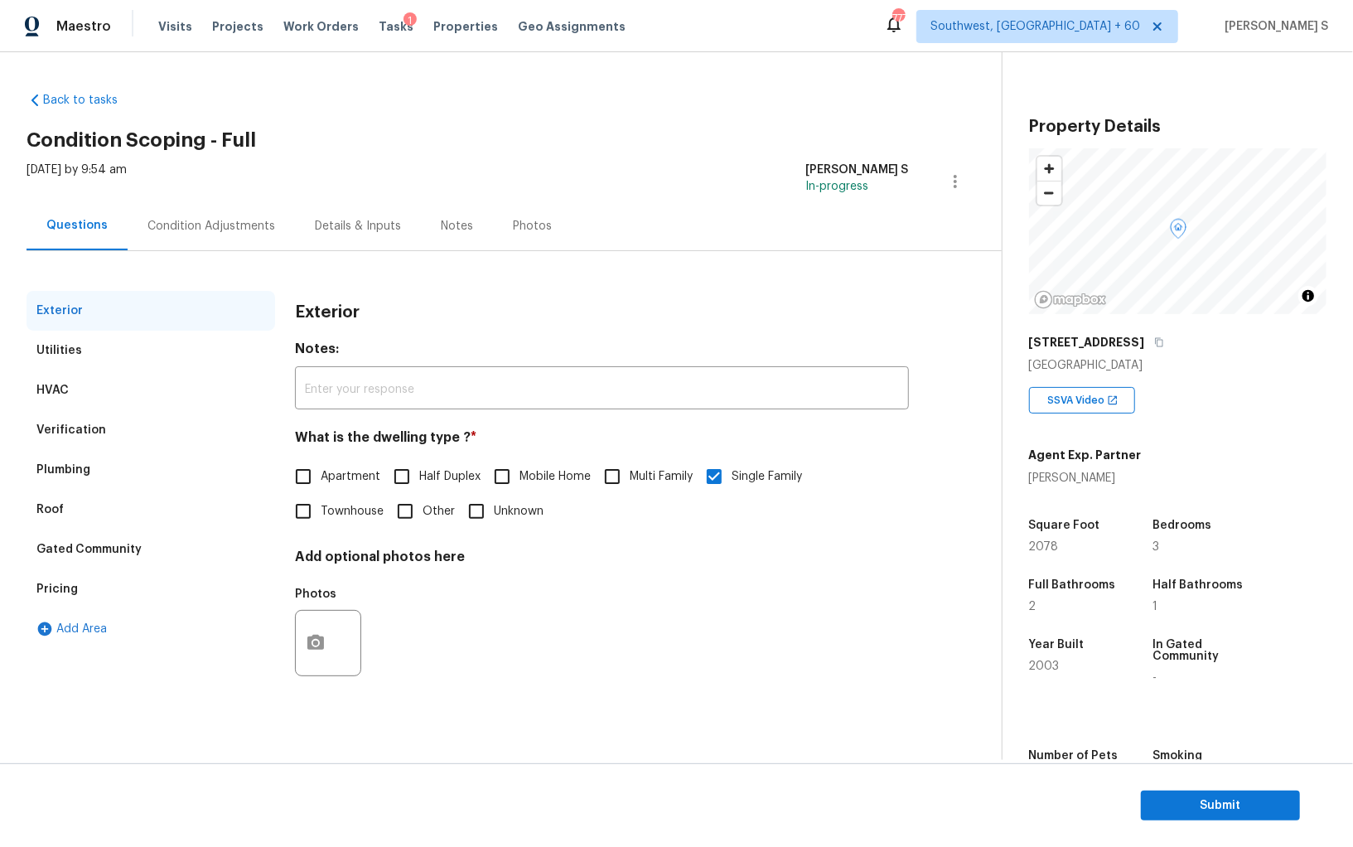
click at [89, 428] on div "Verification" at bounding box center [71, 430] width 70 height 17
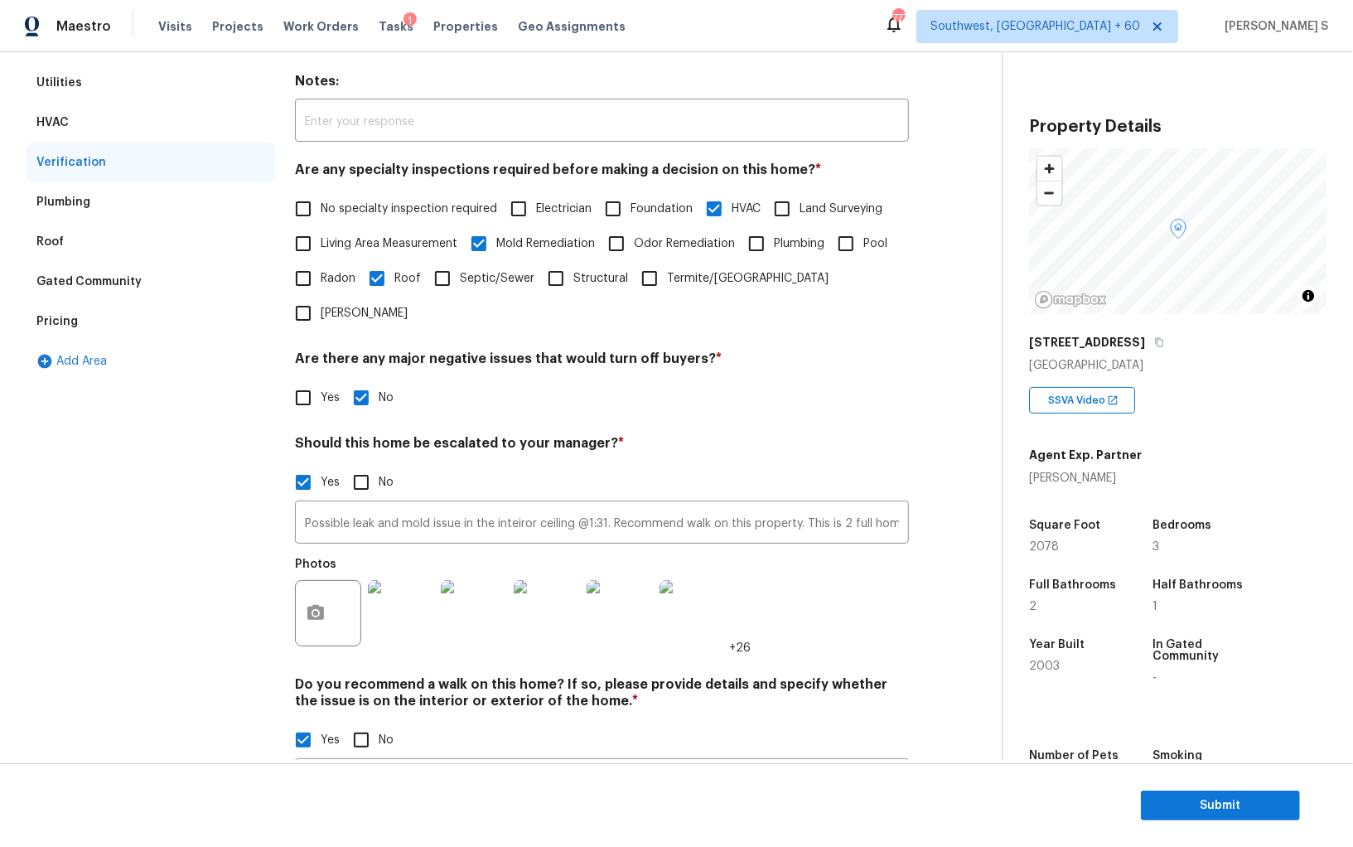
click at [82, 322] on div "Pricing" at bounding box center [151, 322] width 249 height 40
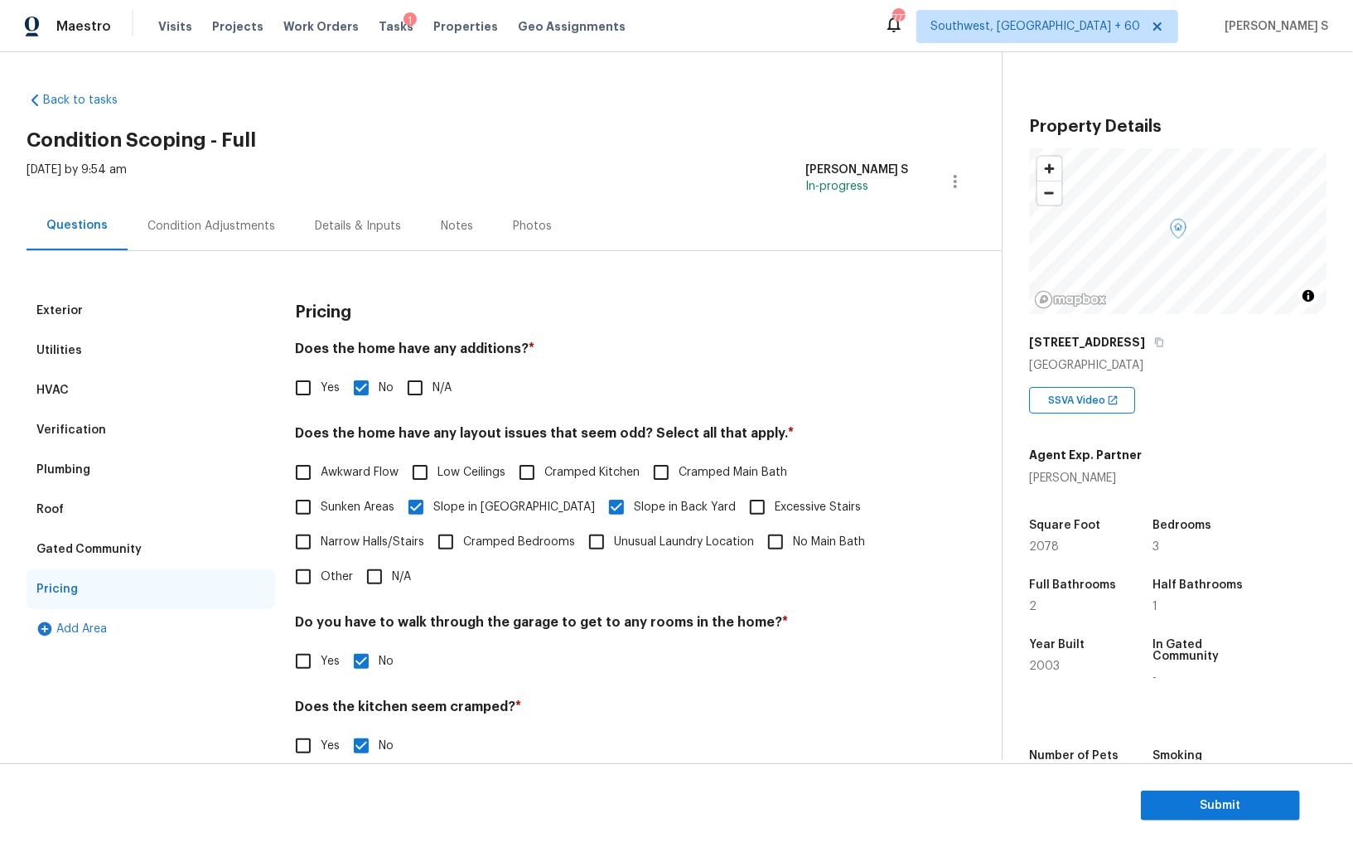
click at [259, 225] on div "Condition Adjustments" at bounding box center [211, 226] width 128 height 17
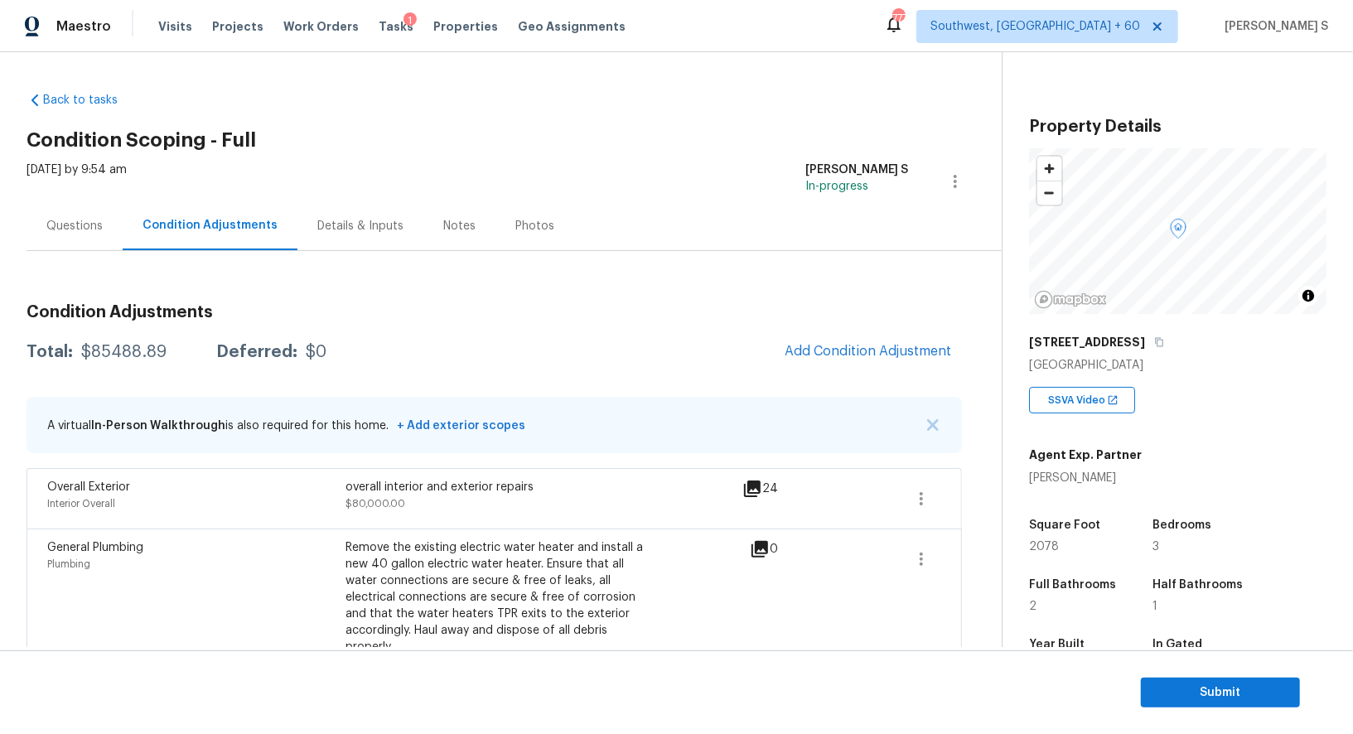
click at [259, 112] on div "Back to tasks Condition Scoping - Full Thu, Aug 21 2025 by 9:54 am Anbu Jebakum…" at bounding box center [514, 539] width 975 height 920
click at [94, 226] on div "Questions" at bounding box center [74, 226] width 56 height 17
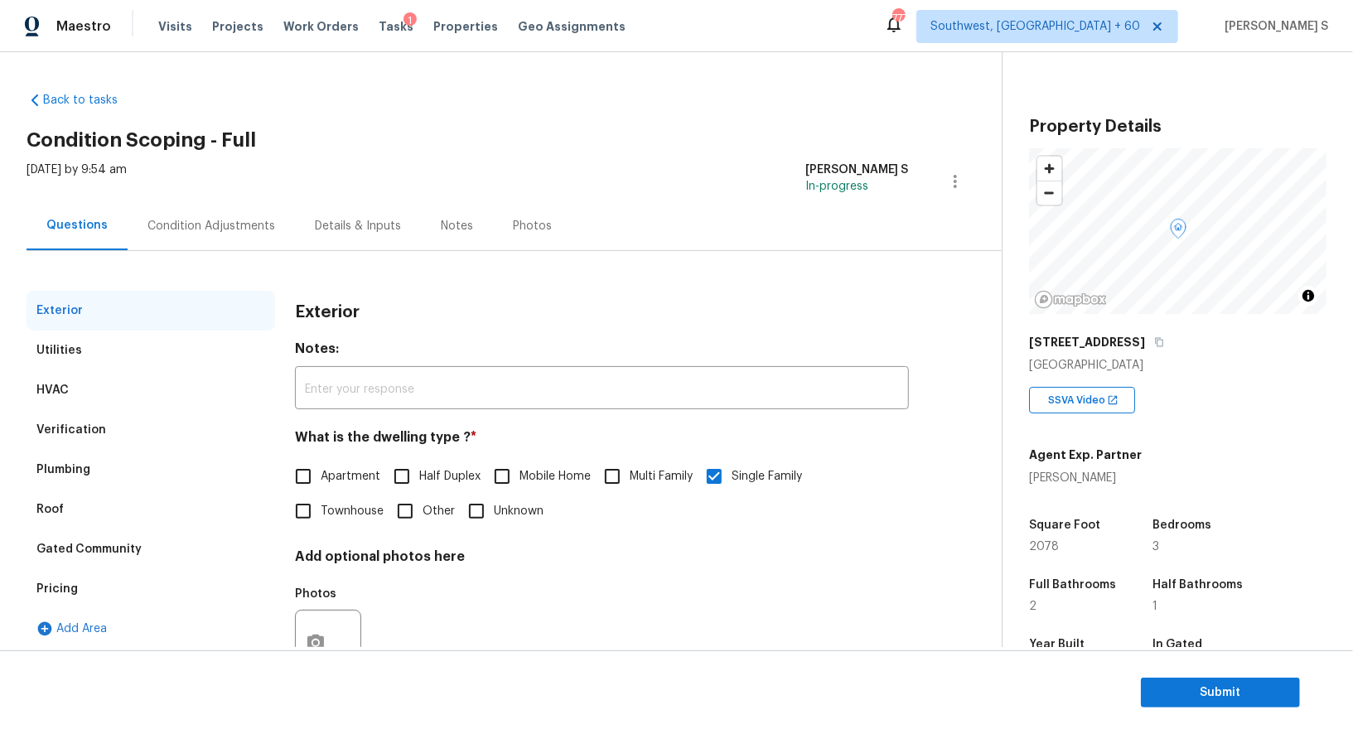
scroll to position [63, 0]
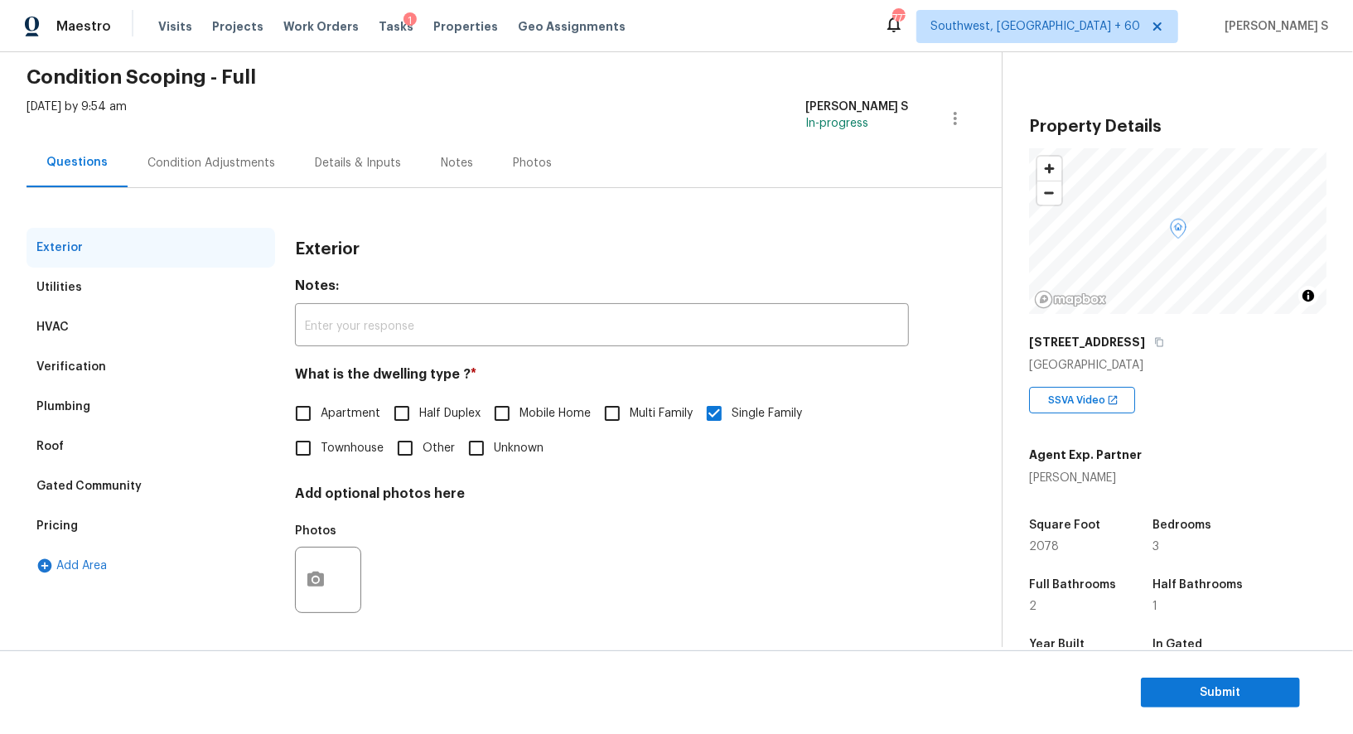
click at [45, 348] on div "Verification" at bounding box center [151, 367] width 249 height 40
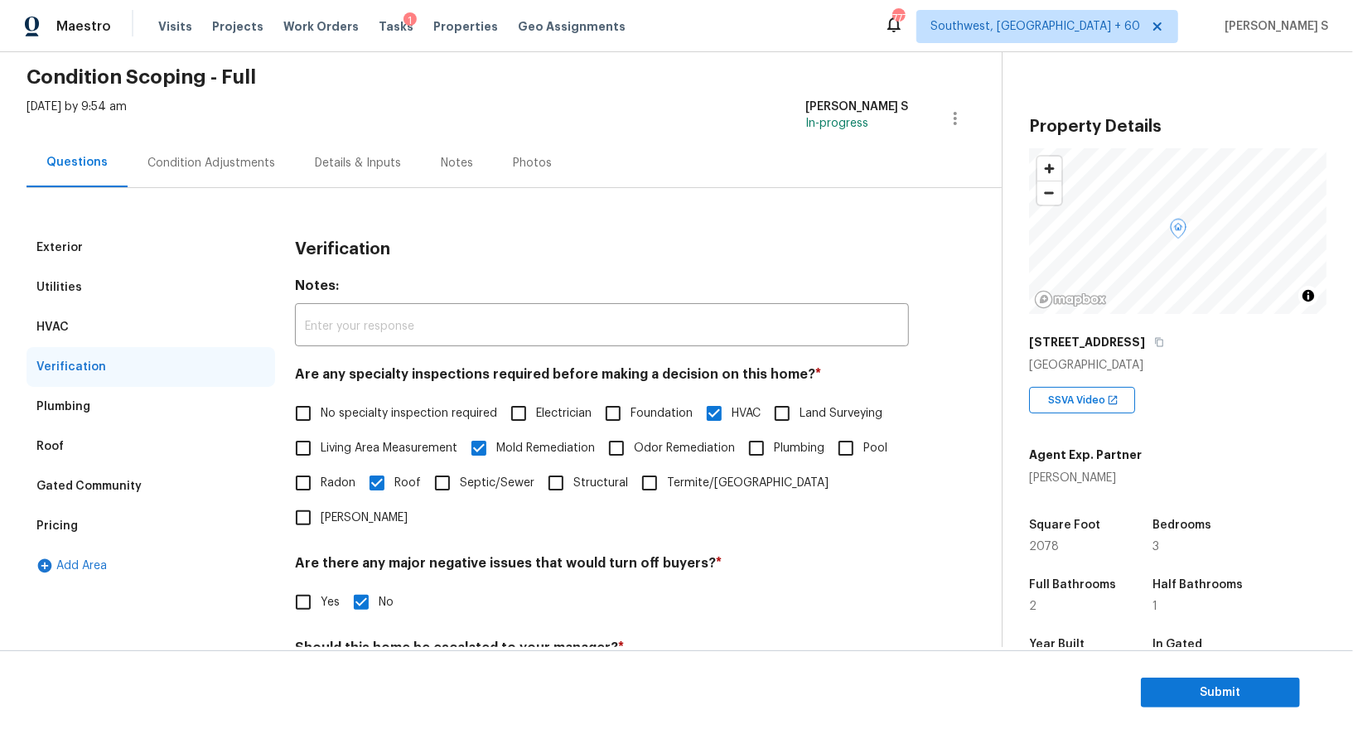
scroll to position [386, 0]
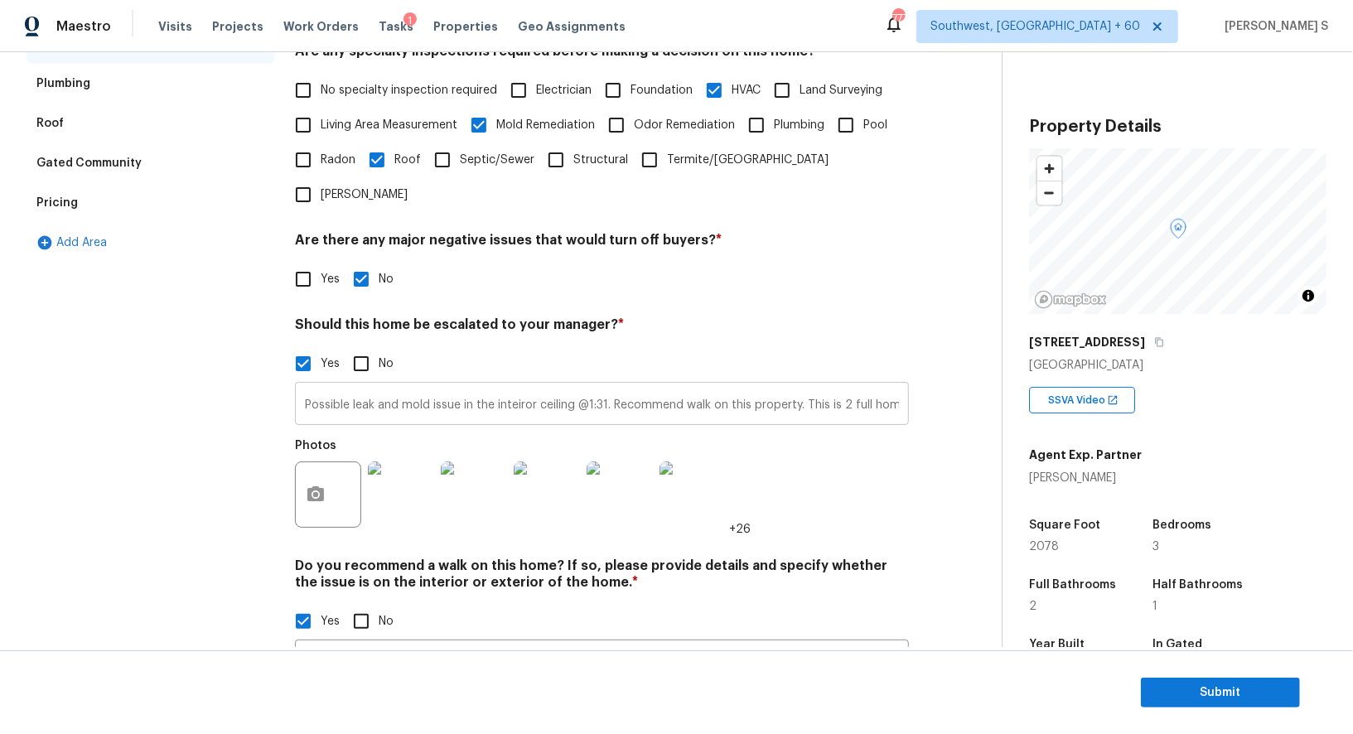
click at [404, 386] on input "Possible leak and mold issue in the inteiror ceiling @1:31. Recommend walk on t…" at bounding box center [602, 405] width 614 height 39
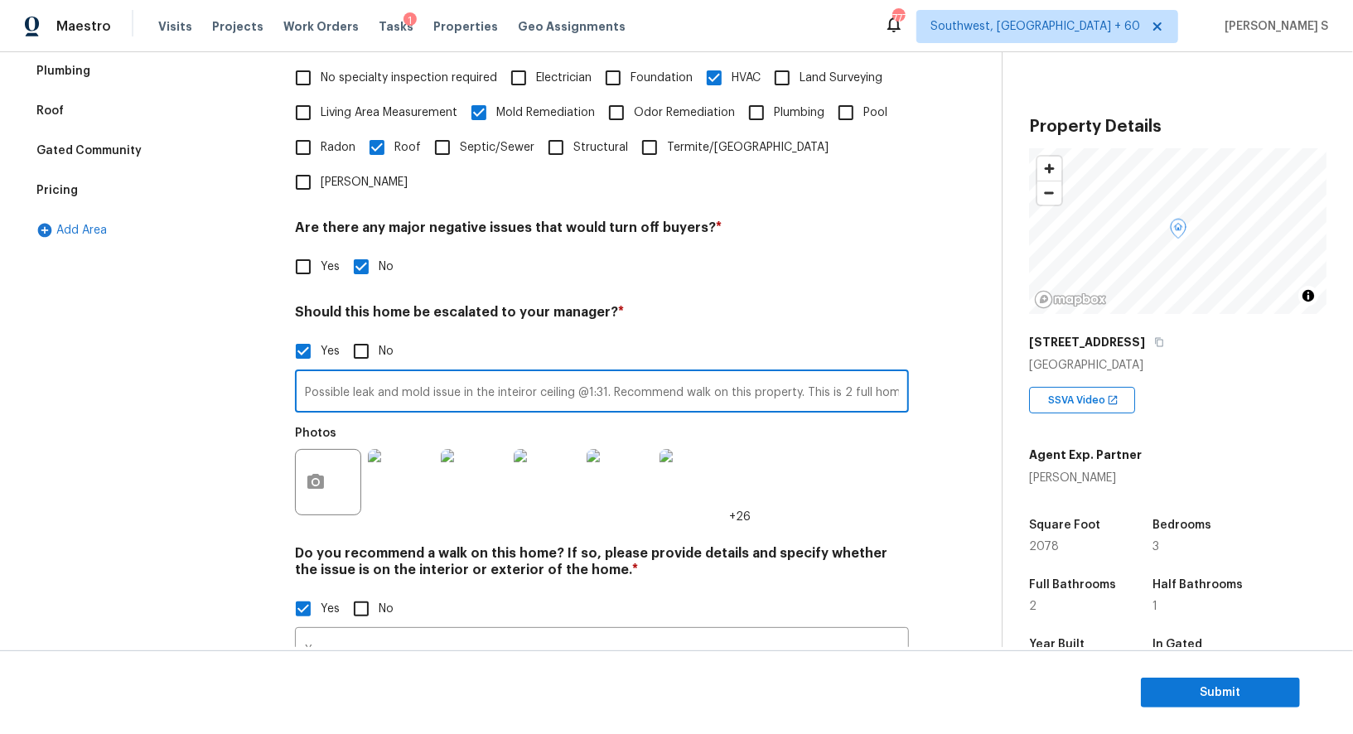
scroll to position [240, 0]
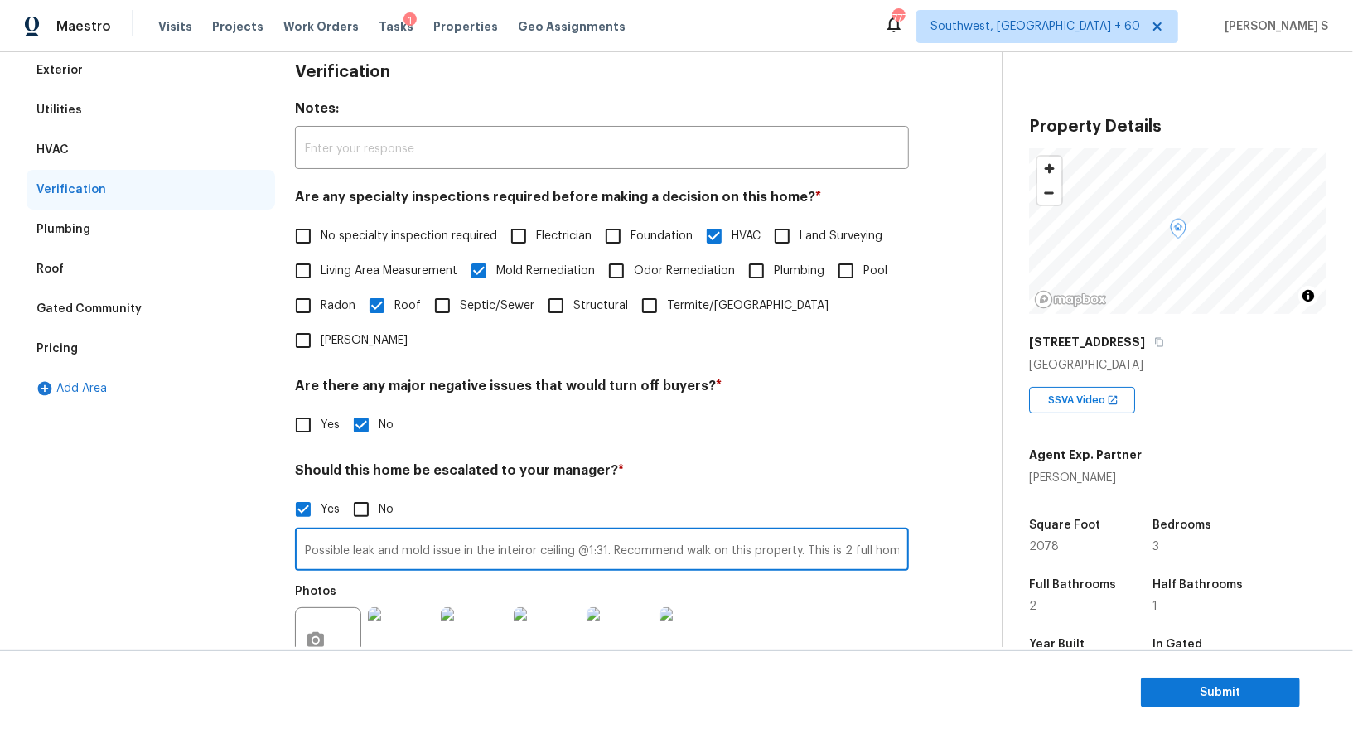
click at [92, 349] on div "Pricing" at bounding box center [151, 349] width 249 height 40
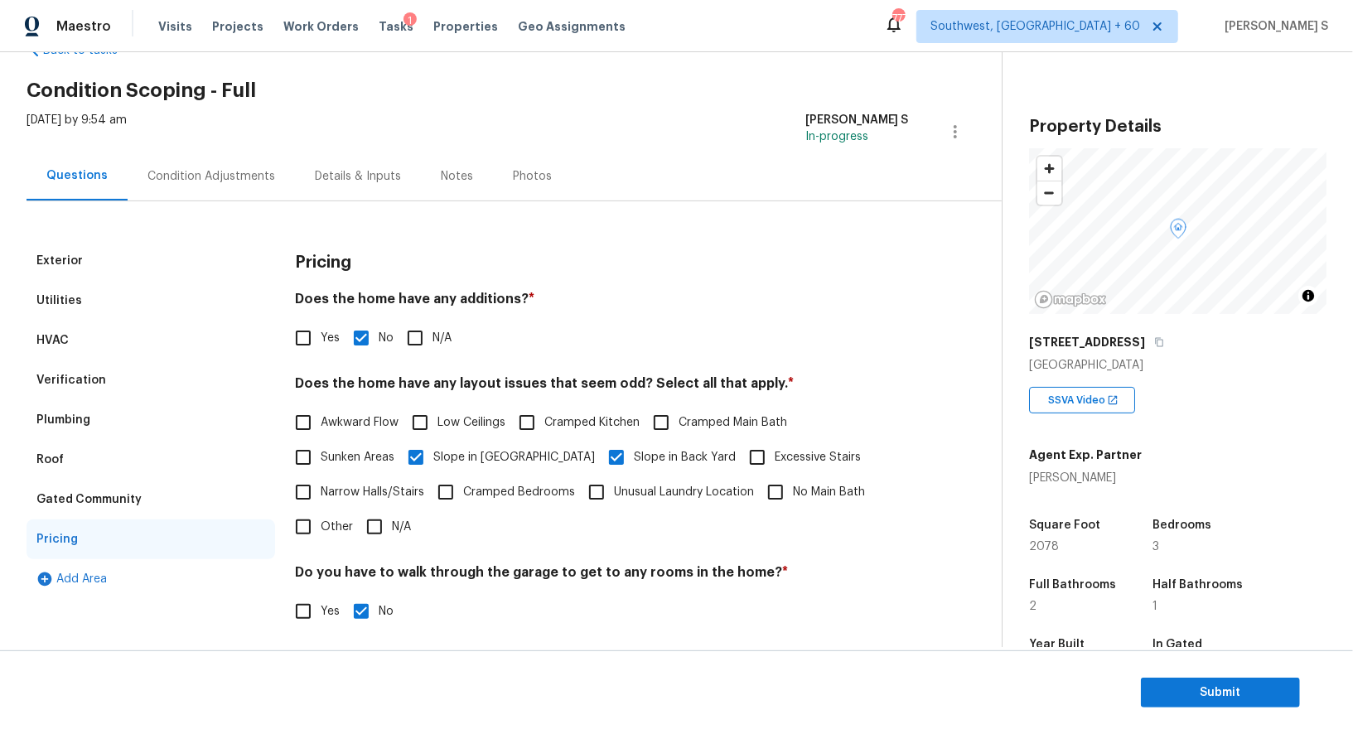
scroll to position [0, 0]
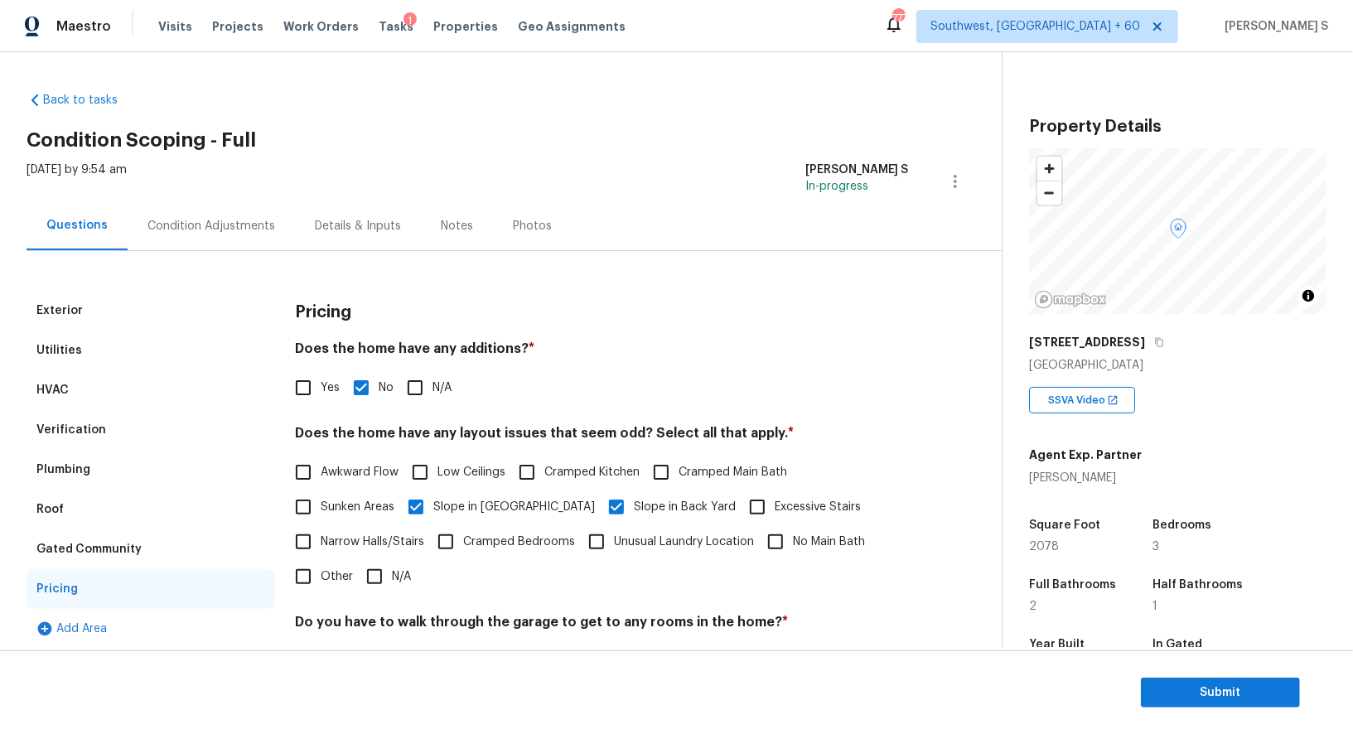
click at [194, 236] on div "Condition Adjustments" at bounding box center [211, 225] width 167 height 49
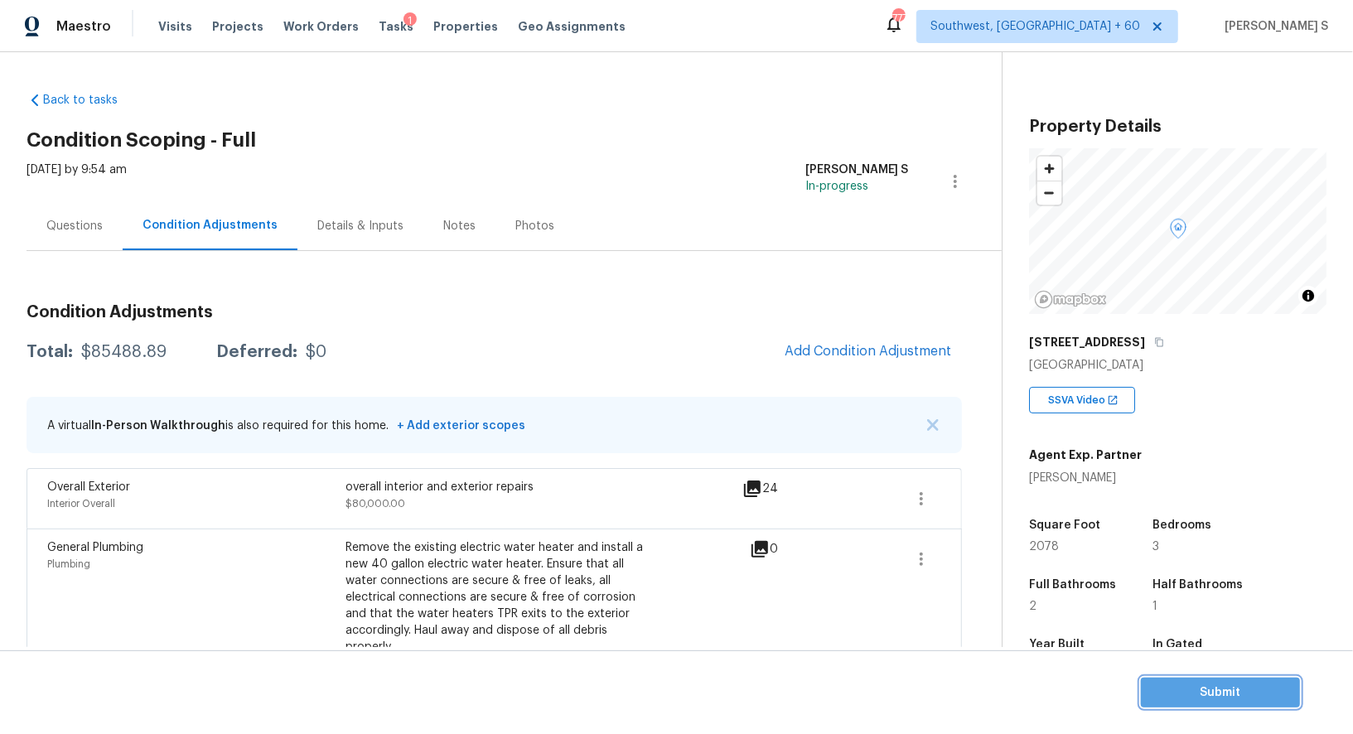
click at [1201, 689] on span "Submit" at bounding box center [1220, 693] width 133 height 21
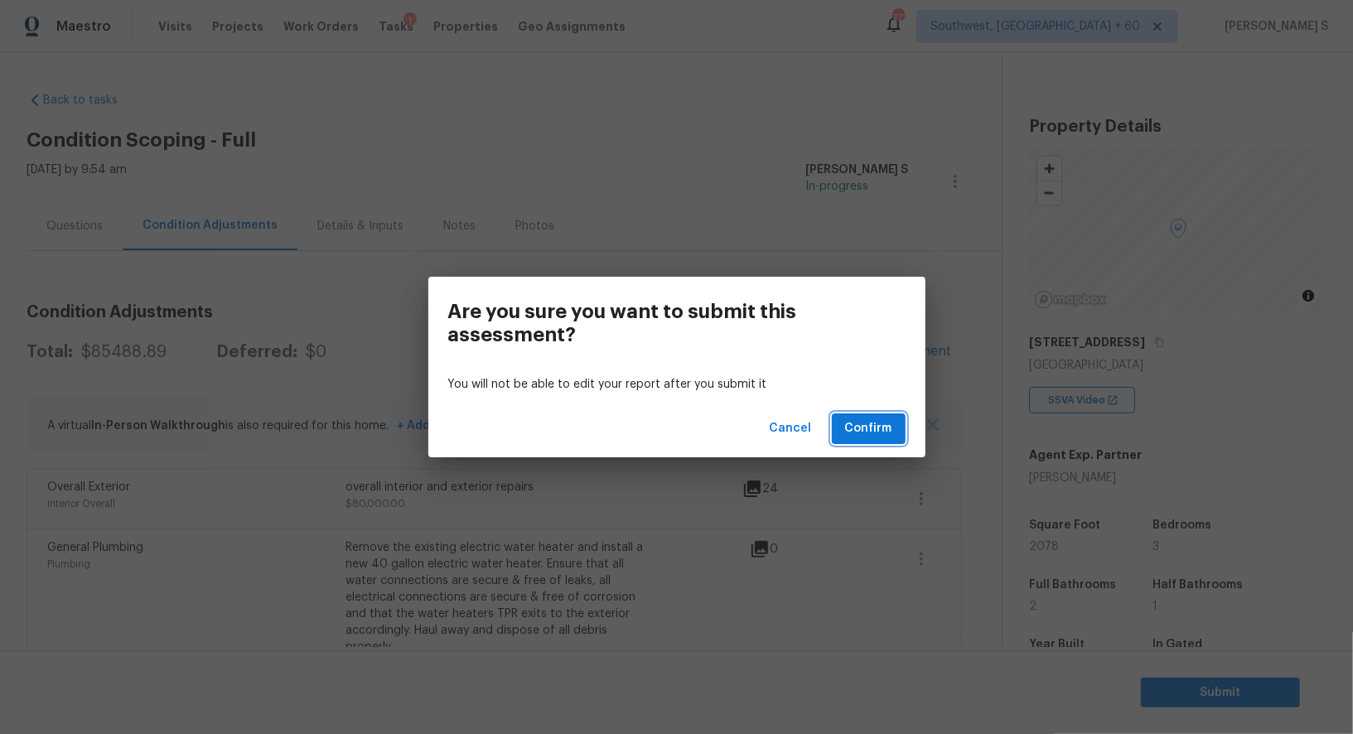
click at [863, 422] on span "Confirm" at bounding box center [868, 428] width 47 height 21
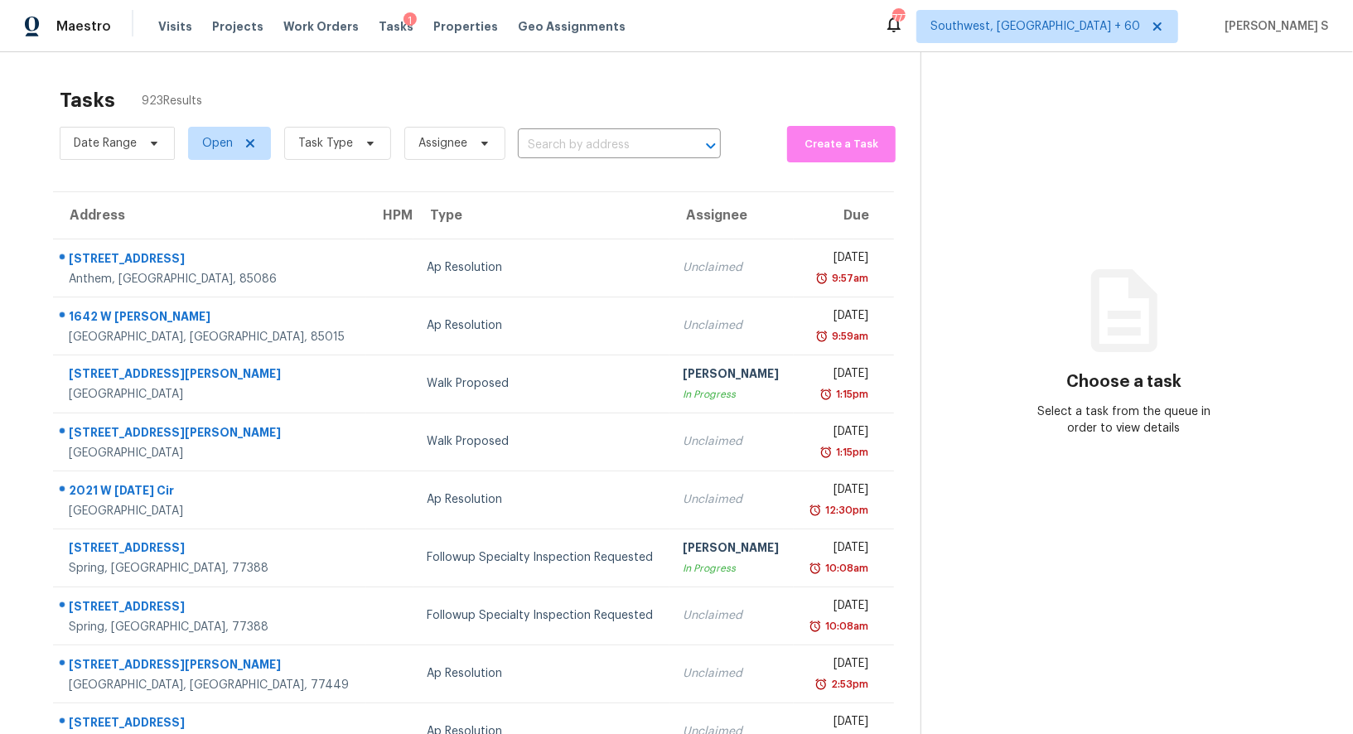
click at [554, 126] on div "Date Range Open Task Type Assignee ​" at bounding box center [390, 143] width 661 height 43
click at [559, 153] on input "text" at bounding box center [596, 146] width 157 height 26
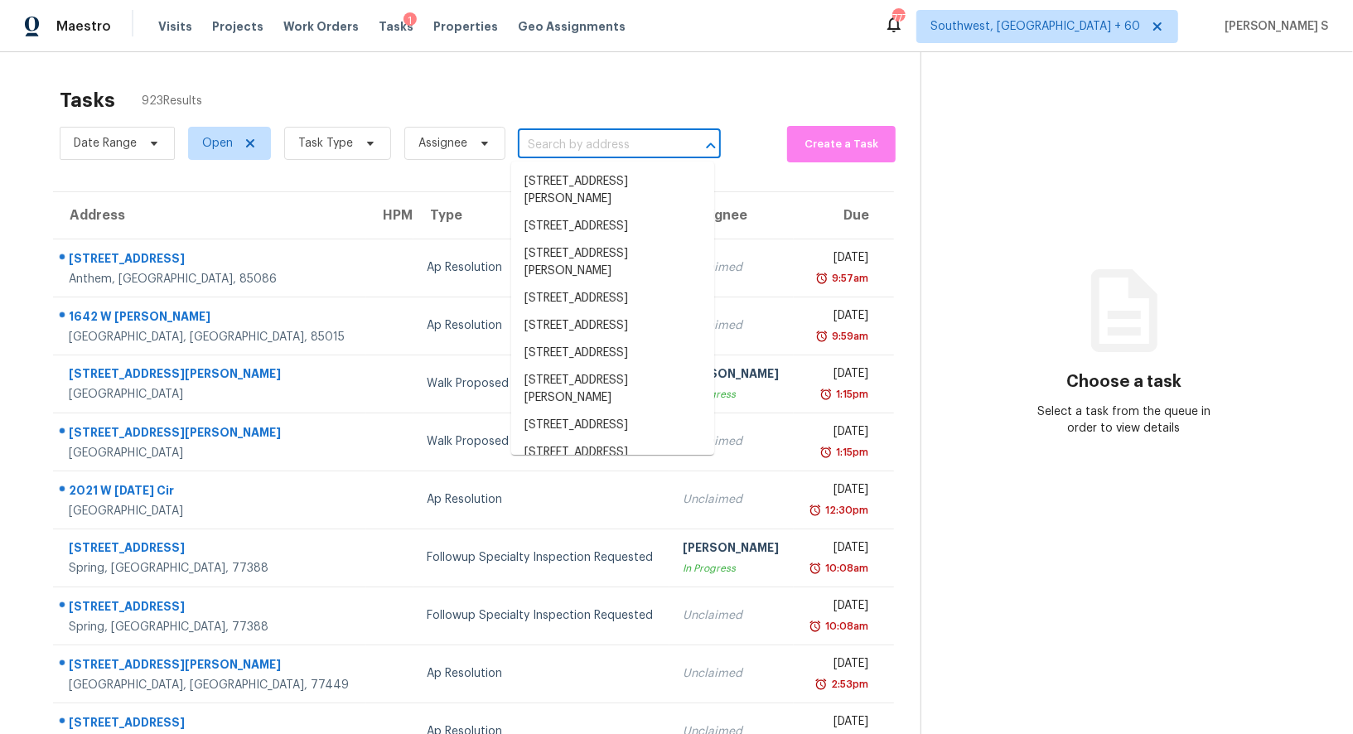
paste input "416 Tavistock Ct, McDonough, GA 30252"
type input "416 Tavistock Ct, McDonough, GA 30252"
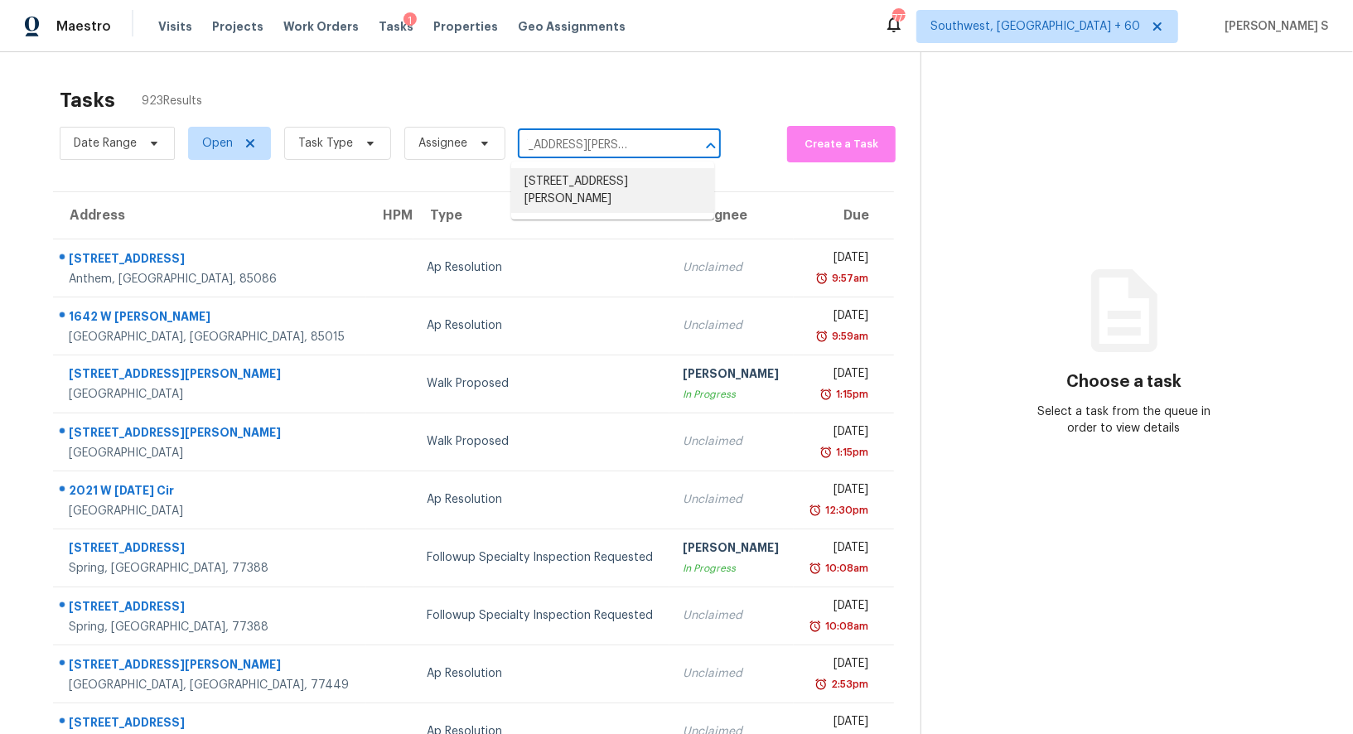
click at [603, 183] on li "416 Tavistock Ct, McDonough, GA 30252" at bounding box center [612, 190] width 203 height 45
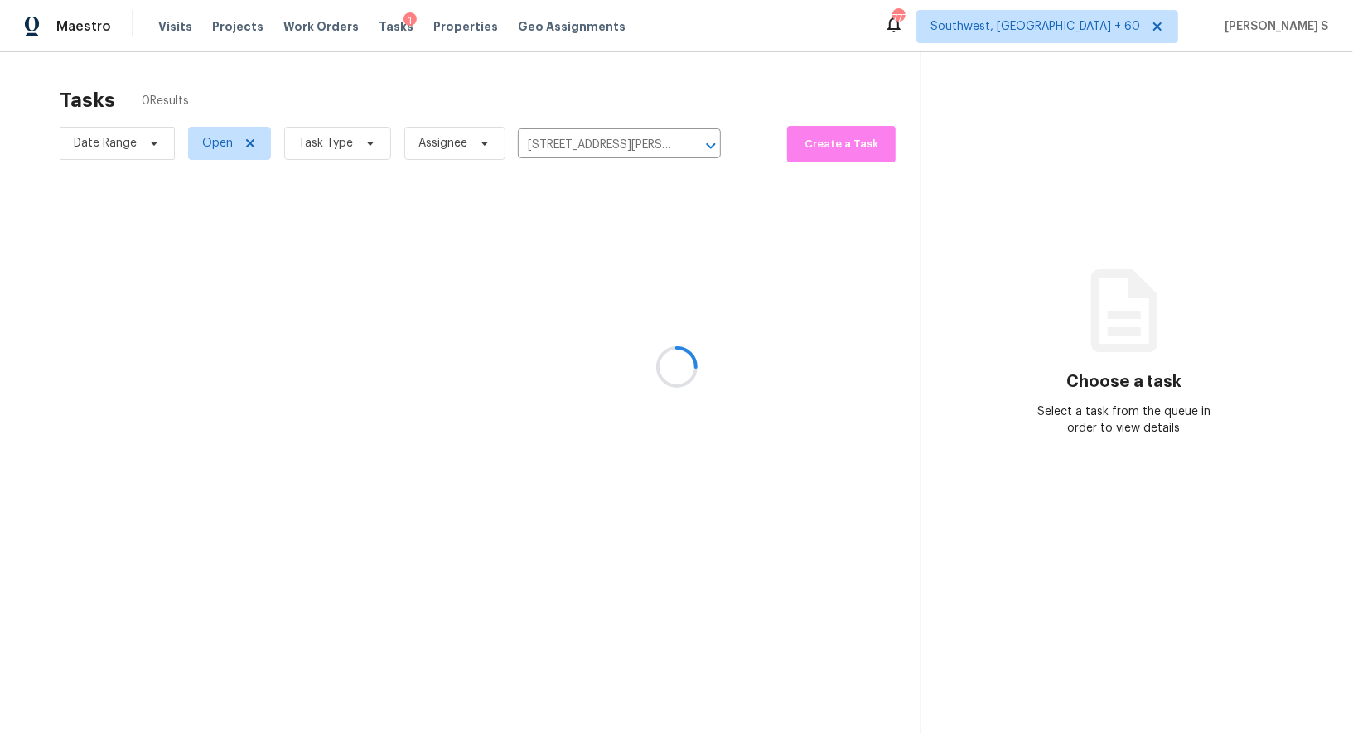
click at [683, 246] on div at bounding box center [676, 367] width 1353 height 734
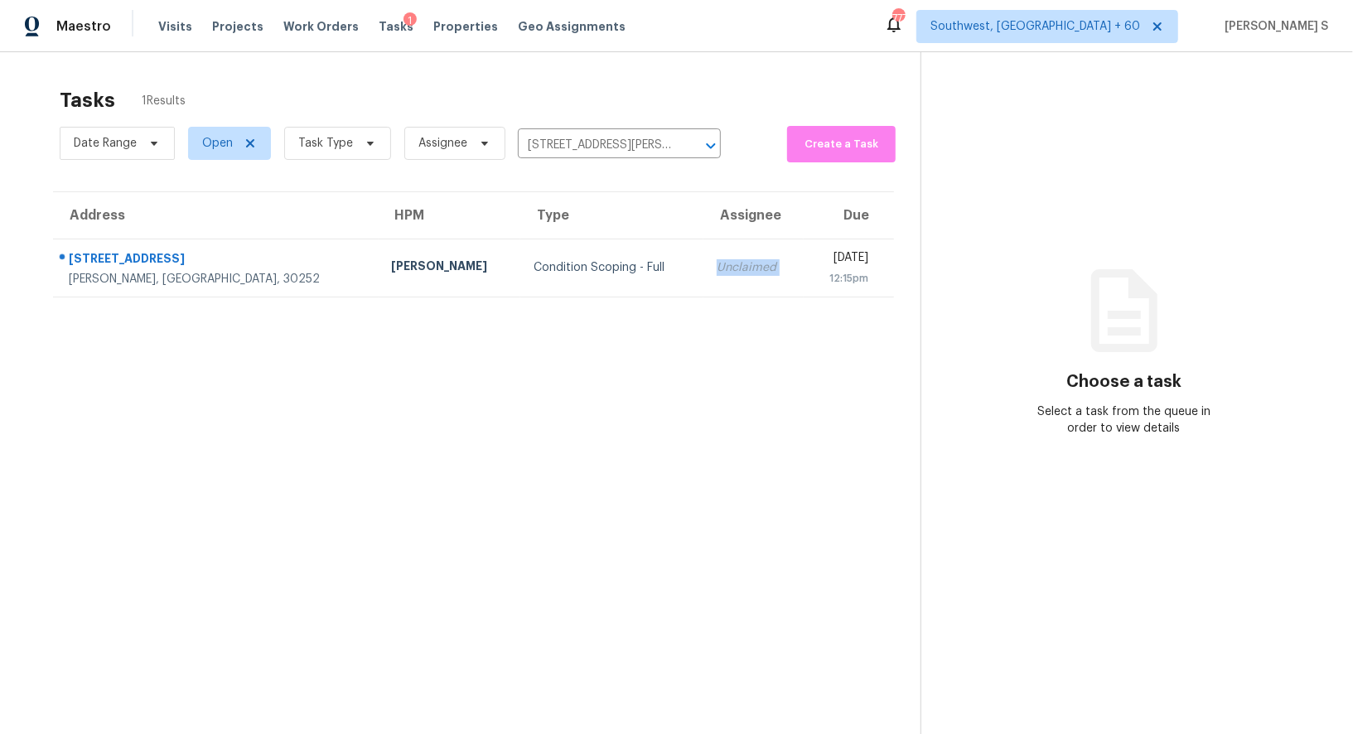
click at [703, 246] on td "Unclaimed" at bounding box center [753, 268] width 100 height 58
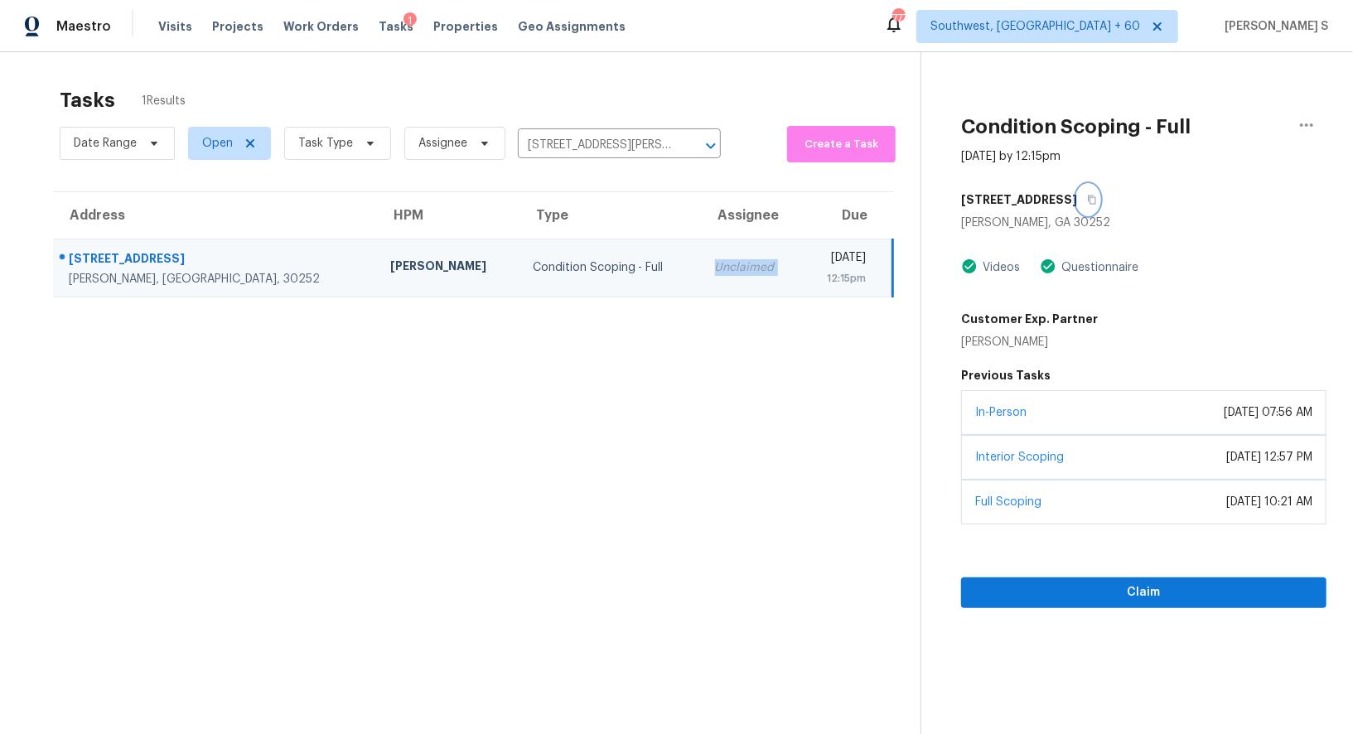
click at [1087, 200] on icon "button" at bounding box center [1092, 200] width 10 height 10
click at [1087, 195] on icon "button" at bounding box center [1092, 200] width 10 height 10
click at [1088, 196] on icon "button" at bounding box center [1092, 200] width 8 height 9
click at [702, 283] on td "Unclaimed" at bounding box center [751, 268] width 99 height 58
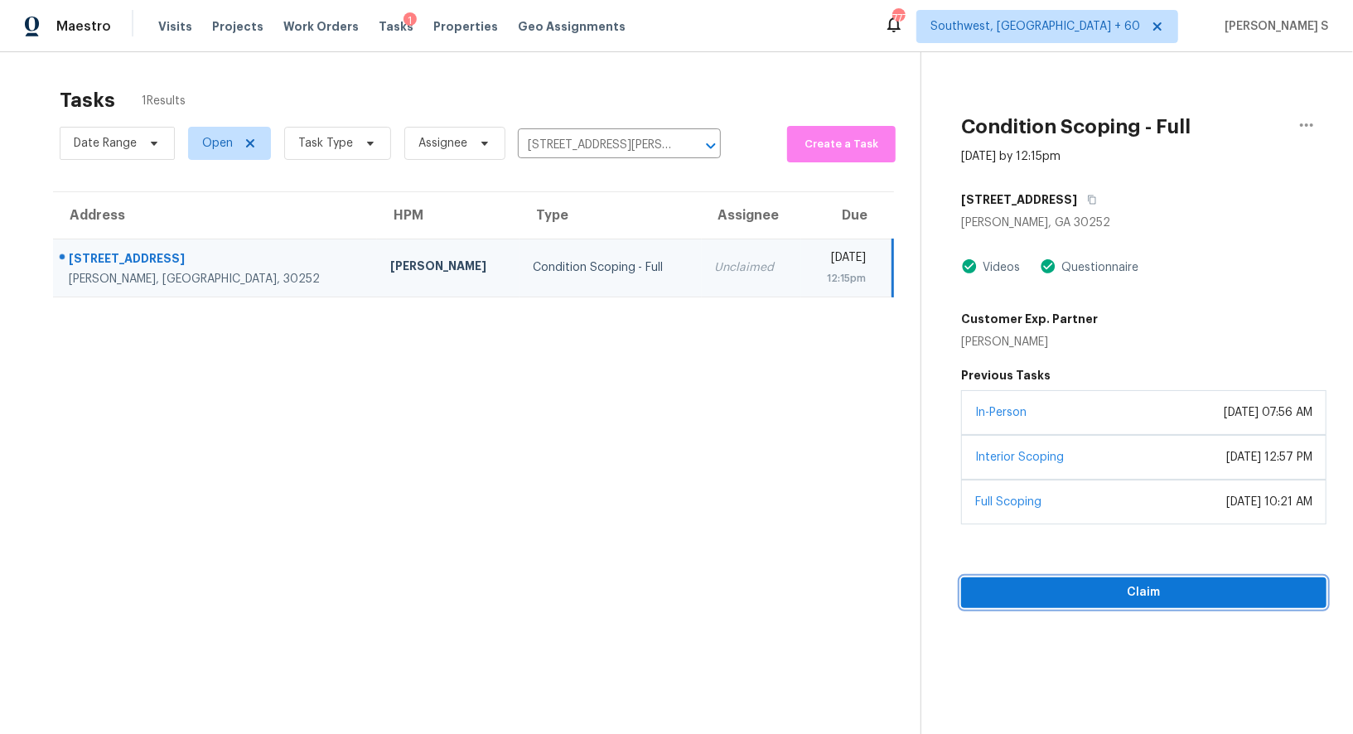
click at [1101, 591] on span "Claim" at bounding box center [1143, 593] width 339 height 21
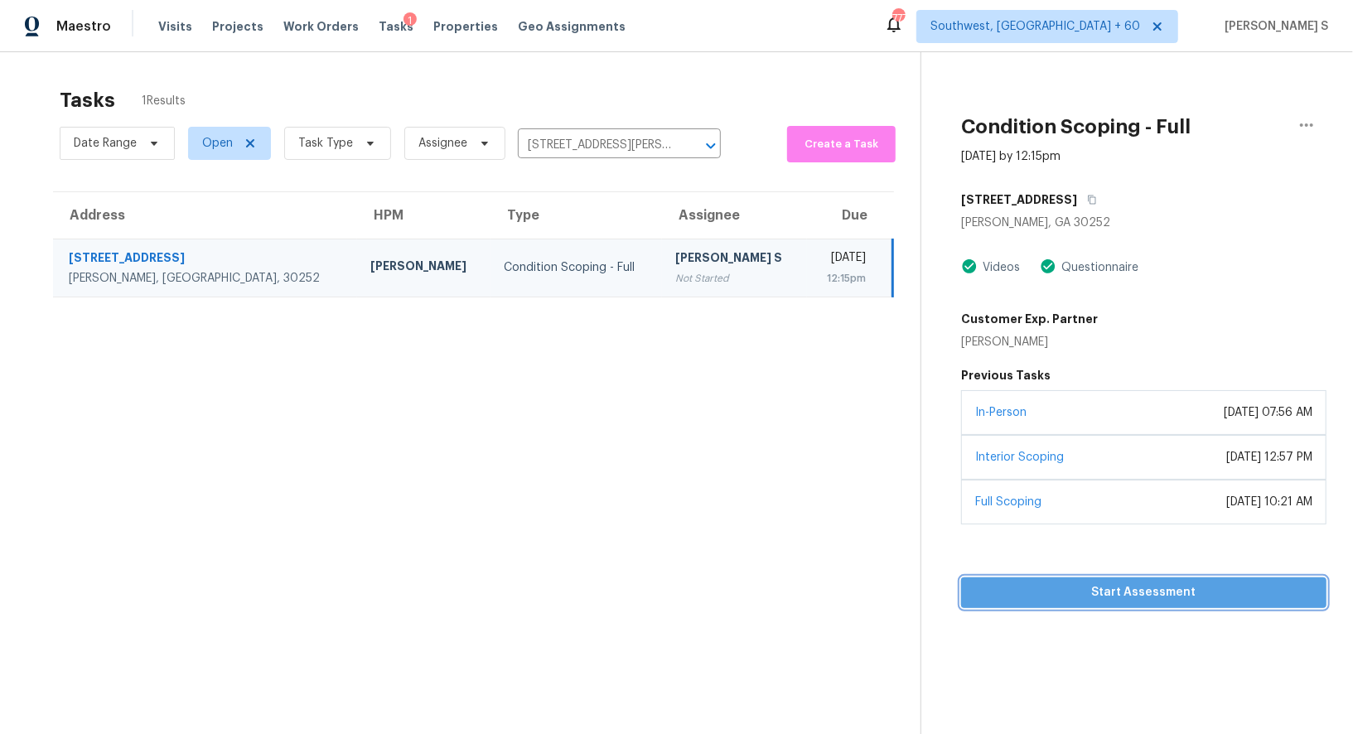
click at [1153, 590] on span "Start Assessment" at bounding box center [1143, 593] width 339 height 21
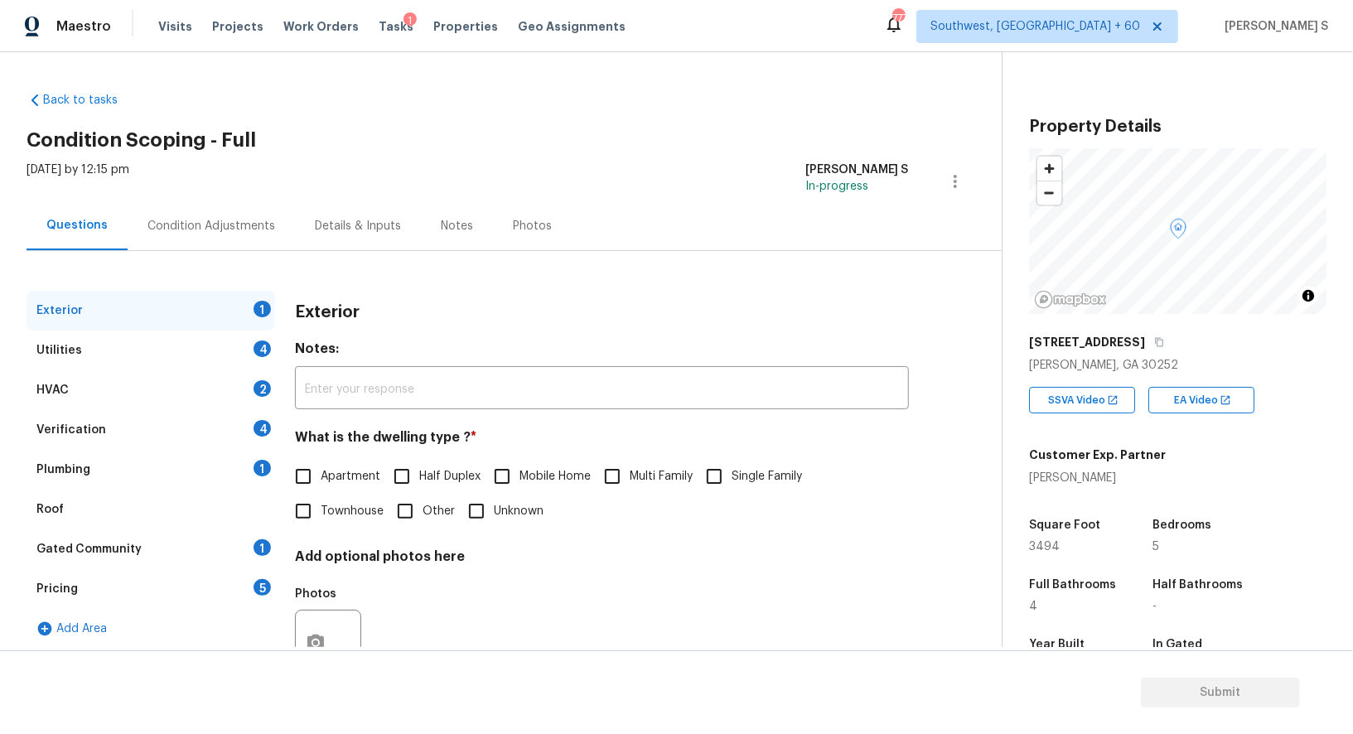
scroll to position [144, 0]
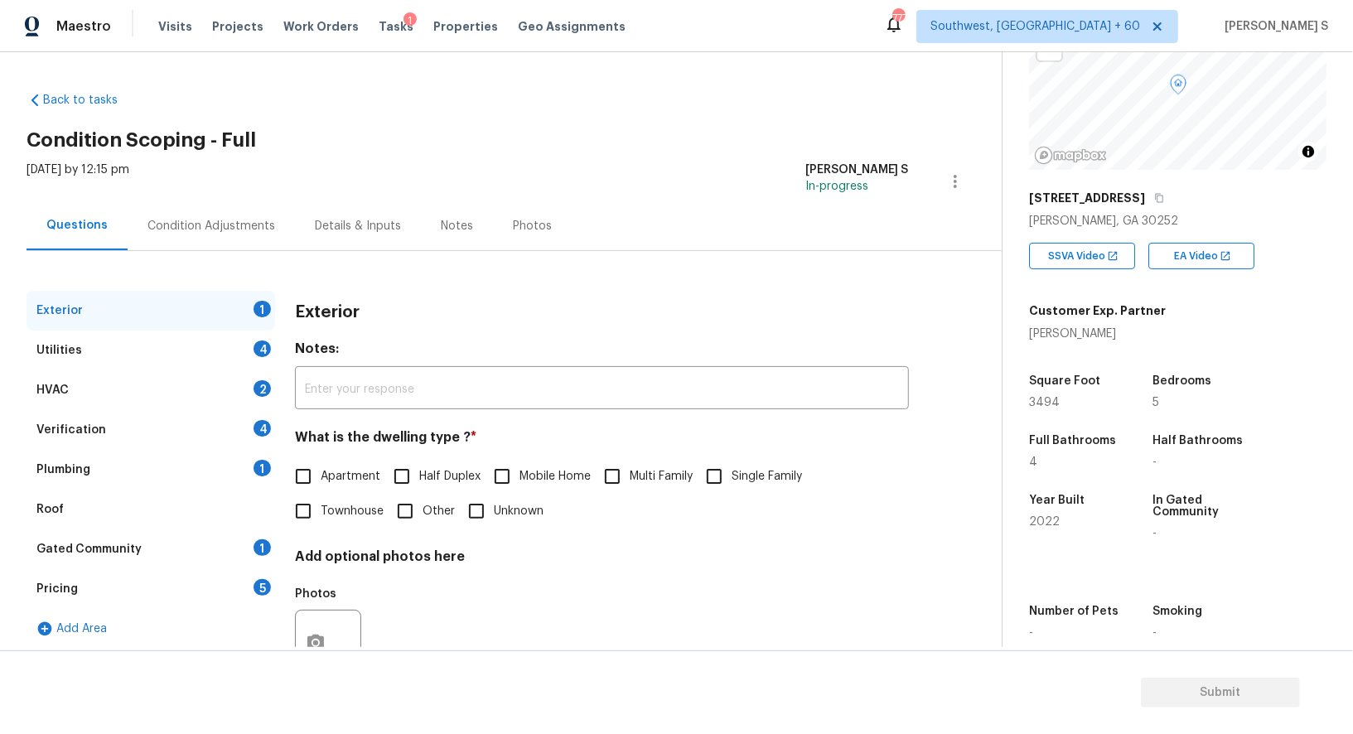
click at [713, 454] on div "What is the dwelling type ? * Apartment Half Duplex Mobile Home Multi Family Si…" at bounding box center [602, 478] width 614 height 99
click at [737, 518] on div "Apartment Half Duplex Mobile Home Multi Family Single Family Townhouse Other Un…" at bounding box center [602, 494] width 614 height 70
click at [735, 489] on label "Single Family" at bounding box center [749, 476] width 105 height 35
click at [732, 489] on input "Single Family" at bounding box center [714, 476] width 35 height 35
checkbox input "true"
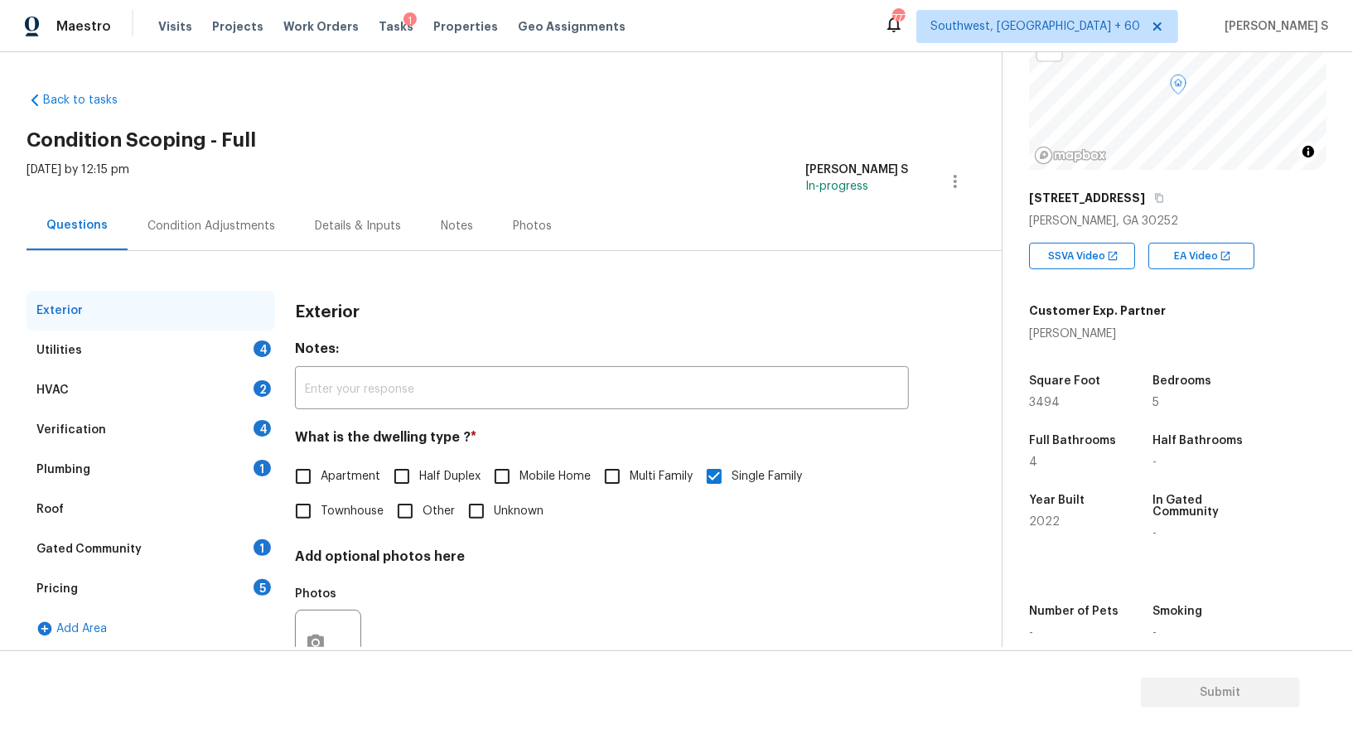
click at [252, 348] on div "Utilities 4" at bounding box center [151, 351] width 249 height 40
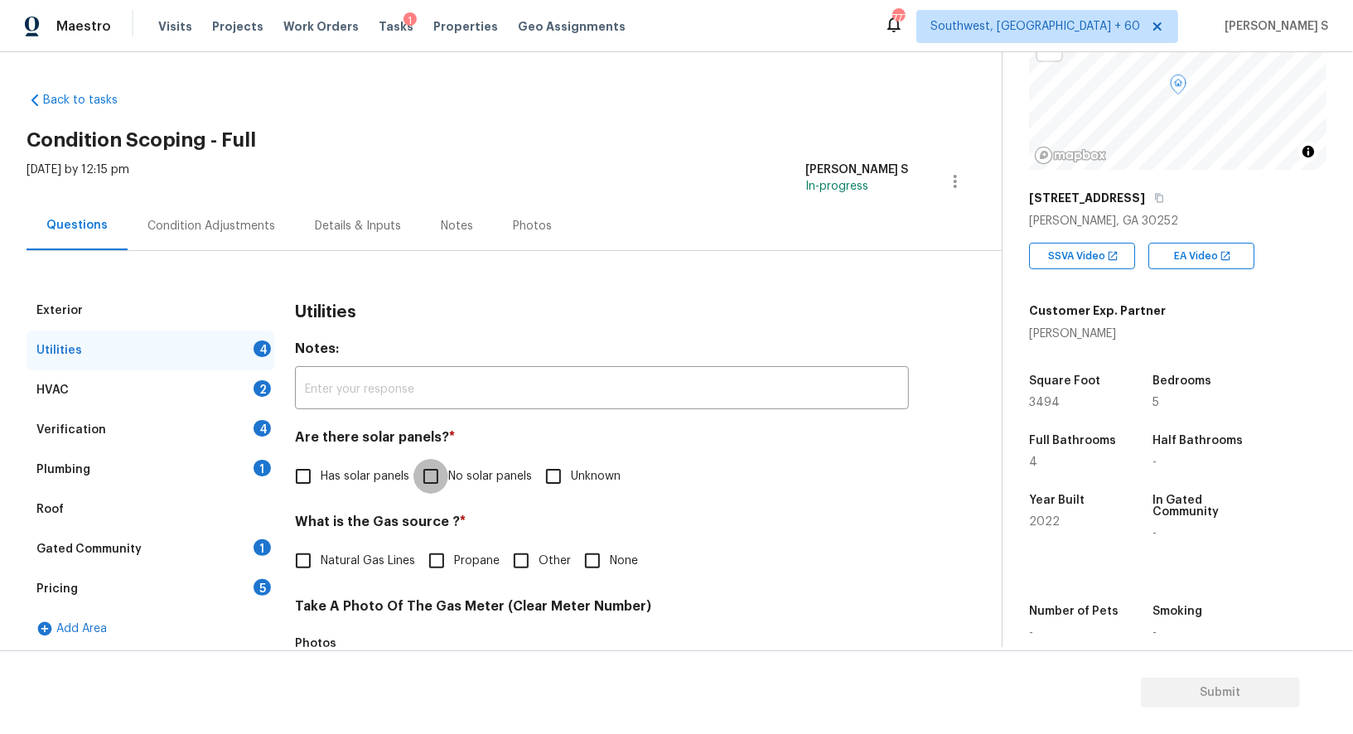
click at [433, 471] on input "No solar panels" at bounding box center [430, 476] width 35 height 35
checkbox input "true"
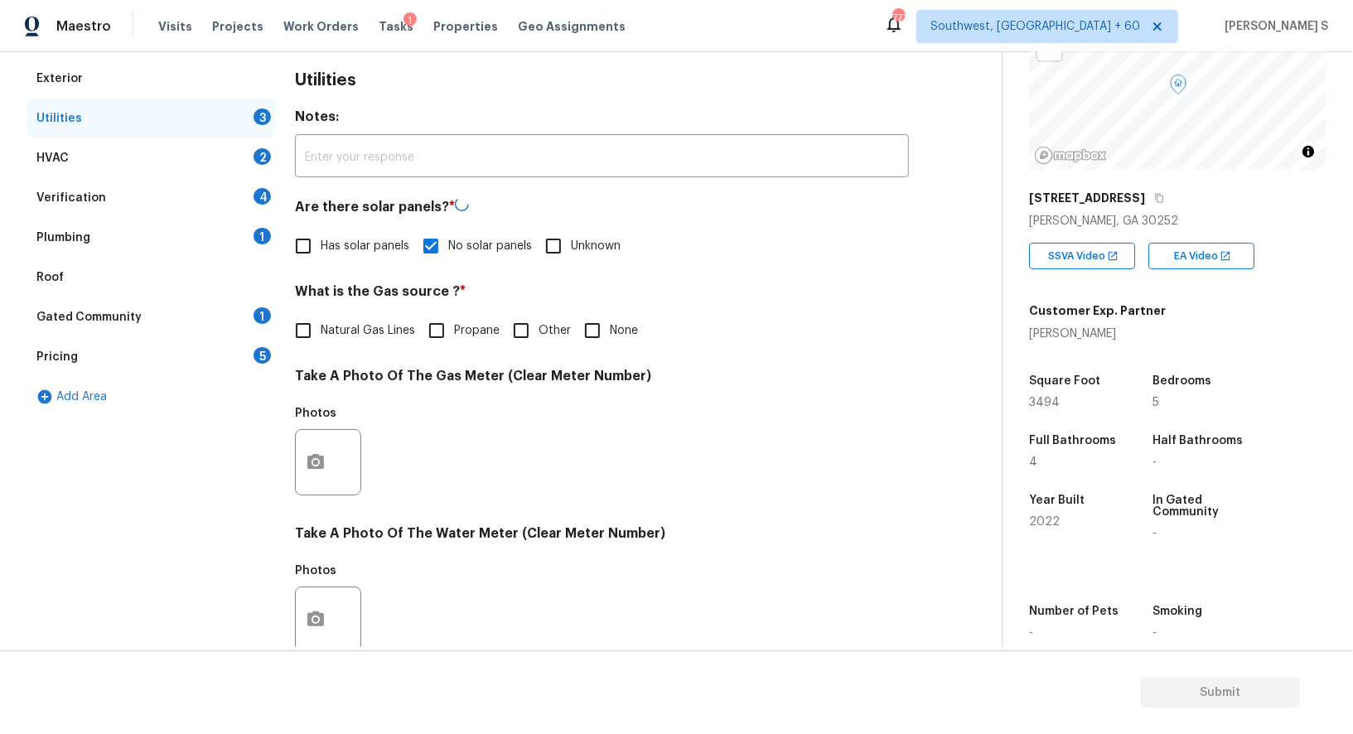
scroll to position [512, 0]
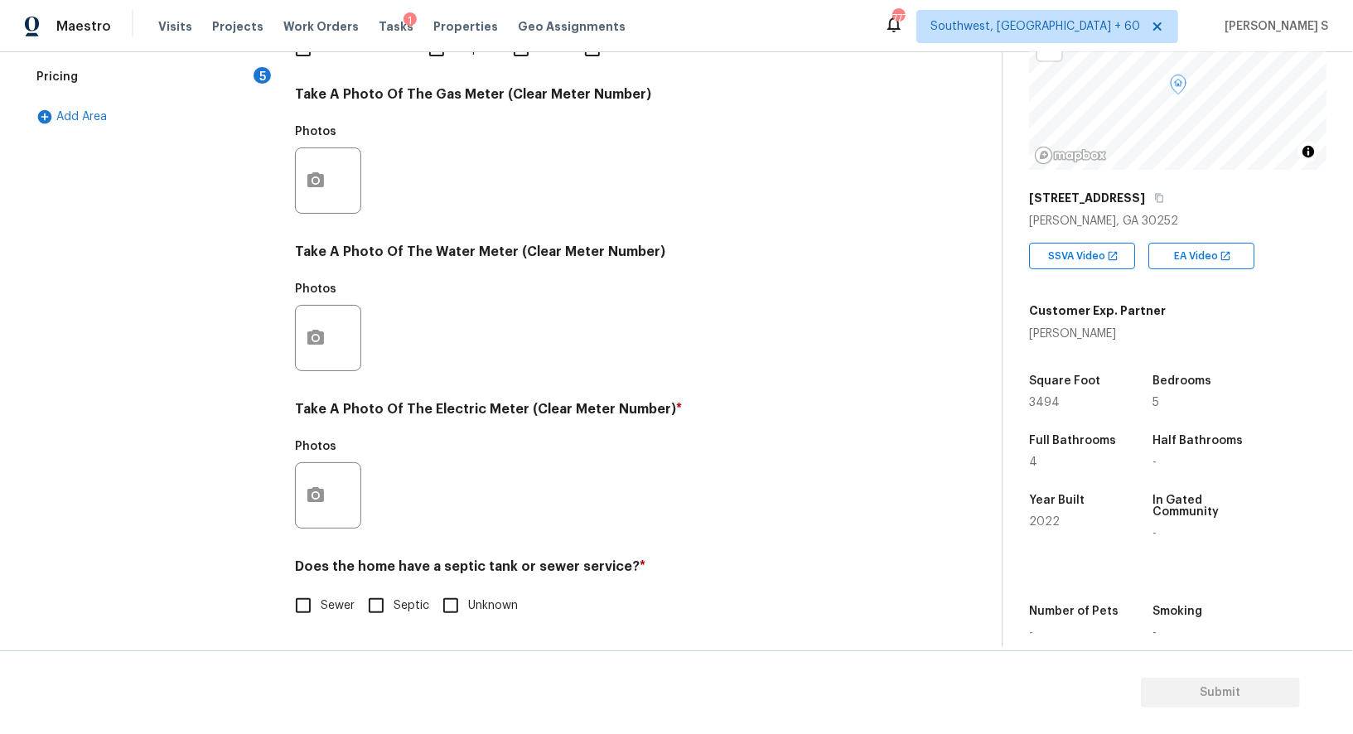
click at [298, 612] on input "Sewer" at bounding box center [303, 605] width 35 height 35
checkbox input "true"
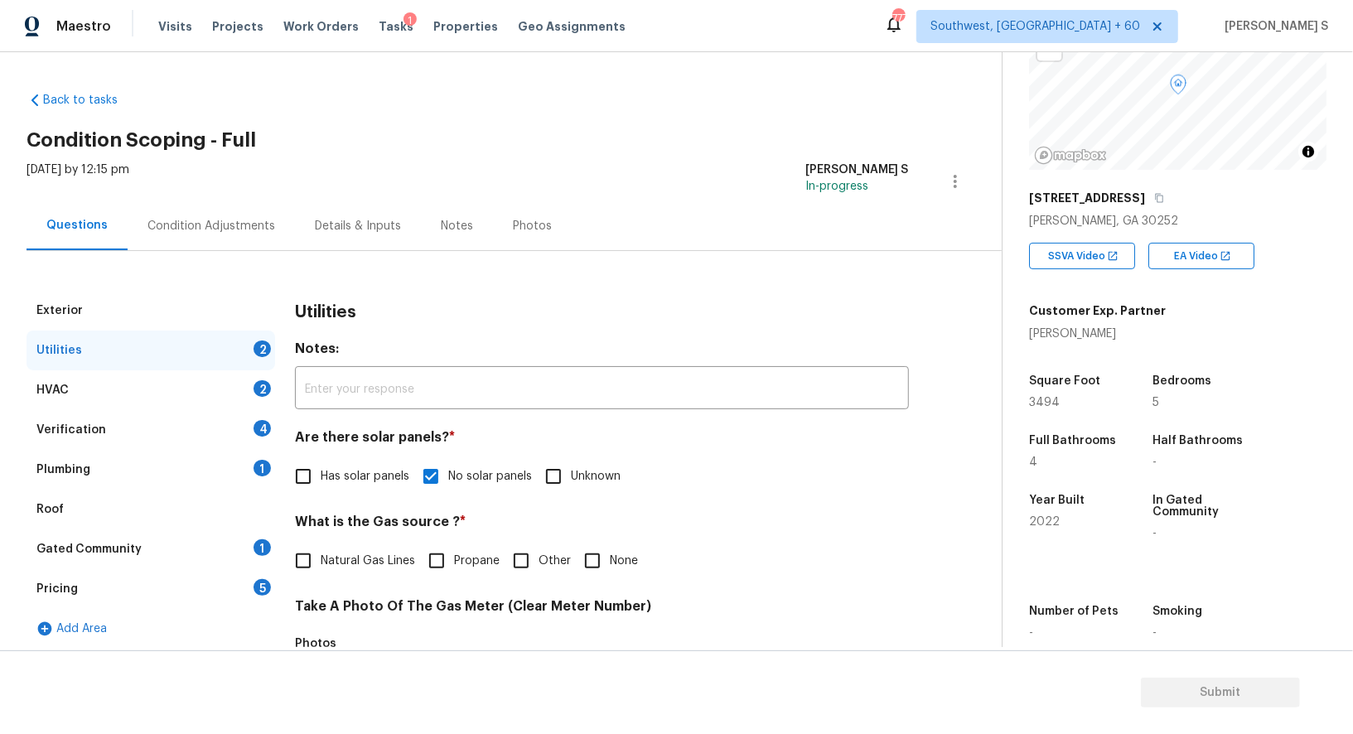
click at [249, 472] on div "Plumbing 1" at bounding box center [151, 470] width 249 height 40
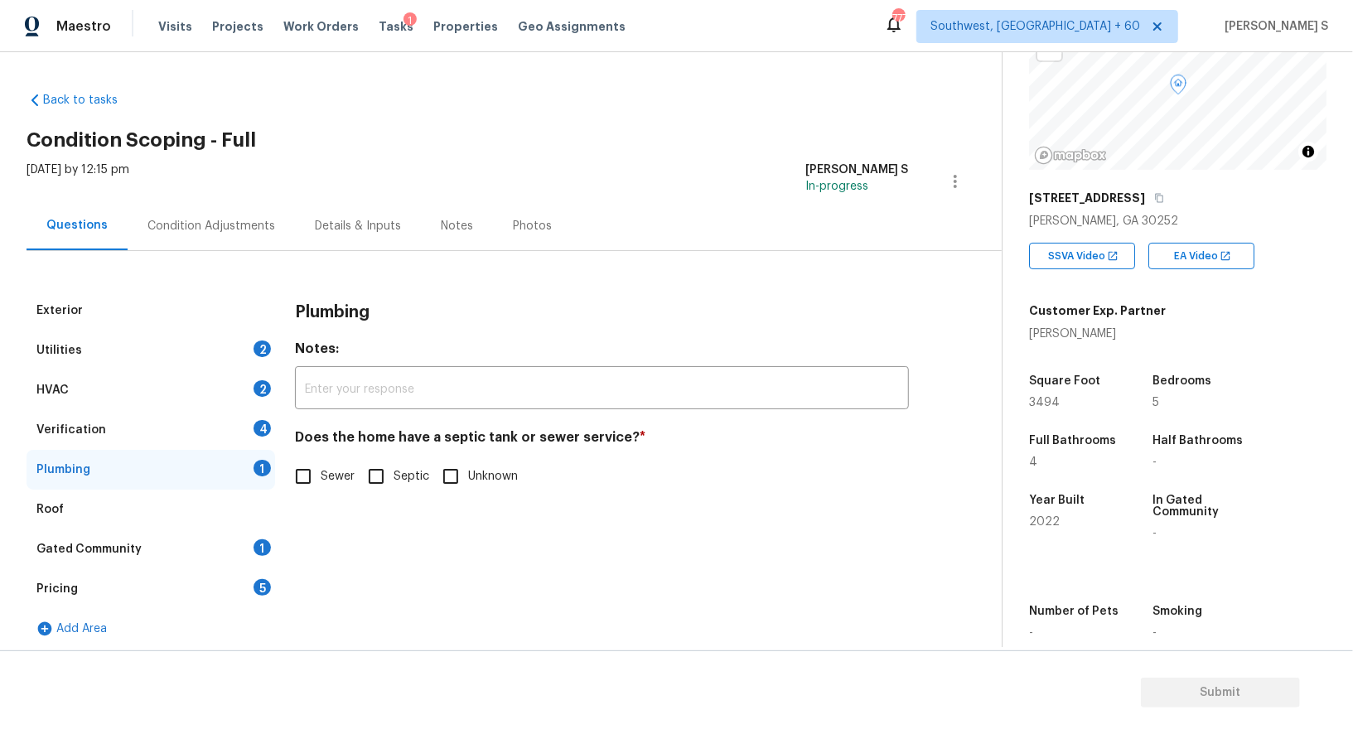
click at [305, 471] on input "Sewer" at bounding box center [303, 476] width 35 height 35
checkbox input "true"
click at [242, 542] on div "Gated Community 1" at bounding box center [151, 549] width 249 height 40
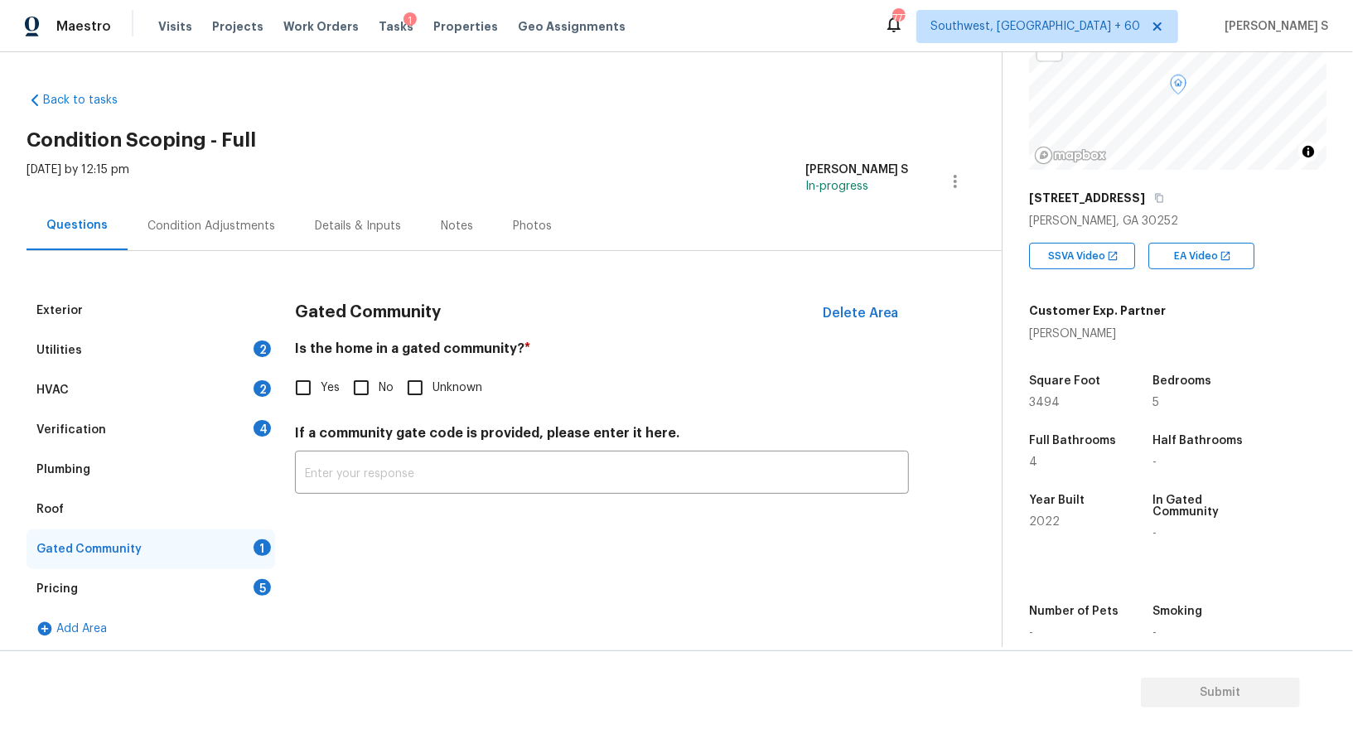
click at [351, 390] on input "No" at bounding box center [361, 387] width 35 height 35
checkbox input "true"
click at [245, 433] on div "Verification 4" at bounding box center [151, 430] width 249 height 40
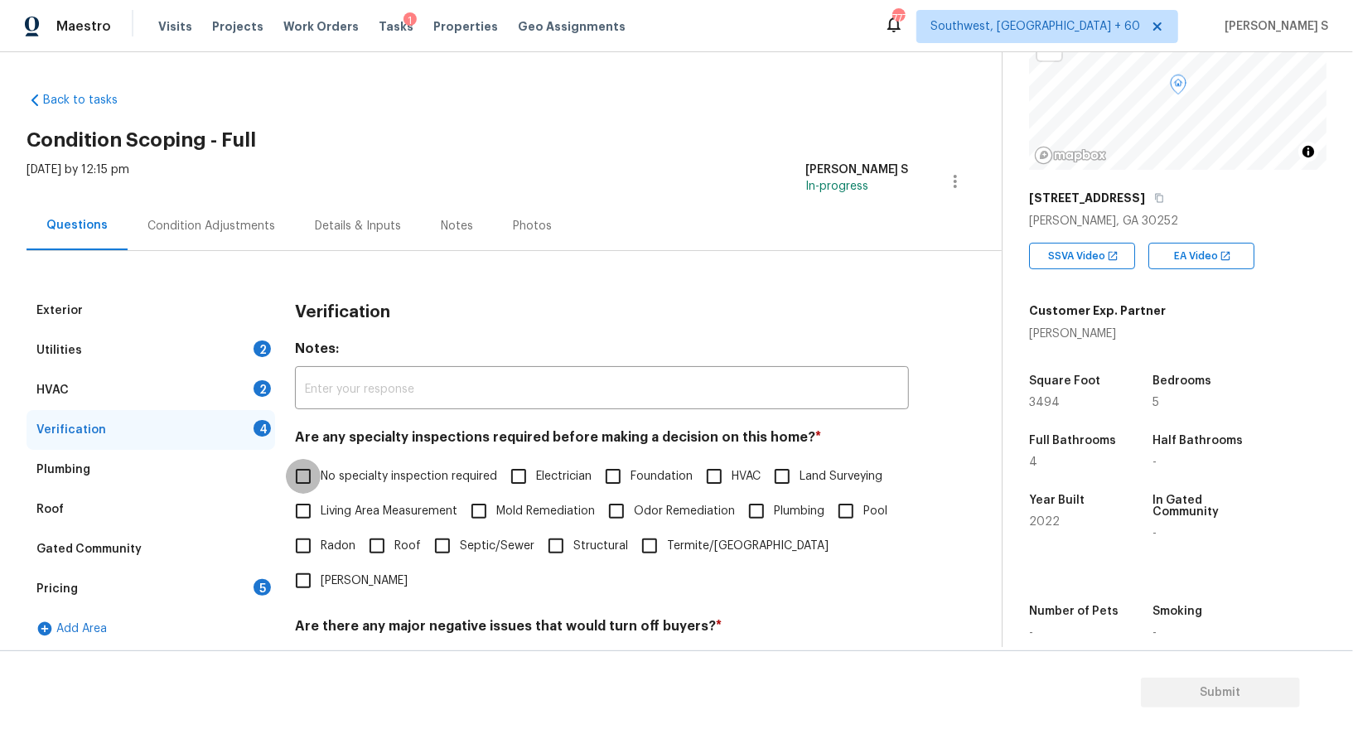
click at [303, 477] on input "No specialty inspection required" at bounding box center [303, 476] width 35 height 35
checkbox input "true"
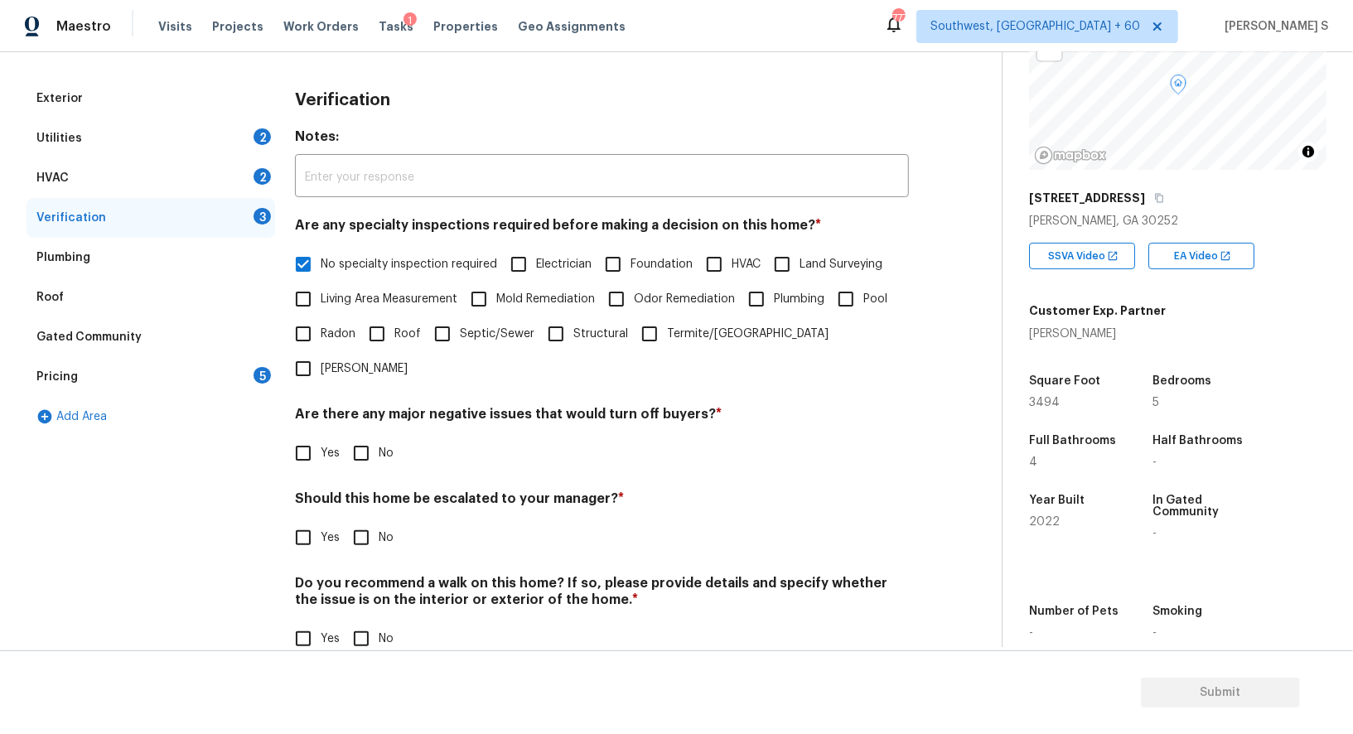
scroll to position [211, 0]
click at [369, 437] on input "No" at bounding box center [361, 454] width 35 height 35
checkbox input "true"
click at [365, 624] on input "No" at bounding box center [361, 641] width 35 height 35
checkbox input "true"
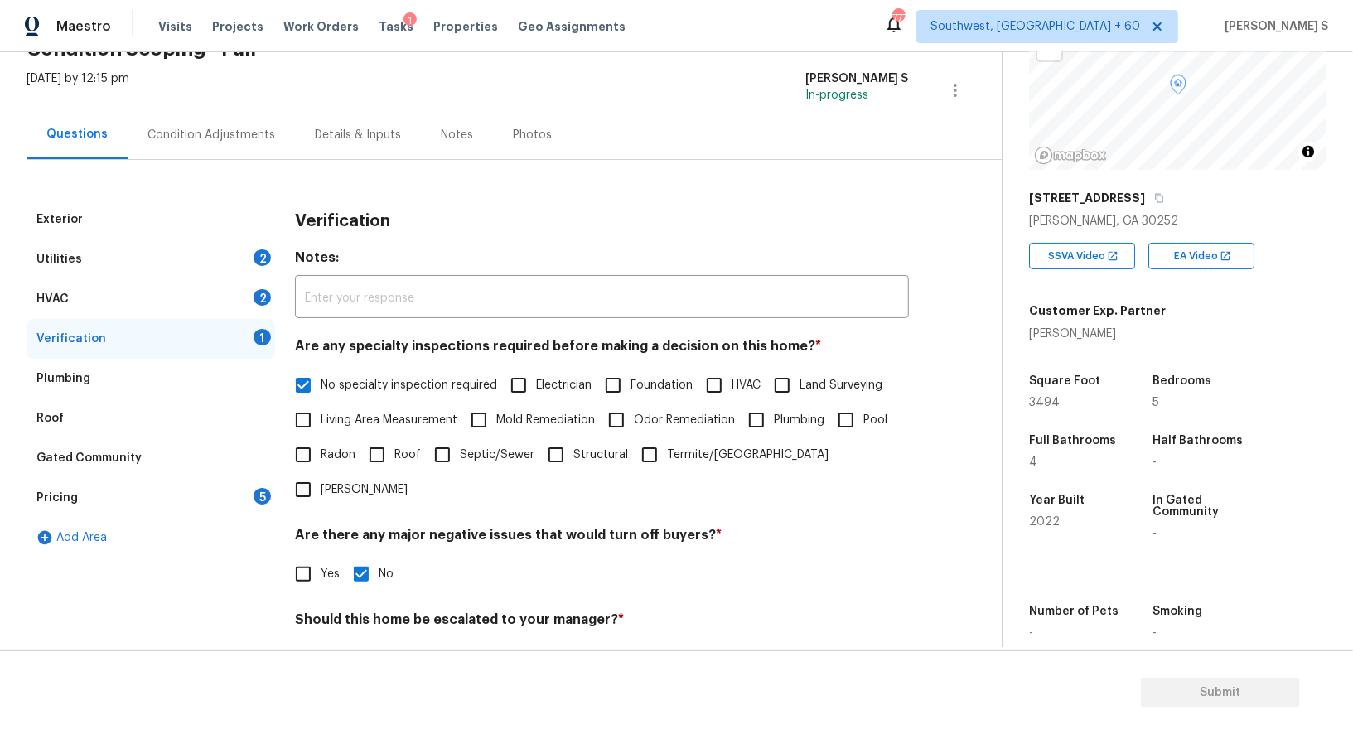
scroll to position [0, 0]
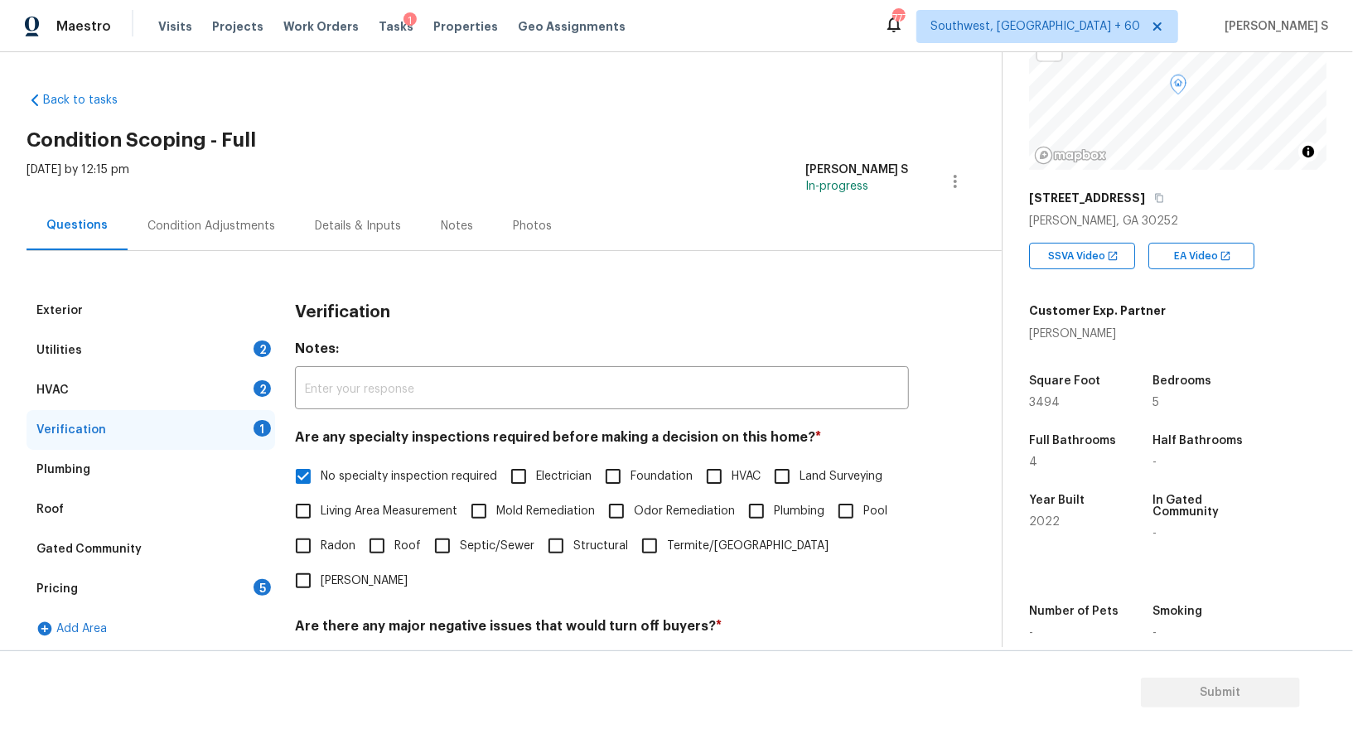
click at [244, 380] on div "HVAC 2" at bounding box center [151, 390] width 249 height 40
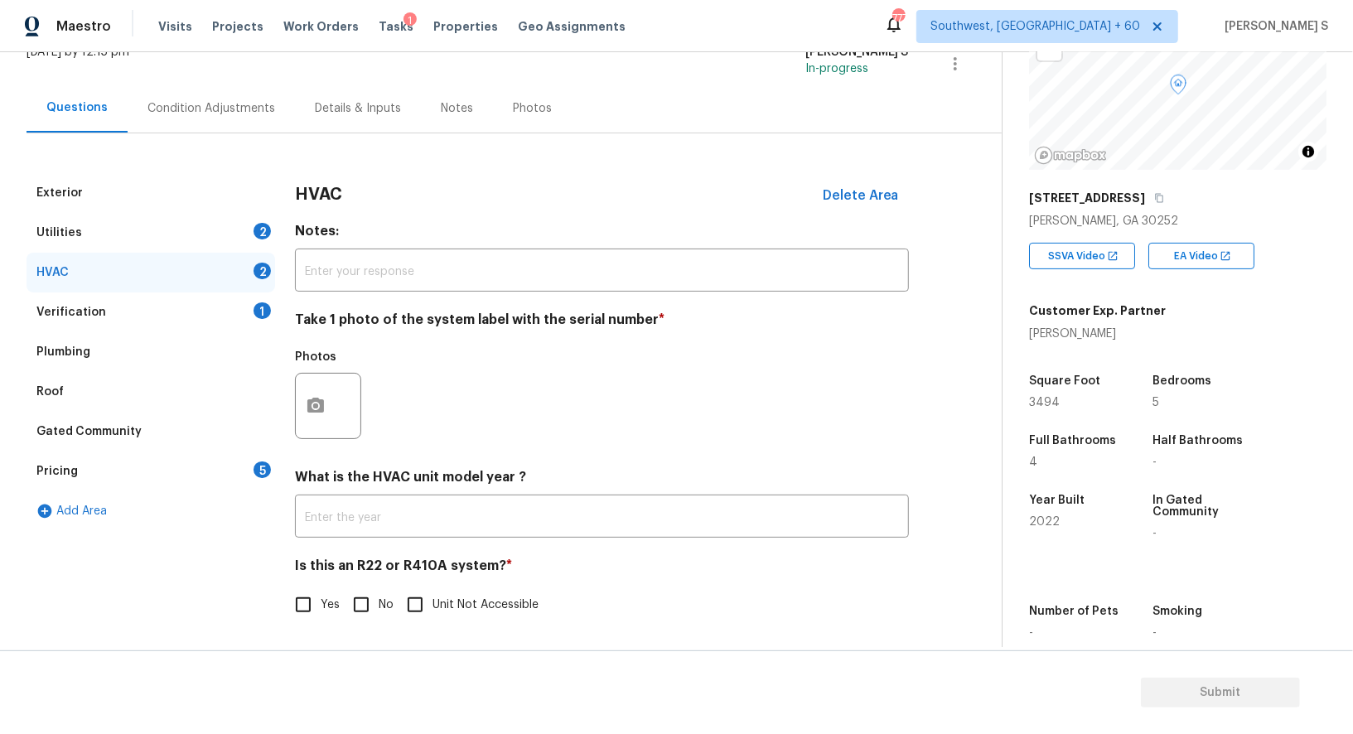
click at [273, 382] on div "Roof" at bounding box center [151, 392] width 249 height 40
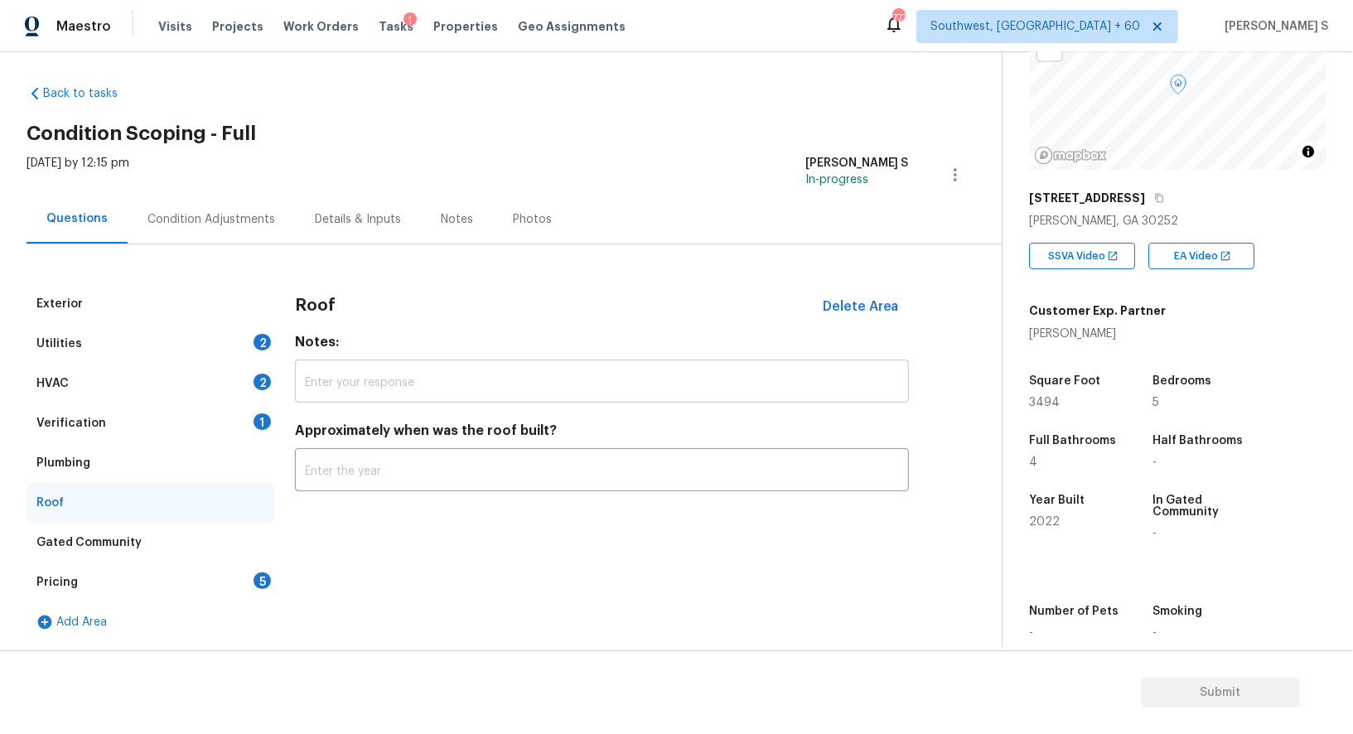
scroll to position [6, 0]
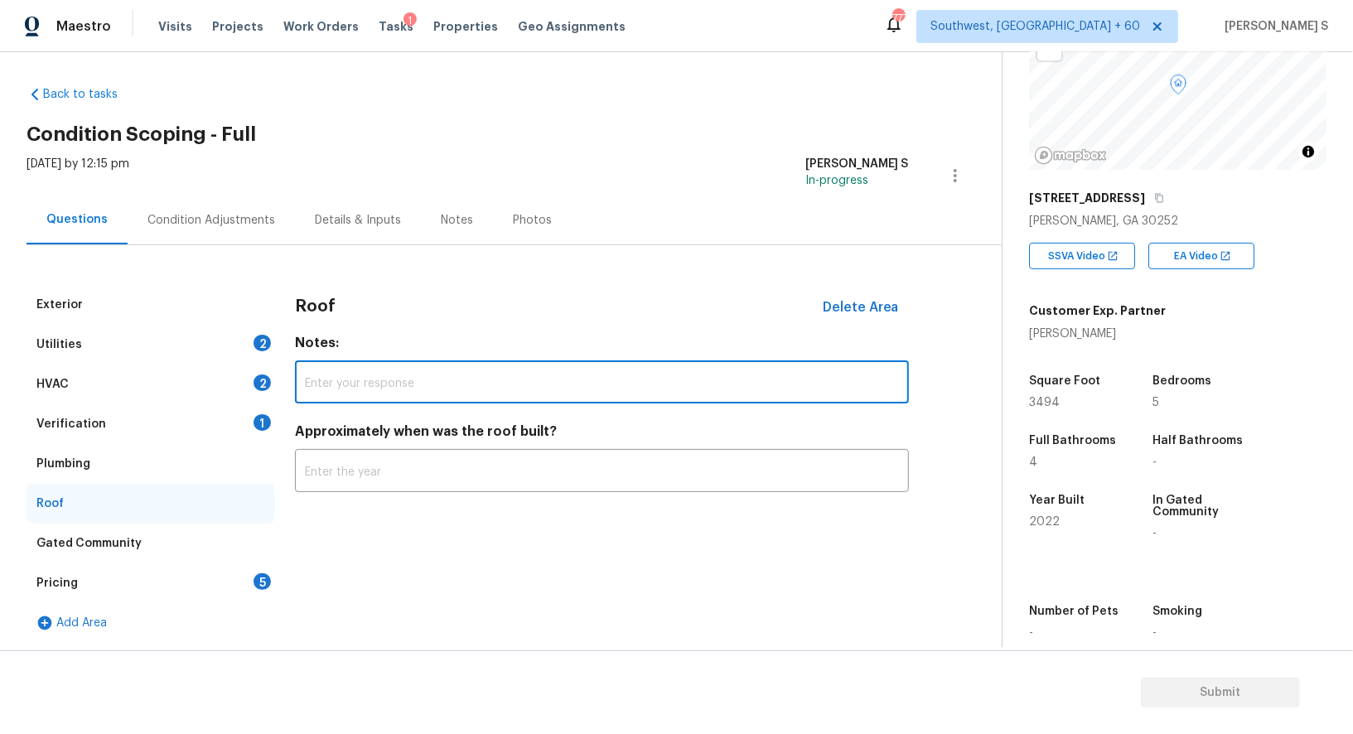
click at [326, 392] on input "text" at bounding box center [602, 384] width 614 height 39
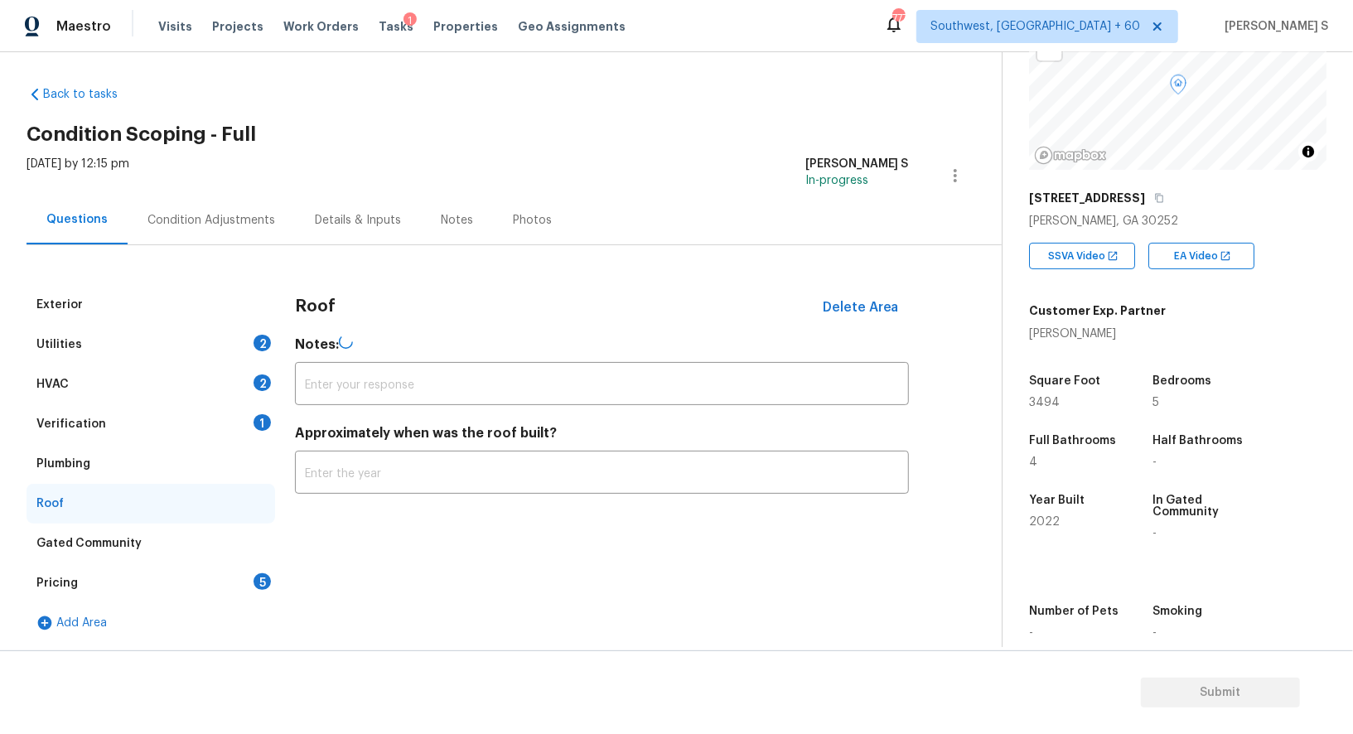
click at [227, 373] on div "HVAC 2" at bounding box center [151, 385] width 249 height 40
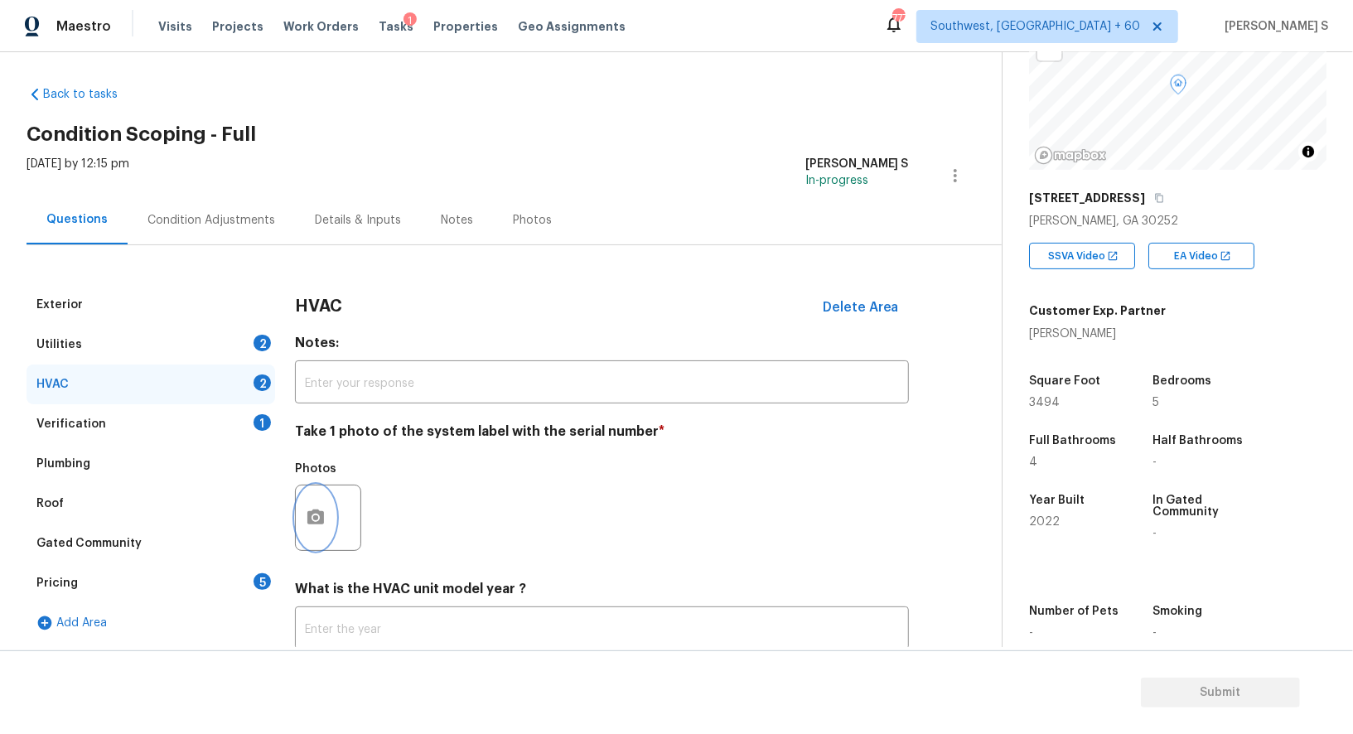
click at [324, 501] on button "button" at bounding box center [316, 518] width 40 height 65
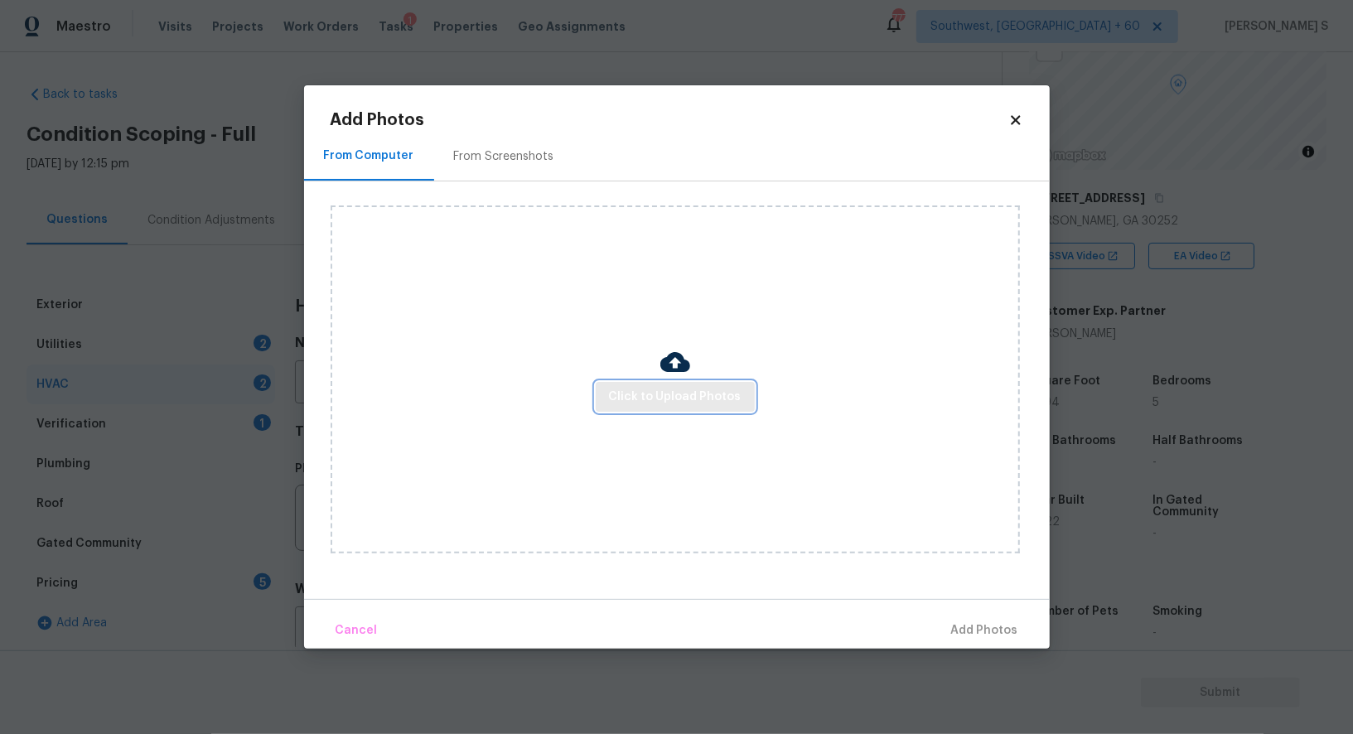
click at [639, 388] on span "Click to Upload Photos" at bounding box center [675, 397] width 133 height 21
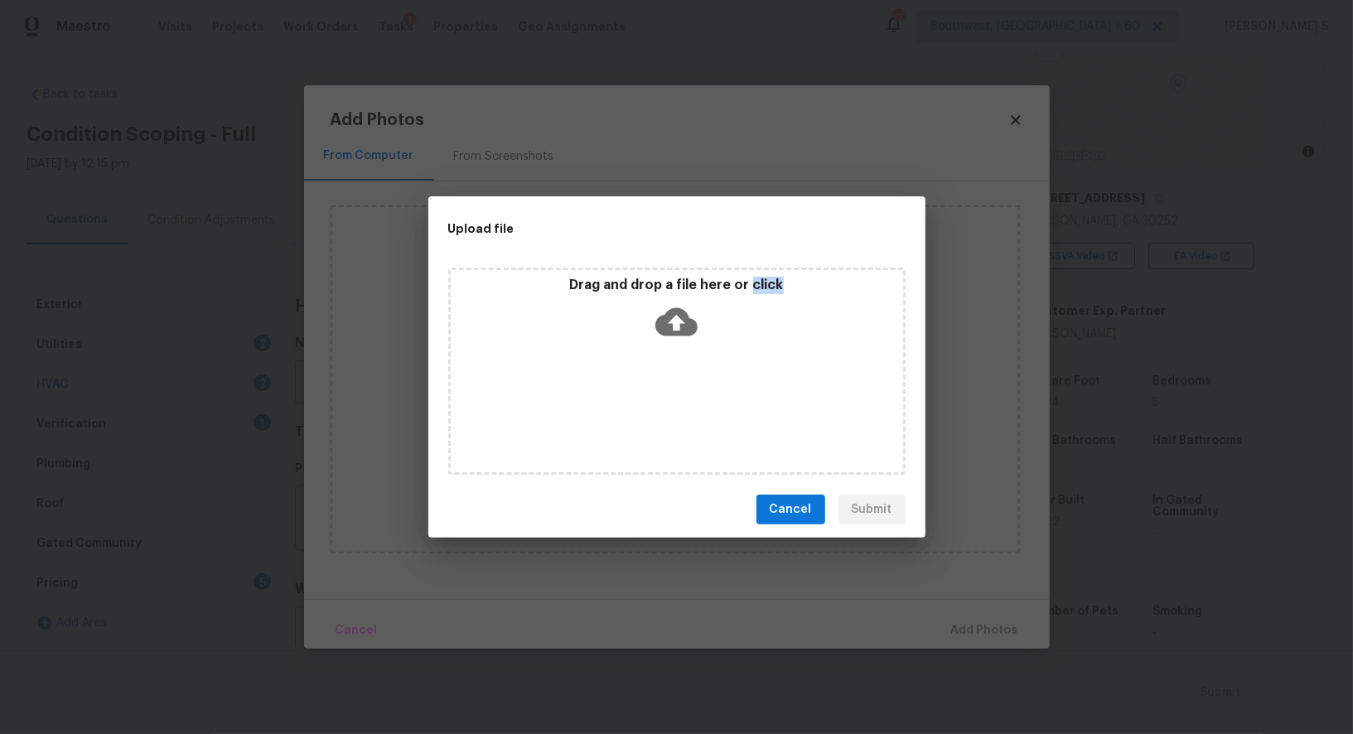
click at [639, 388] on div "Drag and drop a file here or click" at bounding box center [676, 371] width 457 height 207
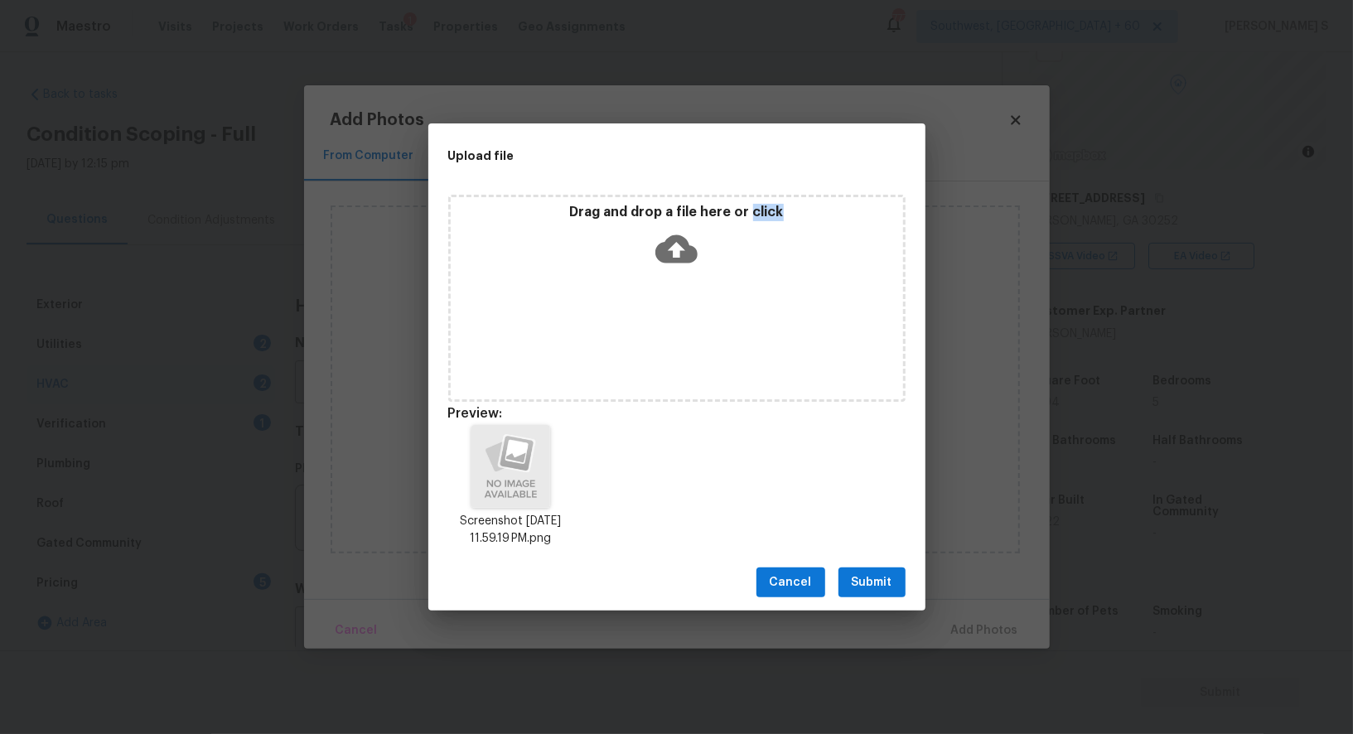
click at [872, 578] on span "Submit" at bounding box center [872, 583] width 41 height 21
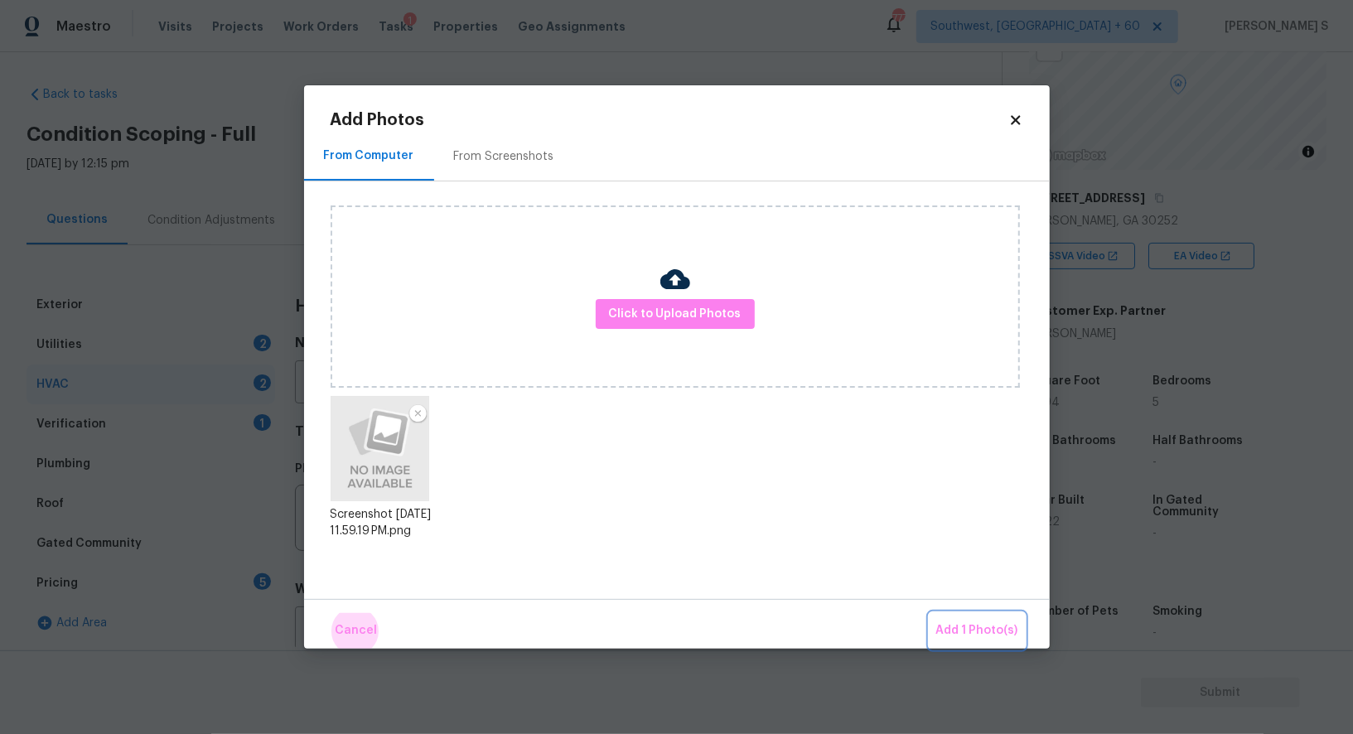
click at [930, 613] on button "Add 1 Photo(s)" at bounding box center [977, 631] width 95 height 36
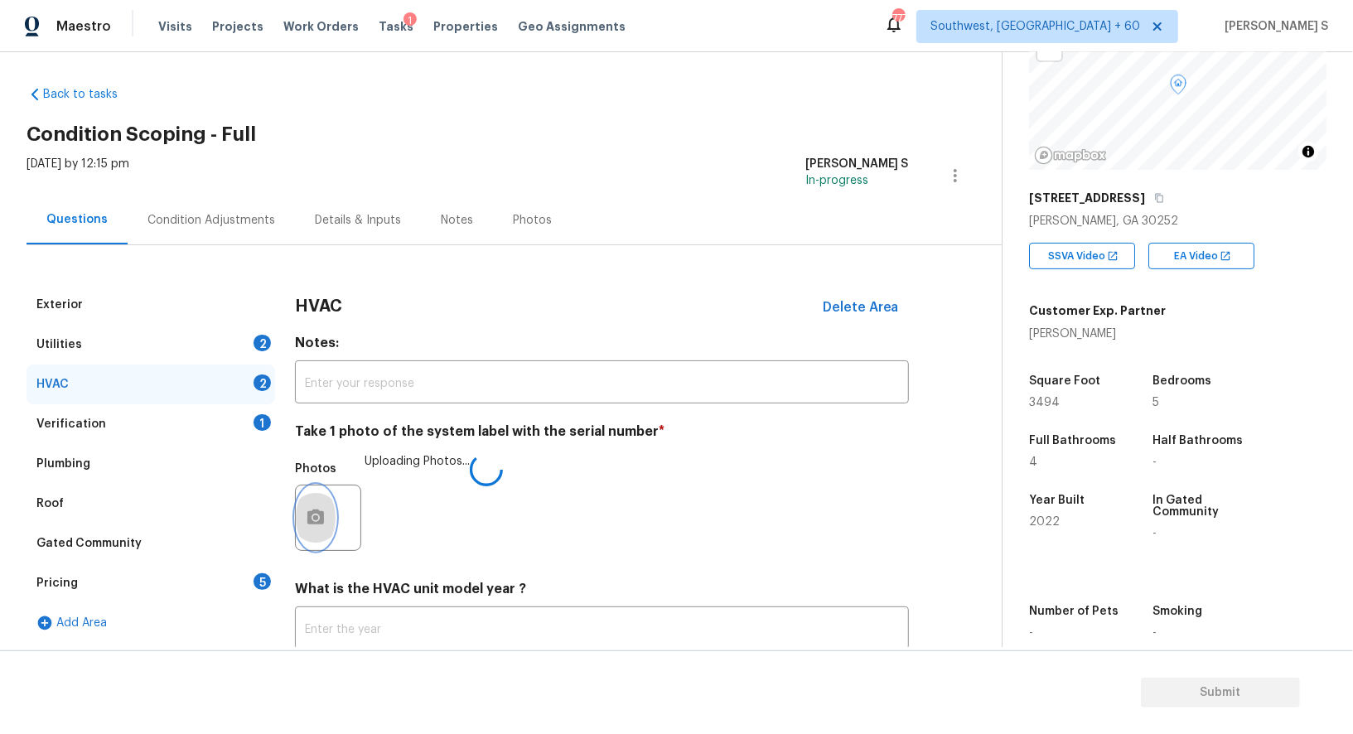
scroll to position [118, 0]
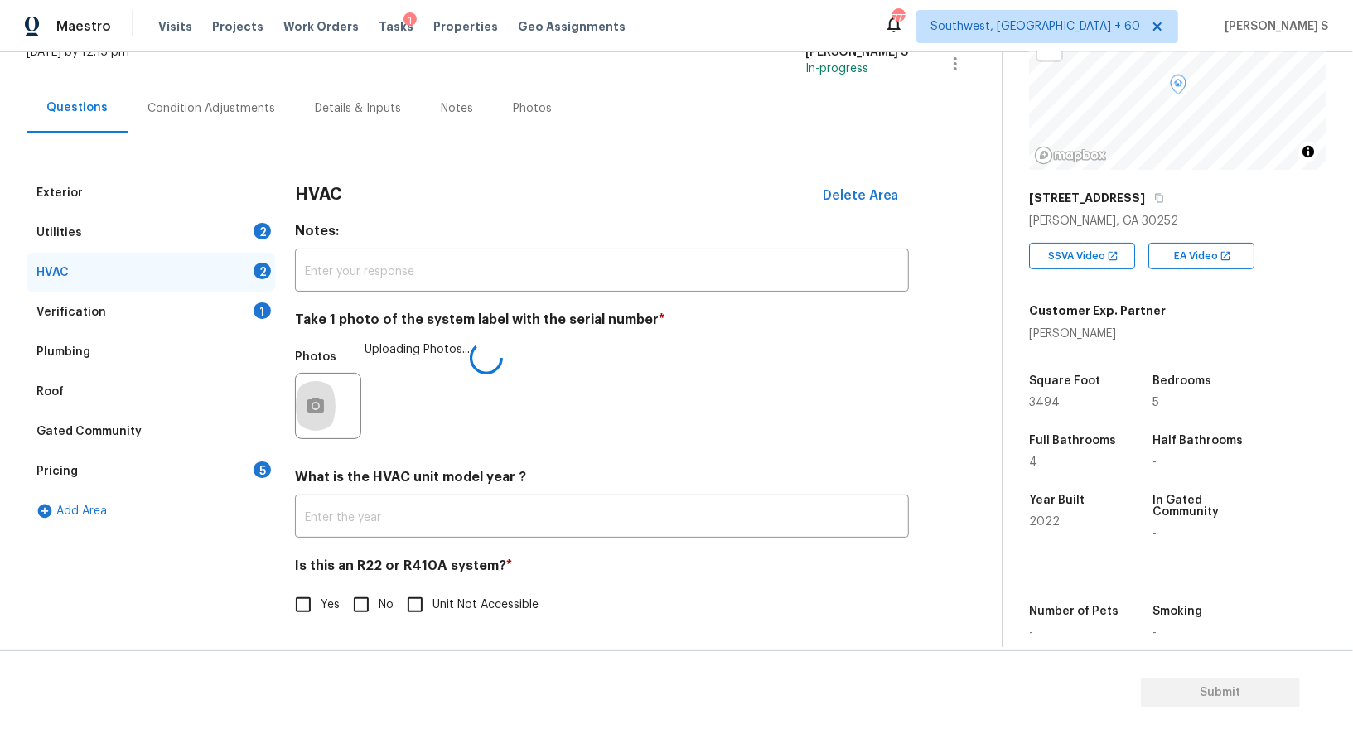
click at [367, 602] on input "No" at bounding box center [361, 604] width 35 height 35
checkbox input "true"
click at [245, 235] on div "Utilities 2" at bounding box center [151, 233] width 249 height 40
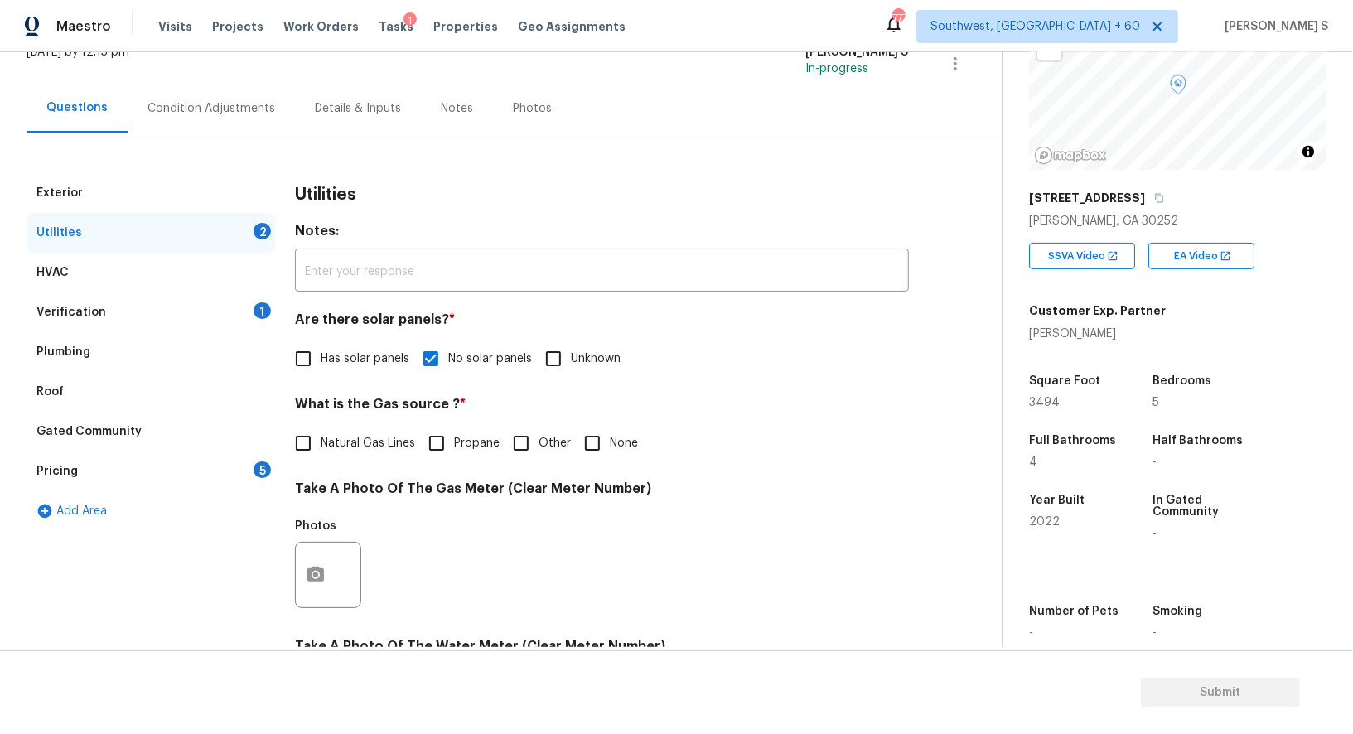
scroll to position [512, 0]
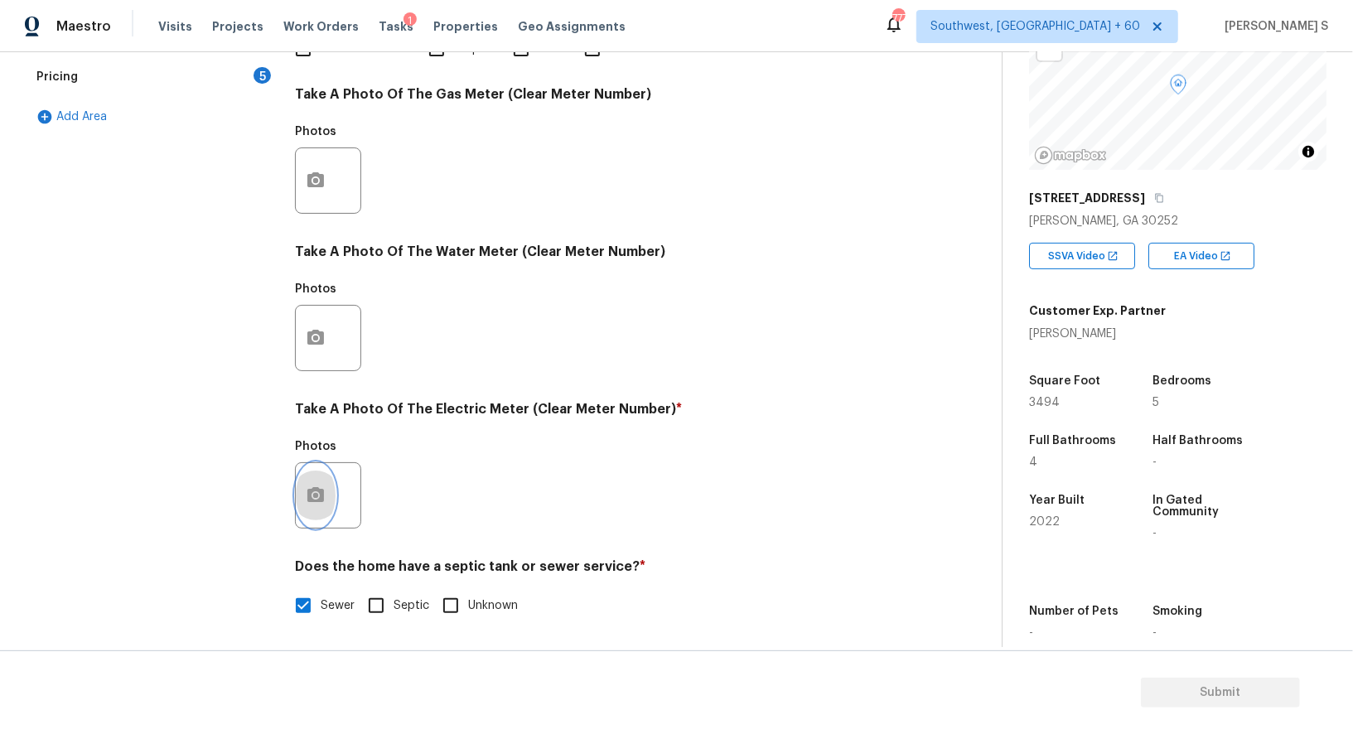
click at [327, 486] on button "button" at bounding box center [316, 495] width 40 height 65
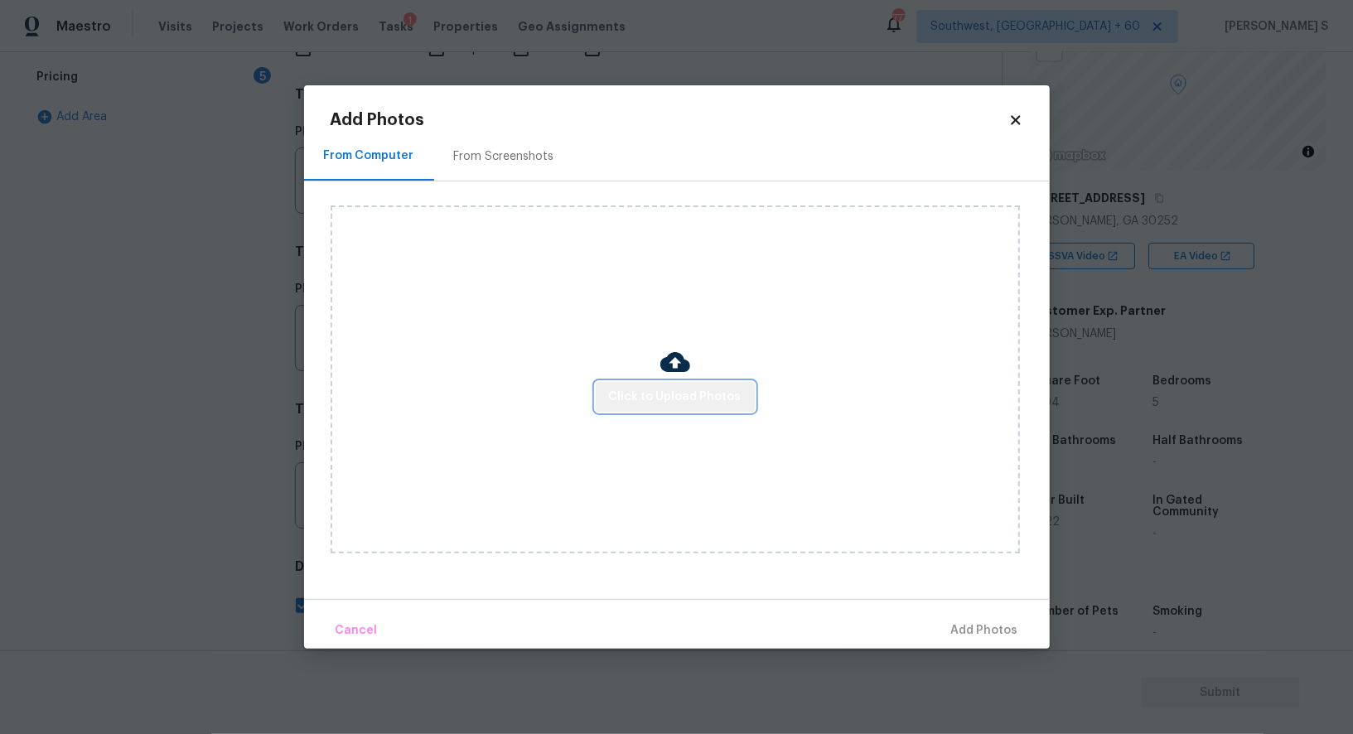
click at [680, 394] on span "Click to Upload Photos" at bounding box center [675, 397] width 133 height 21
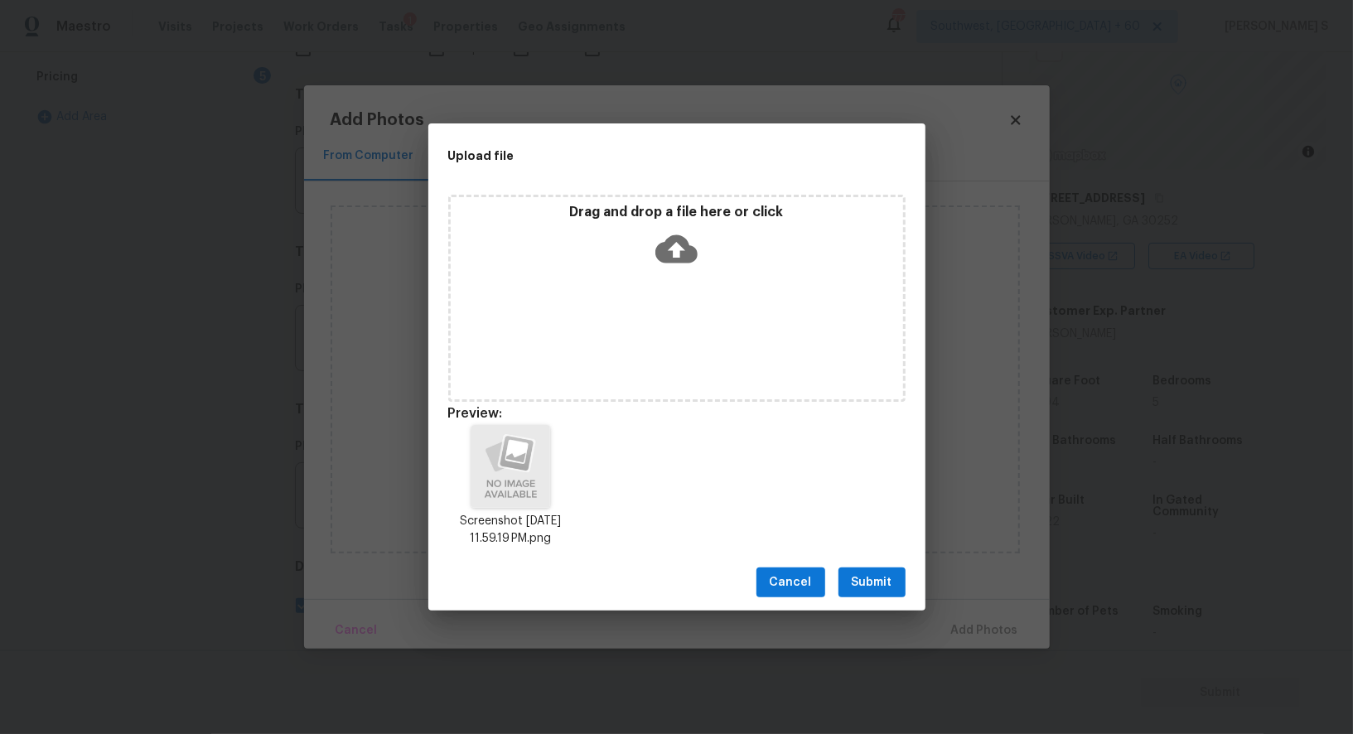
click at [882, 590] on span "Submit" at bounding box center [872, 583] width 41 height 21
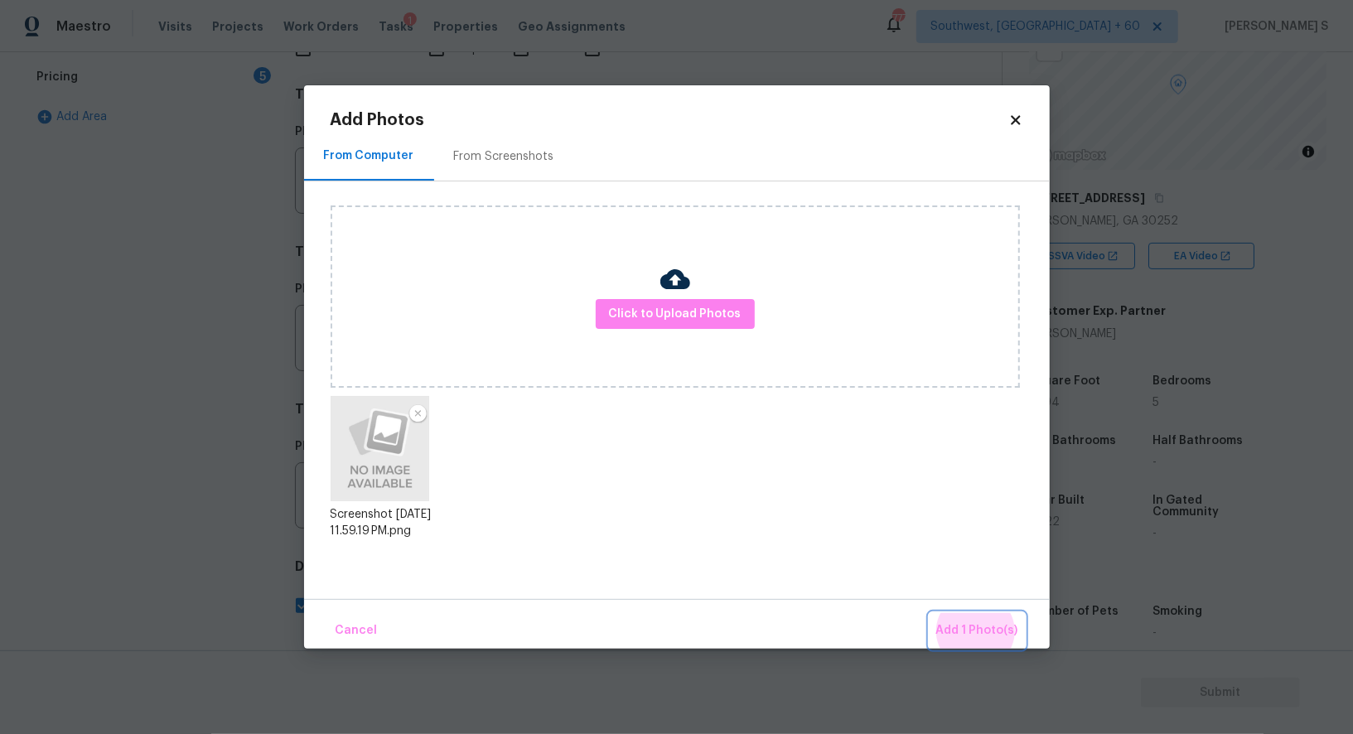
click at [930, 613] on button "Add 1 Photo(s)" at bounding box center [977, 631] width 95 height 36
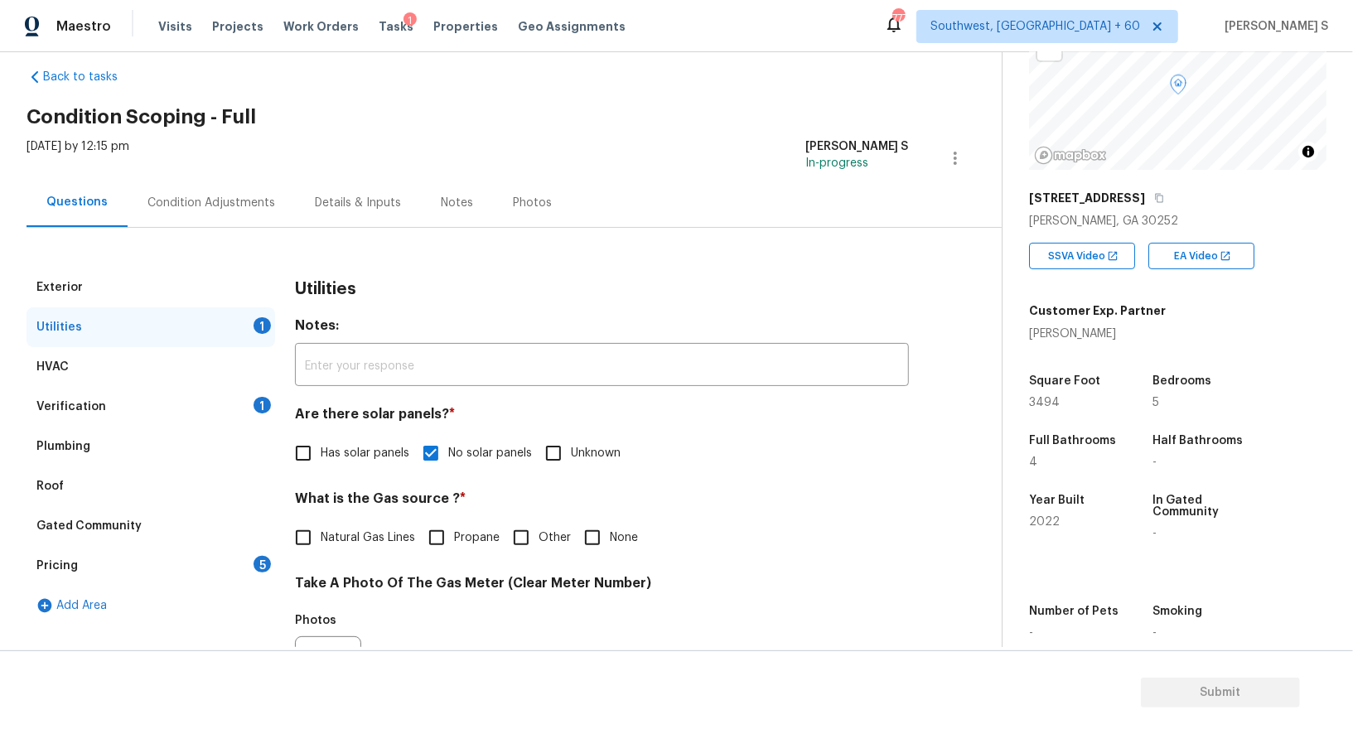
scroll to position [0, 0]
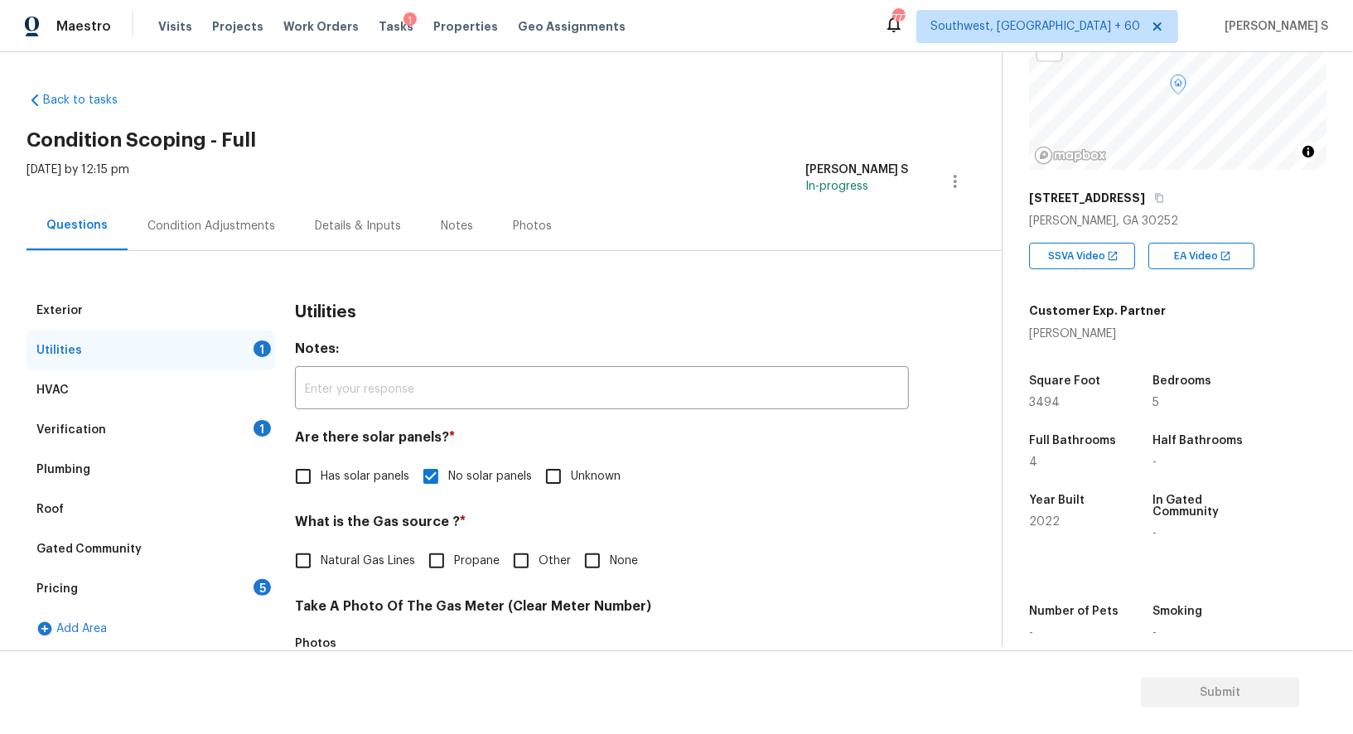
click at [128, 438] on div "Verification 1" at bounding box center [151, 430] width 249 height 40
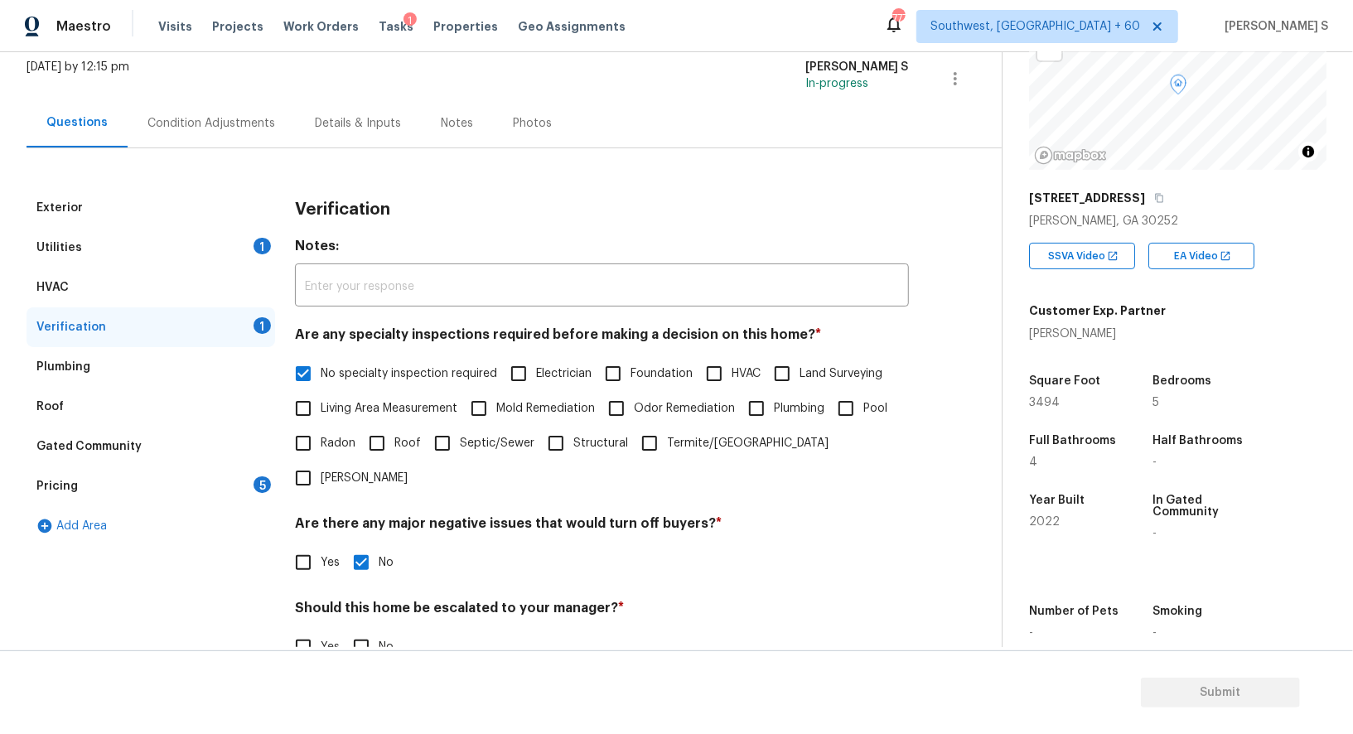
scroll to position [201, 0]
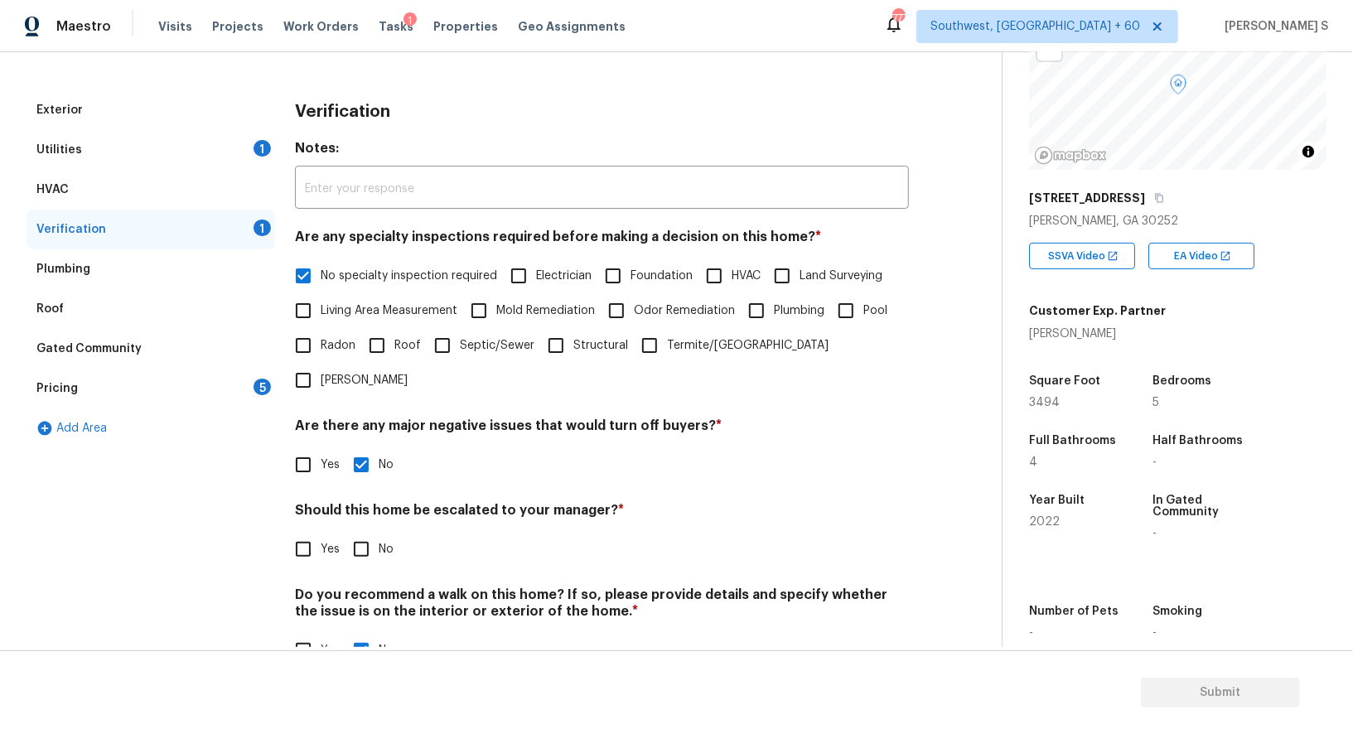
click at [276, 384] on div "Exterior Utilities 1 HVAC Verification 1 Plumbing Roof Gated Community Pricing …" at bounding box center [495, 388] width 936 height 597
click at [269, 384] on div "5" at bounding box center [262, 387] width 17 height 17
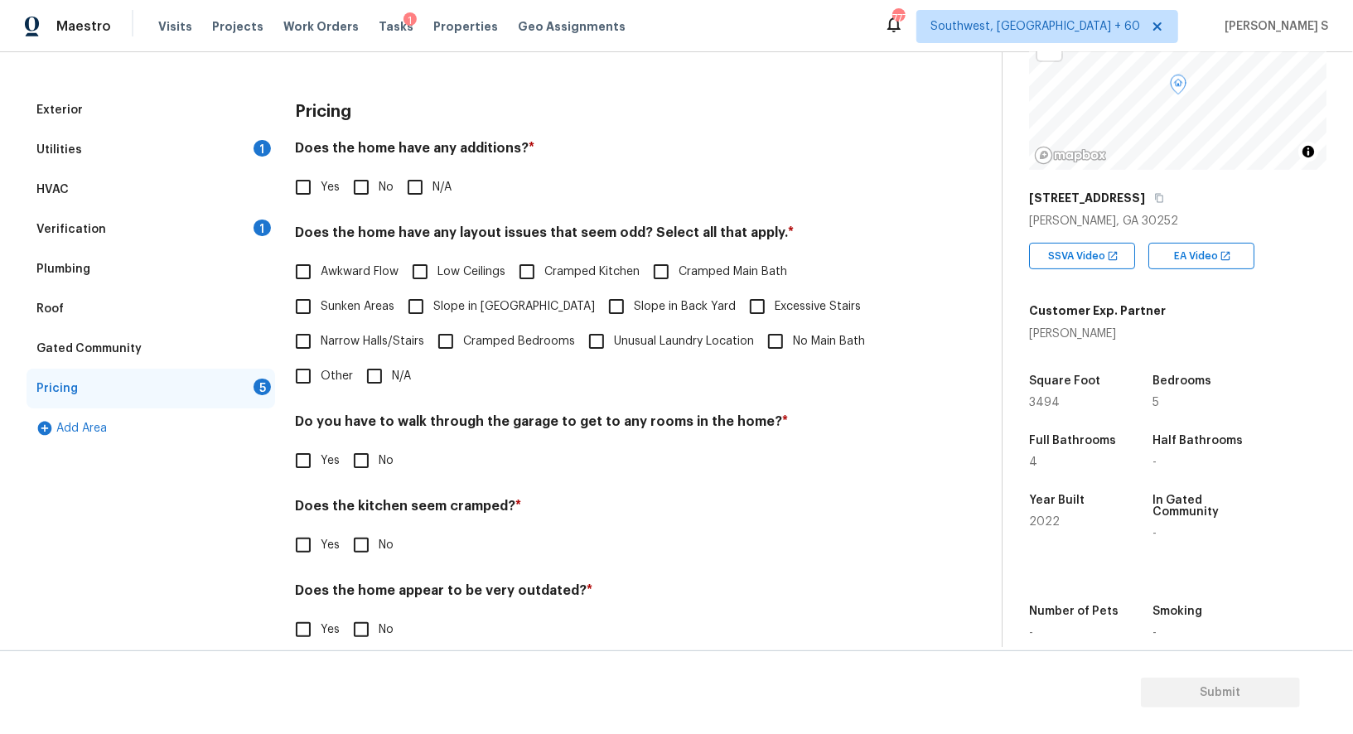
click at [373, 188] on input "No" at bounding box center [361, 187] width 35 height 35
checkbox input "true"
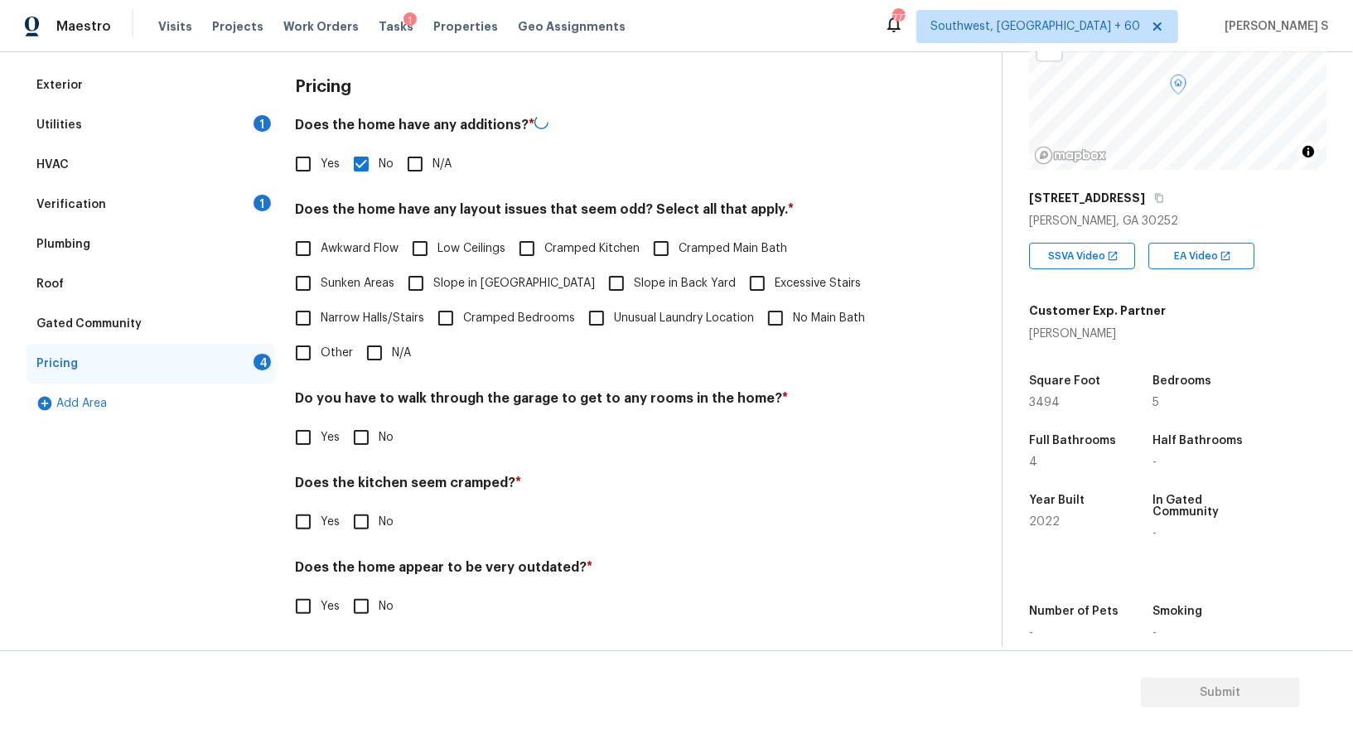
scroll to position [224, 0]
click at [355, 439] on input "No" at bounding box center [361, 439] width 35 height 35
checkbox input "true"
click at [344, 506] on input "No" at bounding box center [361, 523] width 35 height 35
checkbox input "true"
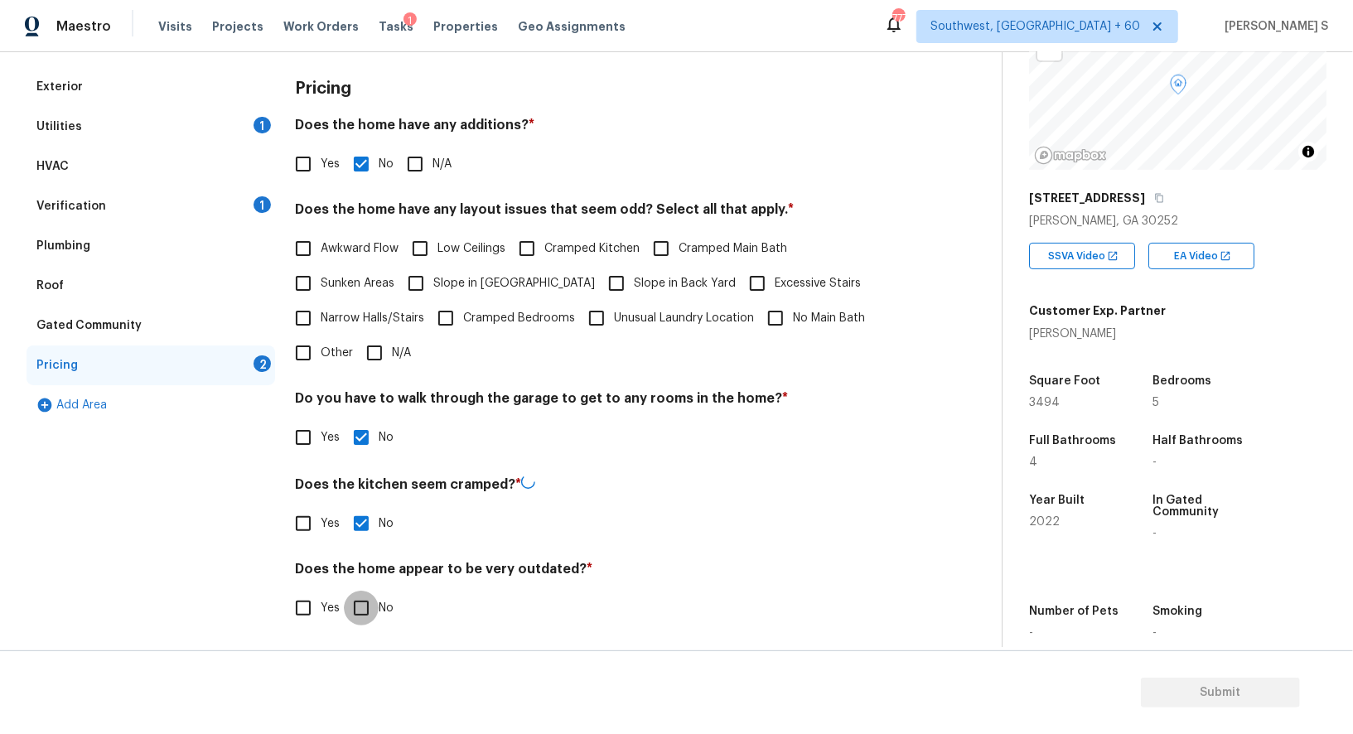
click at [344, 591] on input "No" at bounding box center [361, 608] width 35 height 35
checkbox input "true"
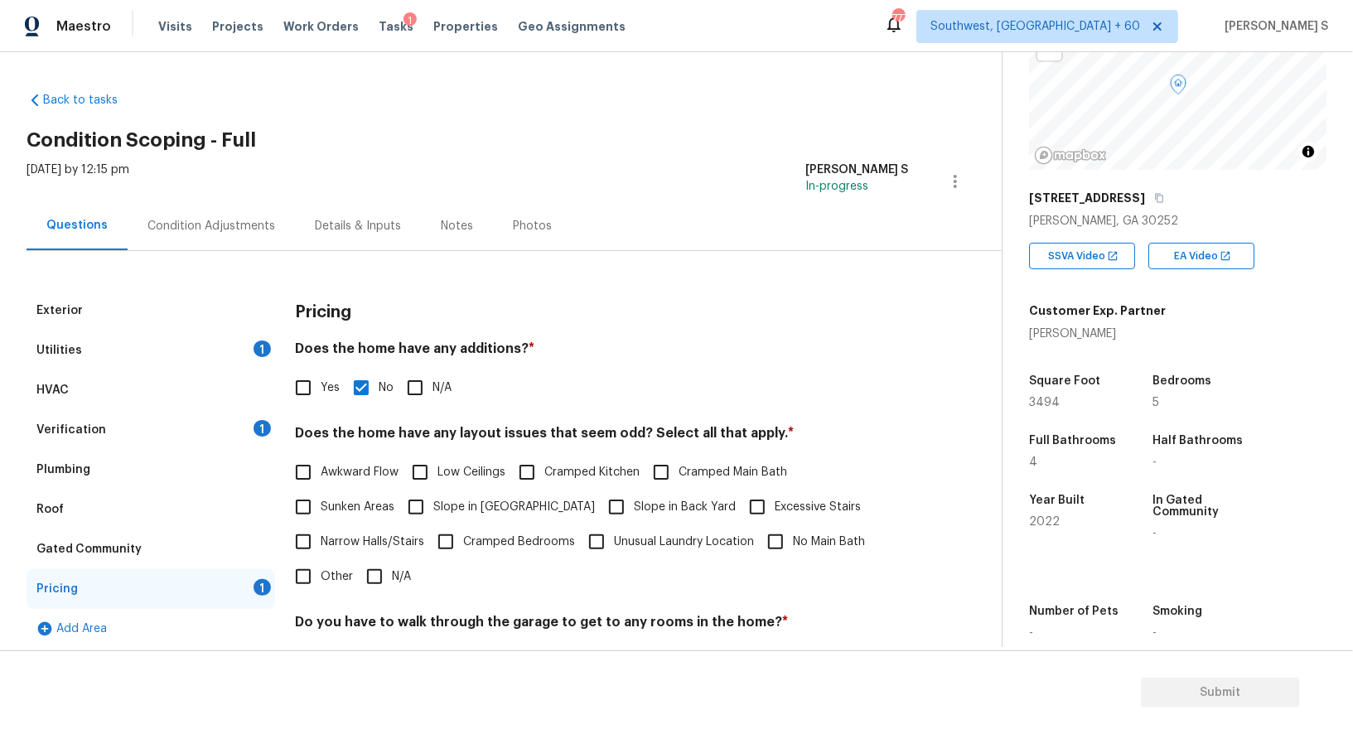
click at [223, 227] on div "Condition Adjustments" at bounding box center [211, 226] width 128 height 17
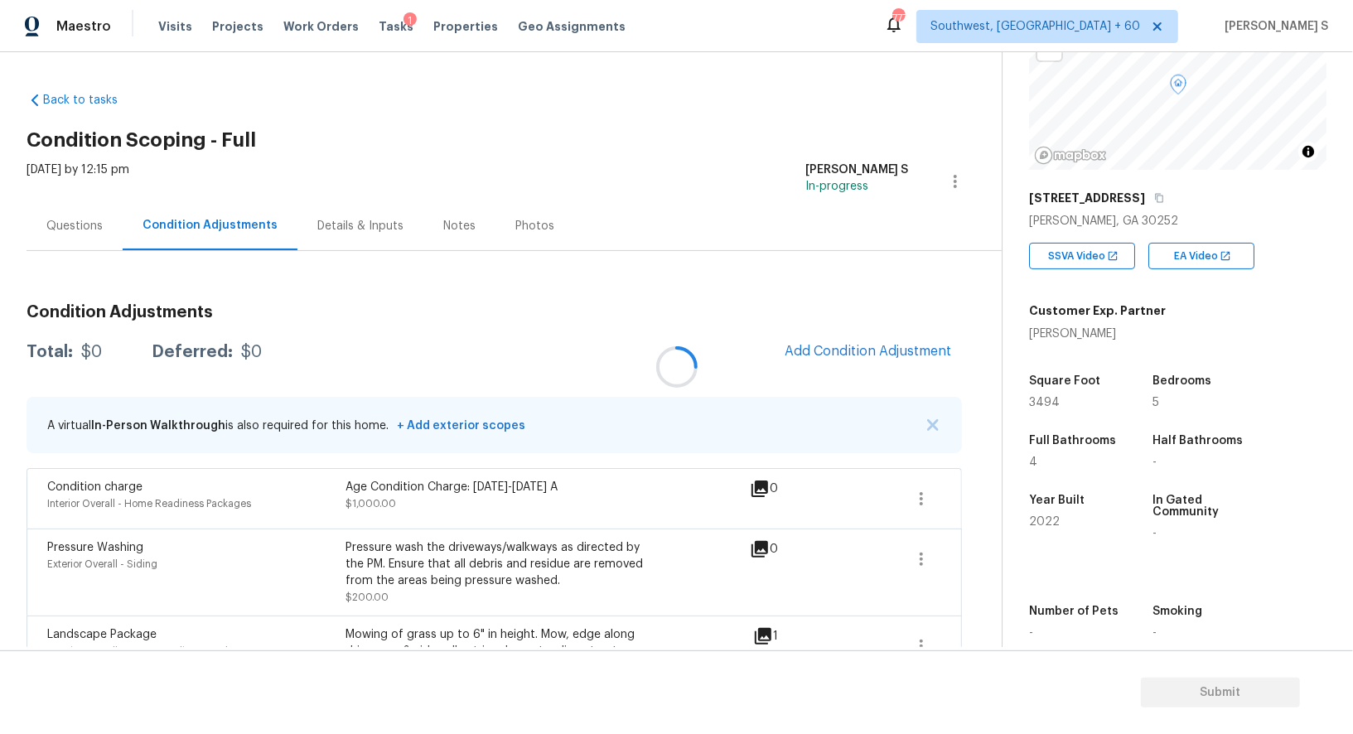
scroll to position [437, 0]
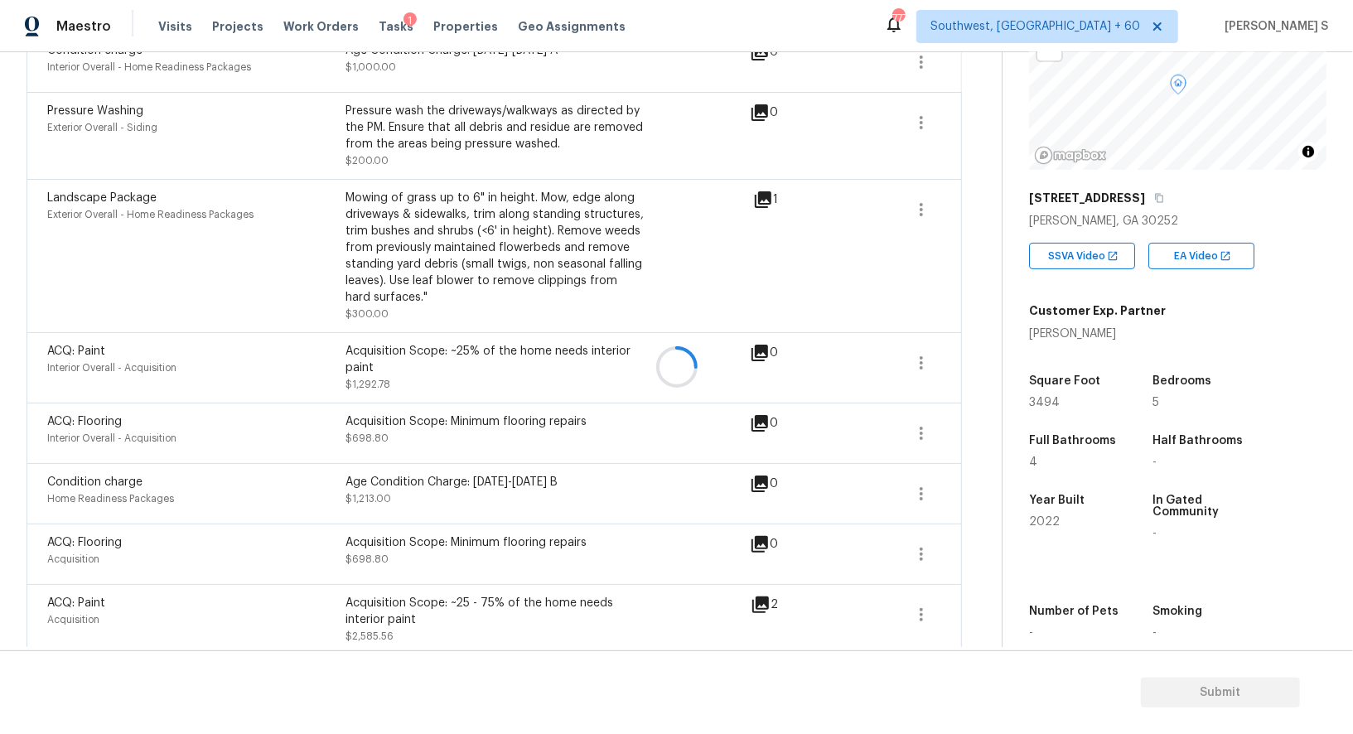
click at [679, 408] on div at bounding box center [676, 367] width 1353 height 734
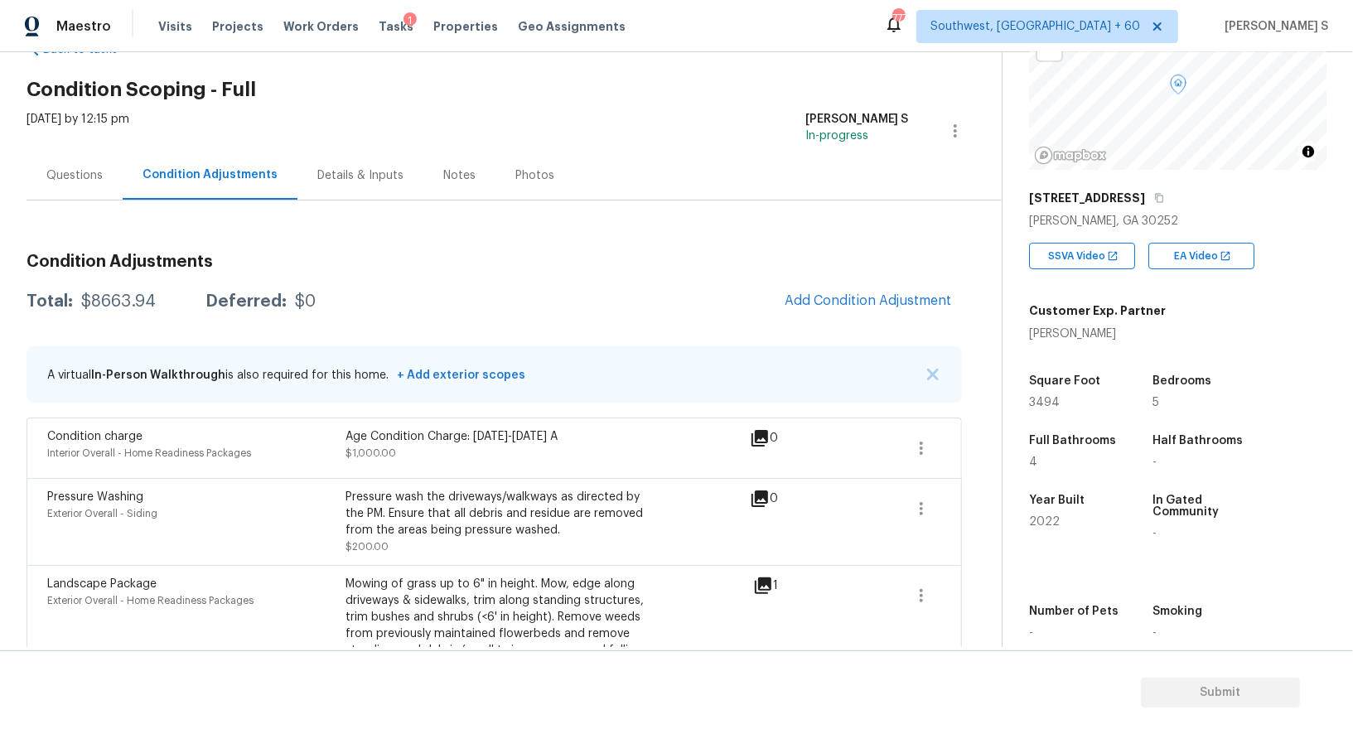
scroll to position [0, 0]
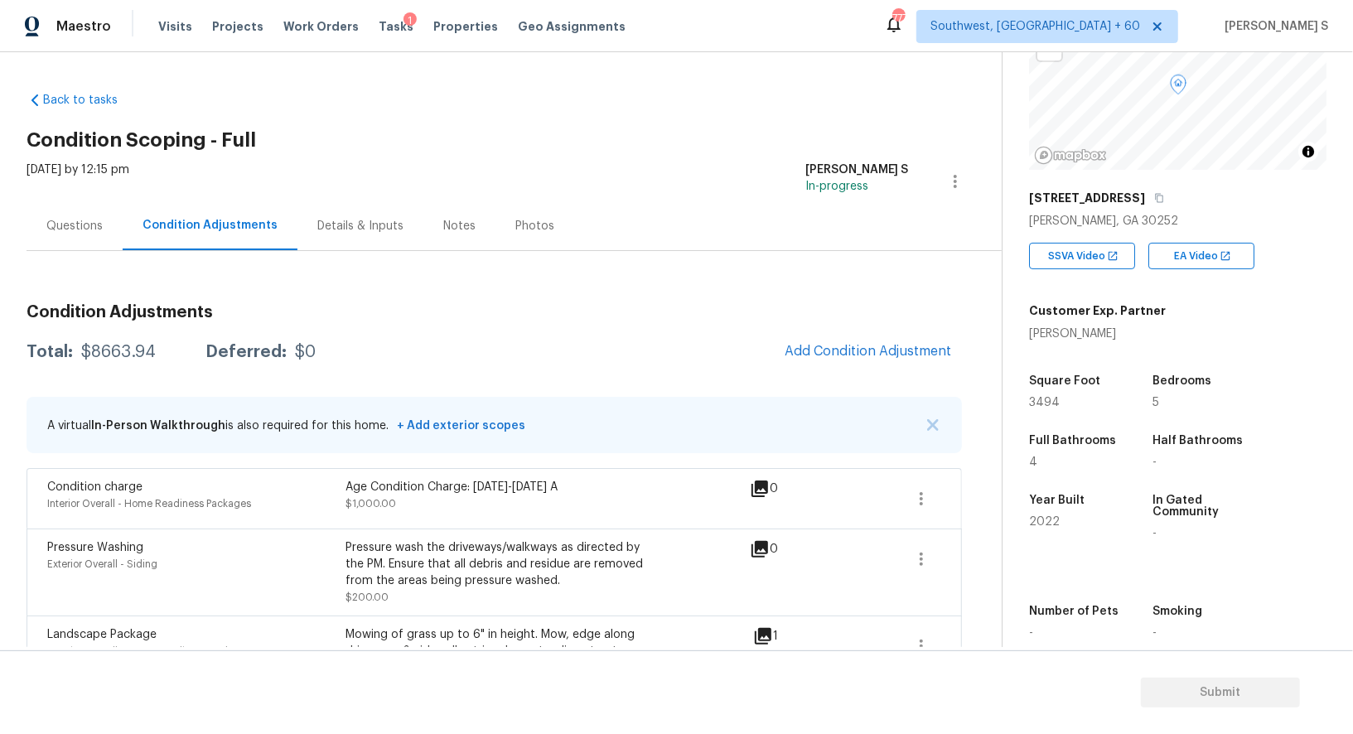
click at [69, 230] on div "Questions" at bounding box center [74, 226] width 56 height 17
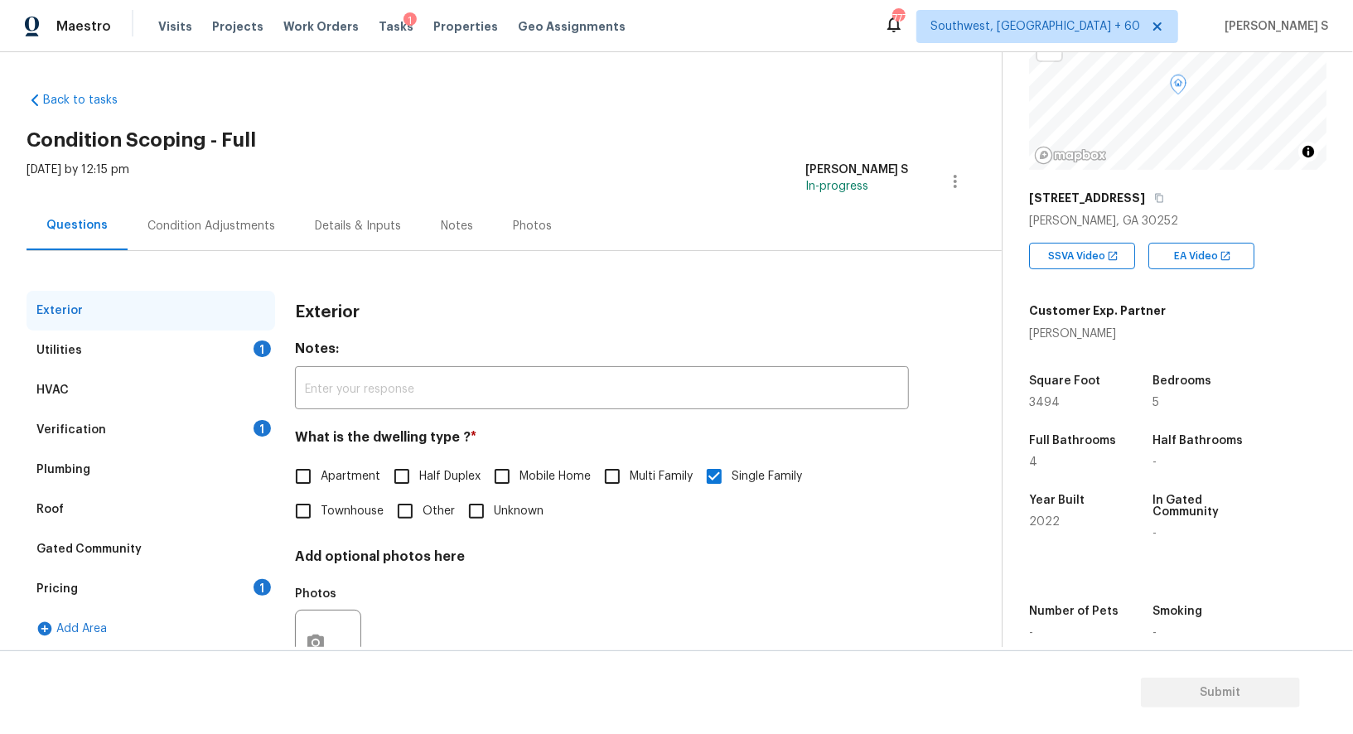
scroll to position [63, 0]
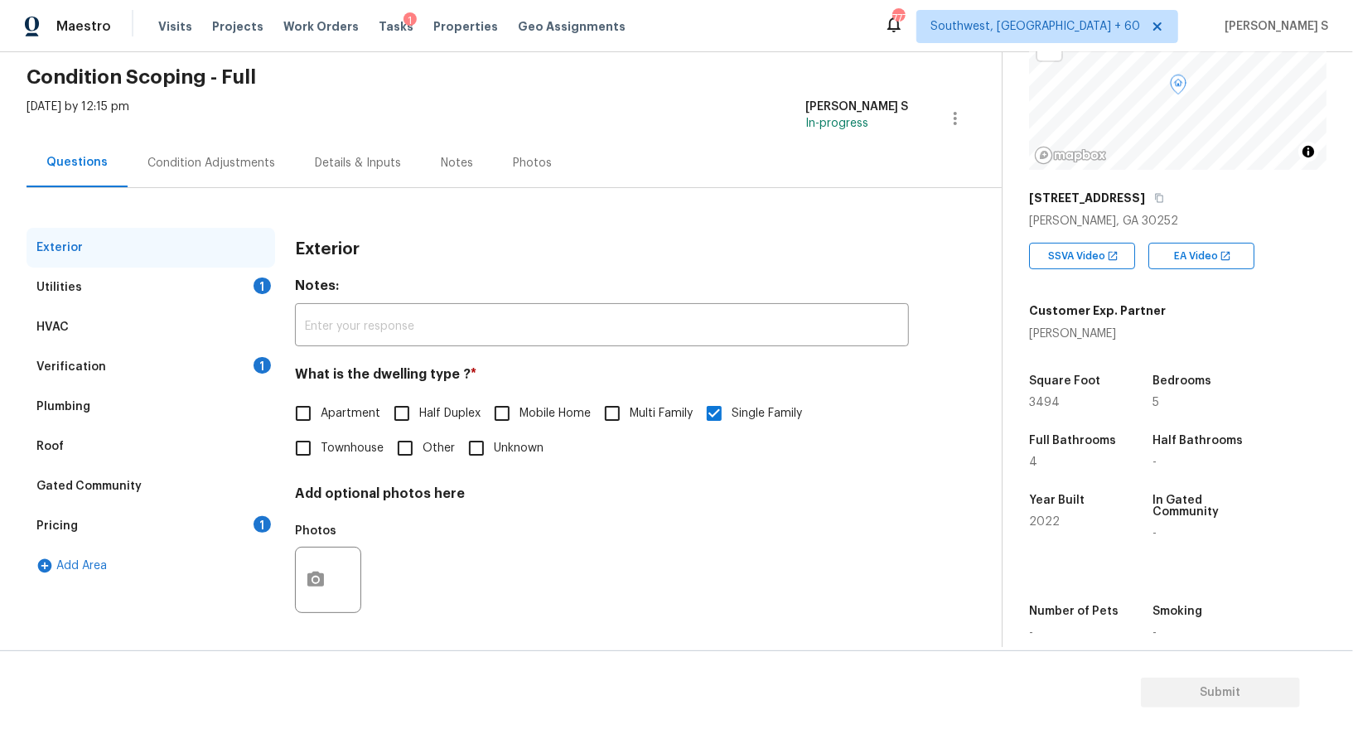
click at [107, 370] on div "Verification 1" at bounding box center [151, 367] width 249 height 40
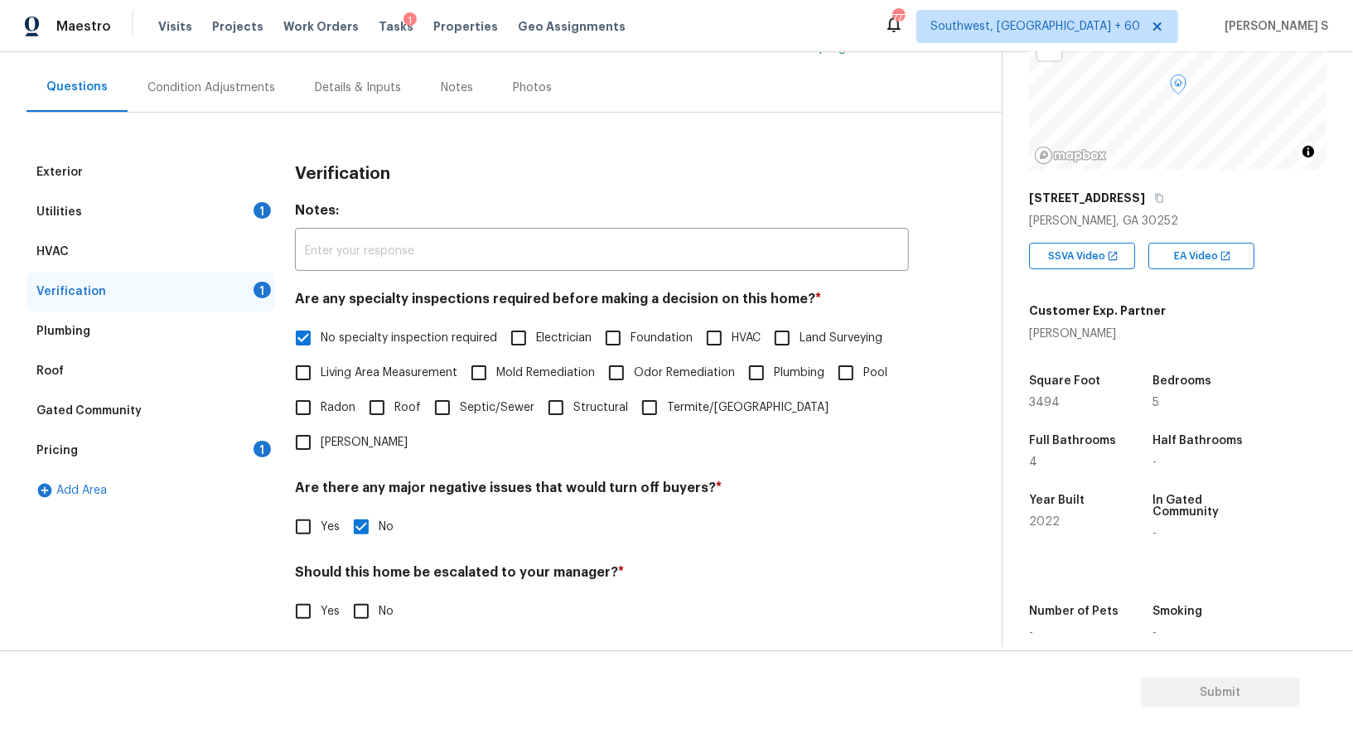
scroll to position [207, 0]
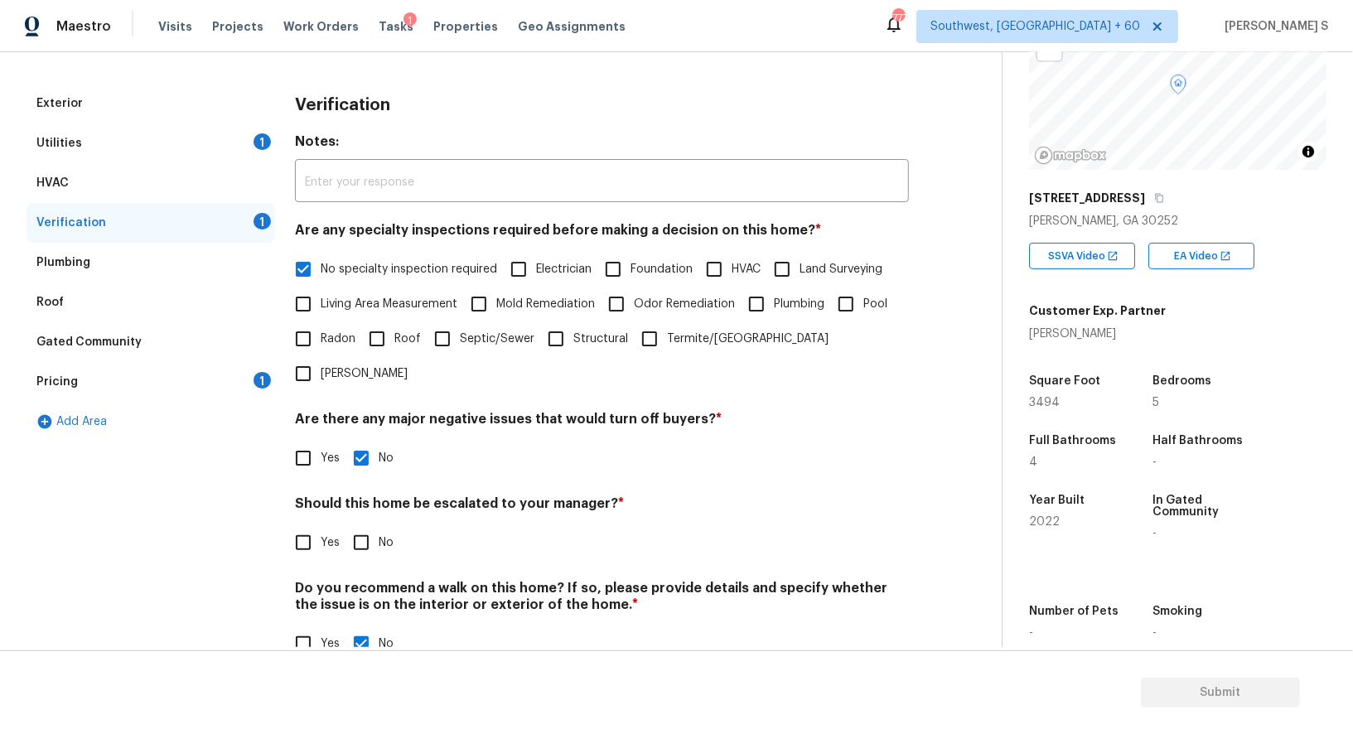
click at [323, 534] on span "Yes" at bounding box center [330, 542] width 19 height 17
click at [321, 525] on input "Yes" at bounding box center [303, 542] width 35 height 35
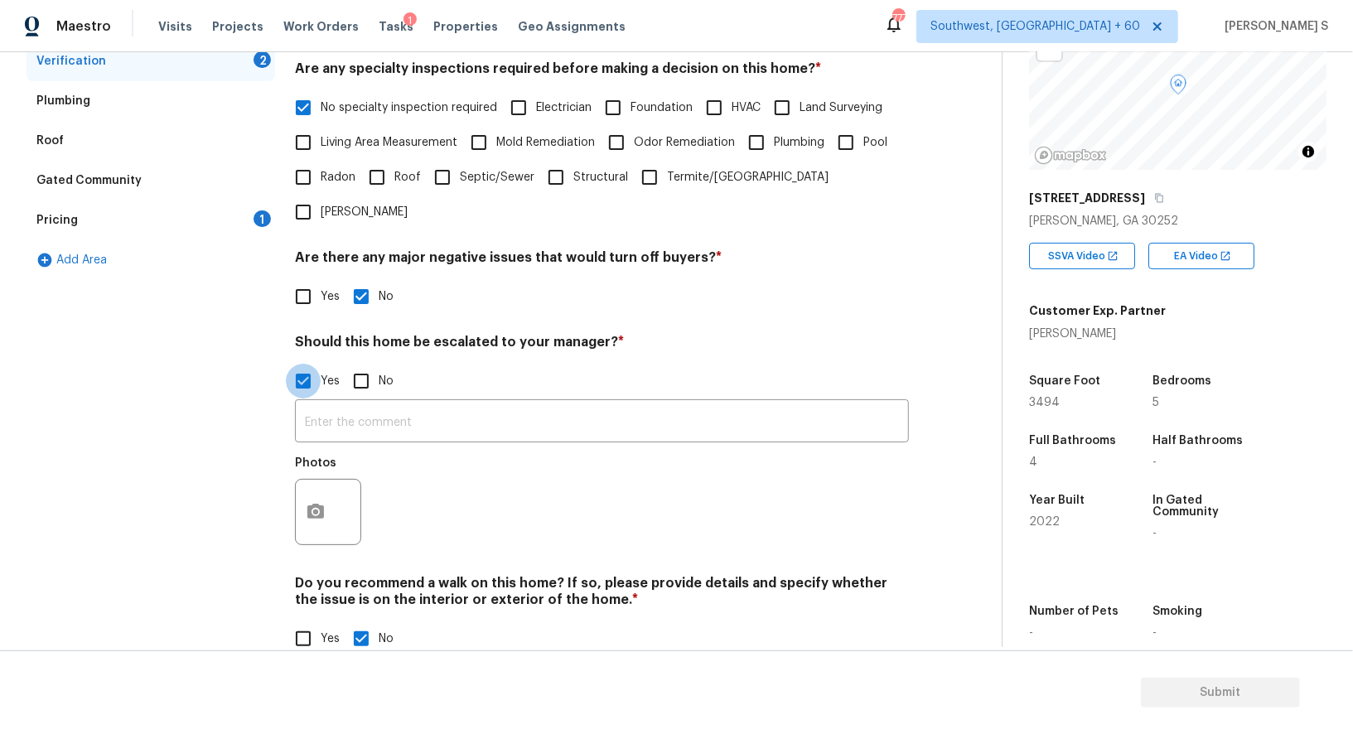
click at [319, 364] on input "Yes" at bounding box center [303, 381] width 35 height 35
checkbox input "false"
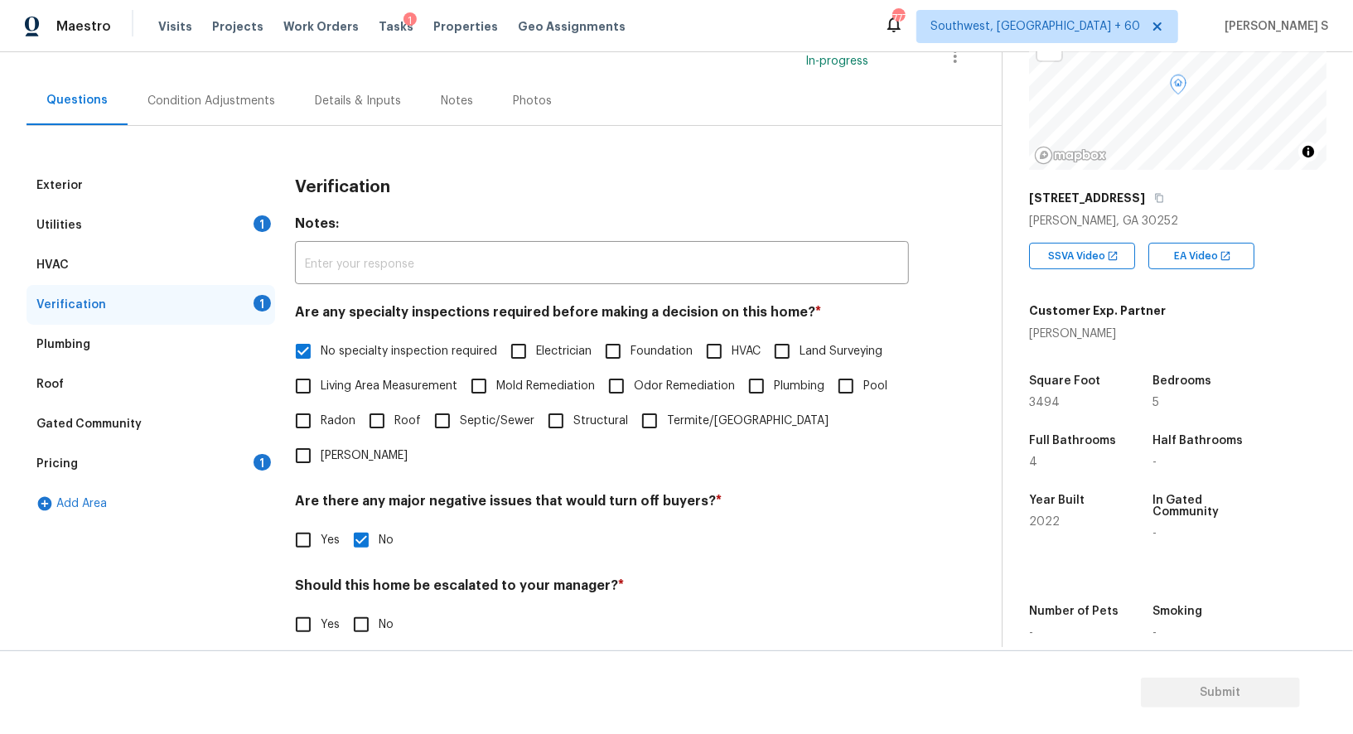
scroll to position [46, 0]
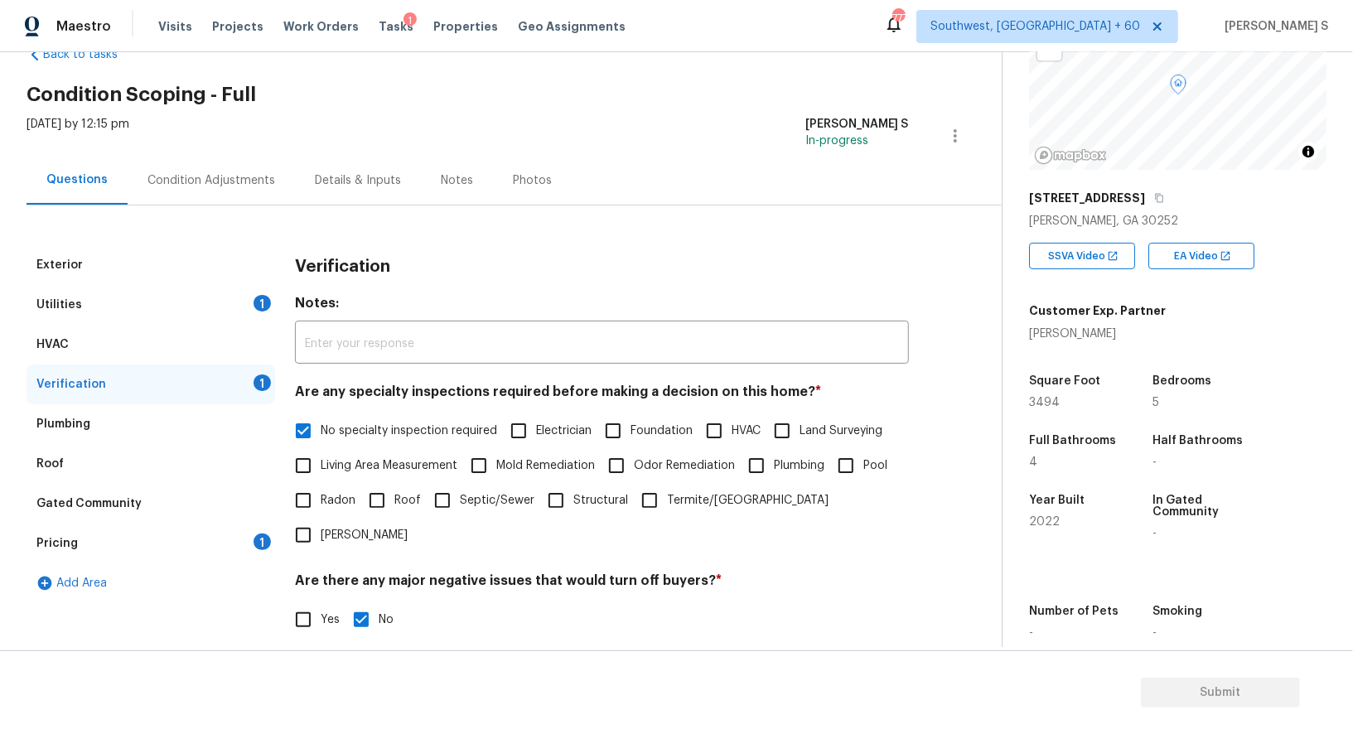
click at [249, 300] on div "Utilities 1" at bounding box center [151, 305] width 249 height 40
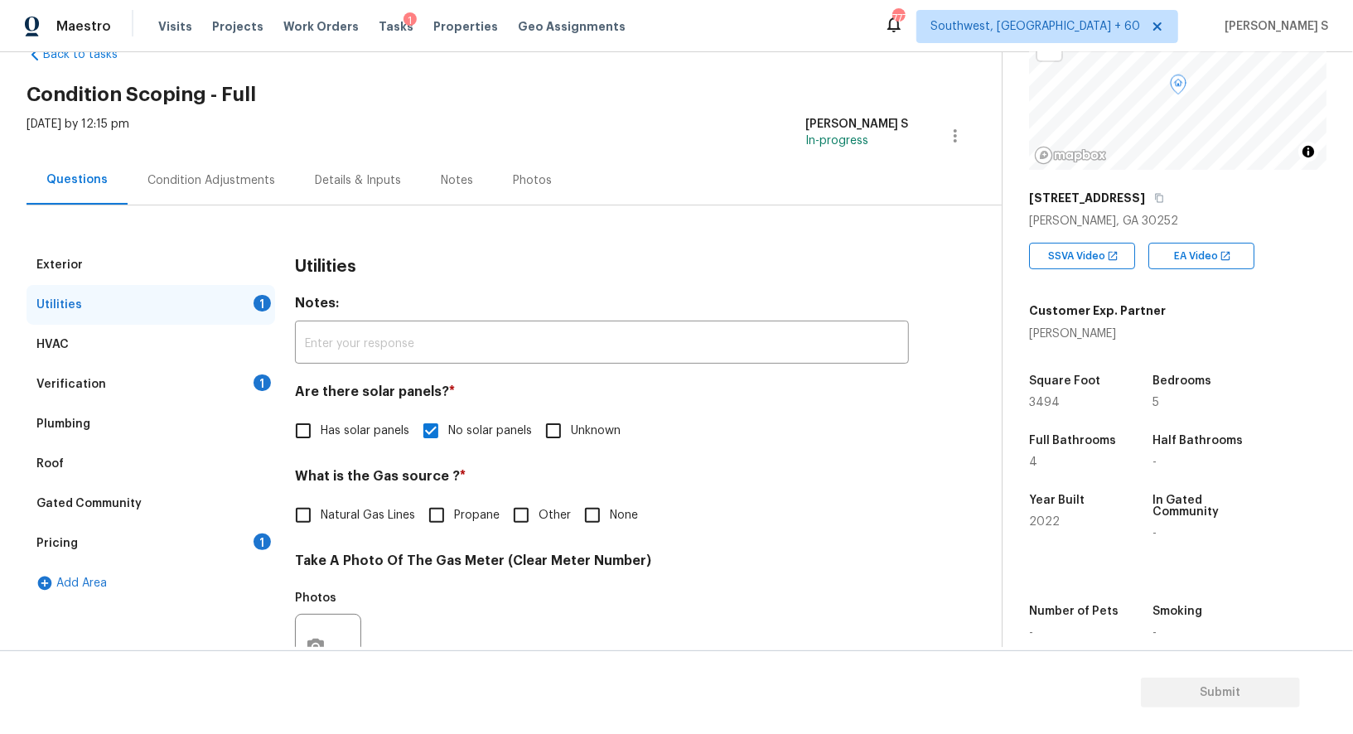
scroll to position [396, 0]
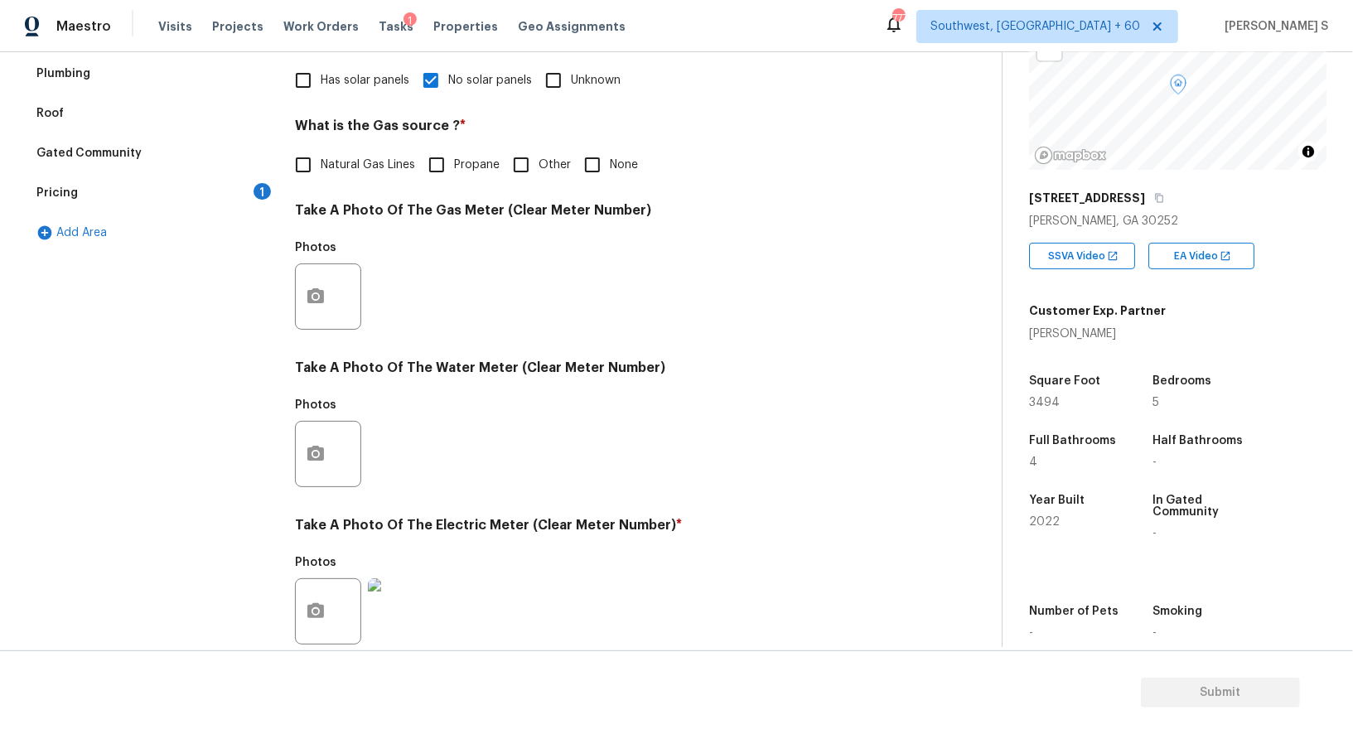
click at [317, 171] on input "Natural Gas Lines" at bounding box center [303, 164] width 35 height 35
checkbox input "true"
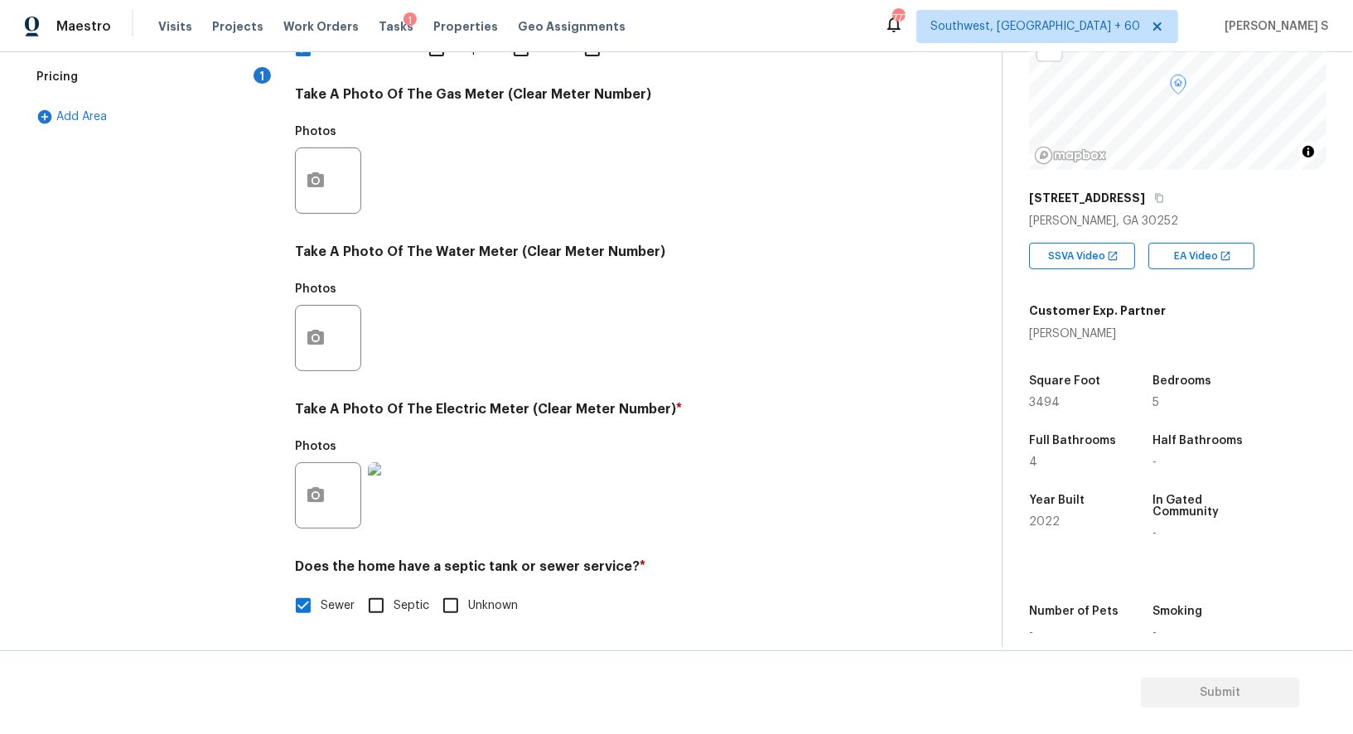
scroll to position [235, 0]
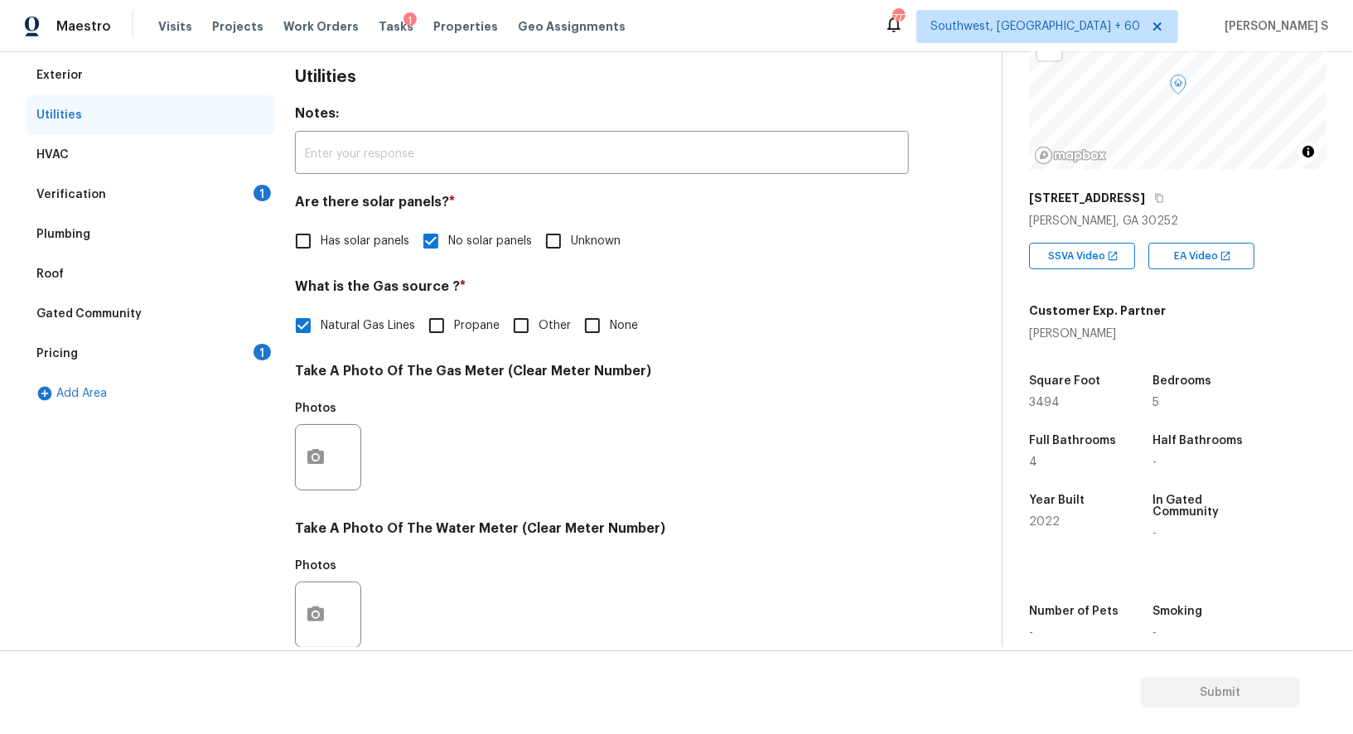
click at [260, 186] on div "1" at bounding box center [262, 193] width 17 height 17
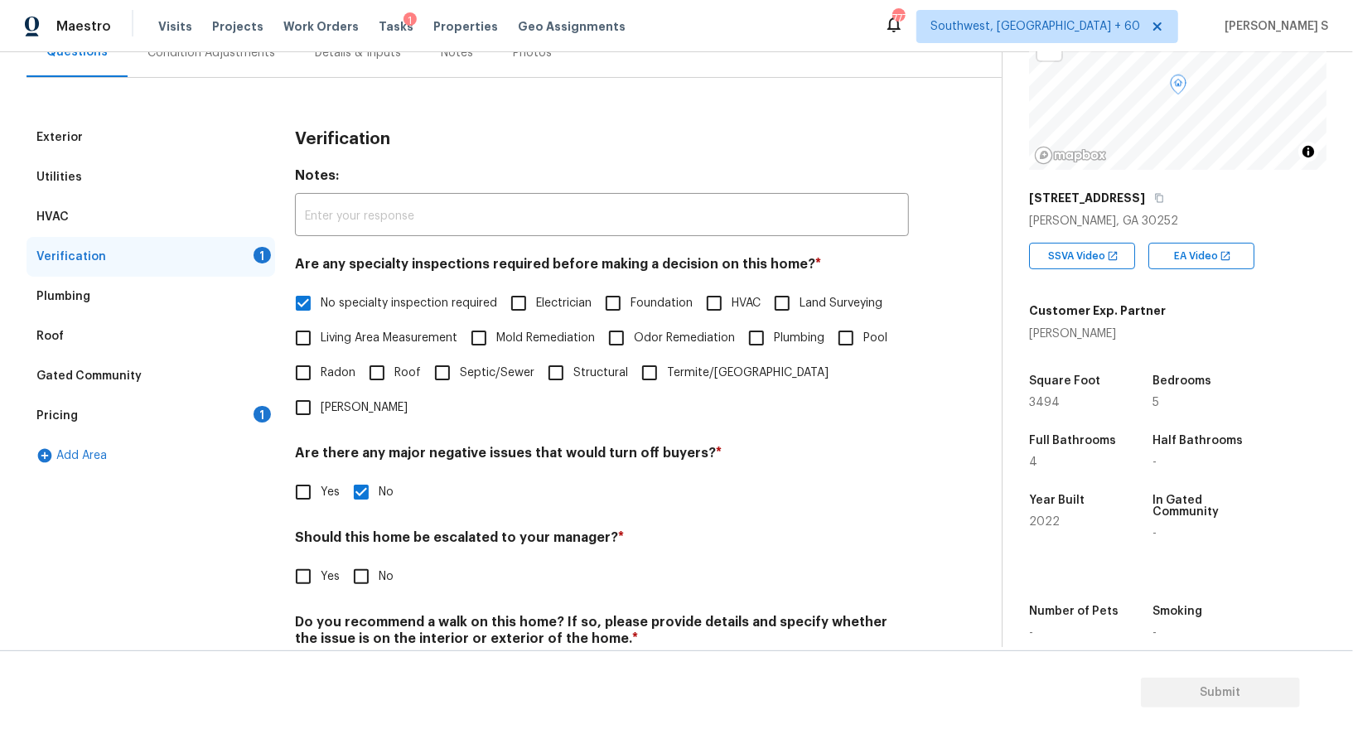
scroll to position [211, 0]
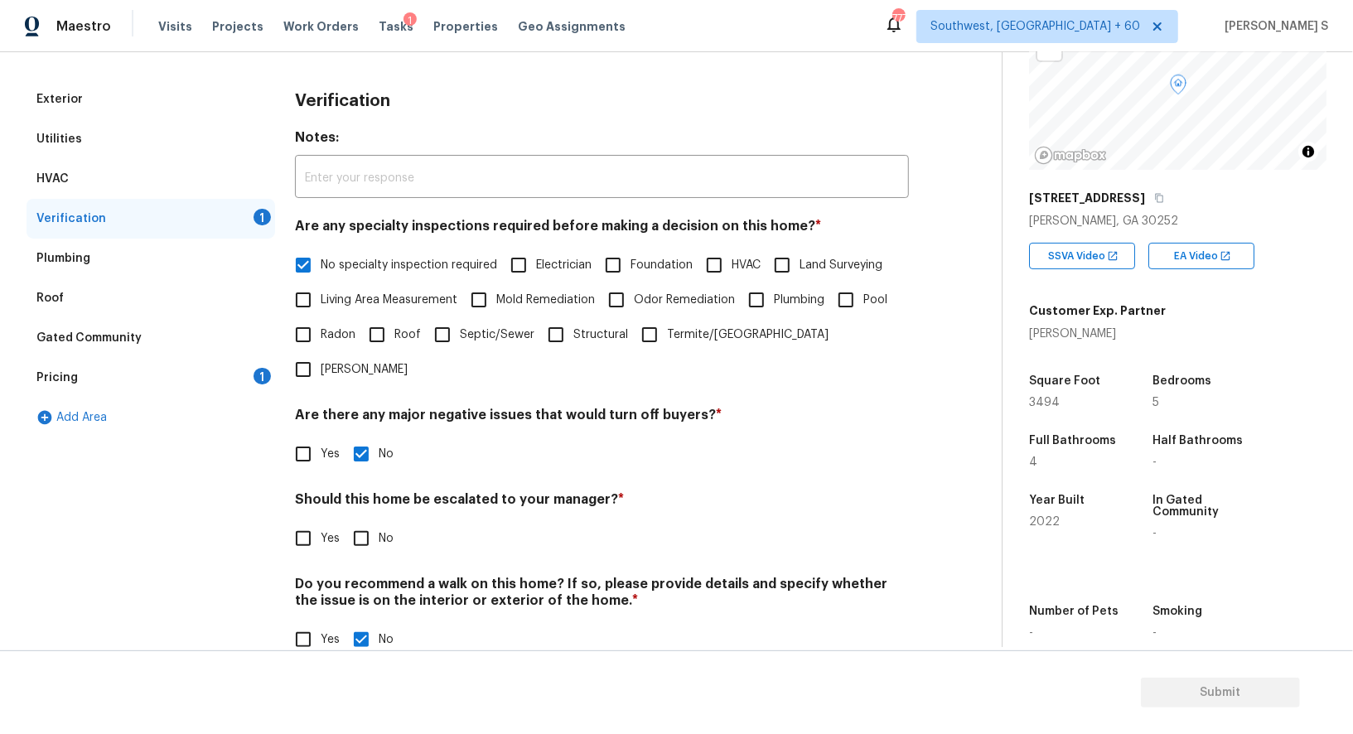
click at [375, 521] on input "No" at bounding box center [361, 538] width 35 height 35
checkbox input "true"
click at [249, 370] on div "Pricing 1" at bounding box center [151, 378] width 249 height 40
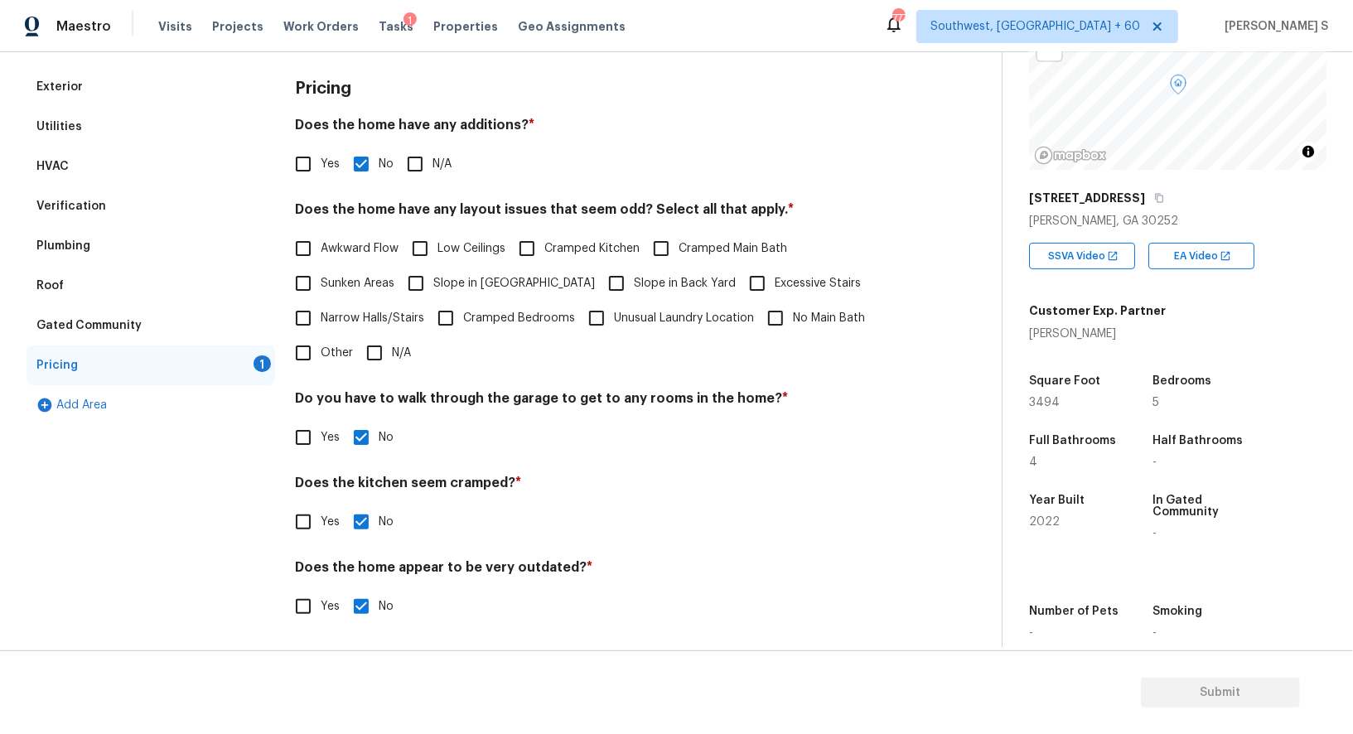
scroll to position [118, 0]
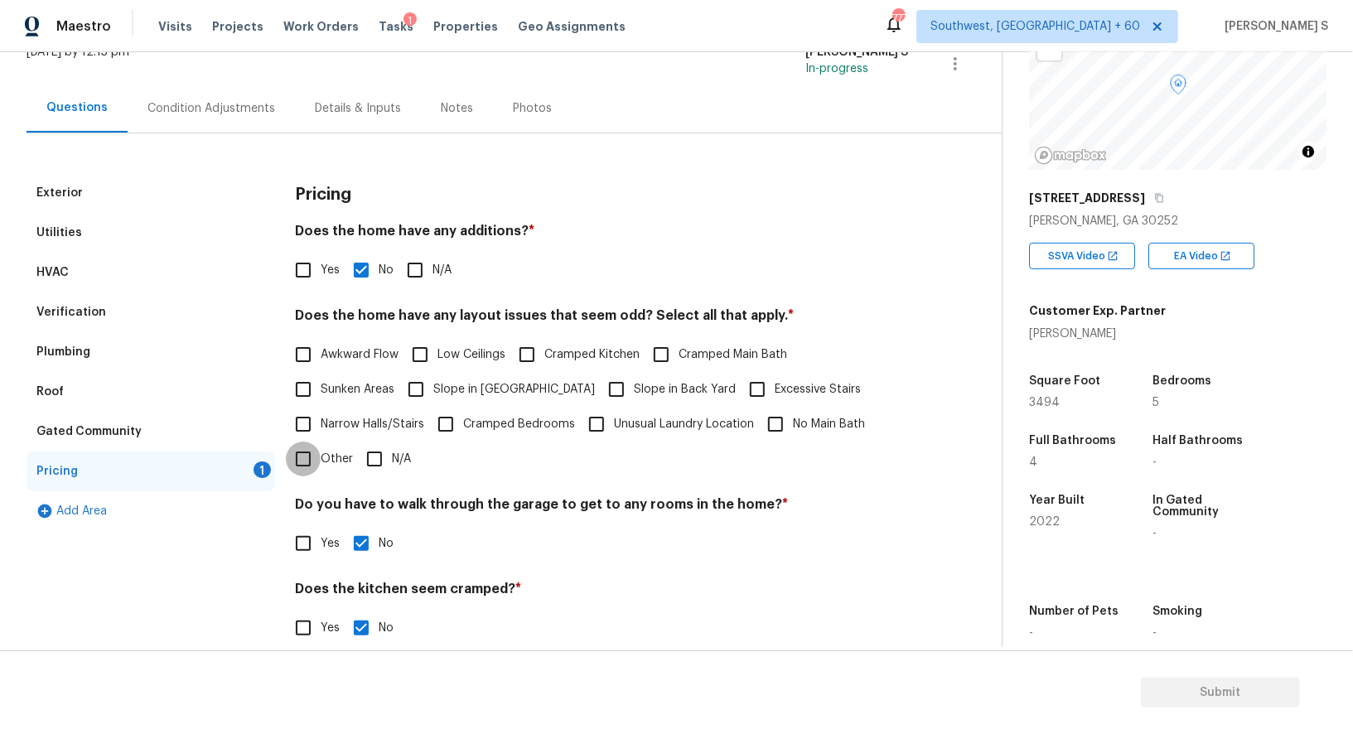
click at [319, 461] on input "Other" at bounding box center [303, 459] width 35 height 35
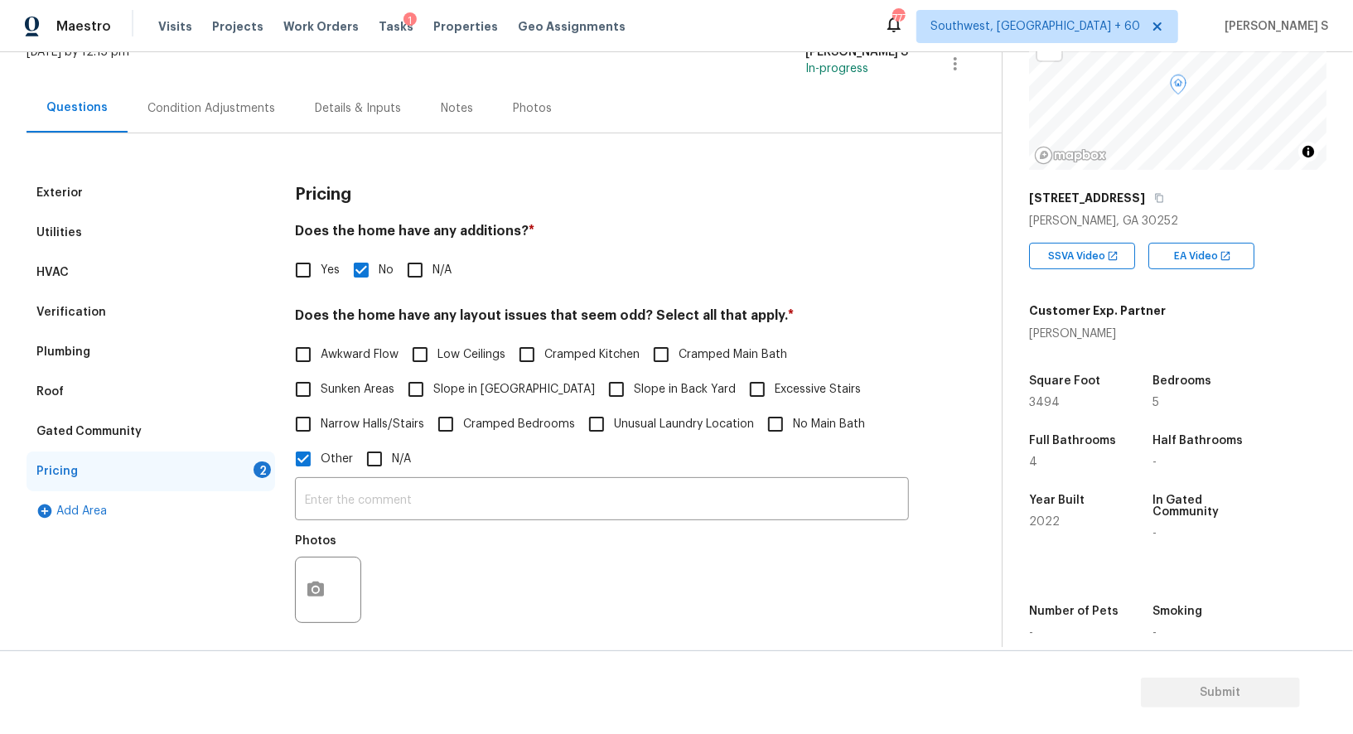
click at [533, 552] on div "Photos" at bounding box center [602, 579] width 614 height 108
click at [299, 459] on input "Other" at bounding box center [303, 459] width 35 height 35
checkbox input "false"
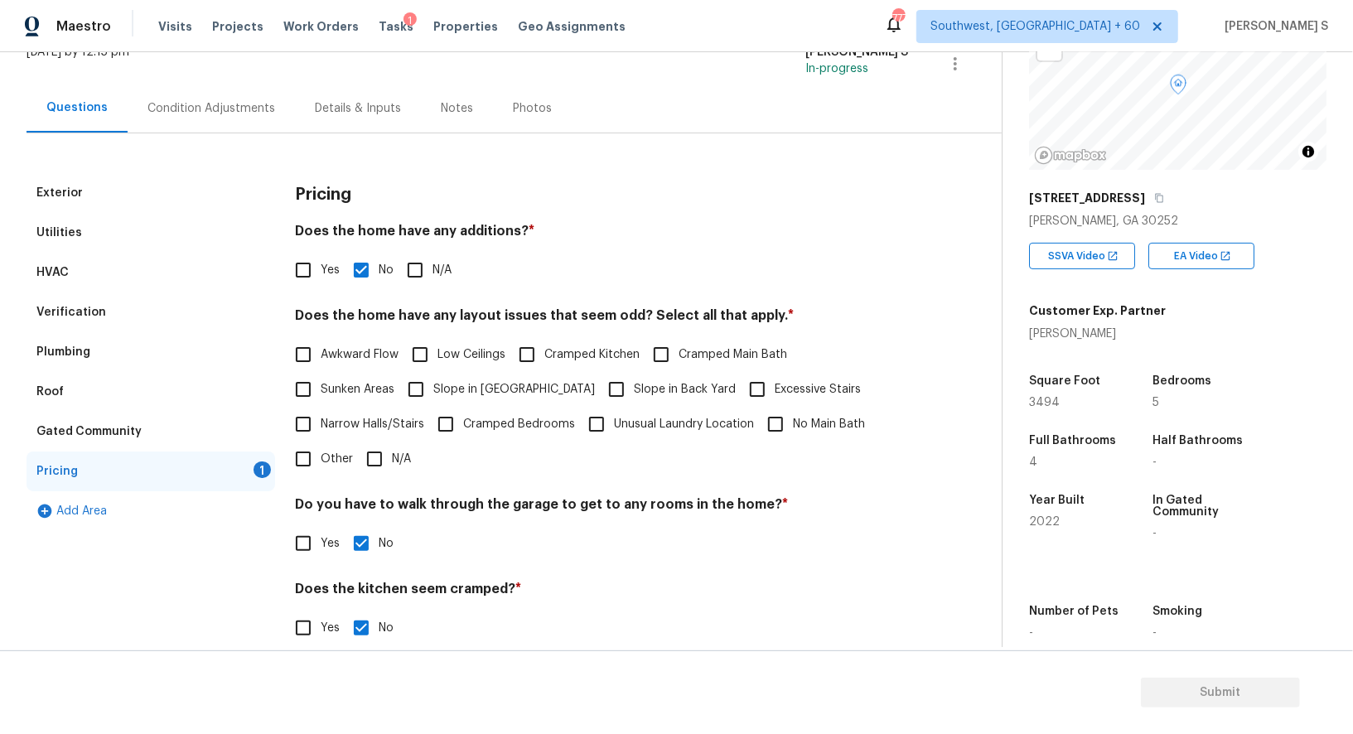
scroll to position [0, 0]
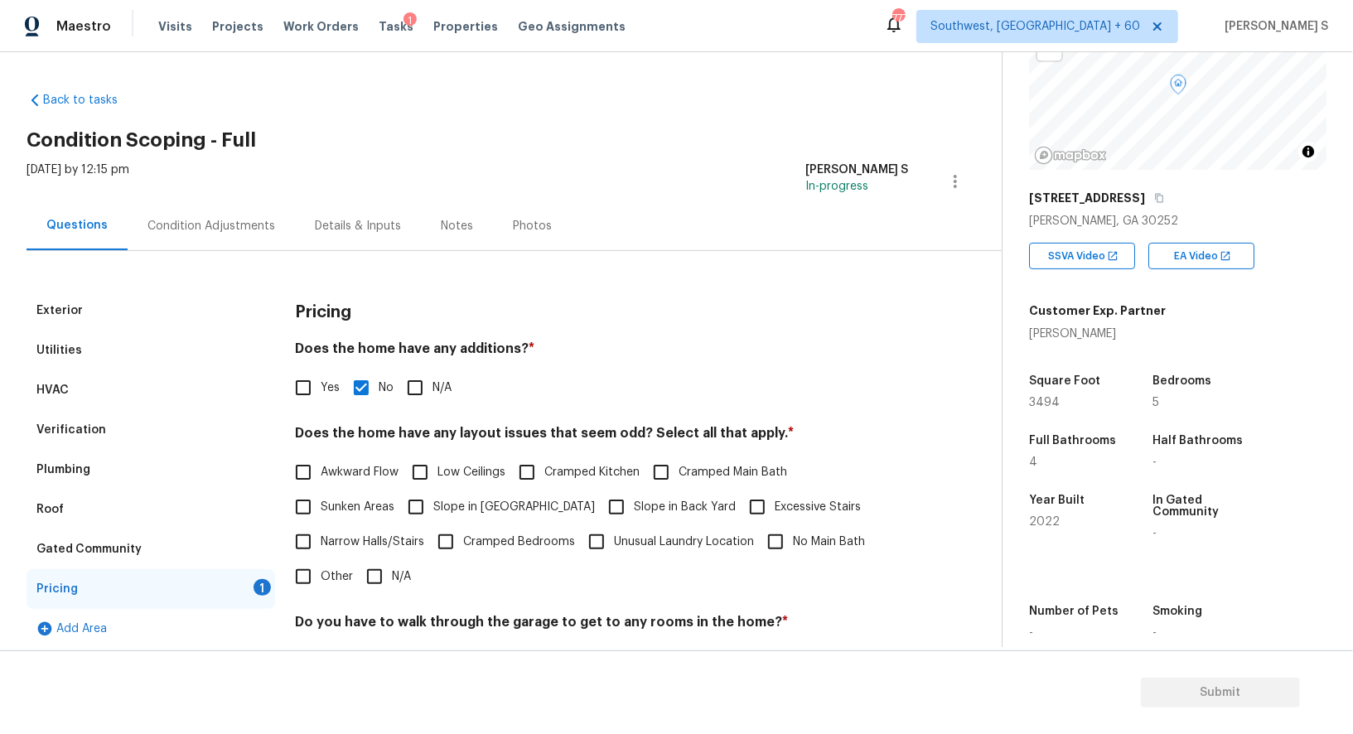
click at [232, 234] on div "Condition Adjustments" at bounding box center [211, 225] width 167 height 49
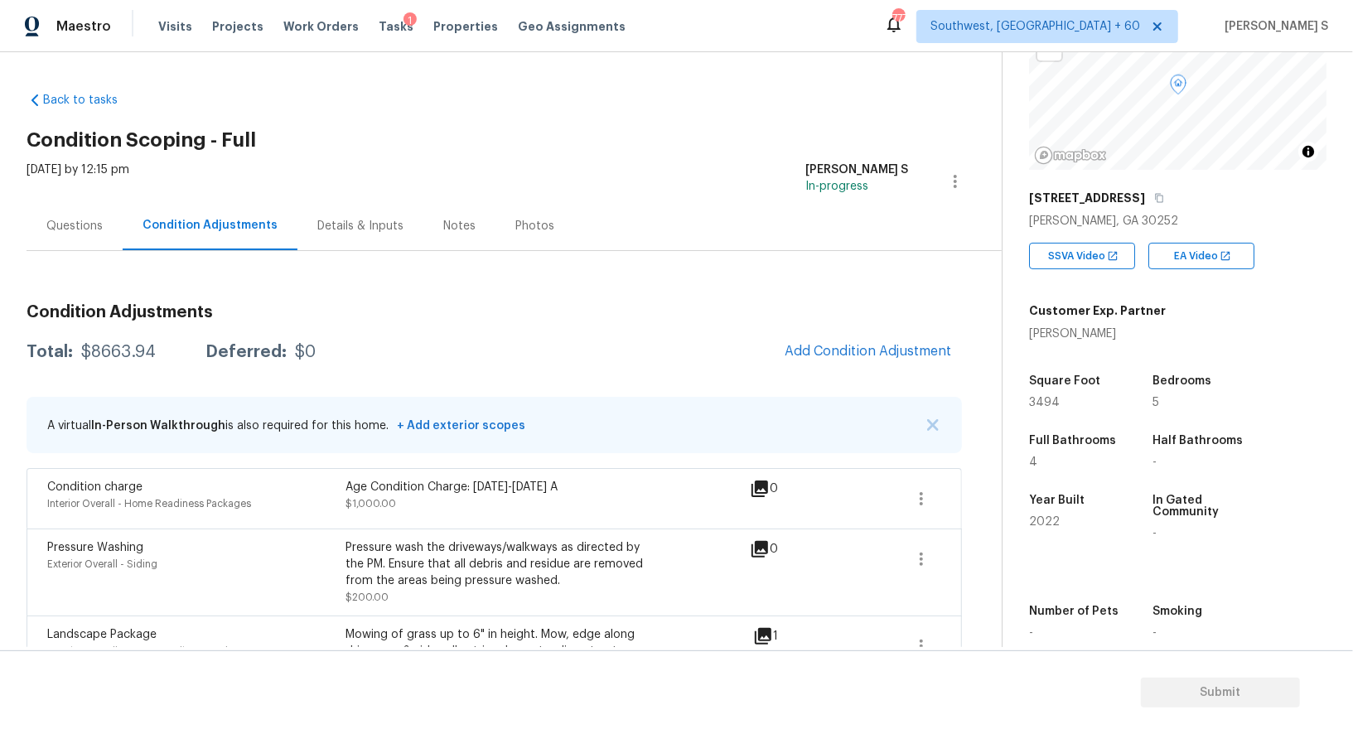
click at [80, 233] on div "Questions" at bounding box center [74, 226] width 56 height 17
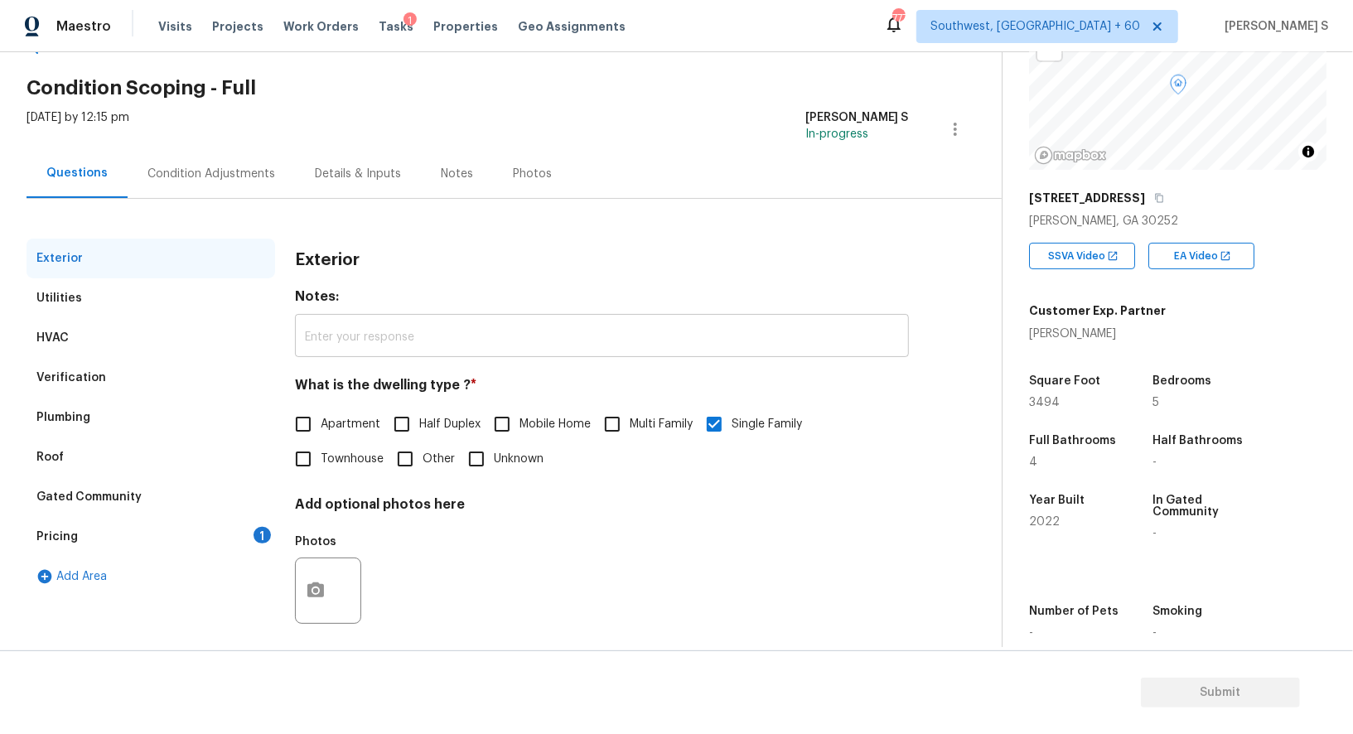
scroll to position [63, 0]
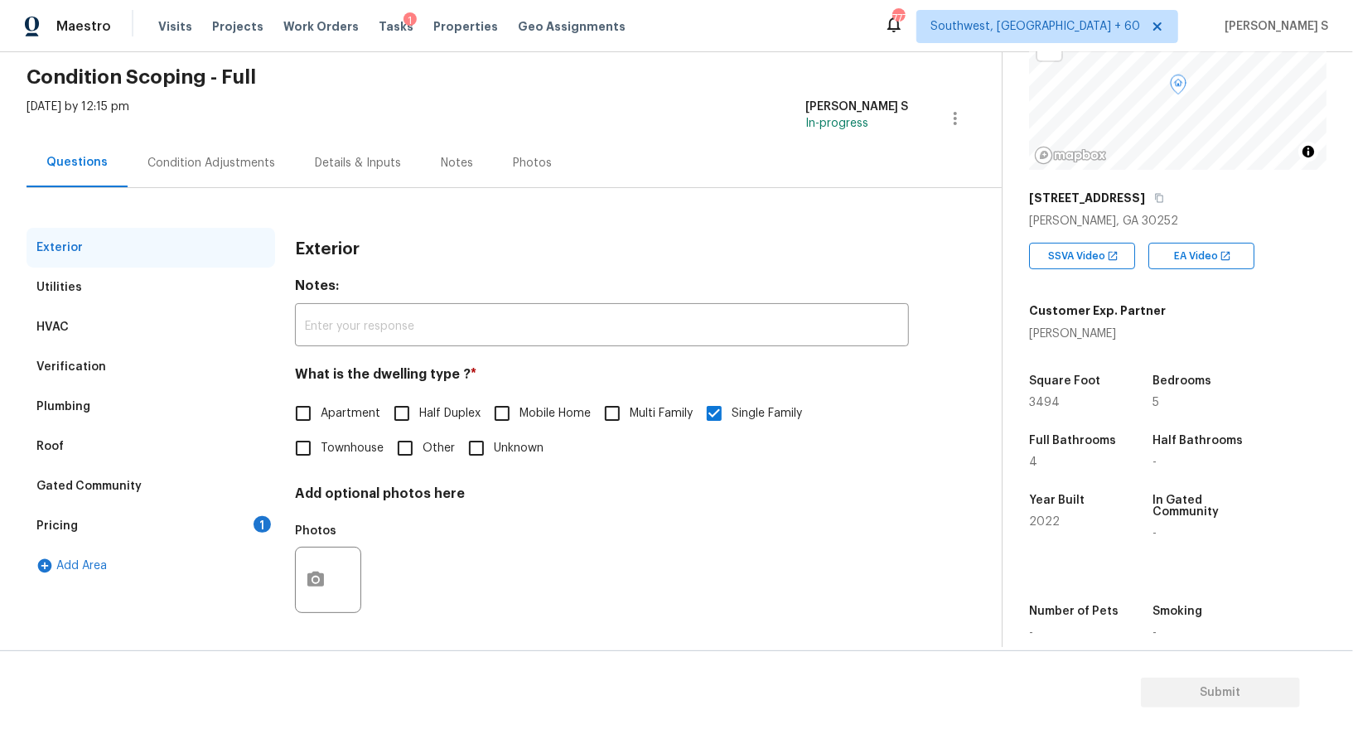
click at [129, 365] on div "Verification" at bounding box center [151, 367] width 249 height 40
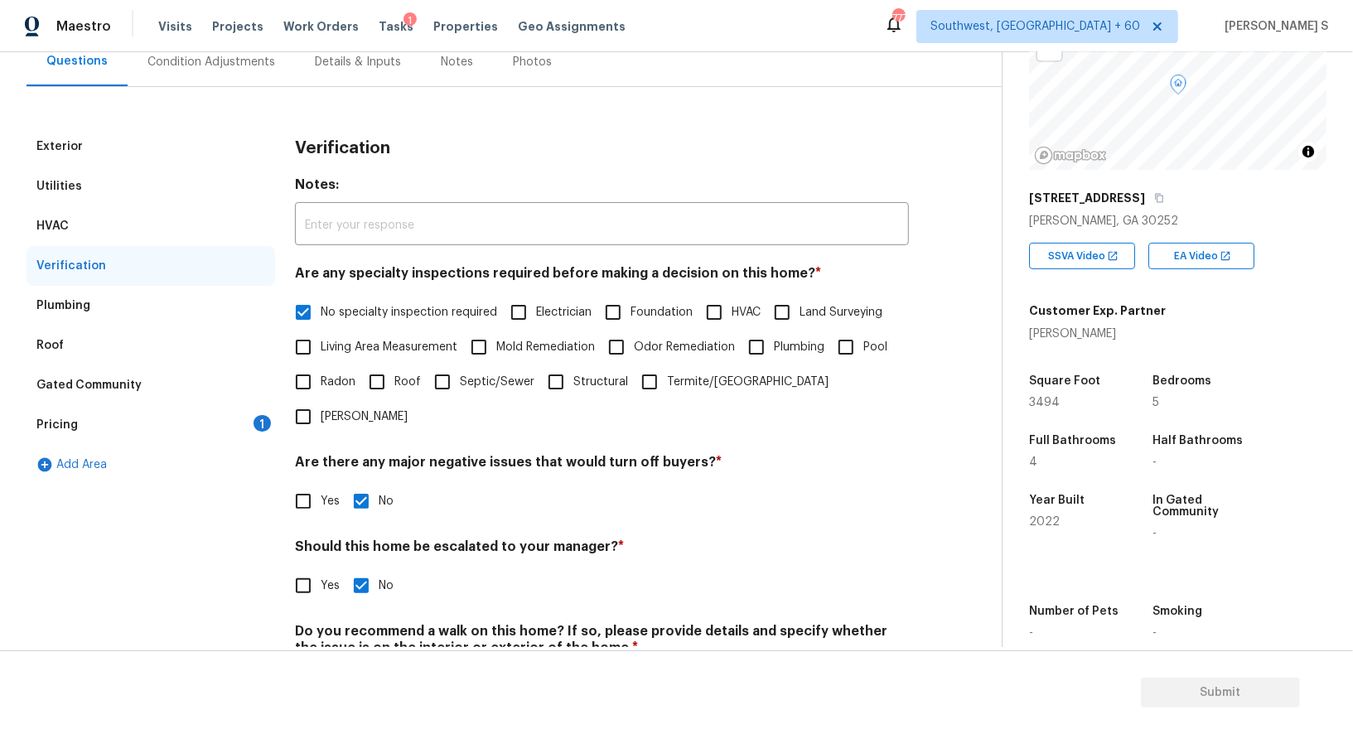
scroll to position [211, 0]
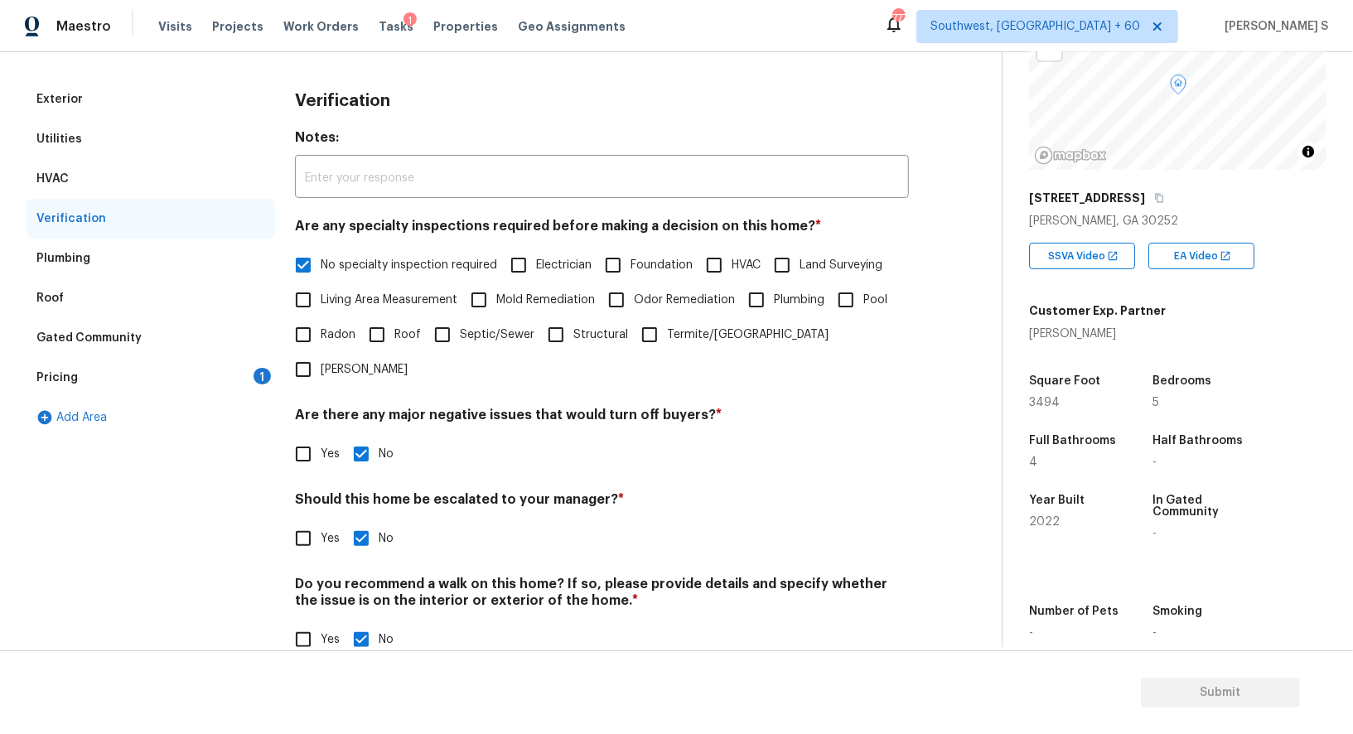
click at [102, 386] on div "Pricing 1" at bounding box center [151, 378] width 249 height 40
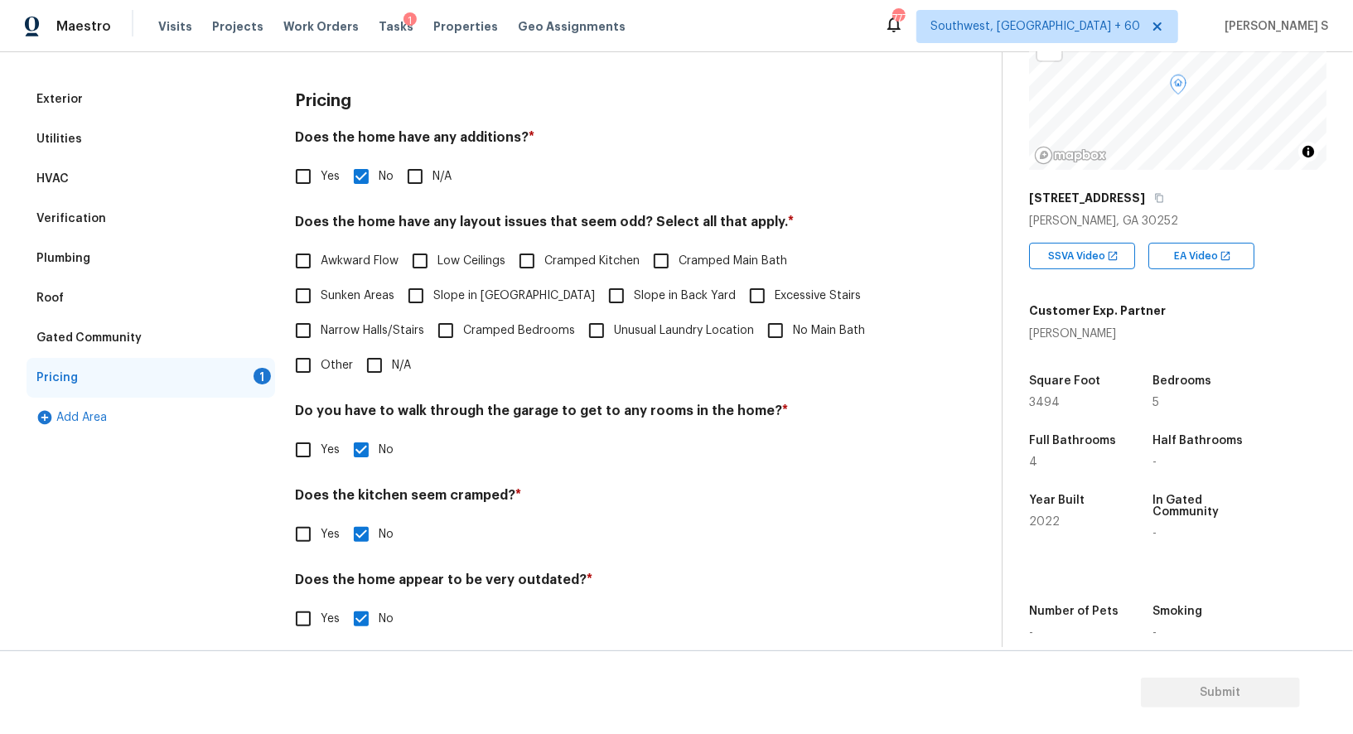
click at [427, 297] on input "Slope in Front Yard" at bounding box center [416, 295] width 35 height 35
checkbox input "true"
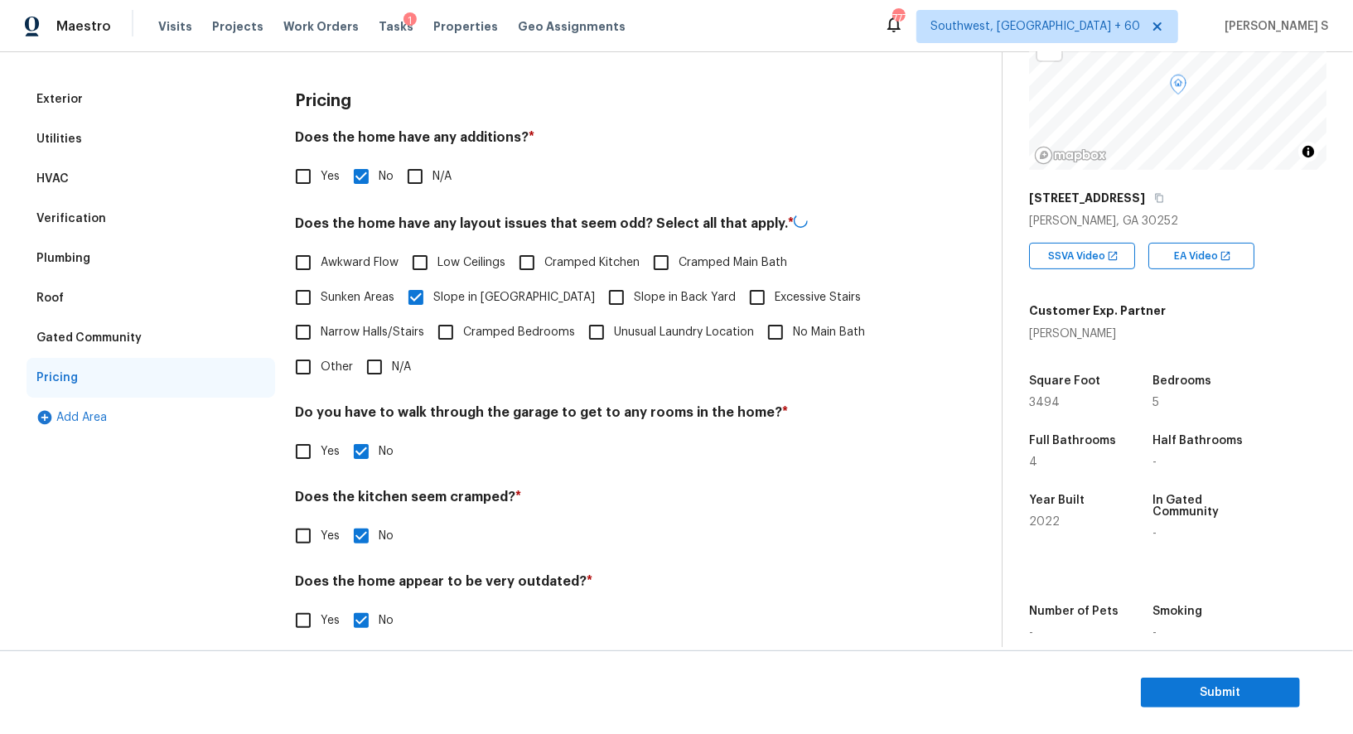
click at [599, 295] on input "Slope in Back Yard" at bounding box center [616, 297] width 35 height 35
checkbox input "true"
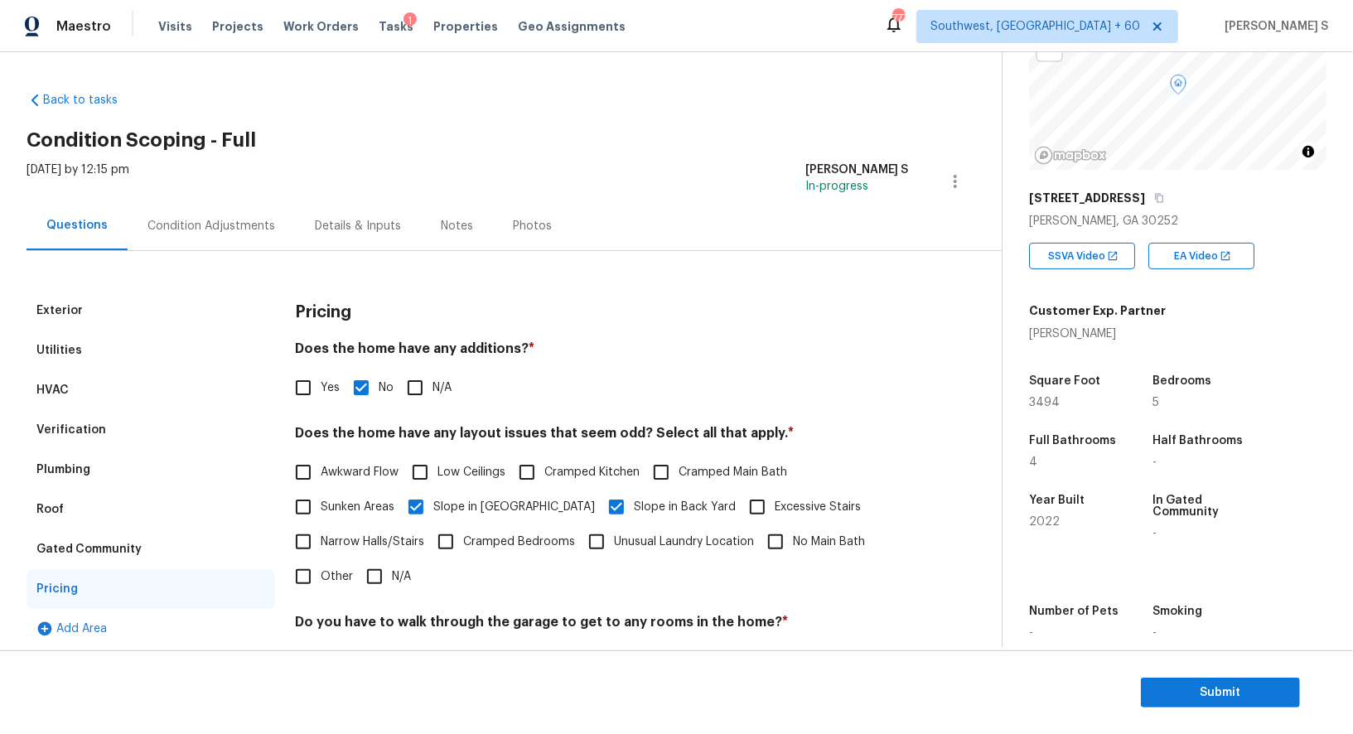
click at [205, 224] on div "Condition Adjustments" at bounding box center [211, 226] width 128 height 17
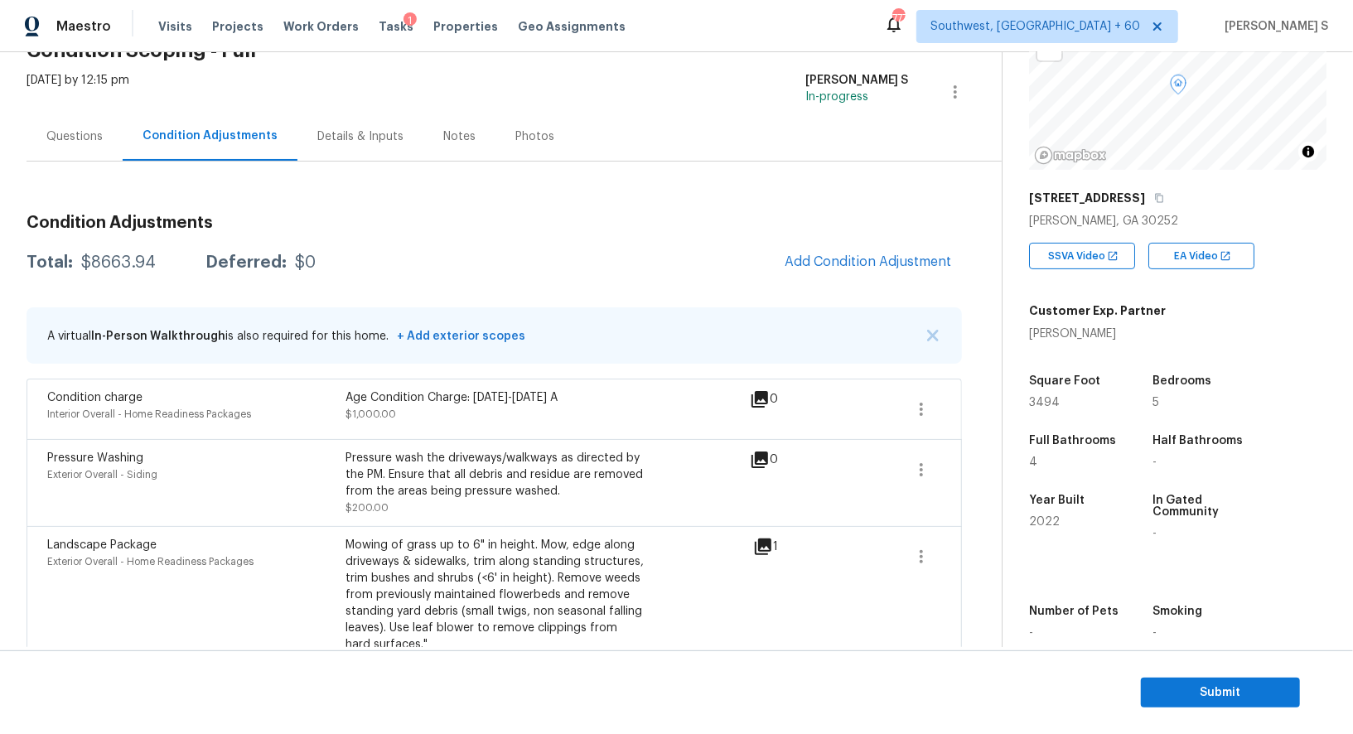
scroll to position [80, 0]
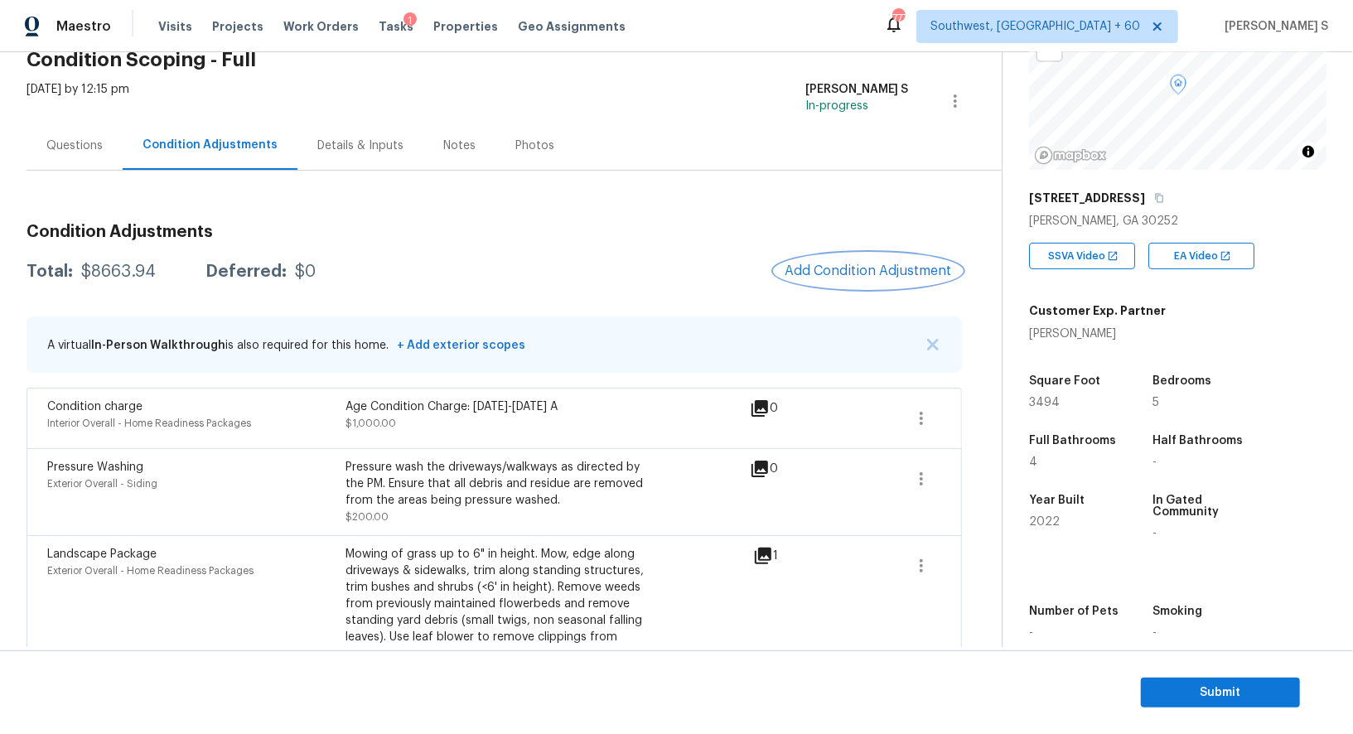
click at [863, 276] on span "Add Condition Adjustment" at bounding box center [868, 270] width 167 height 15
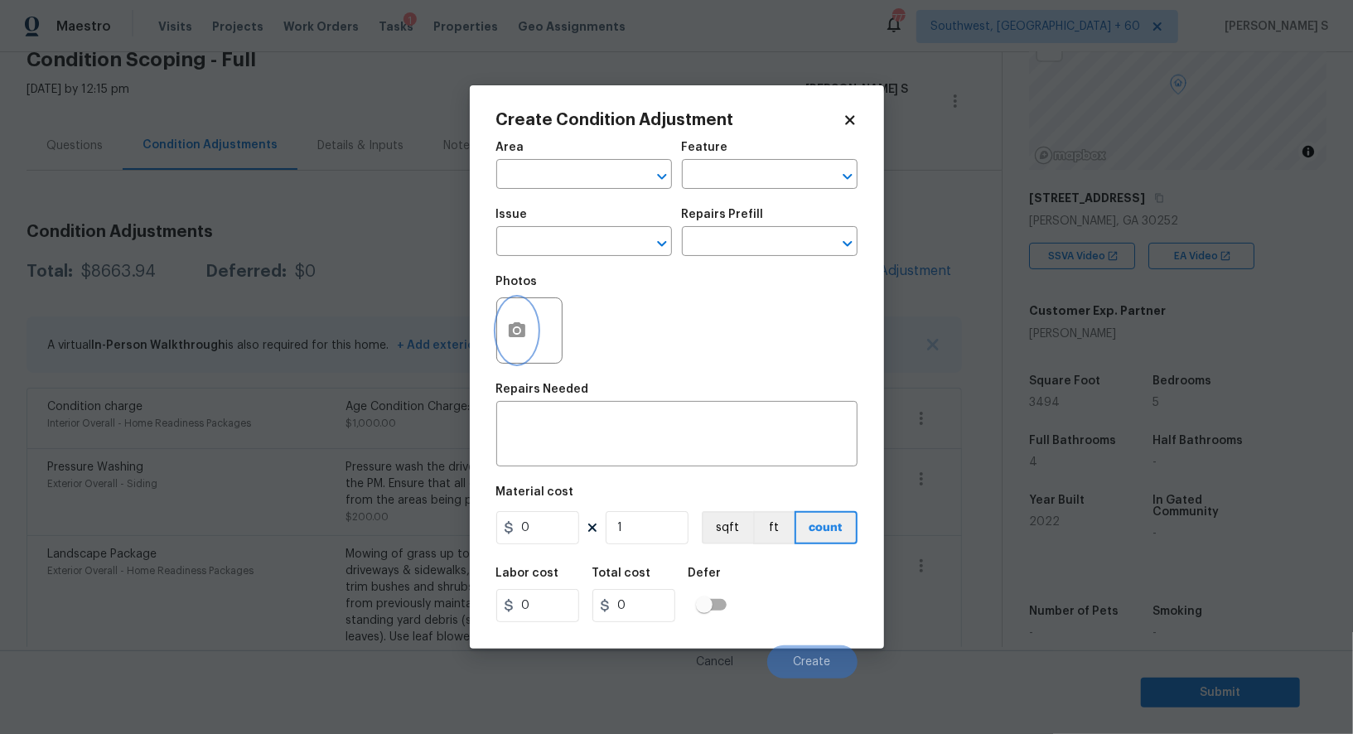
click at [535, 339] on button "button" at bounding box center [517, 330] width 40 height 65
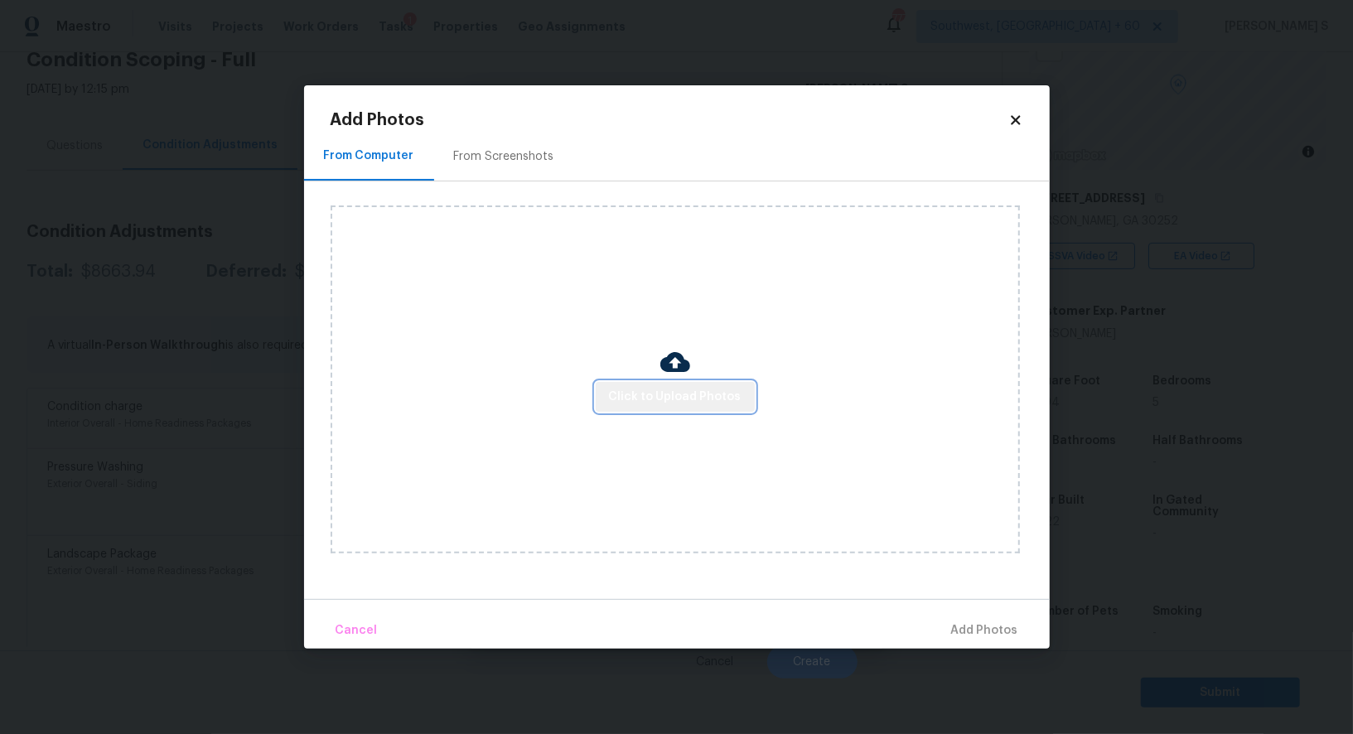
click at [743, 394] on button "Click to Upload Photos" at bounding box center [675, 397] width 159 height 31
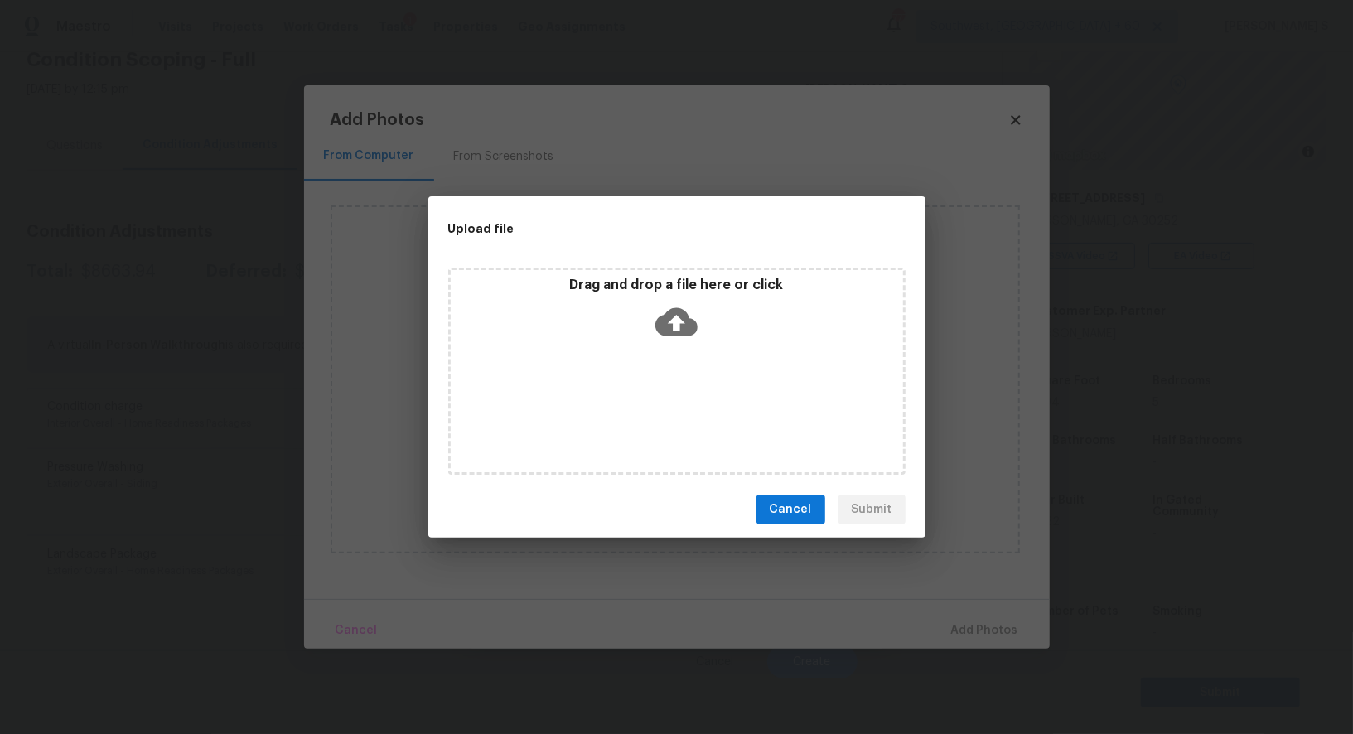
click at [743, 394] on div "Drag and drop a file here or click" at bounding box center [676, 371] width 457 height 207
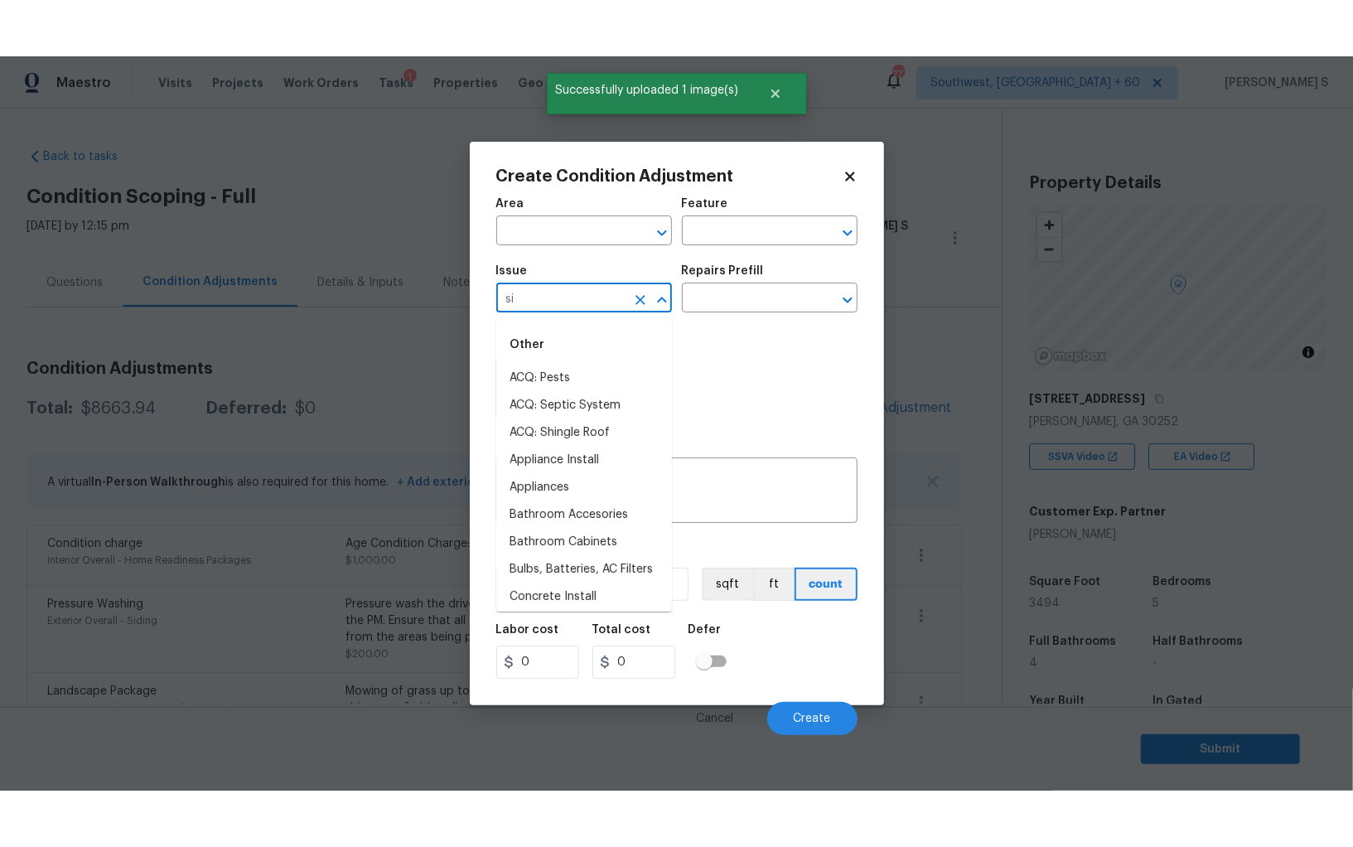
scroll to position [144, 0]
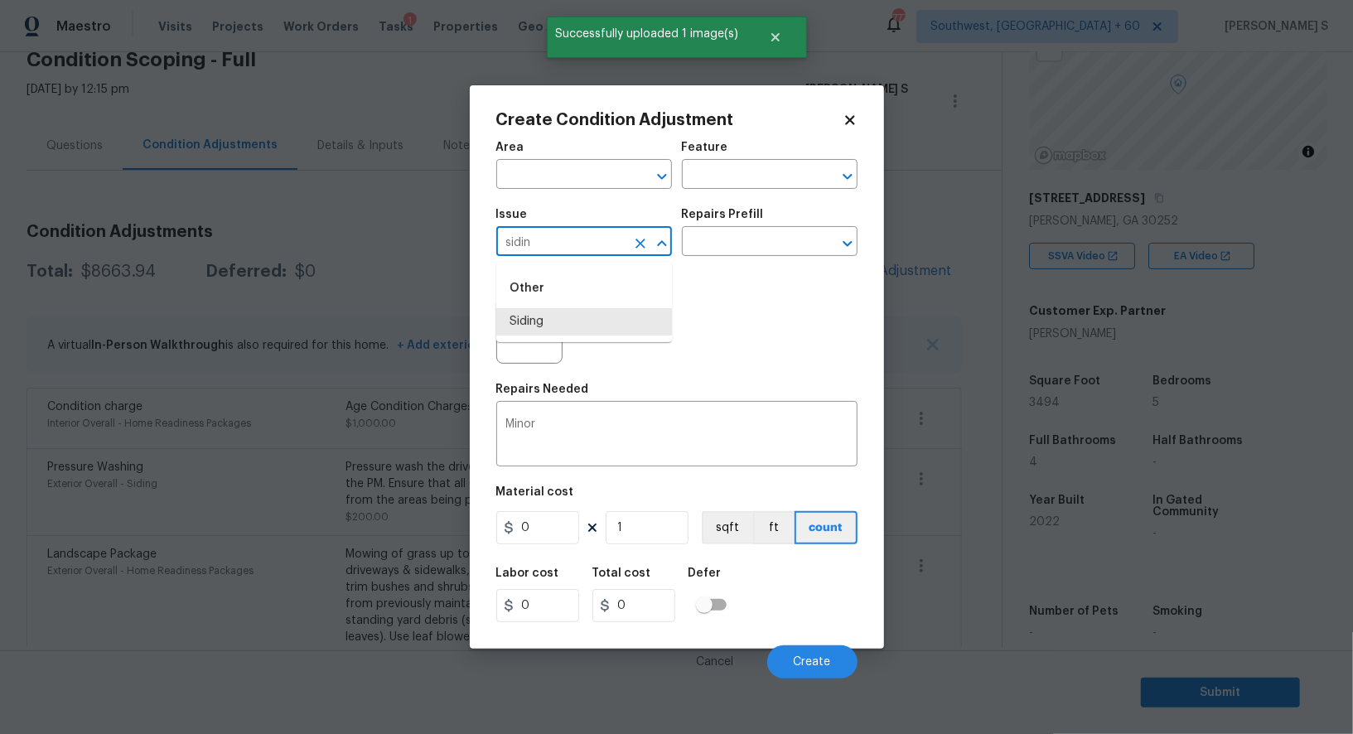
type input "Siding"
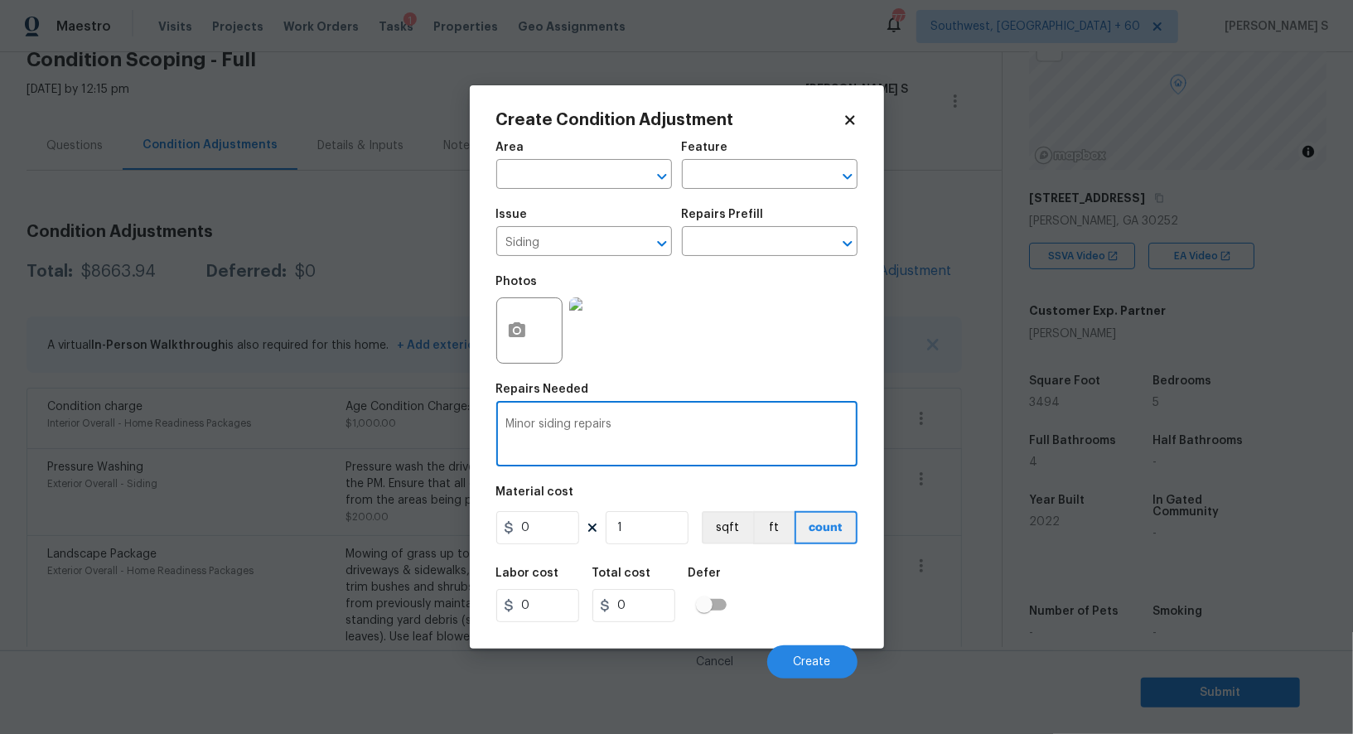
type textarea "Minor siding repairs"
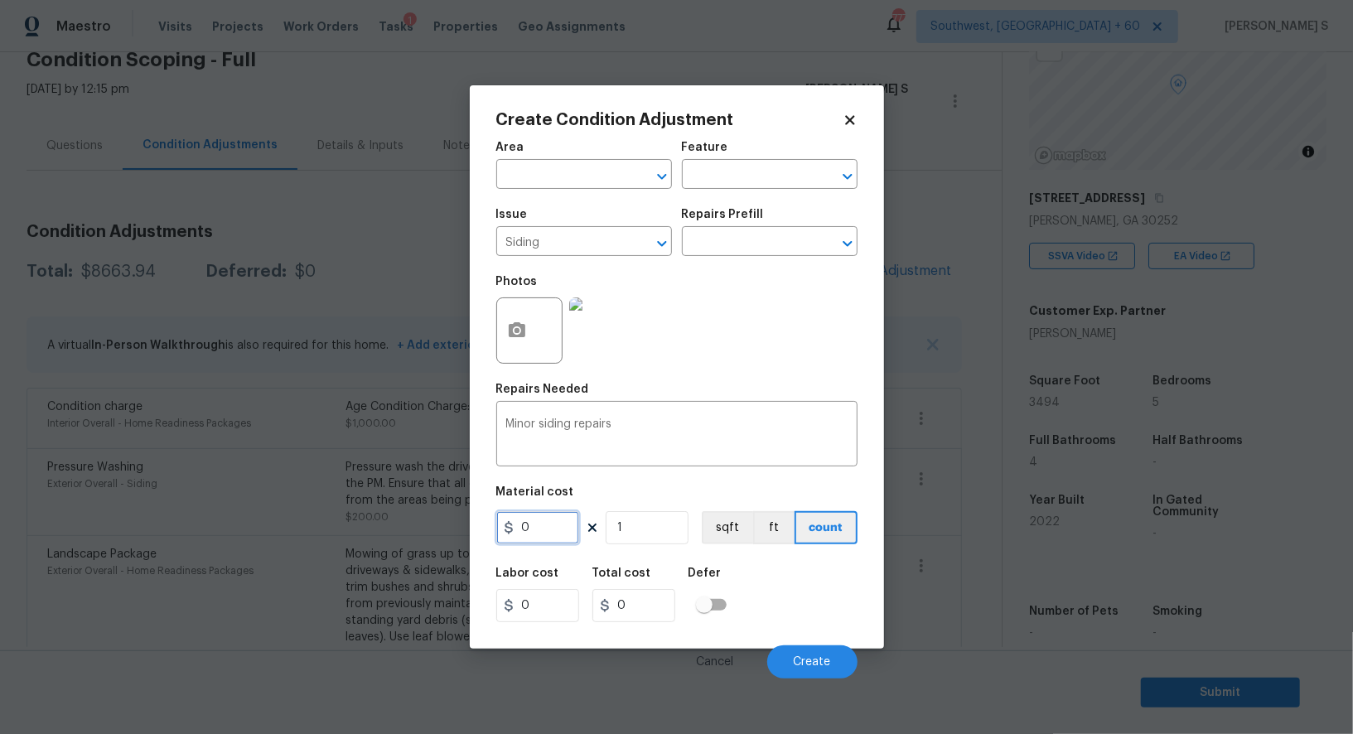
click at [570, 517] on input "0" at bounding box center [537, 527] width 83 height 33
type input "600"
click at [827, 599] on div "Labor cost 0 Total cost 600 Defer" at bounding box center [676, 595] width 361 height 75
click at [813, 655] on button "Create" at bounding box center [812, 661] width 90 height 33
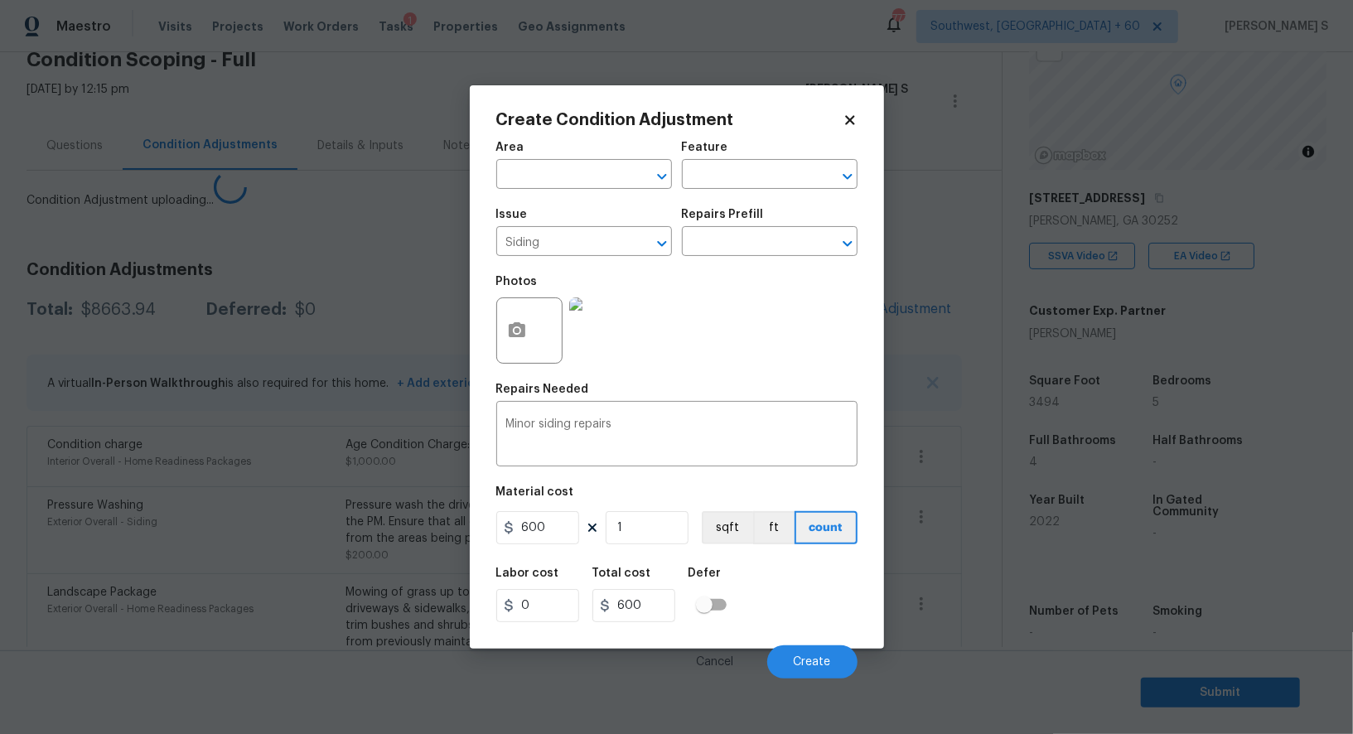
click at [96, 534] on body "Maestro Visits Projects Work Orders Tasks 1 Properties Geo Assignments 777 Sout…" at bounding box center [676, 367] width 1353 height 734
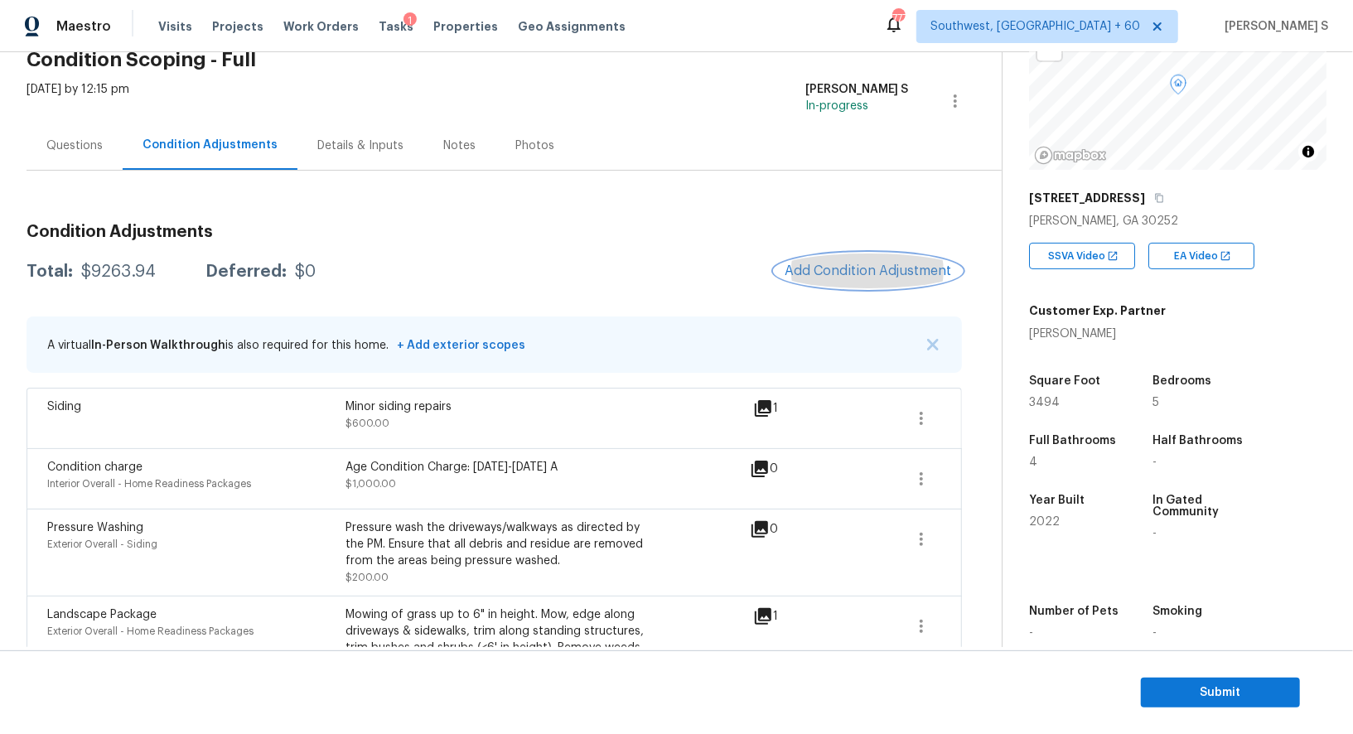
click at [881, 276] on span "Add Condition Adjustment" at bounding box center [868, 270] width 167 height 15
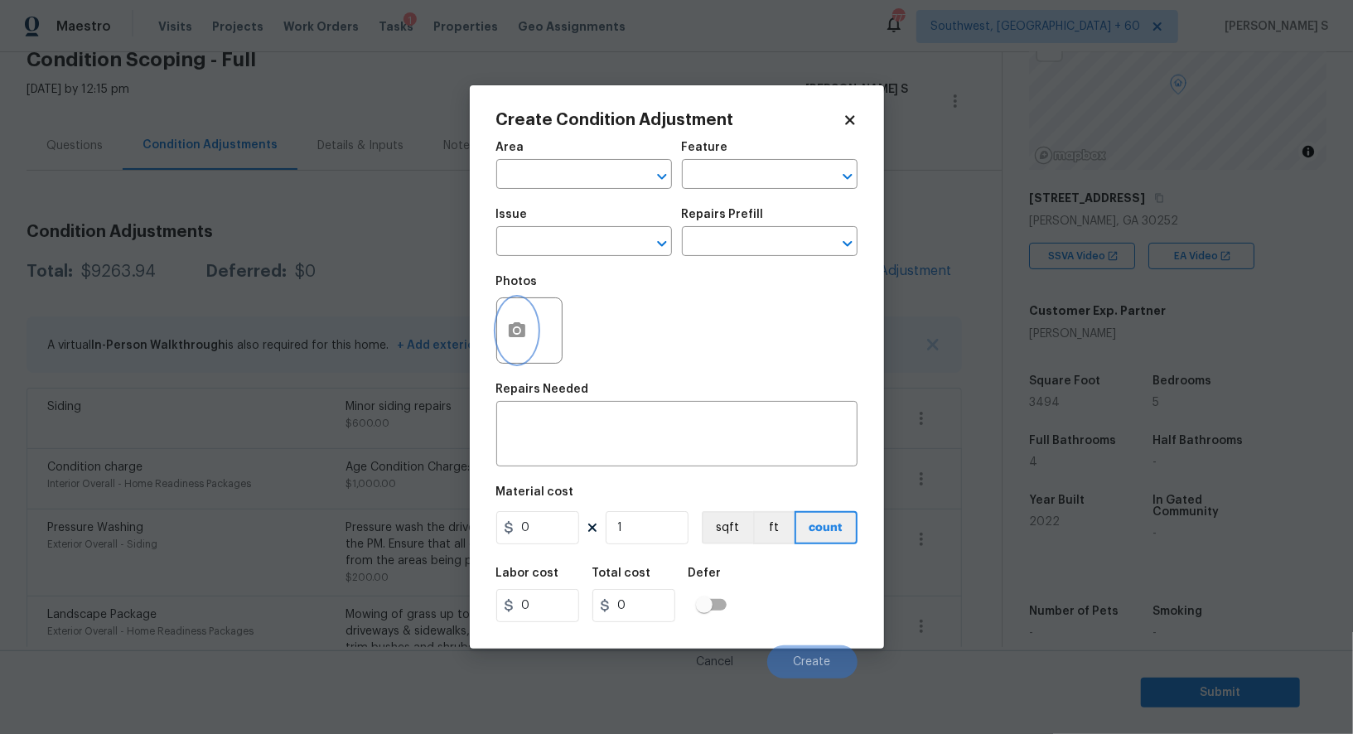
click at [510, 333] on icon "button" at bounding box center [517, 329] width 17 height 15
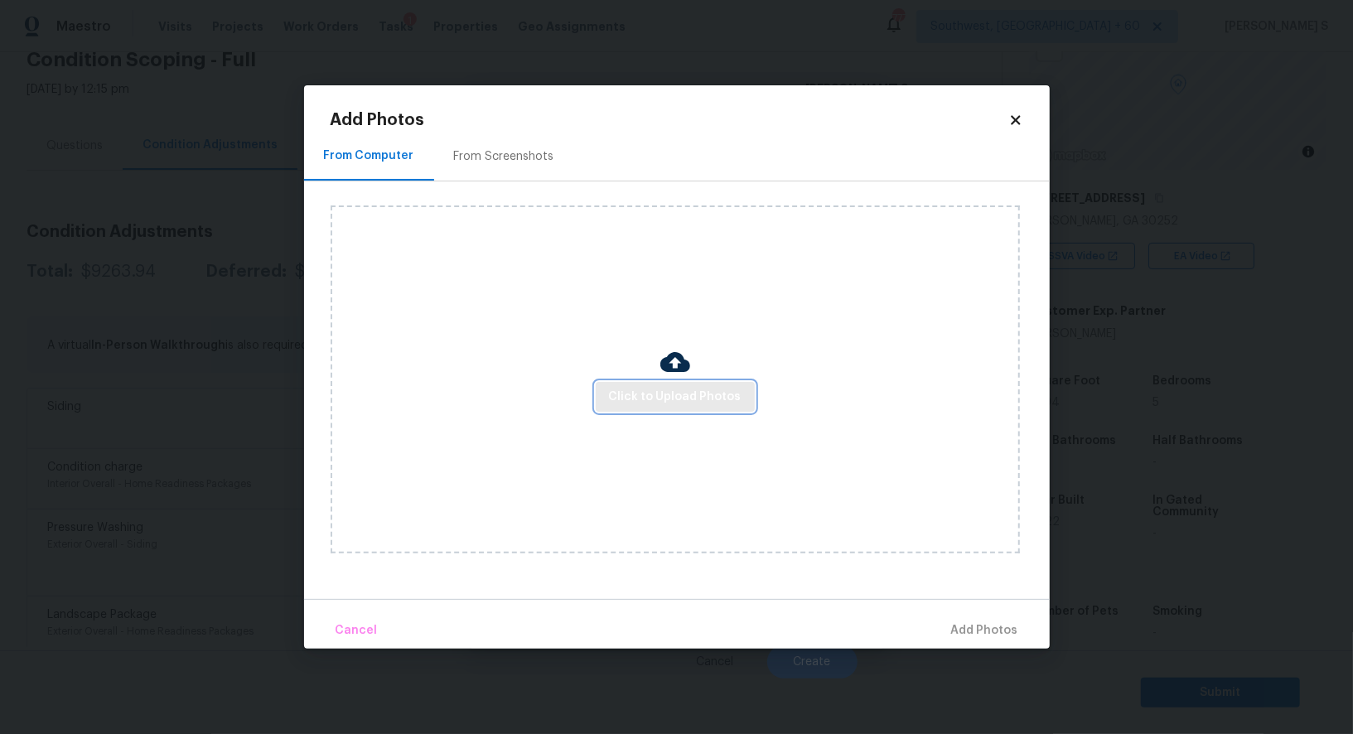
click at [686, 404] on span "Click to Upload Photos" at bounding box center [675, 397] width 133 height 21
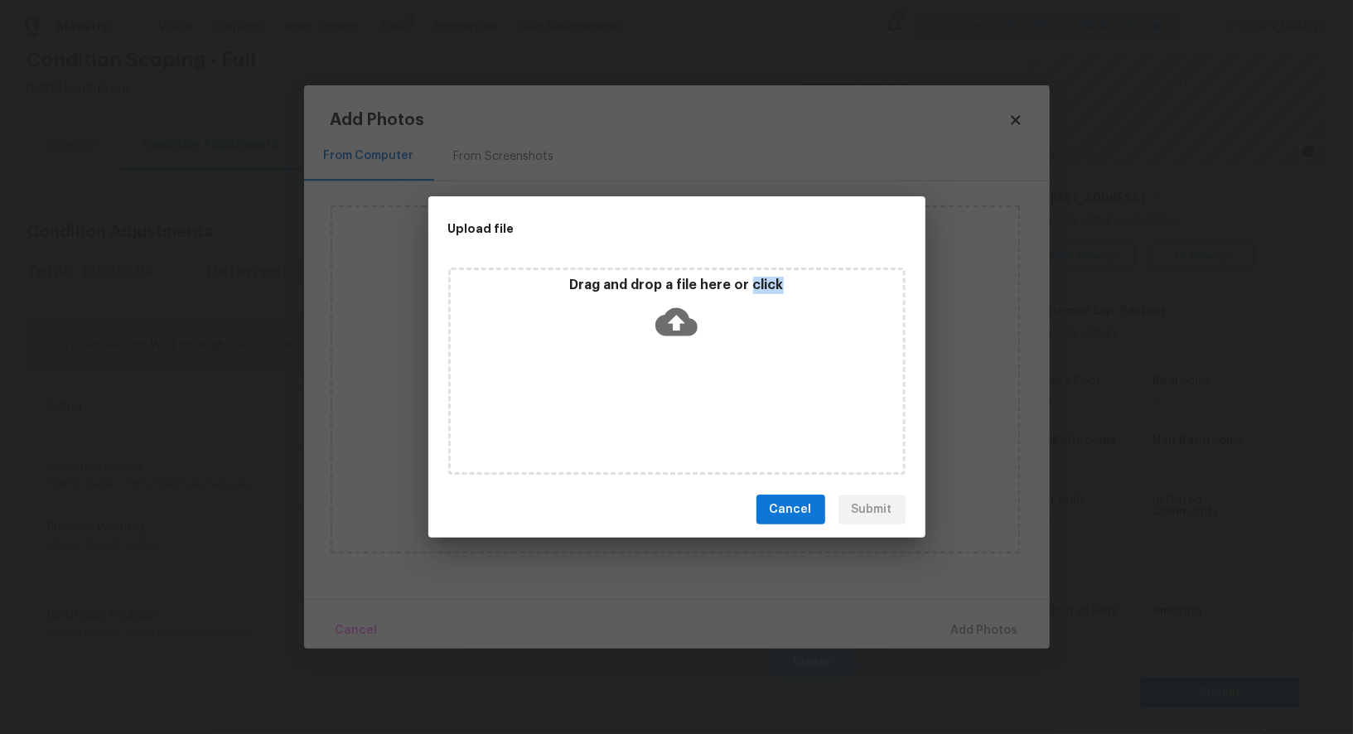
click at [686, 404] on div "Drag and drop a file here or click" at bounding box center [676, 371] width 457 height 207
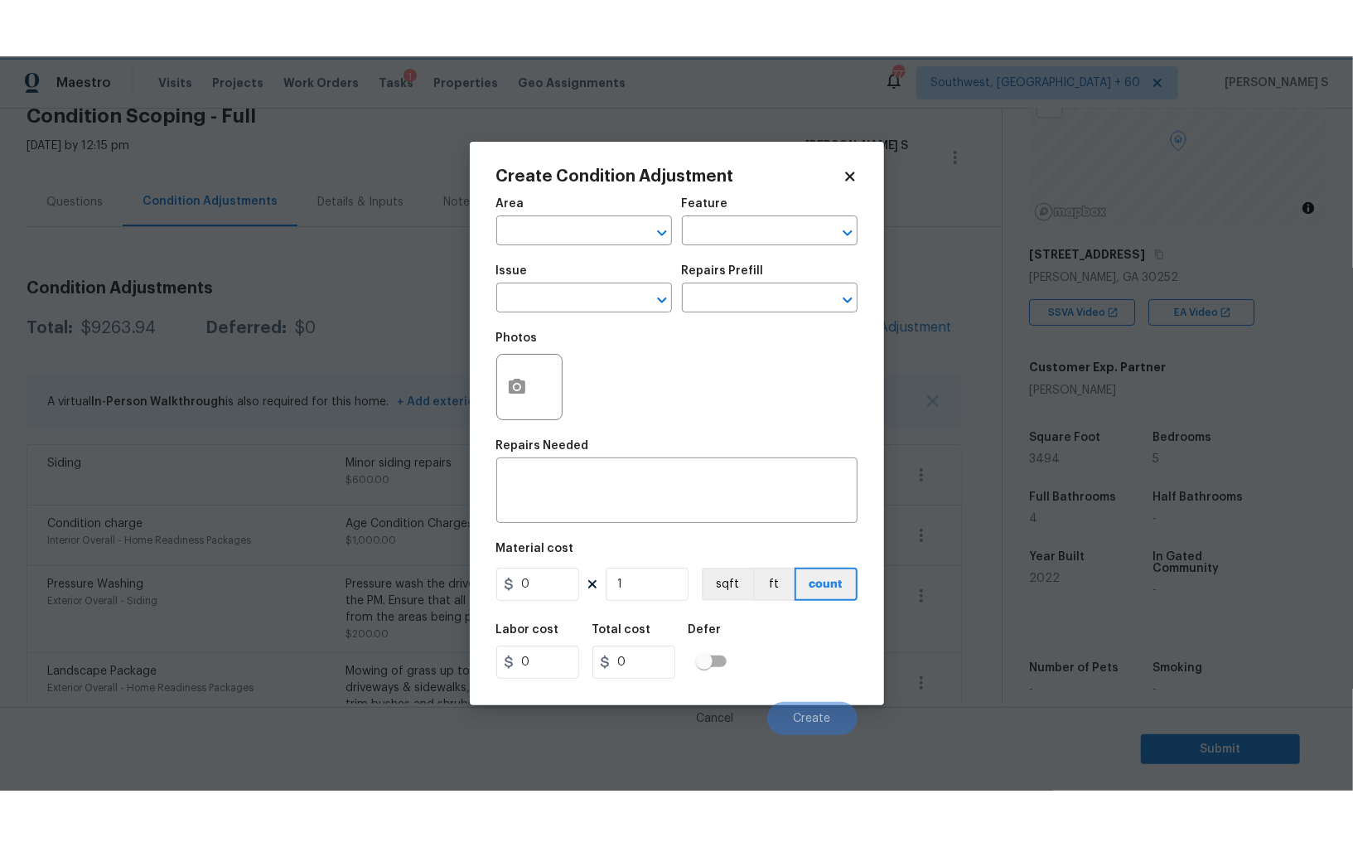
scroll to position [115, 0]
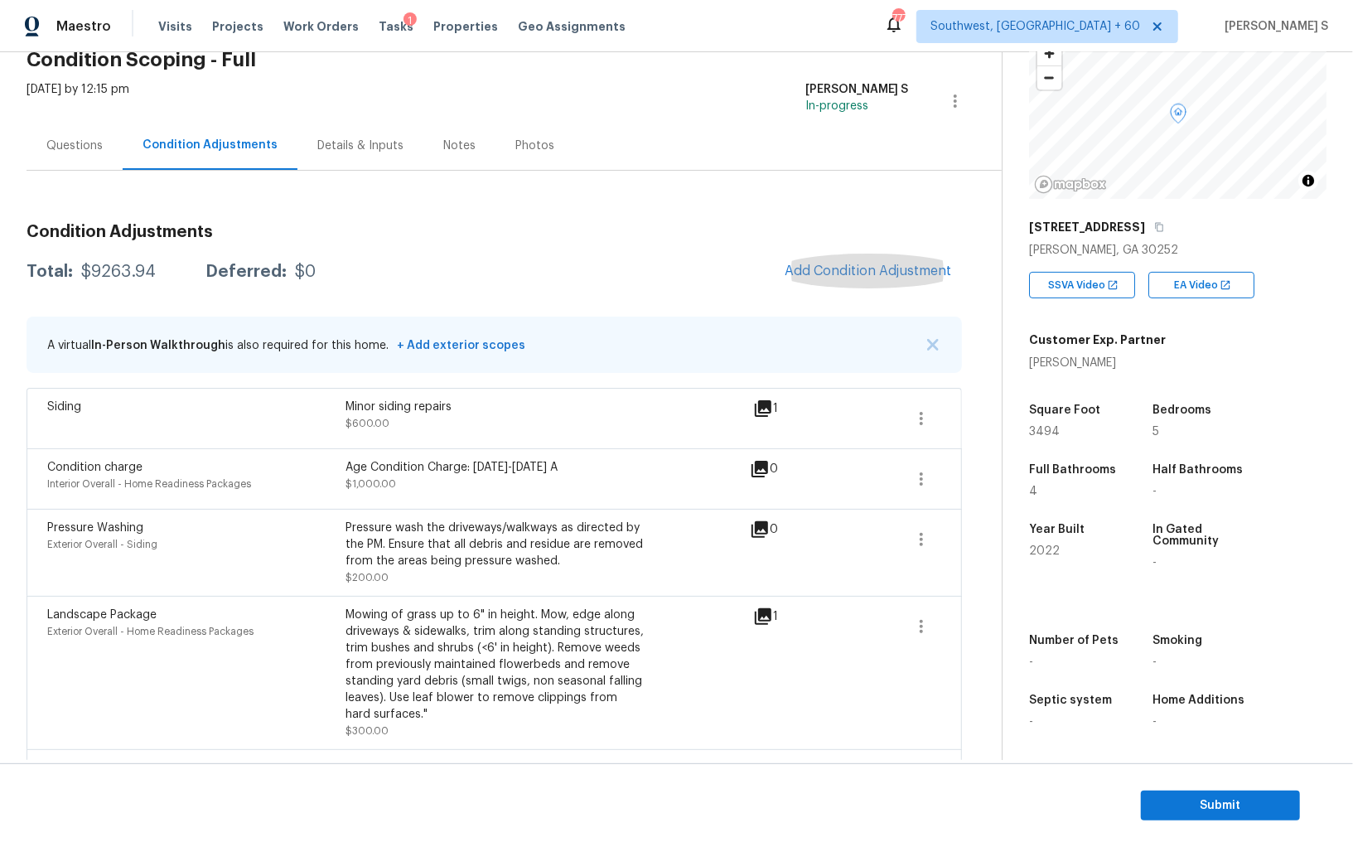
click at [77, 126] on div "Questions" at bounding box center [75, 145] width 96 height 49
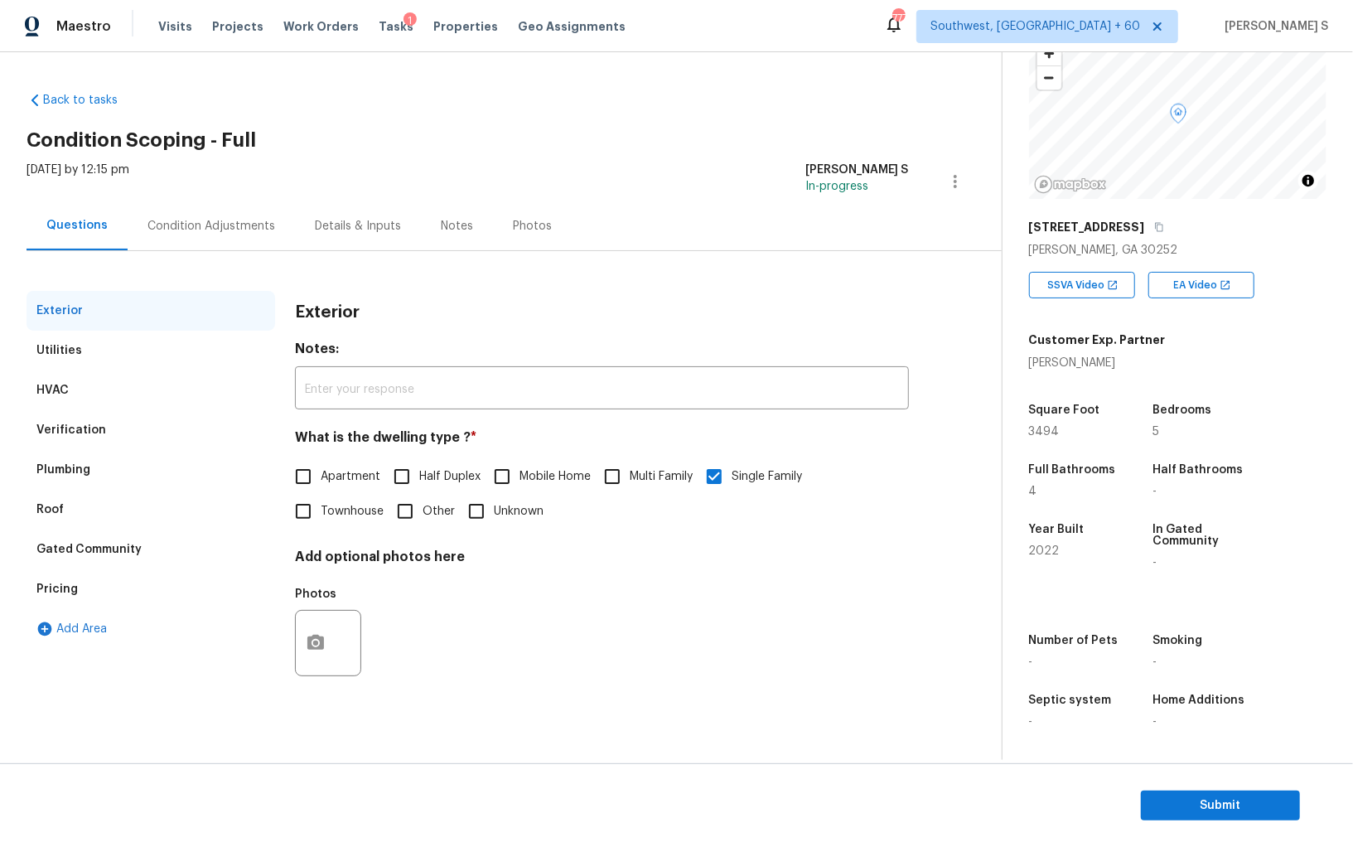
click at [104, 421] on div "Verification" at bounding box center [151, 430] width 249 height 40
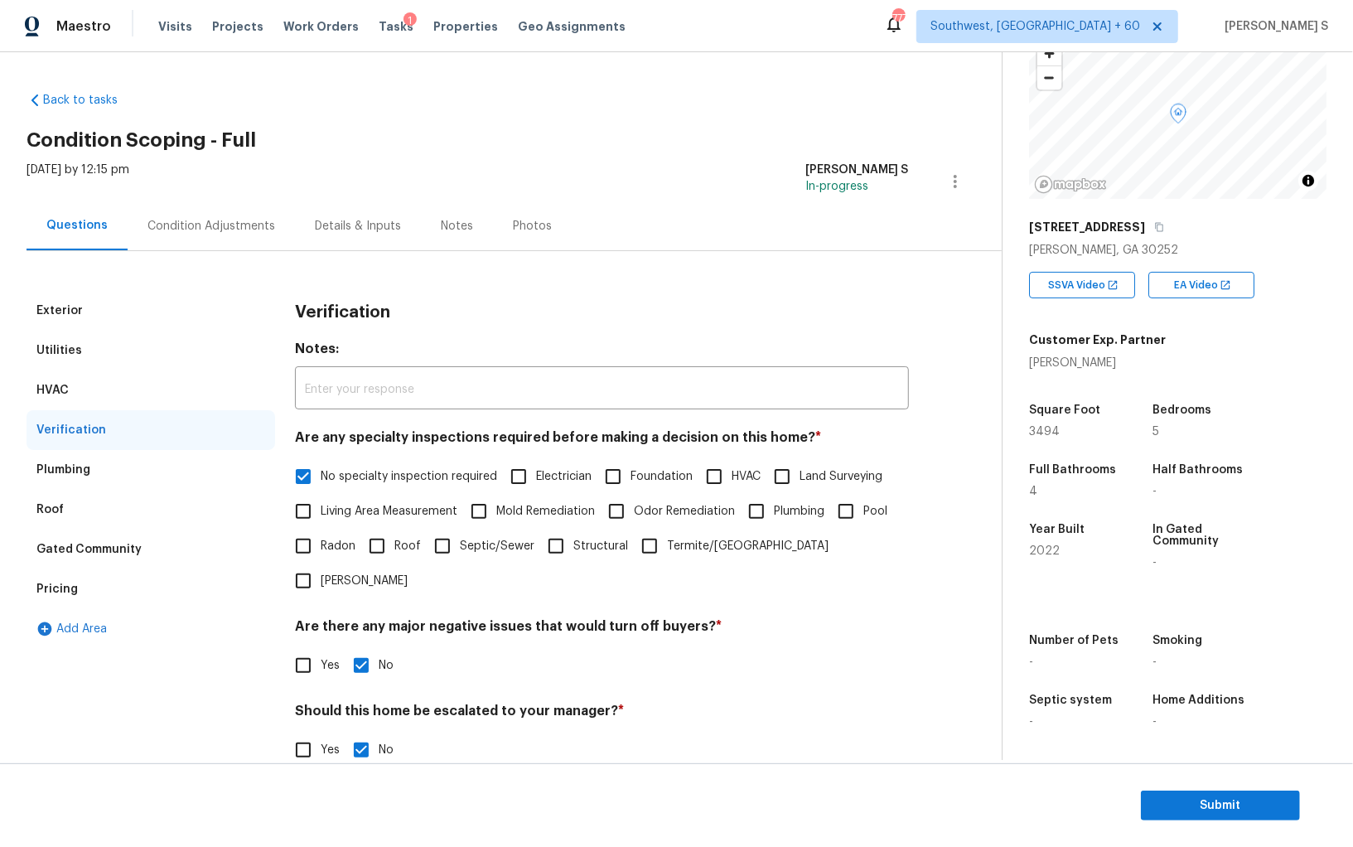
click at [186, 222] on div "Condition Adjustments" at bounding box center [211, 226] width 128 height 17
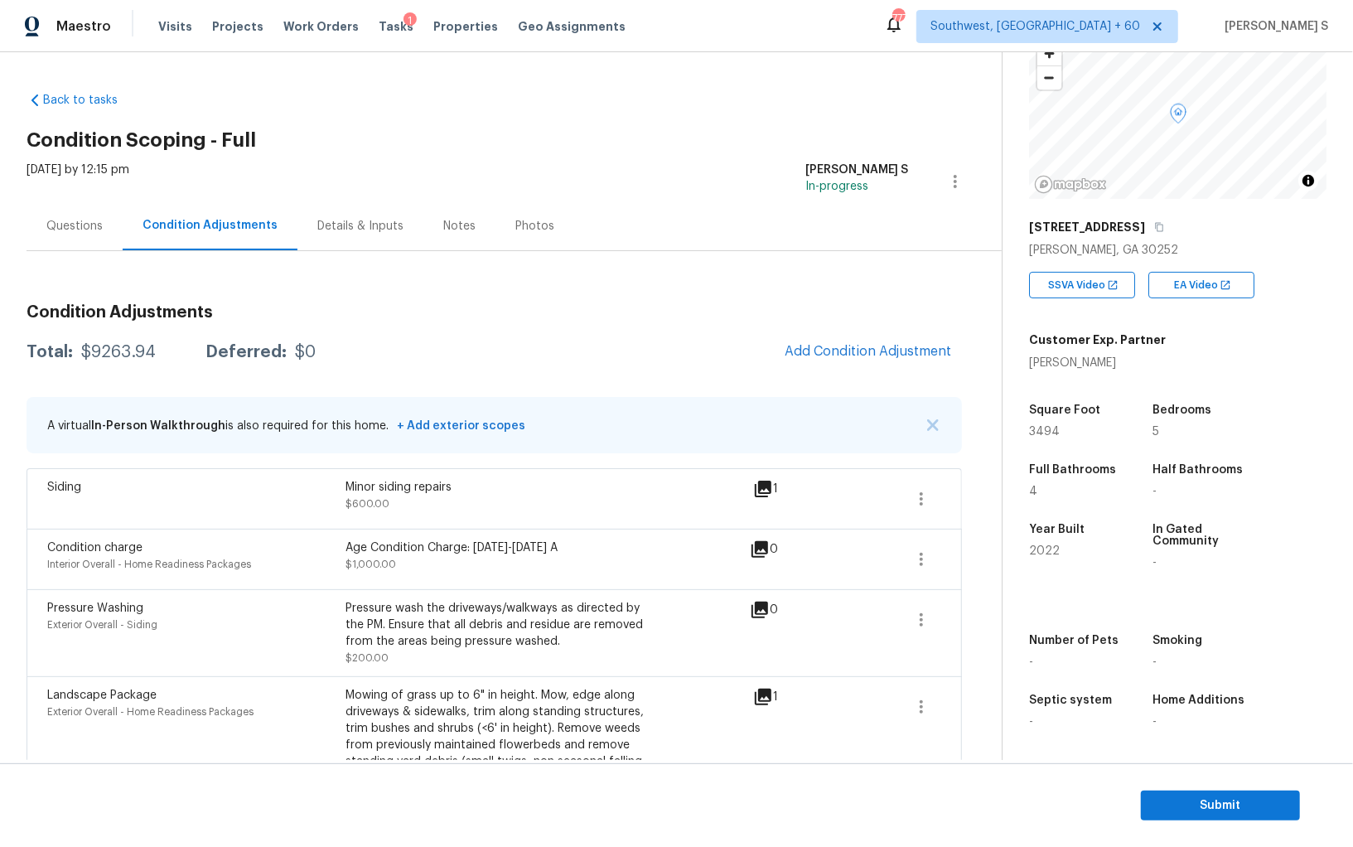
click at [142, 346] on div "$9263.94" at bounding box center [118, 352] width 75 height 17
copy div "9263.94"
click at [91, 218] on div "Questions" at bounding box center [74, 226] width 56 height 17
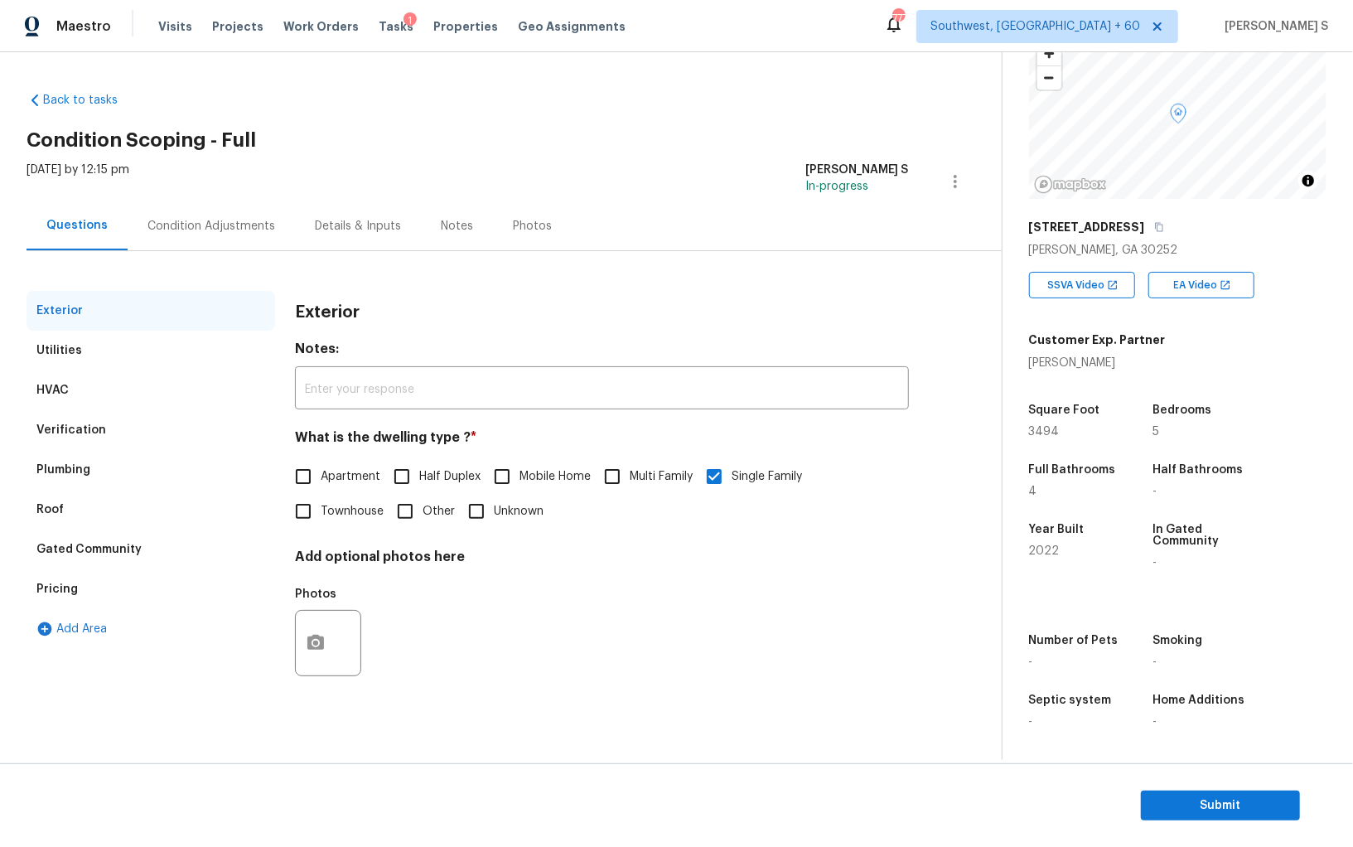
click at [101, 400] on div "HVAC" at bounding box center [151, 390] width 249 height 40
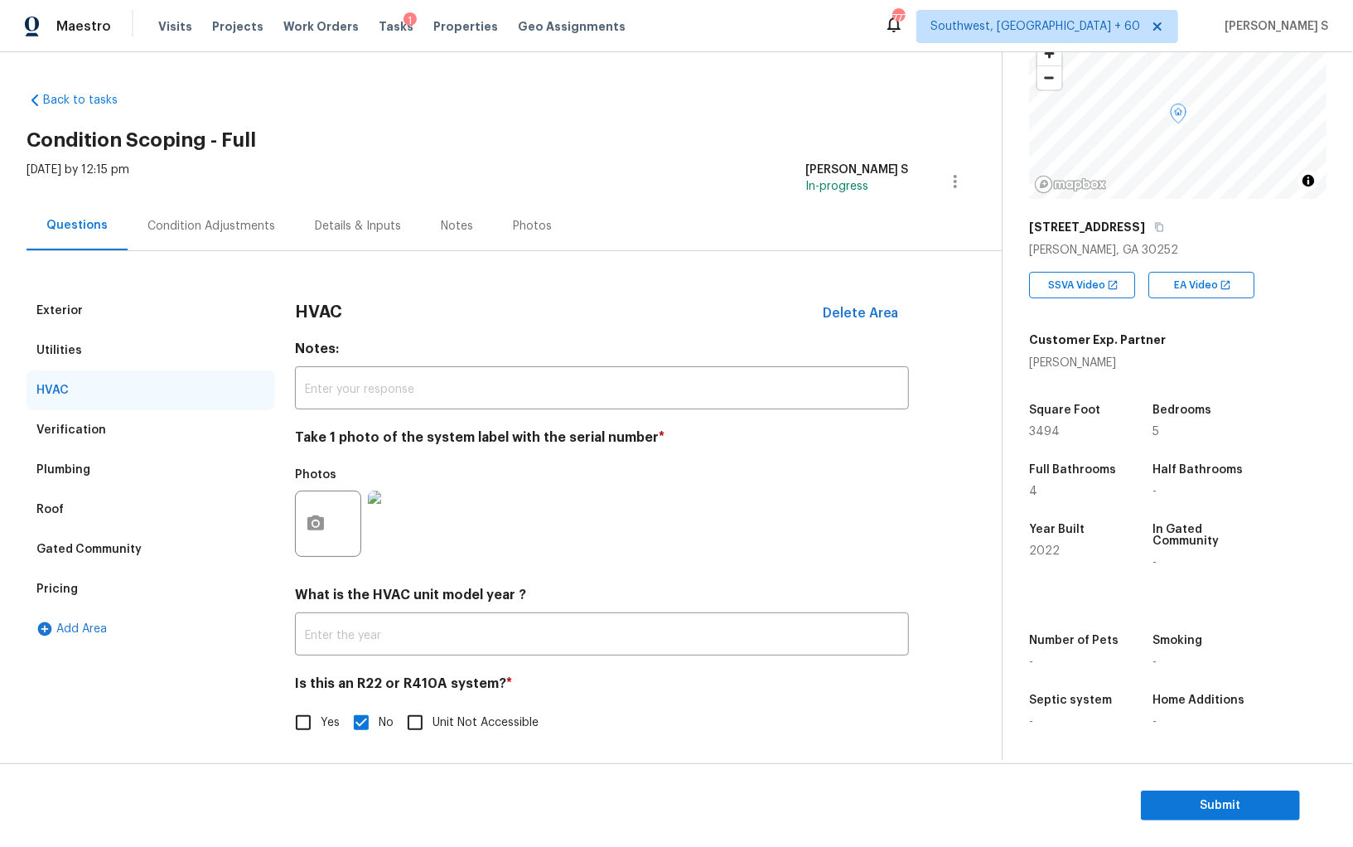
click at [110, 425] on div "Verification" at bounding box center [151, 430] width 249 height 40
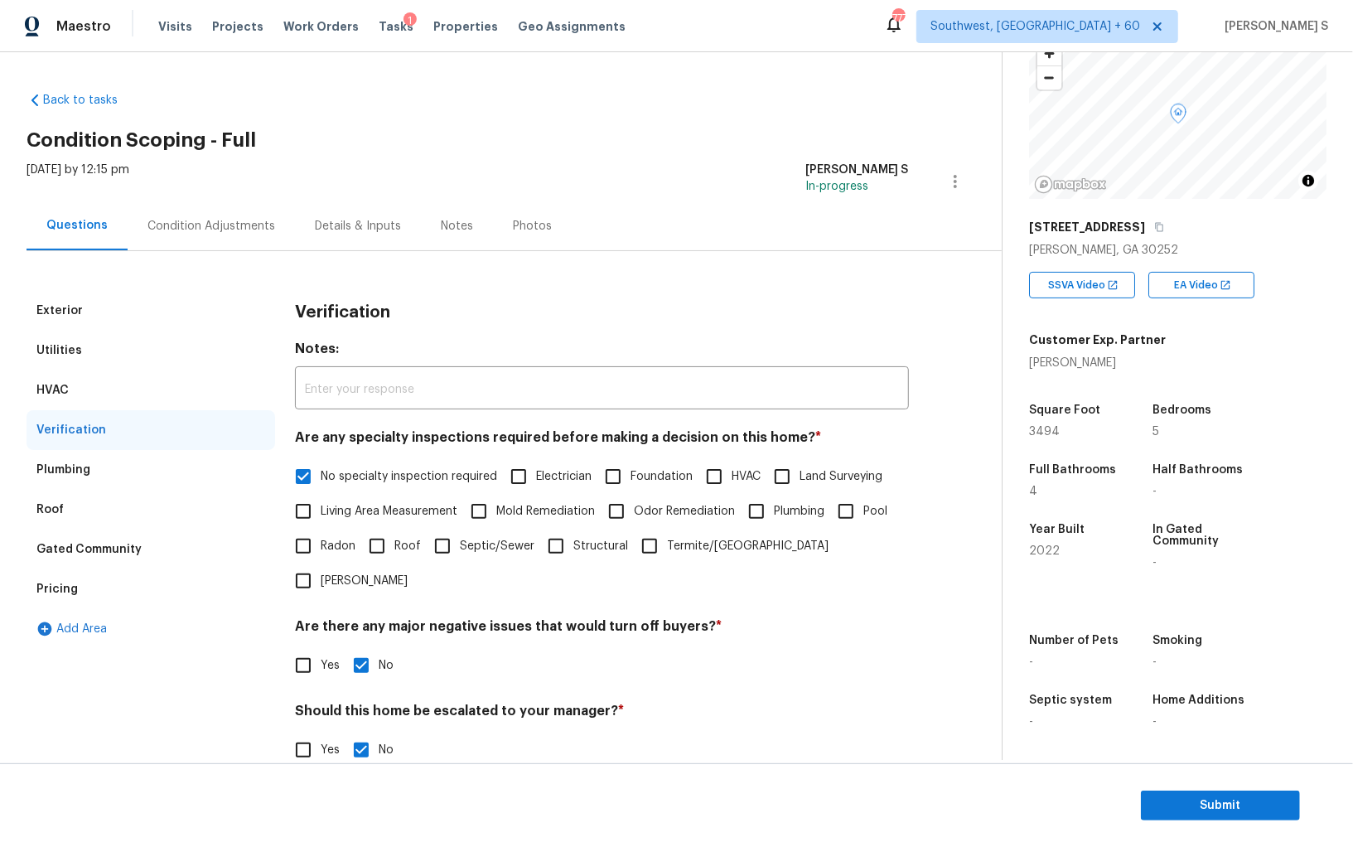
scroll to position [99, 0]
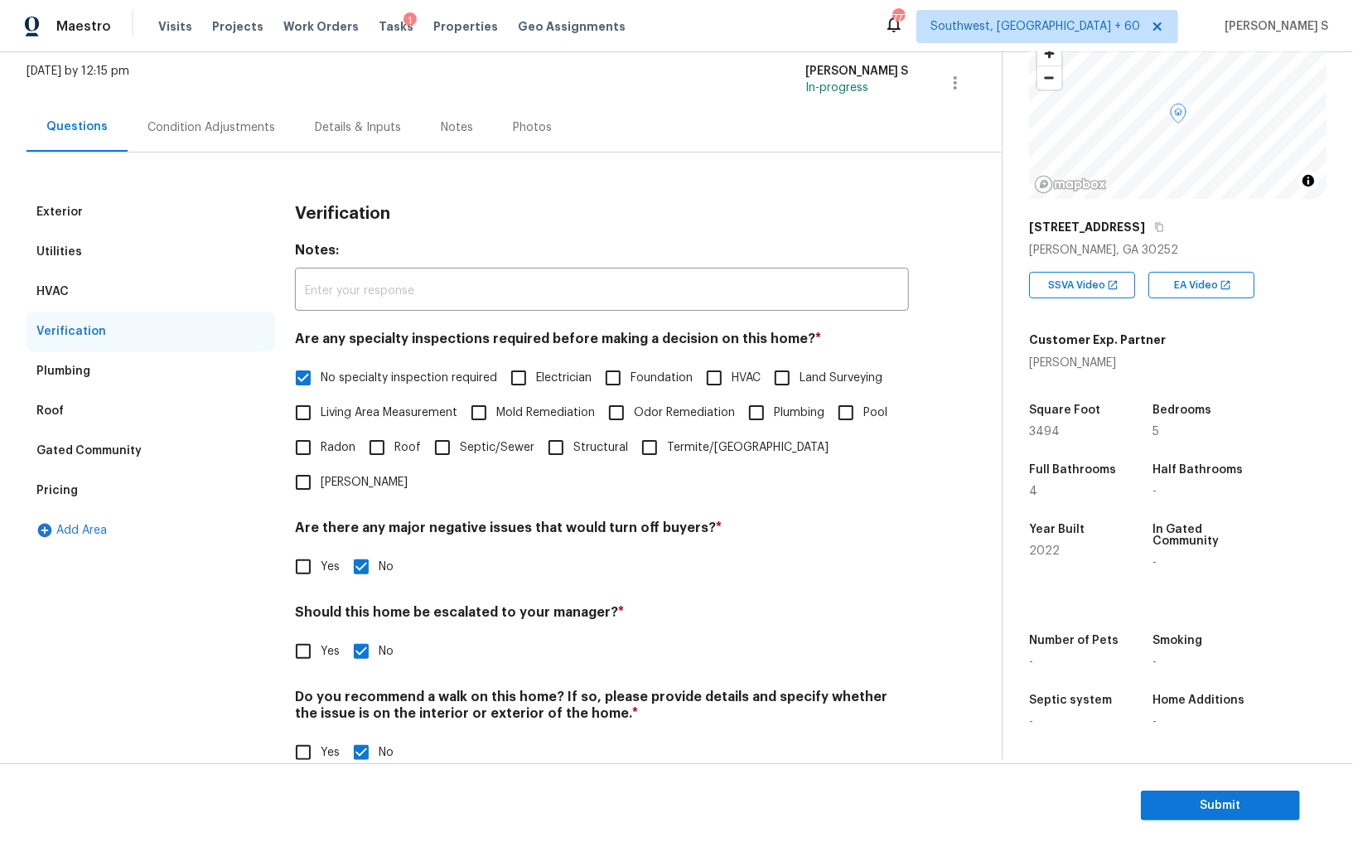
click at [80, 276] on div "HVAC" at bounding box center [151, 292] width 249 height 40
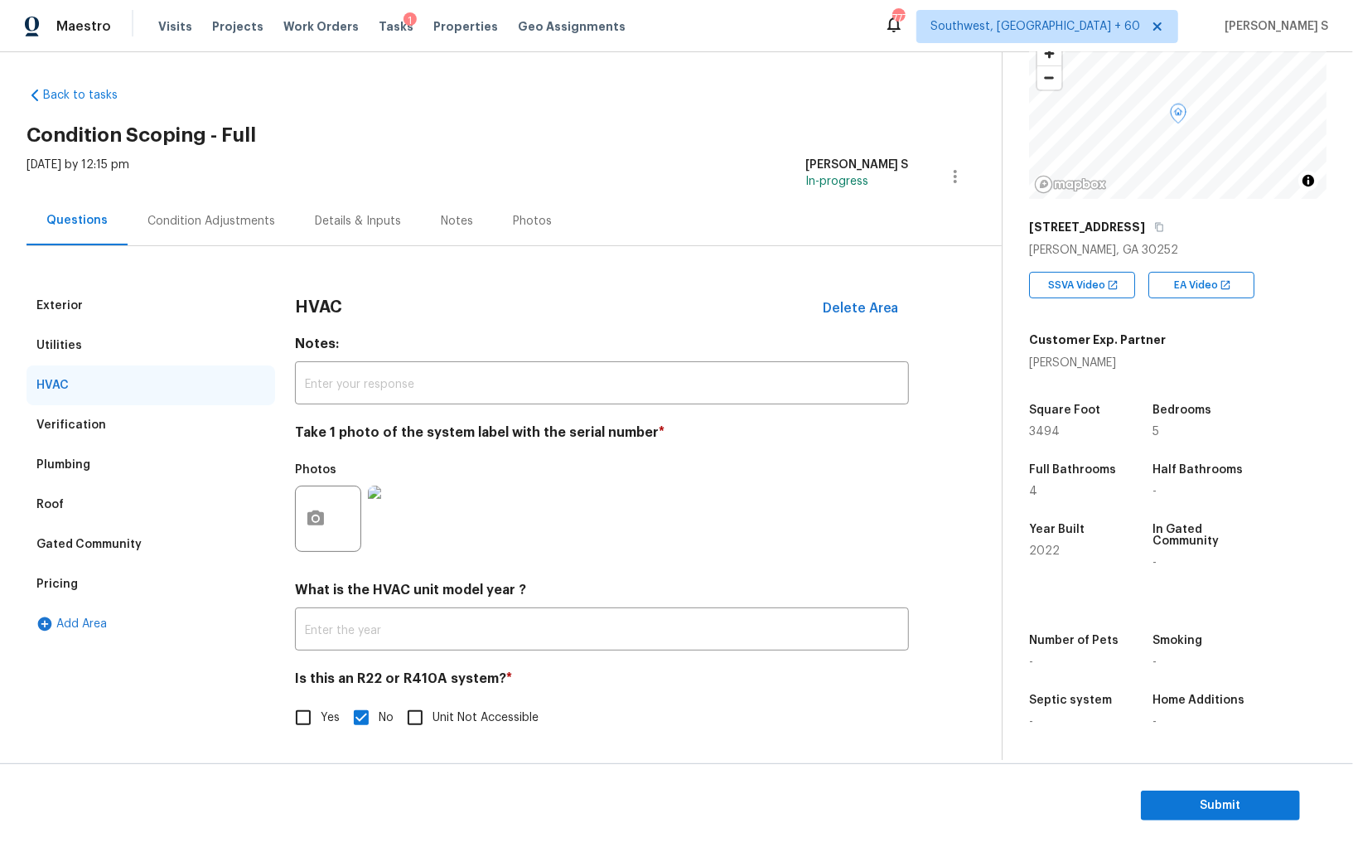
scroll to position [0, 0]
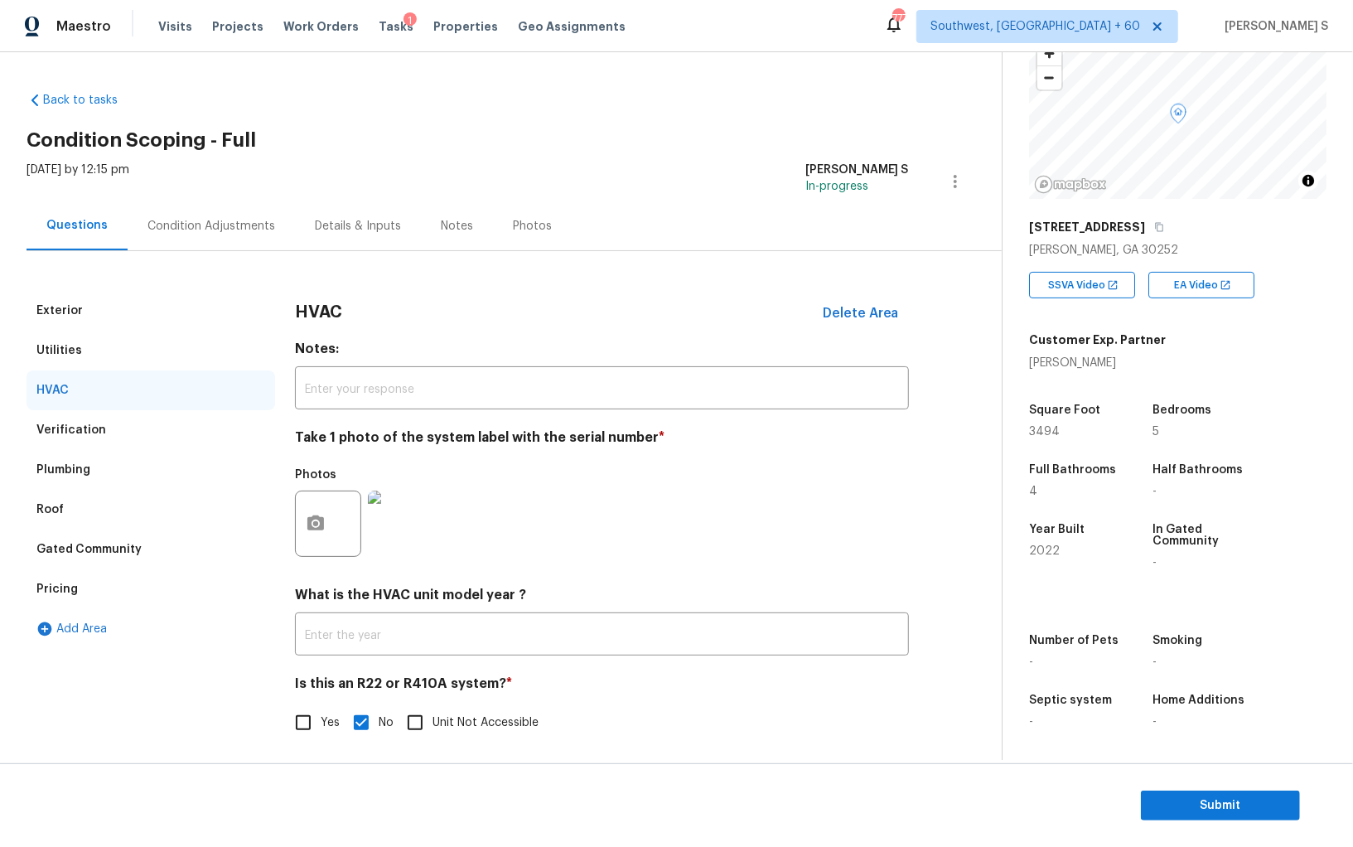
click at [213, 239] on div "Condition Adjustments" at bounding box center [211, 225] width 167 height 49
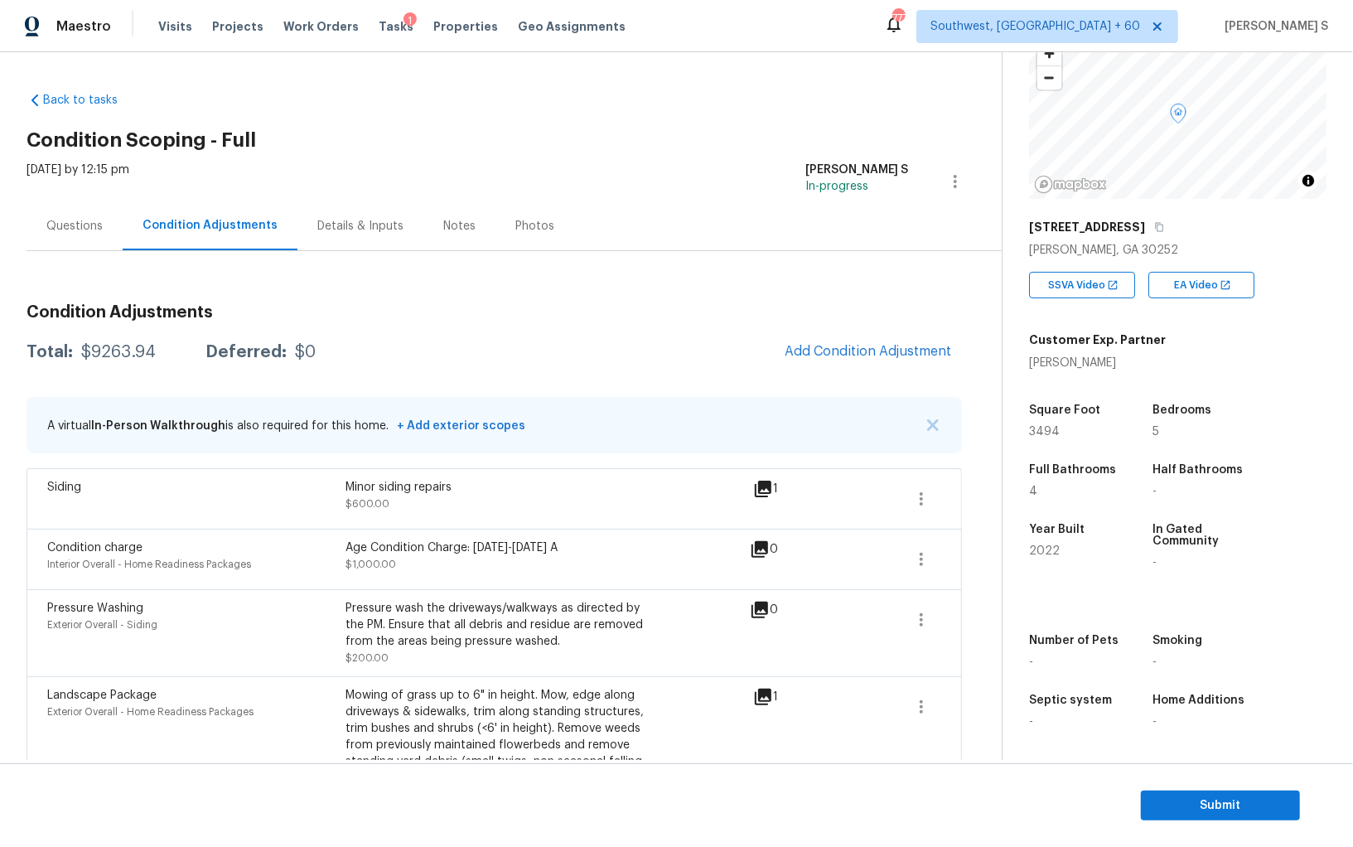
click at [114, 355] on div "$9263.94" at bounding box center [118, 352] width 75 height 17
copy div "9263.94"
click at [60, 234] on div "Questions" at bounding box center [75, 225] width 96 height 49
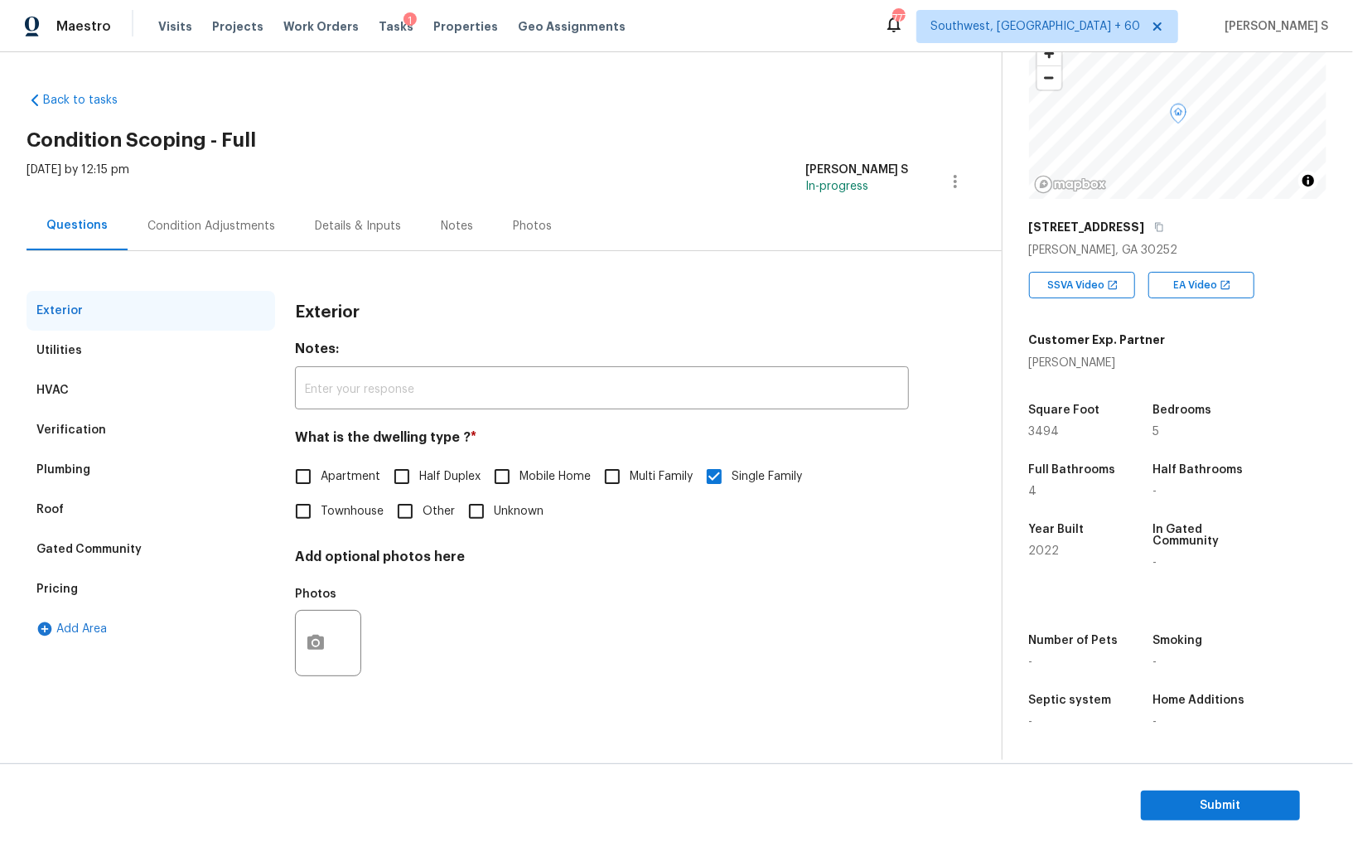
click at [70, 410] on div "Verification" at bounding box center [151, 430] width 249 height 40
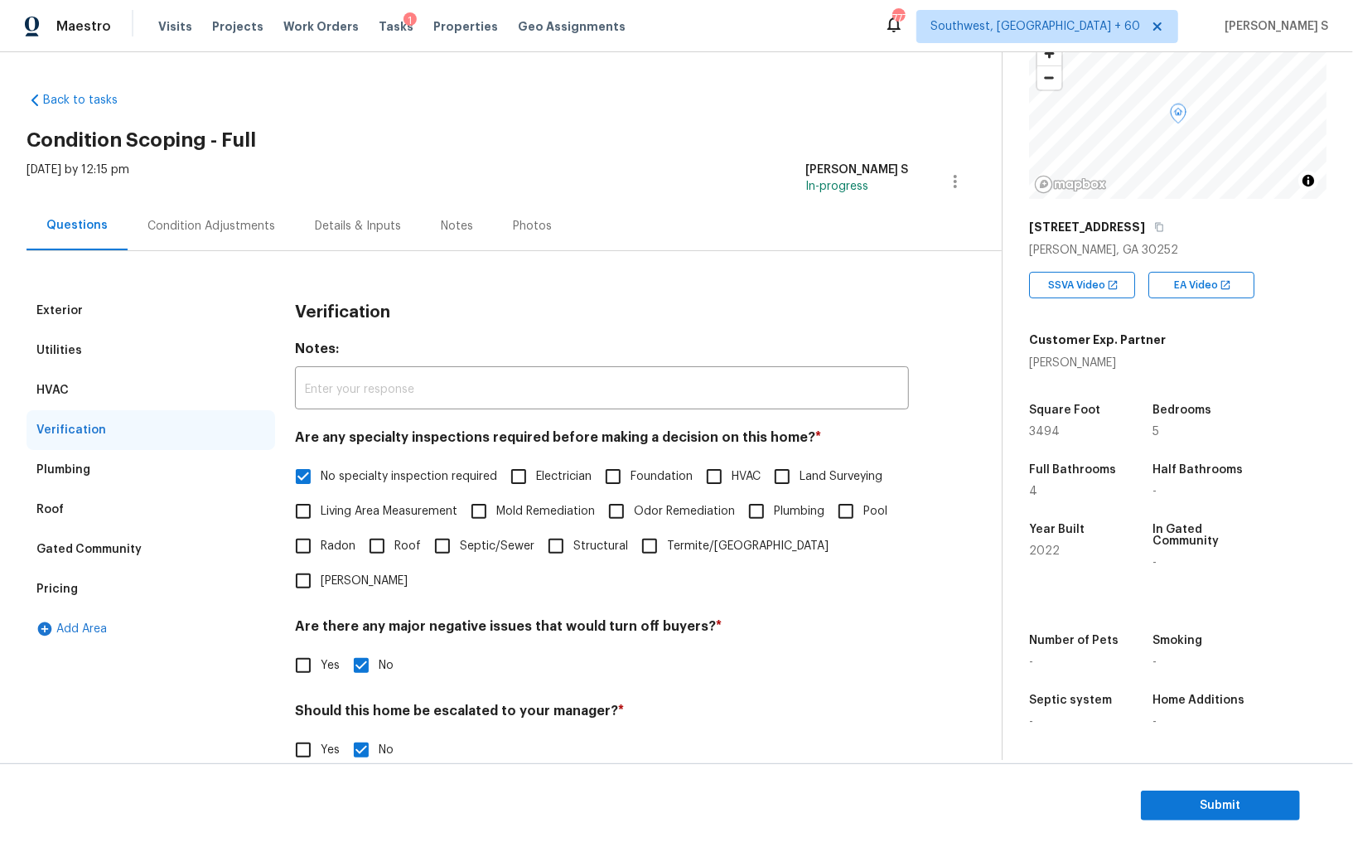
scroll to position [99, 0]
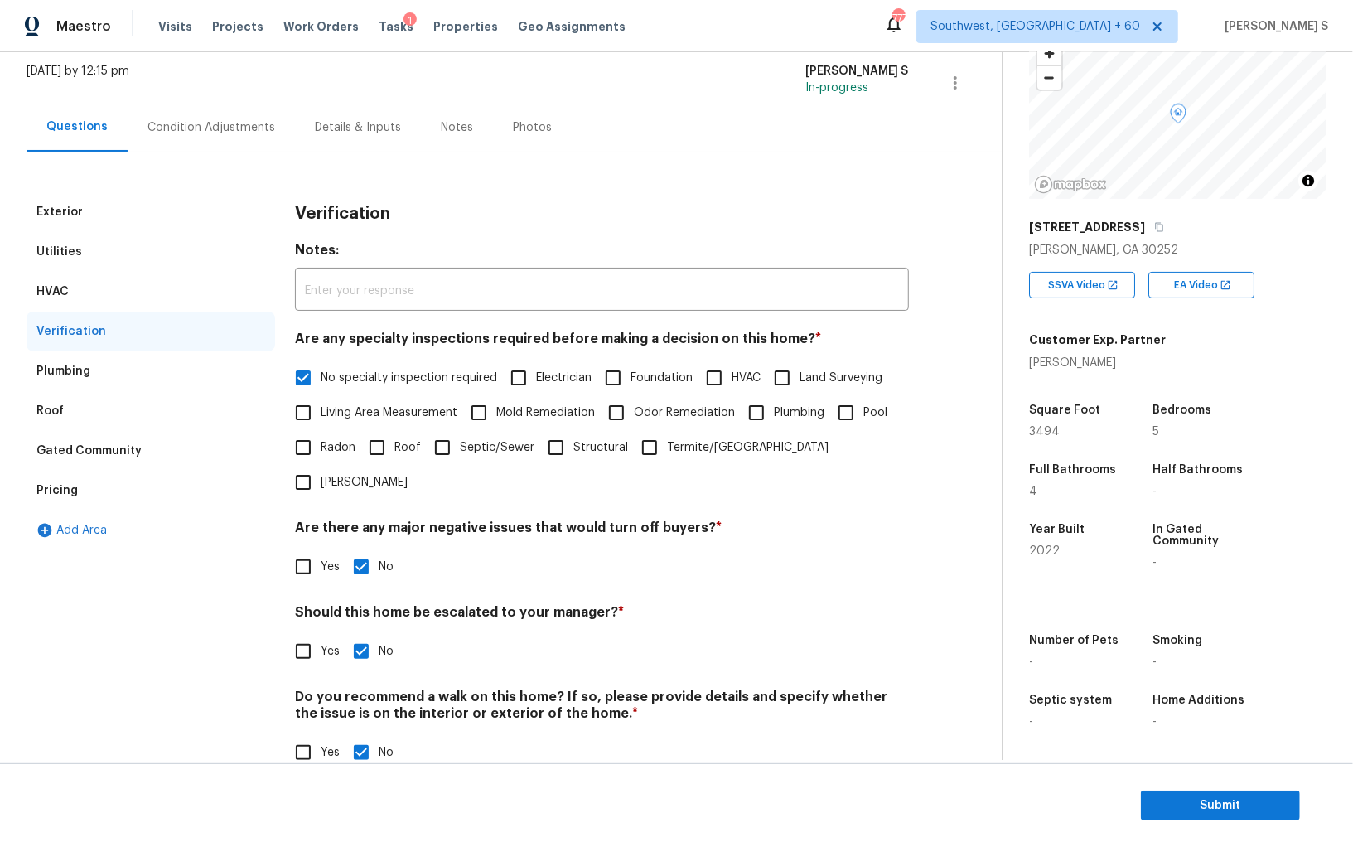
click at [104, 490] on div "Pricing" at bounding box center [151, 491] width 249 height 40
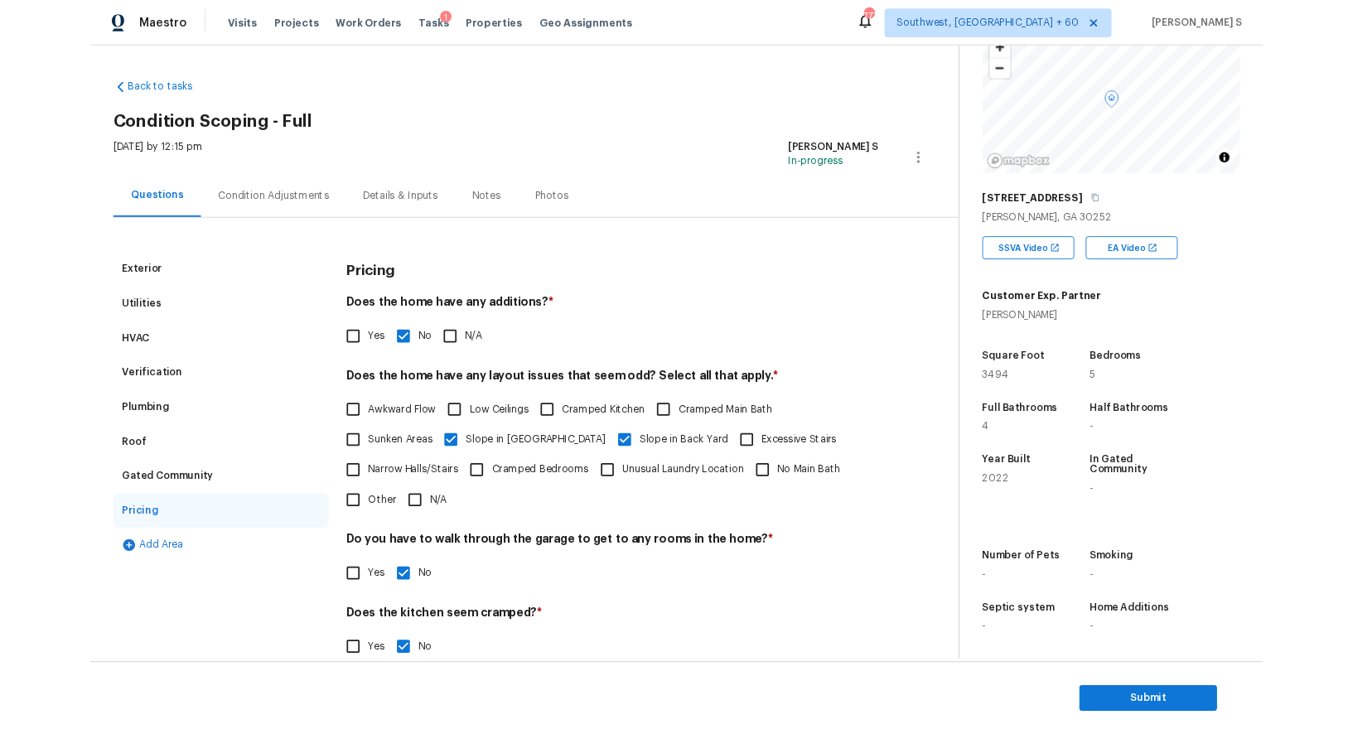
scroll to position [0, 0]
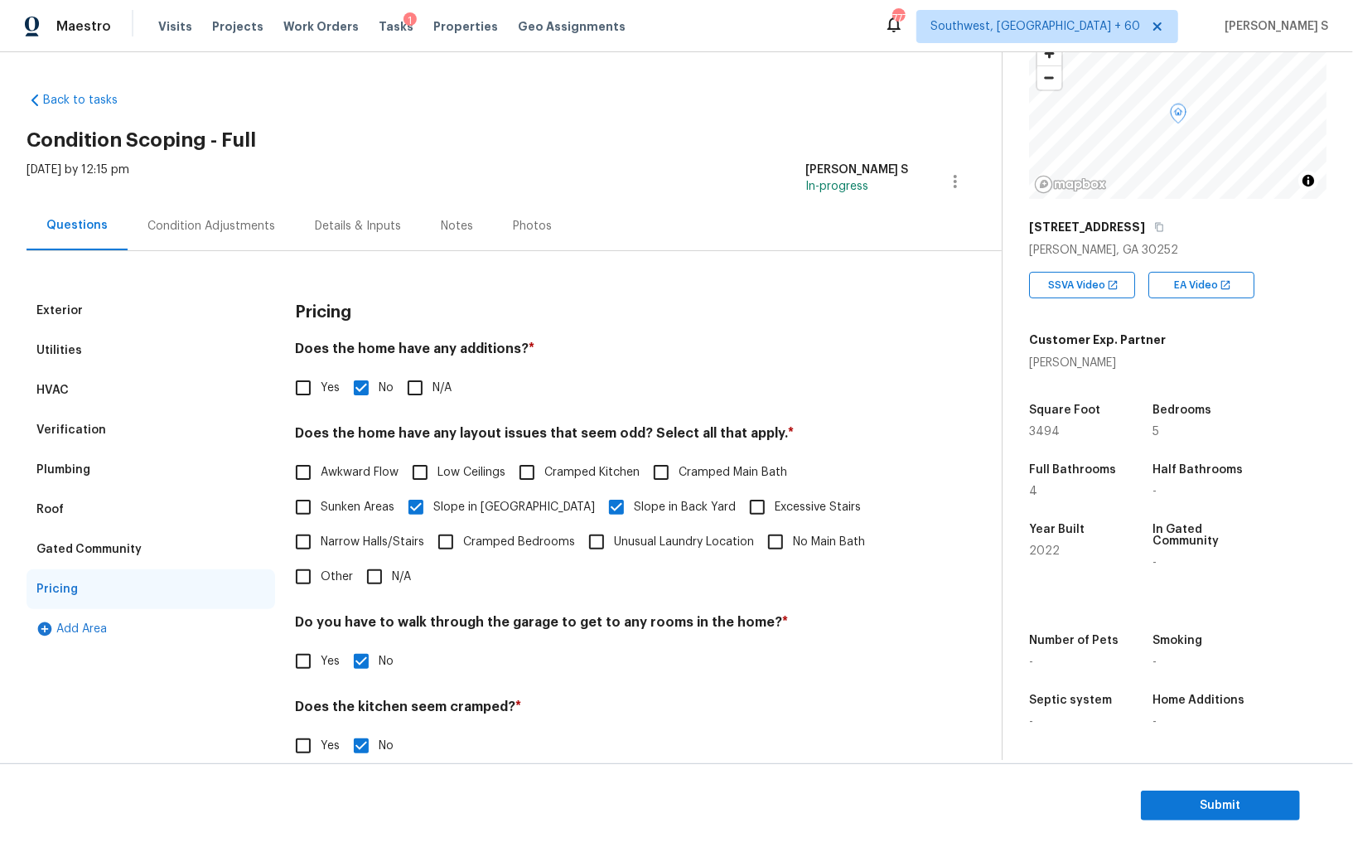
click at [225, 221] on div "Condition Adjustments" at bounding box center [211, 226] width 128 height 17
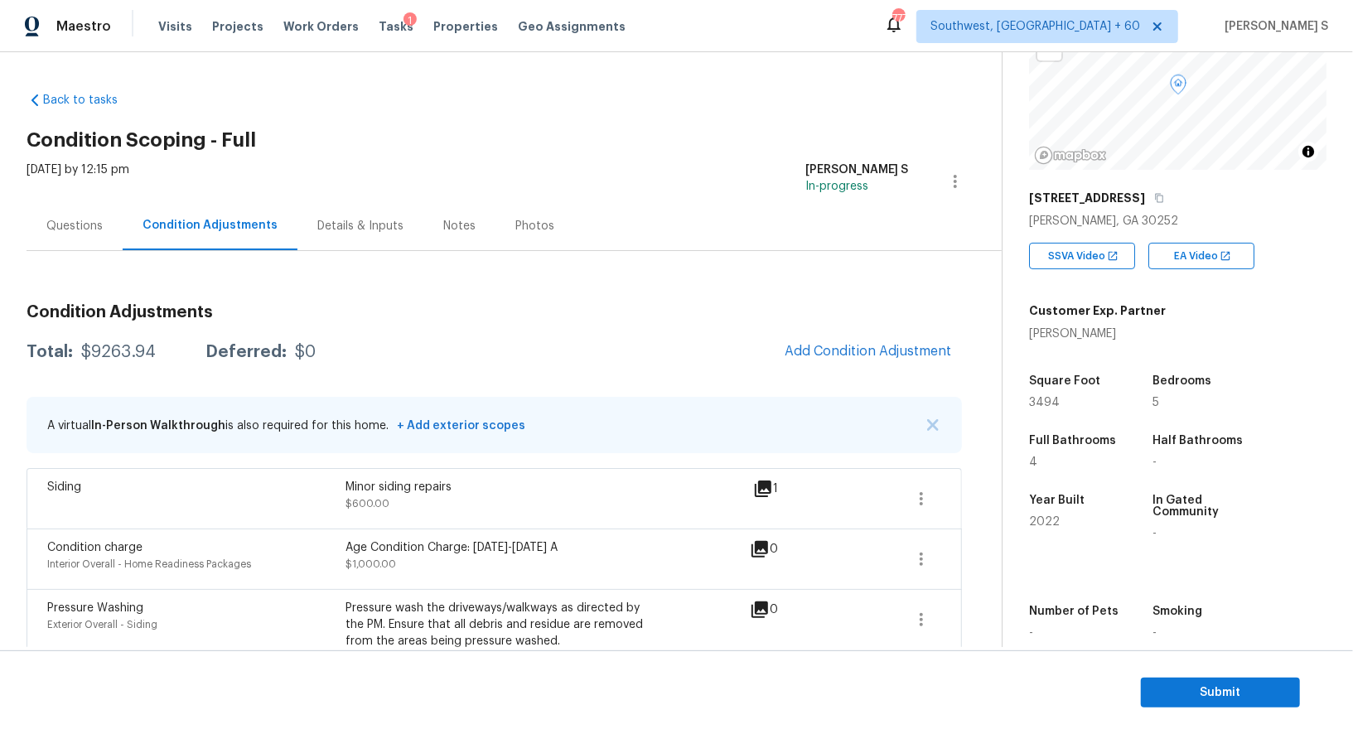
scroll to position [144, 0]
click at [41, 225] on div "Questions" at bounding box center [75, 225] width 96 height 49
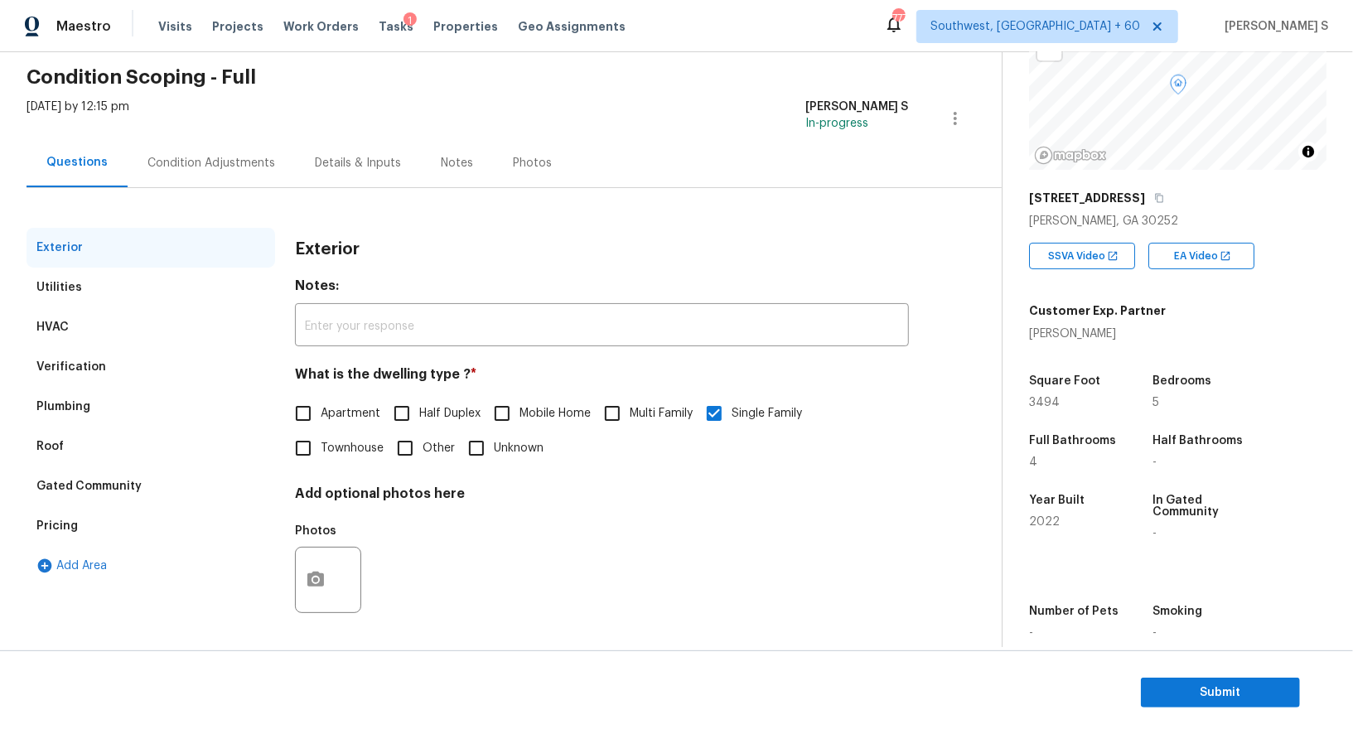
click at [106, 351] on div "Verification" at bounding box center [151, 367] width 249 height 40
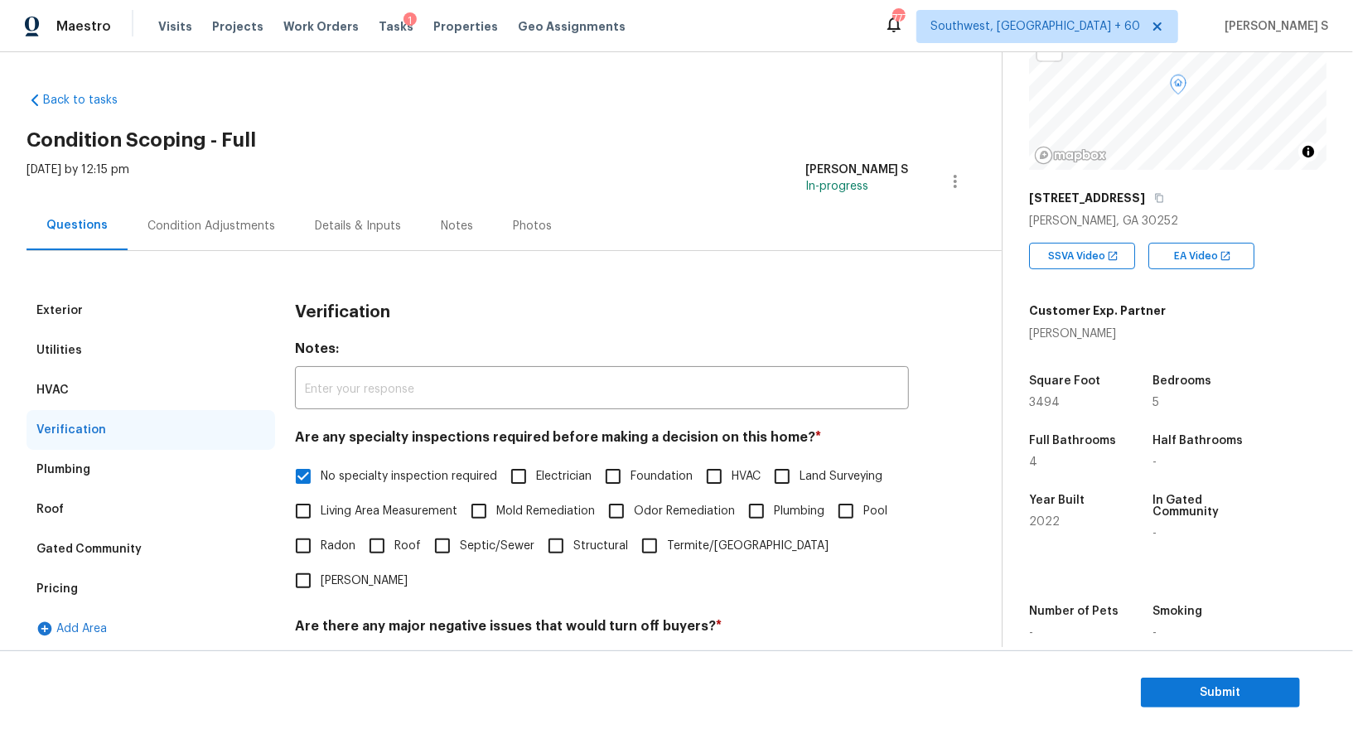
scroll to position [211, 0]
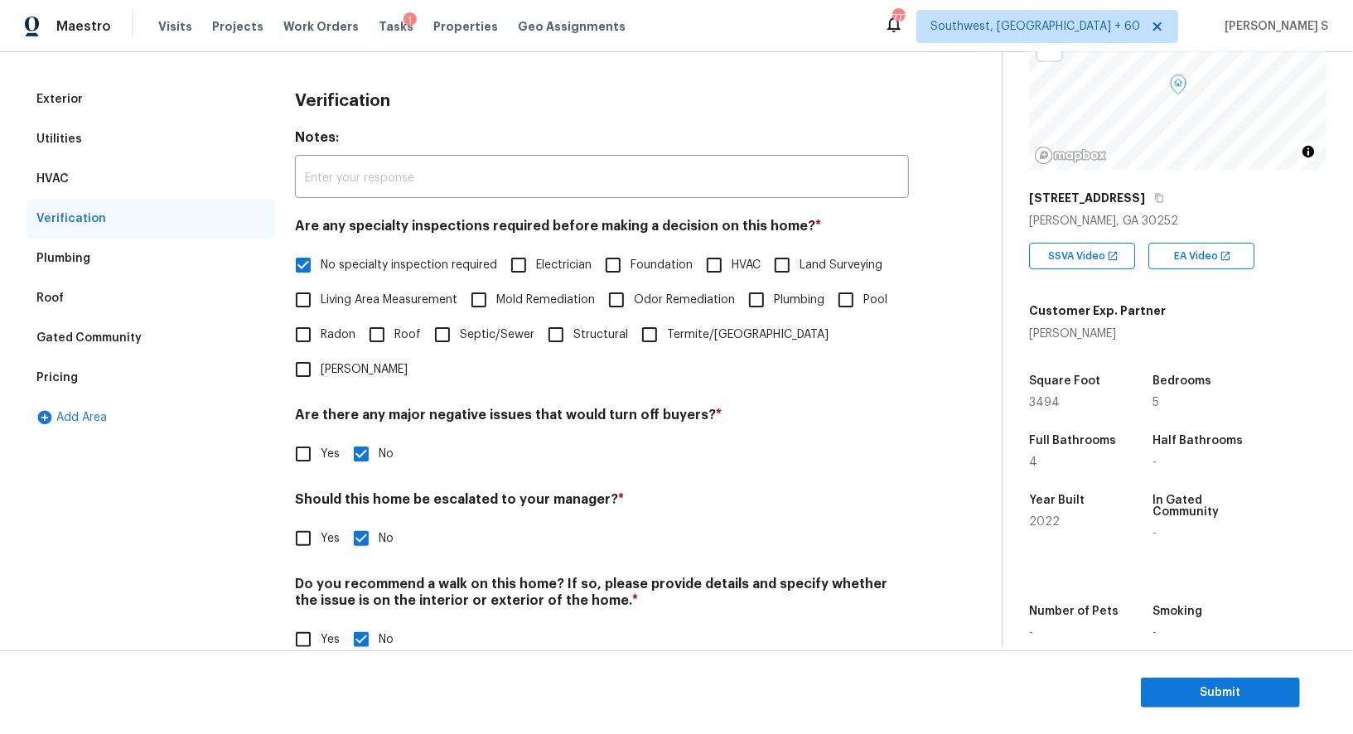
click at [69, 387] on div "Pricing" at bounding box center [151, 378] width 249 height 40
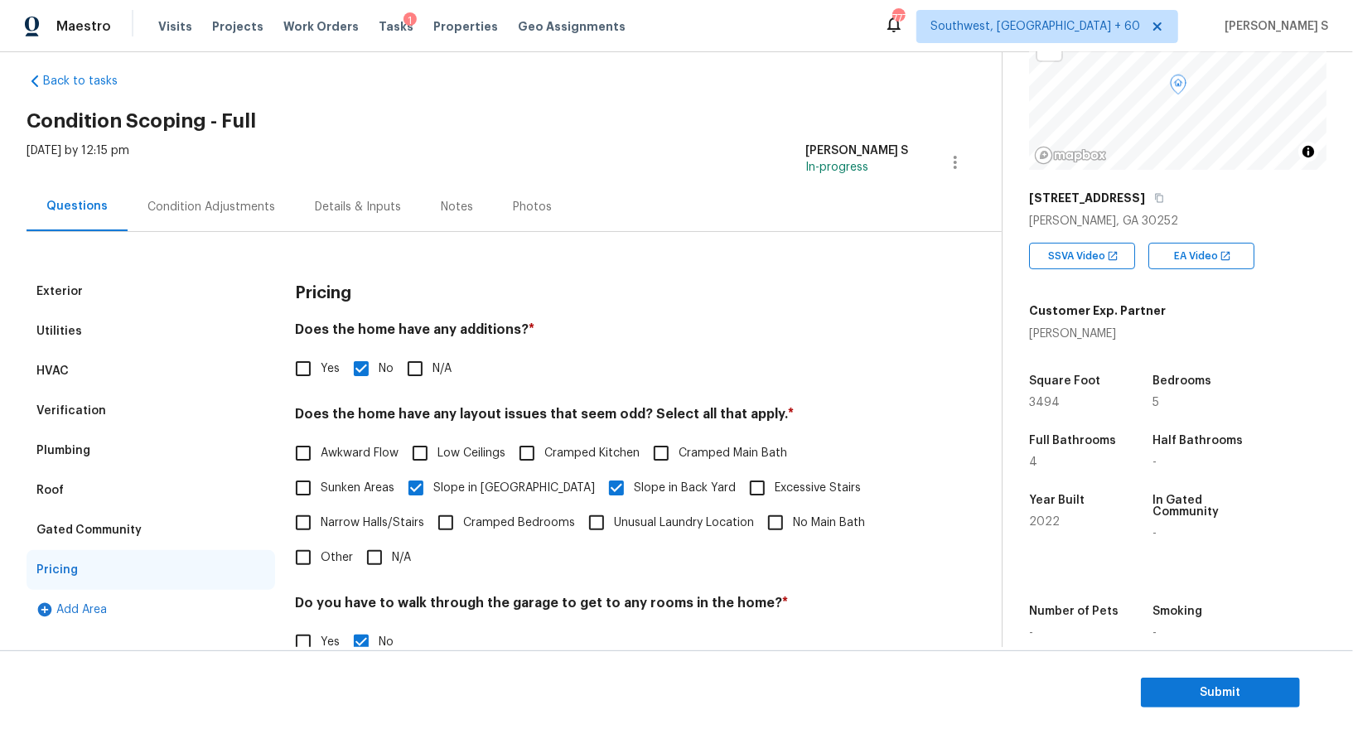
scroll to position [17, 0]
click at [124, 396] on div "Verification" at bounding box center [151, 413] width 249 height 40
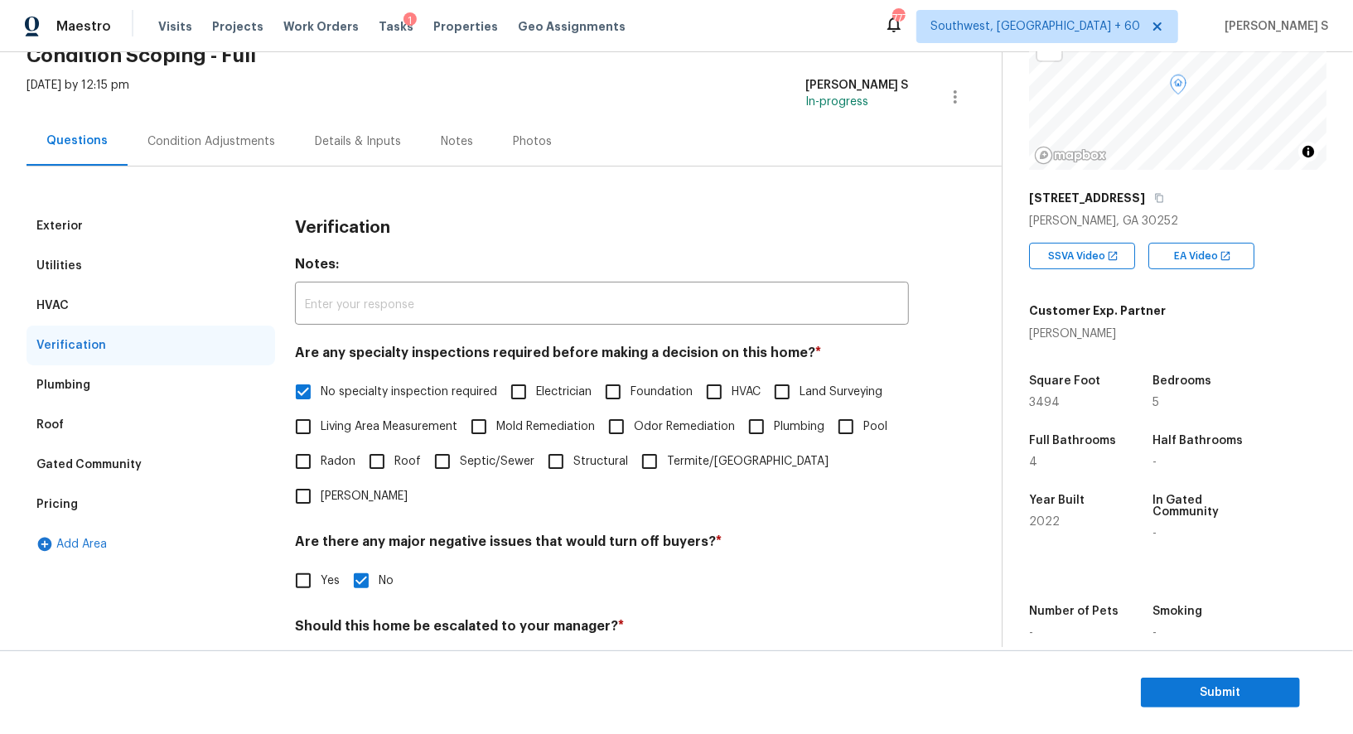
scroll to position [0, 0]
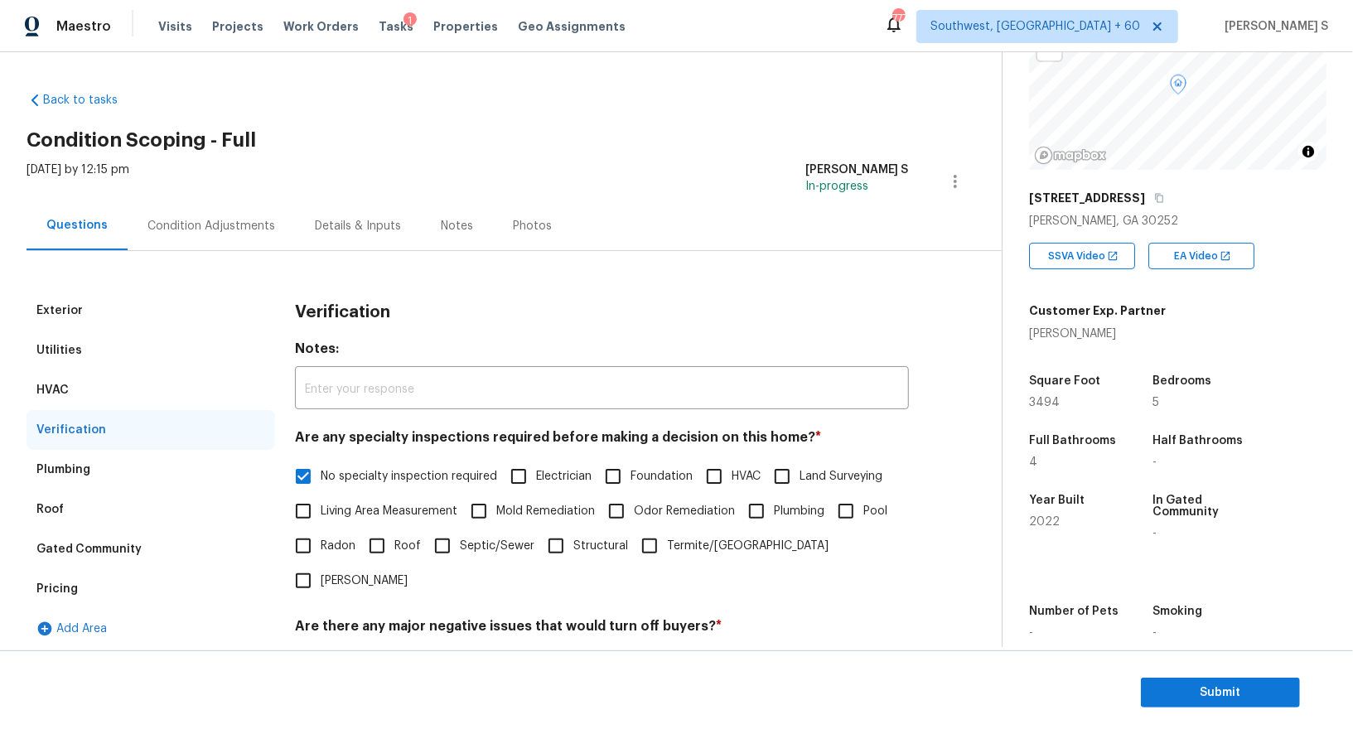
click at [95, 575] on div "Pricing" at bounding box center [151, 589] width 249 height 40
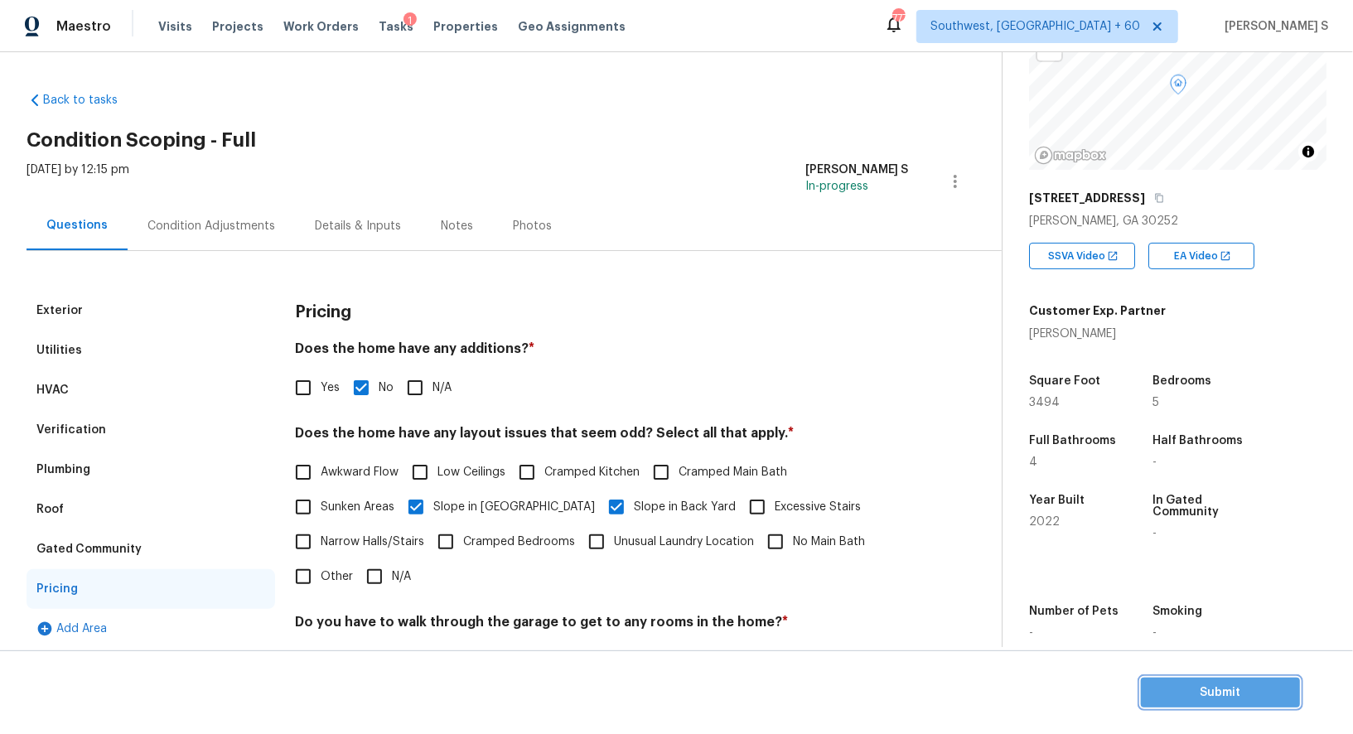
click at [1179, 689] on span "Submit" at bounding box center [1220, 693] width 133 height 21
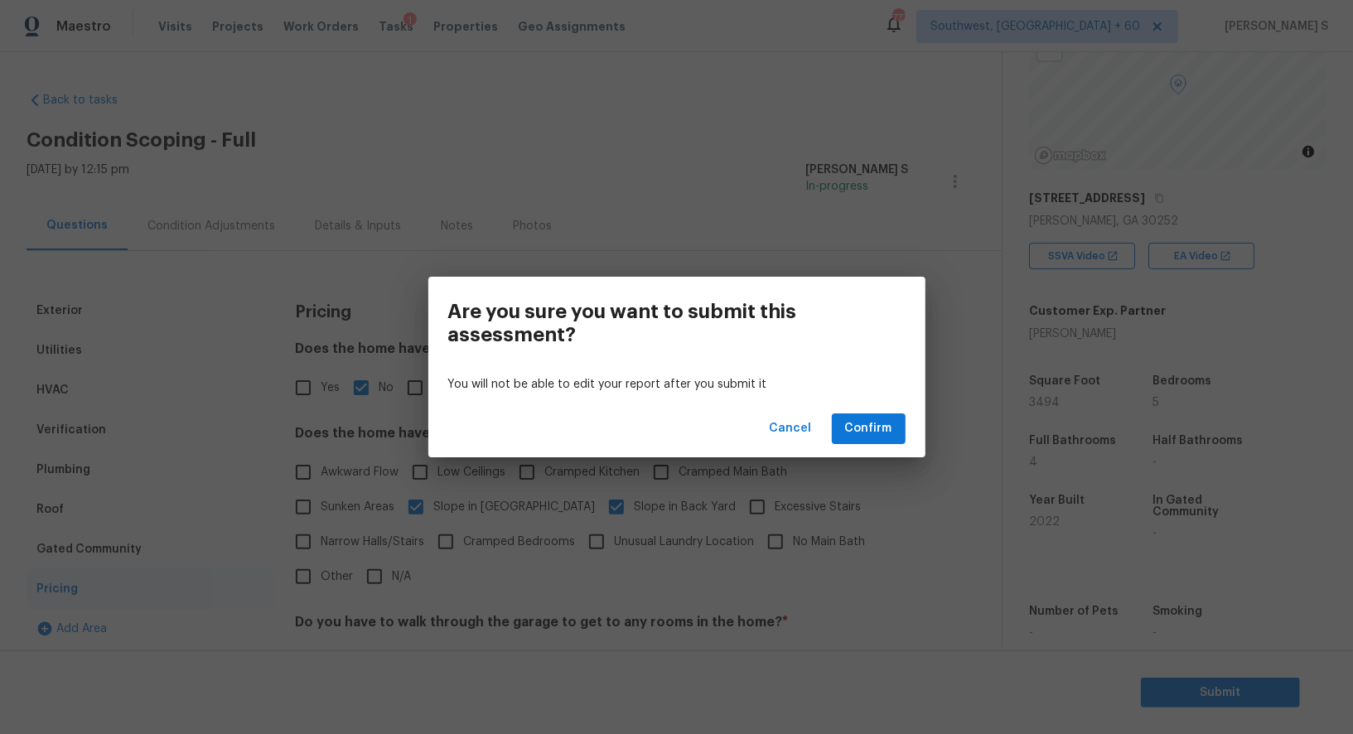
click at [897, 412] on div "Cancel Confirm" at bounding box center [676, 428] width 497 height 57
click at [894, 421] on button "Confirm" at bounding box center [869, 428] width 74 height 31
